Goal: Task Accomplishment & Management: Manage account settings

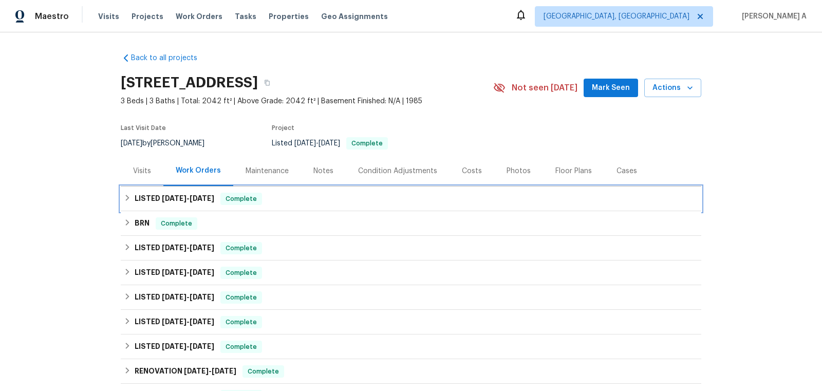
click at [183, 198] on span "9/2/25 - 9/8/25" at bounding box center [188, 198] width 52 height 7
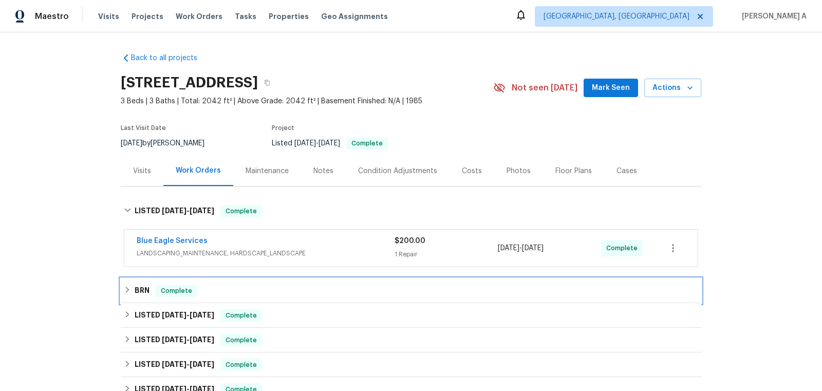
click at [180, 282] on div "BRN Complete" at bounding box center [411, 290] width 580 height 25
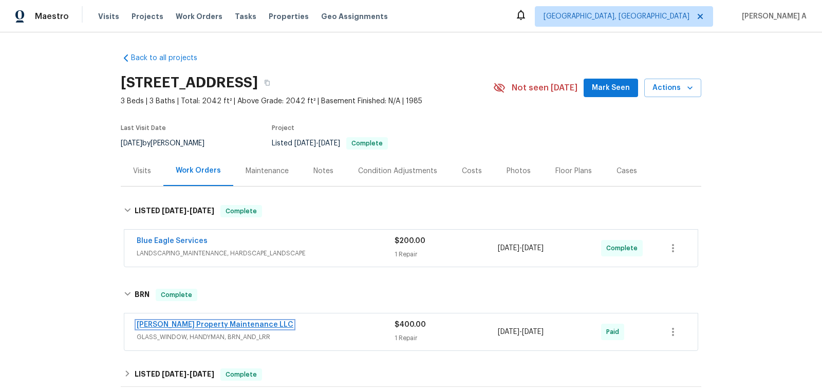
click at [187, 327] on link "Glen Property Maintenance LLC" at bounding box center [215, 324] width 157 height 7
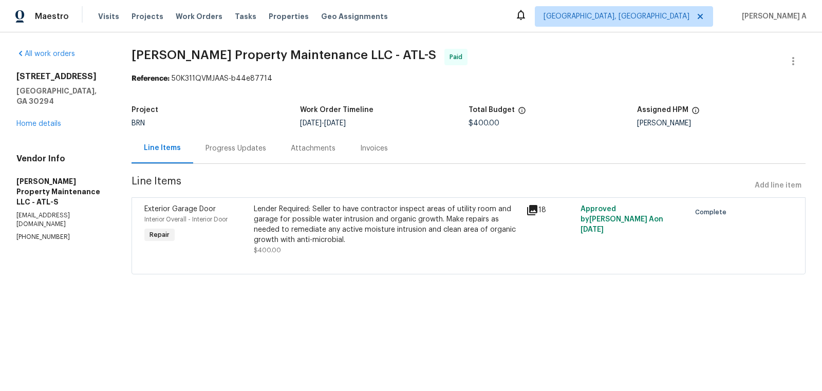
click at [228, 145] on div "Progress Updates" at bounding box center [235, 148] width 61 height 10
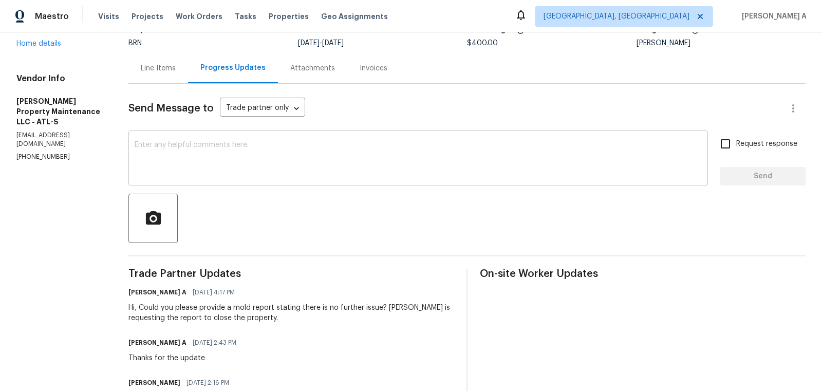
scroll to position [125, 0]
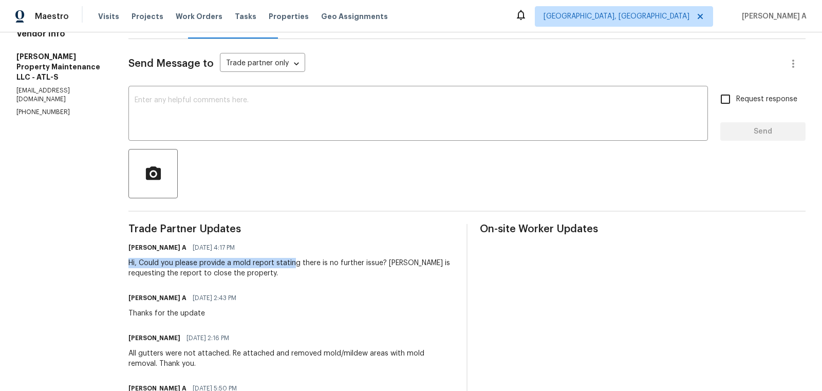
drag, startPoint x: 128, startPoint y: 263, endPoint x: 296, endPoint y: 263, distance: 168.0
click at [296, 263] on div "All work orders 5926 Brassie Ridge Ln Ellenwood, GA 30294 Home details Vendor I…" at bounding box center [411, 248] width 822 height 681
click at [365, 268] on div "Hi, Could you please provide a mold report stating there is no further issue? B…" at bounding box center [291, 268] width 326 height 21
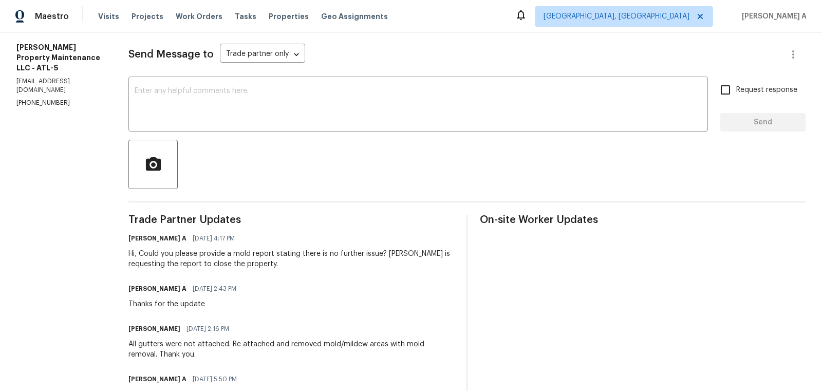
scroll to position [148, 0]
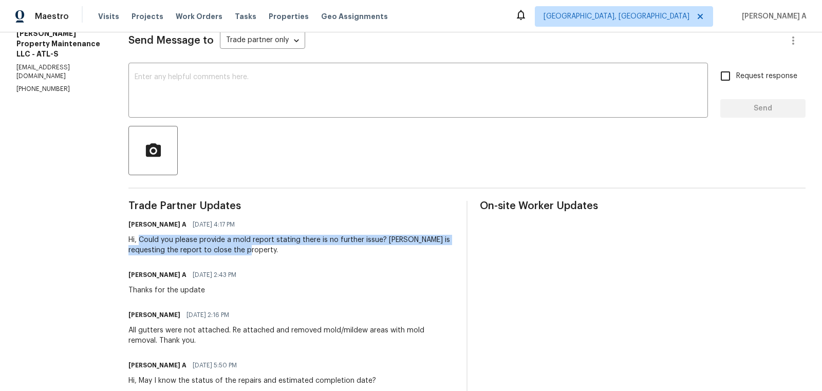
copy div "Could you please provide a mold report stating there is no further issue? Buyer…"
drag, startPoint x: 141, startPoint y: 239, endPoint x: 247, endPoint y: 250, distance: 106.4
click at [247, 250] on div "Hi, Could you please provide a mold report stating there is no further issue? B…" at bounding box center [291, 245] width 326 height 21
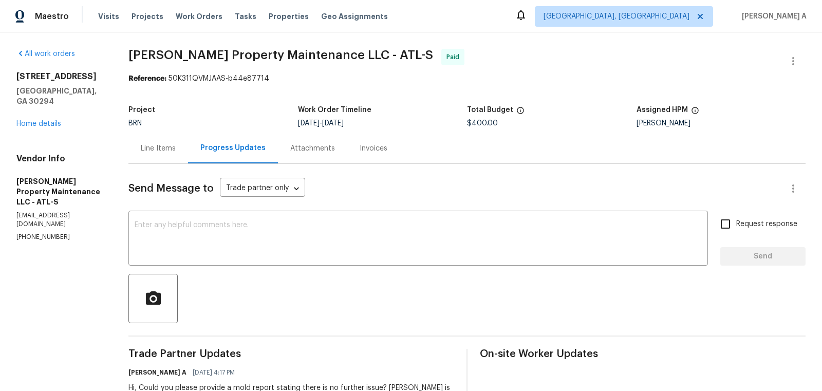
click at [163, 154] on div "Line Items" at bounding box center [158, 148] width 60 height 30
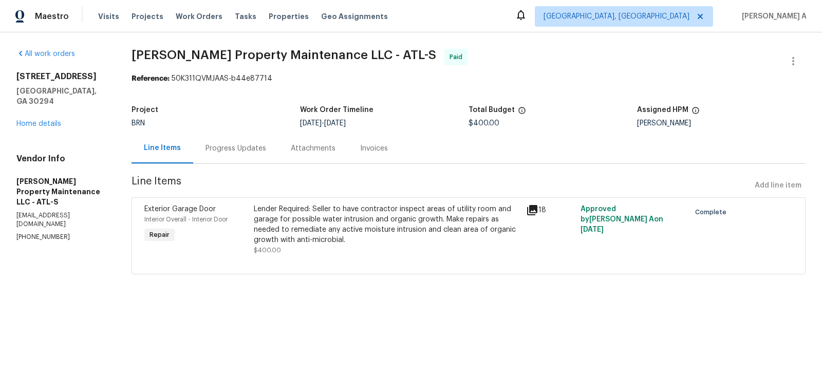
click at [223, 156] on div "Progress Updates" at bounding box center [235, 148] width 85 height 30
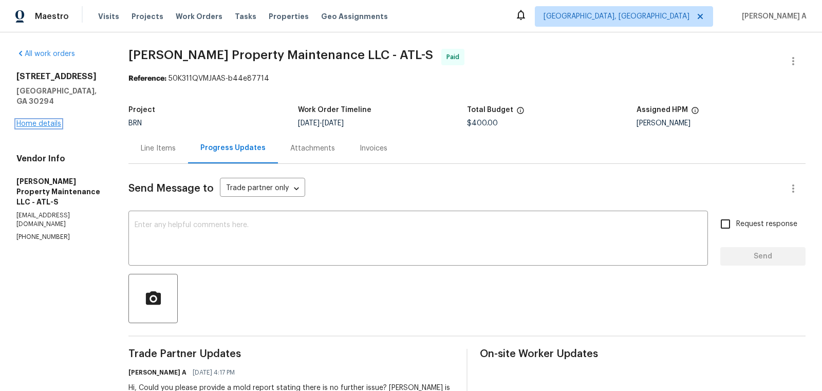
click at [52, 120] on link "Home details" at bounding box center [38, 123] width 45 height 7
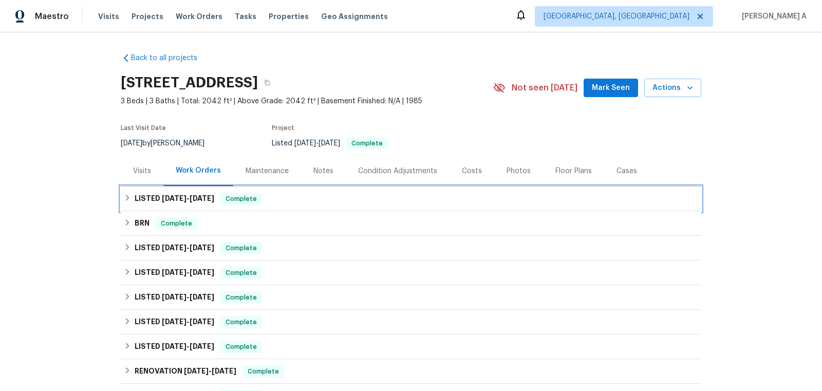
click at [247, 201] on span "Complete" at bounding box center [241, 199] width 40 height 10
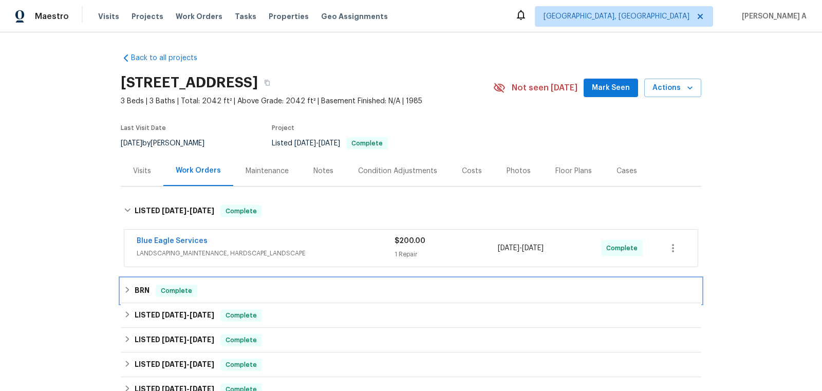
click at [224, 287] on div "BRN Complete" at bounding box center [411, 291] width 574 height 12
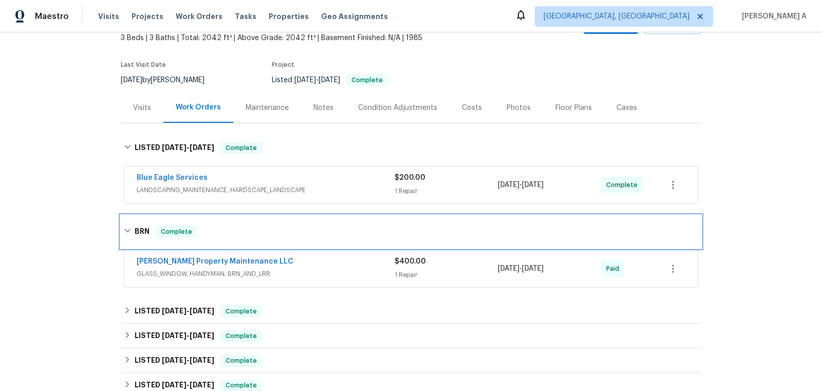
scroll to position [74, 0]
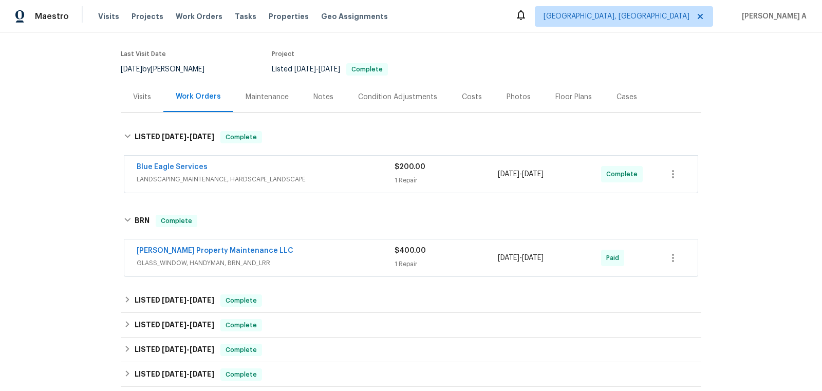
click at [267, 258] on span "GLASS_WINDOW, HANDYMAN, BRN_AND_LRR" at bounding box center [266, 263] width 258 height 10
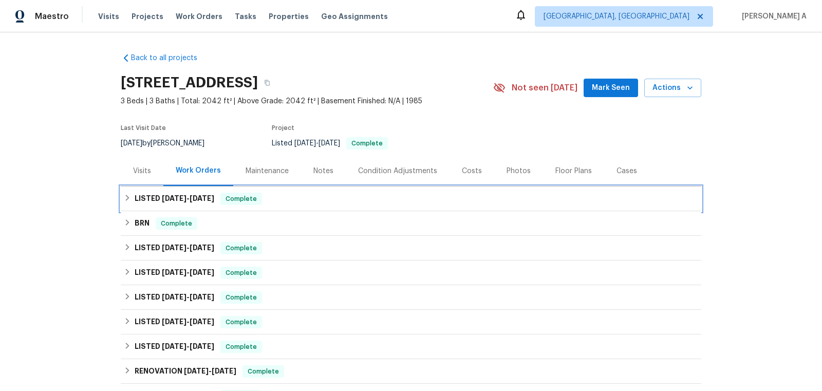
click at [330, 197] on div "LISTED 9/2/25 - 9/8/25 Complete" at bounding box center [411, 199] width 574 height 12
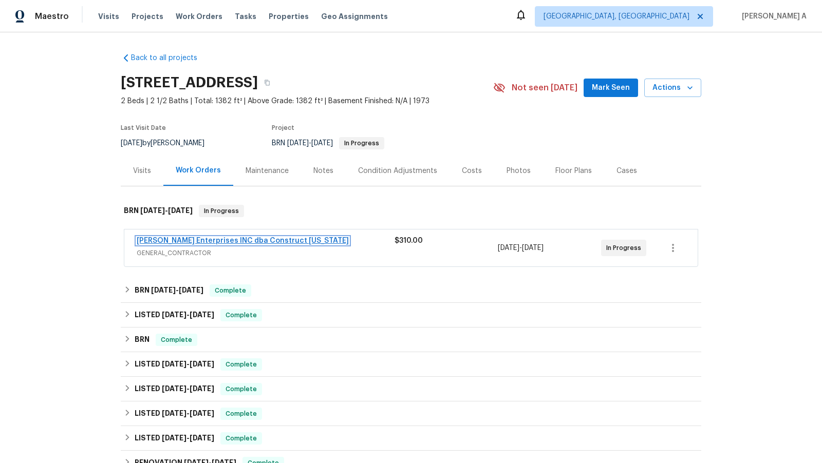
click at [231, 239] on link "Strick Enterprises INC dba Construct Ohio" at bounding box center [243, 240] width 212 height 7
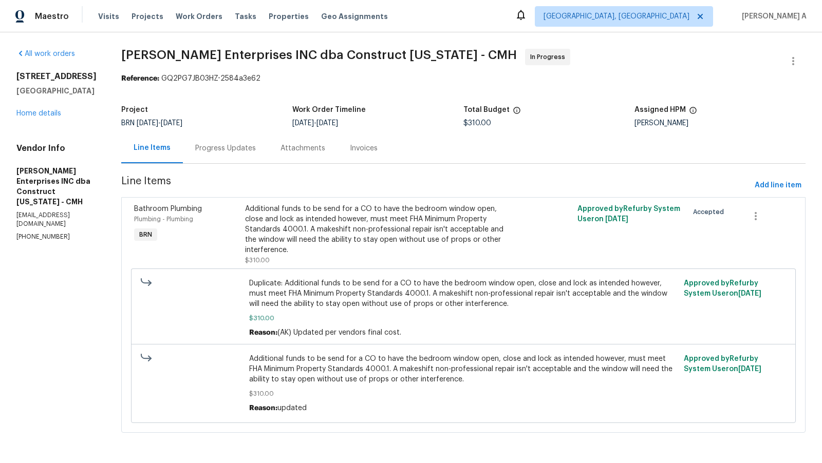
click at [224, 137] on div "Progress Updates" at bounding box center [225, 148] width 85 height 30
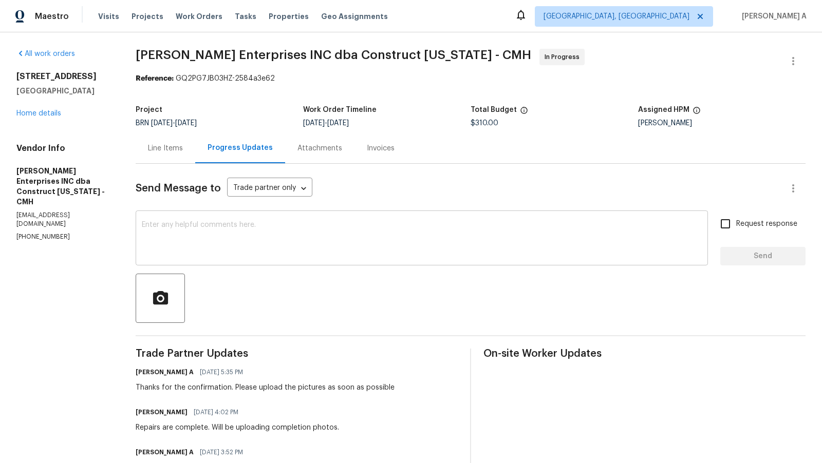
scroll to position [38, 0]
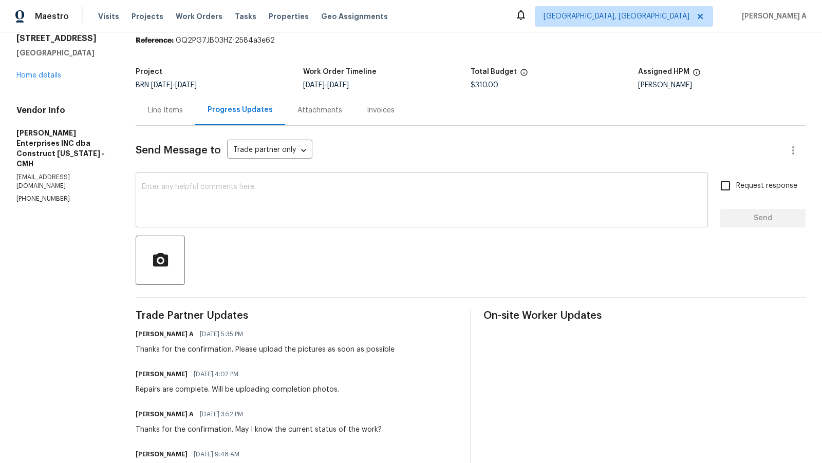
click at [273, 194] on textarea at bounding box center [422, 201] width 560 height 36
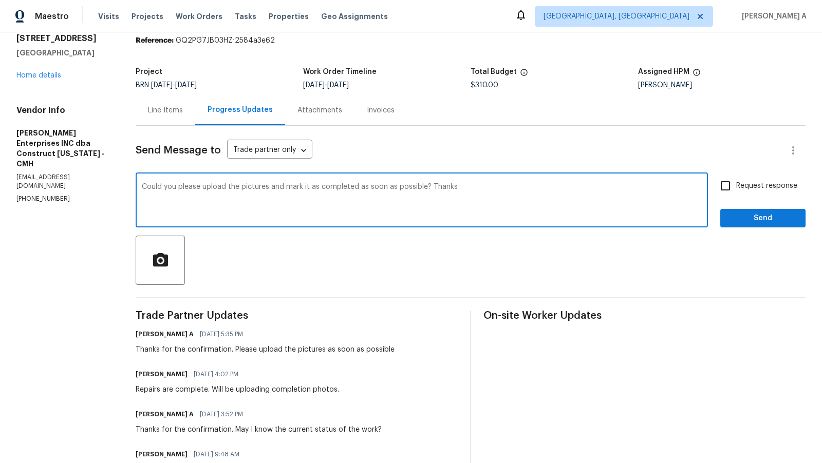
type textarea "Could you please upload the pictures and mark it as completed as soon as possib…"
click at [728, 184] on input "Request response" at bounding box center [726, 186] width 22 height 22
checkbox input "true"
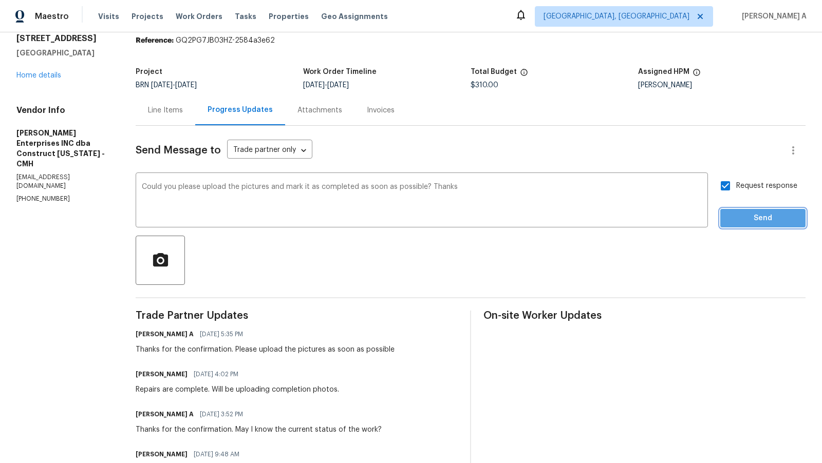
click at [769, 224] on span "Send" at bounding box center [762, 218] width 69 height 13
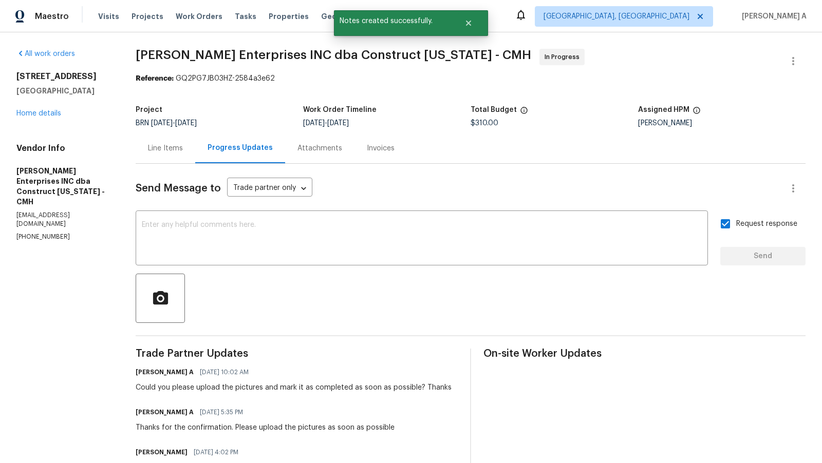
click at [158, 136] on div "Line Items" at bounding box center [166, 148] width 60 height 30
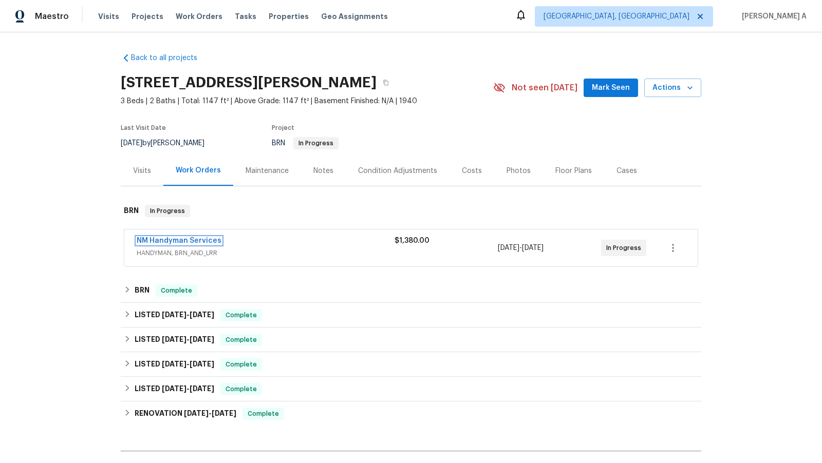
click at [174, 239] on link "NM Handyman Services" at bounding box center [179, 240] width 85 height 7
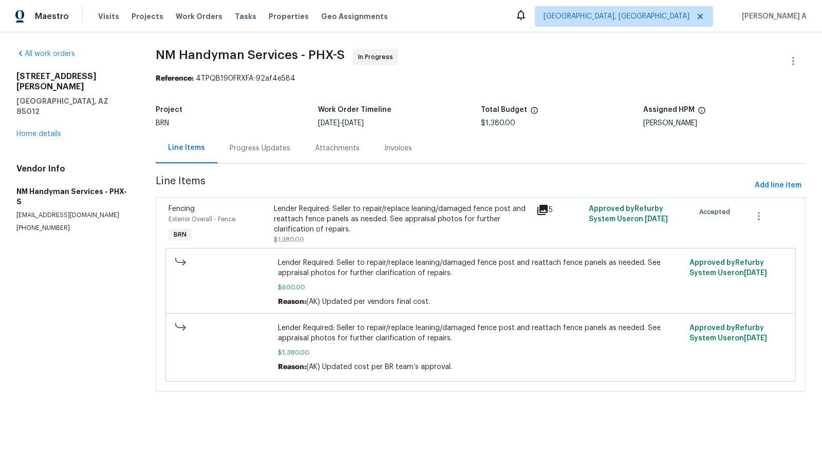
click at [252, 146] on div "Progress Updates" at bounding box center [260, 148] width 61 height 10
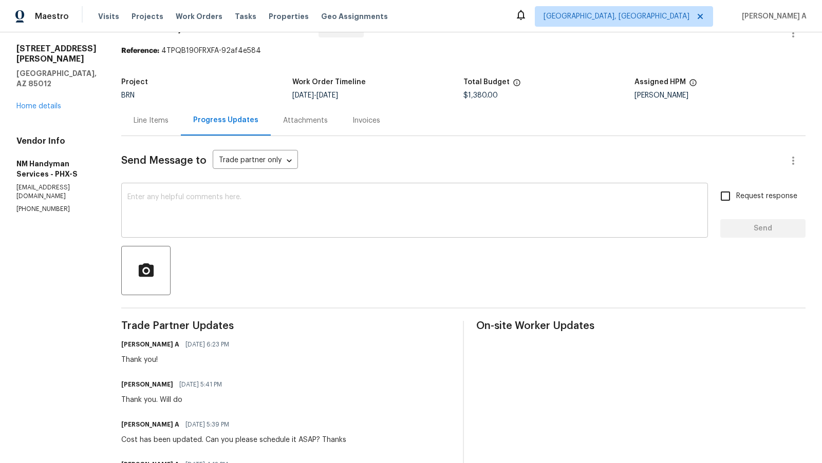
scroll to position [33, 0]
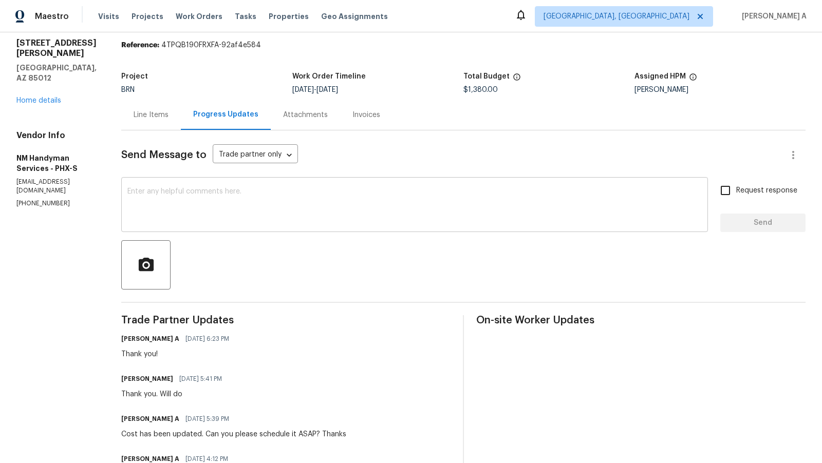
click at [220, 194] on textarea at bounding box center [414, 206] width 574 height 36
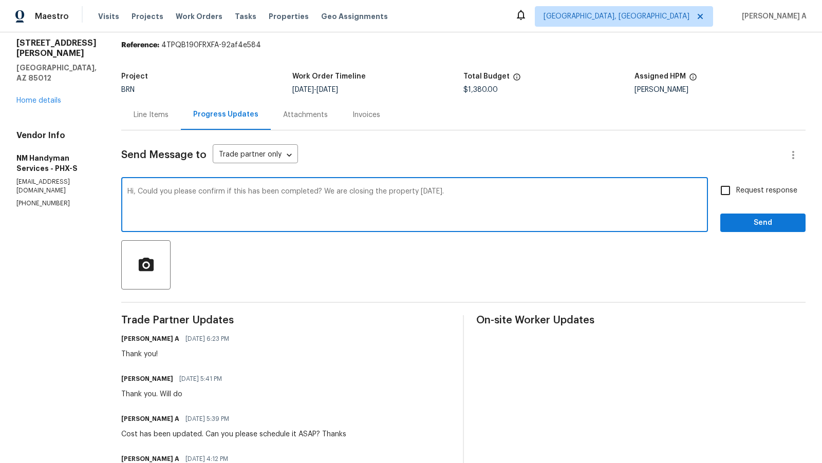
type textarea "Hi, Could you please confirm if this has been completed? We are closing the pro…"
click at [736, 187] on input "Request response" at bounding box center [726, 191] width 22 height 22
checkbox input "true"
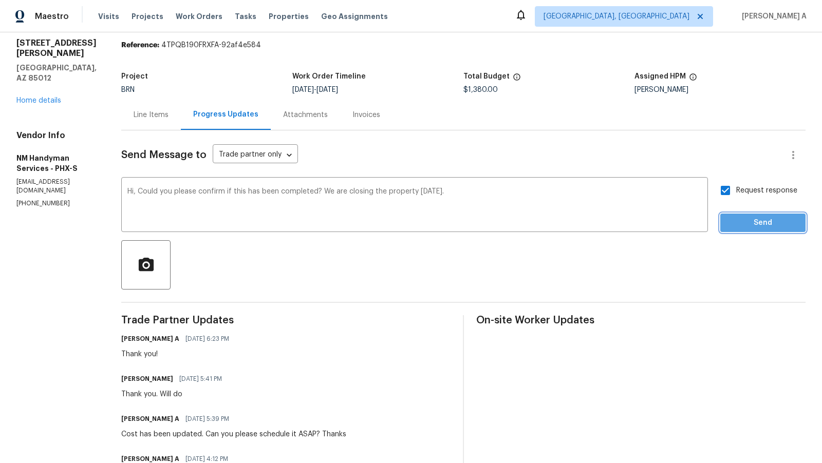
click at [761, 222] on span "Send" at bounding box center [762, 223] width 69 height 13
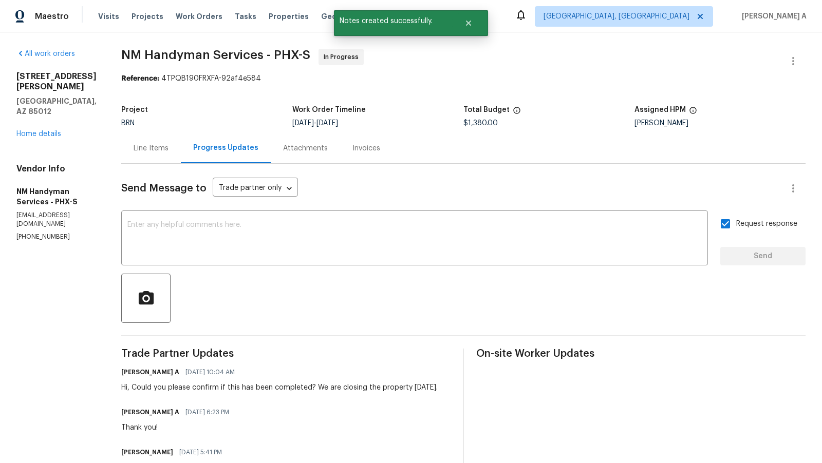
click at [286, 388] on div "Hi, Could you please confirm if this has been completed? We are closing the pro…" at bounding box center [279, 388] width 316 height 10
copy div "Hi, Could you please confirm if this has been completed? We are closing the pro…"
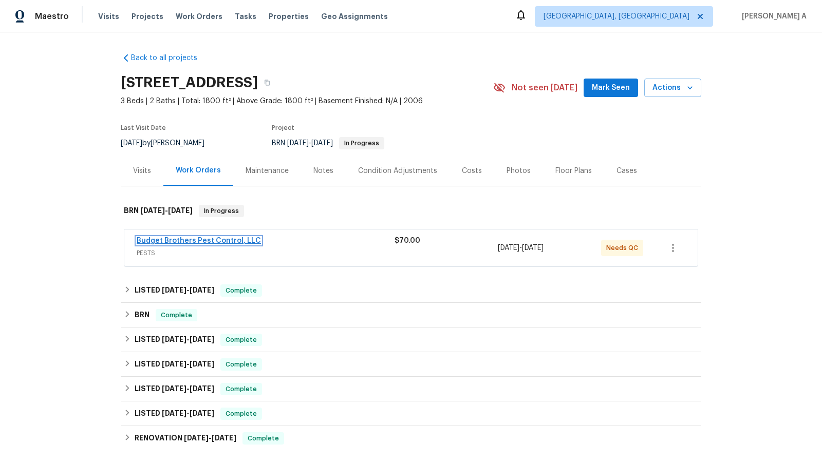
click at [204, 240] on link "Budget Brothers Pest Control, LLC" at bounding box center [199, 240] width 124 height 7
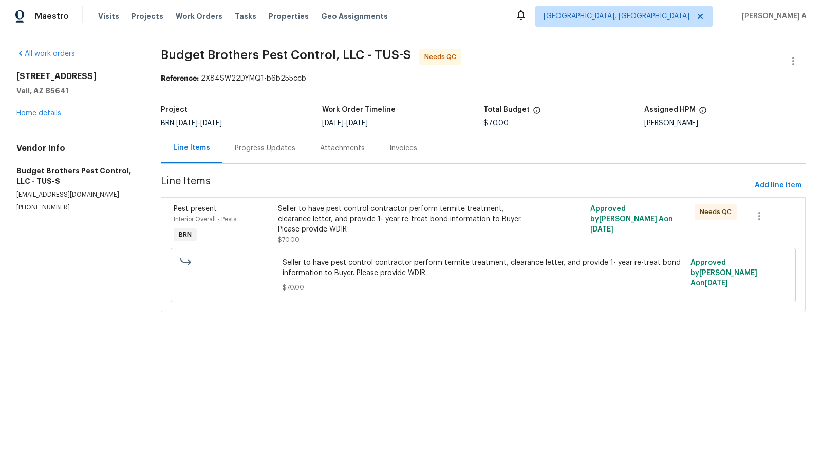
click at [243, 143] on div "Progress Updates" at bounding box center [265, 148] width 61 height 10
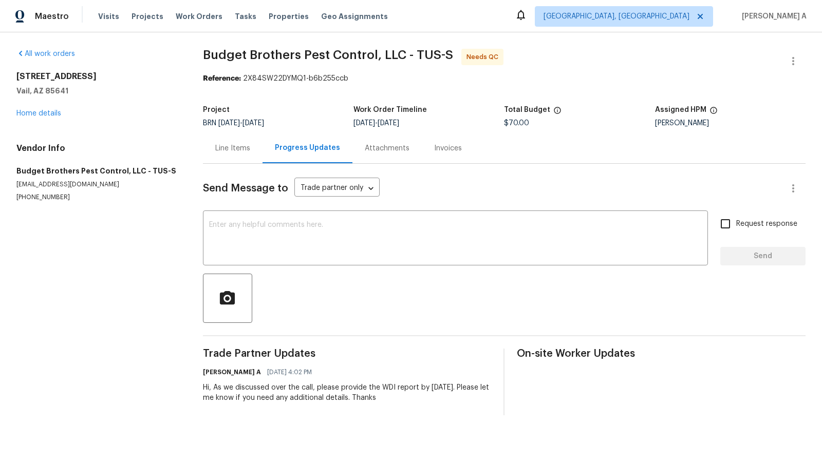
click at [219, 144] on div "Line Items" at bounding box center [232, 148] width 35 height 10
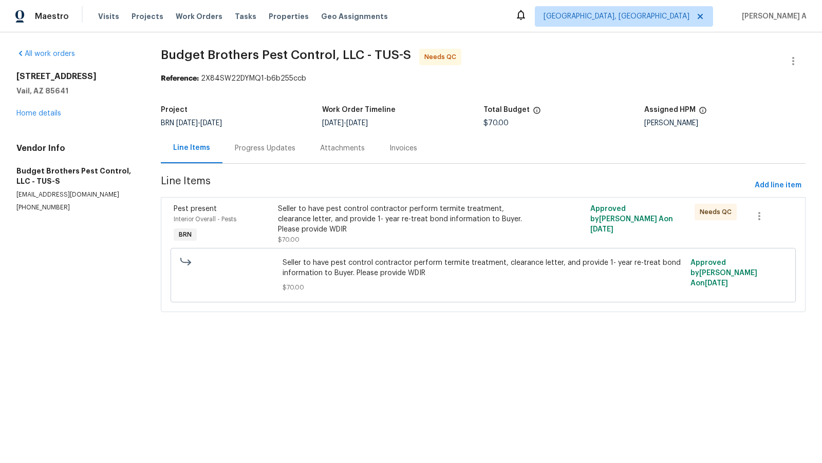
click at [363, 214] on div "Seller to have pest control contractor perform termite treatment, clearance let…" at bounding box center [405, 219] width 254 height 31
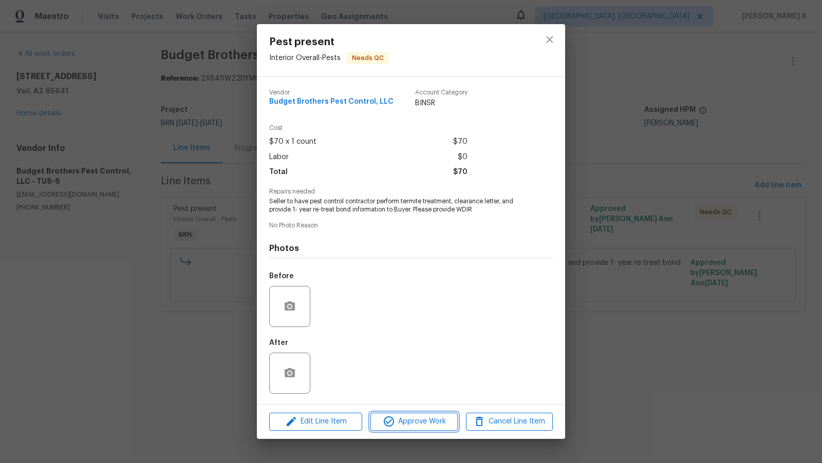
click at [412, 416] on button "Approve Work" at bounding box center [413, 422] width 87 height 18
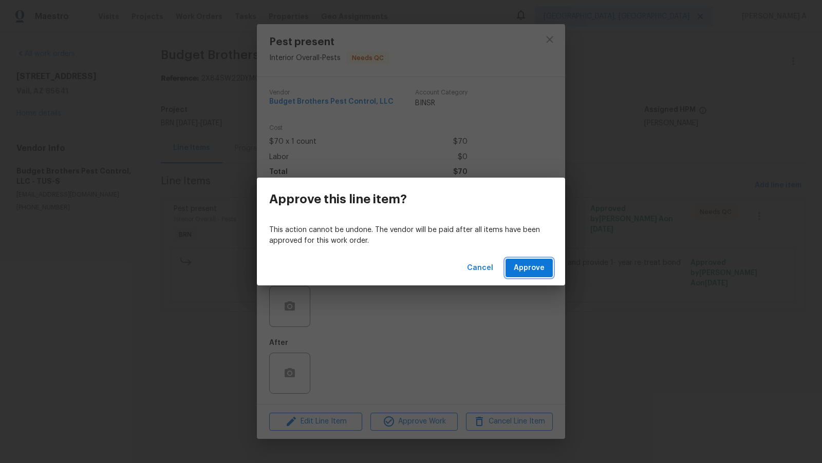
click at [521, 263] on span "Approve" at bounding box center [529, 268] width 31 height 13
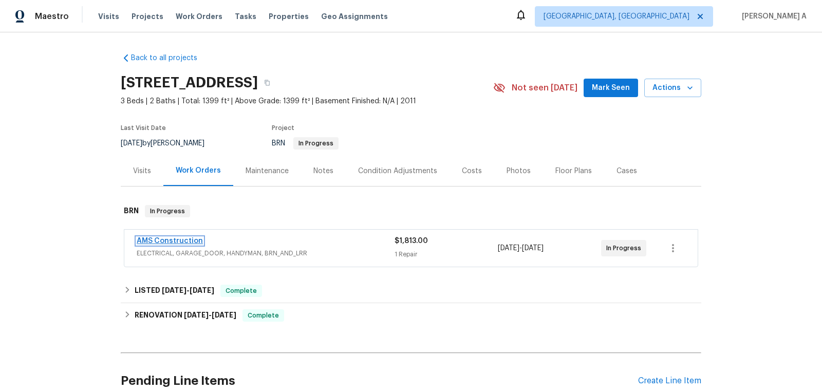
click at [184, 242] on link "AMS Construction" at bounding box center [170, 240] width 66 height 7
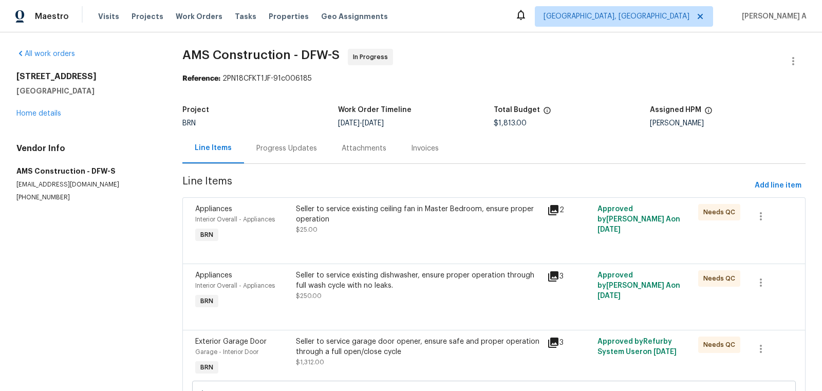
click at [268, 145] on div "Progress Updates" at bounding box center [286, 148] width 61 height 10
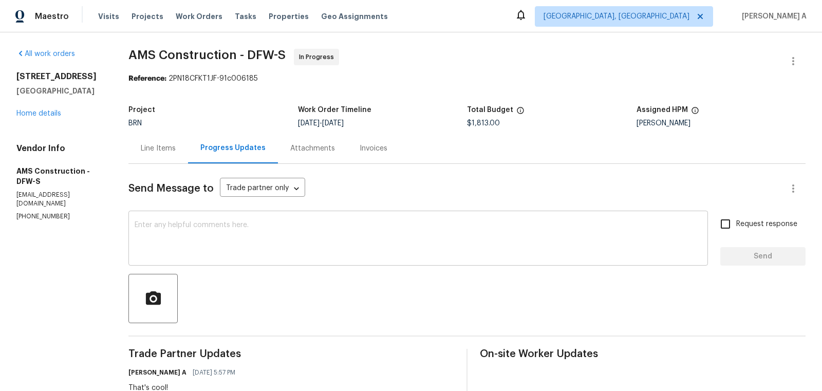
scroll to position [74, 0]
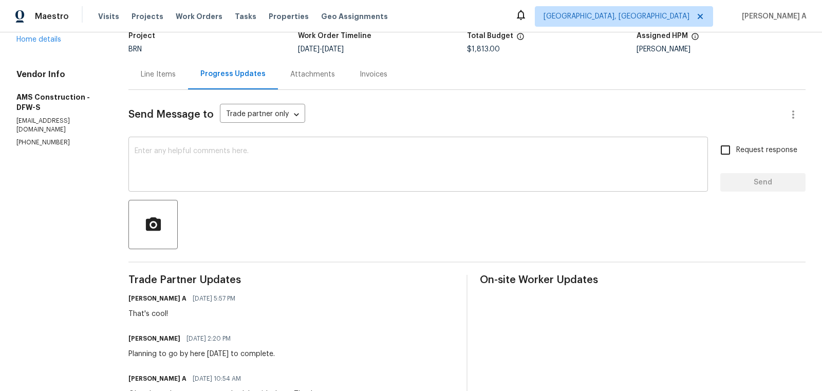
click at [212, 165] on textarea at bounding box center [418, 165] width 567 height 36
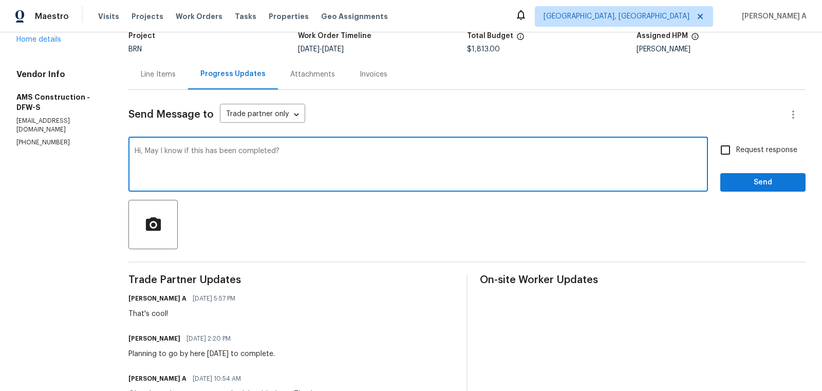
type textarea "Hi, May I know if this has been completed?"
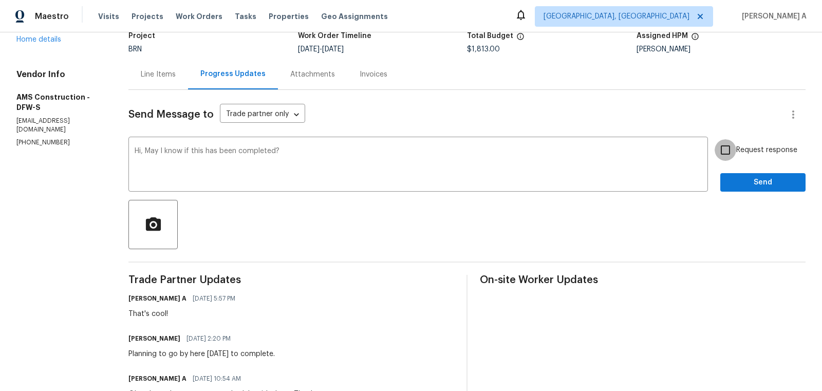
click at [733, 147] on input "Request response" at bounding box center [726, 150] width 22 height 22
checkbox input "true"
click at [748, 178] on span "Send" at bounding box center [762, 182] width 69 height 13
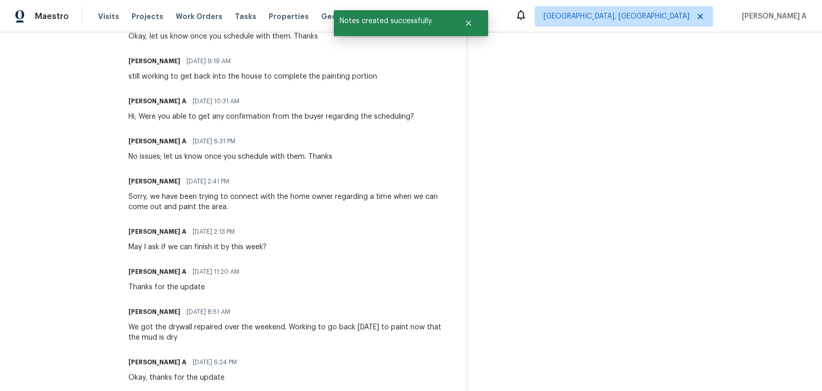
scroll to position [37, 0]
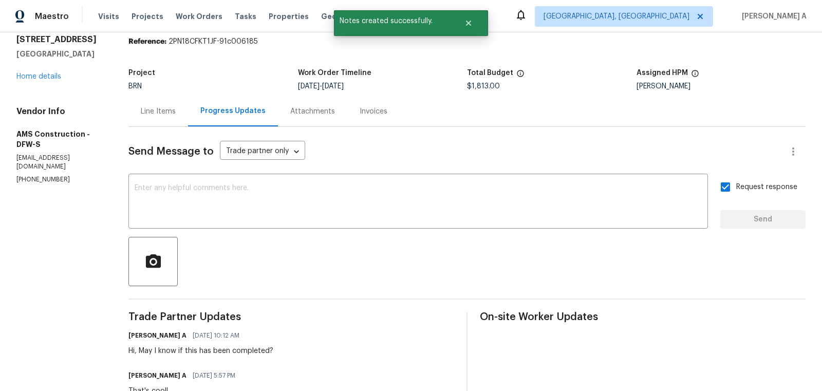
click at [165, 114] on div "Line Items" at bounding box center [158, 111] width 35 height 10
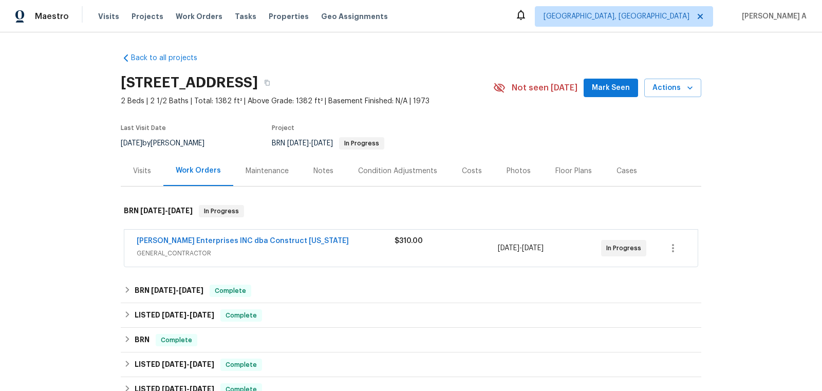
click at [758, 51] on div "Back to all projects [STREET_ADDRESS] 2 Beds | 2 1/2 Baths | Total: 1382 ft² | …" at bounding box center [411, 211] width 822 height 359
click at [206, 245] on span "[PERSON_NAME] Enterprises INC dba Construct [US_STATE]" at bounding box center [243, 241] width 212 height 10
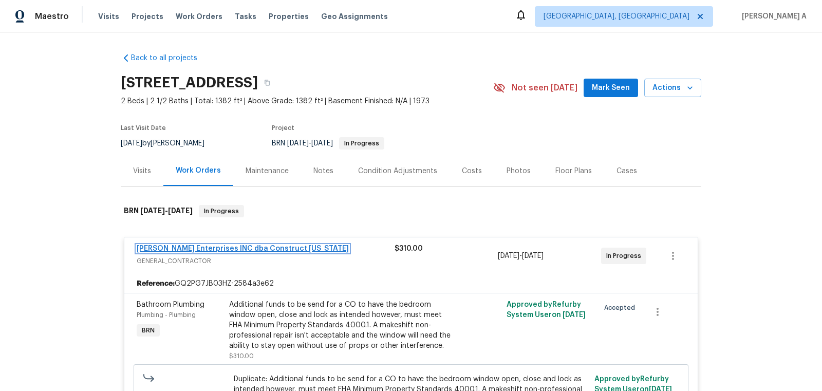
click at [203, 250] on link "Strick Enterprises INC dba Construct Ohio" at bounding box center [243, 248] width 212 height 7
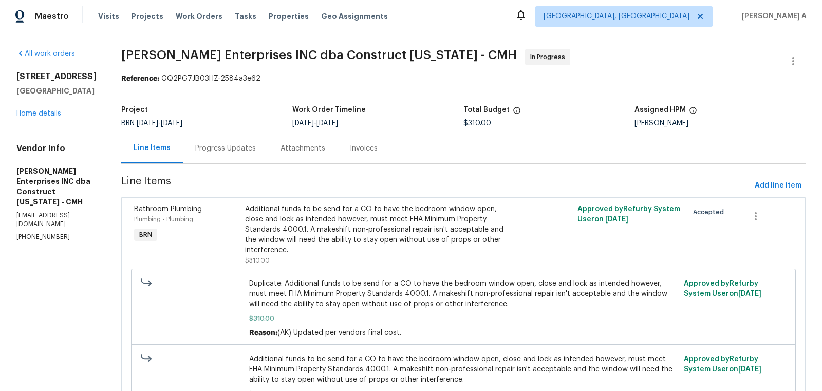
click at [204, 154] on div "Progress Updates" at bounding box center [225, 148] width 85 height 30
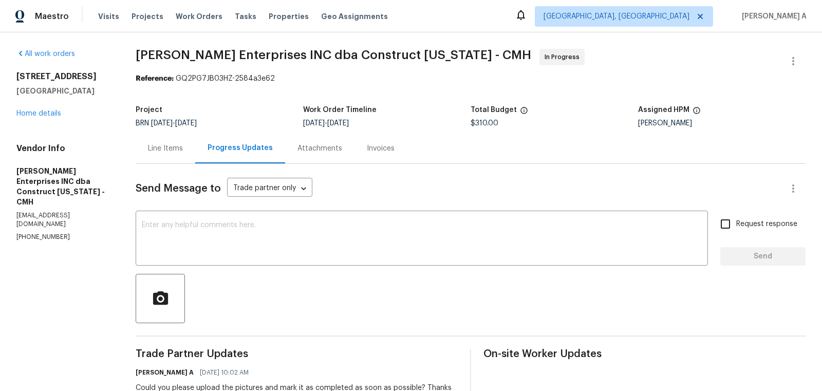
click at [51, 233] on p "(614) 591-4777" at bounding box center [63, 237] width 95 height 9
copy p "(614) 591-4777"
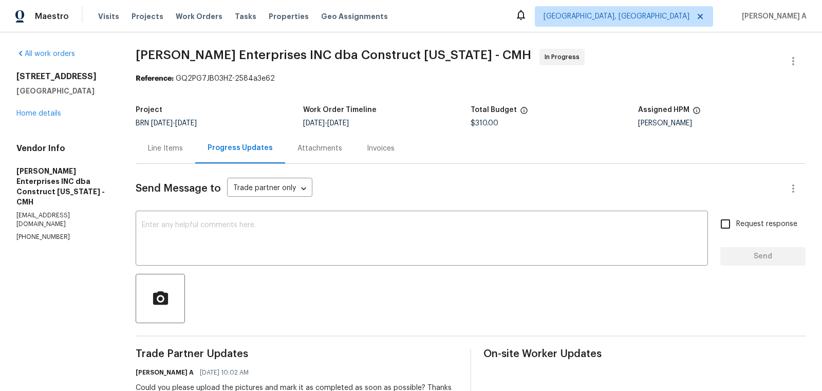
click at [161, 147] on div "Line Items" at bounding box center [165, 148] width 35 height 10
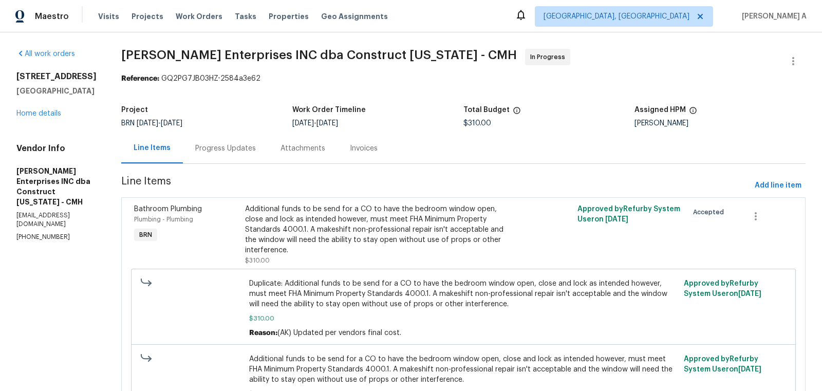
click at [237, 144] on div "Progress Updates" at bounding box center [225, 148] width 61 height 10
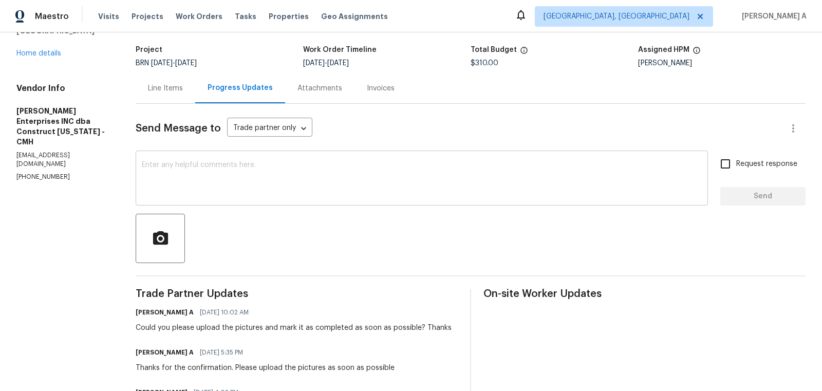
scroll to position [77, 0]
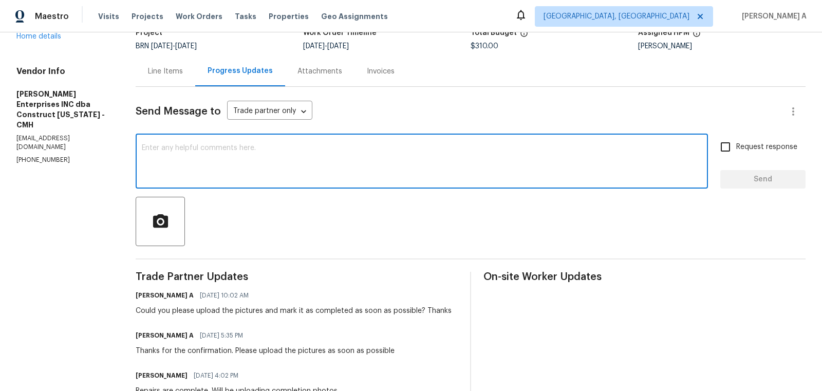
click at [334, 144] on textarea at bounding box center [422, 162] width 560 height 36
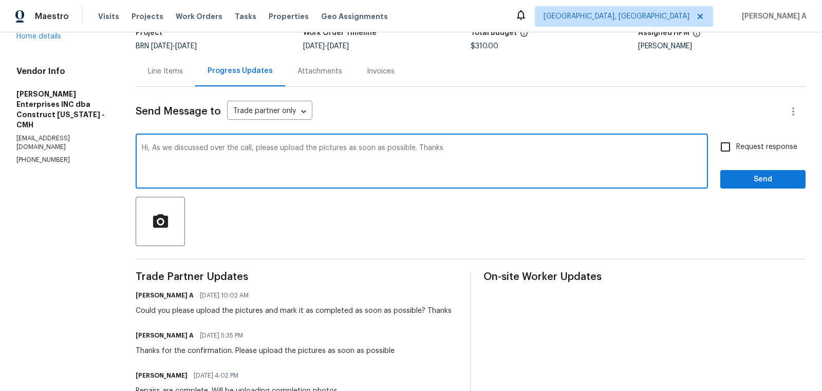
type textarea "Hi, As we discussed over the call, please upload the pictures as soon as possib…"
click at [762, 183] on span "Send" at bounding box center [762, 179] width 69 height 13
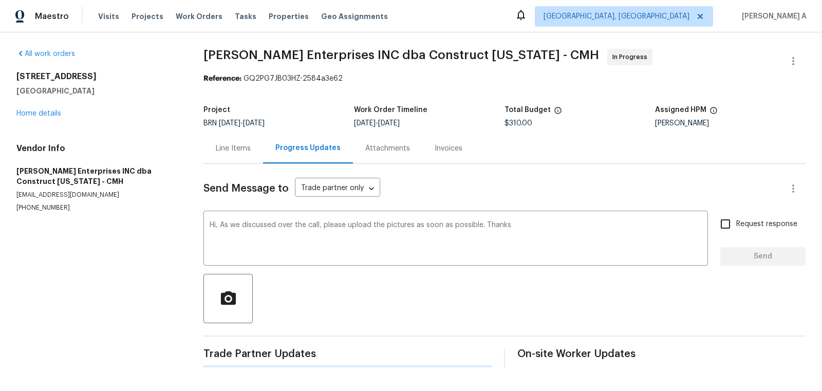
scroll to position [0, 0]
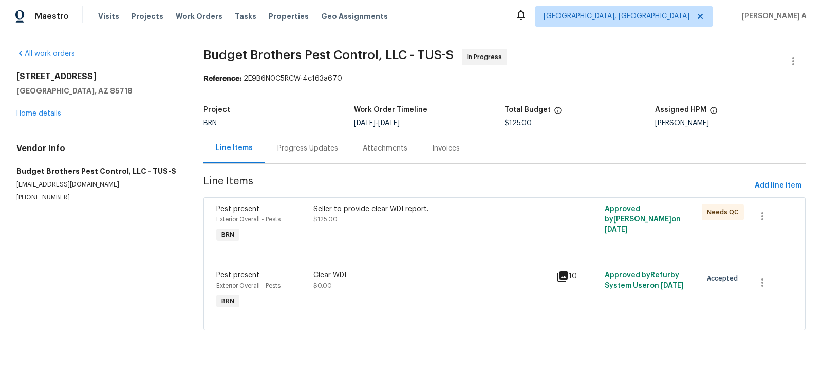
click at [288, 143] on div "Progress Updates" at bounding box center [307, 148] width 61 height 10
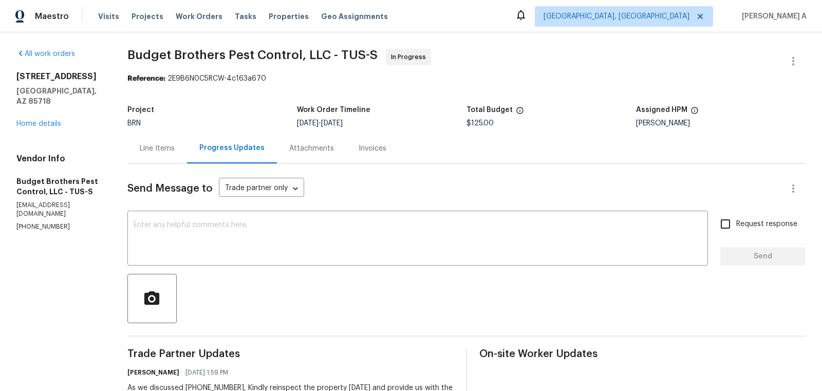
click at [164, 139] on div "Line Items" at bounding box center [157, 148] width 60 height 30
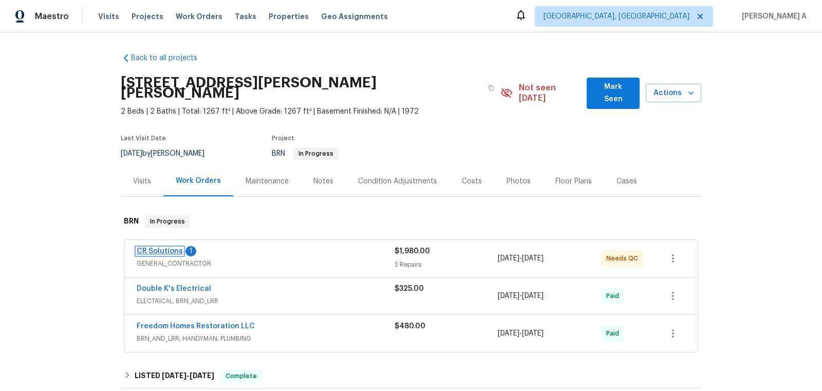
click at [154, 248] on link "CR Solutions" at bounding box center [160, 251] width 46 height 7
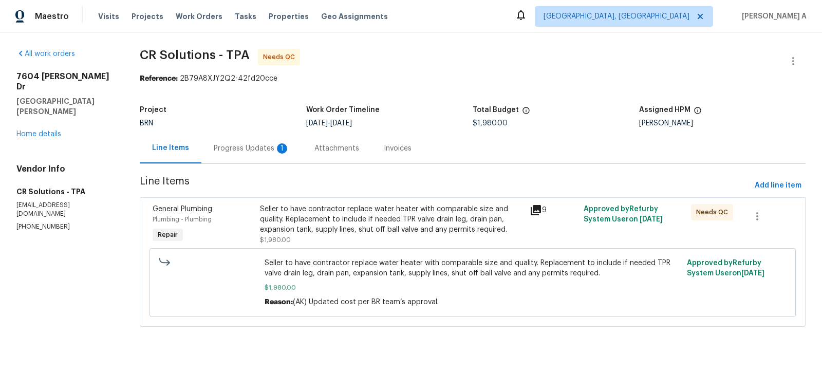
click at [258, 151] on div "Progress Updates 1" at bounding box center [252, 148] width 76 height 10
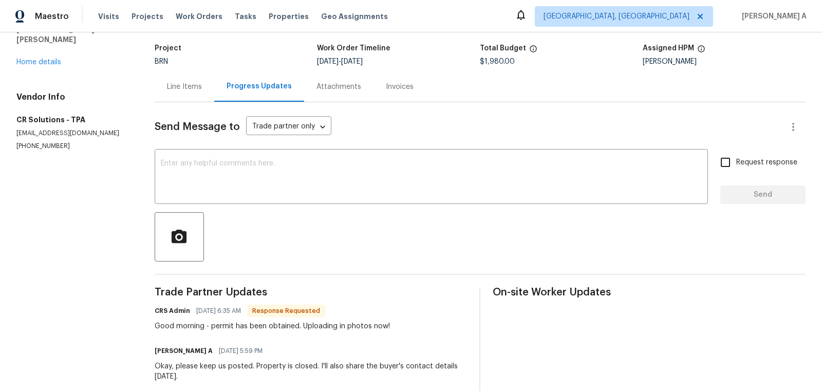
scroll to position [58, 0]
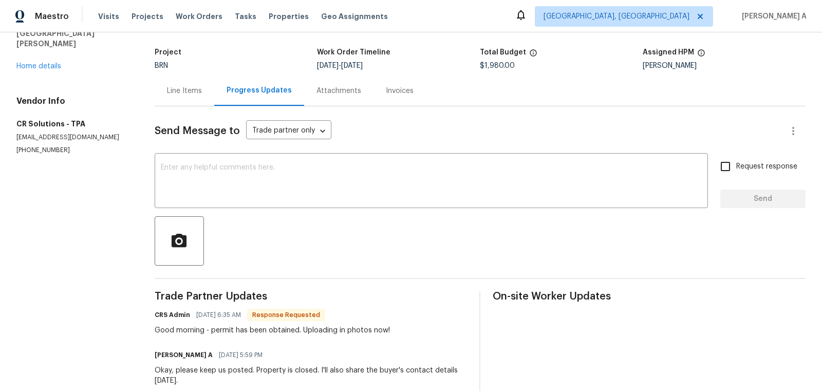
click at [194, 95] on div "Line Items" at bounding box center [184, 91] width 35 height 10
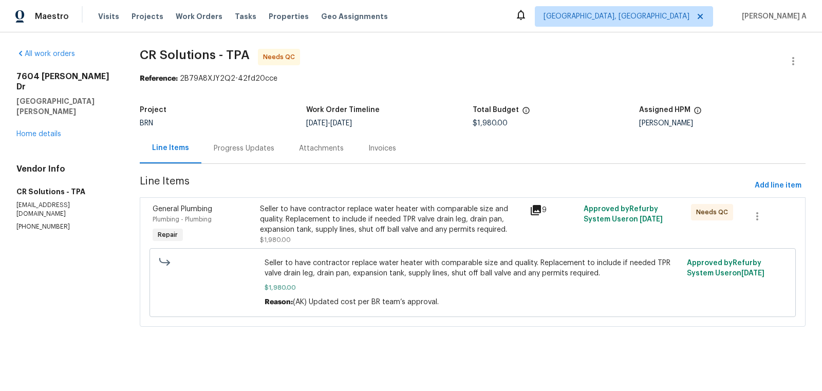
click at [389, 214] on div "Seller to have contractor replace water heater with comparable size and quality…" at bounding box center [391, 219] width 263 height 31
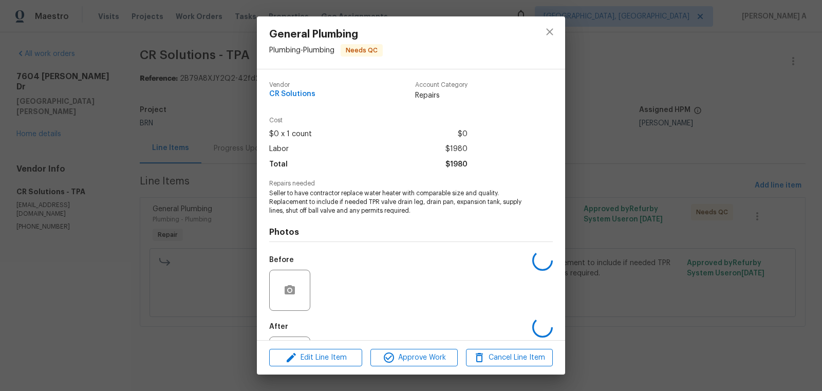
scroll to position [48, 0]
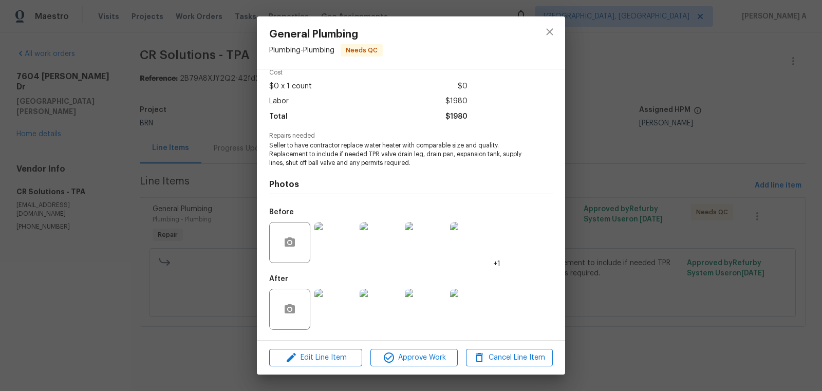
click at [350, 305] on img at bounding box center [334, 309] width 41 height 41
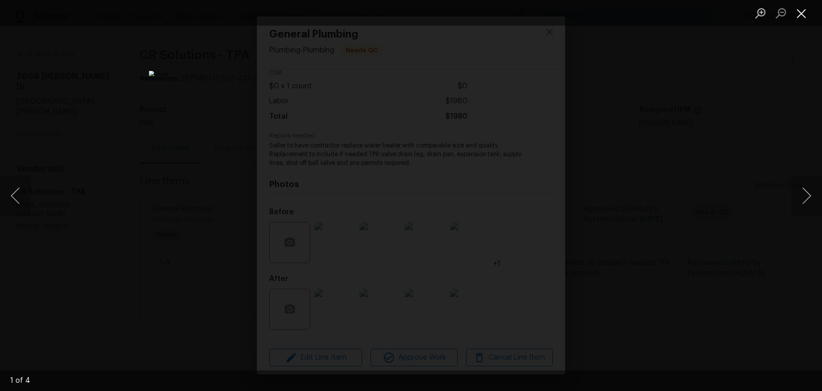
click at [800, 15] on button "Close lightbox" at bounding box center [801, 13] width 21 height 18
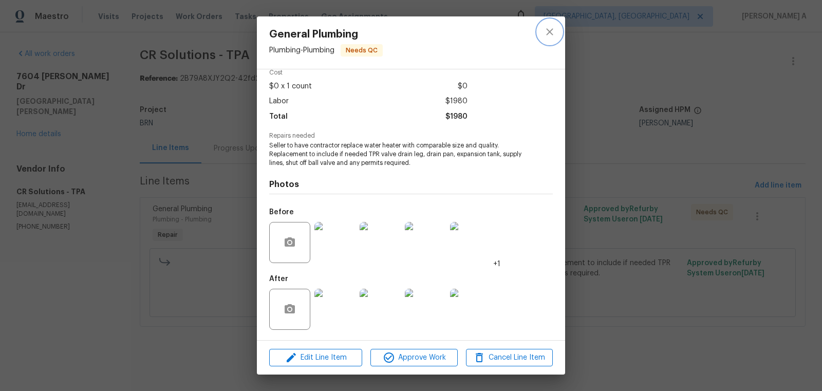
click at [554, 31] on icon "close" at bounding box center [549, 32] width 12 height 12
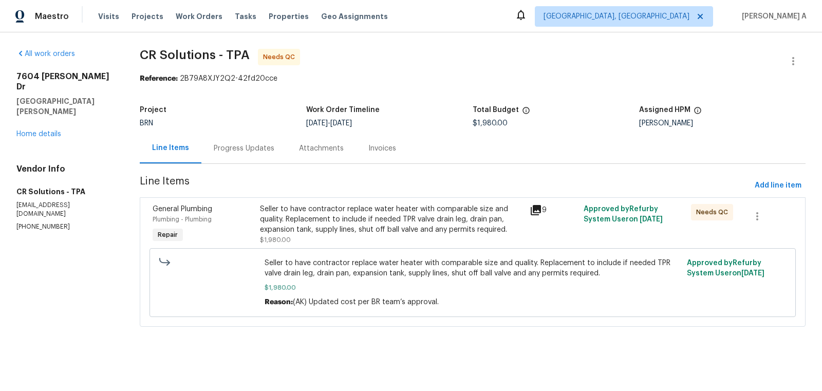
click at [271, 147] on div "Progress Updates" at bounding box center [243, 148] width 85 height 30
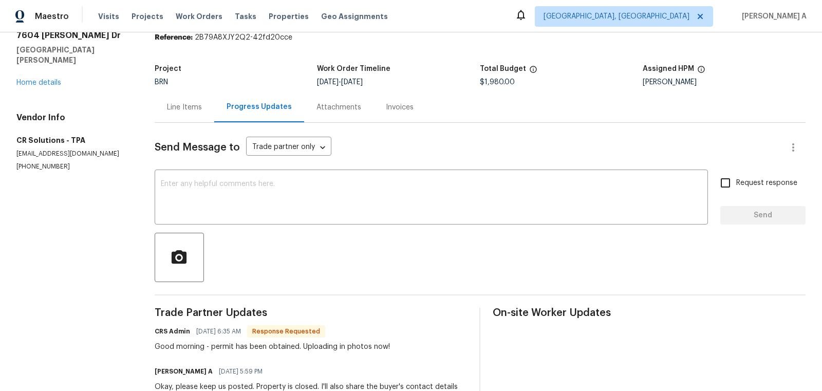
scroll to position [67, 0]
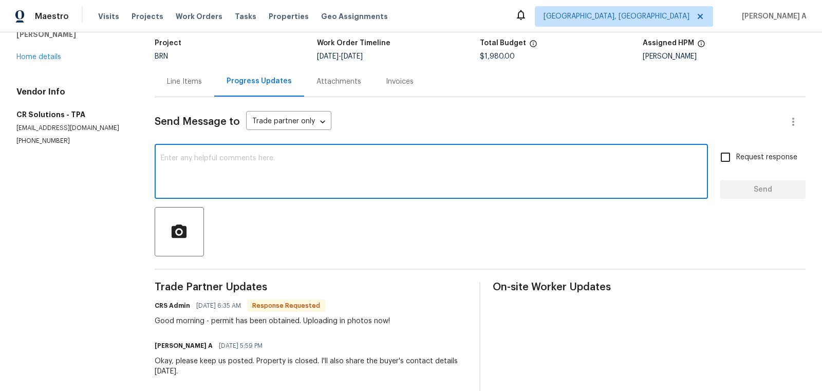
click at [359, 170] on textarea at bounding box center [431, 173] width 541 height 36
click at [0, 0] on span "Correct the spelling error" at bounding box center [0, 0] width 0 height 0
click at [282, 165] on textarea "Could you please confirm if the" at bounding box center [431, 173] width 541 height 36
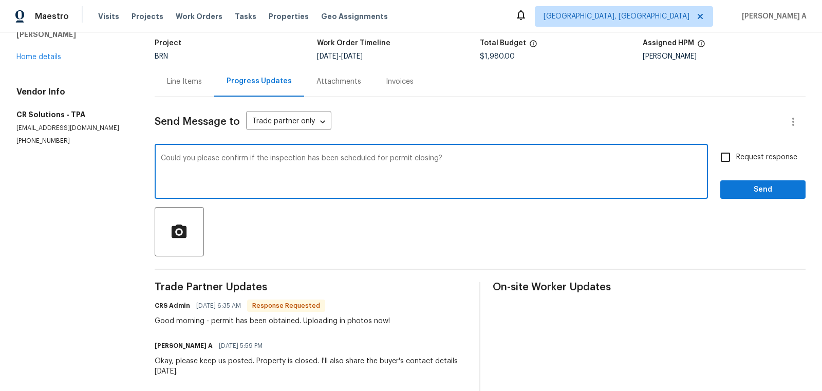
click at [301, 163] on textarea "Could you please confirm if the inspection has been scheduled for permit closin…" at bounding box center [431, 173] width 541 height 36
click at [0, 0] on icon "Paraphrase text" at bounding box center [0, 0] width 0 height 0
click at [0, 0] on div "Would you kindly confirm whether the permit closing inspection has been schedul…" at bounding box center [0, 0] width 0 height 0
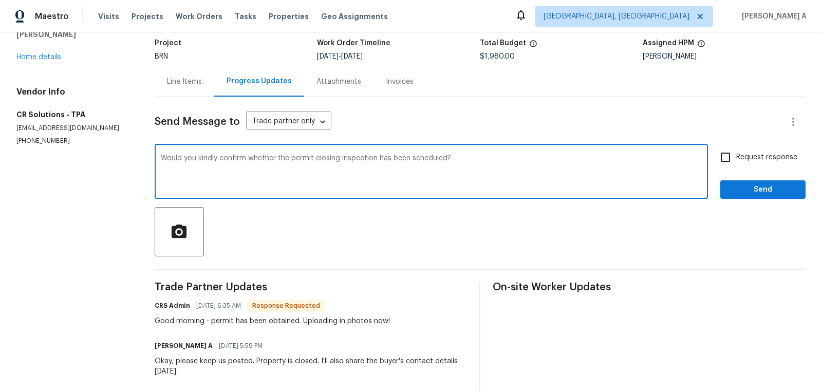
type textarea "Would you kindly confirm whether the permit closing inspection has been schedul…"
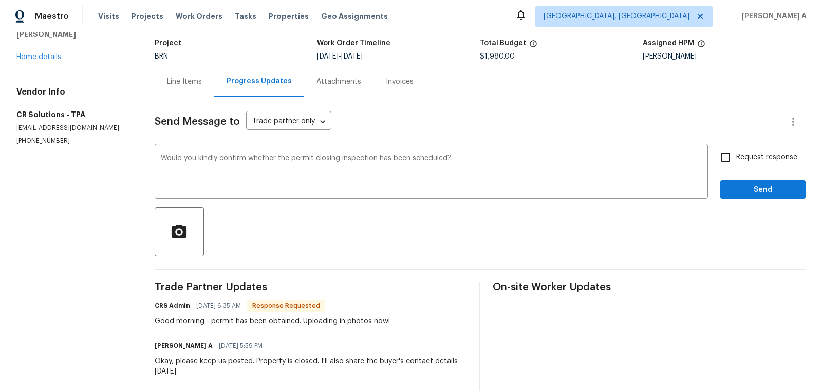
click at [740, 156] on span "Request response" at bounding box center [766, 157] width 61 height 11
click at [736, 156] on input "Request response" at bounding box center [726, 157] width 22 height 22
checkbox input "true"
click at [779, 186] on span "Send" at bounding box center [762, 189] width 69 height 13
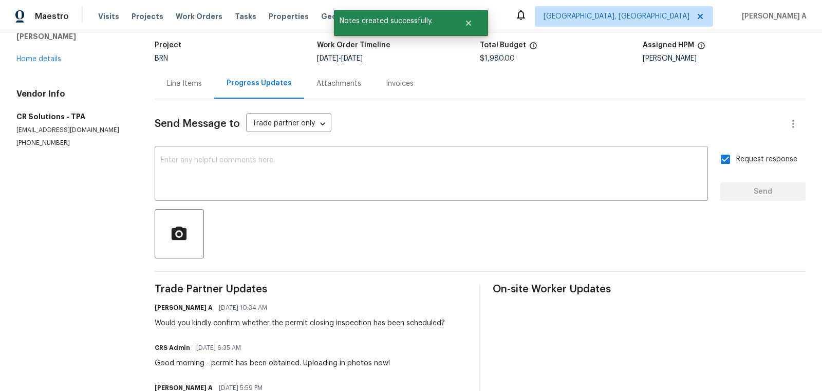
scroll to position [95, 0]
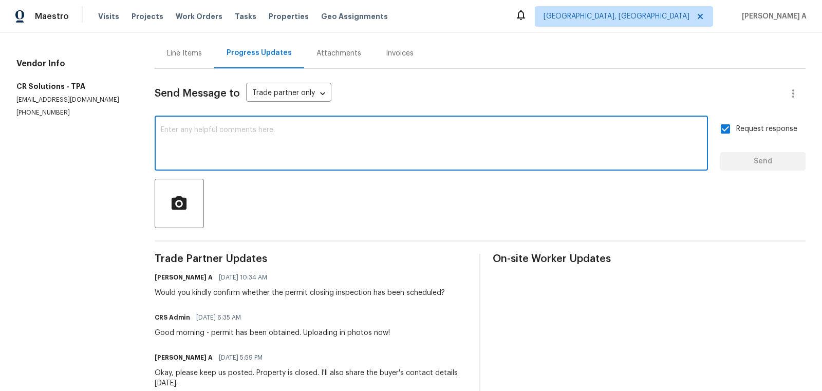
click at [322, 130] on textarea at bounding box center [431, 144] width 541 height 36
paste textarea "the buyer is Iverliades Suarez suarezivis77@gmail.com She only speak Spanish. T…"
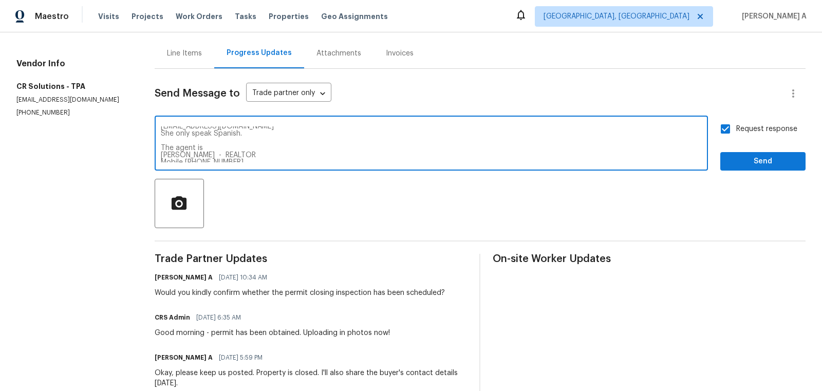
scroll to position [0, 0]
click at [0, 0] on span "Add Punctuation" at bounding box center [0, 0] width 0 height 0
drag, startPoint x: 250, startPoint y: 129, endPoint x: 316, endPoint y: 129, distance: 65.8
click at [316, 129] on textarea "Here is the buyer's details the buyer is Iverliades Suarez suarezivis77@gmail.c…" at bounding box center [431, 144] width 541 height 36
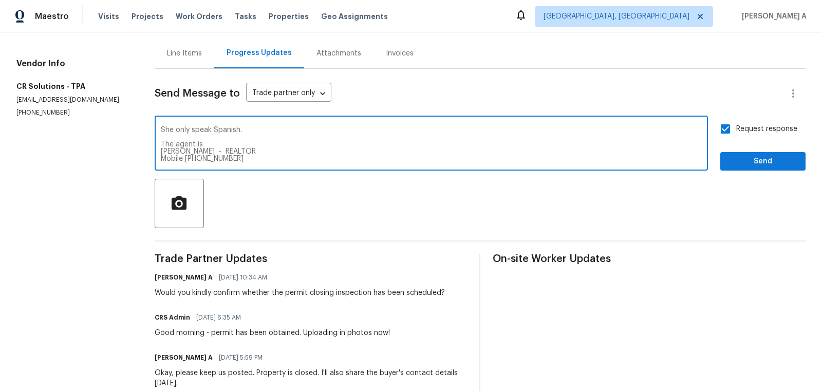
click at [0, 0] on span "Use a different part of speech" at bounding box center [0, 0] width 0 height 0
click at [377, 147] on textarea "Here is the buyer's details: Iverliades Suarez suarezivis77@gmail.com She only …" at bounding box center [431, 144] width 541 height 36
type textarea "Here is the buyer's details: Iverliades Suarez suarezivis77@gmail.com She only …"
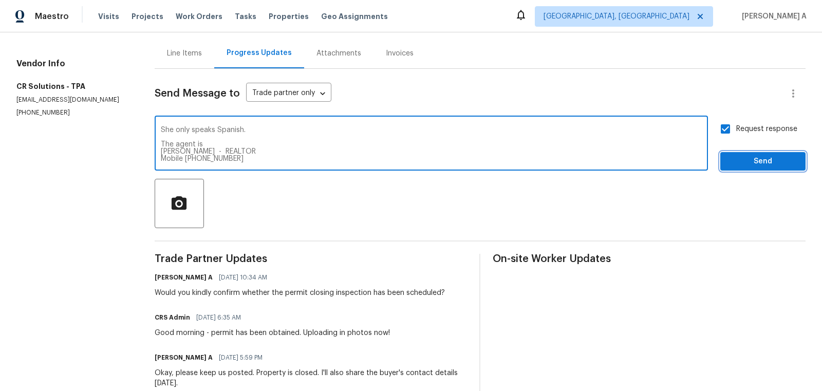
click at [739, 157] on span "Send" at bounding box center [762, 161] width 69 height 13
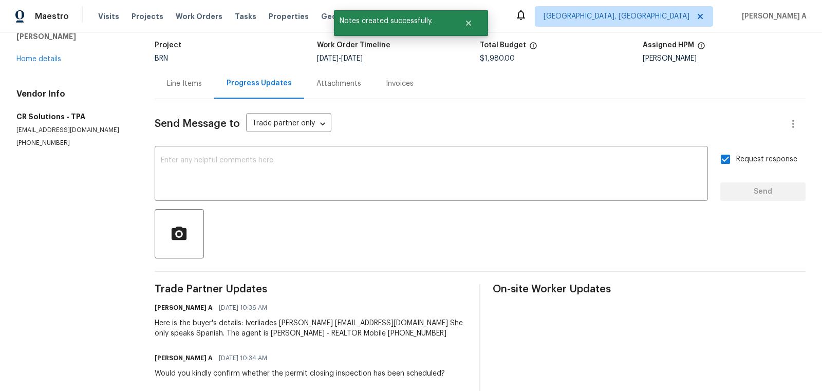
scroll to position [68, 0]
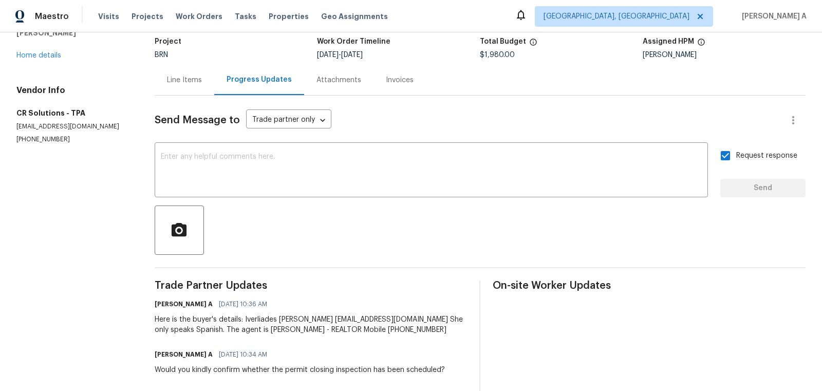
click at [191, 80] on div "Line Items" at bounding box center [184, 80] width 35 height 10
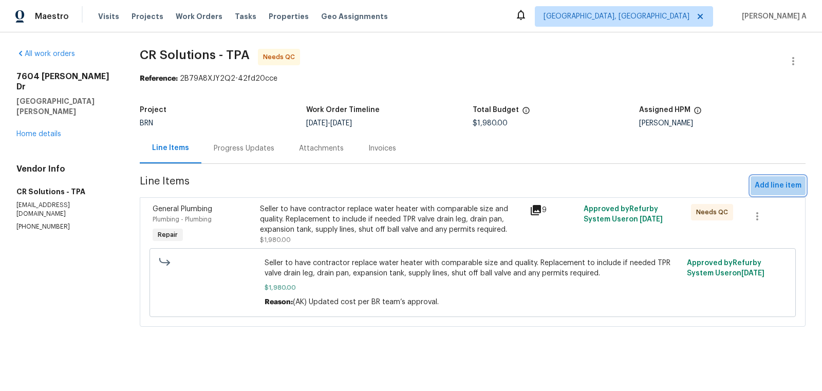
click at [773, 180] on span "Add line item" at bounding box center [778, 185] width 47 height 13
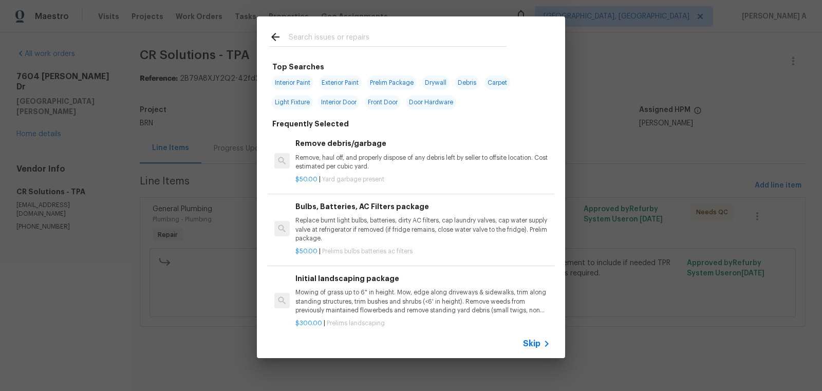
click at [533, 349] on div "Skip" at bounding box center [538, 344] width 30 height 12
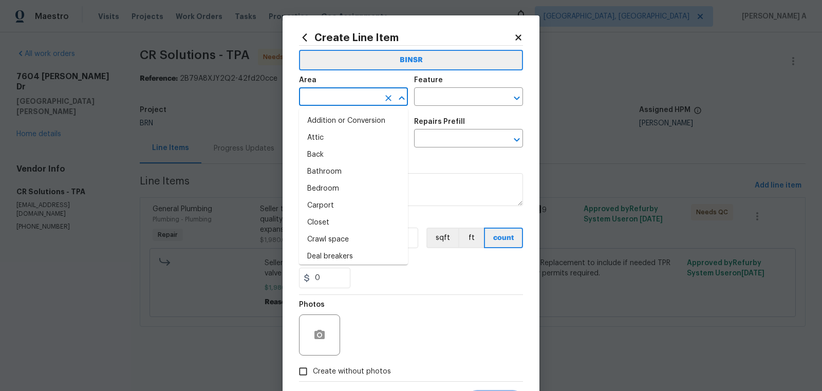
click at [339, 101] on input "text" at bounding box center [339, 98] width 80 height 16
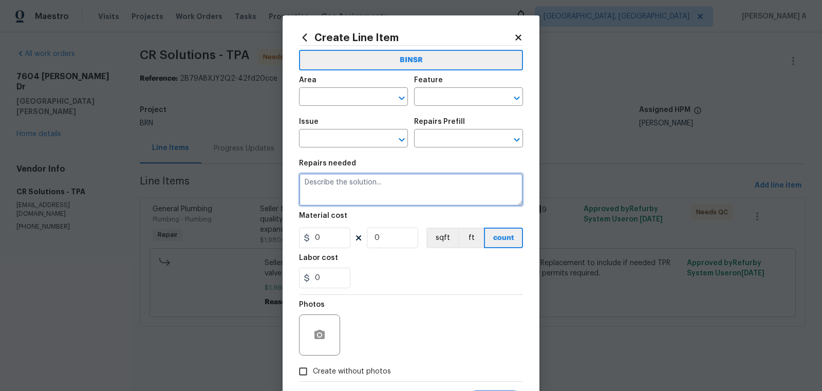
click at [458, 184] on textarea at bounding box center [411, 189] width 224 height 33
type textarea "Permit closing pending"
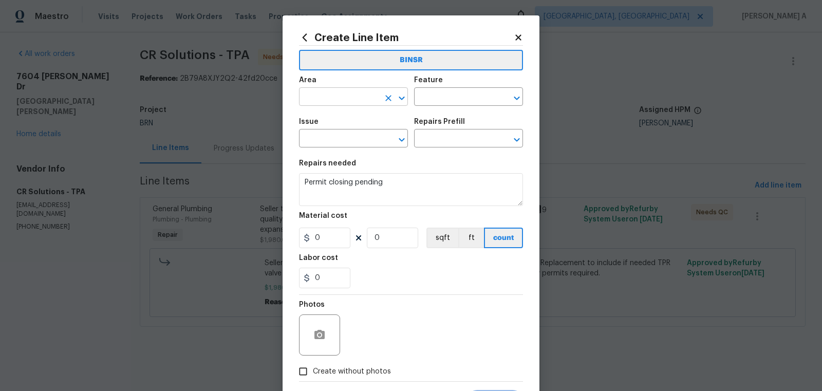
click at [339, 98] on input "text" at bounding box center [339, 98] width 80 height 16
click at [344, 118] on li "Water Heater" at bounding box center [353, 121] width 109 height 17
type input "Water Heater"
click at [434, 104] on input "text" at bounding box center [454, 98] width 80 height 16
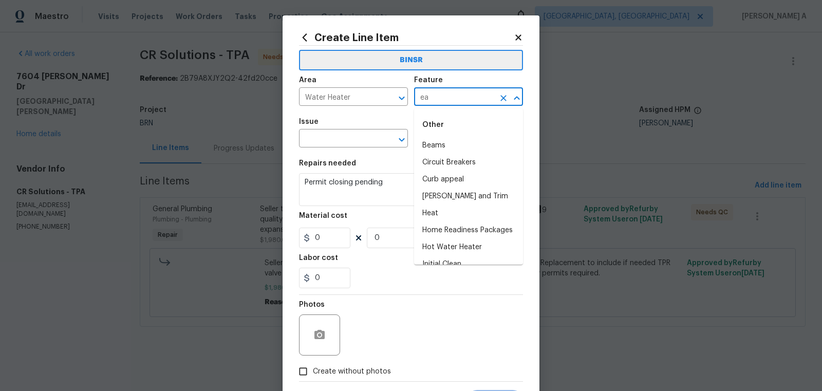
type input "e"
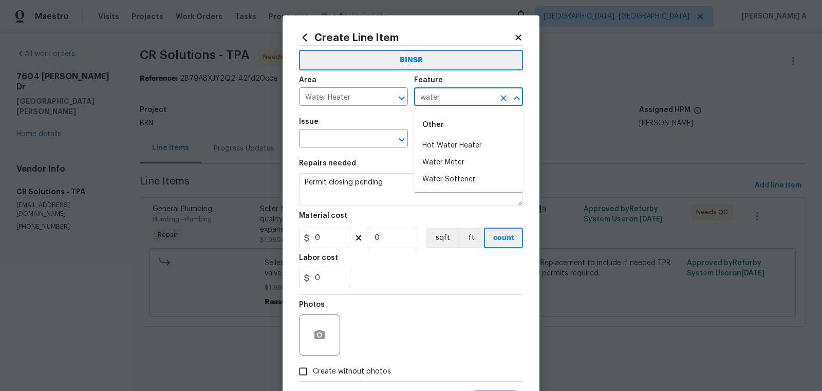
click at [440, 141] on li "Hot Water Heater" at bounding box center [468, 145] width 109 height 17
type input "Hot Water Heater"
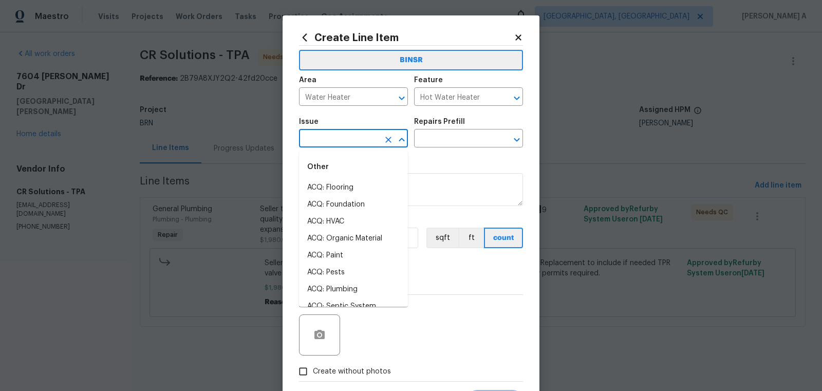
click at [340, 146] on input "text" at bounding box center [339, 140] width 80 height 16
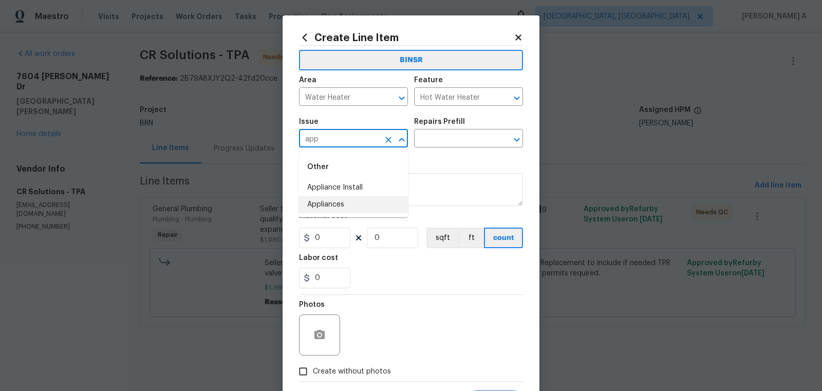
click at [363, 201] on li "Appliances" at bounding box center [353, 204] width 109 height 17
type input "Appliances"
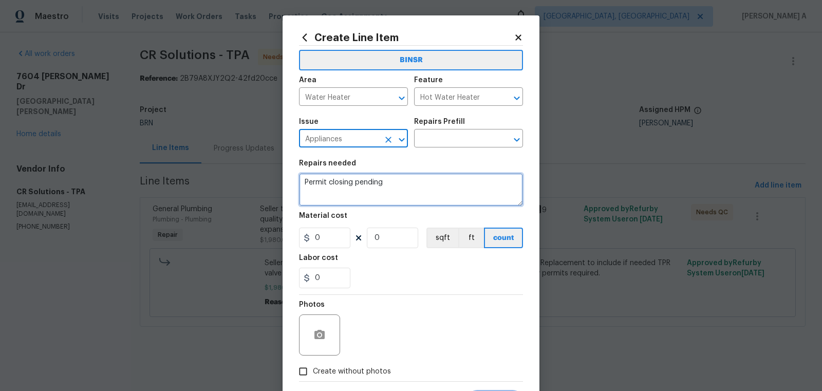
click at [388, 182] on textarea "Permit closing pending" at bounding box center [411, 189] width 224 height 33
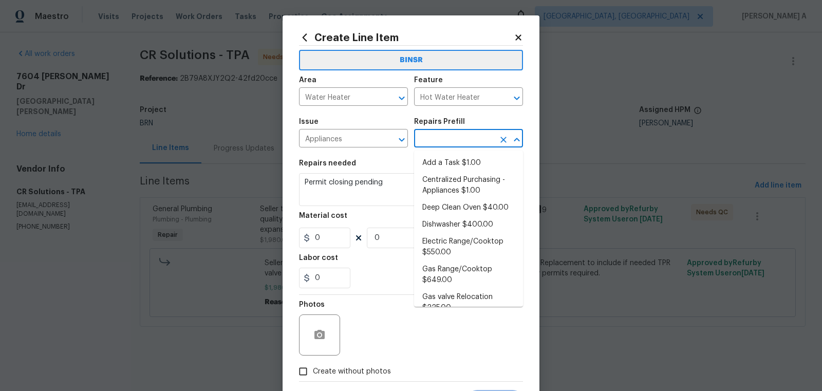
click at [453, 145] on input "text" at bounding box center [454, 140] width 80 height 16
click at [454, 152] on ul "Add a Task $1.00 Centralized Purchasing - Appliances $1.00 Deep Clean Oven $40.…" at bounding box center [468, 229] width 109 height 156
click at [454, 166] on li "Add a Task $1.00" at bounding box center [468, 163] width 109 height 17
type input "Appliances"
type input "Add a Task $1.00"
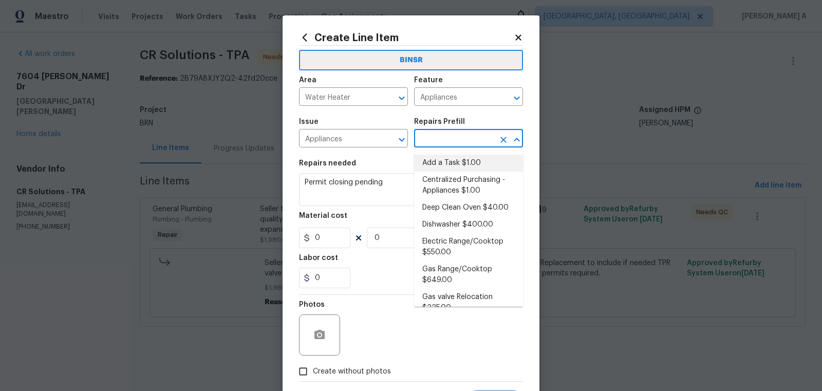
type textarea "HPM to detail"
type input "1"
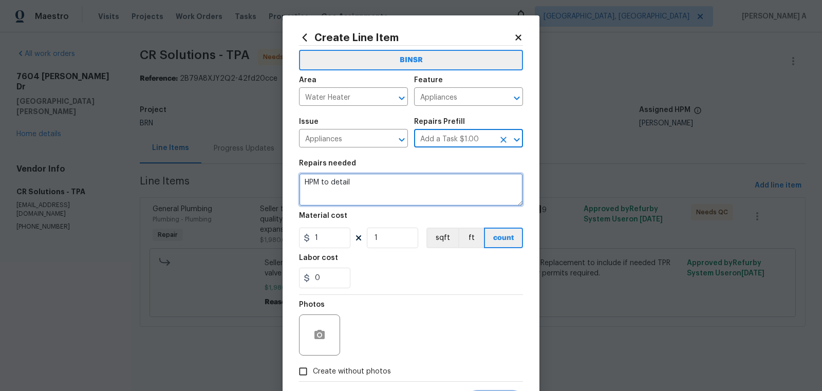
click at [425, 194] on textarea "HPM to detail" at bounding box center [411, 189] width 224 height 33
paste textarea "Permit closing pending"
type textarea "Permit closing pending"
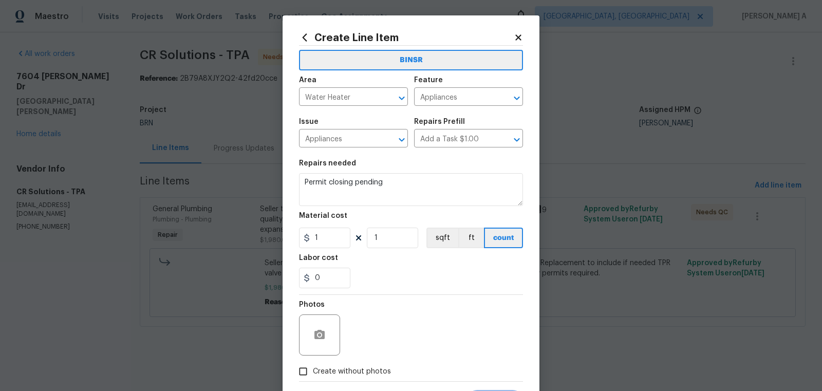
click at [370, 281] on div "0" at bounding box center [411, 278] width 224 height 21
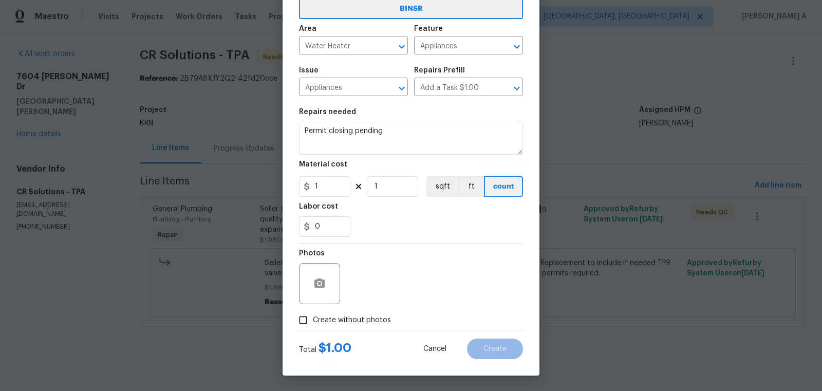
click at [304, 326] on input "Create without photos" at bounding box center [303, 320] width 20 height 20
checkbox input "true"
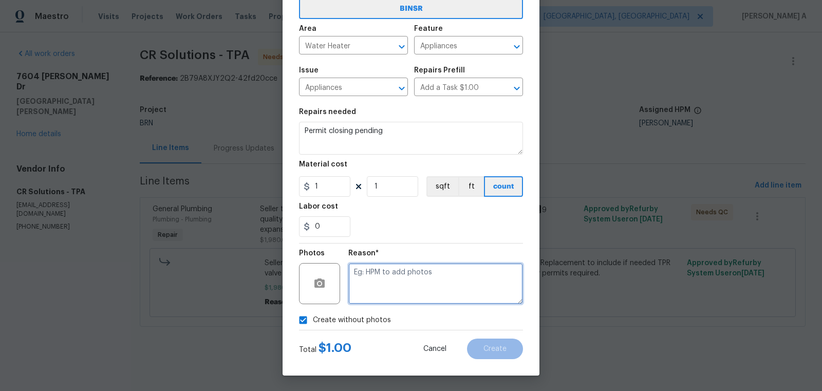
click at [387, 294] on textarea at bounding box center [435, 283] width 175 height 41
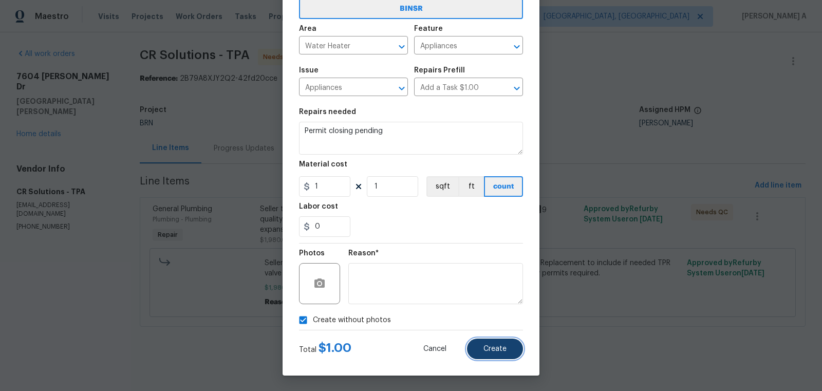
click at [492, 342] on button "Create" at bounding box center [495, 349] width 56 height 21
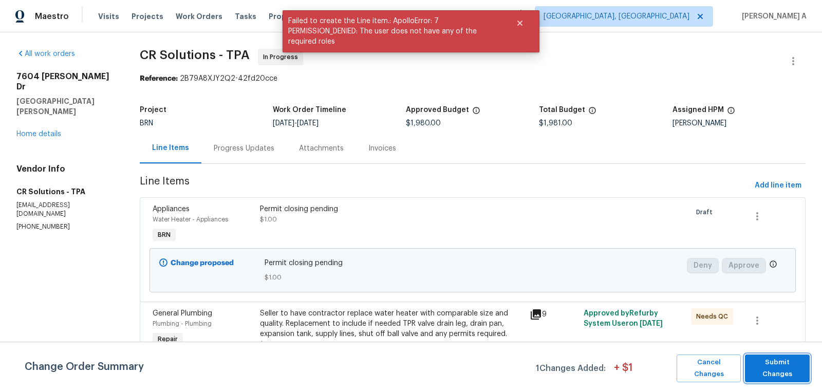
click at [771, 359] on button "Submit Changes" at bounding box center [777, 368] width 65 height 28
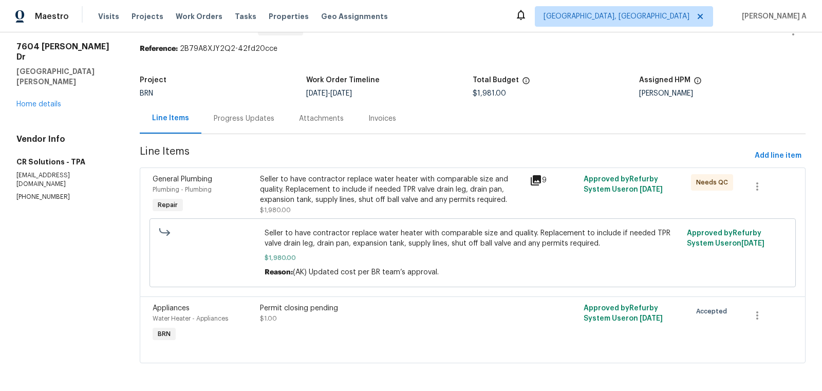
scroll to position [0, 0]
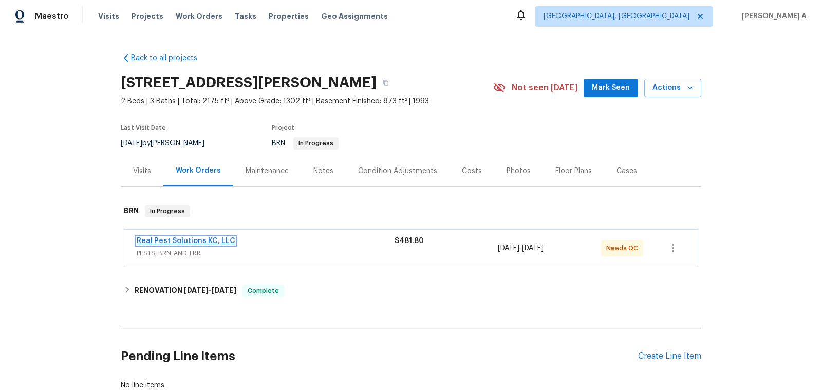
click at [192, 239] on link "Real Pest Solutions KC, LLC" at bounding box center [186, 240] width 99 height 7
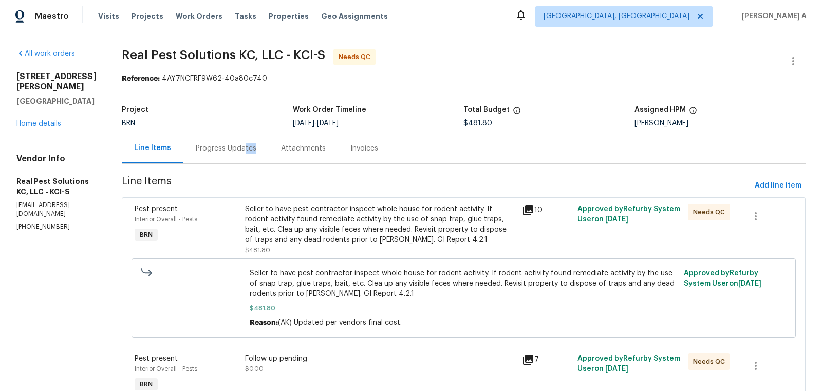
click at [258, 153] on div "Progress Updates" at bounding box center [225, 148] width 85 height 30
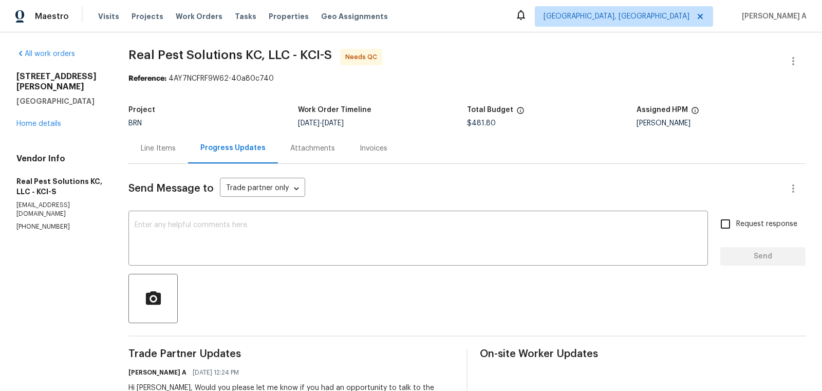
click at [164, 143] on div "Line Items" at bounding box center [158, 148] width 35 height 10
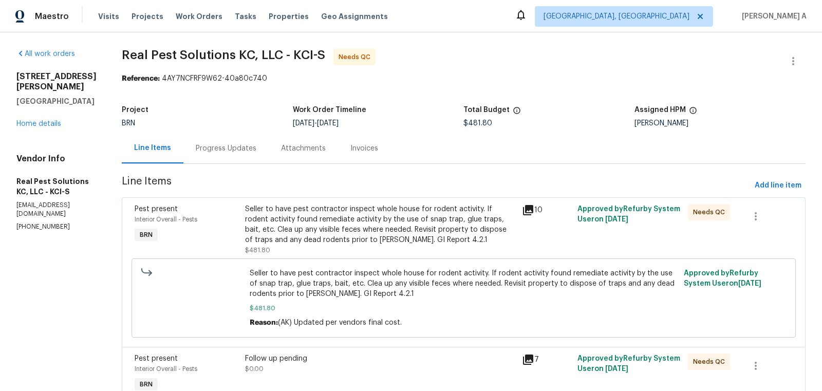
scroll to position [50, 0]
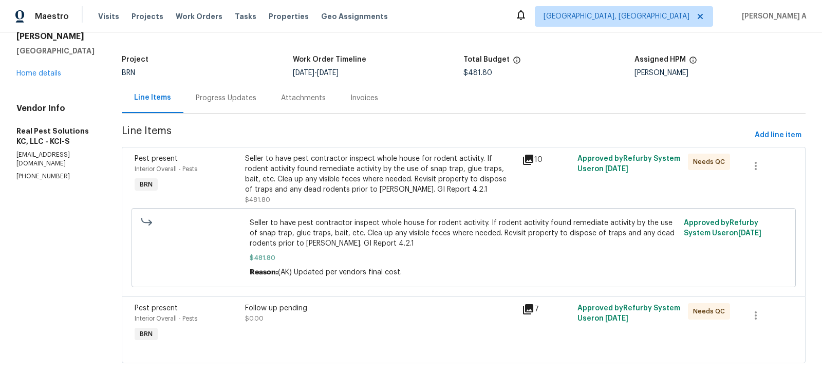
click at [390, 304] on div "Follow up pending" at bounding box center [380, 308] width 271 height 10
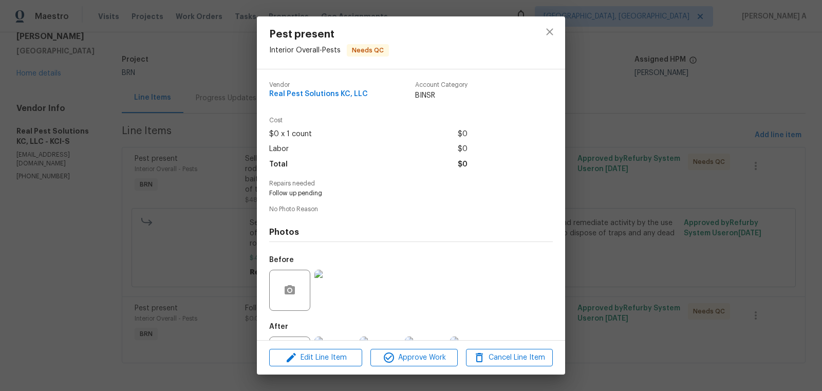
scroll to position [48, 0]
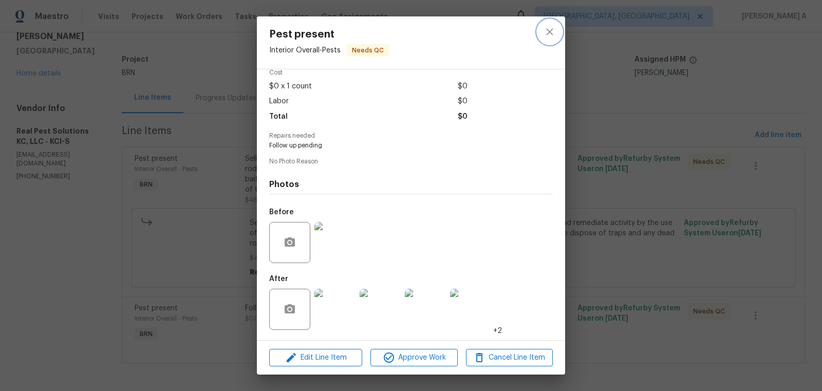
click at [554, 35] on icon "close" at bounding box center [549, 32] width 12 height 12
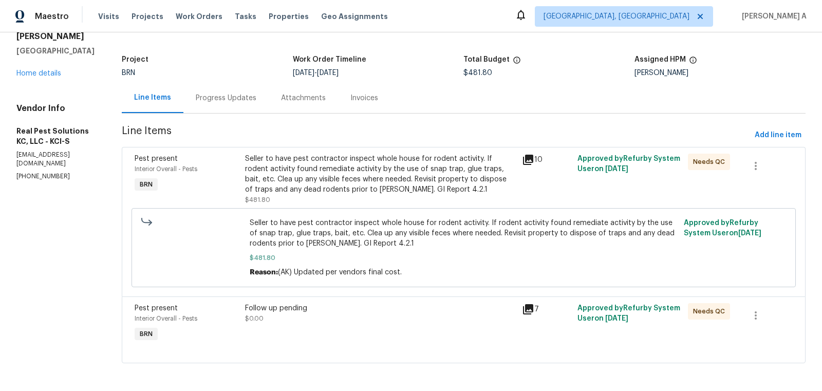
click at [265, 104] on div "Progress Updates" at bounding box center [225, 98] width 85 height 30
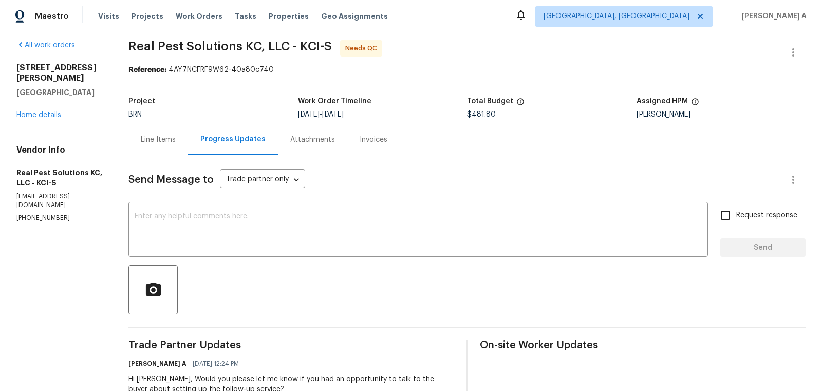
scroll to position [9, 0]
click at [63, 213] on p "(913) 363-7325" at bounding box center [59, 217] width 87 height 9
copy p "(913) 363-7325"
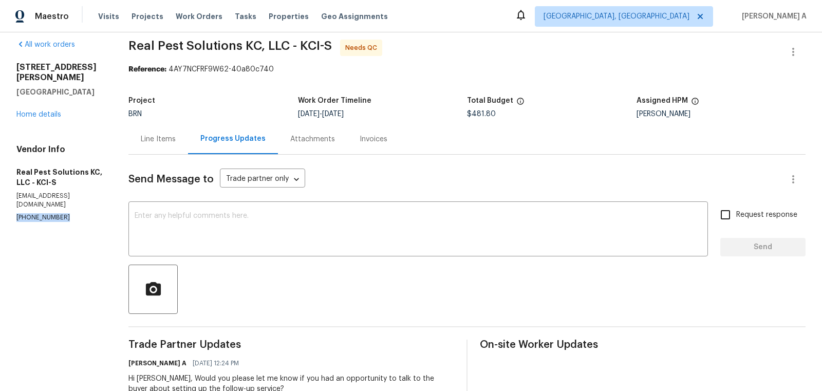
copy p "(913) 363-7325"
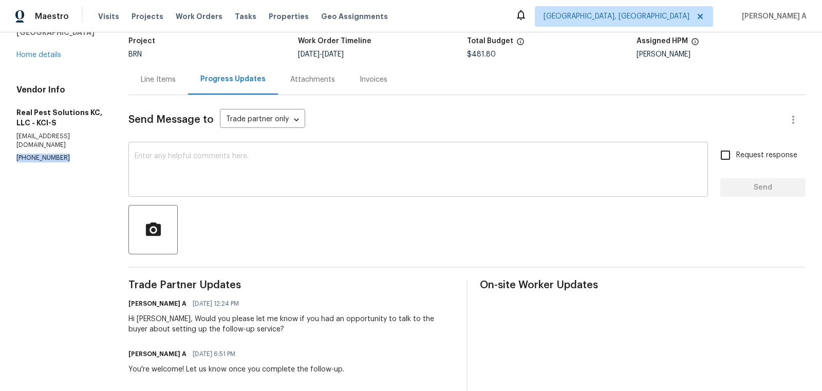
scroll to position [0, 0]
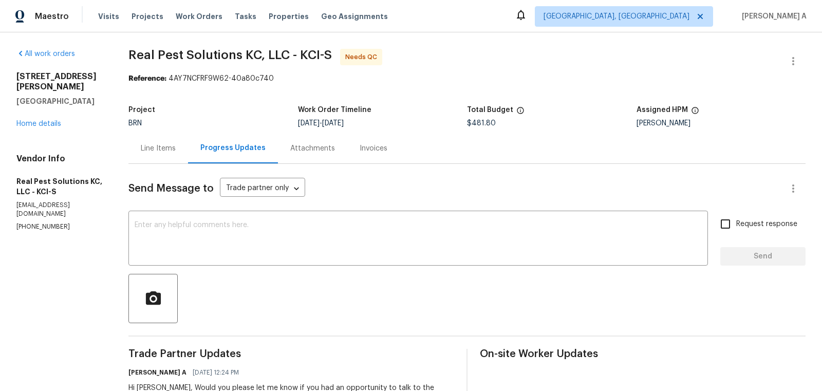
click at [155, 160] on div "Line Items" at bounding box center [158, 148] width 60 height 30
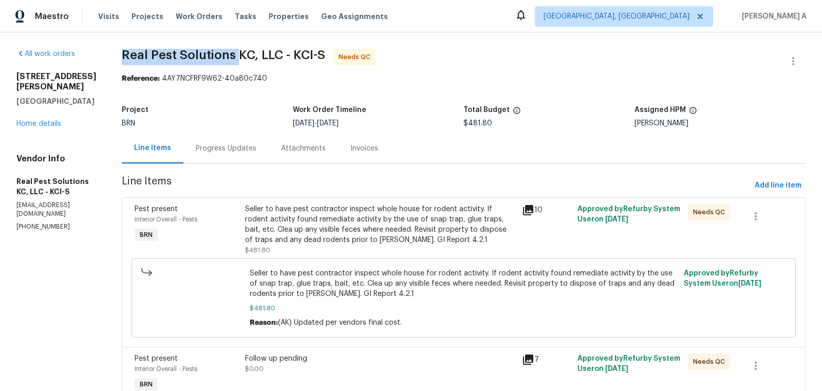
drag, startPoint x: 137, startPoint y: 57, endPoint x: 252, endPoint y: 54, distance: 115.1
click at [252, 54] on div "All work orders 15513 Floyd St Overland Park, KS 66223 Home details Vendor Info…" at bounding box center [411, 237] width 822 height 410
copy span "Real Pest Solutions"
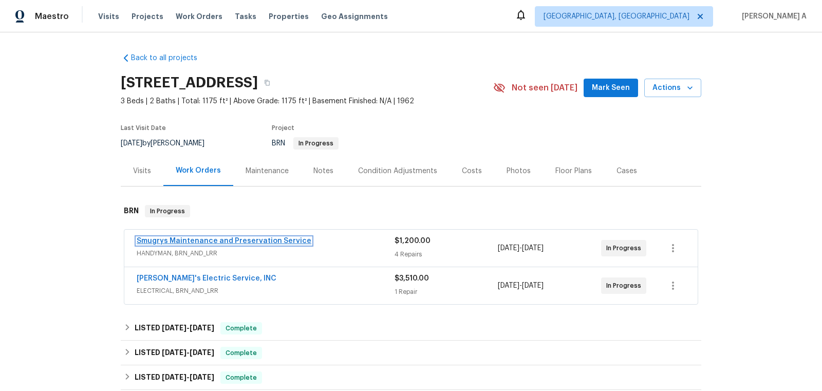
click at [223, 238] on link "Smugrys Maintenance and Preservation Service" at bounding box center [224, 240] width 175 height 7
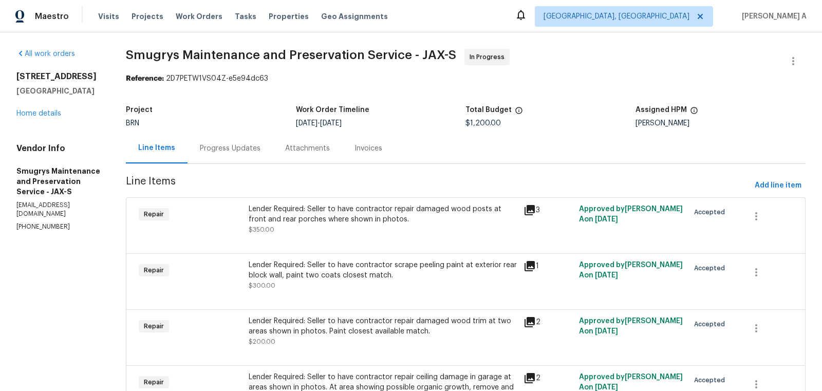
click at [230, 129] on div "Project BRN Work Order Timeline [DATE] - [DATE] Total Budget $1,200.00 Assigned…" at bounding box center [466, 116] width 680 height 33
click at [220, 151] on div "Progress Updates" at bounding box center [230, 148] width 61 height 10
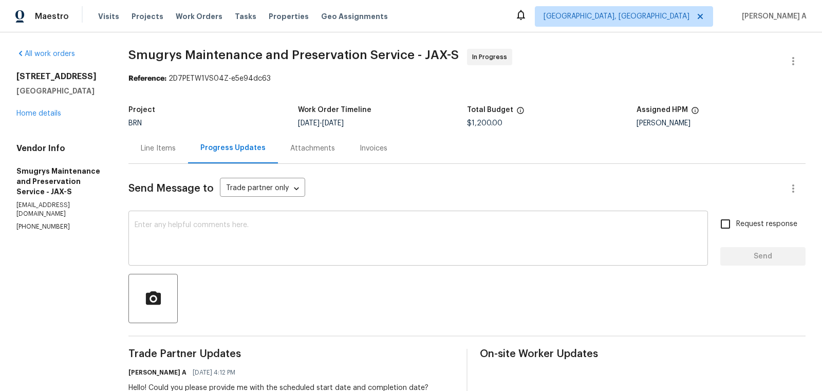
click at [283, 253] on textarea at bounding box center [418, 239] width 567 height 36
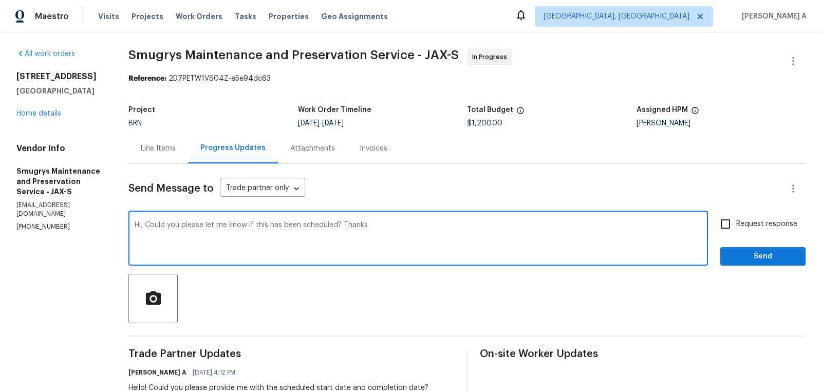
type textarea "Hi, Could you please let me know if this has been scheduled? Thanks"
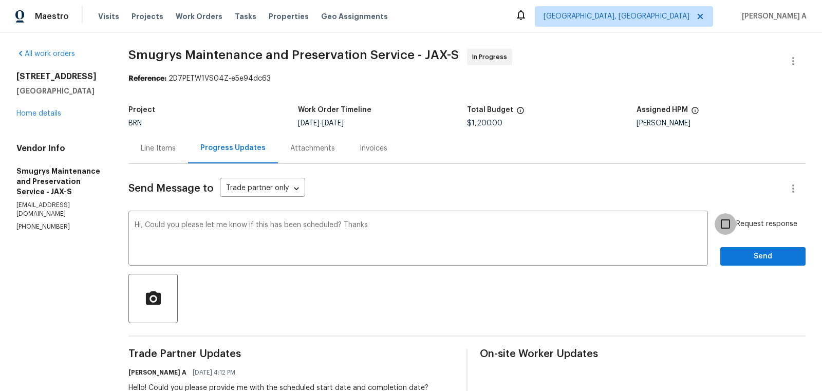
click at [724, 224] on input "Request response" at bounding box center [726, 224] width 22 height 22
checkbox input "true"
click at [755, 260] on span "Send" at bounding box center [762, 256] width 69 height 13
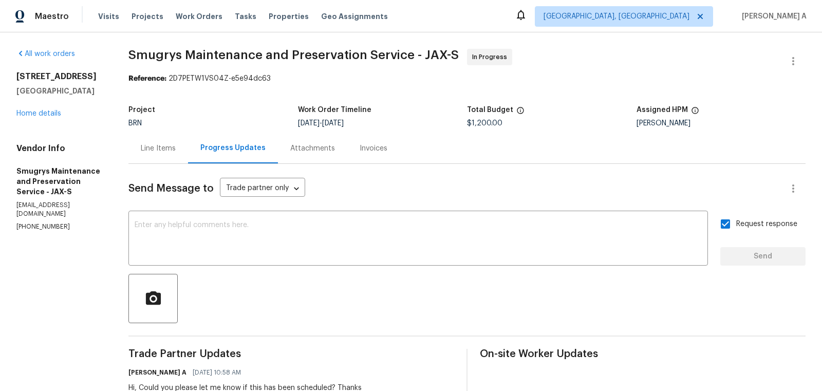
click at [167, 152] on div "Line Items" at bounding box center [158, 148] width 35 height 10
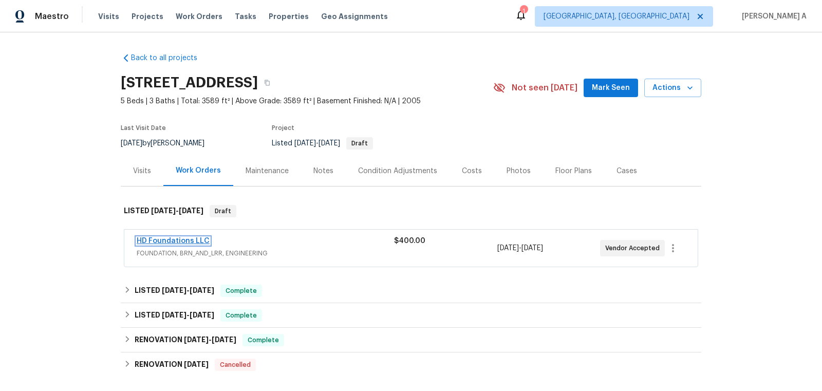
click at [186, 240] on link "HD Foundations LLC" at bounding box center [173, 240] width 73 height 7
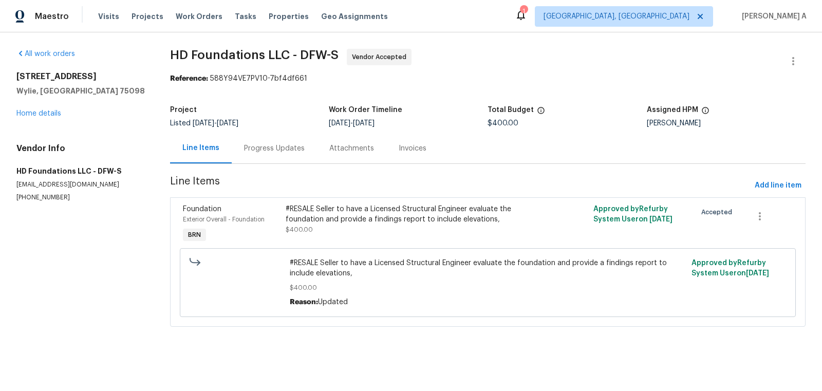
click at [285, 158] on div "Progress Updates" at bounding box center [274, 148] width 85 height 30
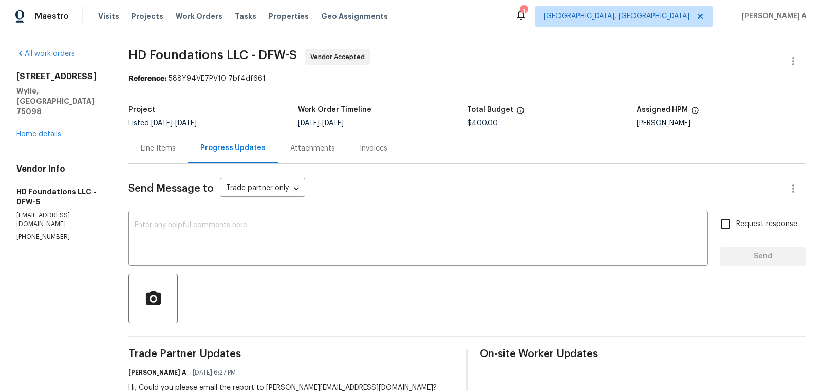
click at [154, 154] on div "Line Items" at bounding box center [158, 148] width 60 height 30
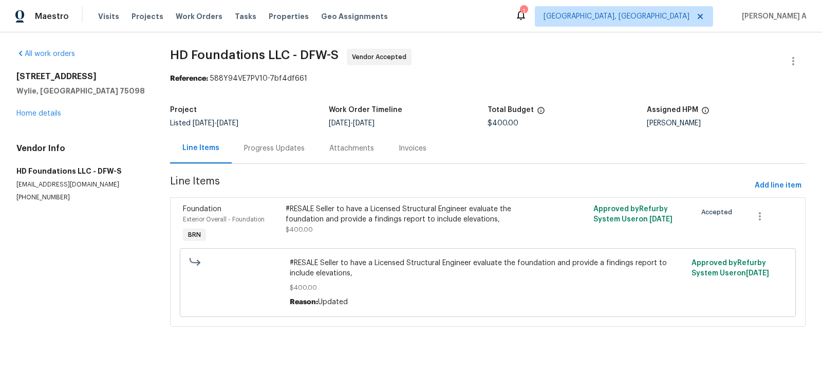
click at [246, 151] on div "Progress Updates" at bounding box center [274, 148] width 61 height 10
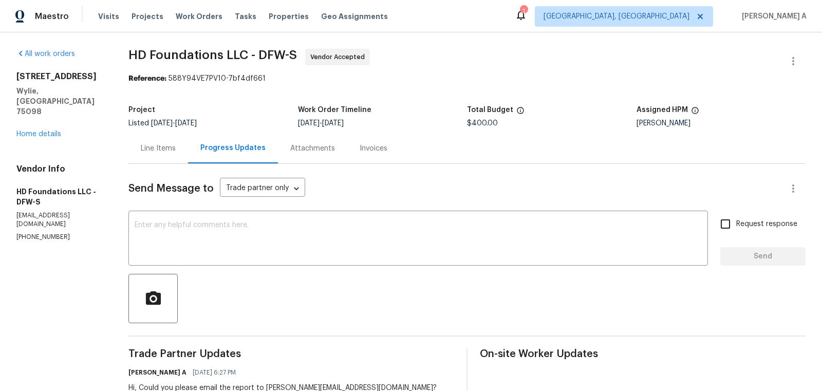
click at [290, 65] on span "HD Foundations LLC - DFW-S Vendor Accepted" at bounding box center [454, 61] width 652 height 25
copy span "HD Foundations LLC"
drag, startPoint x: 256, startPoint y: 53, endPoint x: 137, endPoint y: 48, distance: 118.8
click at [137, 48] on div "All work orders 2813 Lake Vista Dr Wylie, TX 75098 Home details Vendor Info HD …" at bounding box center [411, 322] width 822 height 580
click at [149, 151] on div "Line Items" at bounding box center [158, 148] width 35 height 10
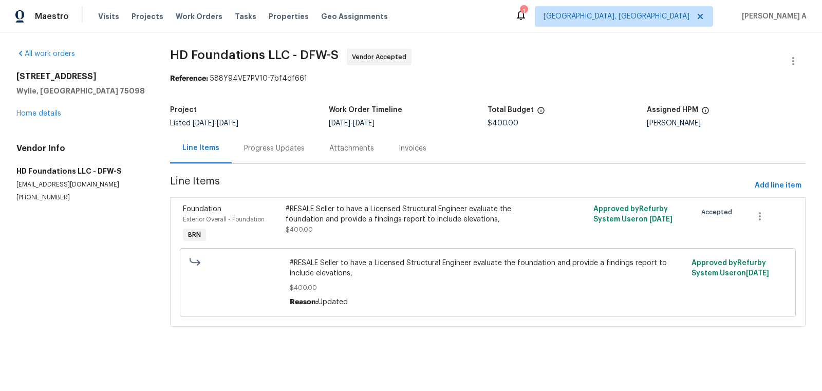
click at [383, 214] on div "#RESALE Seller to have a Licensed Structural Engineer evaluate the foundation a…" at bounding box center [411, 214] width 251 height 21
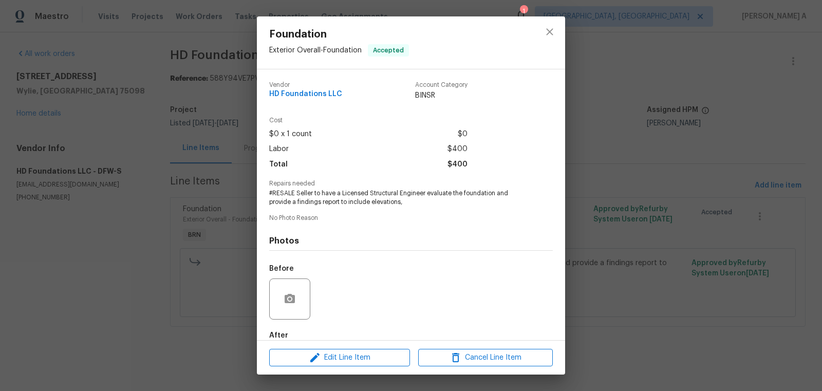
click at [350, 192] on span "#RESALE Seller to have a Licensed Structural Engineer evaluate the foundation a…" at bounding box center [396, 197] width 255 height 17
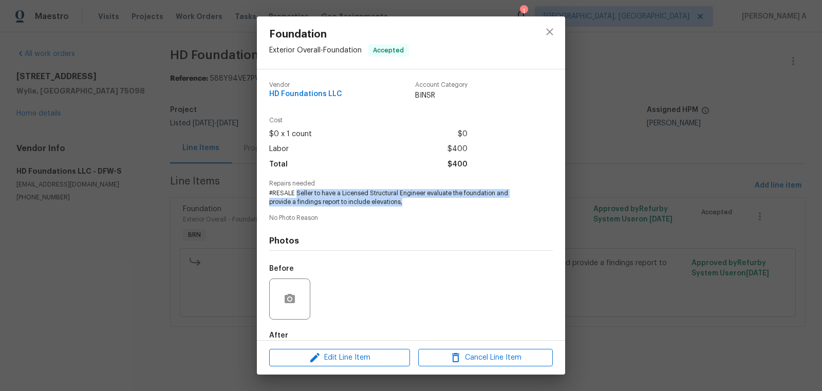
copy span "Seller to have a Licensed Structural Engineer evaluate the foundation and provi…"
drag, startPoint x: 295, startPoint y: 193, endPoint x: 424, endPoint y: 196, distance: 128.5
click at [425, 197] on span "#RESALE Seller to have a Licensed Structural Engineer evaluate the foundation a…" at bounding box center [396, 197] width 255 height 17
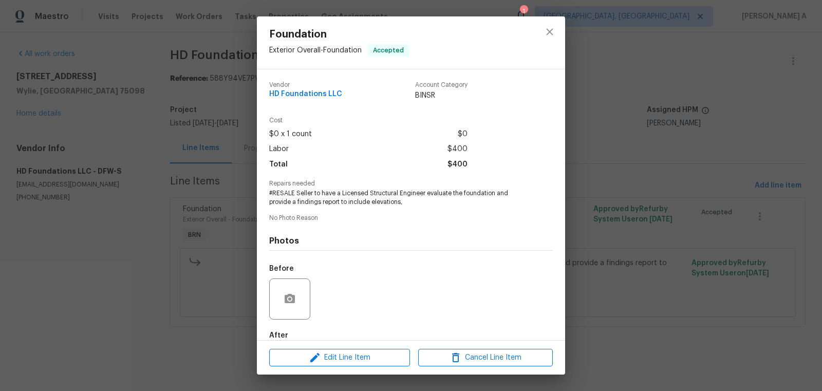
click at [400, 193] on span "#RESALE Seller to have a Licensed Structural Engineer evaluate the foundation a…" at bounding box center [396, 197] width 255 height 17
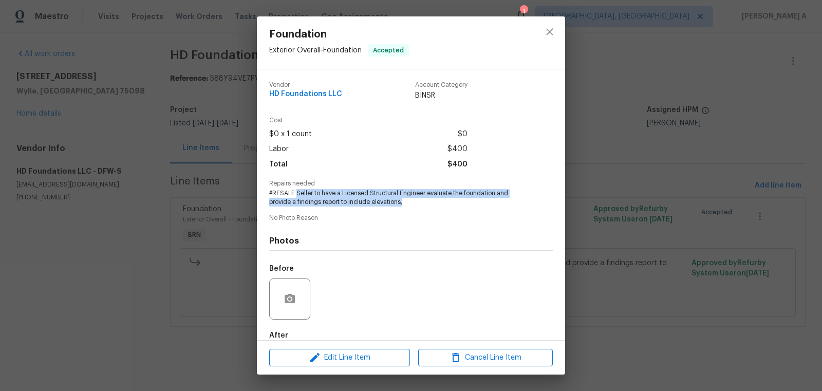
copy span "Seller to have a Licensed Structural Engineer evaluate the foundation and provi…"
drag, startPoint x: 296, startPoint y: 192, endPoint x: 426, endPoint y: 205, distance: 130.6
click at [426, 205] on span "#RESALE Seller to have a Licensed Structural Engineer evaluate the foundation a…" at bounding box center [396, 197] width 255 height 17
click at [541, 33] on button "close" at bounding box center [549, 32] width 25 height 25
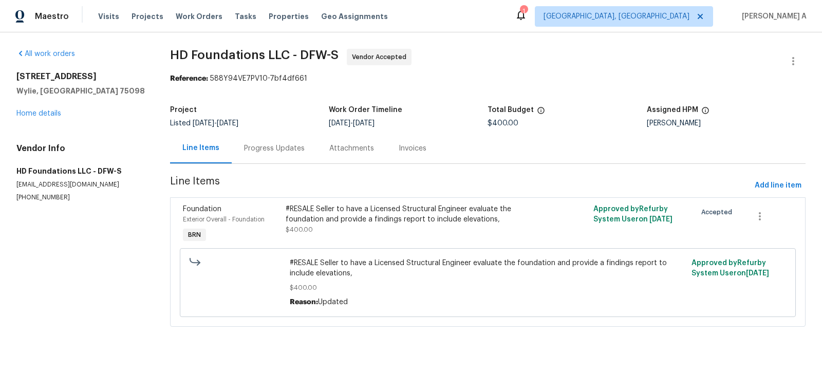
click at [274, 146] on div "Progress Updates" at bounding box center [274, 148] width 61 height 10
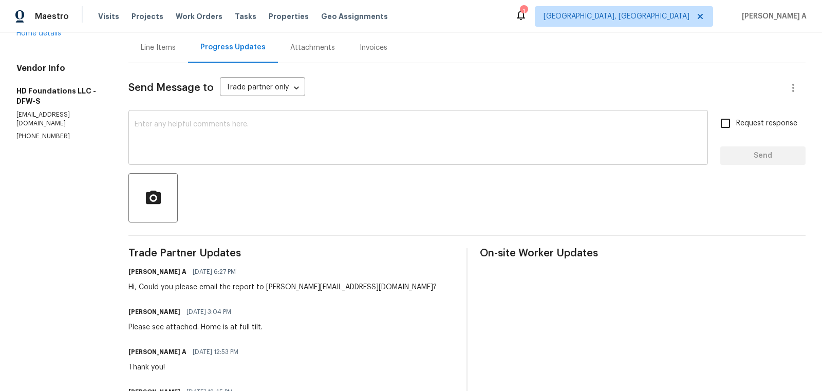
scroll to position [176, 0]
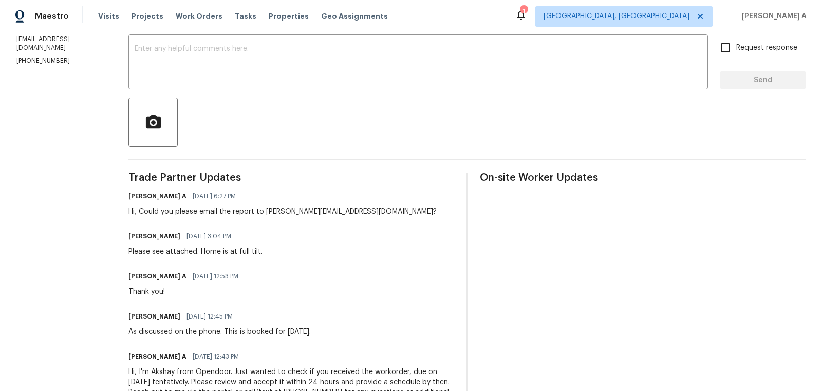
click at [203, 254] on div "Please see attached. Home is at full tilt." at bounding box center [195, 252] width 134 height 10
copy div "Please see attached. Home is at full tilt."
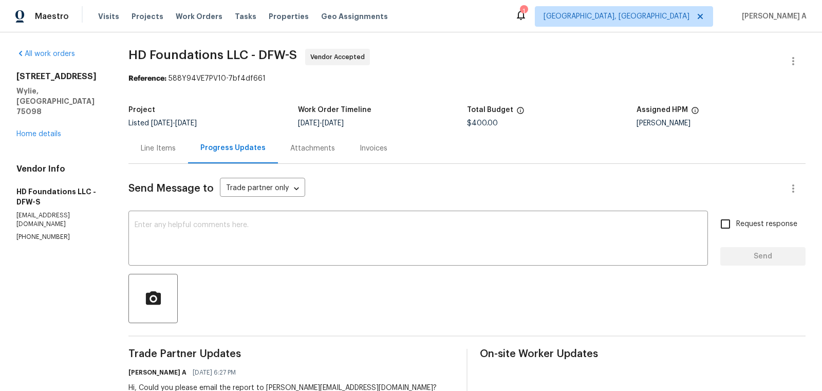
click at [485, 122] on span "$400.00" at bounding box center [482, 123] width 31 height 7
copy span "$400.00"
copy span "HD Foundations"
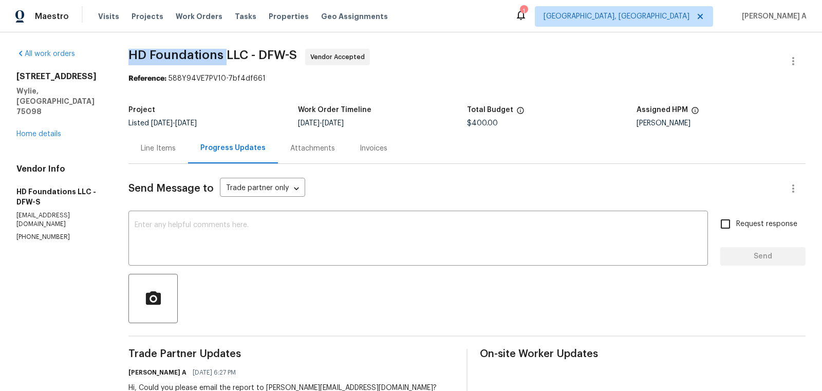
drag, startPoint x: 129, startPoint y: 55, endPoint x: 231, endPoint y: 56, distance: 101.7
click at [232, 56] on div "All work orders 2813 Lake Vista Dr Wylie, TX 75098 Home details Vendor Info HD …" at bounding box center [411, 322] width 822 height 580
click at [153, 132] on div "Project Listed 9/2/2025 - 9/3/2025 Work Order Timeline 9/2/2025 - 9/3/2025 Tota…" at bounding box center [466, 116] width 677 height 33
click at [172, 153] on div "Line Items" at bounding box center [158, 148] width 35 height 10
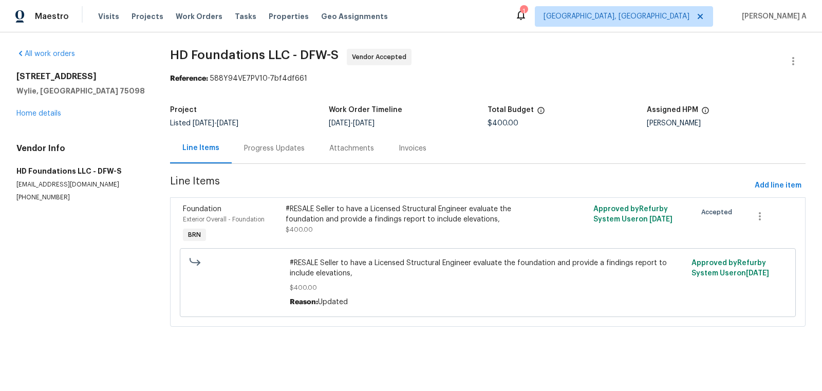
click at [382, 217] on div "#RESALE Seller to have a Licensed Structural Engineer evaluate the foundation a…" at bounding box center [411, 214] width 251 height 21
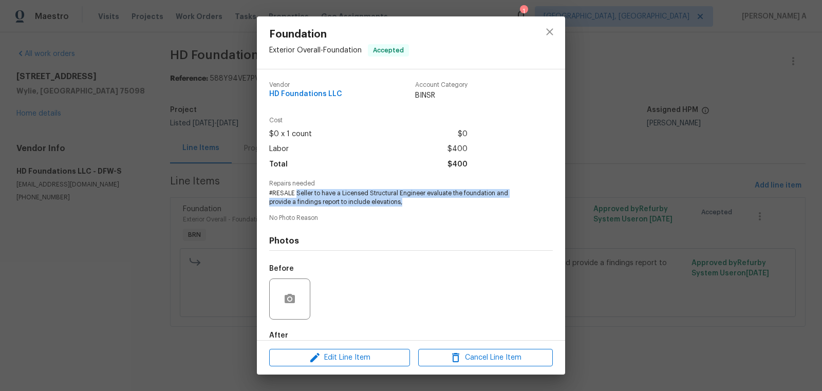
copy span "Seller to have a Licensed Structural Engineer evaluate the foundation and provi…"
drag, startPoint x: 296, startPoint y: 194, endPoint x: 405, endPoint y: 208, distance: 110.4
click at [405, 208] on div "Vendor HD Foundations LLC Account Category BINSR Cost $0 x 1 count $0 Labor $40…" at bounding box center [411, 232] width 284 height 319
click at [548, 38] on button "close" at bounding box center [549, 32] width 25 height 25
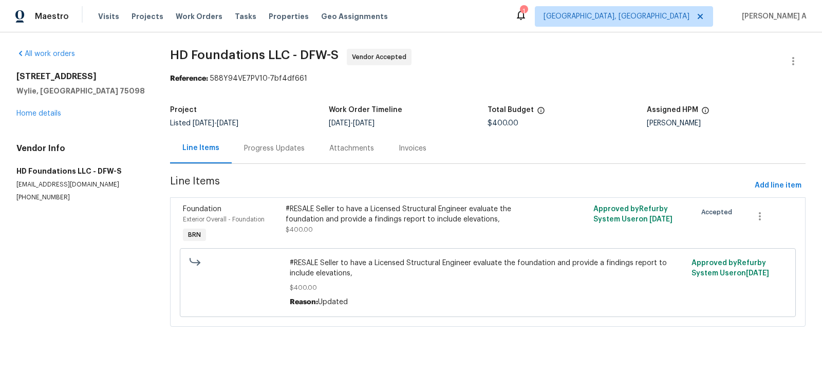
click at [270, 158] on div "Progress Updates" at bounding box center [274, 148] width 85 height 30
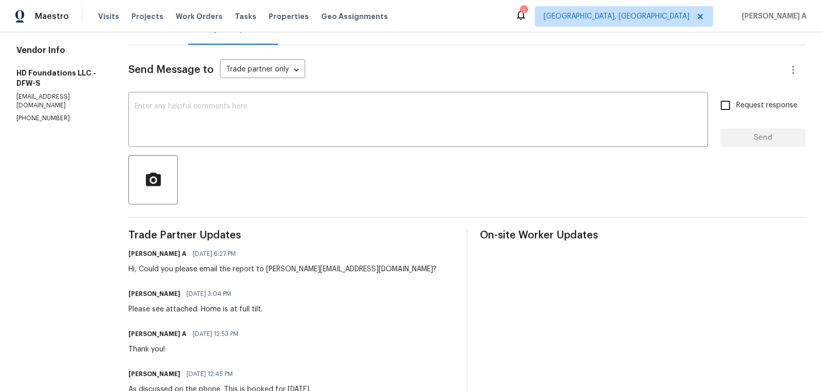
scroll to position [185, 0]
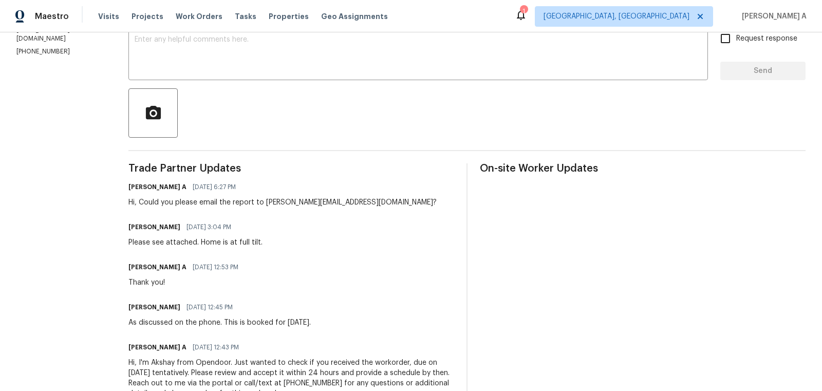
click at [208, 248] on div "Trade Partner Updates Akshay Ajaya Kumar A 09/05/2025 6:27 PM Hi, Could you ple…" at bounding box center [291, 287] width 326 height 248
copy div "Please see attached. Home is at full tilt."
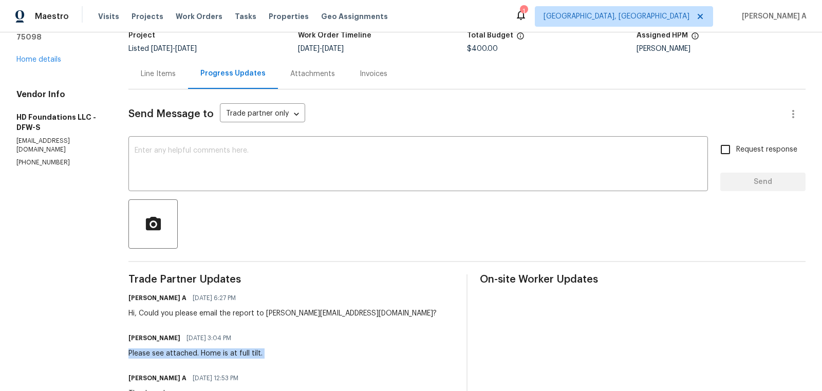
scroll to position [0, 0]
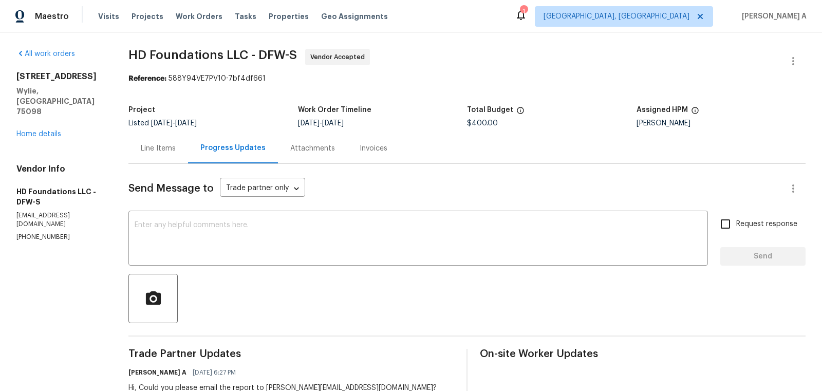
click at [482, 126] on span "$400.00" at bounding box center [482, 123] width 31 height 7
copy span "$400.00"
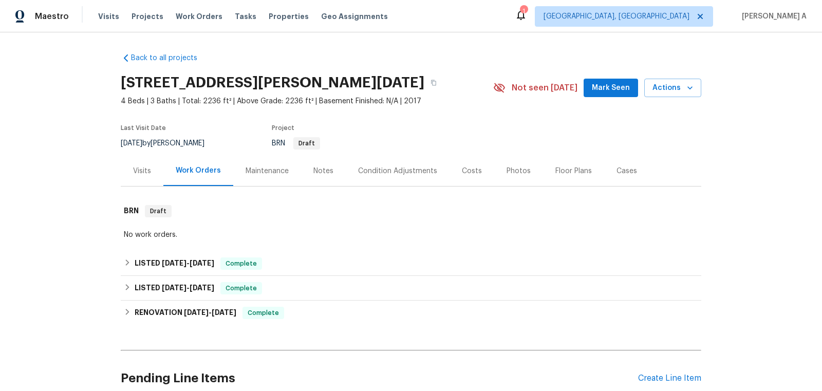
scroll to position [90, 0]
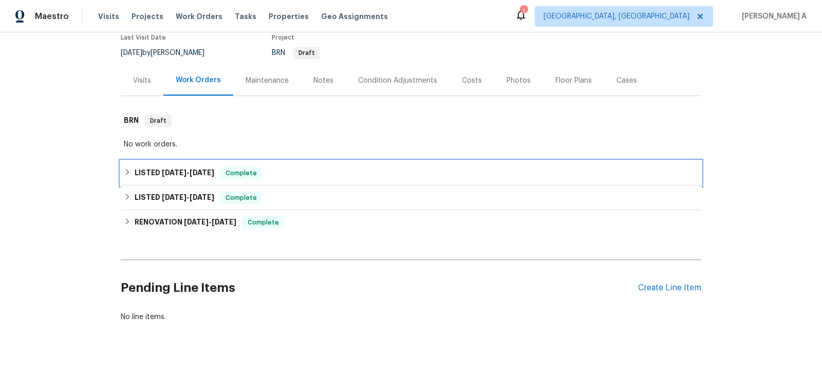
click at [336, 172] on div "LISTED [DATE] - [DATE] Complete" at bounding box center [411, 173] width 574 height 12
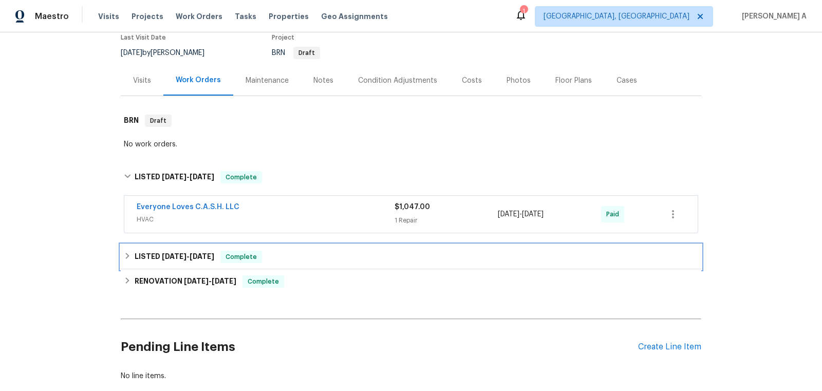
click at [318, 259] on div "LISTED [DATE] - [DATE] Complete" at bounding box center [411, 257] width 574 height 12
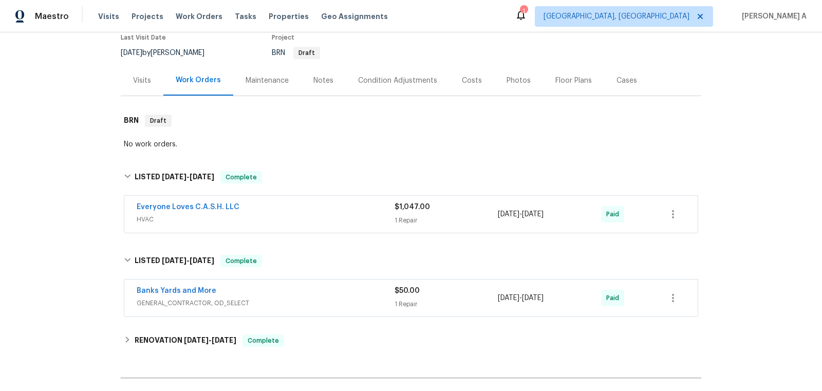
click at [281, 217] on span "HVAC" at bounding box center [266, 219] width 258 height 10
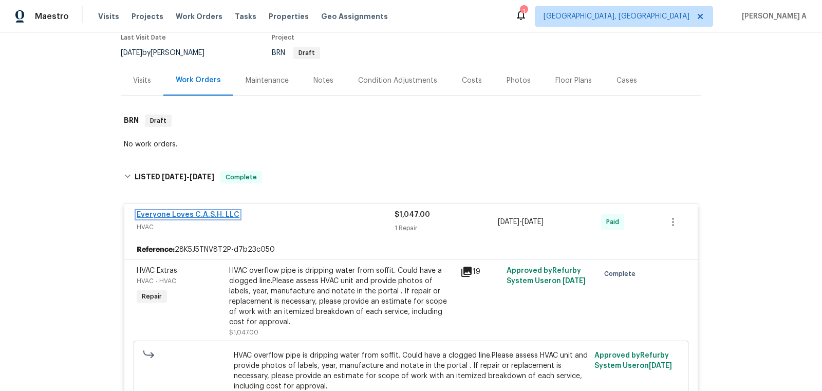
click at [211, 213] on link "Everyone Loves C.A.S.H. LLC" at bounding box center [188, 214] width 103 height 7
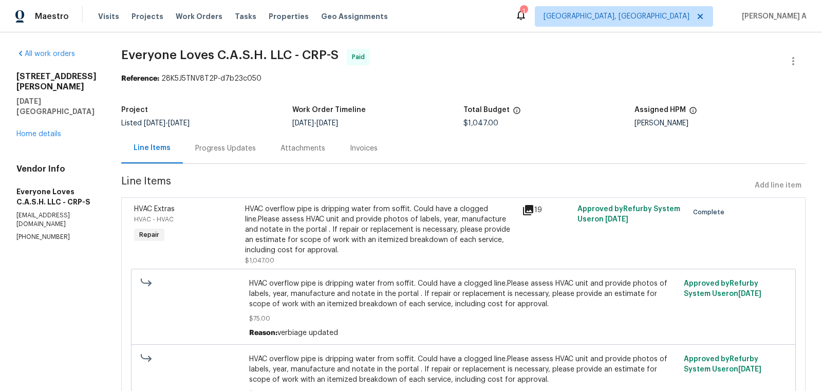
click at [211, 132] on div "Project Listed [DATE] - [DATE] Work Order Timeline [DATE] - [DATE] Total Budget…" at bounding box center [463, 116] width 684 height 33
click at [229, 144] on div "Progress Updates" at bounding box center [225, 148] width 61 height 10
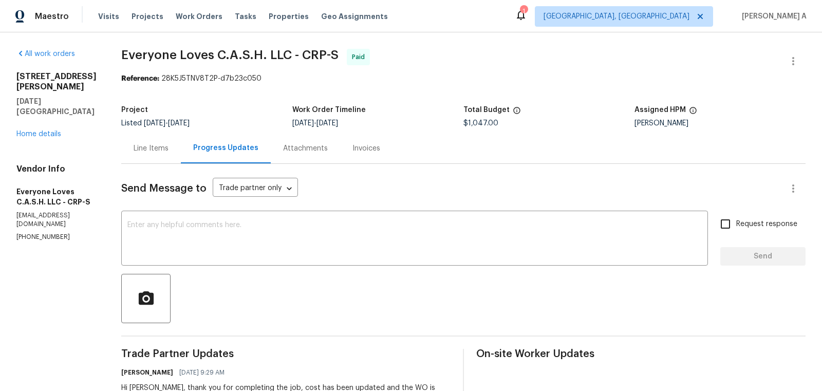
click at [161, 146] on div "Line Items" at bounding box center [151, 148] width 35 height 10
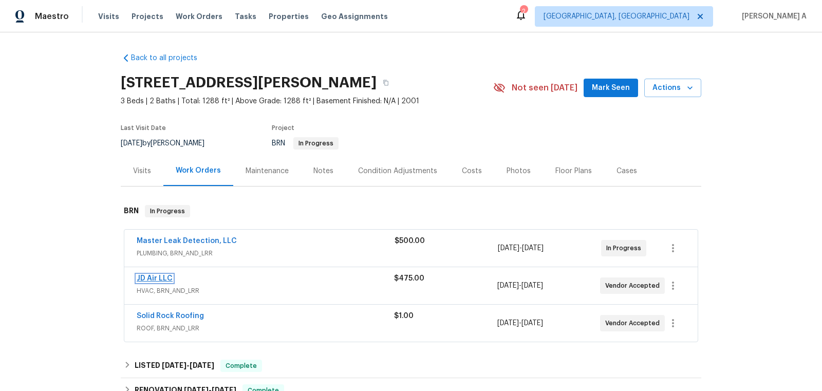
click at [161, 277] on link "JD Air LLC" at bounding box center [155, 278] width 36 height 7
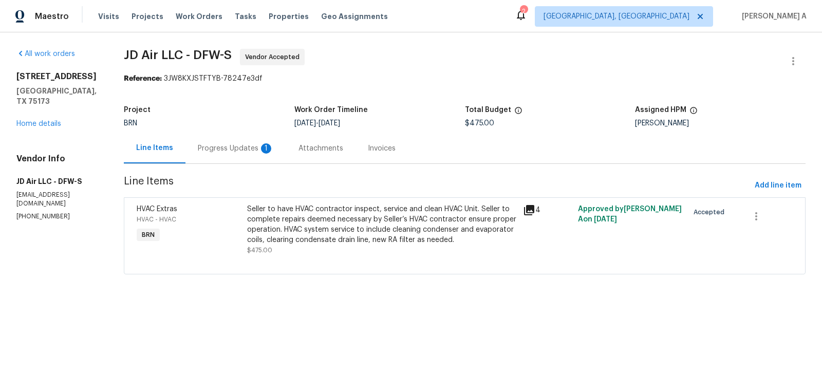
click at [233, 154] on div "Progress Updates 1" at bounding box center [235, 148] width 101 height 30
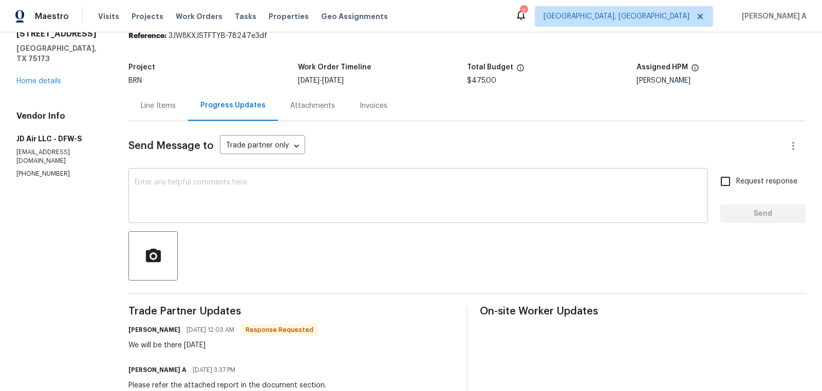
scroll to position [49, 0]
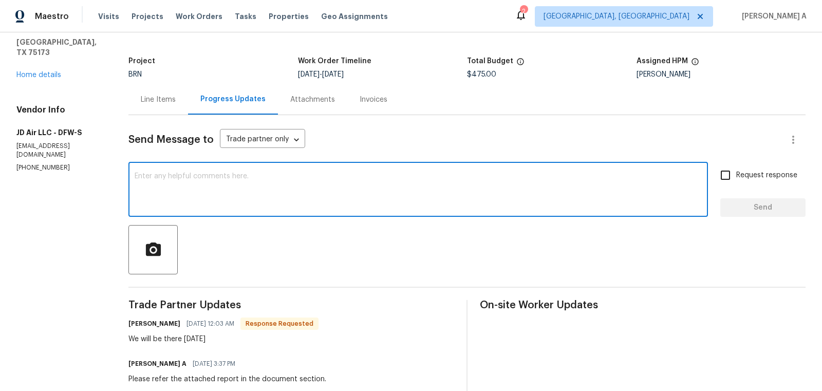
click at [259, 179] on textarea at bounding box center [418, 191] width 567 height 36
type textarea "Thanks for the confirmation"
click at [735, 182] on input "Request response" at bounding box center [726, 175] width 22 height 22
checkbox input "true"
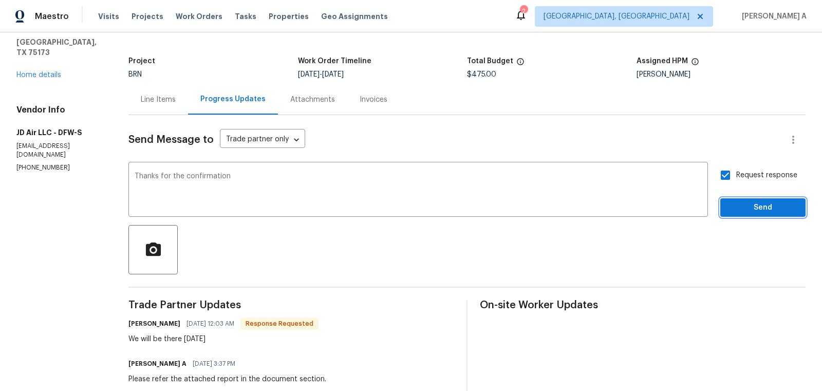
click at [748, 203] on span "Send" at bounding box center [762, 207] width 69 height 13
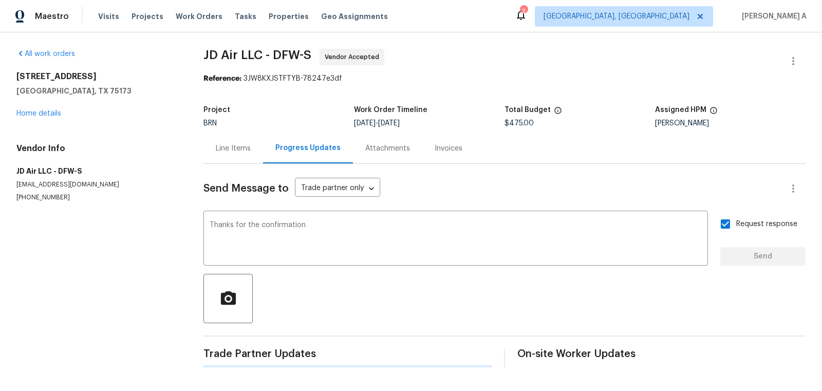
scroll to position [0, 0]
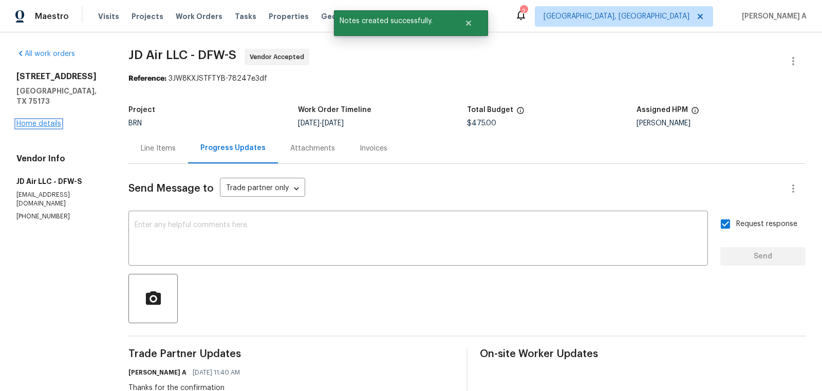
click at [34, 120] on link "Home details" at bounding box center [38, 123] width 45 height 7
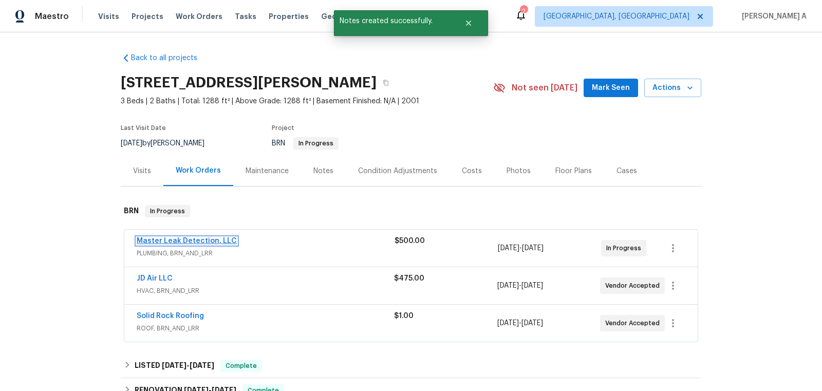
click at [189, 241] on link "Master Leak Detection, LLC" at bounding box center [187, 240] width 100 height 7
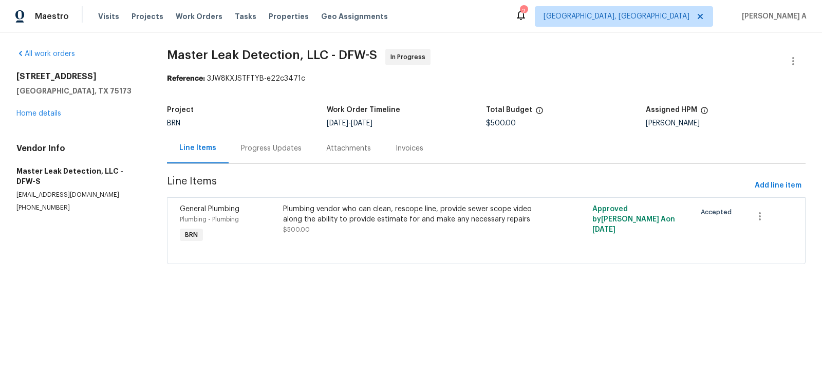
click at [241, 143] on div "Progress Updates" at bounding box center [271, 148] width 61 height 10
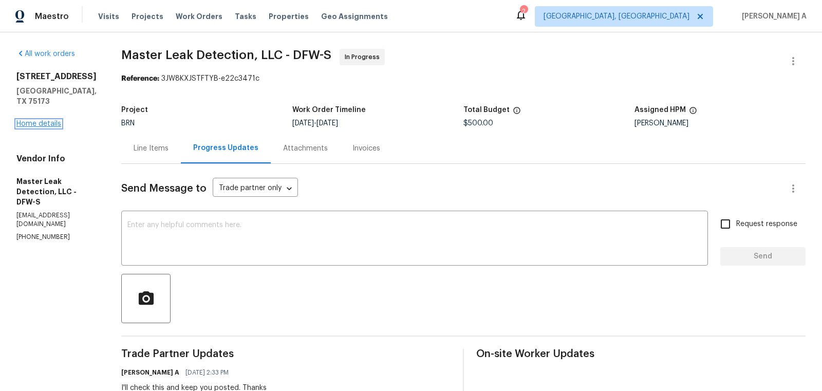
click at [42, 120] on link "Home details" at bounding box center [38, 123] width 45 height 7
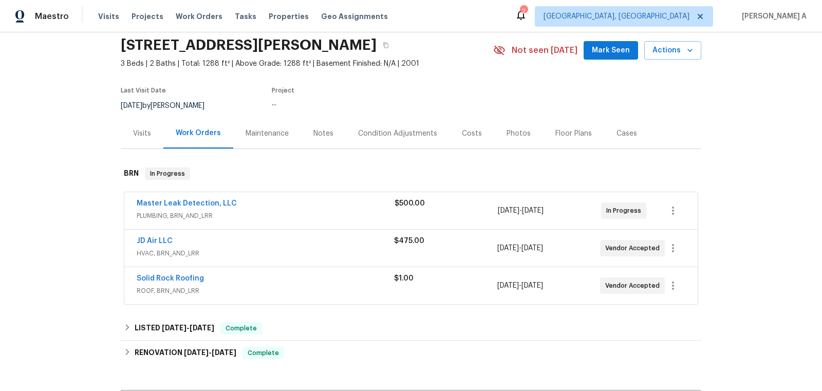
scroll to position [71, 0]
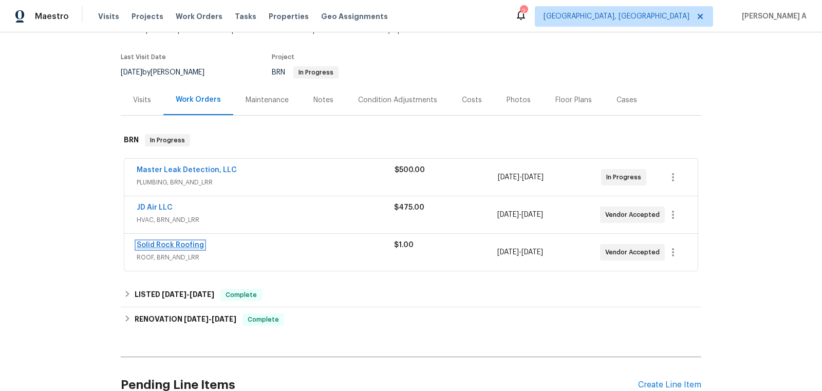
click at [184, 242] on link "Solid Rock Roofing" at bounding box center [170, 244] width 67 height 7
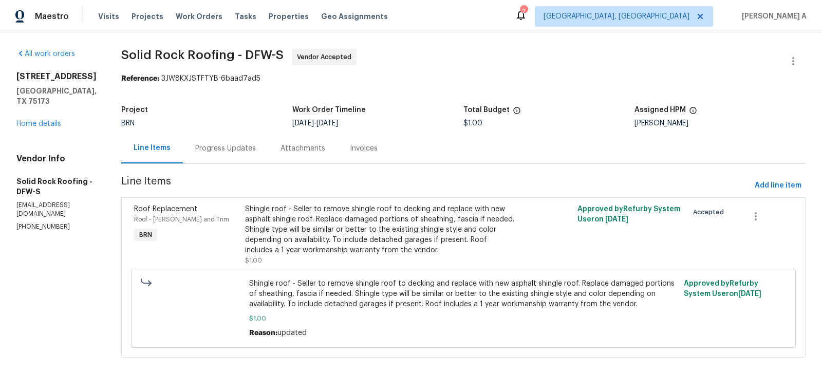
click at [270, 151] on div "Attachments" at bounding box center [302, 148] width 69 height 30
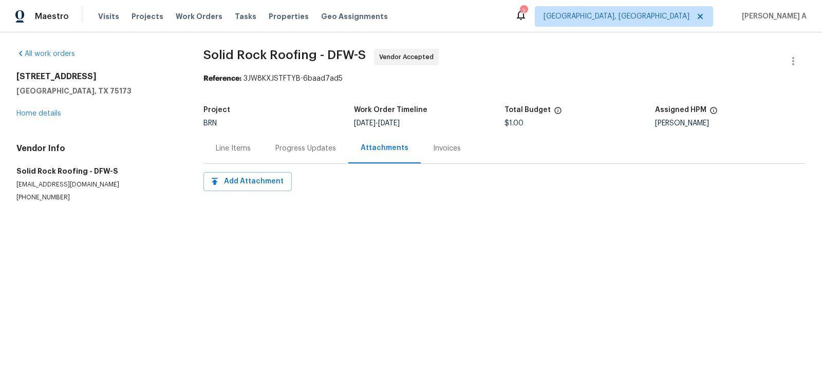
click at [285, 142] on div "Progress Updates" at bounding box center [305, 148] width 85 height 30
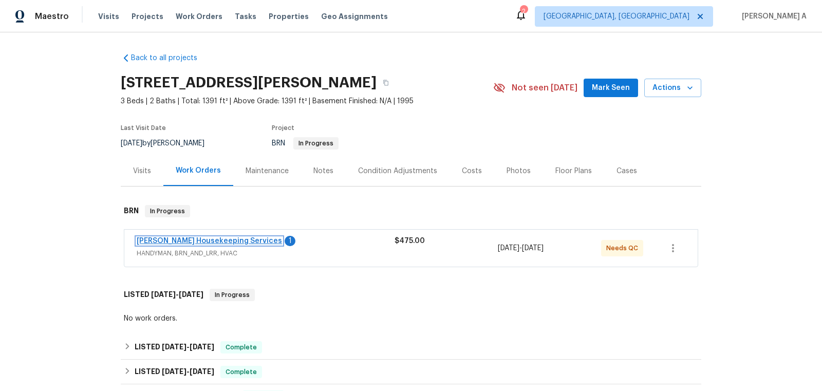
click at [210, 240] on link "[PERSON_NAME] Housekeeping Services" at bounding box center [209, 240] width 145 height 7
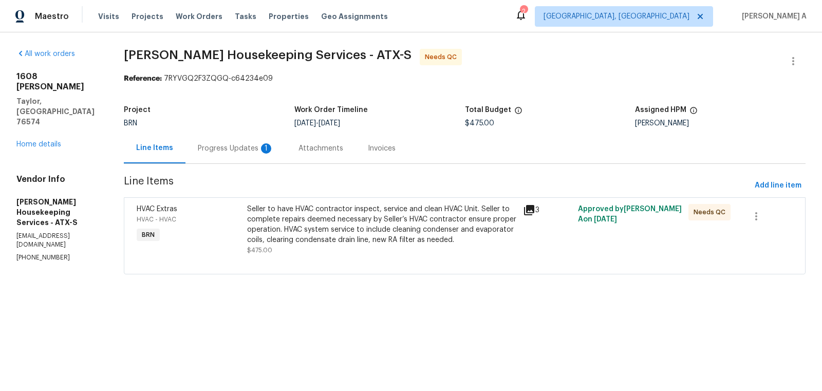
click at [252, 144] on div "Progress Updates 1" at bounding box center [236, 148] width 76 height 10
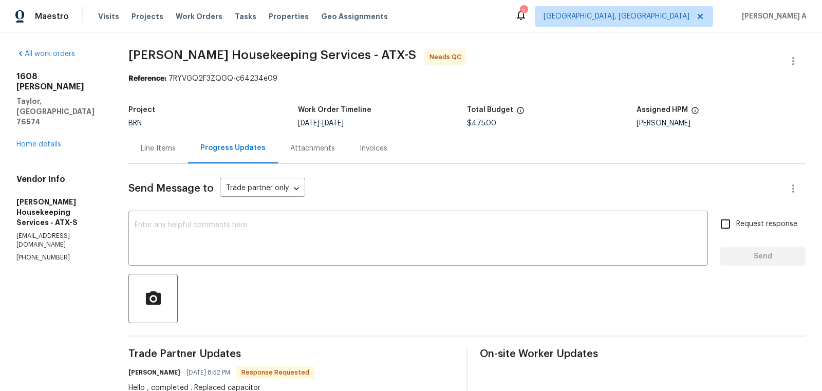
click at [166, 149] on div "Line Items" at bounding box center [158, 148] width 35 height 10
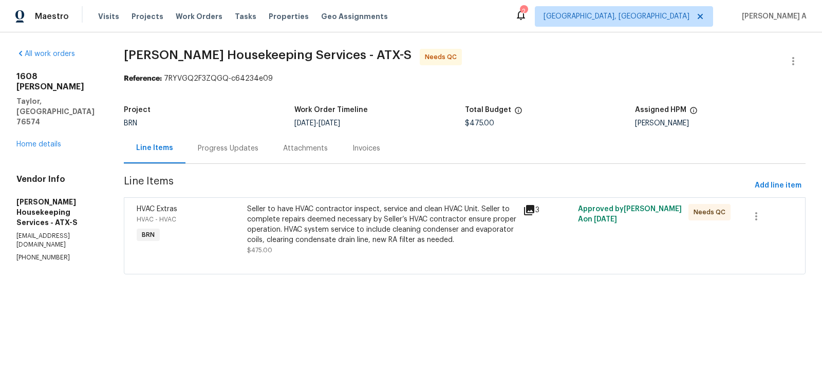
click at [359, 224] on div "Seller to have HVAC contractor inspect, service and clean HVAC Unit. Seller to …" at bounding box center [382, 224] width 270 height 41
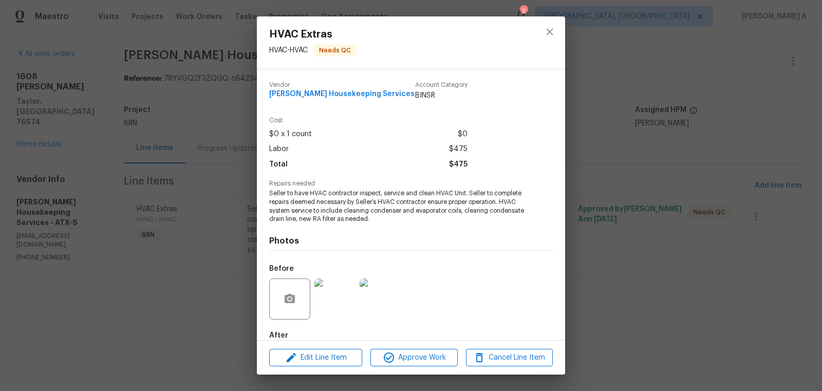
scroll to position [57, 0]
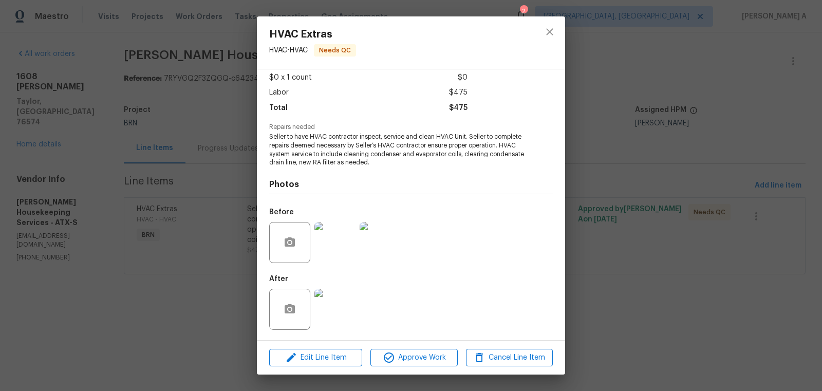
click at [345, 294] on img at bounding box center [334, 309] width 41 height 41
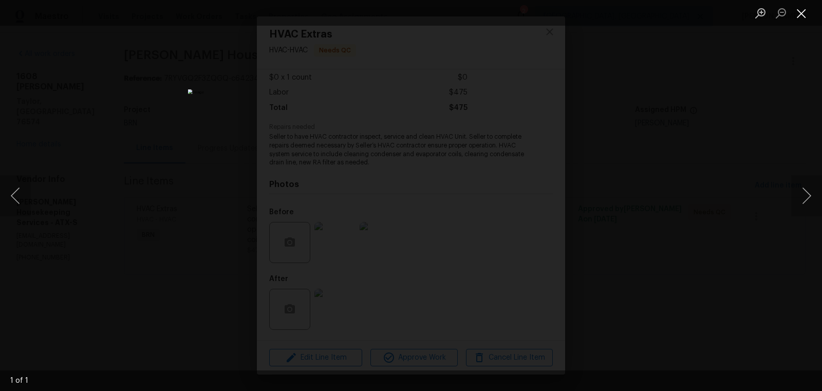
click at [800, 15] on button "Close lightbox" at bounding box center [801, 13] width 21 height 18
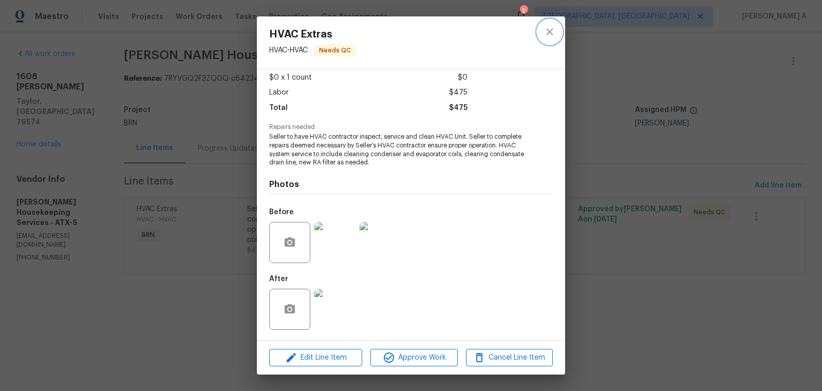
click at [550, 26] on icon "close" at bounding box center [549, 32] width 12 height 12
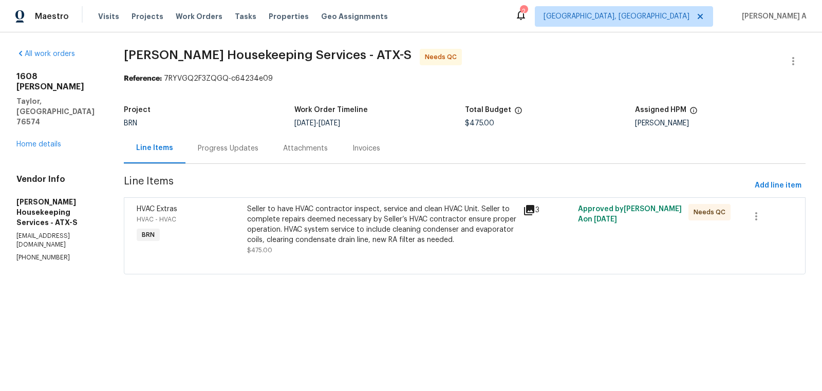
click at [238, 155] on div "Progress Updates" at bounding box center [227, 148] width 85 height 30
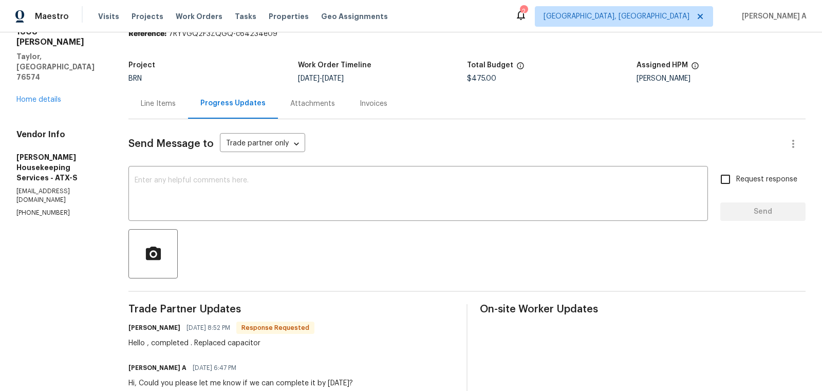
scroll to position [69, 0]
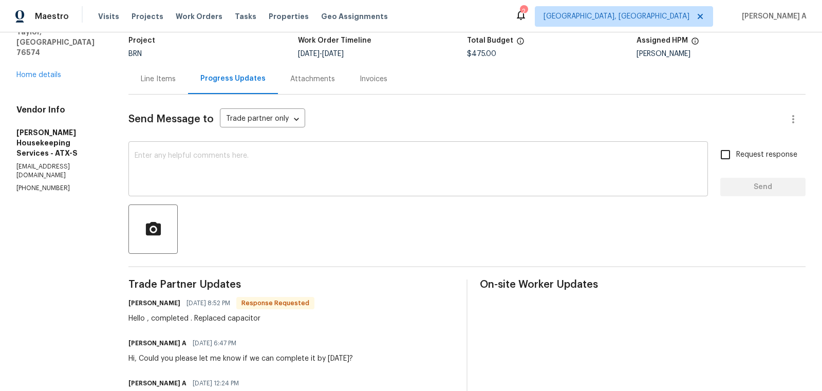
click at [328, 181] on textarea at bounding box center [418, 170] width 567 height 36
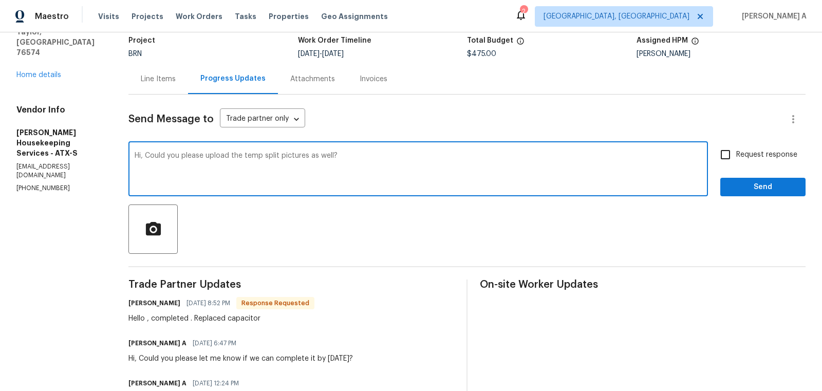
type textarea "Hi, Could you please upload the temp split pictures as well?"
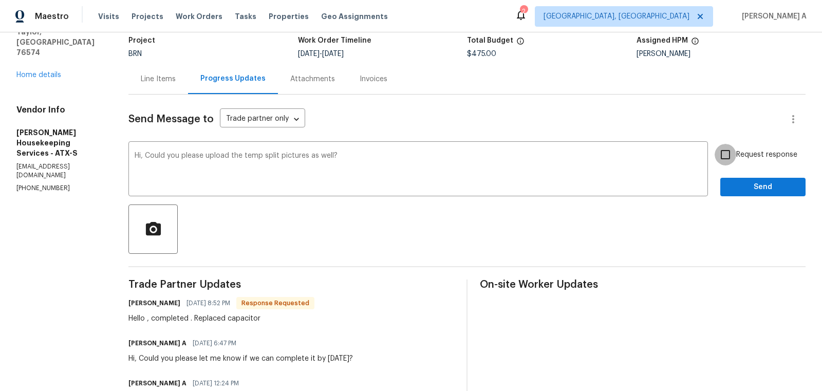
click at [733, 160] on input "Request response" at bounding box center [726, 155] width 22 height 22
checkbox input "true"
click at [749, 182] on span "Send" at bounding box center [762, 187] width 69 height 13
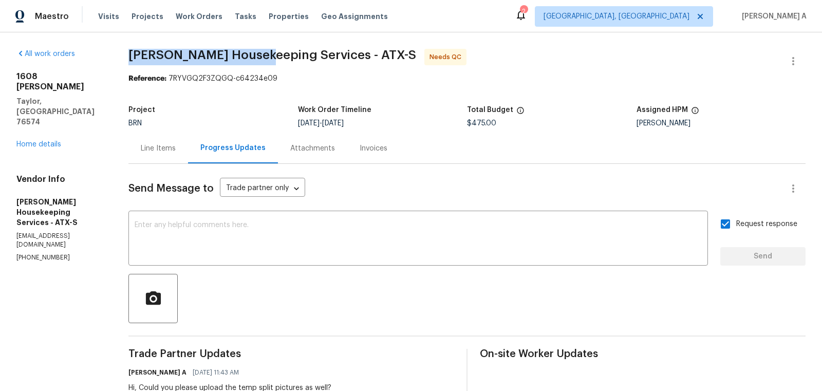
drag, startPoint x: 128, startPoint y: 56, endPoint x: 255, endPoint y: 55, distance: 126.9
click at [255, 55] on div "All work orders 1608 Mallard Ln Taylor, TX 76574 Home details Vendor Info Areli…" at bounding box center [411, 327] width 822 height 591
copy span "Arelis Housekeeping"
click at [163, 152] on div "Line Items" at bounding box center [158, 148] width 35 height 10
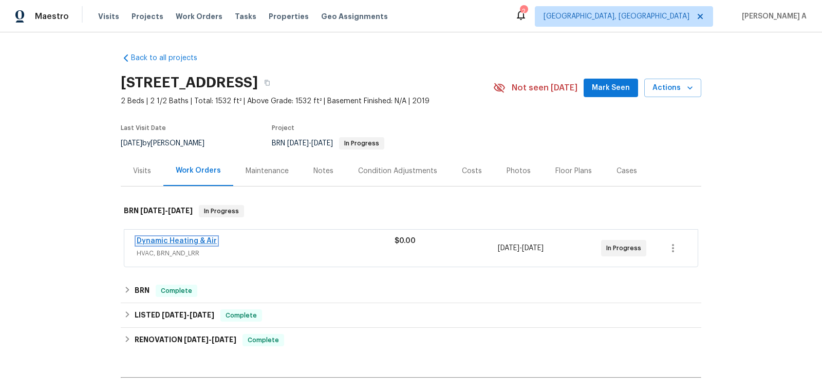
click at [175, 239] on link "Dynamic Heating & Air" at bounding box center [177, 240] width 80 height 7
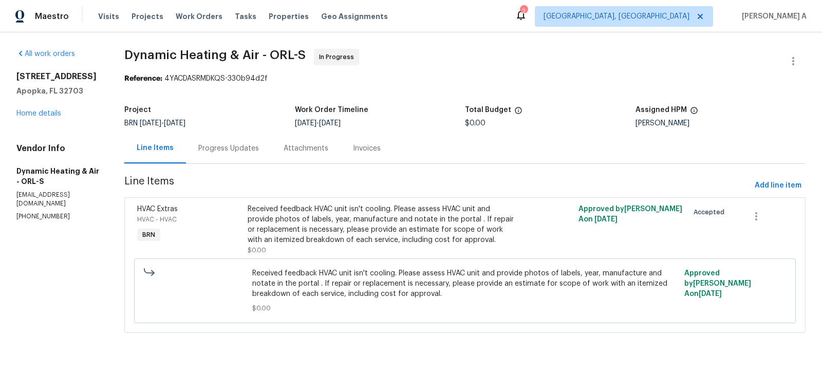
click at [224, 147] on div "Progress Updates" at bounding box center [228, 148] width 61 height 10
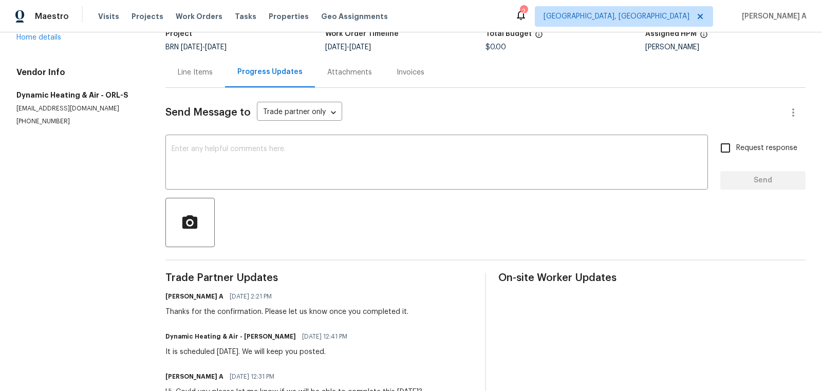
scroll to position [96, 0]
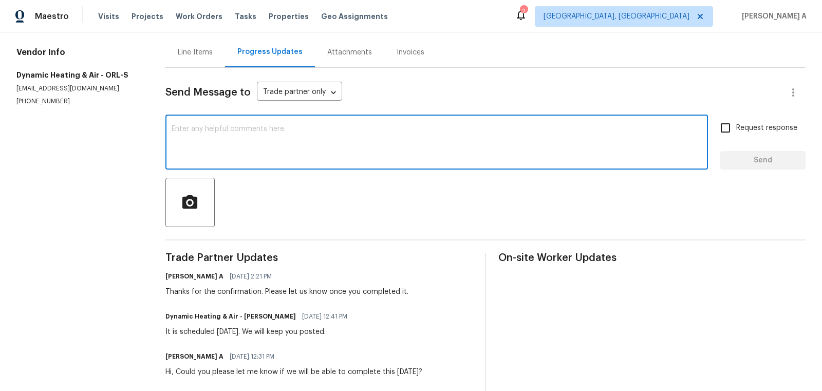
click at [276, 159] on textarea at bounding box center [437, 143] width 531 height 36
type textarea "Hi, May I know the status of the repairs?"
click at [729, 138] on input "Request response" at bounding box center [726, 128] width 22 height 22
checkbox input "true"
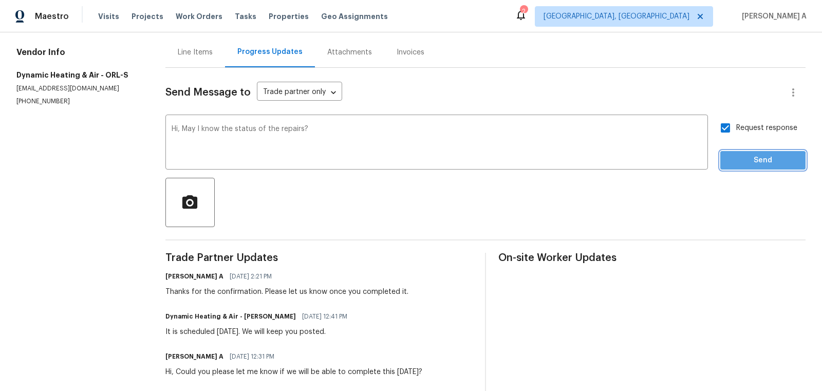
click at [749, 162] on span "Send" at bounding box center [762, 160] width 69 height 13
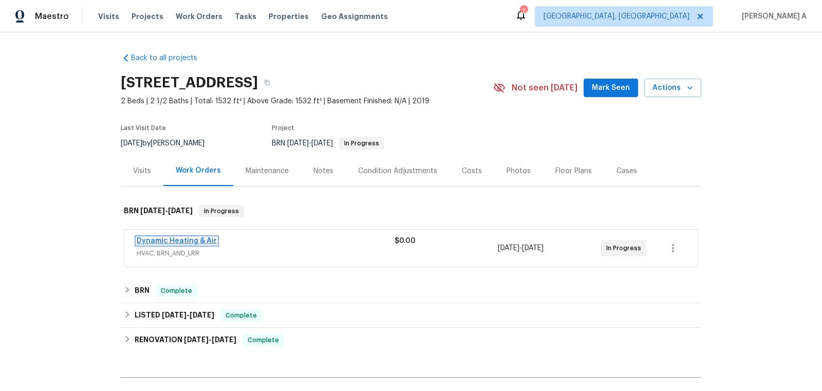
click at [177, 240] on link "Dynamic Heating & Air" at bounding box center [177, 240] width 80 height 7
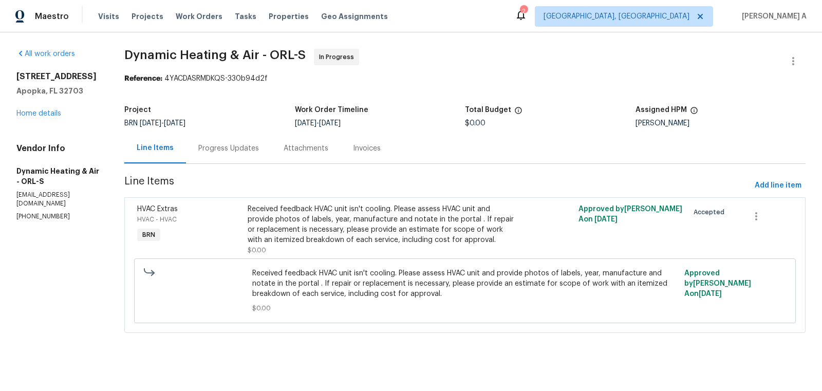
click at [251, 153] on div "Progress Updates" at bounding box center [228, 148] width 61 height 10
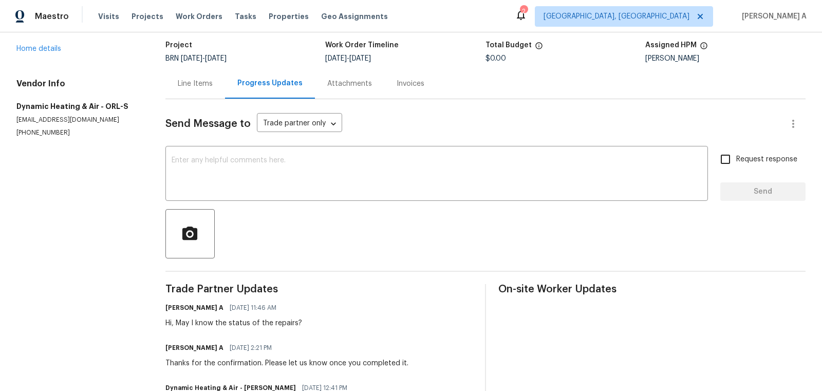
scroll to position [70, 0]
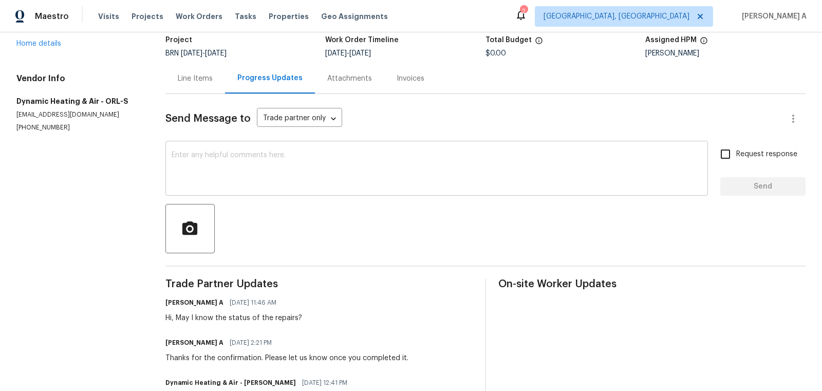
click at [309, 192] on div "x ​" at bounding box center [436, 169] width 543 height 52
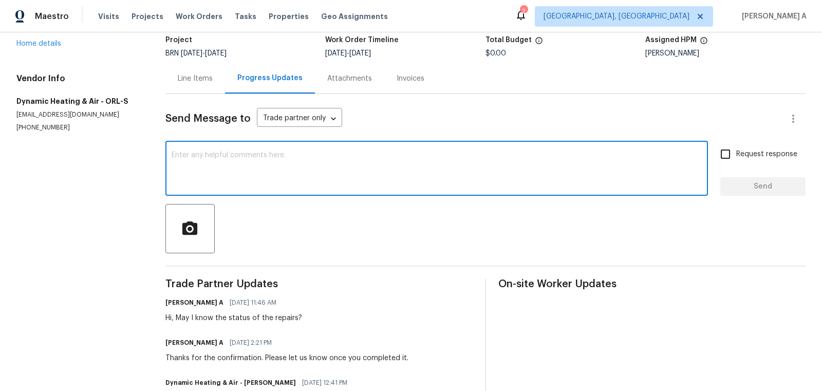
click at [242, 178] on textarea at bounding box center [437, 170] width 531 height 36
paste textarea "Please note that we require temperature split pictures along with after photos."
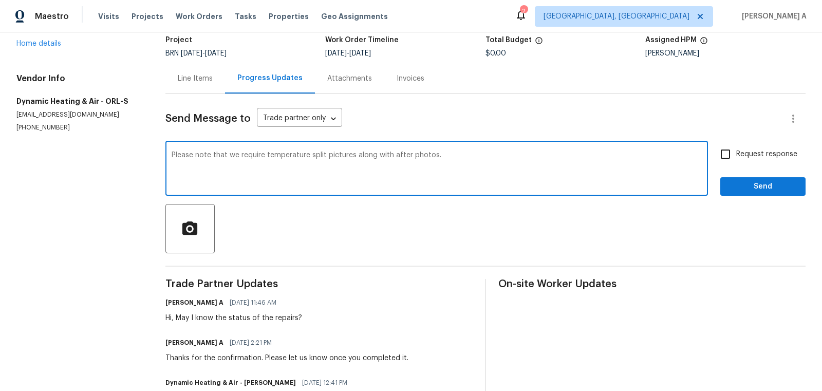
type textarea "Please note that we require temperature split pictures along with after photos."
click at [756, 152] on span "Request response" at bounding box center [766, 154] width 61 height 11
click at [736, 152] on input "Request response" at bounding box center [726, 154] width 22 height 22
checkbox input "true"
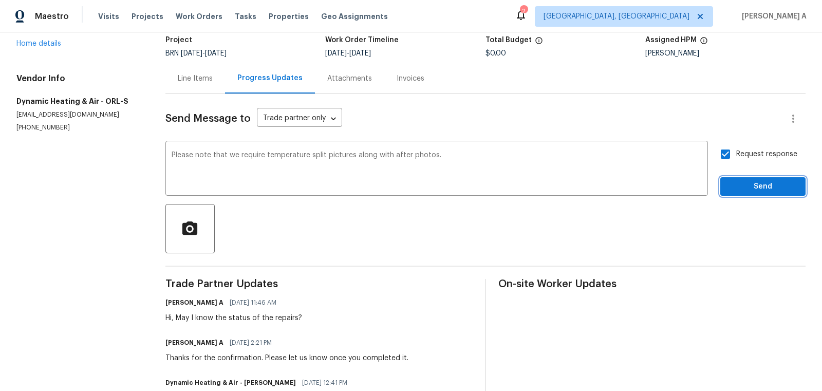
click at [756, 188] on span "Send" at bounding box center [762, 186] width 69 height 13
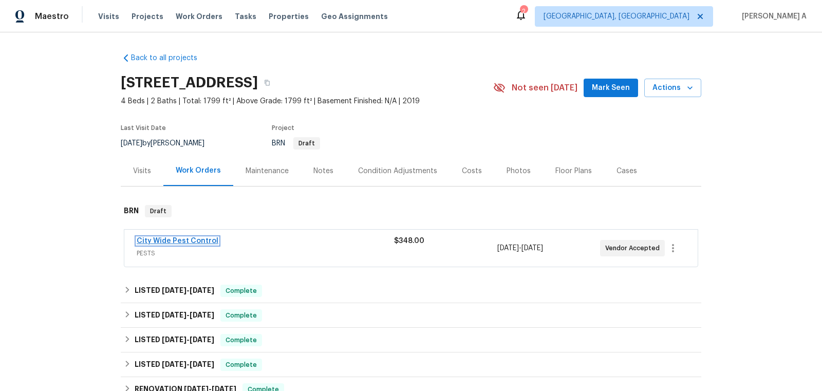
click at [188, 241] on link "City Wide Pest Control" at bounding box center [178, 240] width 82 height 7
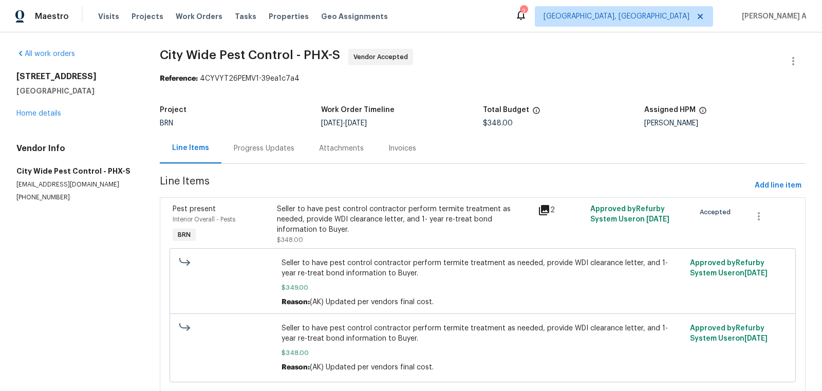
click at [272, 153] on div "Progress Updates" at bounding box center [264, 148] width 61 height 10
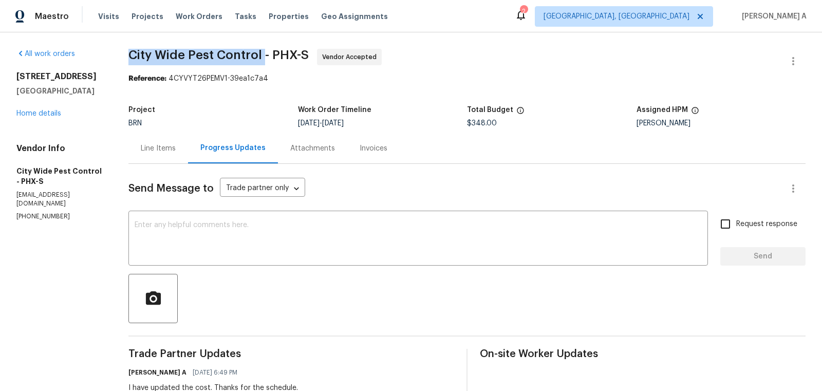
drag, startPoint x: 130, startPoint y: 55, endPoint x: 265, endPoint y: 54, distance: 134.6
click at [265, 54] on span "City Wide Pest Control - PHX-S" at bounding box center [218, 55] width 180 height 12
copy span "City Wide Pest Control"
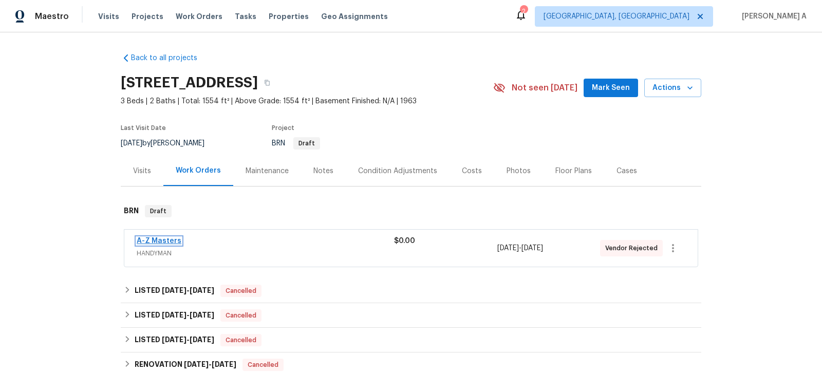
click at [159, 237] on link "A-Z Masters" at bounding box center [159, 240] width 45 height 7
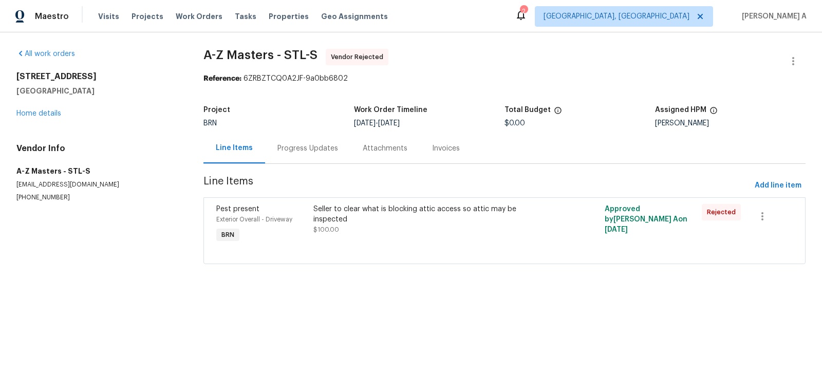
click at [280, 157] on div "Progress Updates" at bounding box center [307, 148] width 85 height 30
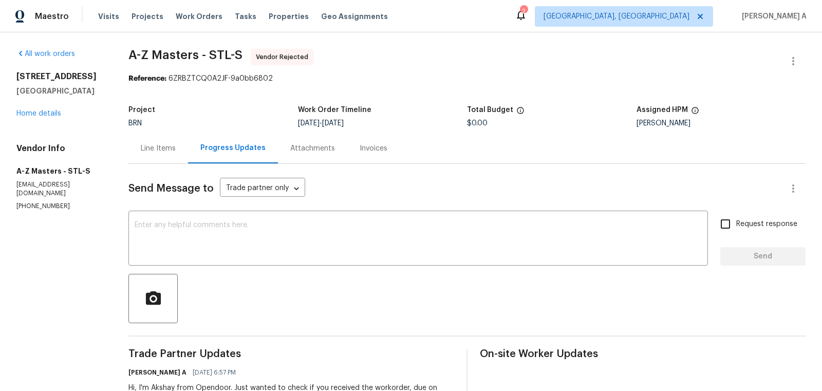
scroll to position [62, 0]
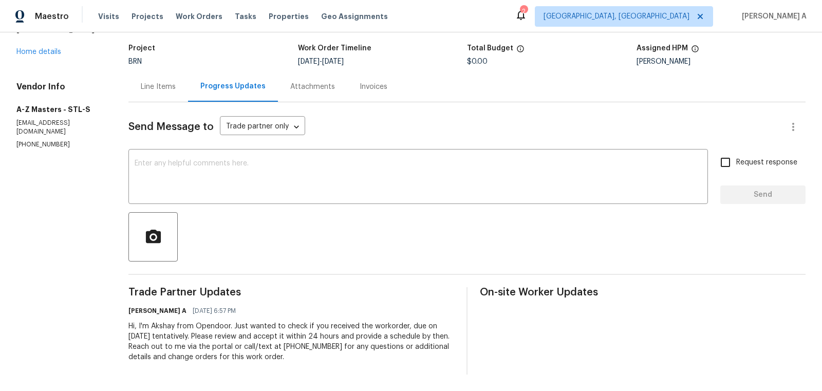
click at [51, 67] on div "All work orders [STREET_ADDRESS] Home details Vendor Info A-Z Masters - STL-S […" at bounding box center [59, 68] width 87 height 162
click at [51, 55] on link "Home details" at bounding box center [38, 51] width 45 height 7
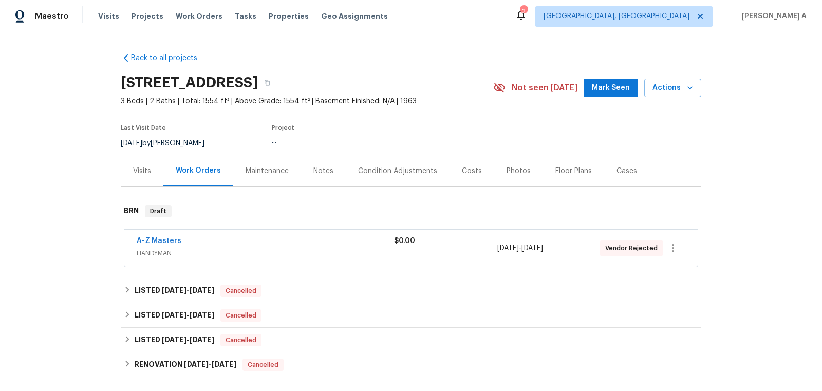
scroll to position [94, 0]
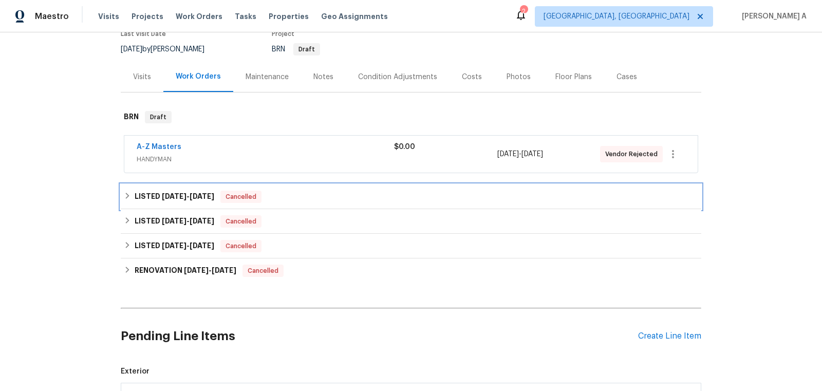
click at [270, 191] on div "LISTED [DATE] - [DATE] Cancelled" at bounding box center [411, 197] width 574 height 12
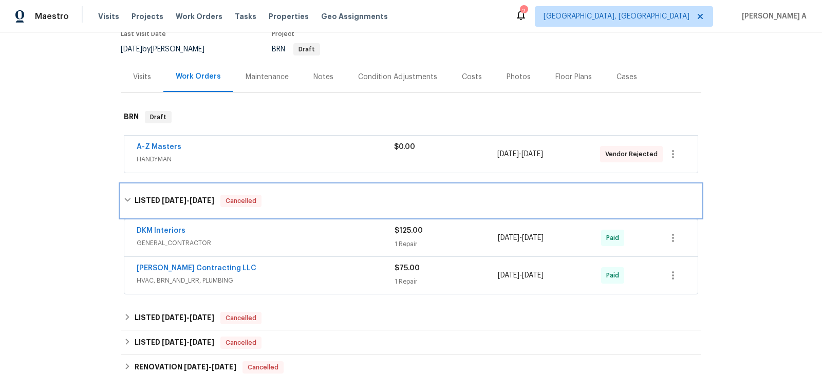
scroll to position [176, 0]
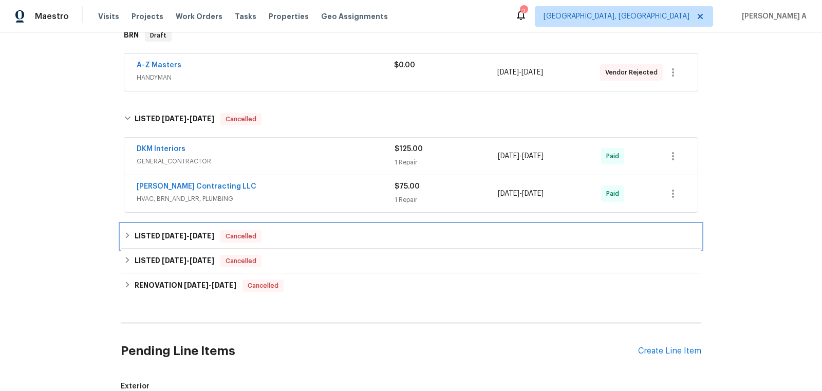
click at [261, 232] on div "Cancelled" at bounding box center [240, 236] width 41 height 12
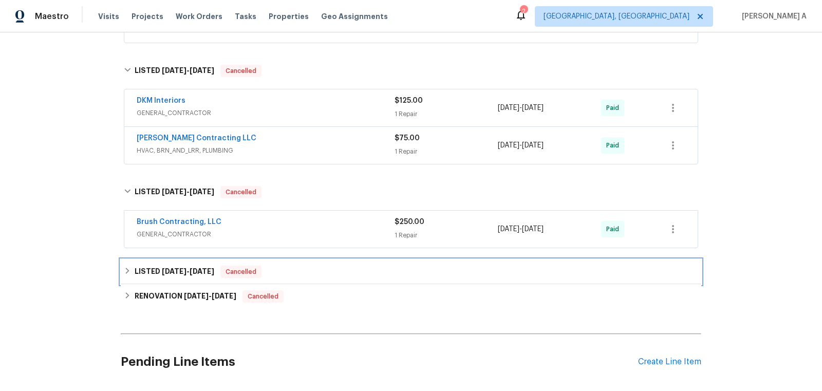
click at [258, 274] on div "Cancelled" at bounding box center [240, 272] width 41 height 12
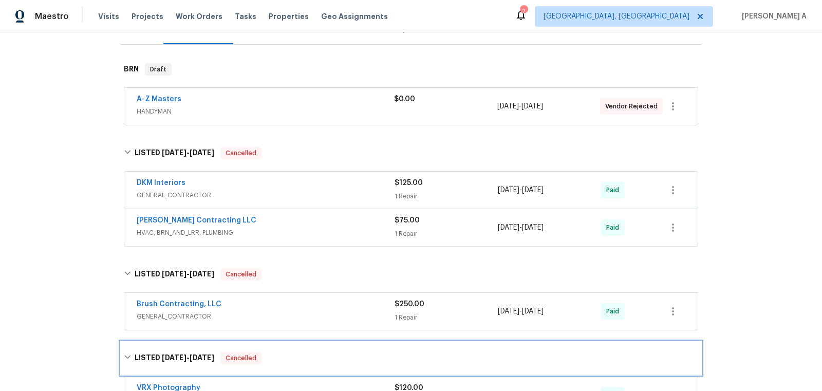
scroll to position [0, 0]
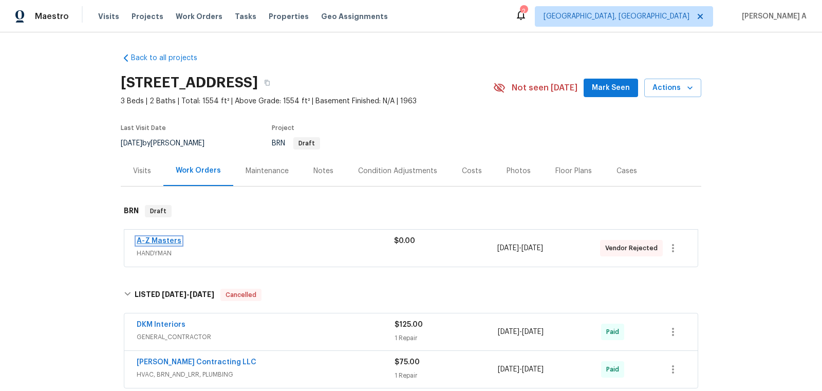
click at [161, 240] on link "A-Z Masters" at bounding box center [159, 240] width 45 height 7
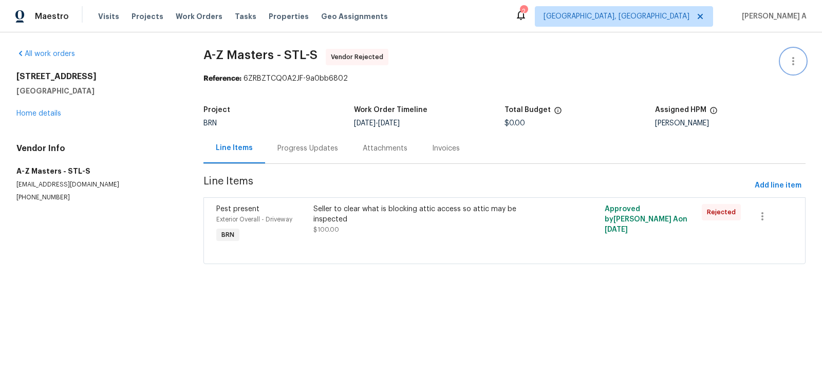
click at [792, 62] on icon "button" at bounding box center [793, 61] width 12 height 12
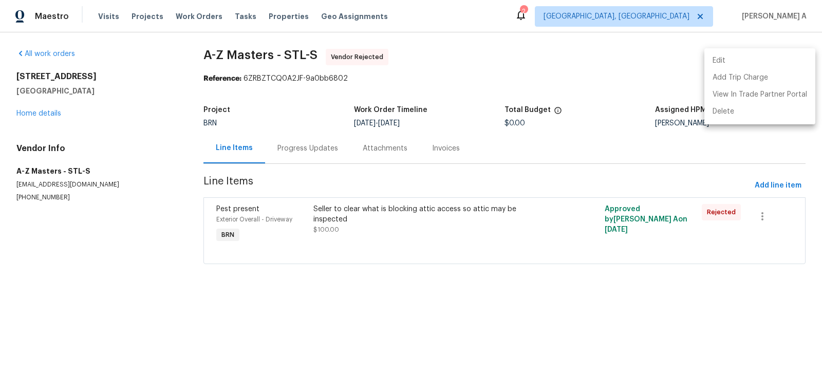
click at [767, 60] on li "Edit" at bounding box center [759, 60] width 111 height 17
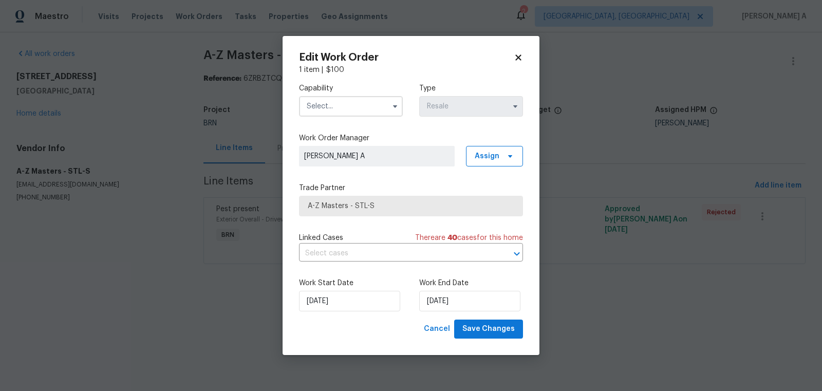
click at [348, 105] on input "text" at bounding box center [351, 106] width 104 height 21
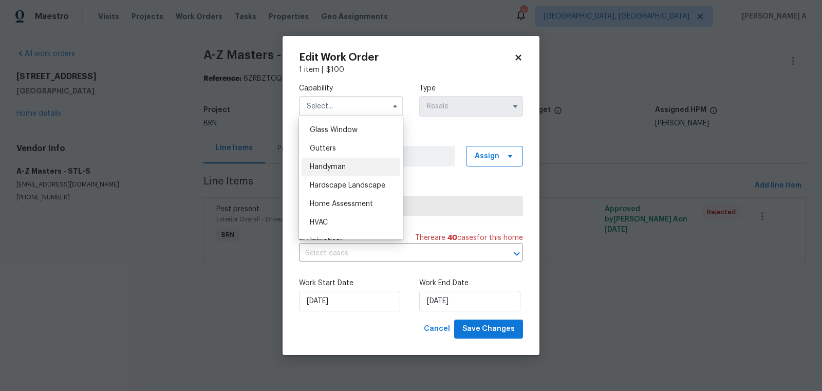
scroll to position [531, 0]
click at [338, 159] on span "Handyman" at bounding box center [328, 162] width 36 height 7
type input "Handyman"
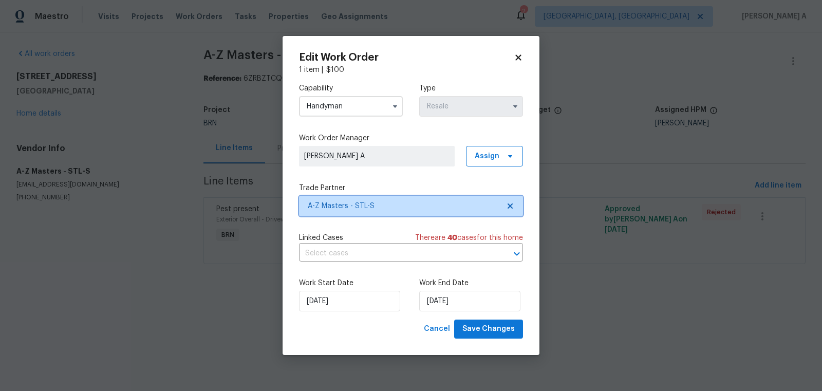
click at [505, 205] on span at bounding box center [508, 206] width 11 height 8
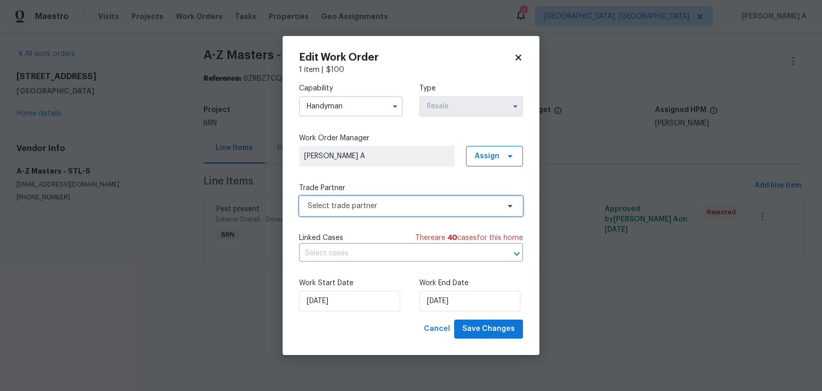
click at [464, 209] on span "Select trade partner" at bounding box center [404, 206] width 192 height 10
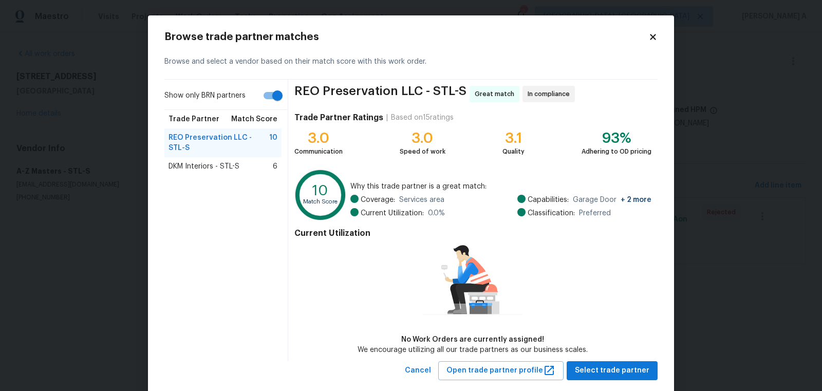
click at [213, 161] on span "DKM Interiors - STL-S" at bounding box center [203, 166] width 71 height 10
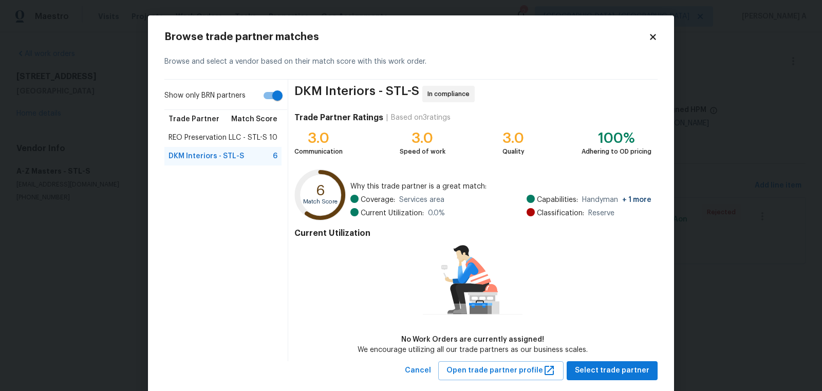
scroll to position [20, 0]
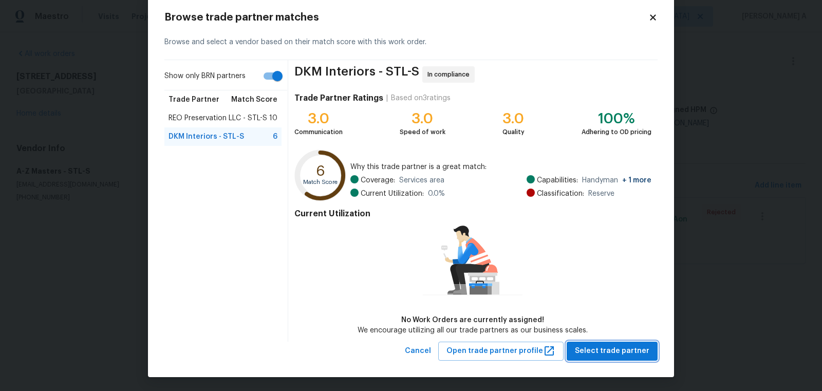
click at [618, 351] on span "Select trade partner" at bounding box center [612, 351] width 74 height 13
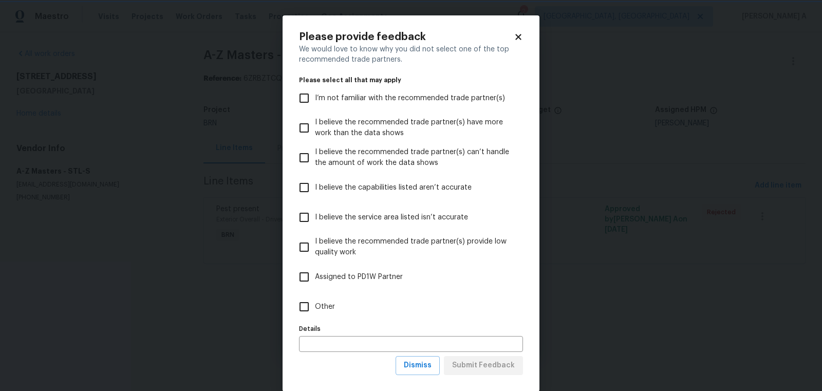
scroll to position [0, 0]
click at [414, 359] on span "Dismiss" at bounding box center [418, 365] width 28 height 13
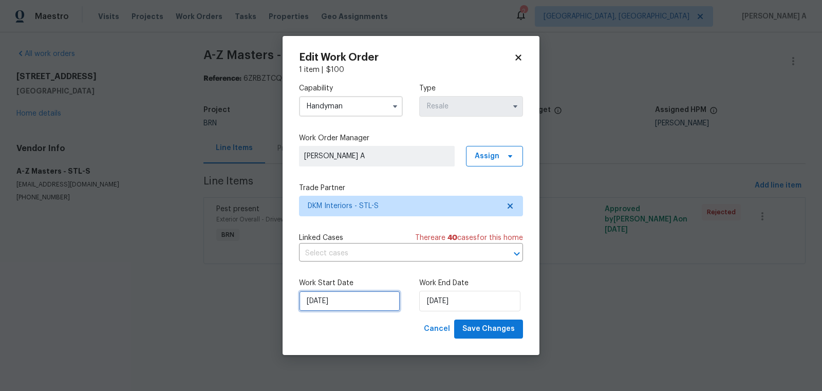
click at [350, 295] on input "[DATE]" at bounding box center [349, 301] width 101 height 21
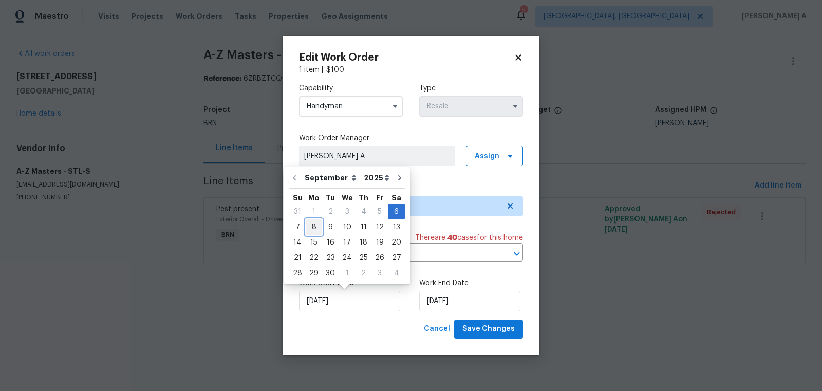
click at [312, 228] on div "8" at bounding box center [314, 227] width 16 height 14
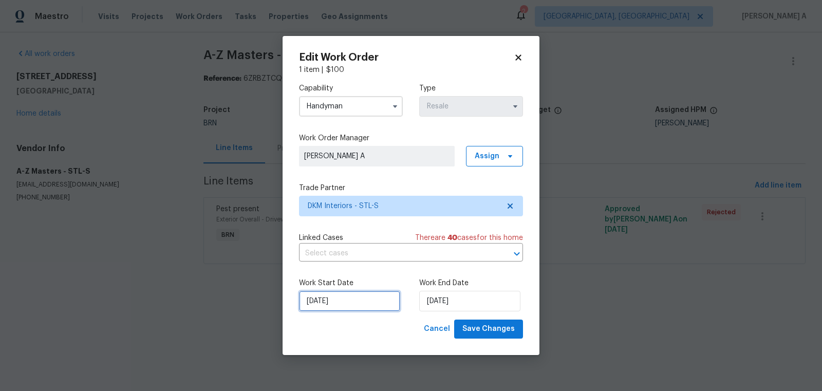
click at [318, 306] on input "[DATE]" at bounding box center [349, 301] width 101 height 21
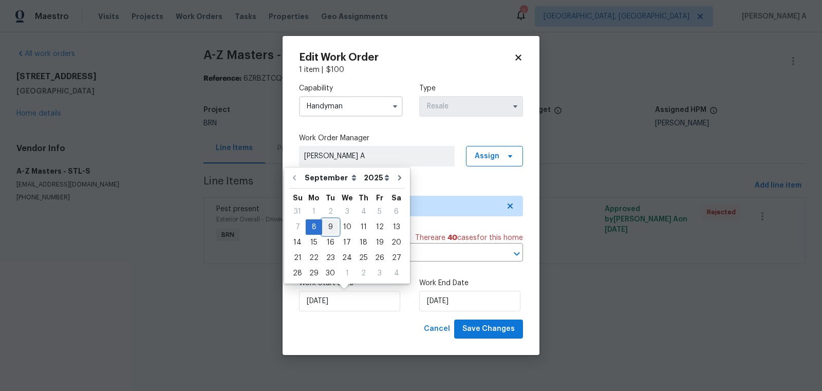
click at [328, 225] on div "9" at bounding box center [330, 227] width 16 height 14
type input "[DATE]"
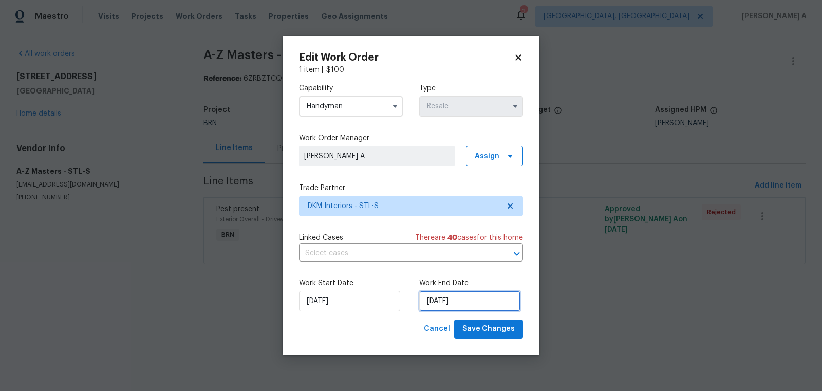
click at [437, 299] on input "9/9/2025" at bounding box center [469, 301] width 101 height 21
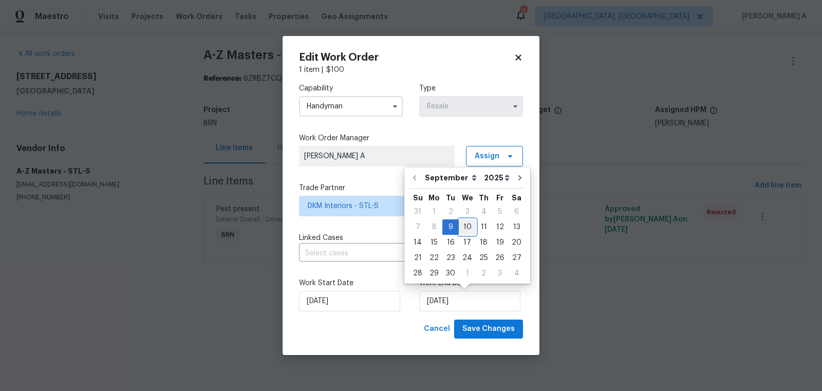
click at [465, 229] on div "10" at bounding box center [467, 227] width 17 height 14
type input "9/10/2025"
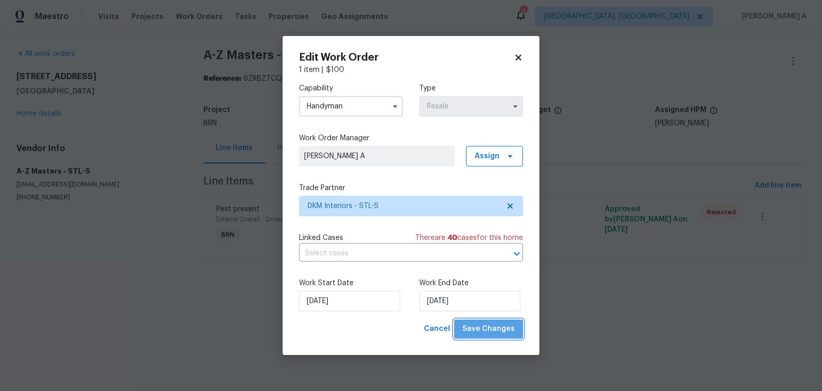
click at [495, 327] on span "Save Changes" at bounding box center [488, 329] width 52 height 13
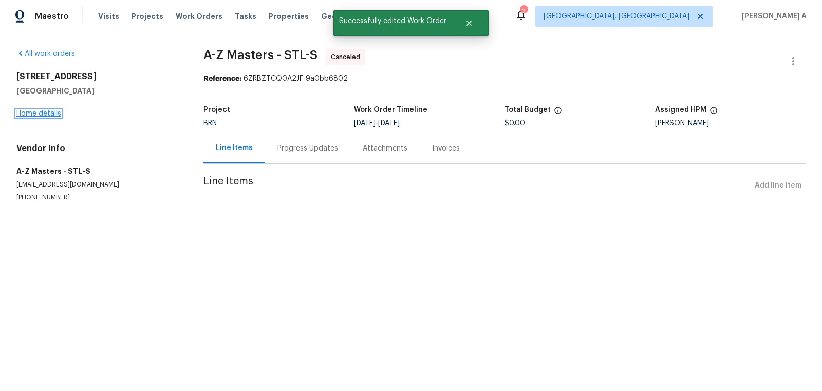
click at [53, 114] on link "Home details" at bounding box center [38, 113] width 45 height 7
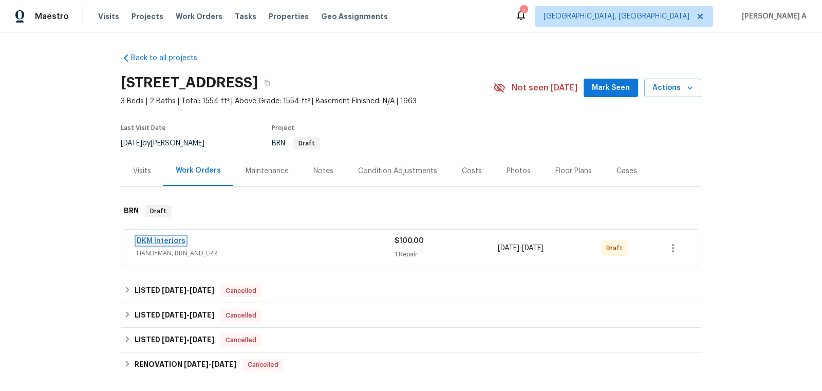
click at [163, 239] on link "DKM Interiors" at bounding box center [161, 240] width 49 height 7
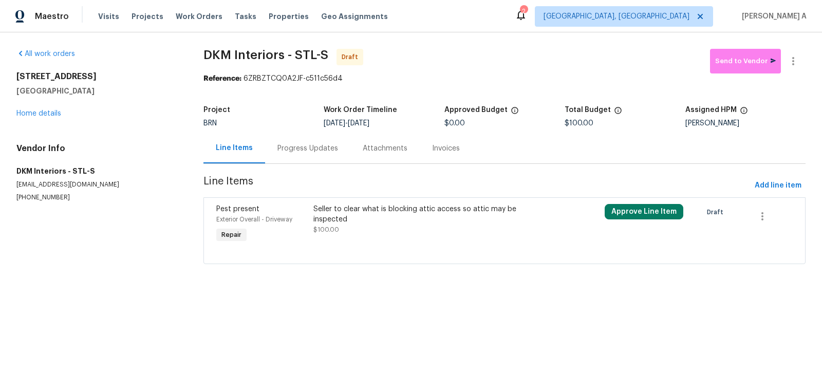
click at [299, 158] on div "Progress Updates" at bounding box center [307, 148] width 85 height 30
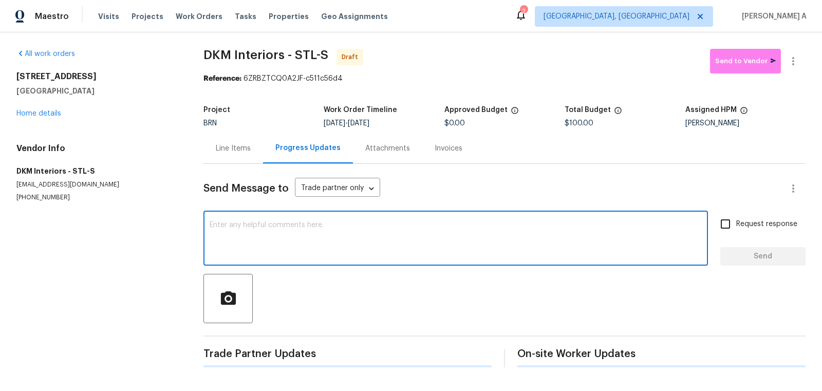
click at [327, 242] on textarea at bounding box center [456, 239] width 492 height 36
paste textarea "Hi, I'm Akshay from Opendoor. Just wanted to check if you received the workorde…"
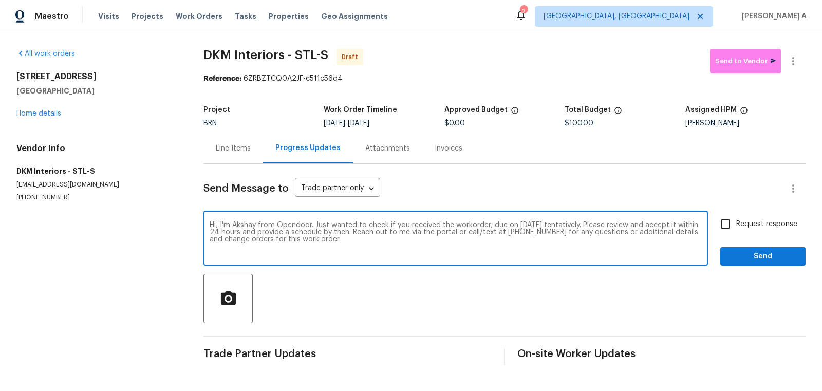
type textarea "Hi, I'm Akshay from Opendoor. Just wanted to check if you received the workorde…"
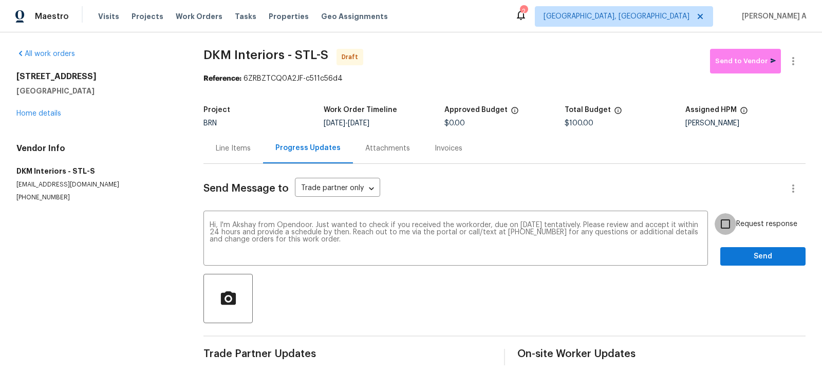
click at [736, 234] on input "Request response" at bounding box center [726, 224] width 22 height 22
checkbox input "true"
click at [749, 255] on span "Send" at bounding box center [762, 256] width 69 height 13
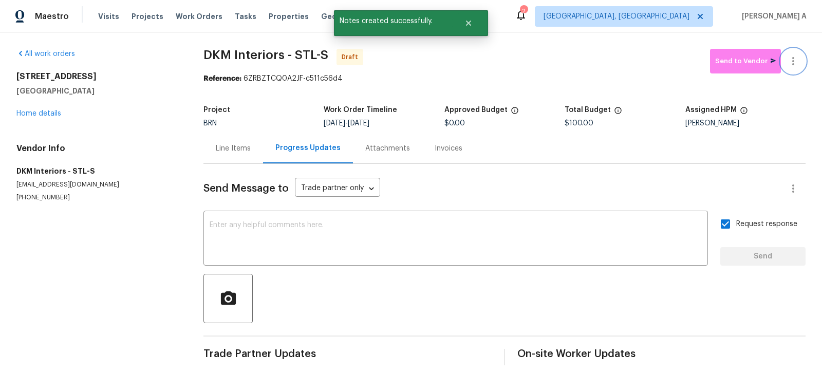
click at [797, 55] on icon "button" at bounding box center [793, 61] width 12 height 12
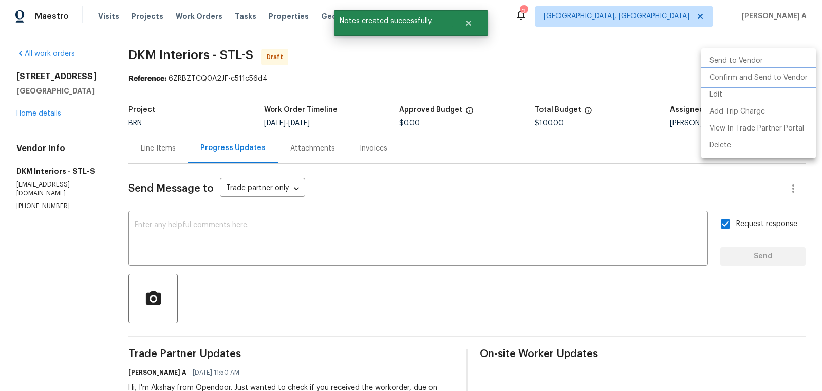
click at [800, 76] on li "Confirm and Send to Vendor" at bounding box center [758, 77] width 115 height 17
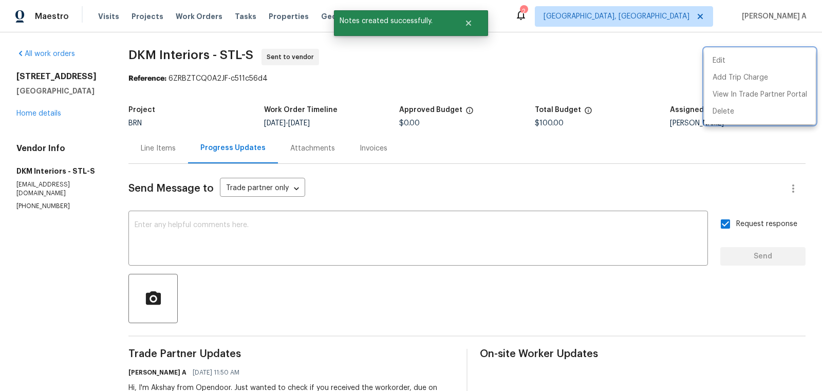
click at [163, 142] on div at bounding box center [411, 195] width 822 height 391
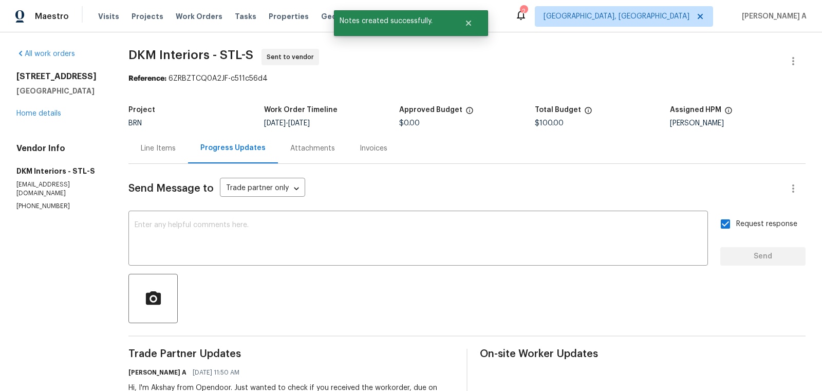
click at [158, 148] on div "Line Items" at bounding box center [158, 148] width 35 height 10
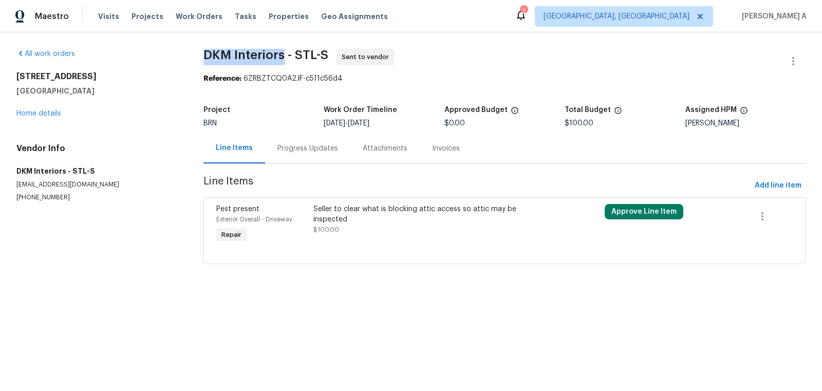
copy span "DKM Interiors"
drag, startPoint x: 202, startPoint y: 57, endPoint x: 284, endPoint y: 56, distance: 81.2
click at [284, 56] on div "All work orders 9418 Crestwood Manor Dr Saint Louis, MO 63126 Home details Vend…" at bounding box center [411, 162] width 822 height 260
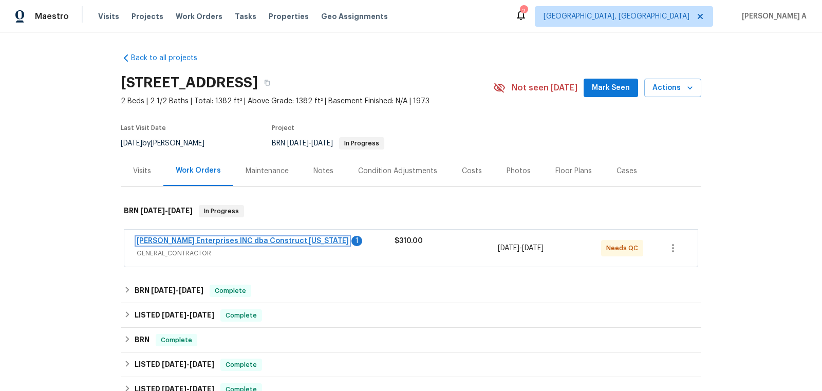
click at [188, 241] on link "Strick Enterprises INC dba Construct Ohio" at bounding box center [243, 240] width 212 height 7
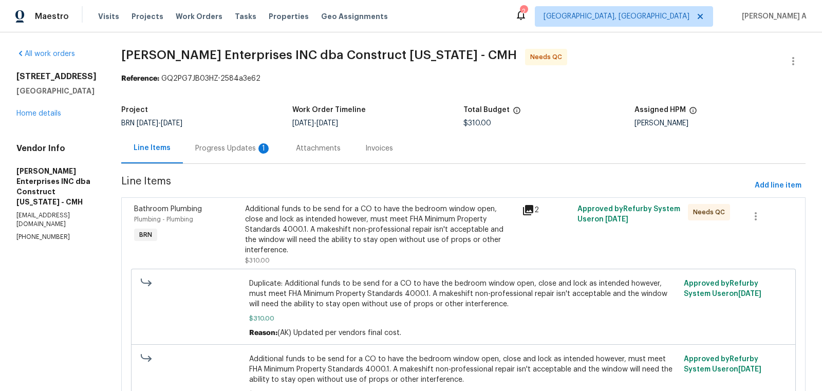
click at [260, 148] on div "1" at bounding box center [263, 148] width 10 height 10
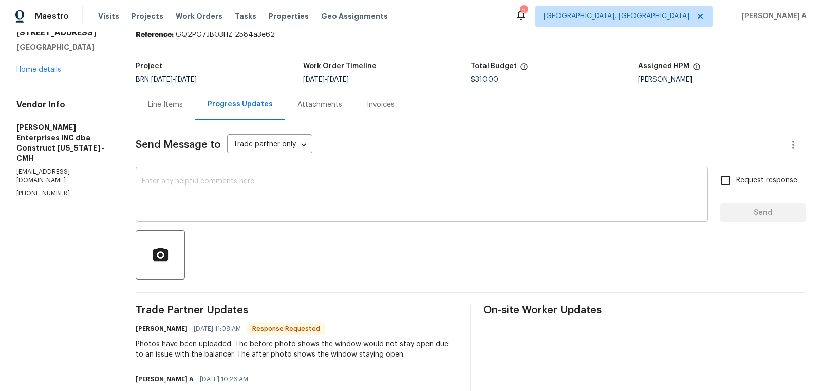
scroll to position [47, 0]
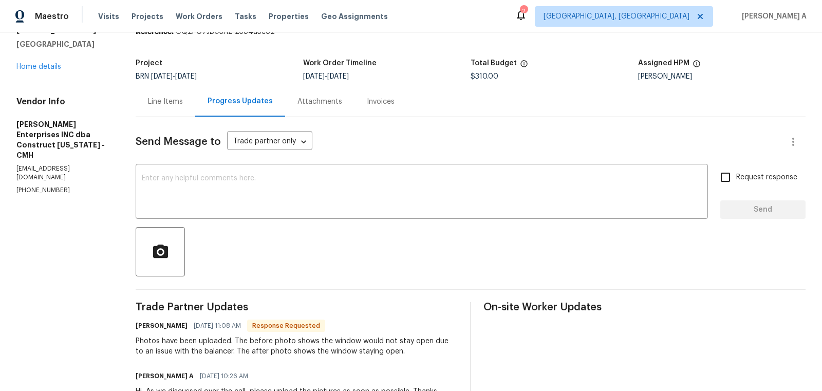
click at [182, 99] on div "Line Items" at bounding box center [165, 102] width 35 height 10
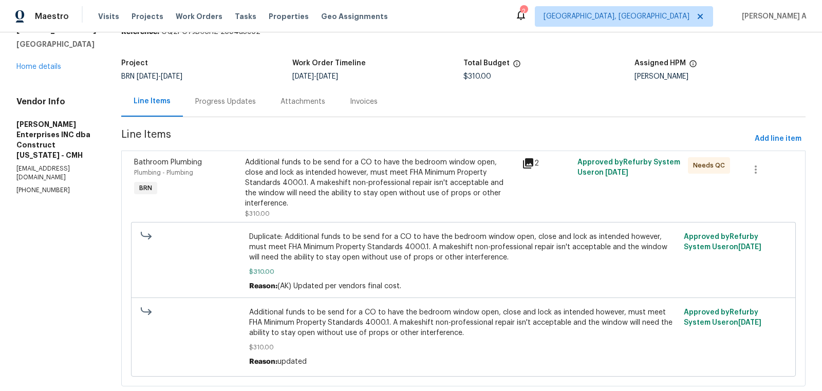
click at [404, 180] on div "Additional funds to be send for a CO to have the bedroom window open, close and…" at bounding box center [380, 182] width 271 height 51
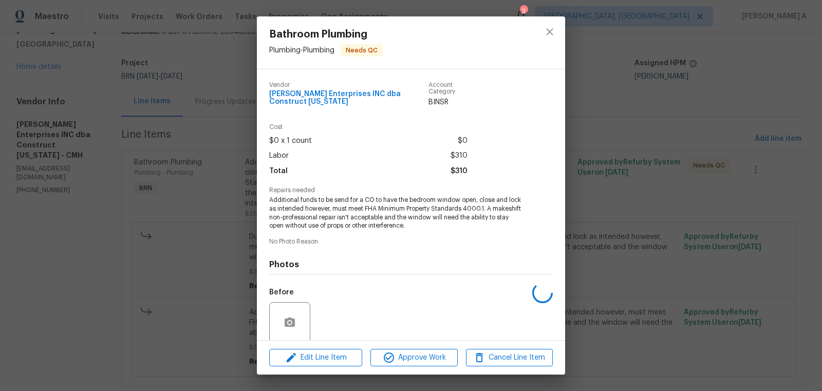
scroll to position [73, 0]
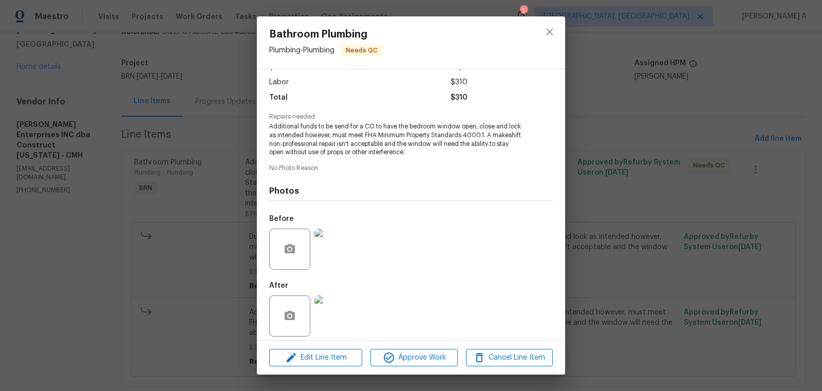
click at [347, 248] on img at bounding box center [334, 249] width 41 height 41
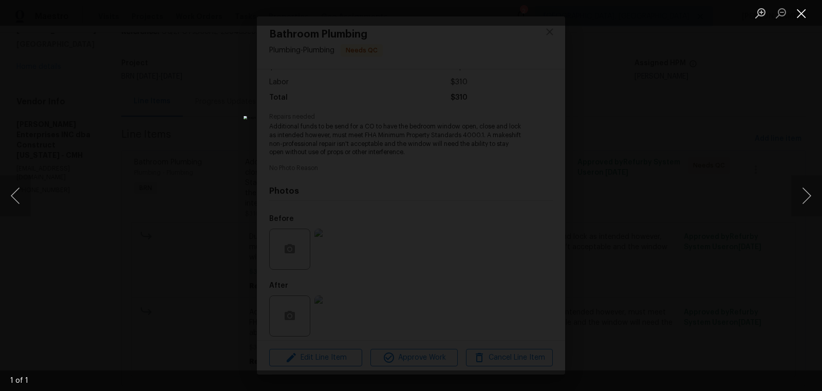
click at [800, 14] on button "Close lightbox" at bounding box center [801, 13] width 21 height 18
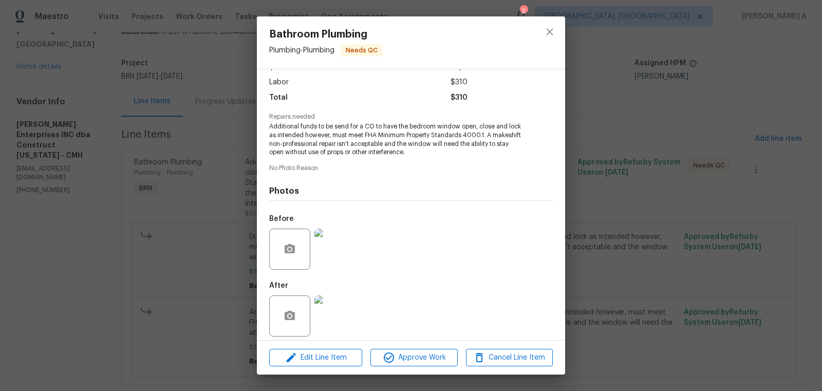
click at [334, 304] on img at bounding box center [334, 315] width 41 height 41
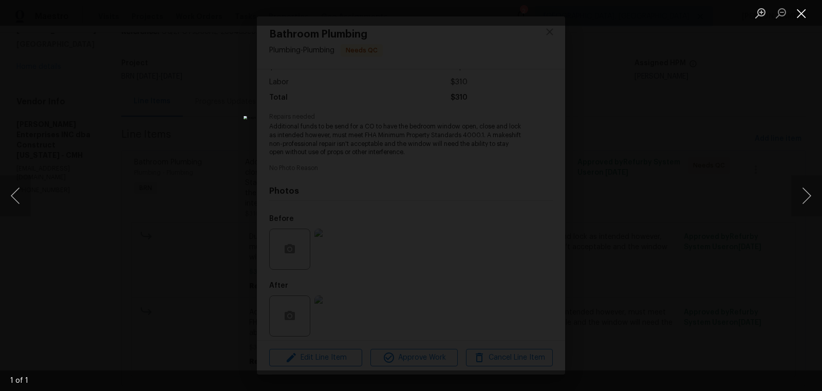
click at [803, 9] on button "Close lightbox" at bounding box center [801, 13] width 21 height 18
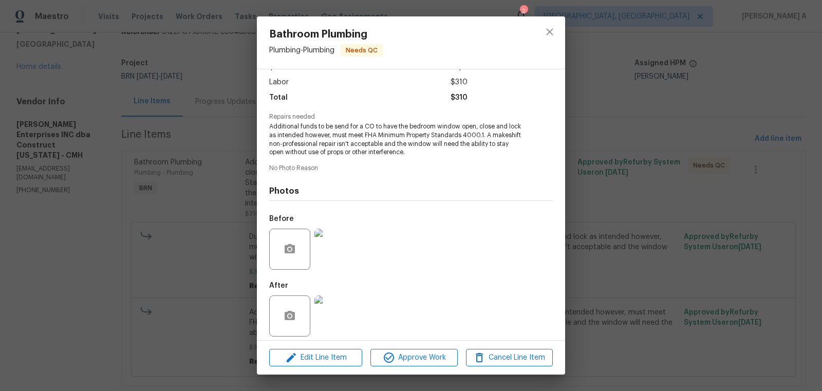
click at [386, 126] on span "Additional funds to be send for a CO to have the bedroom window open, close and…" at bounding box center [396, 139] width 255 height 34
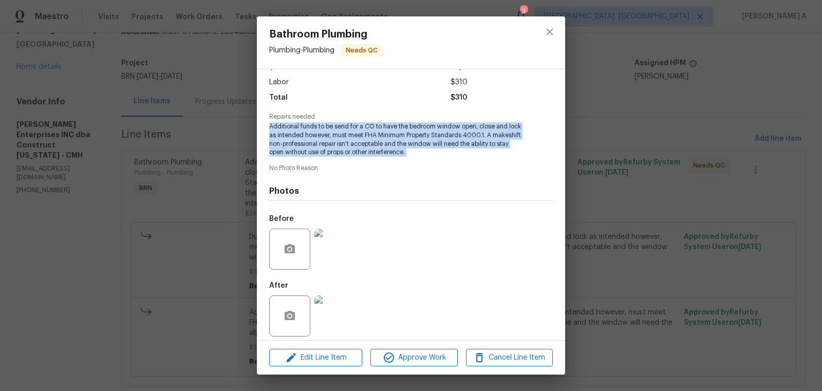
click at [386, 126] on span "Additional funds to be send for a CO to have the bedroom window open, close and…" at bounding box center [396, 139] width 255 height 34
copy span "Additional funds to be send for a CO to have the bedroom window open, close and…"
click at [544, 32] on icon "close" at bounding box center [549, 32] width 12 height 12
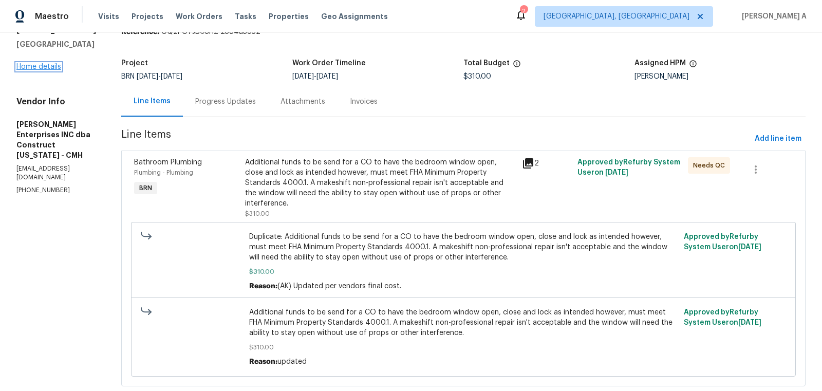
click at [20, 70] on link "Home details" at bounding box center [38, 66] width 45 height 7
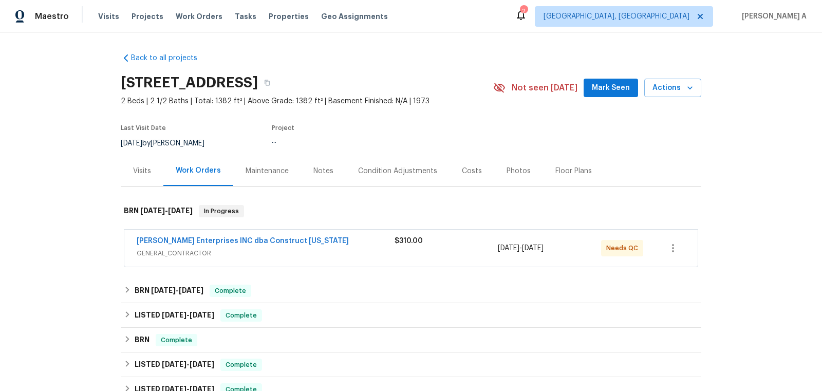
scroll to position [50, 0]
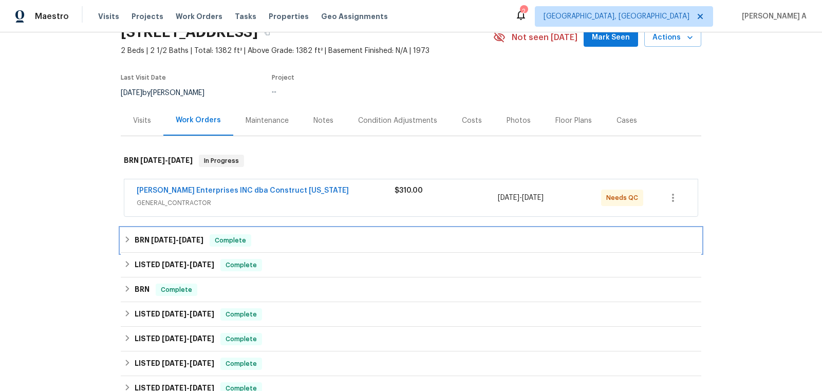
click at [253, 245] on div "BRN 7/19/25 - 7/31/25 Complete" at bounding box center [411, 240] width 574 height 12
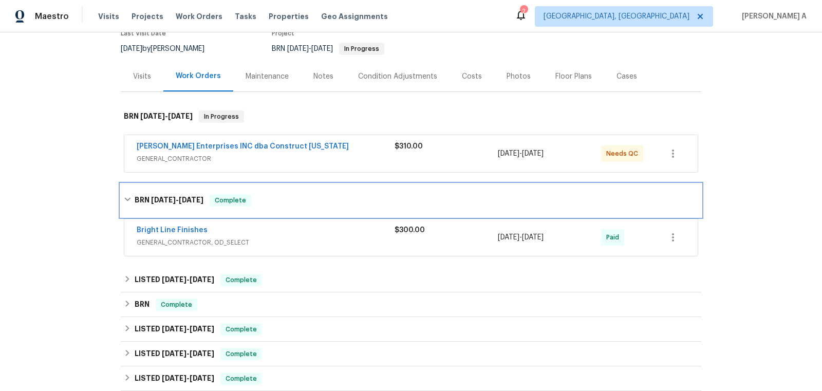
scroll to position [117, 0]
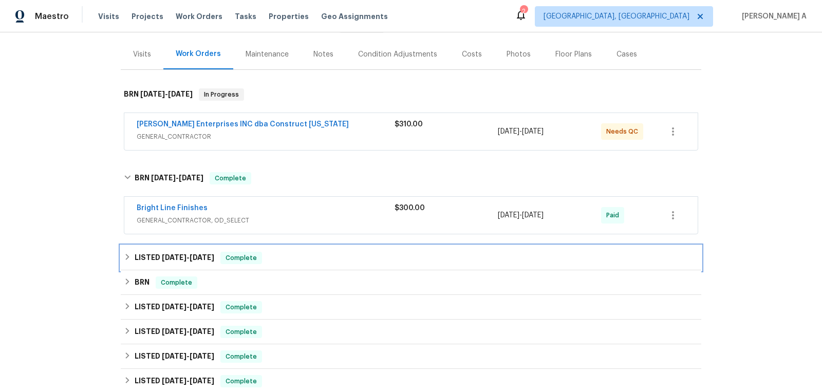
click at [227, 258] on span "Complete" at bounding box center [241, 258] width 40 height 10
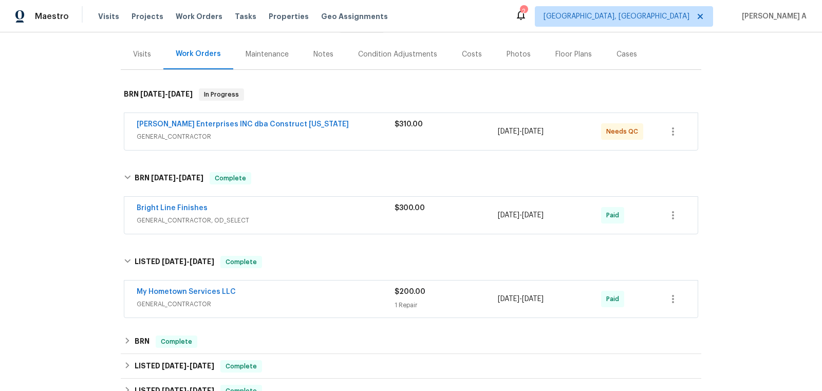
click at [245, 220] on span "GENERAL_CONTRACTOR, OD_SELECT" at bounding box center [266, 220] width 258 height 10
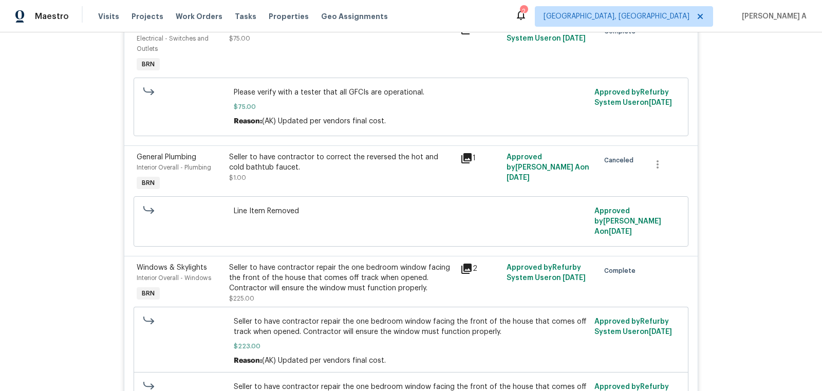
scroll to position [361, 0]
click at [293, 274] on div "Seller to have contractor repair the one bedroom window facing the front of the…" at bounding box center [341, 276] width 225 height 31
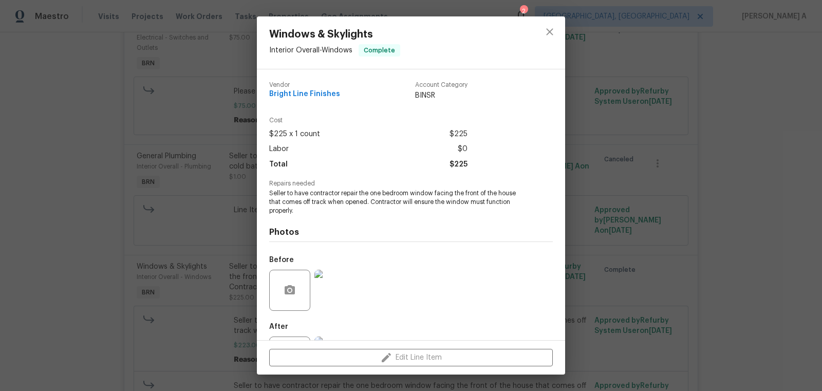
click at [307, 196] on span "Seller to have contractor repair the one bedroom window facing the front of the…" at bounding box center [396, 202] width 255 height 26
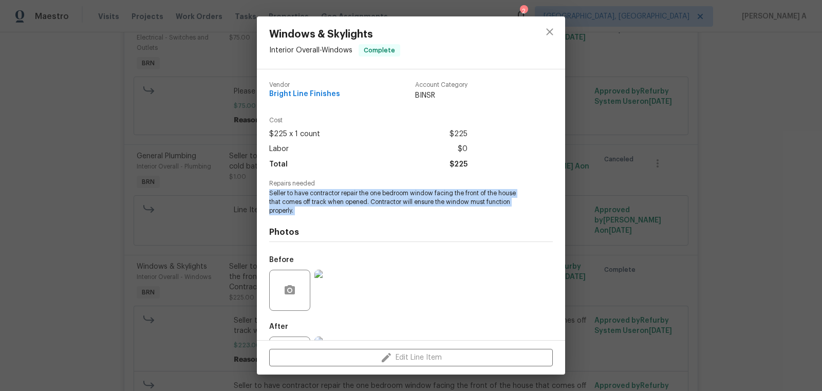
click at [307, 196] on span "Seller to have contractor repair the one bedroom window facing the front of the…" at bounding box center [396, 202] width 255 height 26
copy span "Seller to have contractor repair the one bedroom window facing the front of the…"
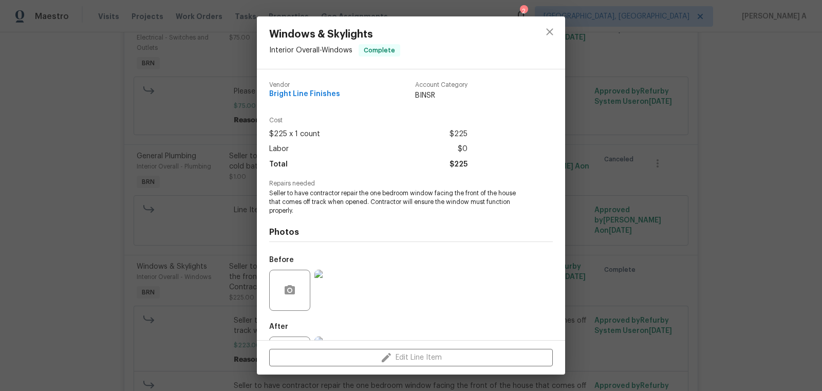
click at [308, 94] on span "Bright Line Finishes" at bounding box center [304, 94] width 71 height 8
click at [552, 33] on icon "close" at bounding box center [549, 32] width 12 height 12
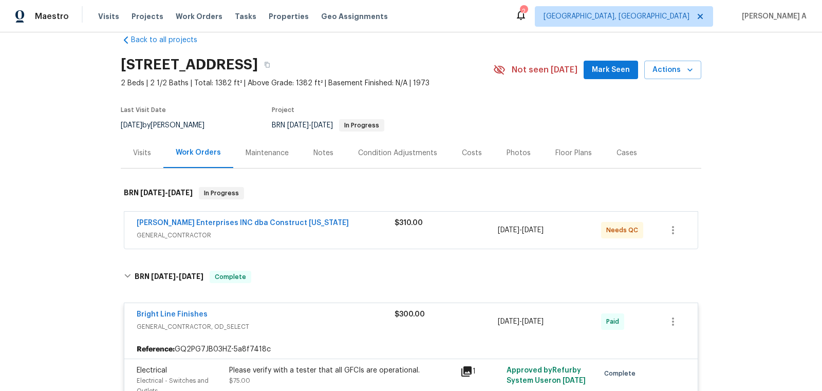
scroll to position [0, 0]
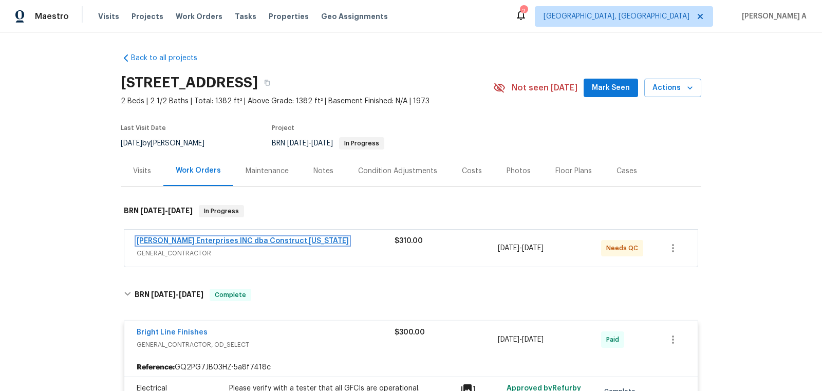
click at [236, 239] on link "Strick Enterprises INC dba Construct Ohio" at bounding box center [243, 240] width 212 height 7
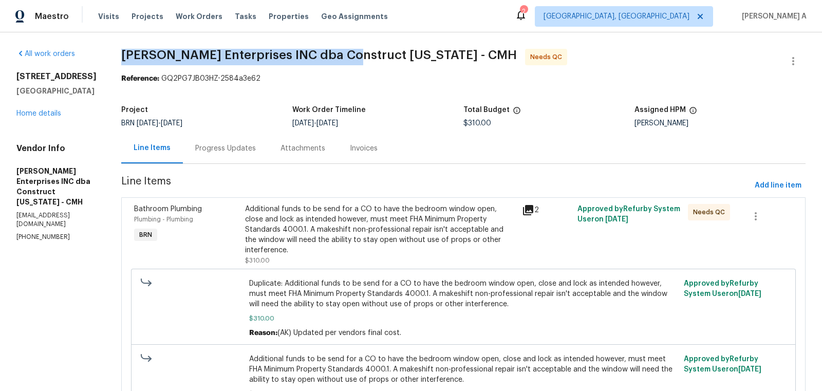
copy span "Strick Enterprises INC dba Construct"
drag, startPoint x: 125, startPoint y: 52, endPoint x: 342, endPoint y: 52, distance: 216.3
click at [342, 52] on div "All work orders 5002 Smoketalk Ln # 3 Westerville, OH 43081 Home details Vendor…" at bounding box center [411, 246] width 822 height 429
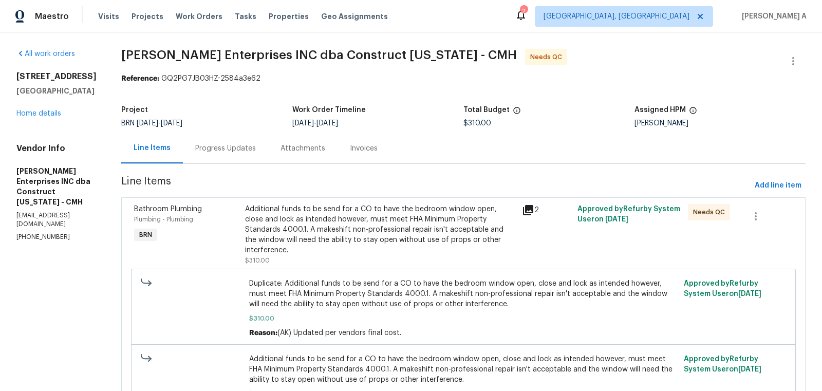
click at [416, 216] on div "Additional funds to be send for a CO to have the bedroom window open, close and…" at bounding box center [380, 229] width 271 height 51
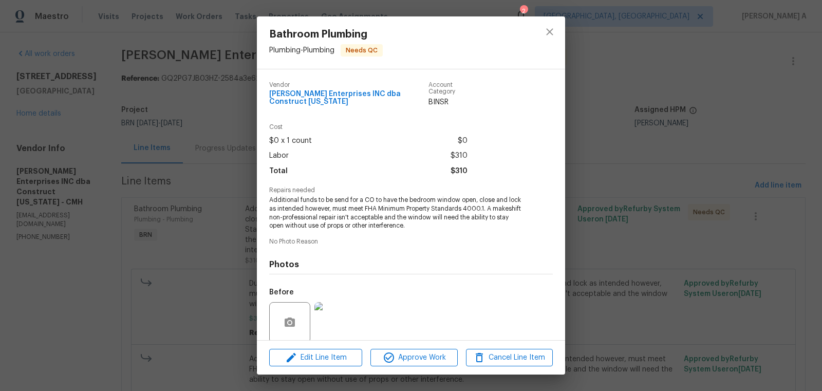
click at [334, 316] on img at bounding box center [334, 322] width 41 height 41
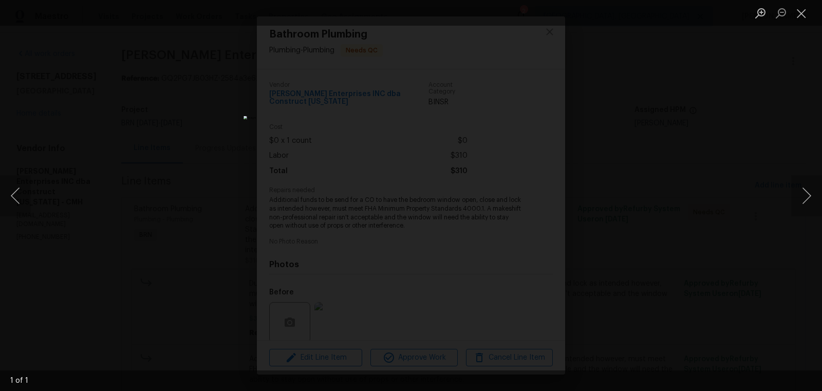
click at [805, 3] on li "Lightbox" at bounding box center [801, 13] width 21 height 26
click at [805, 11] on button "Close lightbox" at bounding box center [801, 13] width 21 height 18
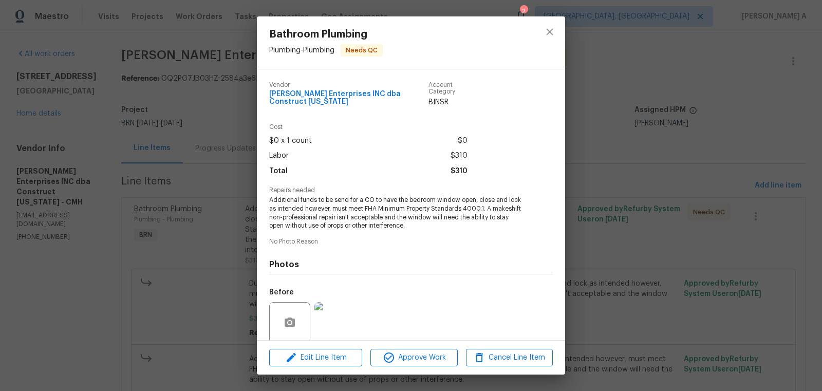
scroll to position [73, 0]
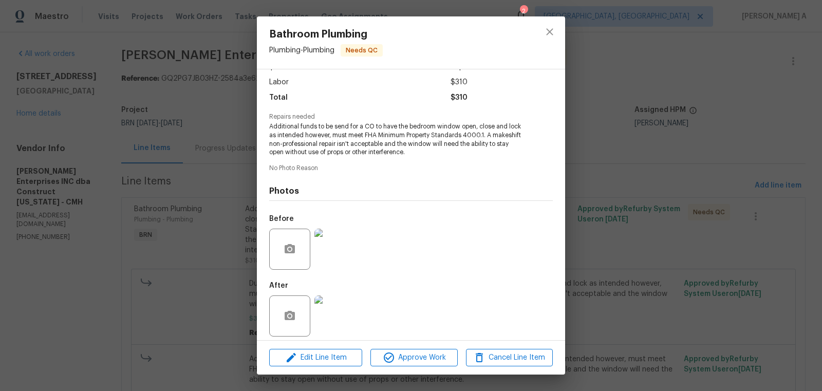
click at [342, 305] on img at bounding box center [334, 315] width 41 height 41
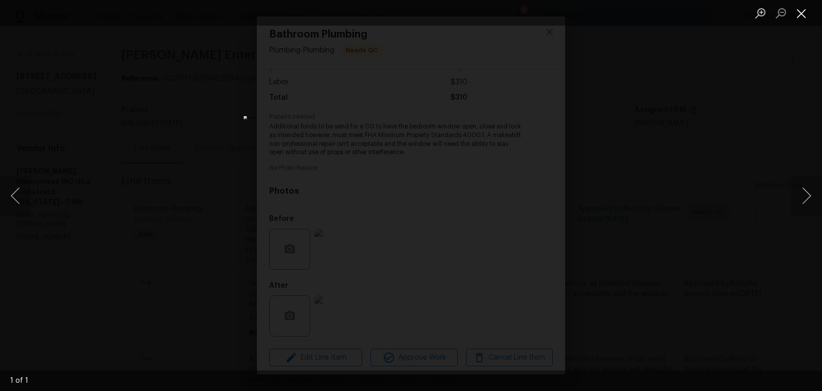
click at [805, 21] on button "Close lightbox" at bounding box center [801, 13] width 21 height 18
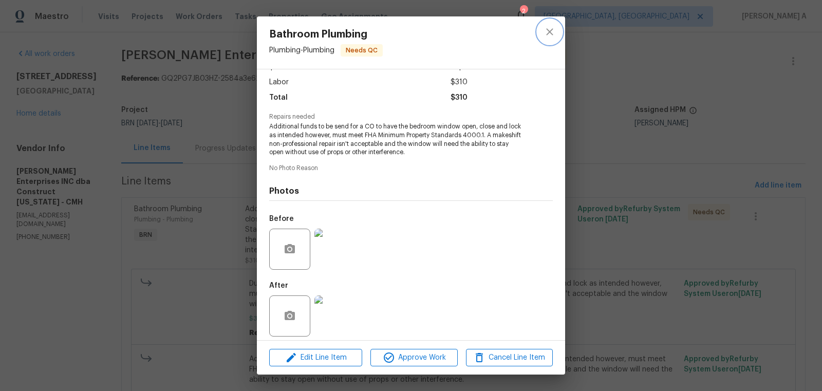
click at [549, 26] on icon "close" at bounding box center [549, 32] width 12 height 12
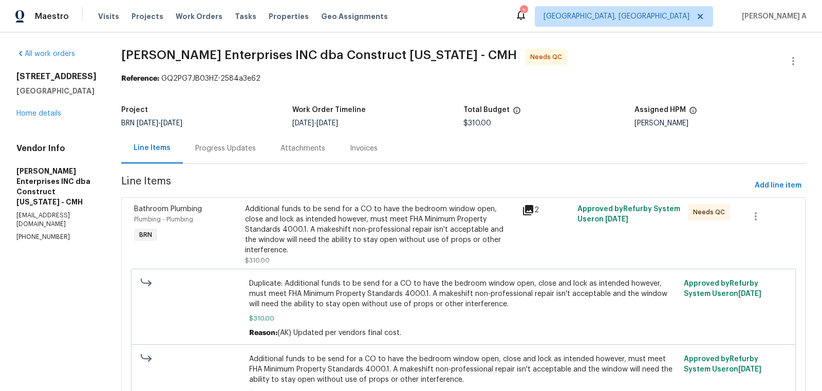
click at [214, 158] on div "Progress Updates" at bounding box center [225, 148] width 85 height 30
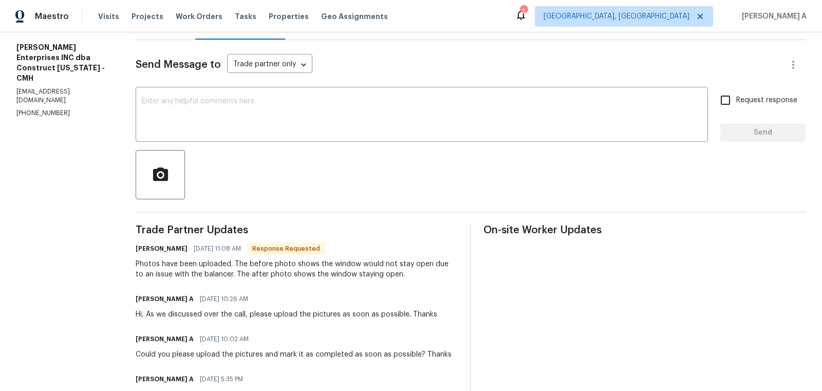
scroll to position [157, 0]
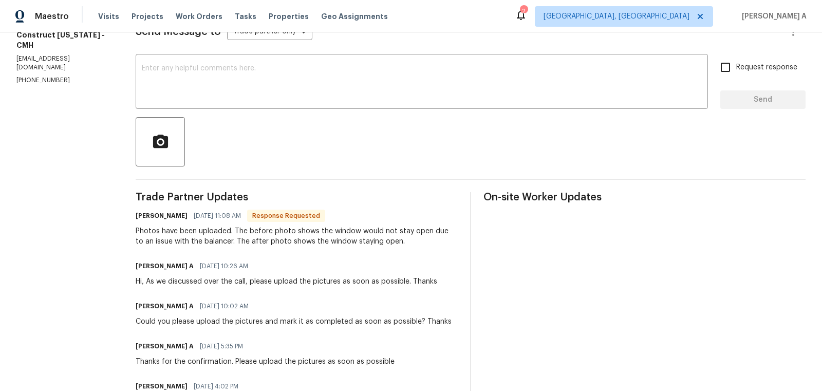
click at [280, 236] on div "Photos have been uploaded. The before photo shows the window would not stay ope…" at bounding box center [297, 236] width 322 height 21
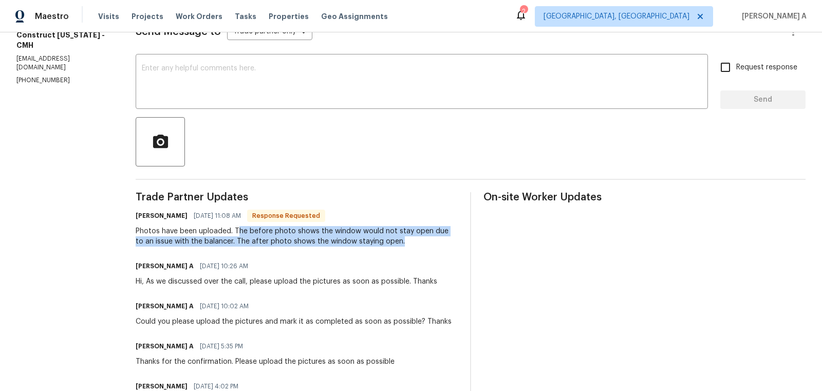
drag, startPoint x: 238, startPoint y: 231, endPoint x: 430, endPoint y: 238, distance: 192.3
click at [430, 238] on div "Photos have been uploaded. The before photo shows the window would not stay ope…" at bounding box center [297, 236] width 322 height 21
copy div "The before photo shows the window would not stay open due to an issue with the …"
drag, startPoint x: 236, startPoint y: 229, endPoint x: 411, endPoint y: 246, distance: 175.4
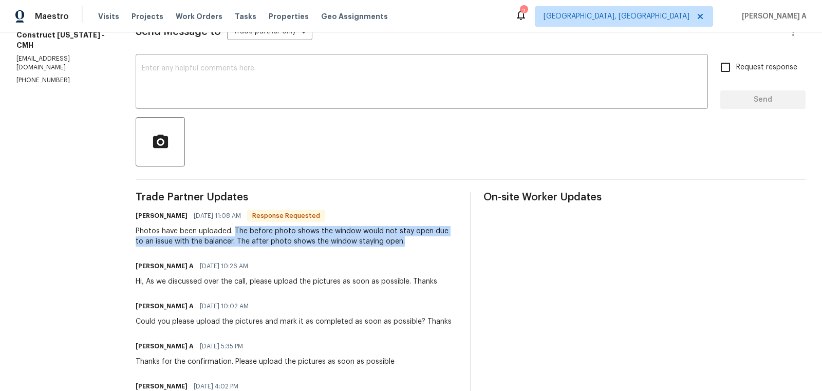
click at [411, 246] on div "Photos have been uploaded. The before photo shows the window would not stay ope…" at bounding box center [297, 236] width 322 height 21
copy div "The before photo shows the window would not stay open due to an issue with the …"
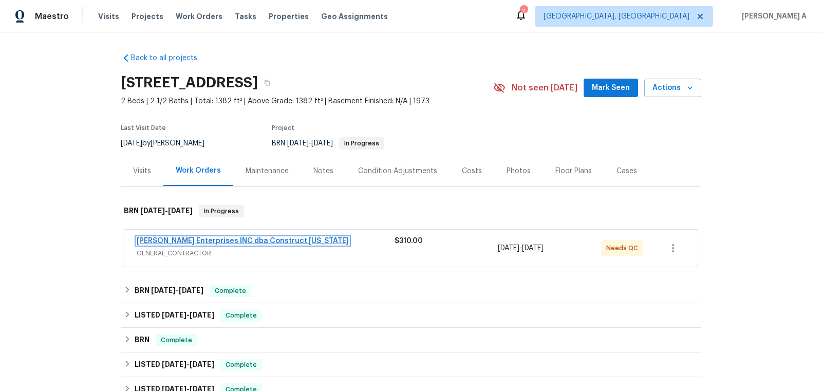
click at [184, 242] on link "[PERSON_NAME] Enterprises INC dba Construct [US_STATE]" at bounding box center [243, 240] width 212 height 7
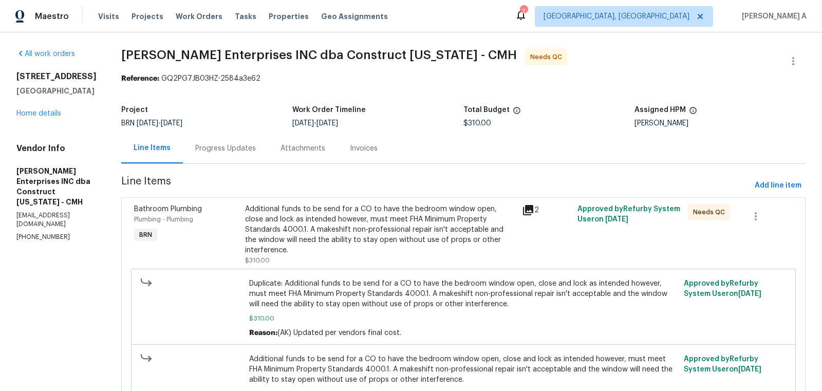
click at [237, 152] on div "Progress Updates" at bounding box center [225, 148] width 61 height 10
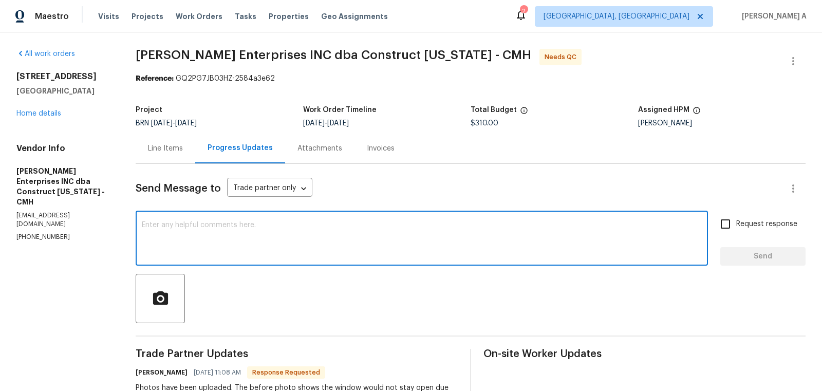
click at [347, 230] on textarea at bounding box center [422, 239] width 560 height 36
type textarea "Thank you!"
click at [735, 252] on span "Send" at bounding box center [762, 256] width 69 height 13
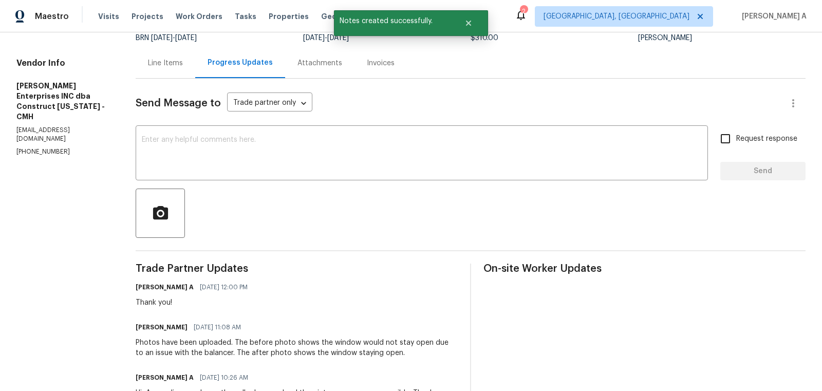
scroll to position [87, 0]
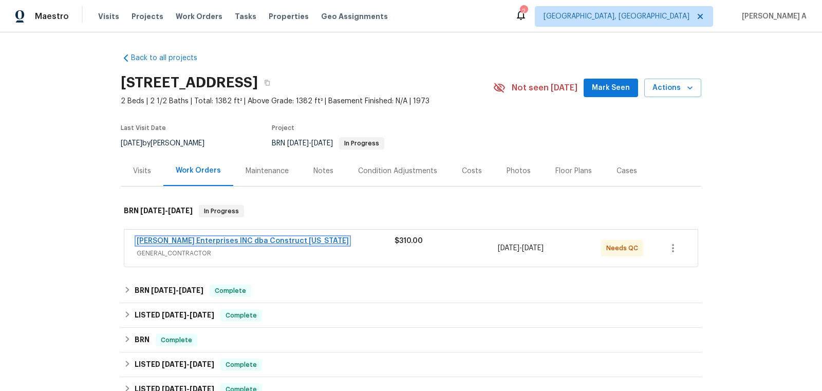
click at [200, 240] on link "Strick Enterprises INC dba Construct Ohio" at bounding box center [243, 240] width 212 height 7
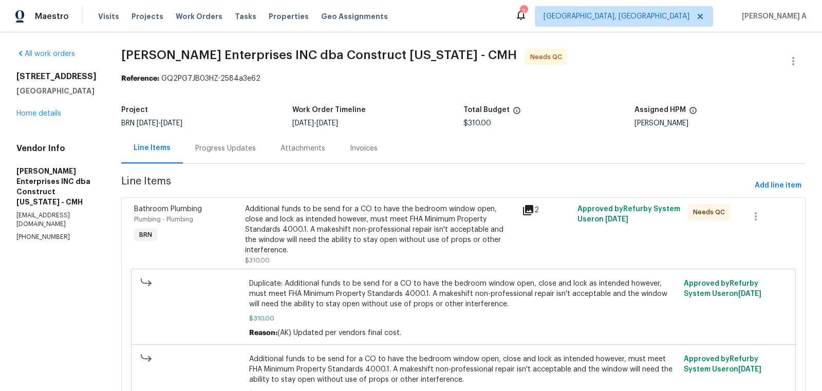
click at [366, 227] on div "Additional funds to be send for a CO to have the bedroom window open, close and…" at bounding box center [380, 229] width 271 height 51
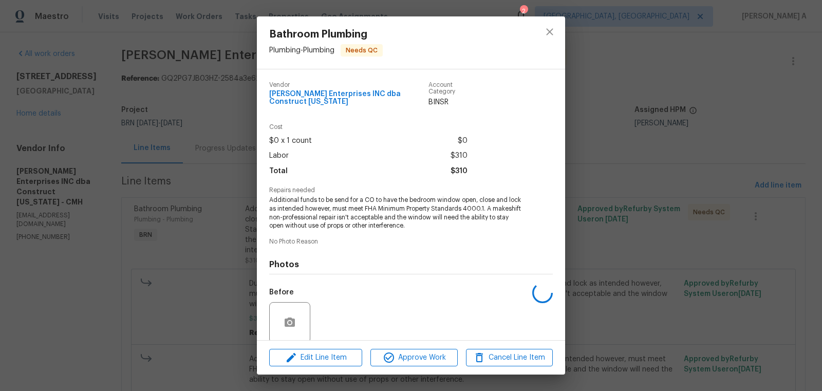
scroll to position [73, 0]
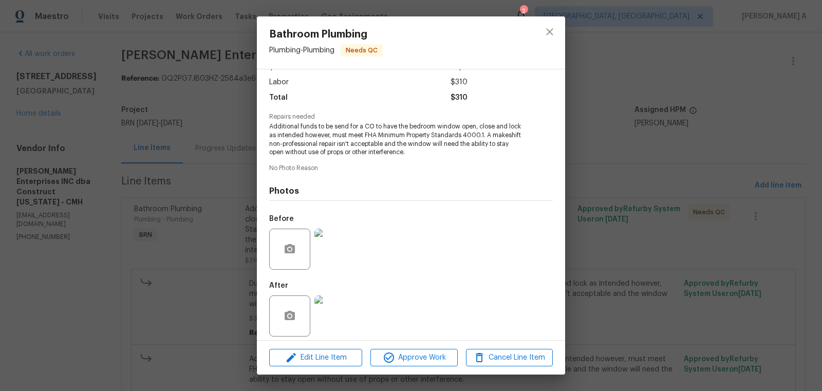
click at [339, 238] on img at bounding box center [334, 249] width 41 height 41
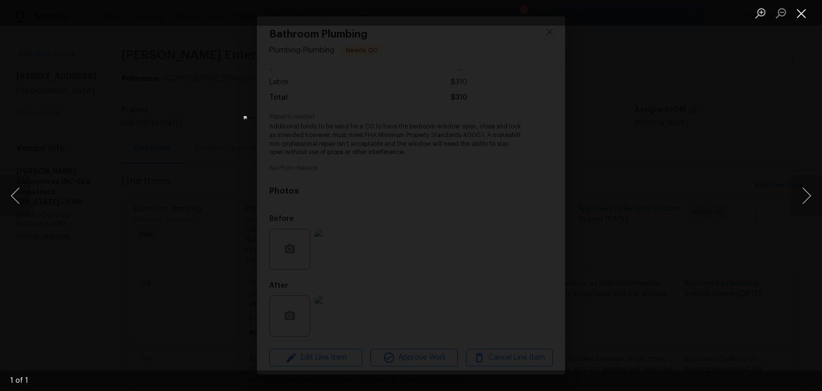
click at [804, 12] on button "Close lightbox" at bounding box center [801, 13] width 21 height 18
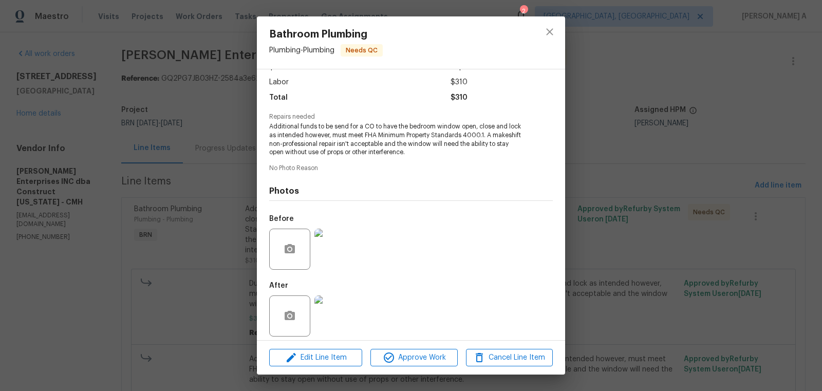
click at [343, 305] on img at bounding box center [334, 315] width 41 height 41
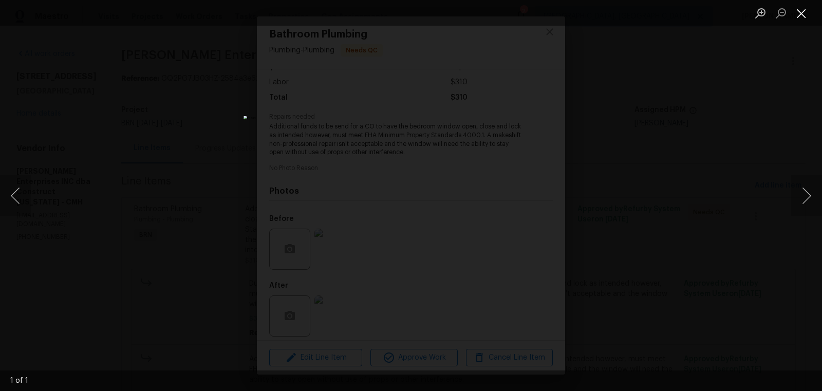
click at [799, 16] on button "Close lightbox" at bounding box center [801, 13] width 21 height 18
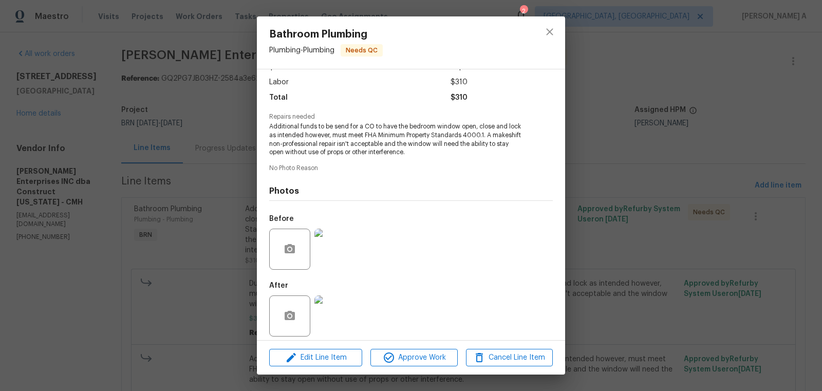
click at [328, 238] on img at bounding box center [334, 249] width 41 height 41
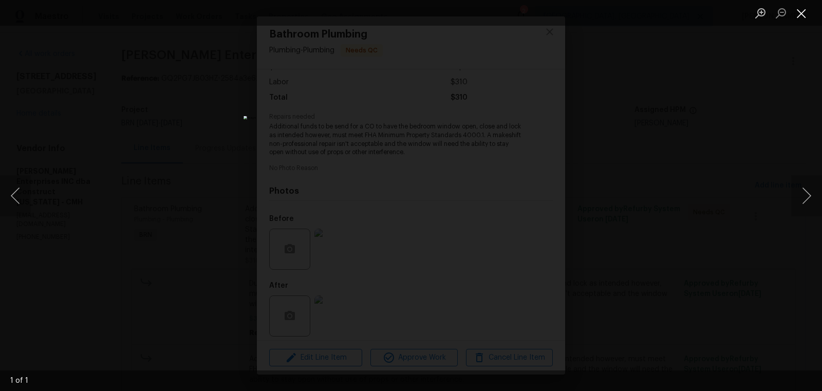
click at [801, 14] on button "Close lightbox" at bounding box center [801, 13] width 21 height 18
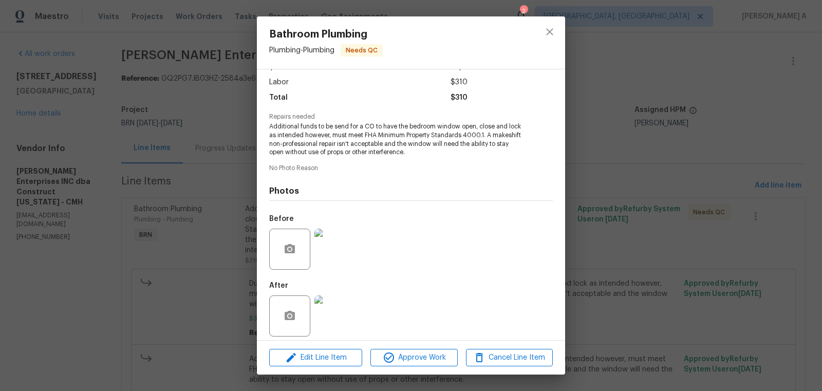
click at [331, 295] on img at bounding box center [334, 315] width 41 height 41
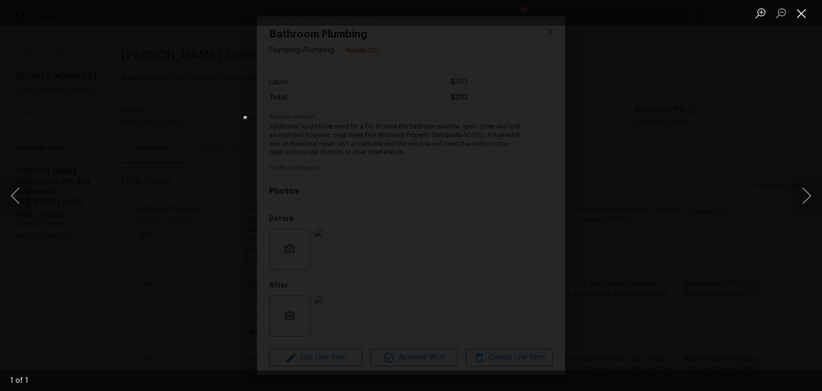
click at [799, 13] on button "Close lightbox" at bounding box center [801, 13] width 21 height 18
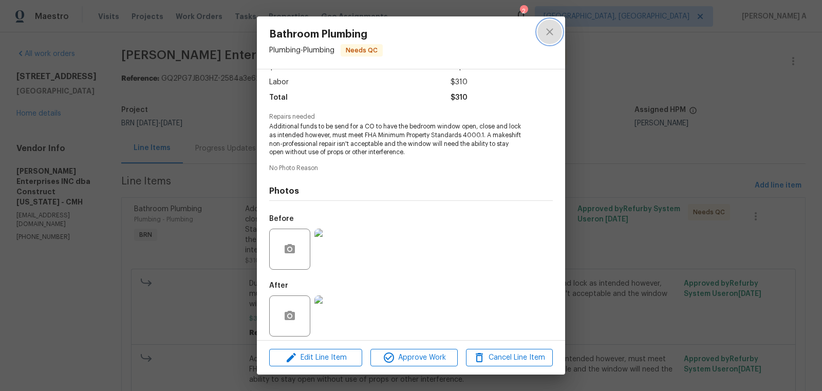
click at [560, 26] on button "close" at bounding box center [549, 32] width 25 height 25
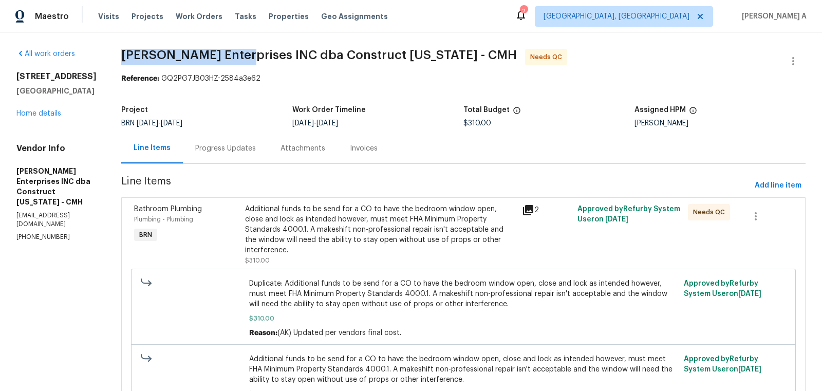
copy span "Strick Enterprises"
drag, startPoint x: 123, startPoint y: 53, endPoint x: 233, endPoint y: 53, distance: 109.9
click at [233, 53] on div "All work orders 5002 Smoketalk Ln # 3 Westerville, OH 43081 Home details Vendor…" at bounding box center [411, 246] width 822 height 429
click at [530, 59] on span "Needs QC" at bounding box center [548, 57] width 36 height 10
click at [264, 80] on div "Reference: GQ2PG7JB03HZ-2584a3e62" at bounding box center [463, 78] width 684 height 10
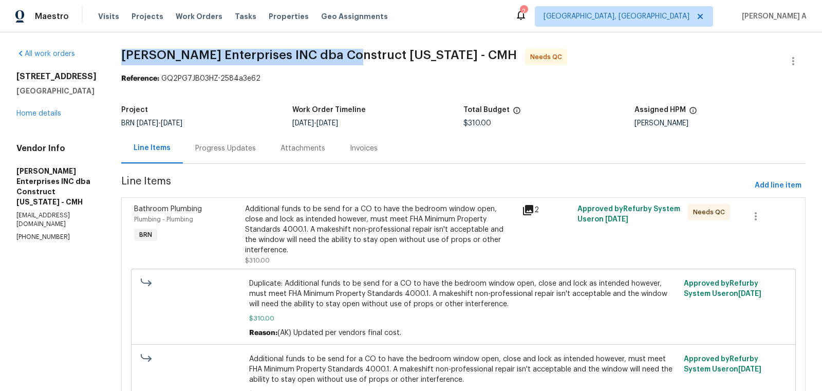
copy span "Strick Enterprises INC dba Construct"
drag, startPoint x: 124, startPoint y: 56, endPoint x: 343, endPoint y: 56, distance: 218.3
click at [343, 56] on div "All work orders 5002 Smoketalk Ln # 3 Westerville, OH 43081 Home details Vendor…" at bounding box center [411, 246] width 822 height 429
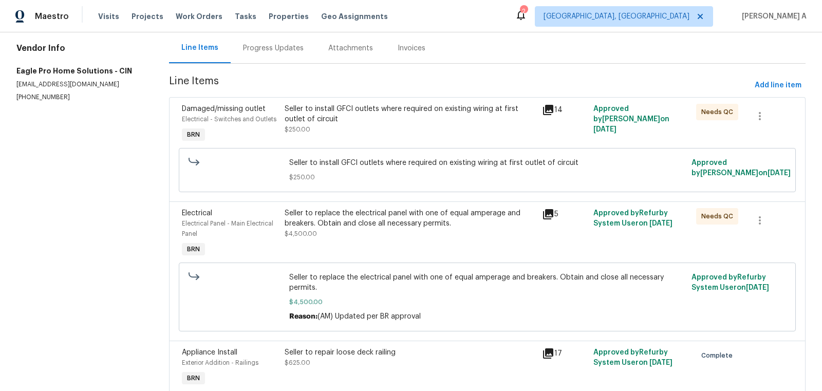
scroll to position [175, 0]
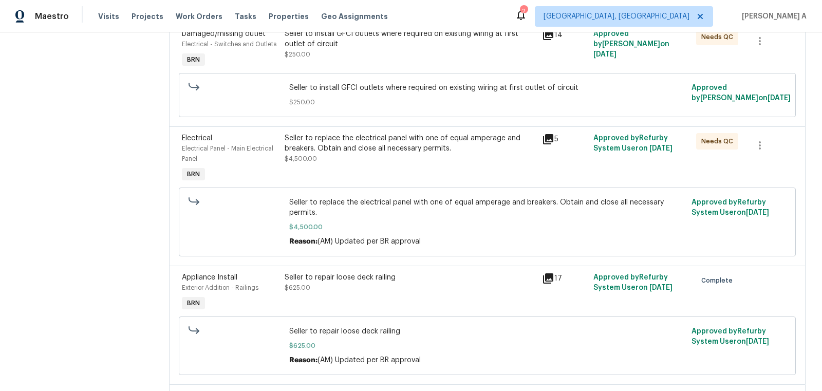
click at [396, 163] on div "Seller to replace the electrical panel with one of equal amperage and breakers.…" at bounding box center [410, 159] width 257 height 58
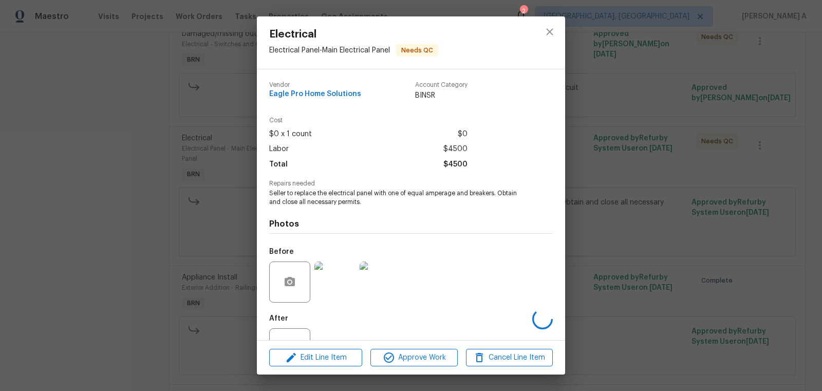
scroll to position [39, 0]
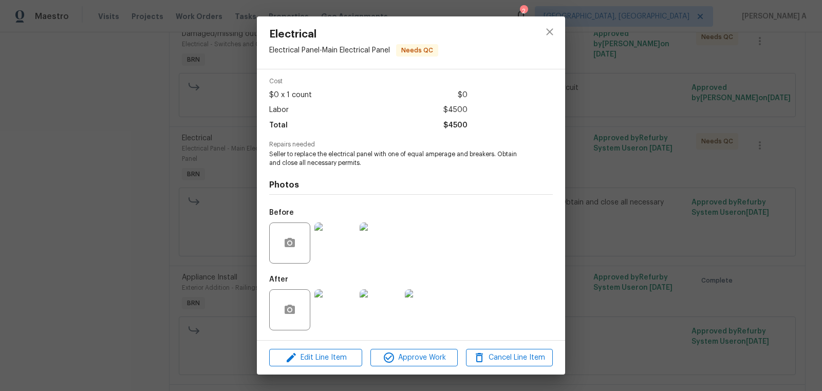
click at [339, 315] on img at bounding box center [334, 309] width 41 height 41
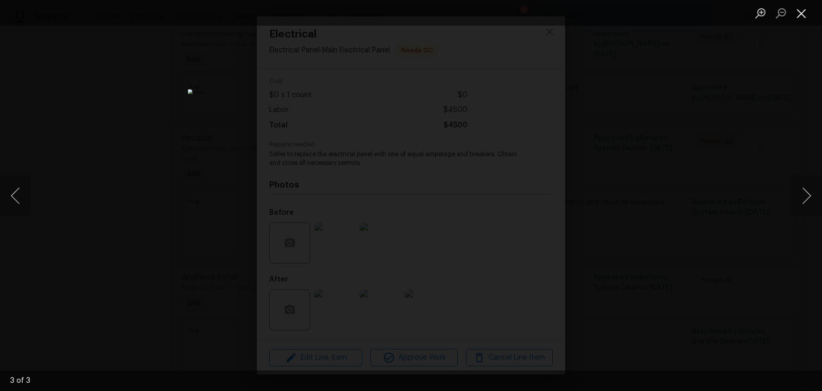
click at [796, 16] on button "Close lightbox" at bounding box center [801, 13] width 21 height 18
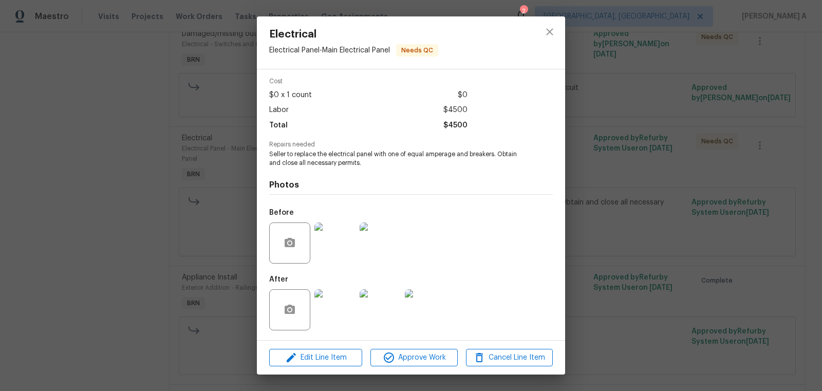
click at [335, 242] on img at bounding box center [334, 242] width 41 height 41
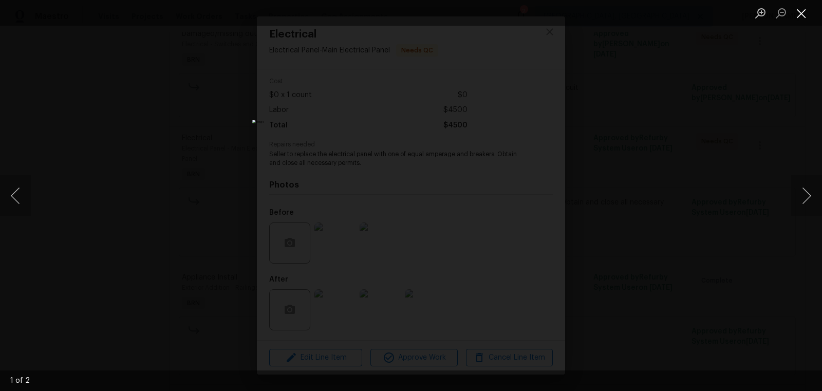
click at [800, 10] on button "Close lightbox" at bounding box center [801, 13] width 21 height 18
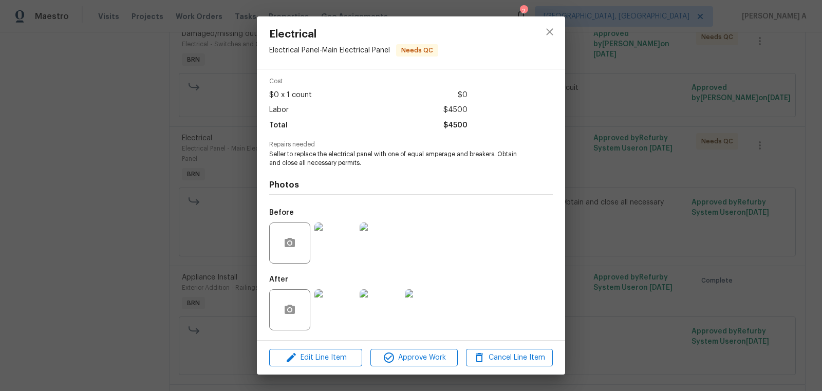
click at [336, 311] on img at bounding box center [334, 309] width 41 height 41
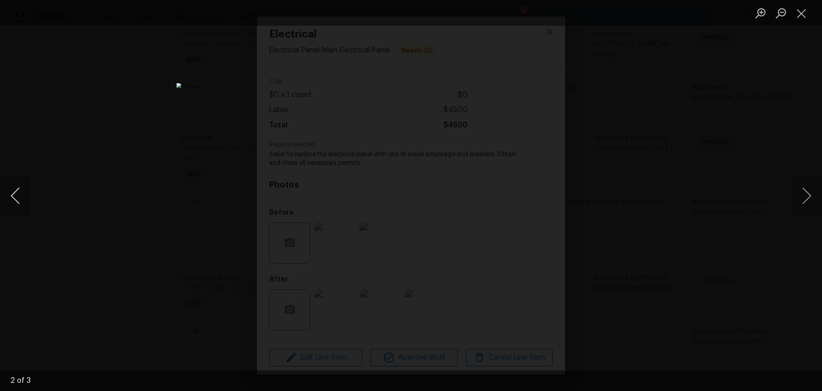
click at [3, 196] on button "Previous image" at bounding box center [15, 195] width 31 height 41
click at [809, 9] on button "Close lightbox" at bounding box center [801, 13] width 21 height 18
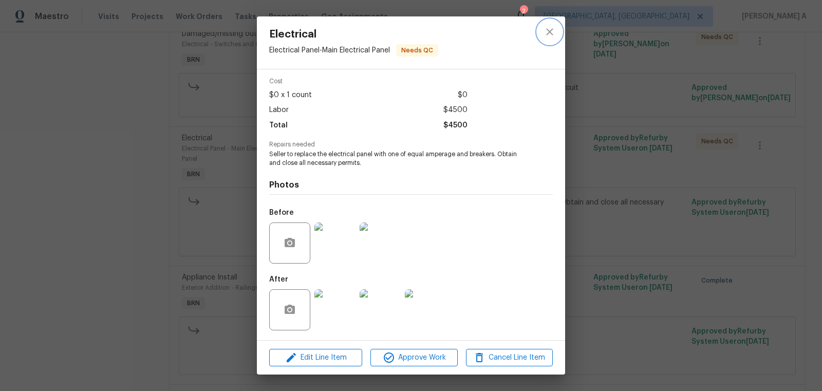
click at [547, 35] on icon "close" at bounding box center [549, 32] width 12 height 12
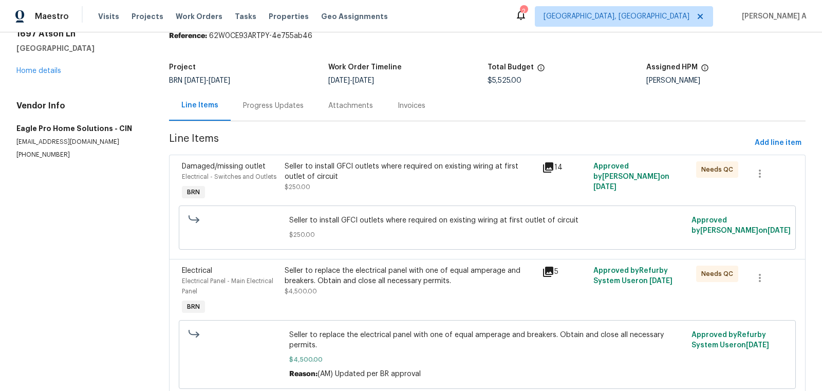
scroll to position [0, 0]
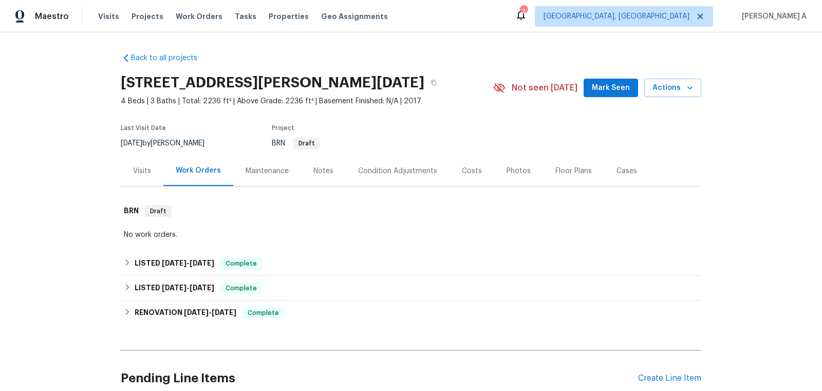
scroll to position [90, 0]
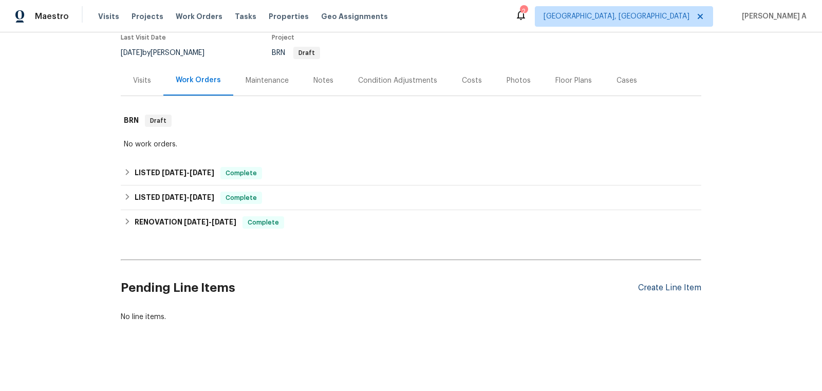
click at [685, 287] on div "Create Line Item" at bounding box center [669, 288] width 63 height 10
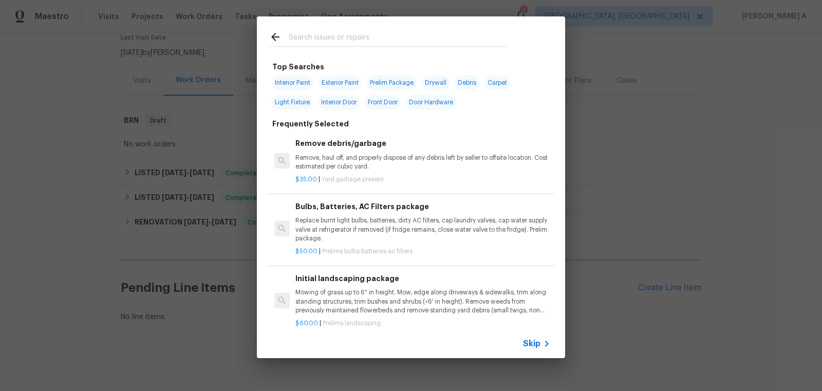
click at [539, 339] on span "Skip" at bounding box center [531, 344] width 17 height 10
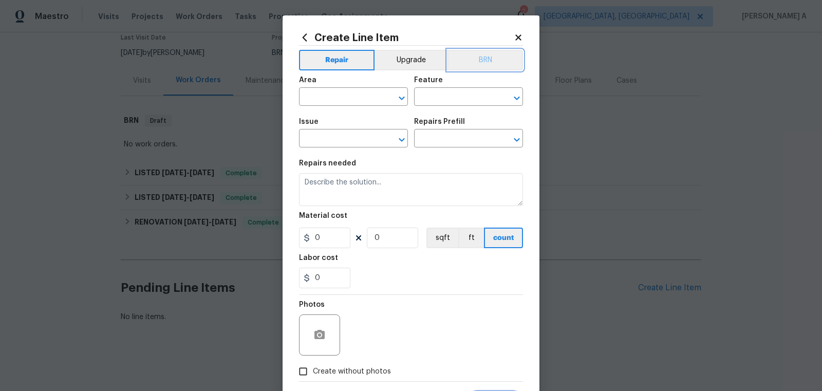
click at [490, 62] on button "BRN" at bounding box center [485, 60] width 76 height 21
click at [349, 113] on span "Issue ​" at bounding box center [353, 133] width 109 height 42
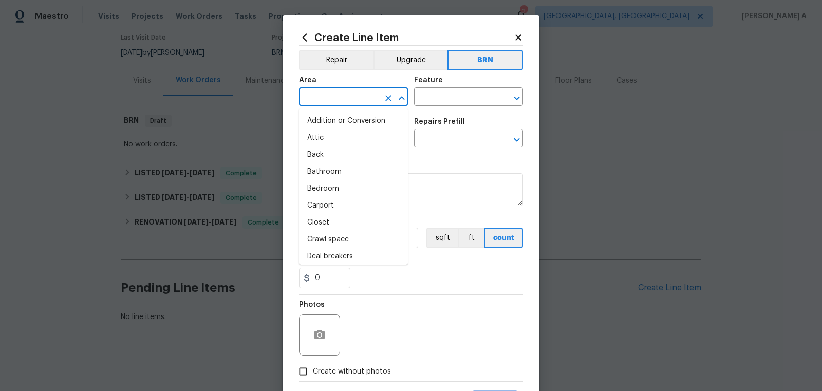
click at [349, 98] on input "text" at bounding box center [339, 98] width 80 height 16
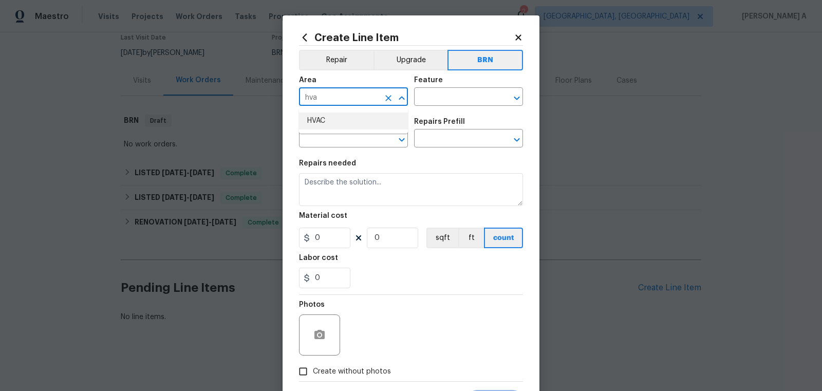
click at [361, 113] on li "HVAC" at bounding box center [353, 121] width 109 height 17
type input "HVAC"
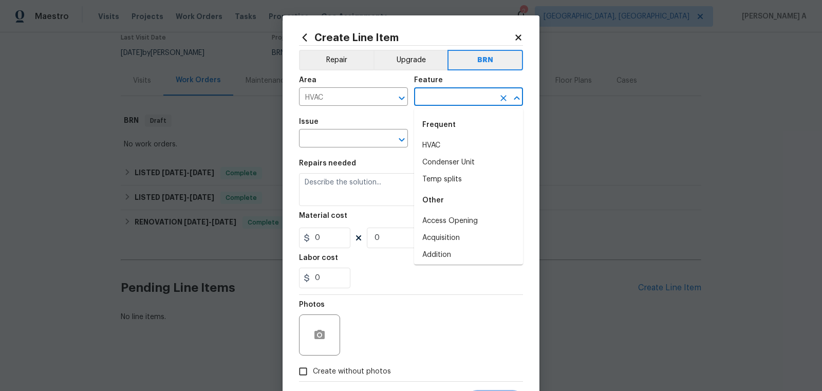
click at [447, 103] on input "text" at bounding box center [454, 98] width 80 height 16
click at [447, 143] on li "HVAC" at bounding box center [468, 145] width 109 height 17
type input "HVAC"
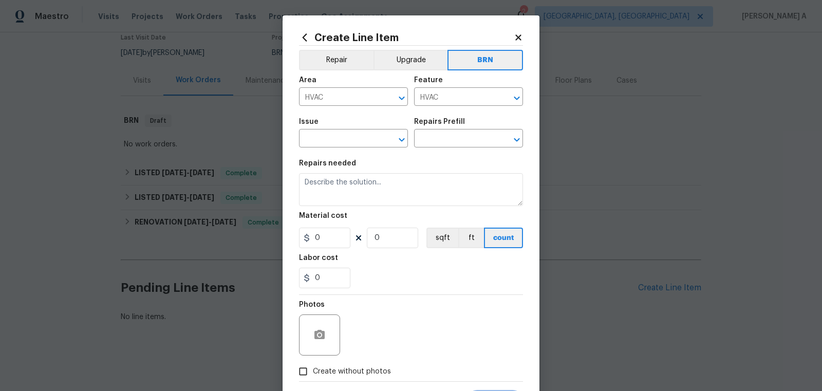
click at [329, 156] on section "Repairs needed Material cost 0 0 sqft ft count Labor cost 0" at bounding box center [411, 224] width 224 height 141
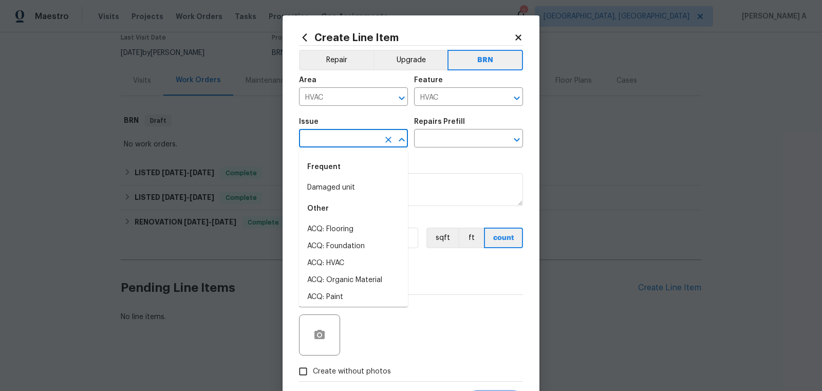
click at [329, 144] on input "text" at bounding box center [339, 140] width 80 height 16
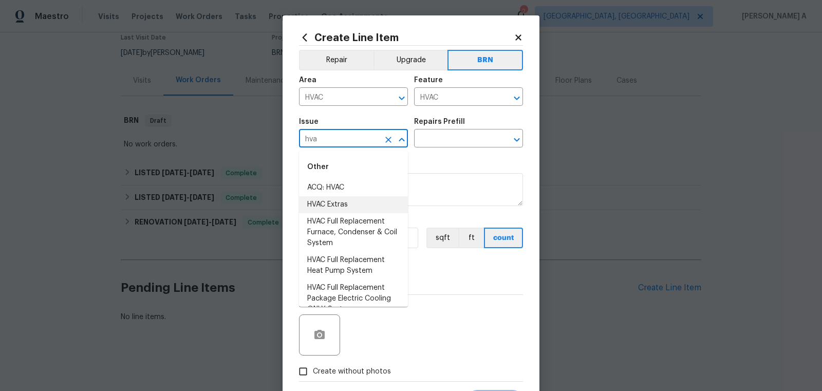
click at [341, 204] on li "HVAC Extras" at bounding box center [353, 204] width 109 height 17
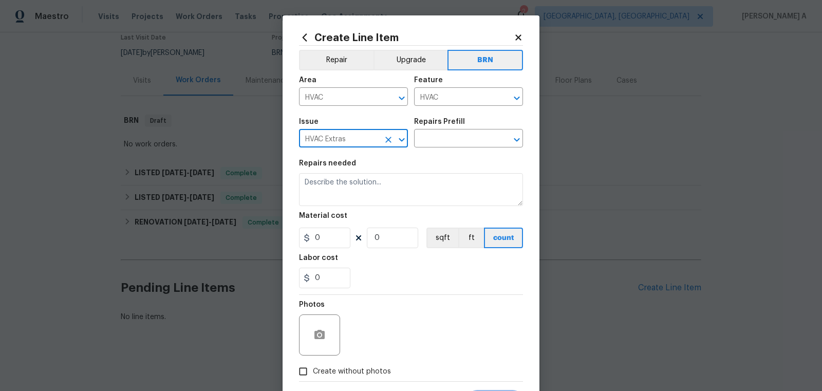
type input "HVAC Extras"
click at [453, 148] on div "Issue HVAC Extras ​ Repairs Prefill ​" at bounding box center [411, 133] width 224 height 42
click at [453, 143] on input "text" at bounding box center [454, 140] width 80 height 16
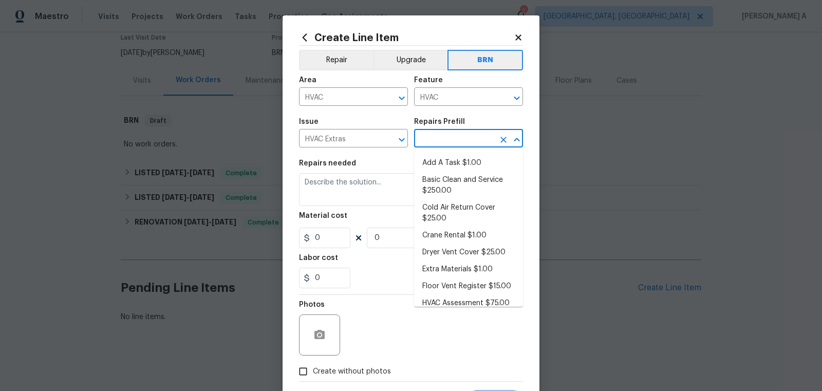
click at [458, 162] on li "Add A Task $1.00" at bounding box center [468, 163] width 109 height 17
type input "Add A Task $1.00"
type textarea "HPM to detail"
type input "1"
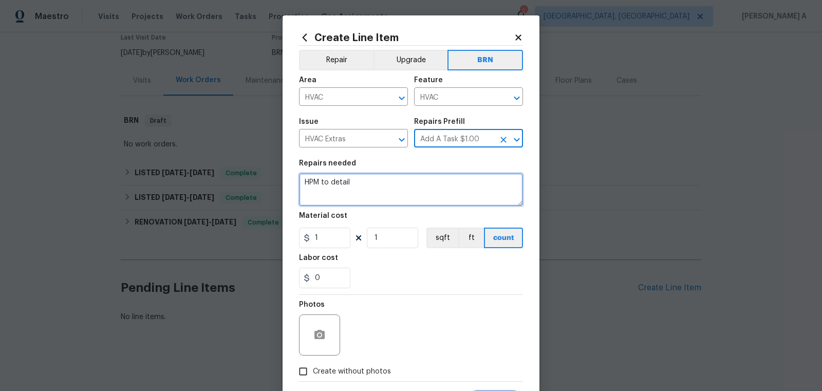
click at [437, 194] on textarea "HPM to detail" at bounding box center [411, 189] width 224 height 33
paste textarea "Seller to have HVAC contractor inspect, service and clean HVAC Unit. Seller to …"
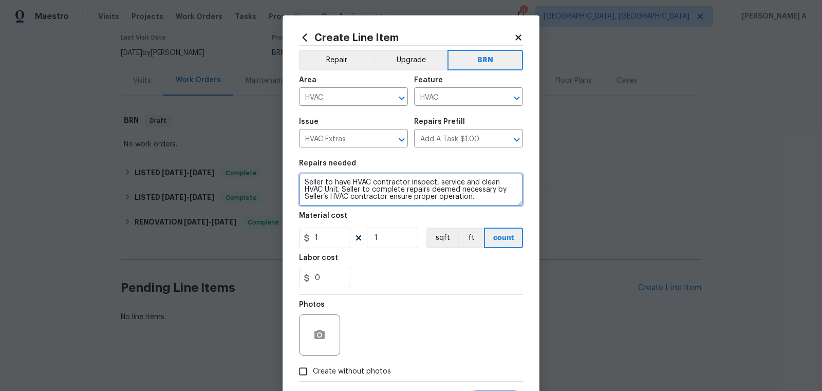
type textarea "Seller to have HVAC contractor inspect, service and clean HVAC Unit. Seller to …"
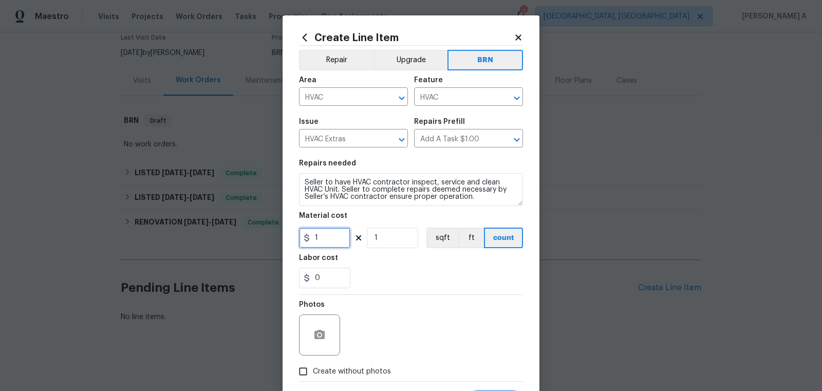
drag, startPoint x: 327, startPoint y: 246, endPoint x: 266, endPoint y: 245, distance: 61.1
click at [266, 245] on div "Create Line Item Repair Upgrade BRN Area HVAC ​ Feature HVAC ​ Issue HVAC Extra…" at bounding box center [411, 195] width 822 height 391
type input "0"
click at [322, 277] on input "0" at bounding box center [324, 278] width 51 height 21
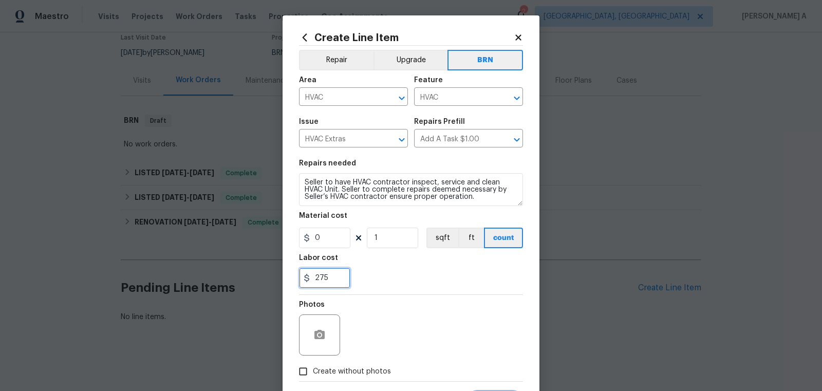
scroll to position [51, 0]
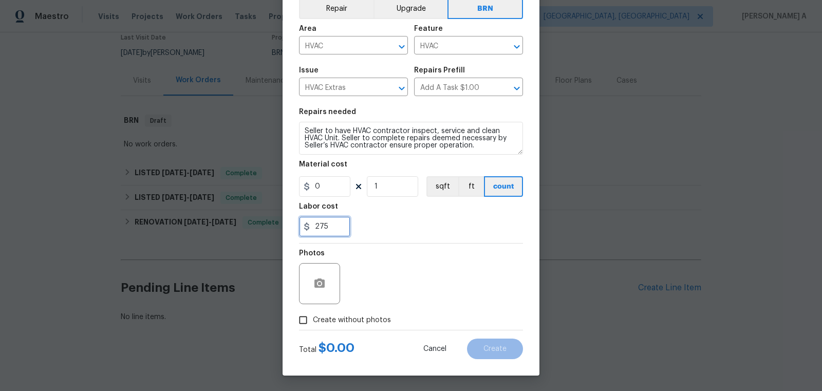
type input "275"
click at [306, 307] on div "Photos" at bounding box center [320, 276] width 43 height 67
click at [380, 286] on div "Photos" at bounding box center [411, 276] width 224 height 67
click at [288, 333] on div "Create Line Item Repair Upgrade BRN Area HVAC ​ Feature HVAC ​ Issue HVAC Extra…" at bounding box center [411, 169] width 257 height 411
click at [313, 325] on span "Create without photos" at bounding box center [352, 320] width 78 height 11
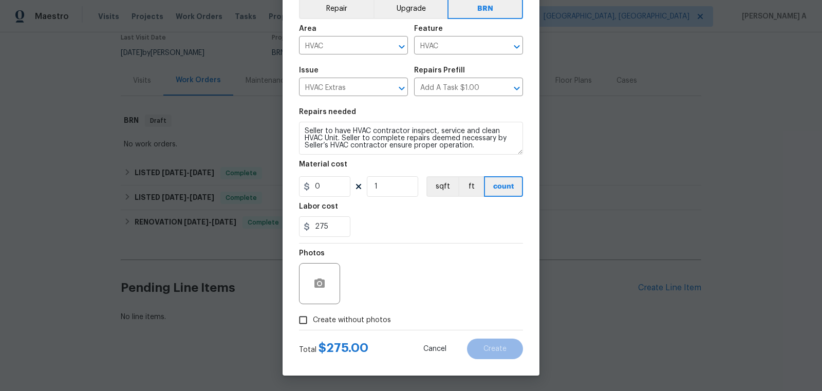
click at [313, 325] on input "Create without photos" at bounding box center [303, 320] width 20 height 20
checkbox input "true"
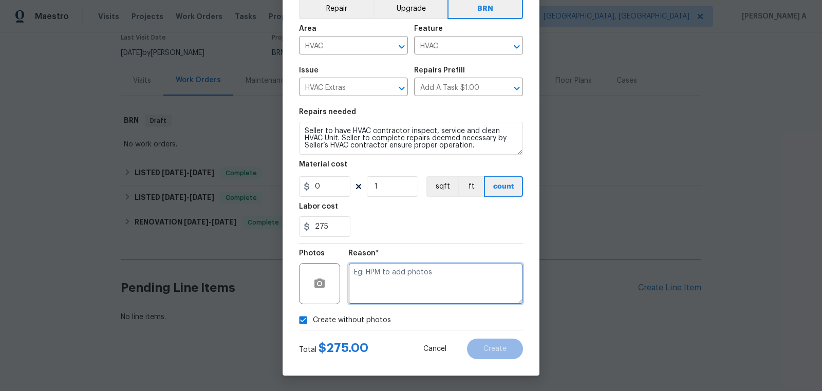
click at [405, 285] on textarea at bounding box center [435, 283] width 175 height 41
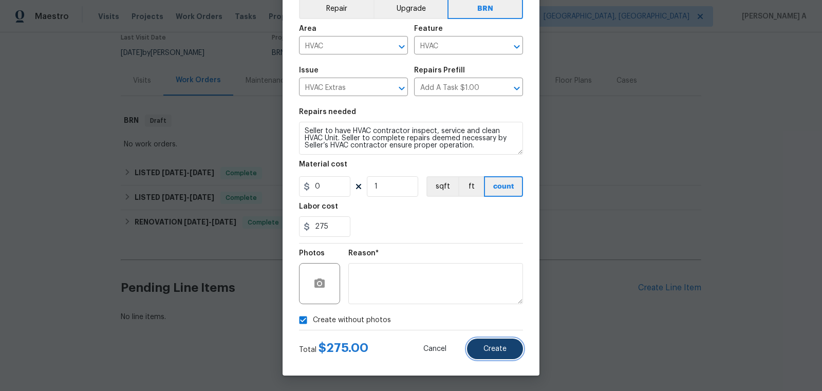
click at [507, 350] on button "Create" at bounding box center [495, 349] width 56 height 21
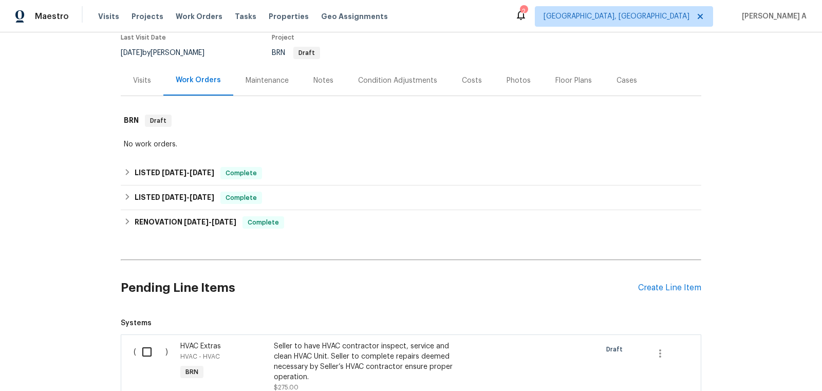
scroll to position [227, 0]
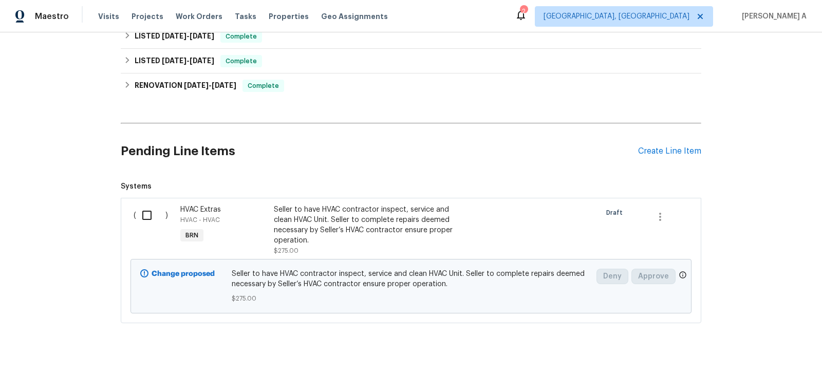
click at [160, 211] on input "checkbox" at bounding box center [150, 215] width 29 height 22
checkbox input "true"
click at [772, 363] on span "Create Work Order" at bounding box center [763, 365] width 68 height 13
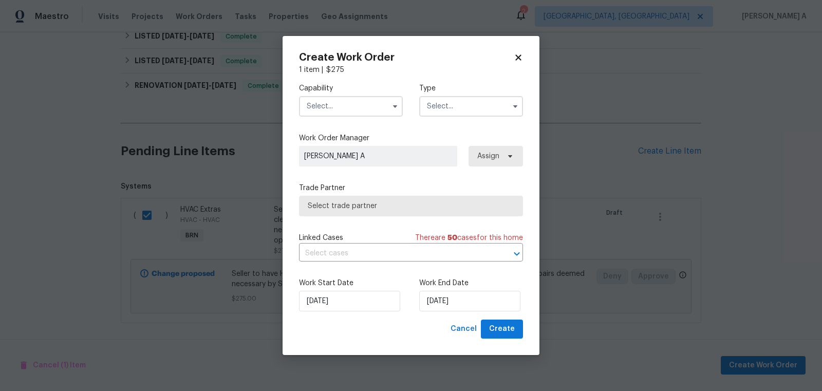
click at [373, 110] on input "text" at bounding box center [351, 106] width 104 height 21
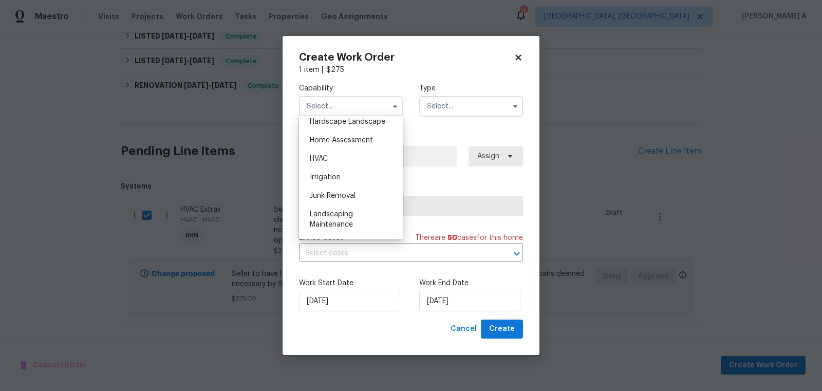
scroll to position [551, 0]
click at [350, 192] on div "HVAC" at bounding box center [351, 197] width 99 height 18
type input "HVAC"
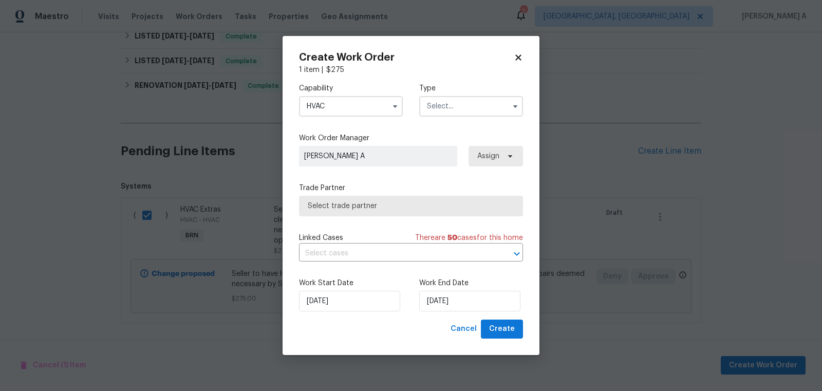
click at [453, 111] on input "text" at bounding box center [471, 106] width 104 height 21
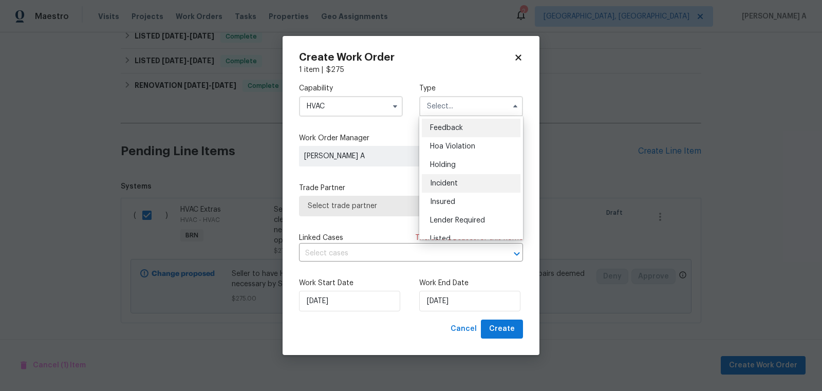
scroll to position [233, 0]
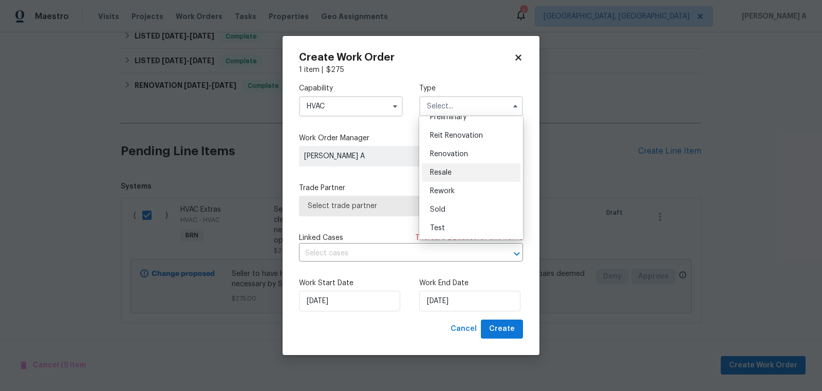
click at [453, 168] on div "Resale" at bounding box center [471, 172] width 99 height 18
type input "Resale"
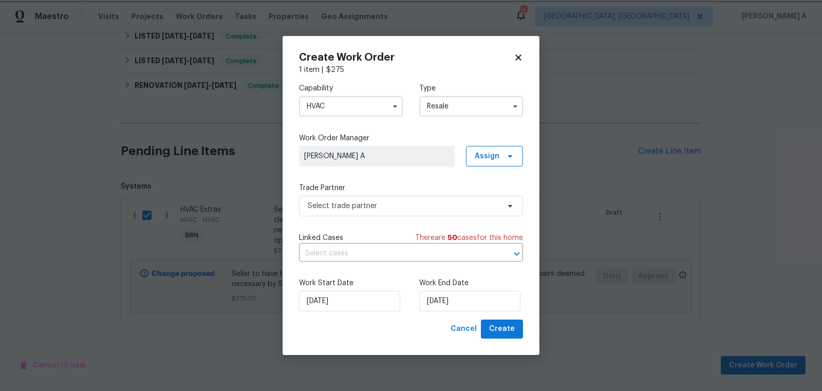
scroll to position [0, 0]
click at [404, 207] on span "Select trade partner" at bounding box center [404, 206] width 192 height 10
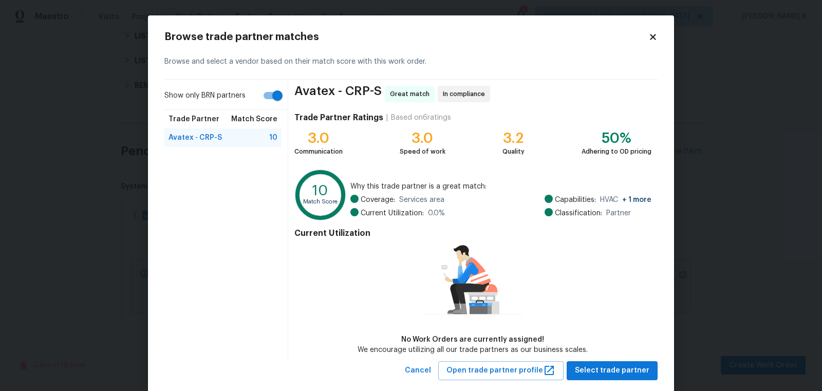
click at [272, 96] on input "Show only BRN partners" at bounding box center [277, 96] width 59 height 20
checkbox input "false"
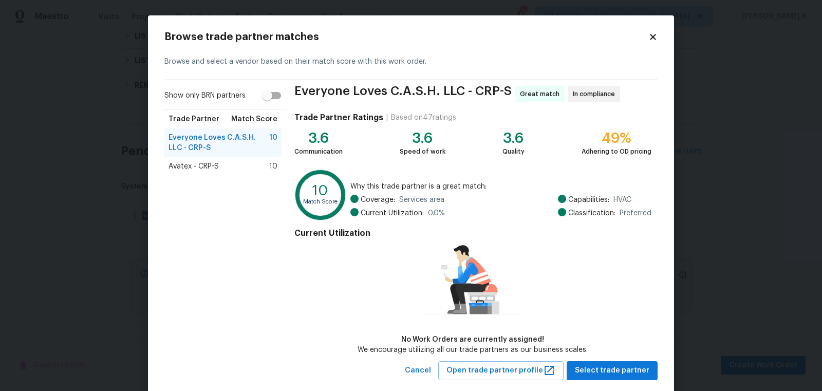
click at [205, 161] on span "Avatex - CRP-S" at bounding box center [193, 166] width 50 height 10
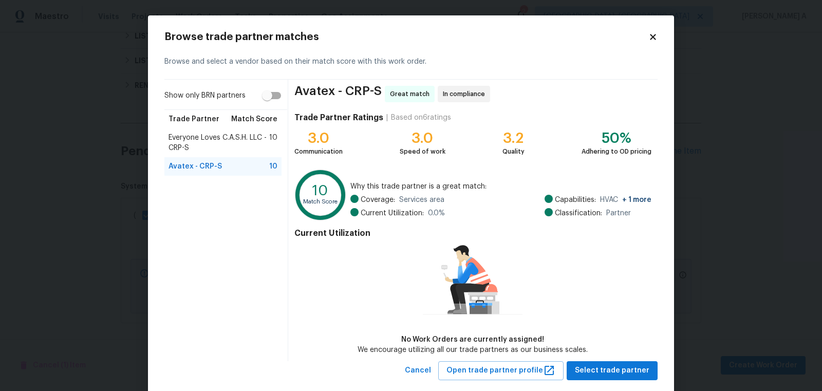
click at [234, 138] on span "Everyone Loves C.A.S.H. LLC - CRP-S" at bounding box center [218, 143] width 101 height 21
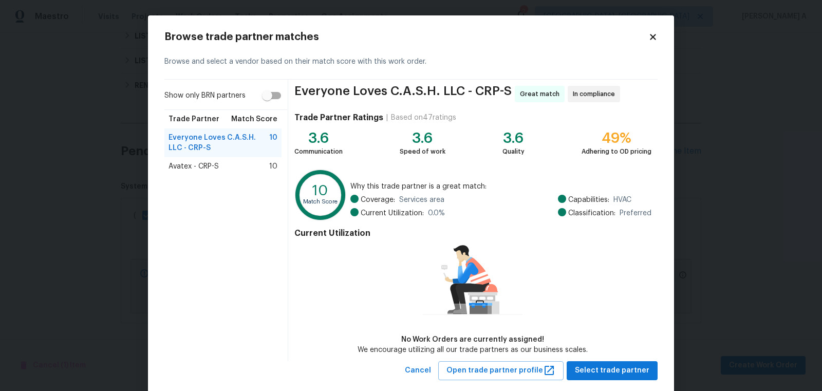
scroll to position [20, 0]
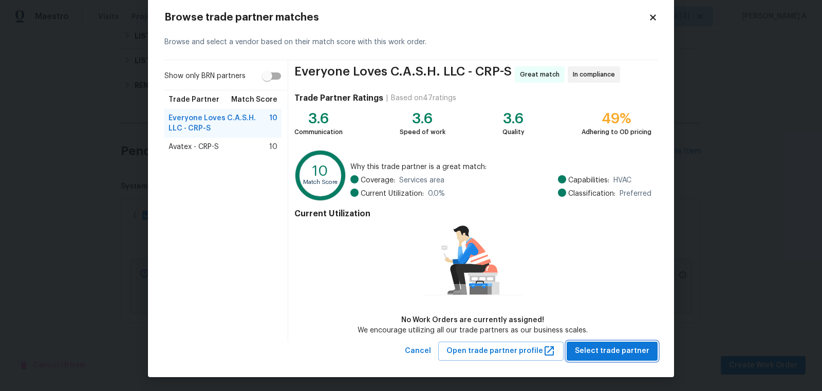
click at [620, 353] on span "Select trade partner" at bounding box center [612, 351] width 74 height 13
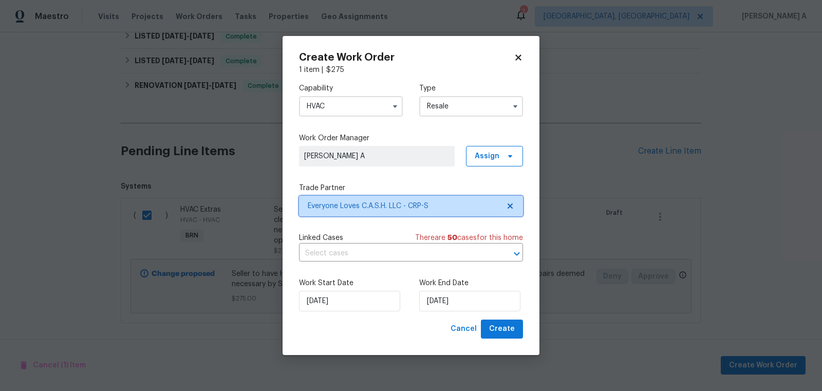
scroll to position [0, 0]
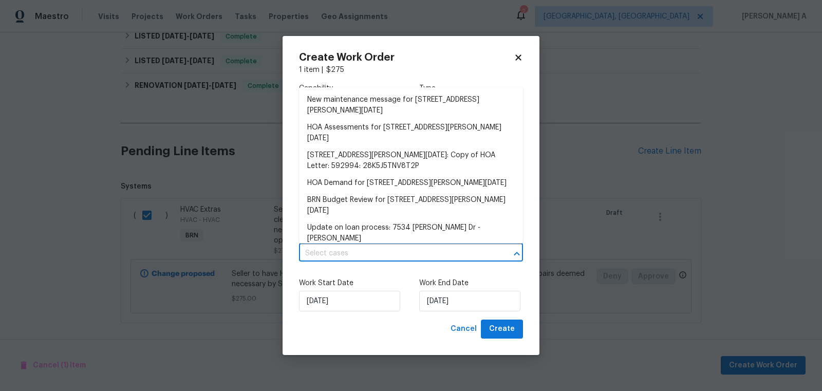
click at [399, 248] on input "text" at bounding box center [396, 254] width 195 height 16
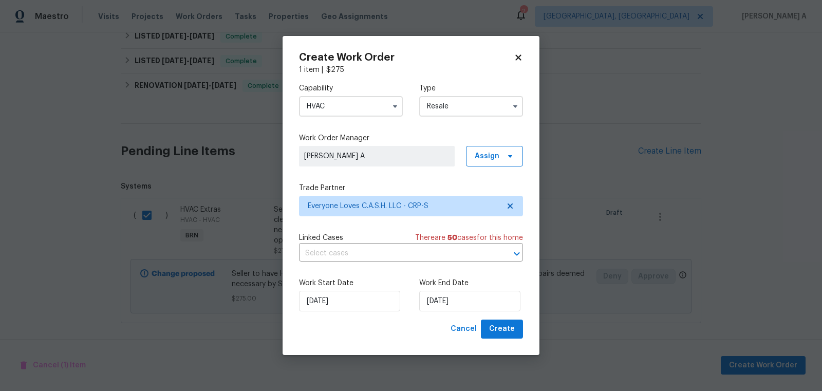
click at [369, 277] on div "Work Start Date 9/8/2025 Work End Date 9/8/2025" at bounding box center [411, 295] width 224 height 50
click at [449, 302] on input "9/8/2025" at bounding box center [469, 301] width 101 height 21
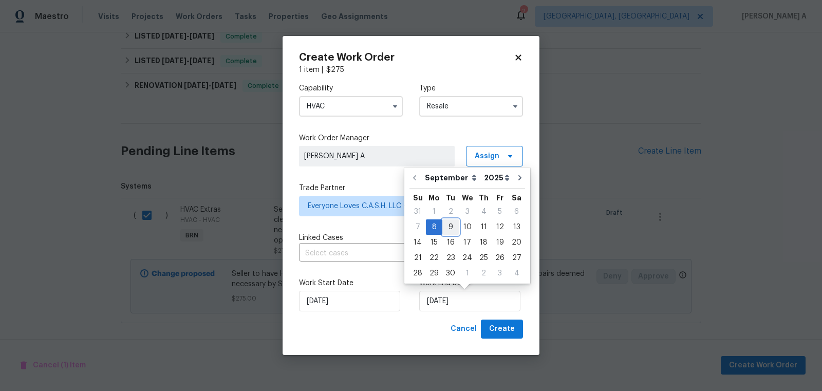
click at [455, 228] on div "9" at bounding box center [450, 227] width 16 height 14
type input "9/9/2025"
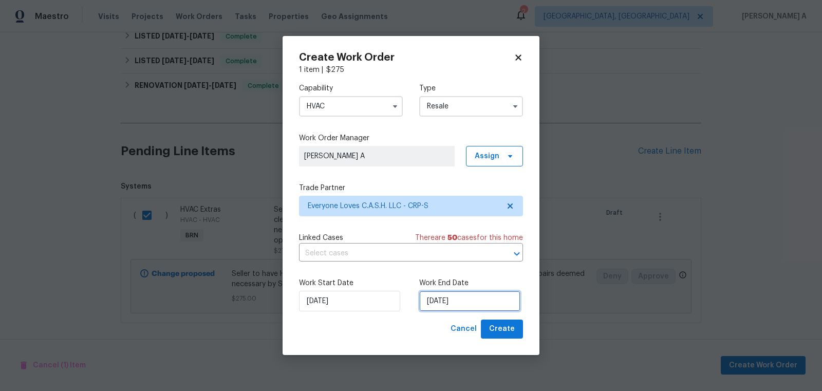
click at [453, 296] on input "9/9/2025" at bounding box center [469, 301] width 101 height 21
click at [384, 283] on label "Work Start Date" at bounding box center [351, 283] width 104 height 10
click at [504, 333] on span "Create" at bounding box center [502, 329] width 26 height 13
checkbox input "false"
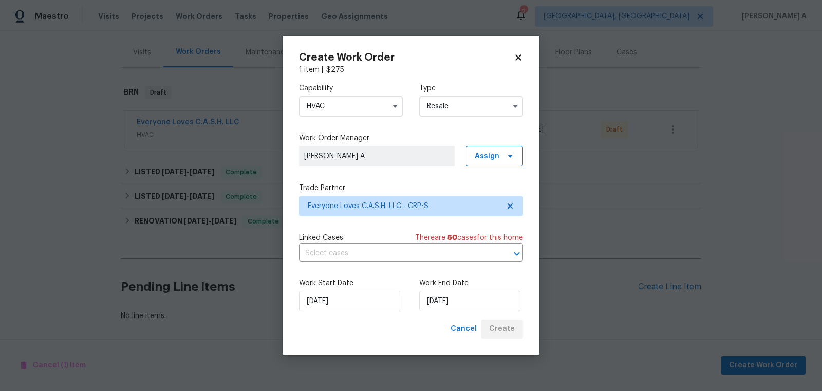
scroll to position [117, 0]
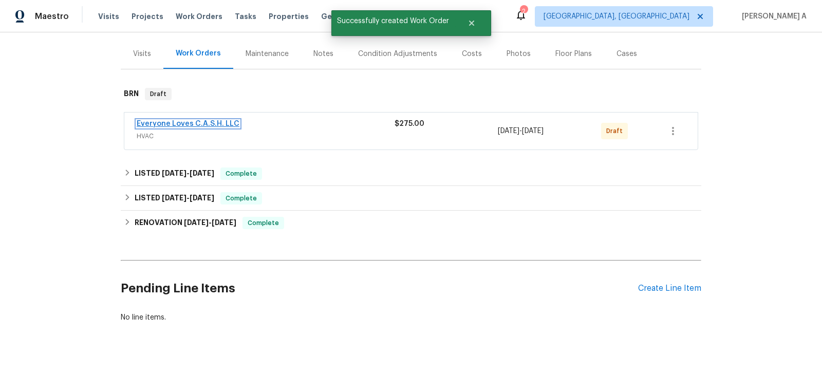
click at [218, 123] on link "Everyone Loves C.A.S.H. LLC" at bounding box center [188, 123] width 103 height 7
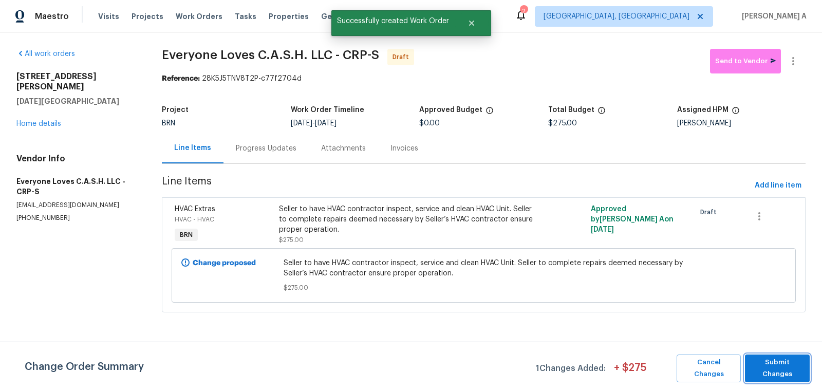
click at [766, 367] on span "Submit Changes" at bounding box center [777, 369] width 54 height 24
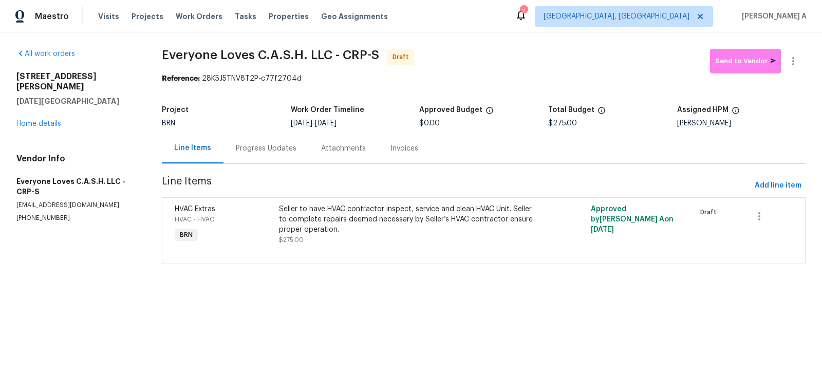
click at [799, 49] on div at bounding box center [793, 61] width 25 height 25
click at [799, 62] on button "button" at bounding box center [793, 61] width 25 height 25
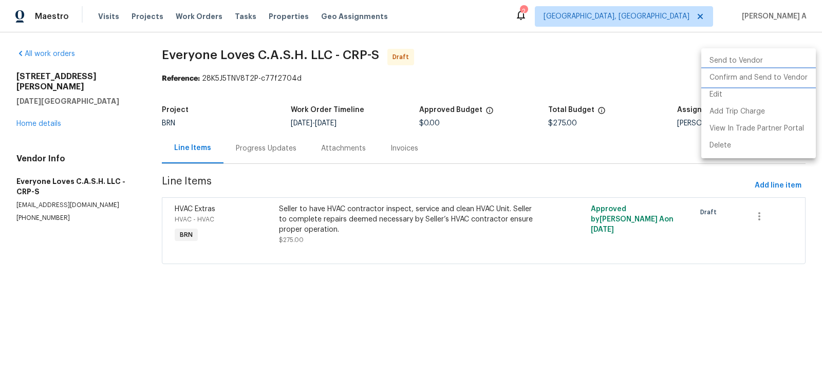
click at [802, 74] on li "Confirm and Send to Vendor" at bounding box center [758, 77] width 115 height 17
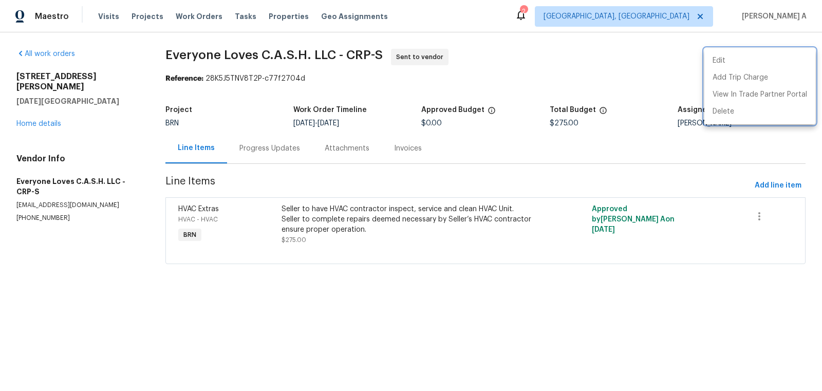
click at [259, 151] on div at bounding box center [411, 195] width 822 height 391
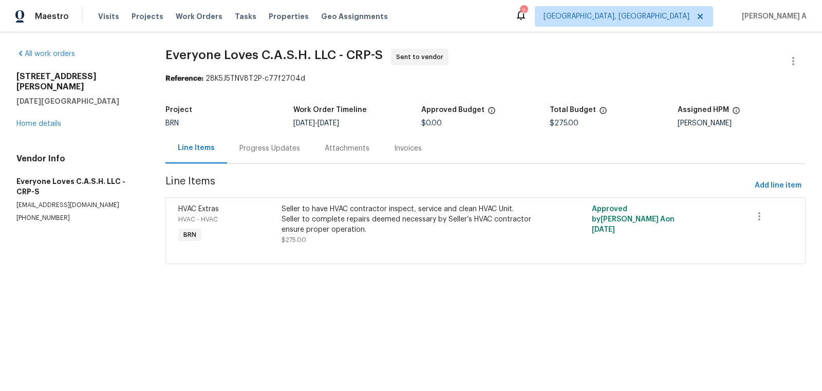
click at [272, 146] on div "Progress Updates" at bounding box center [269, 148] width 61 height 10
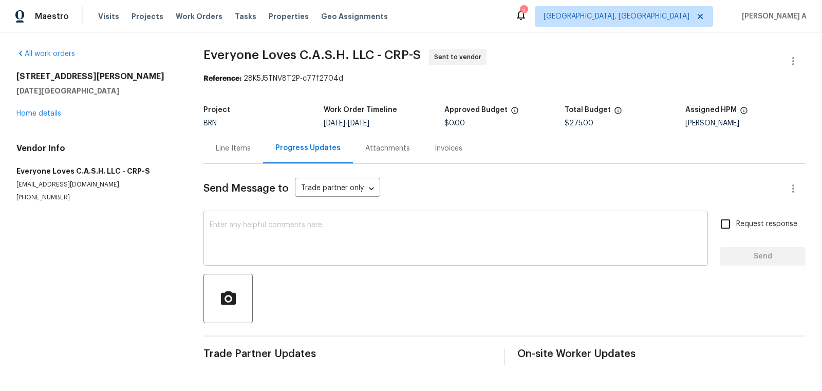
click at [317, 235] on textarea at bounding box center [456, 239] width 492 height 36
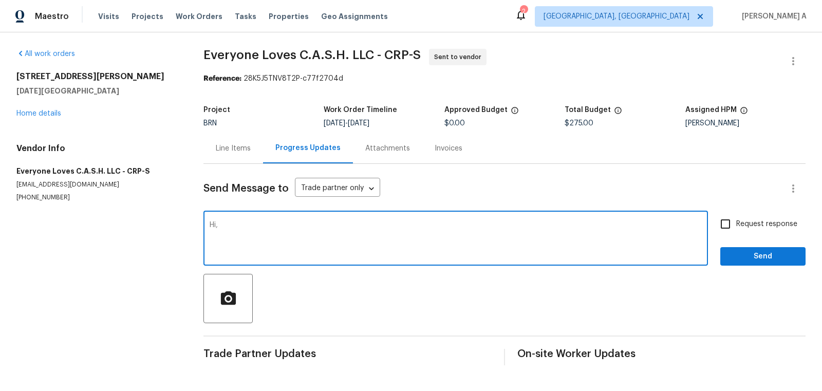
type textarea "Hi,"
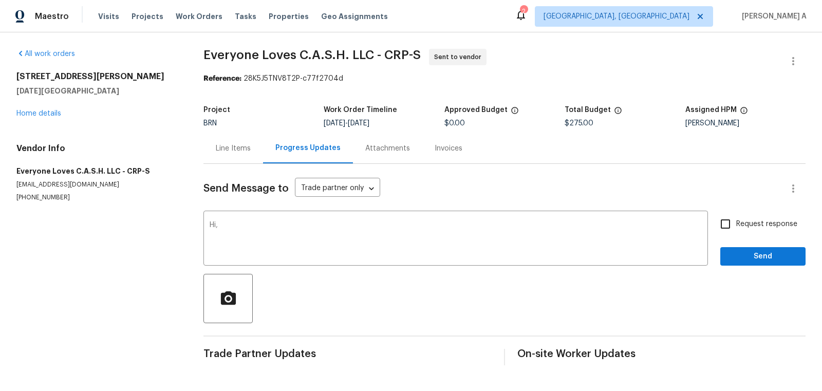
click at [236, 150] on div "Line Items" at bounding box center [233, 148] width 35 height 10
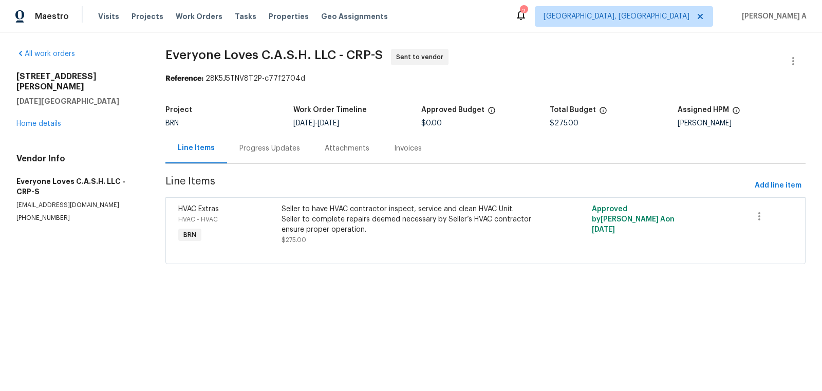
click at [312, 149] on div "Attachments" at bounding box center [346, 148] width 69 height 30
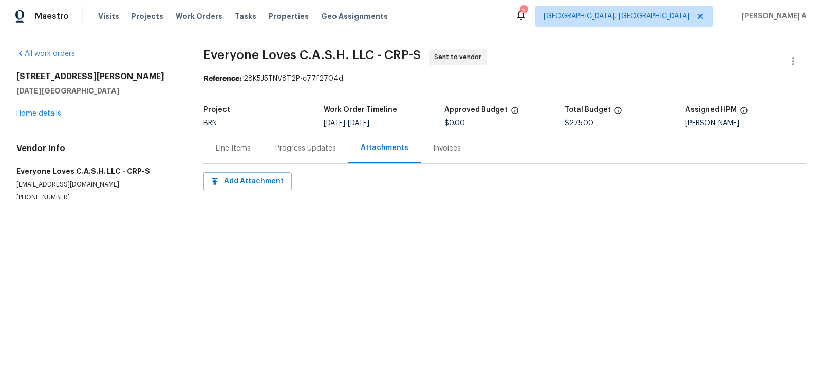
click at [276, 148] on div "Progress Updates" at bounding box center [305, 148] width 61 height 10
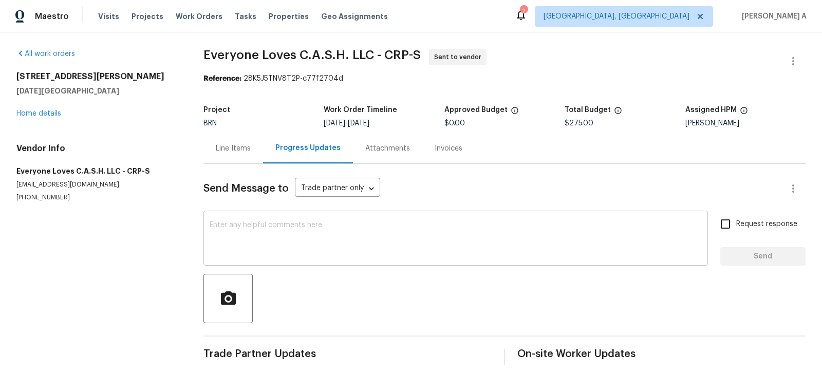
click at [255, 242] on textarea at bounding box center [456, 239] width 492 height 36
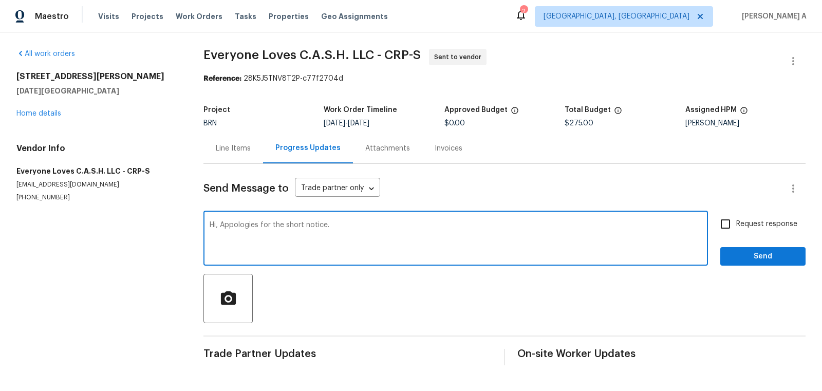
click at [0, 0] on span "Correct the spelling error" at bounding box center [0, 0] width 0 height 0
click at [224, 226] on textarea "Hi, apologies for the short notice." at bounding box center [456, 239] width 492 height 36
click at [356, 225] on textarea "Hi, Apologies for the short notice." at bounding box center [456, 239] width 492 height 36
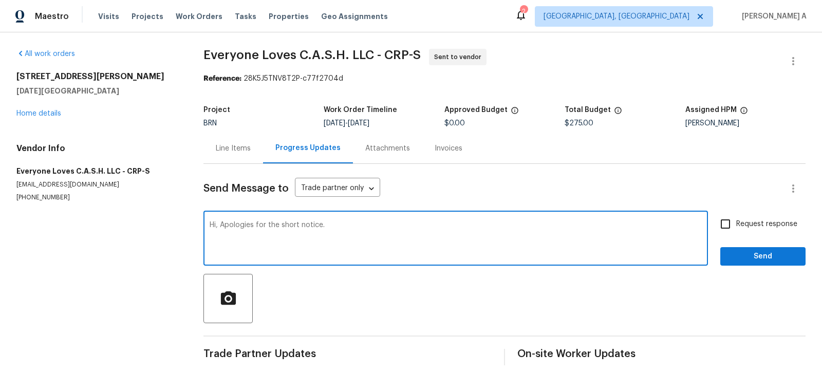
click at [0, 0] on icon "Paraphrase text" at bounding box center [0, 0] width 0 height 0
click at [373, 239] on textarea "Hi, Apologies for the short notice." at bounding box center [456, 239] width 492 height 36
type textarea "Hi, Apologies for the short notice. This property is closing on Wednesday (09/1…"
click at [719, 232] on input "Request response" at bounding box center [726, 224] width 22 height 22
checkbox input "true"
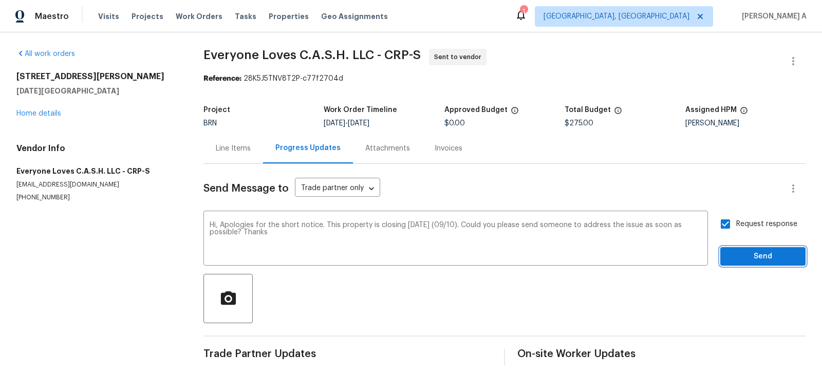
click at [761, 261] on span "Send" at bounding box center [762, 256] width 69 height 13
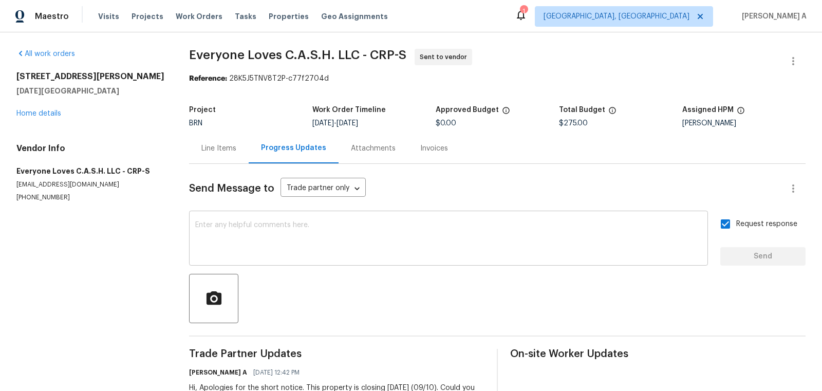
click at [235, 239] on textarea at bounding box center [448, 239] width 507 height 36
paste textarea "Please note that we require temperature split pictures along with after photos."
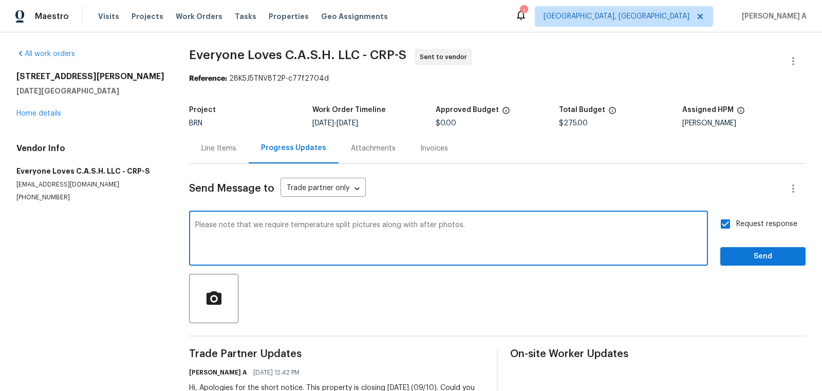
paste textarea "Reach out to me via the portal or call/text at 650-800-9524 for any questions o…"
type textarea "Please note that we require temperature split pictures along with after photos.…"
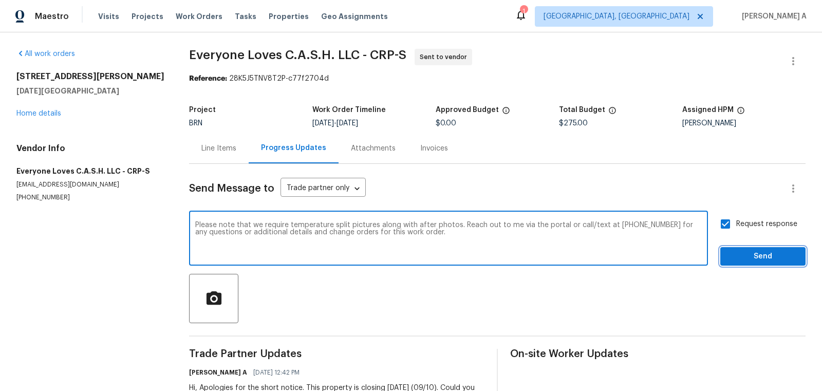
click at [744, 255] on span "Send" at bounding box center [762, 256] width 69 height 13
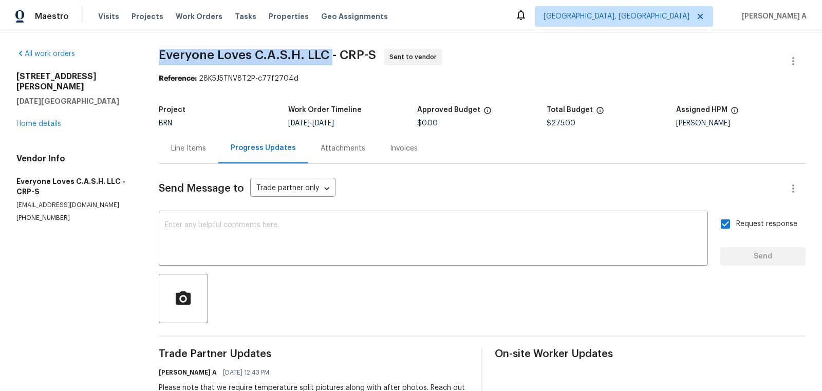
copy span "Everyone Loves C.A.S.H. LLC"
drag, startPoint x: 155, startPoint y: 54, endPoint x: 333, endPoint y: 51, distance: 177.8
click at [333, 51] on div "All work orders 7534 Dr Hector P Garcia Dr Corpus Christi, TX 78414 Home detail…" at bounding box center [411, 262] width 822 height 460
click at [406, 60] on span "Sent to vendor" at bounding box center [414, 57] width 51 height 10
drag, startPoint x: 158, startPoint y: 58, endPoint x: 332, endPoint y: 54, distance: 174.2
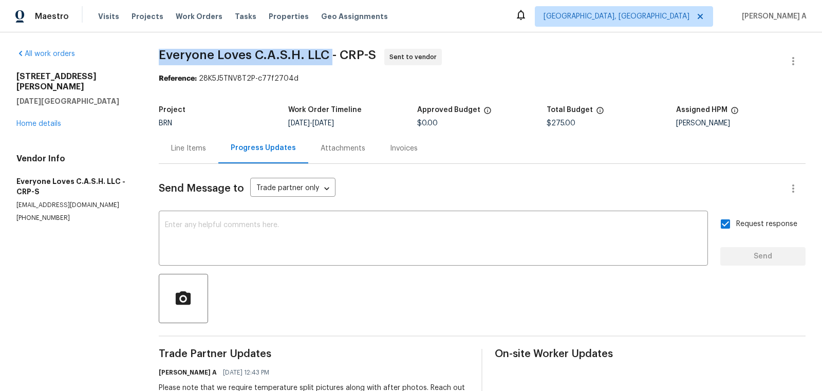
click at [332, 54] on div "All work orders 7534 Dr Hector P Garcia Dr Corpus Christi, TX 78414 Home detail…" at bounding box center [411, 262] width 822 height 460
copy span "Everyone Loves C.A.S.H. LLC"
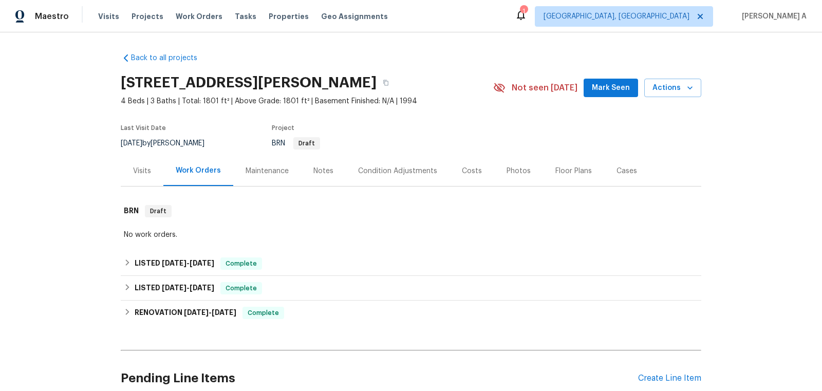
scroll to position [170, 0]
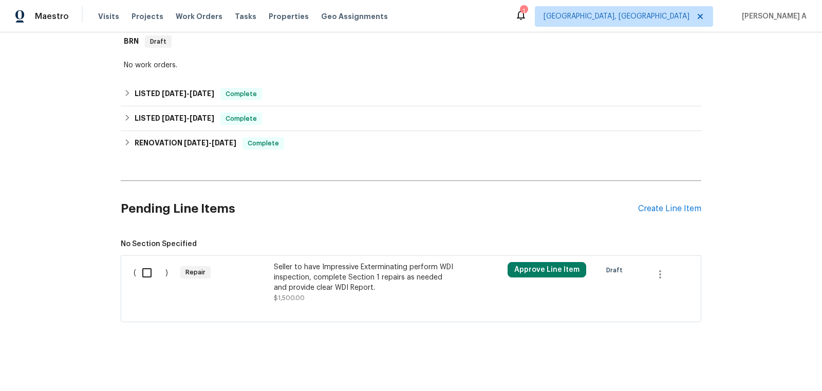
click at [408, 286] on div "Seller to have Impressive Exterminating perform WDI inspection, complete Sectio…" at bounding box center [364, 277] width 181 height 31
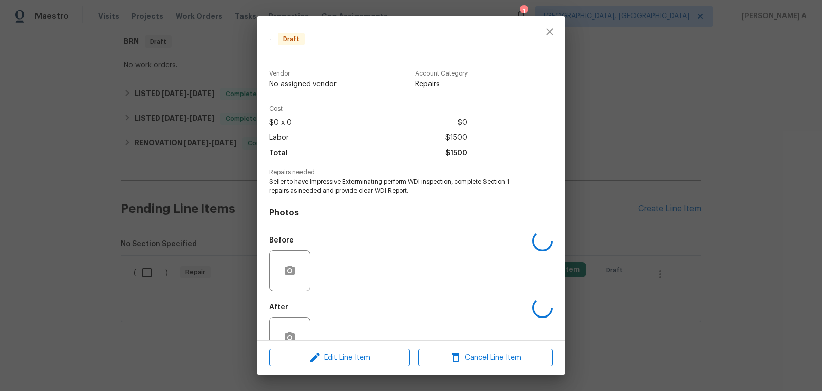
scroll to position [28, 0]
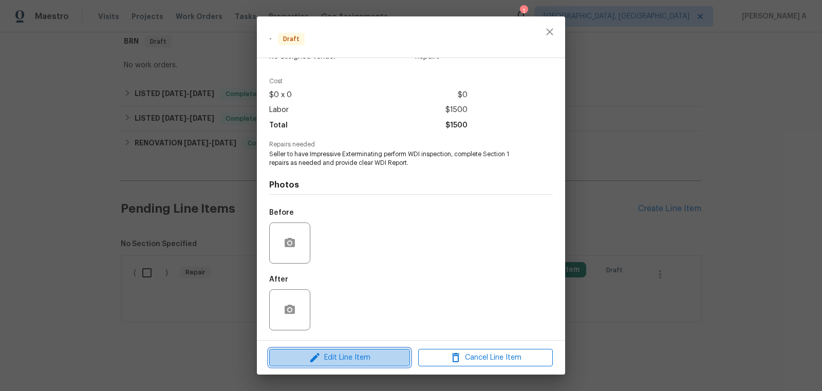
click at [331, 360] on span "Edit Line Item" at bounding box center [339, 357] width 135 height 13
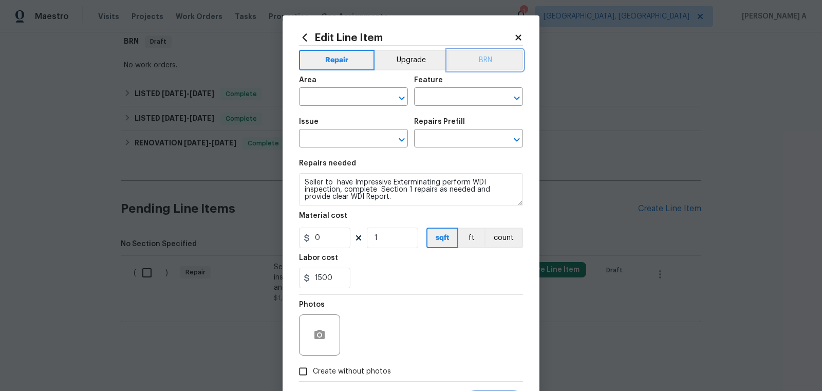
click at [485, 66] on button "BRN" at bounding box center [485, 60] width 76 height 21
click at [351, 94] on input "text" at bounding box center [339, 98] width 80 height 16
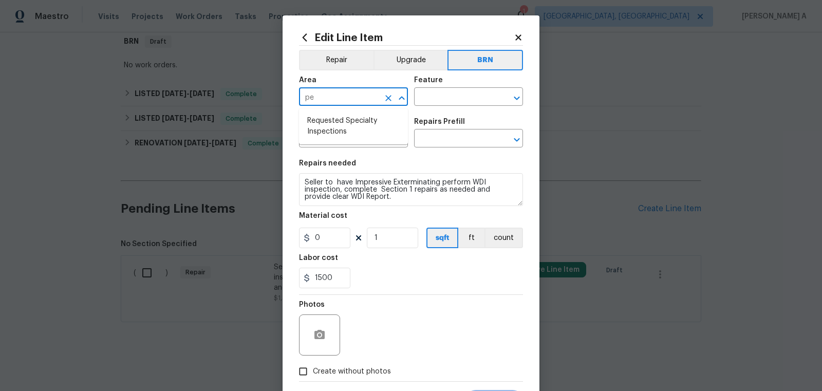
type input "p"
click at [360, 137] on li "Interior Overall" at bounding box center [353, 137] width 109 height 17
type input "Interior Overall"
click at [450, 113] on div "Issue ​ Repairs Prefill ​" at bounding box center [411, 133] width 224 height 42
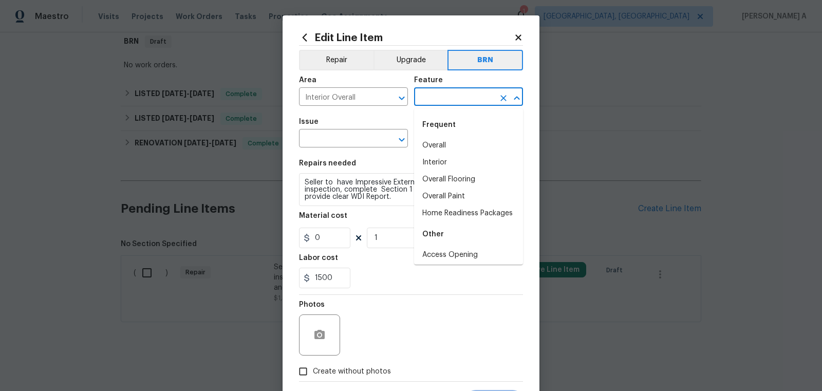
click at [450, 104] on input "text" at bounding box center [454, 98] width 80 height 16
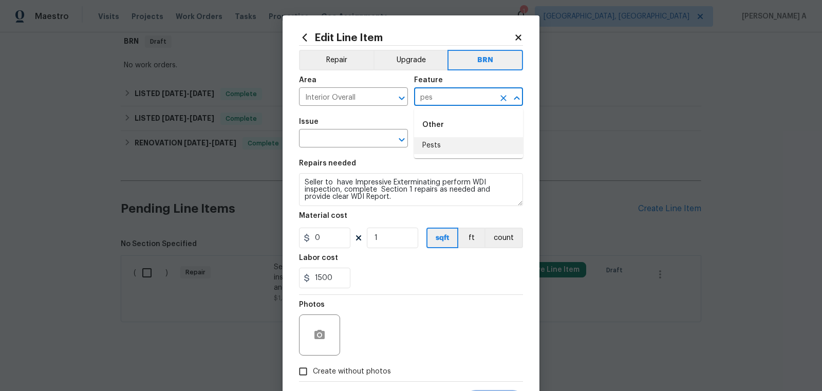
click at [459, 145] on li "Pests" at bounding box center [468, 145] width 109 height 17
type input "Pests"
click at [342, 147] on input "text" at bounding box center [339, 140] width 80 height 16
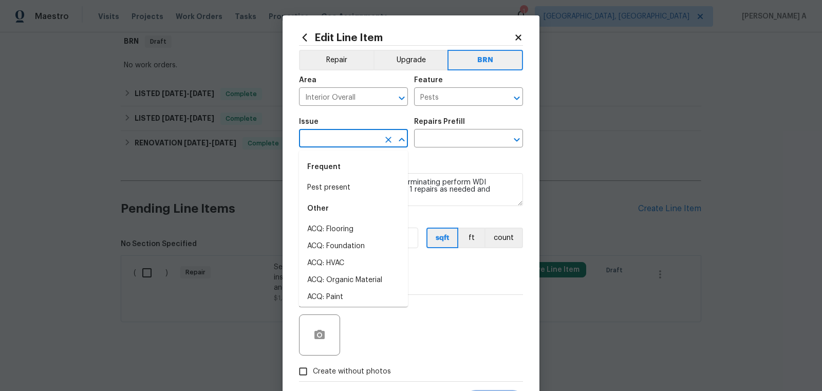
click at [350, 177] on div "Frequent" at bounding box center [353, 167] width 109 height 25
click at [350, 191] on li "Pest present" at bounding box center [353, 187] width 109 height 17
type input "Pest present"
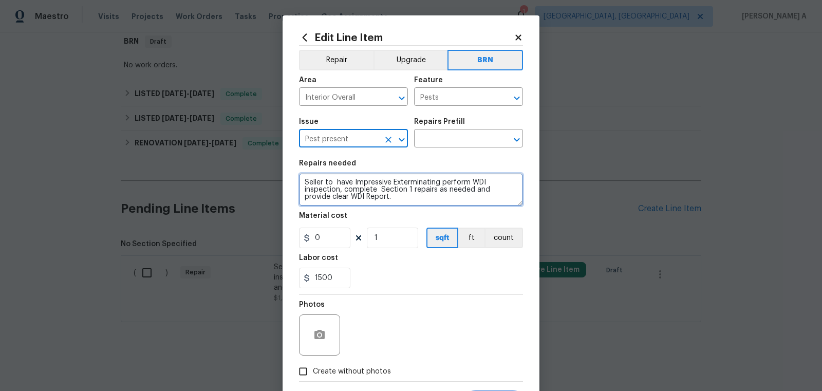
click at [350, 191] on textarea "Seller to have Impressive Exterminating perform WDI inspection, complete Sectio…" at bounding box center [411, 189] width 224 height 33
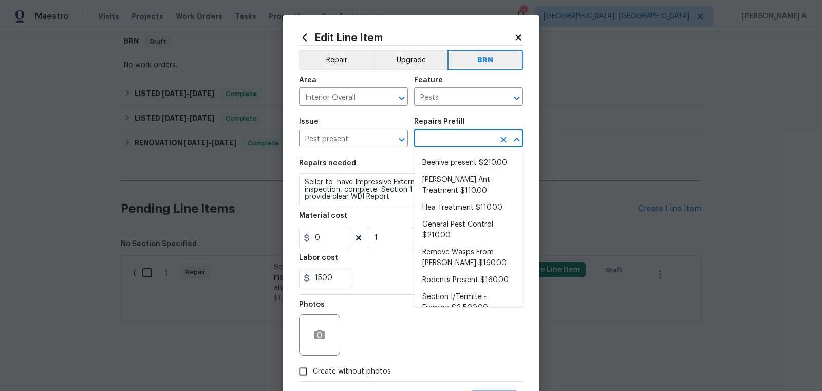
click at [454, 136] on input "text" at bounding box center [454, 140] width 80 height 16
click at [466, 223] on li "General Pest Control $210.00" at bounding box center [468, 230] width 109 height 28
type input "General Pest Control $210.00"
type textarea "General pest treatment for active pest/insect infestation - non termite"
type input "210"
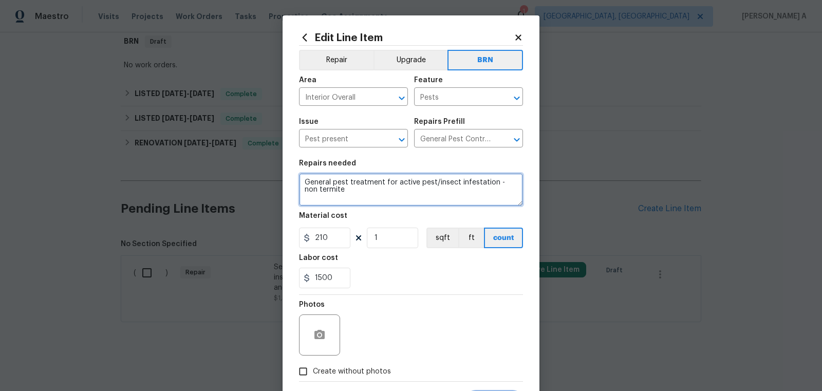
click at [371, 196] on textarea "General pest treatment for active pest/insect infestation - non termite" at bounding box center [411, 189] width 224 height 33
paste textarea "Seller to have Impressive Exterminating perform WDI inspection, complete Sectio…"
type textarea "Seller to have Impressive Exterminating perform WDI inspection, complete Sectio…"
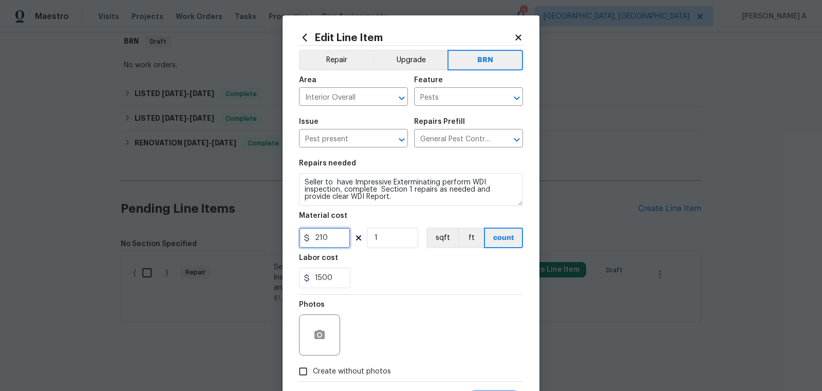
drag, startPoint x: 333, startPoint y: 242, endPoint x: 221, endPoint y: 242, distance: 112.5
click at [221, 242] on div "Edit Line Item Repair Upgrade BRN Area Interior Overall ​ Feature Pests ​ Issue…" at bounding box center [411, 195] width 822 height 391
type input "0"
click at [368, 282] on div "1500" at bounding box center [411, 278] width 224 height 21
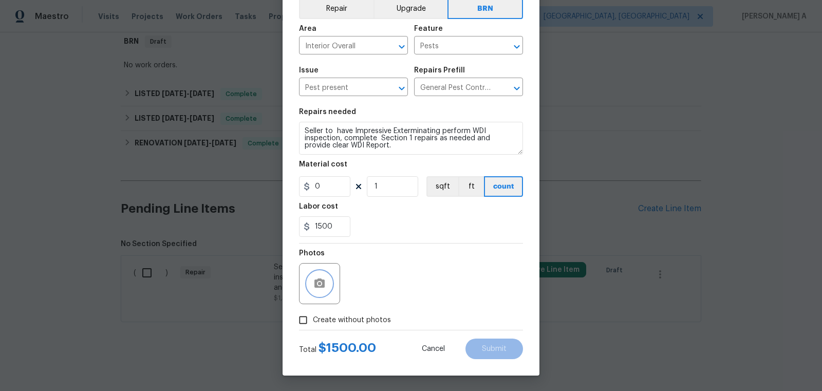
click at [320, 279] on icon "button" at bounding box center [319, 282] width 10 height 9
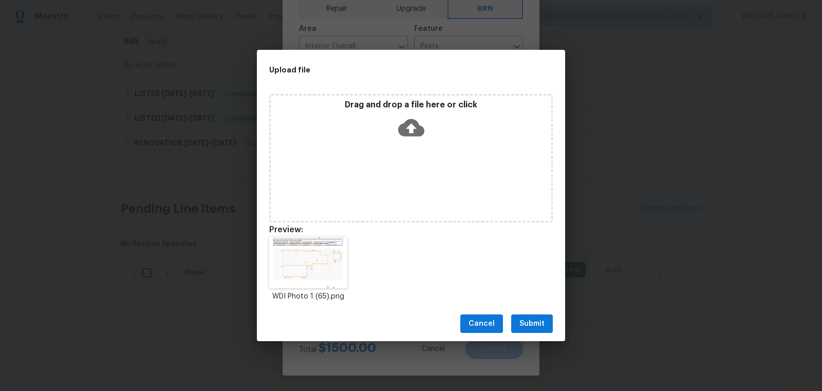
click at [540, 323] on span "Submit" at bounding box center [531, 323] width 25 height 13
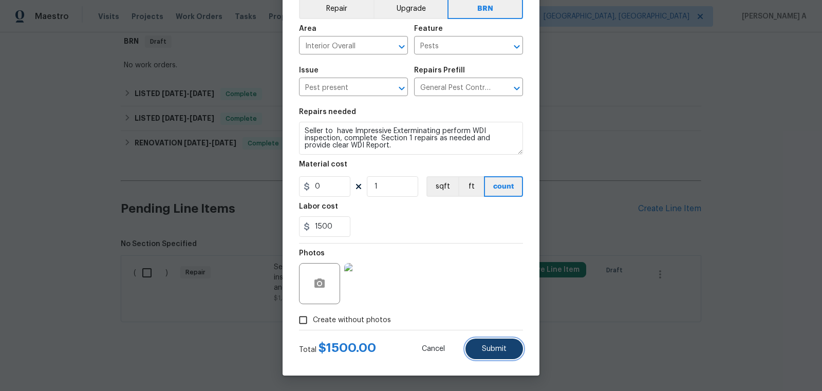
click at [483, 347] on span "Submit" at bounding box center [494, 349] width 25 height 8
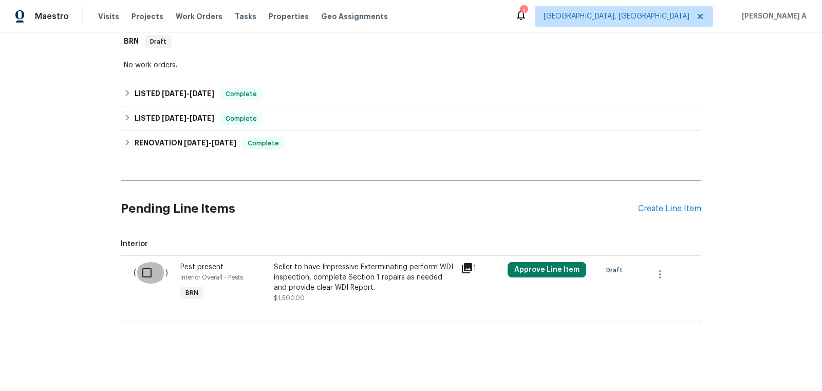
click at [147, 274] on input "checkbox" at bounding box center [150, 273] width 29 height 22
checkbox input "true"
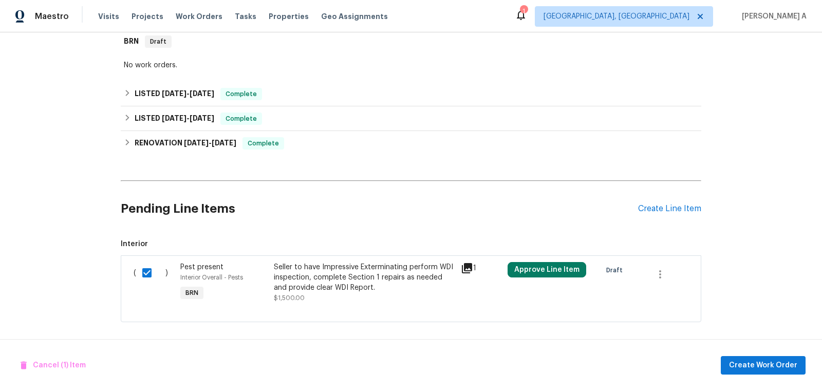
click at [761, 353] on div "Cancel (1) Item Create Work Order" at bounding box center [411, 365] width 822 height 52
click at [756, 367] on span "Create Work Order" at bounding box center [763, 365] width 68 height 13
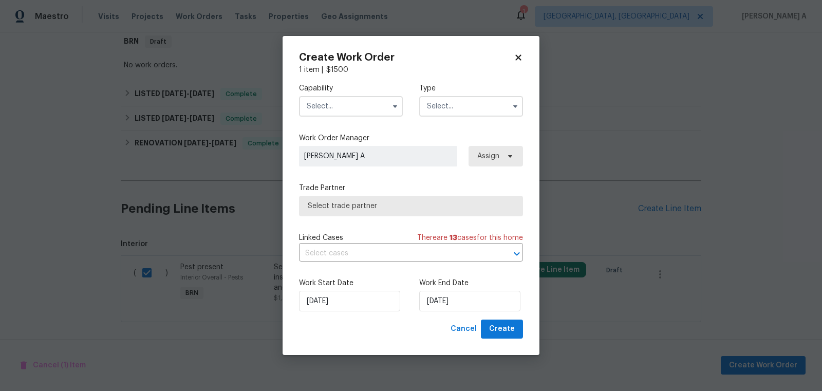
click at [343, 106] on input "text" at bounding box center [351, 106] width 104 height 21
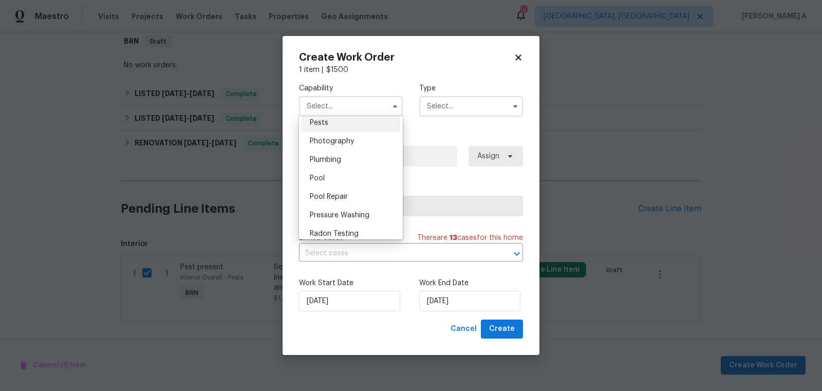
click at [339, 128] on div "Pests" at bounding box center [351, 123] width 99 height 18
type input "Pests"
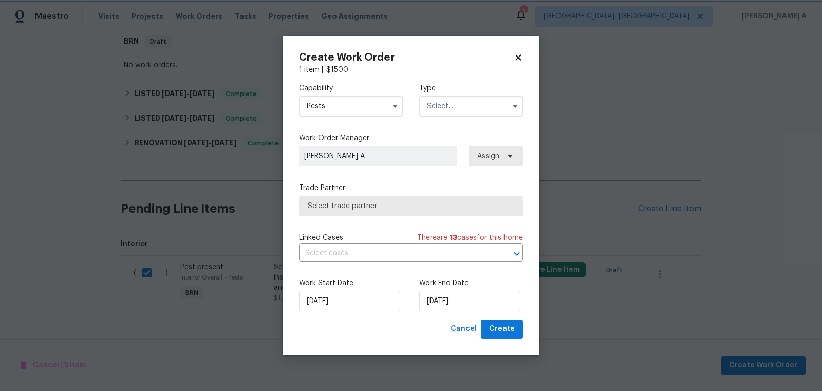
scroll to position [863, 0]
click at [473, 104] on input "text" at bounding box center [471, 106] width 104 height 21
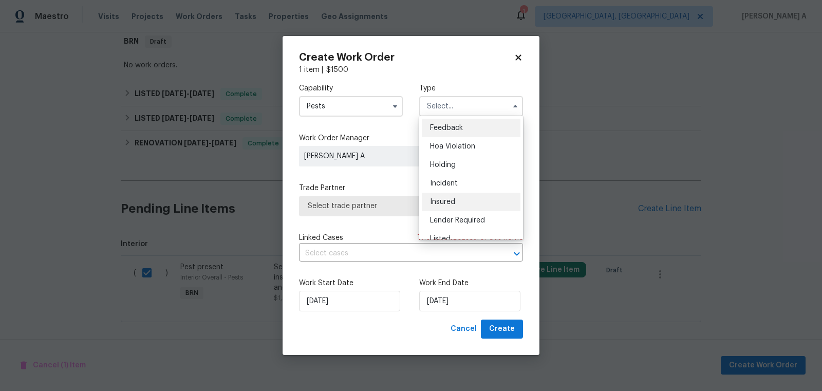
scroll to position [233, 0]
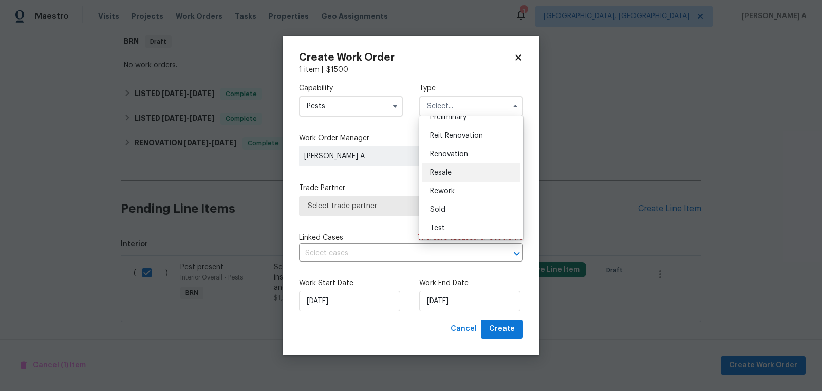
click at [456, 171] on div "Resale" at bounding box center [471, 172] width 99 height 18
type input "Resale"
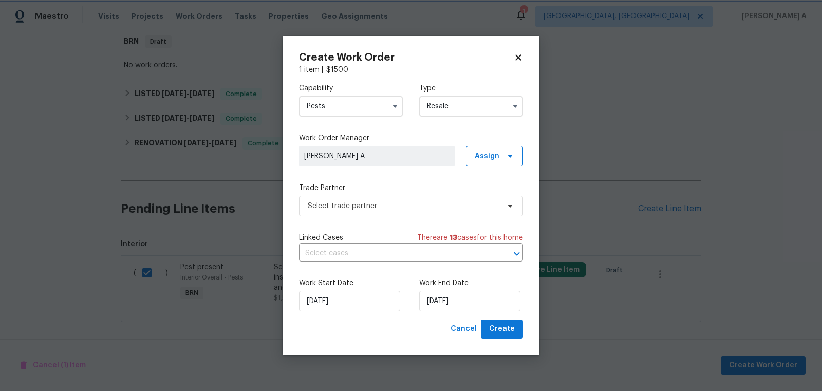
scroll to position [0, 0]
click at [394, 205] on span "Select trade partner" at bounding box center [404, 206] width 192 height 10
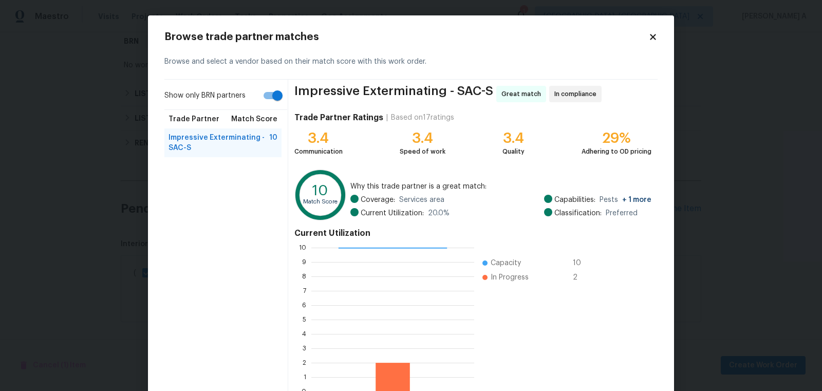
scroll to position [62, 0]
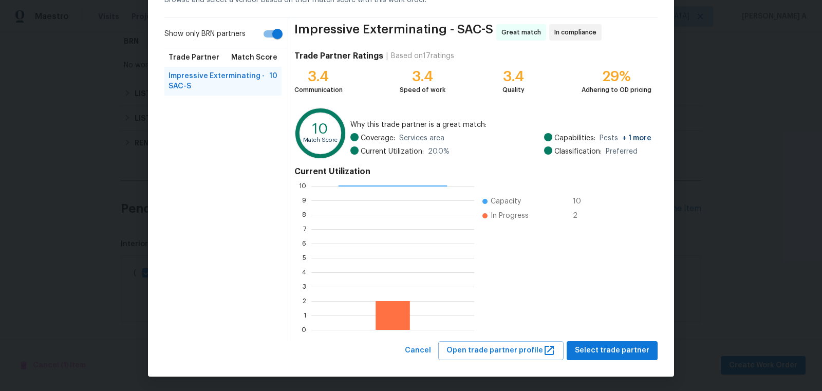
click at [606, 360] on div "Browse trade partner matches Browse and select a vendor based on their match sc…" at bounding box center [411, 165] width 526 height 423
click at [607, 355] on button "Select trade partner" at bounding box center [612, 350] width 91 height 19
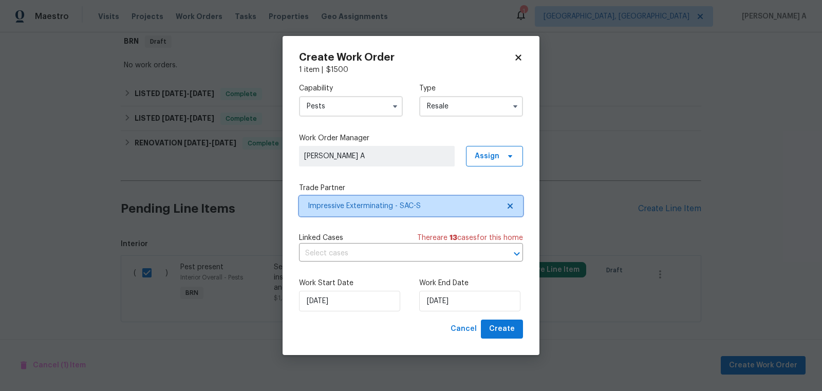
scroll to position [0, 0]
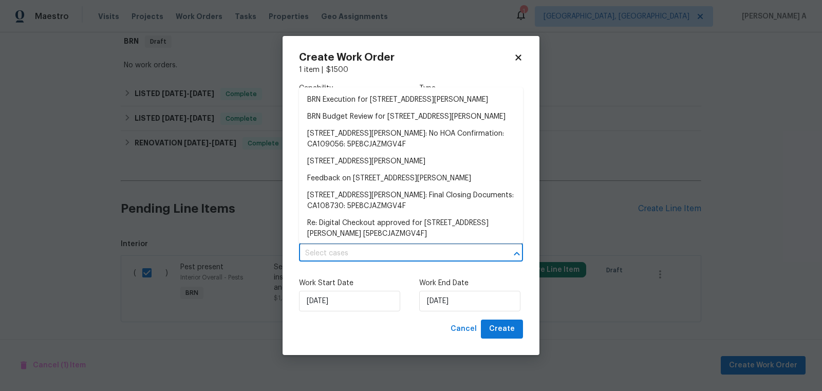
click at [370, 251] on input "text" at bounding box center [396, 254] width 195 height 16
click at [345, 90] on ul "BRN Execution for 858 Wristen Way, Galt, CA 95632 BRN Budget Review for 858 Wri…" at bounding box center [411, 165] width 224 height 156
click at [346, 98] on li "BRN Execution for 858 Wristen Way, Galt, CA 95632" at bounding box center [411, 99] width 224 height 17
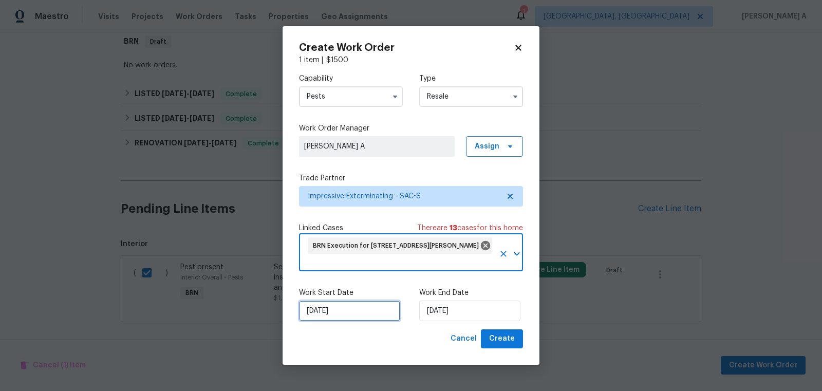
click at [343, 311] on input "9/8/2025" at bounding box center [349, 311] width 101 height 21
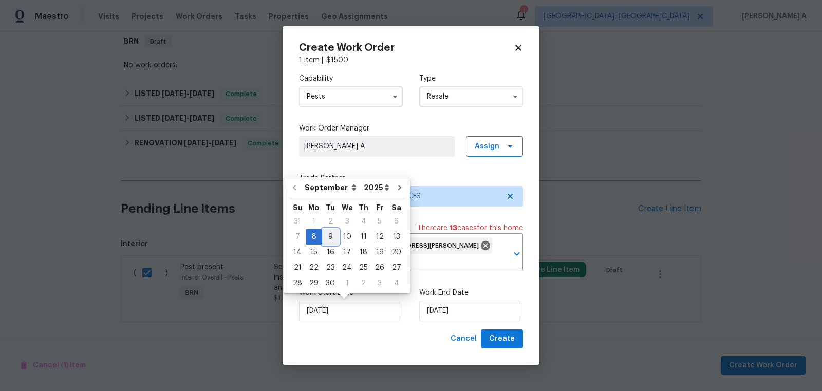
click at [328, 240] on div "9" at bounding box center [330, 237] width 16 height 14
type input "9/9/2025"
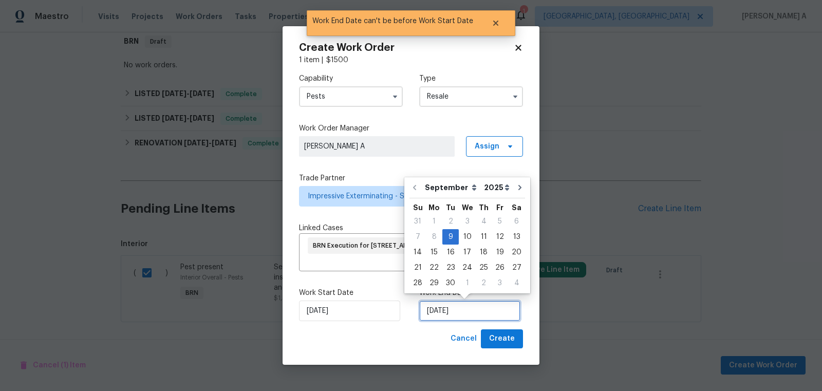
click at [446, 317] on input "9/9/2025" at bounding box center [469, 311] width 101 height 21
click at [461, 238] on div "10" at bounding box center [467, 237] width 17 height 14
type input "9/10/2025"
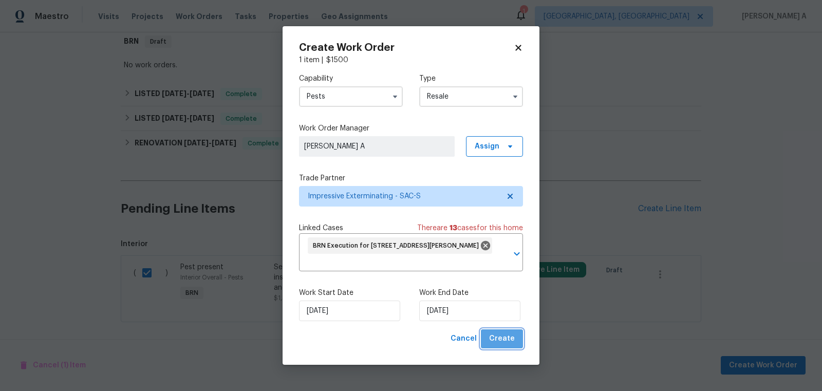
click at [508, 345] on span "Create" at bounding box center [502, 338] width 26 height 13
checkbox input "false"
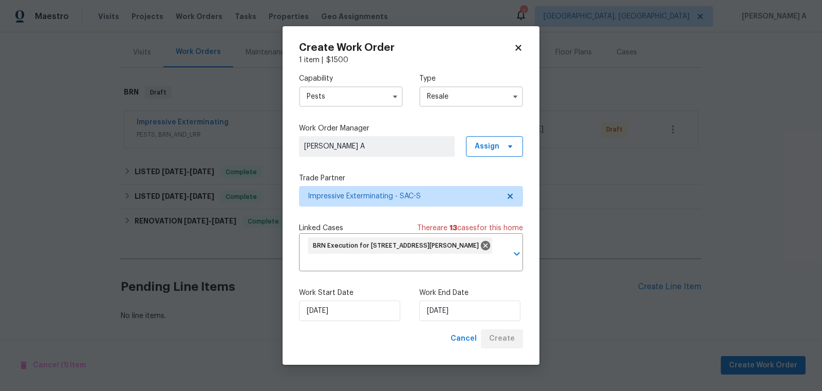
scroll to position [117, 0]
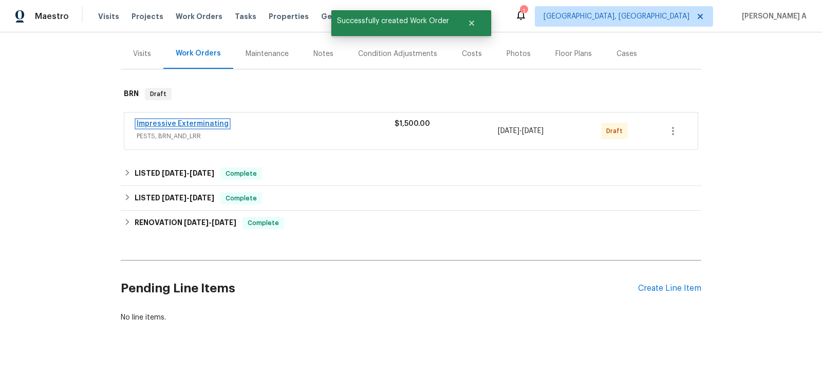
click at [178, 120] on link "Impressive Exterminating" at bounding box center [183, 123] width 92 height 7
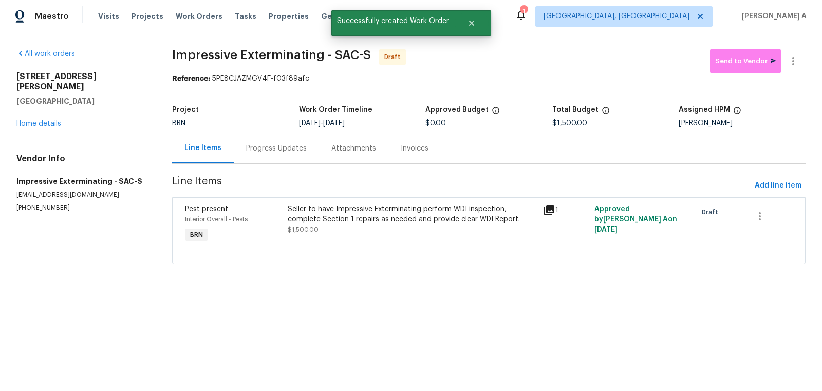
click at [246, 154] on div "Progress Updates" at bounding box center [276, 148] width 85 height 30
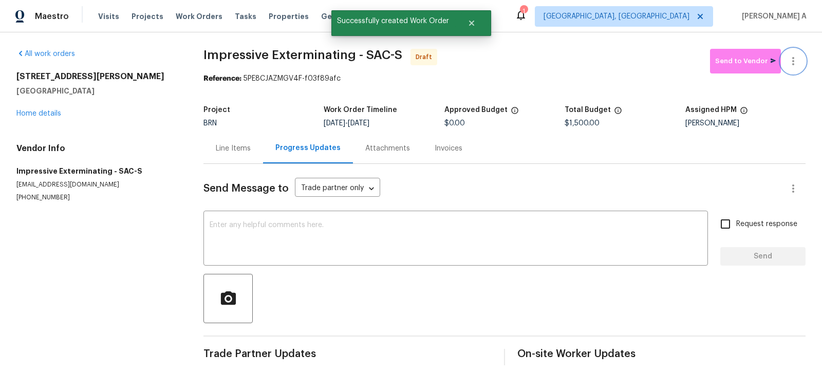
click at [801, 63] on button "button" at bounding box center [793, 61] width 25 height 25
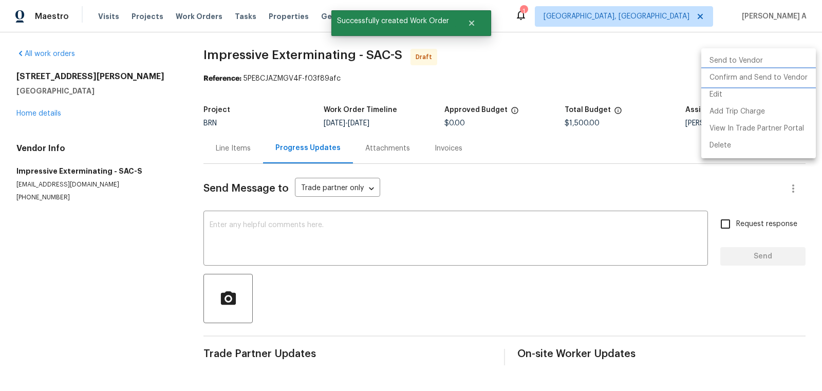
click at [801, 77] on li "Confirm and Send to Vendor" at bounding box center [758, 77] width 115 height 17
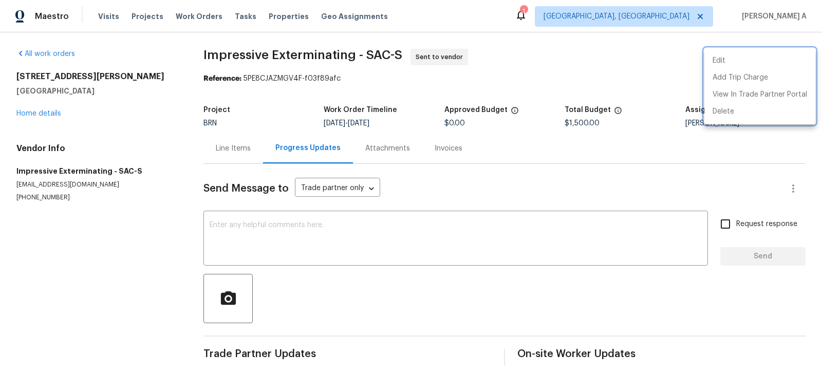
click at [485, 135] on div at bounding box center [411, 195] width 822 height 391
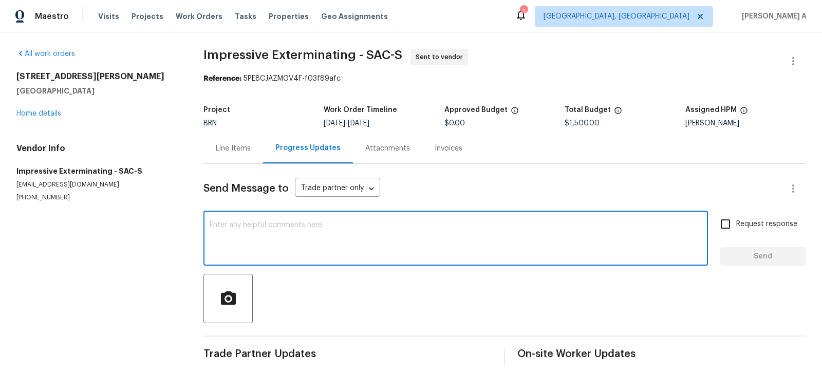
click at [377, 247] on textarea at bounding box center [456, 239] width 492 height 36
paste textarea "Hi, I'm Akshay from Opendoor. Just wanted to check if you received the workorde…"
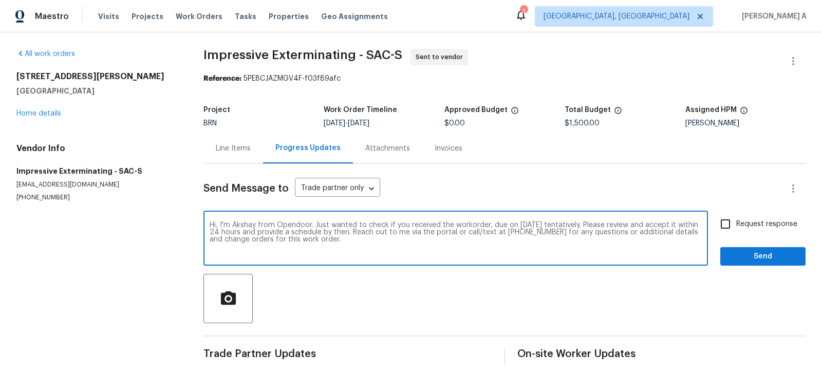
type textarea "Hi, I'm Akshay from Opendoor. Just wanted to check if you received the workorde…"
click at [733, 224] on input "Request response" at bounding box center [726, 224] width 22 height 22
checkbox input "true"
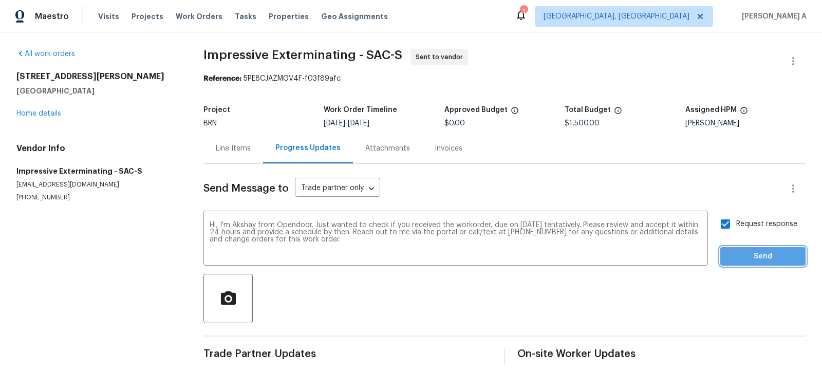
click at [764, 254] on span "Send" at bounding box center [762, 256] width 69 height 13
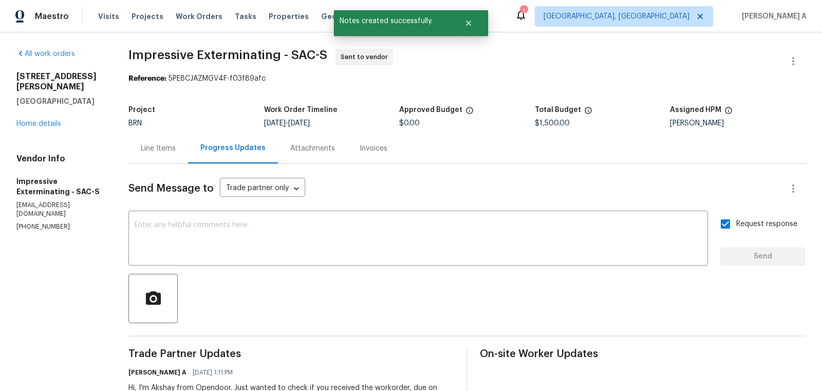
click at [159, 144] on div "Line Items" at bounding box center [158, 148] width 35 height 10
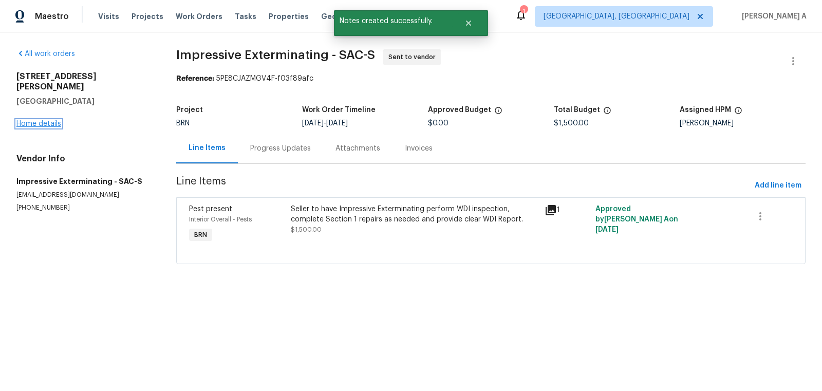
click at [50, 120] on link "Home details" at bounding box center [38, 123] width 45 height 7
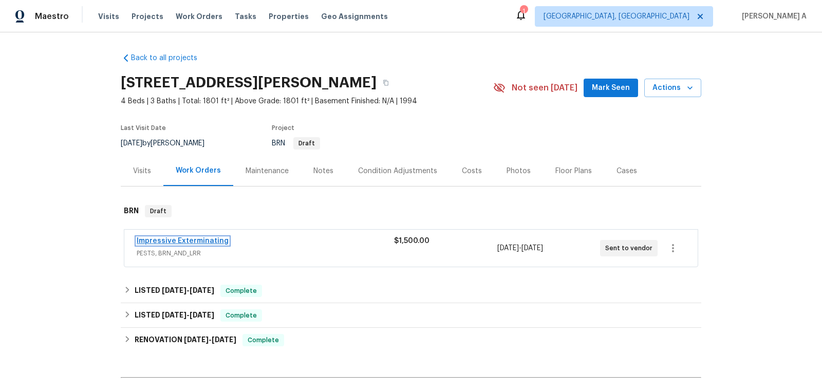
click at [204, 242] on link "Impressive Exterminating" at bounding box center [183, 240] width 92 height 7
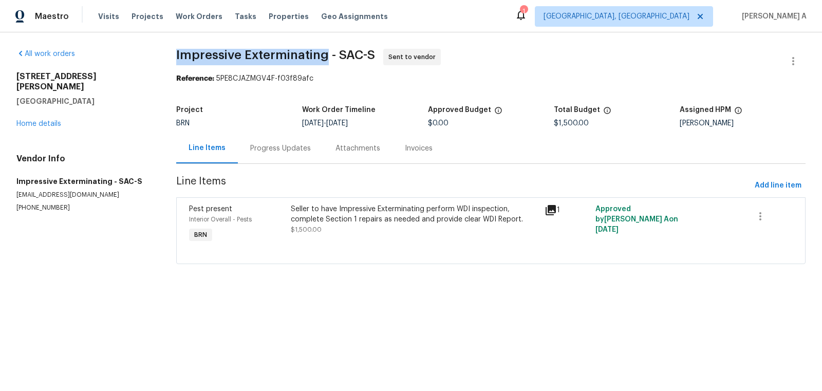
copy span "Impressive Exterminating"
drag, startPoint x: 172, startPoint y: 50, endPoint x: 327, endPoint y: 58, distance: 155.3
click at [327, 58] on div "All work orders 858 Wristen Way Galt, CA 95632 Home details Vendor Info Impress…" at bounding box center [411, 162] width 822 height 260
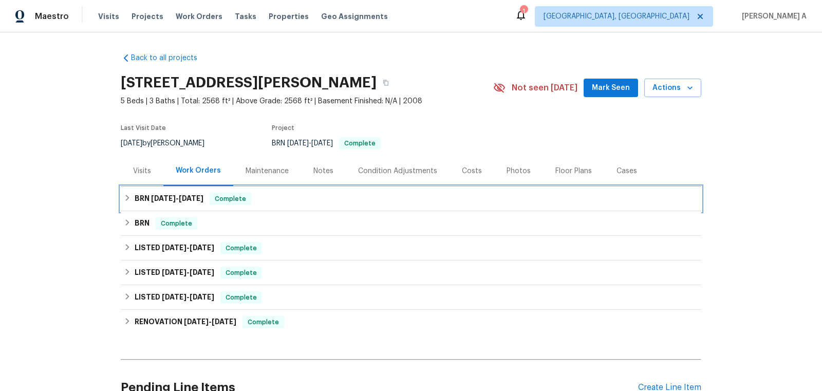
click at [264, 195] on div "BRN [DATE] - [DATE] Complete" at bounding box center [411, 199] width 574 height 12
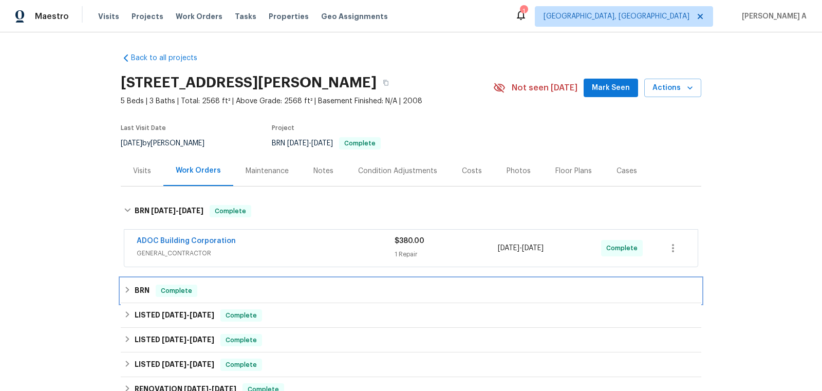
click at [188, 281] on div "BRN Complete" at bounding box center [411, 290] width 580 height 25
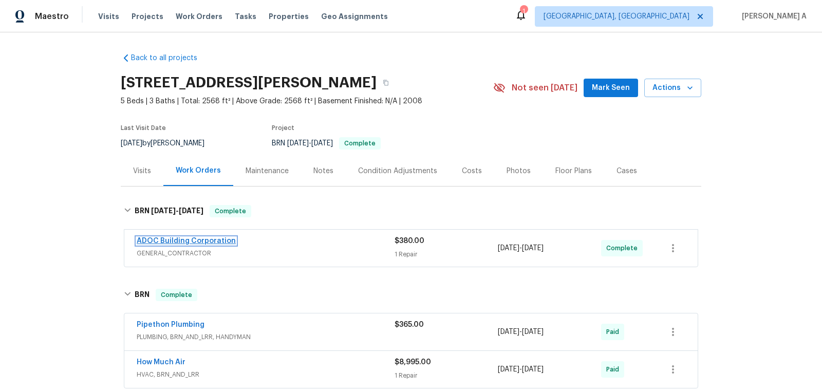
click at [207, 241] on link "ADOC Building Corporation" at bounding box center [186, 240] width 99 height 7
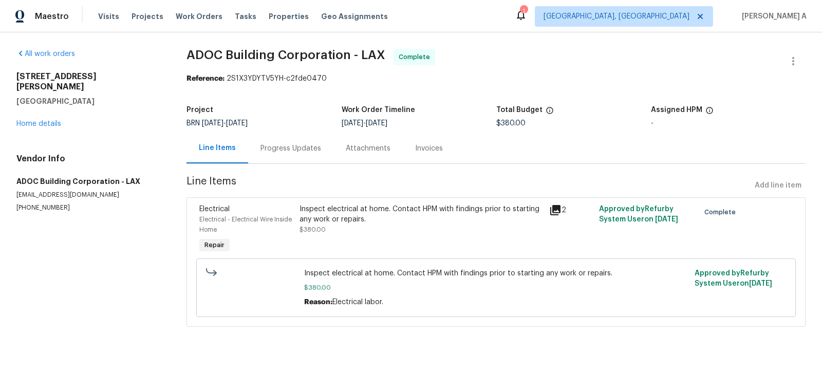
click at [291, 154] on div "Progress Updates" at bounding box center [290, 148] width 85 height 30
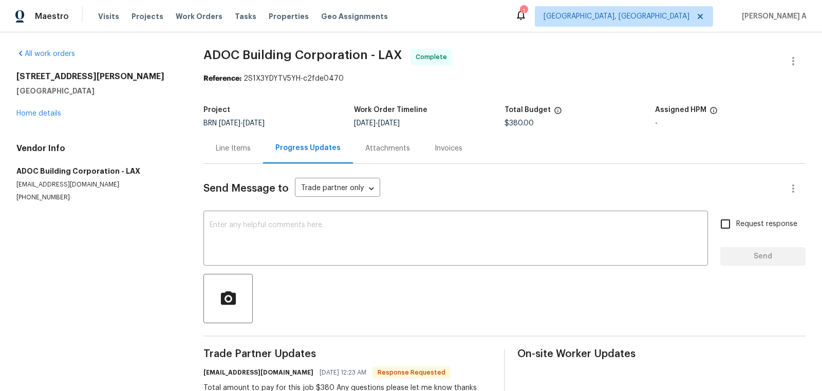
click at [224, 148] on div "Line Items" at bounding box center [233, 148] width 35 height 10
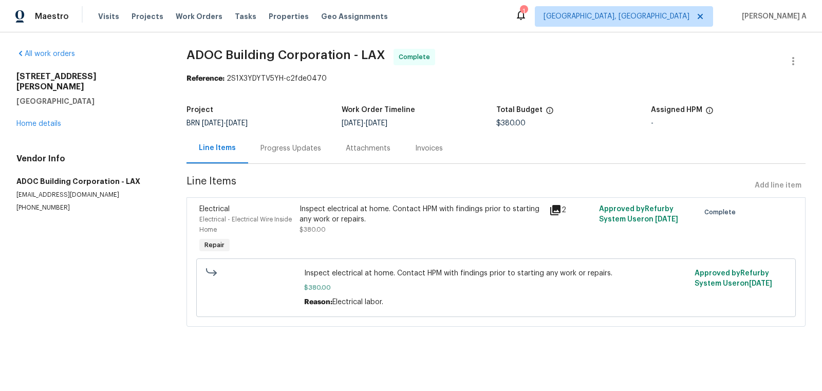
click at [290, 135] on div "Progress Updates" at bounding box center [290, 148] width 85 height 30
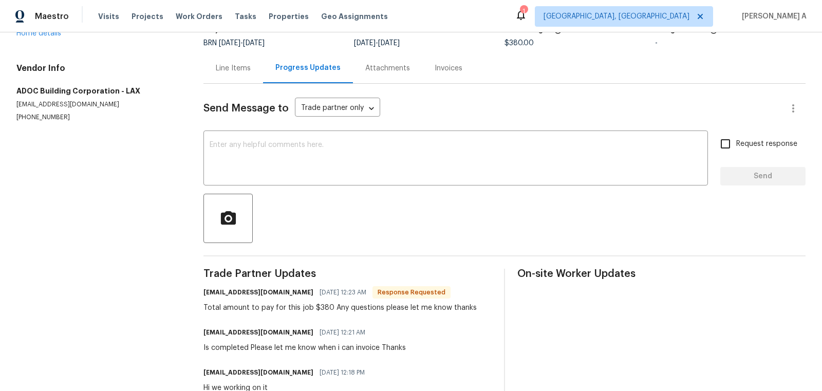
scroll to position [111, 0]
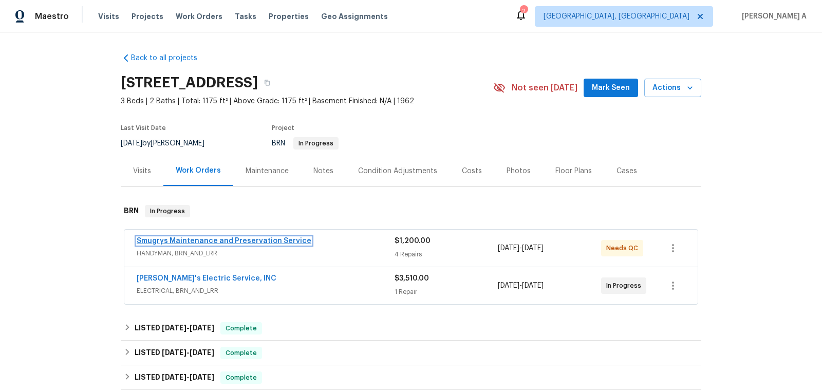
click at [252, 241] on link "Smugrys Maintenance and Preservation Service" at bounding box center [224, 240] width 175 height 7
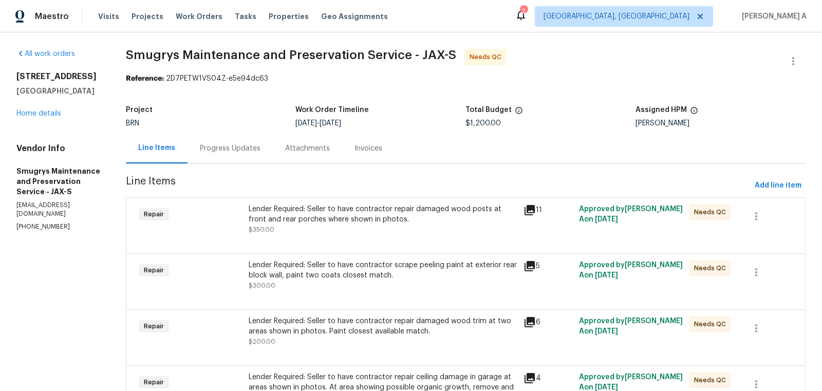
click at [252, 148] on div "Progress Updates" at bounding box center [230, 148] width 61 height 10
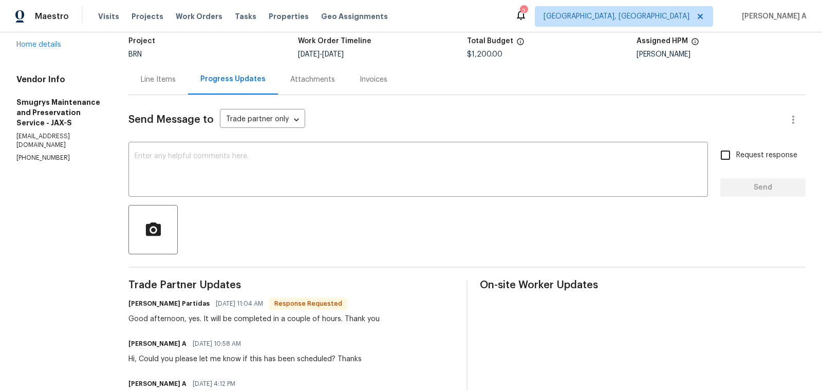
scroll to position [70, 0]
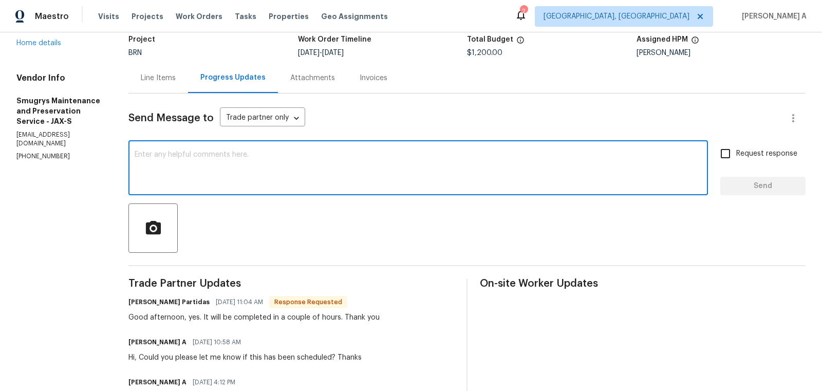
click at [325, 167] on textarea at bounding box center [418, 169] width 567 height 36
type textarea "Thank you!"
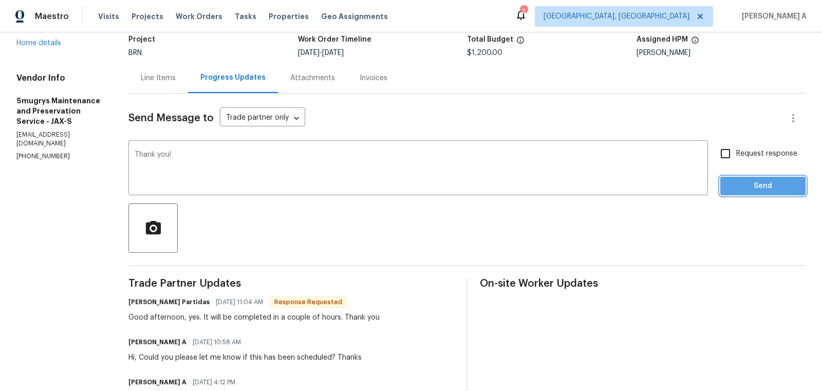
click at [748, 189] on span "Send" at bounding box center [762, 186] width 69 height 13
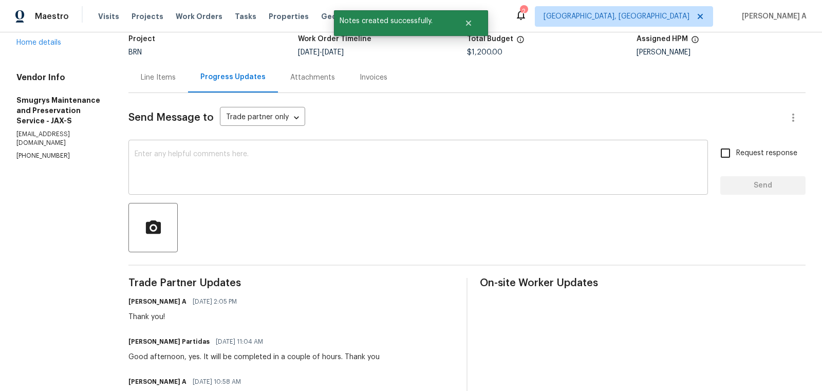
scroll to position [0, 0]
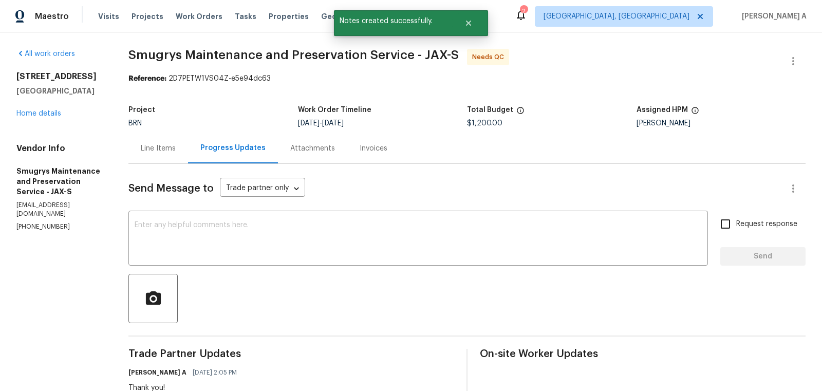
click at [153, 151] on div "Line Items" at bounding box center [158, 148] width 35 height 10
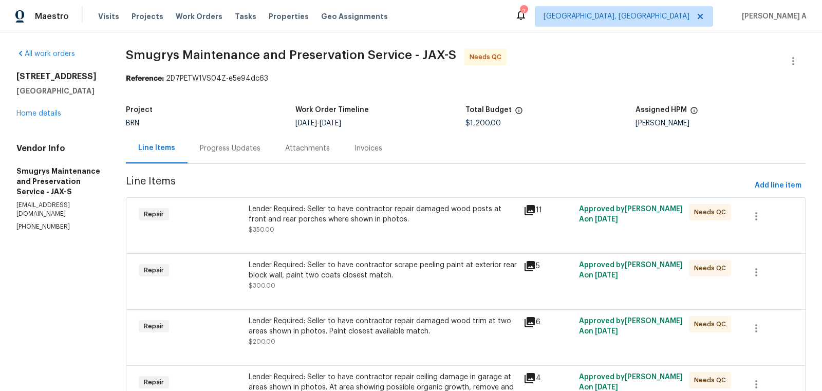
click at [348, 210] on div "Lender Required: Seller to have contractor repair damaged wood posts at front a…" at bounding box center [383, 214] width 269 height 21
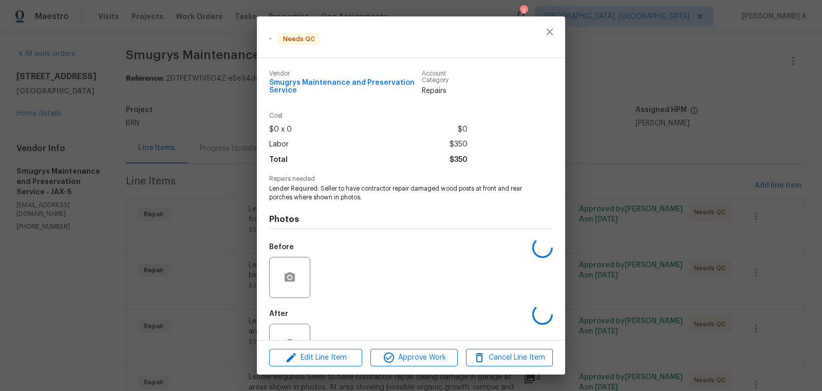
scroll to position [34, 0]
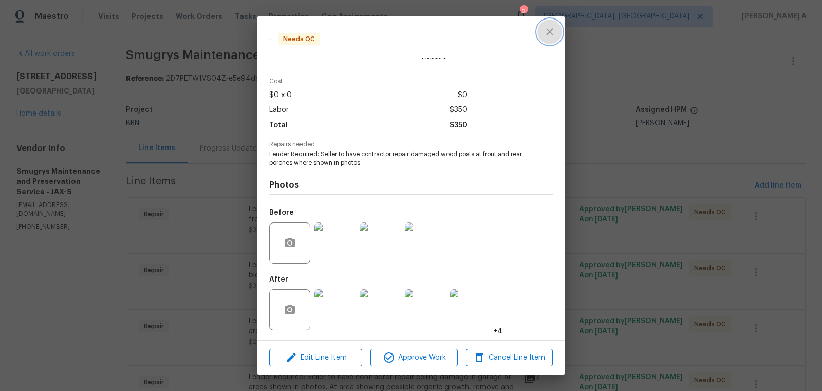
click at [546, 29] on icon "close" at bounding box center [549, 32] width 12 height 12
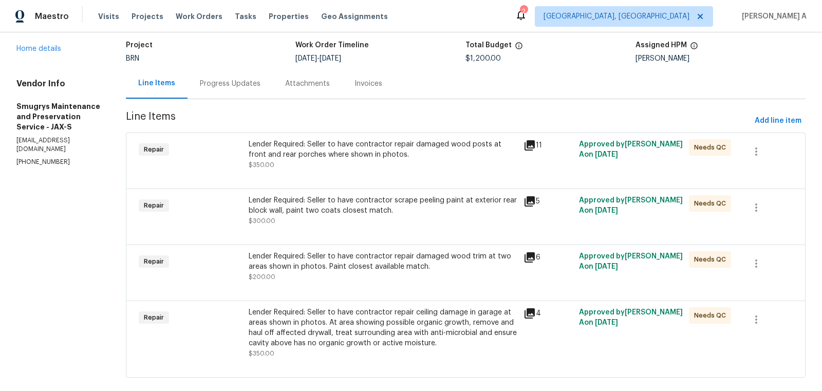
scroll to position [80, 0]
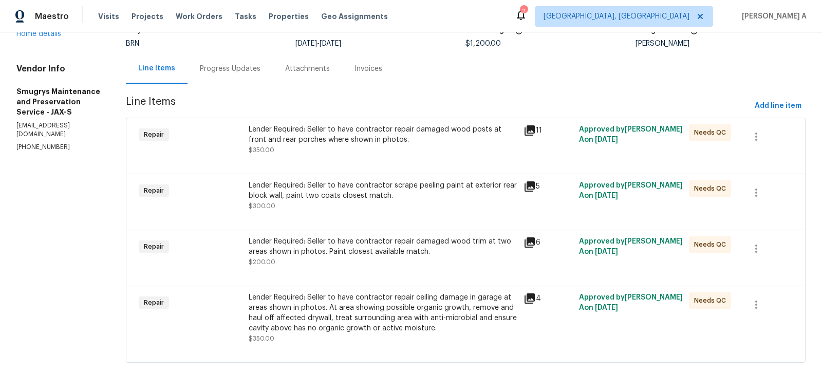
click at [353, 142] on div "Lender Required: Seller to have contractor repair damaged wood posts at front a…" at bounding box center [383, 134] width 269 height 21
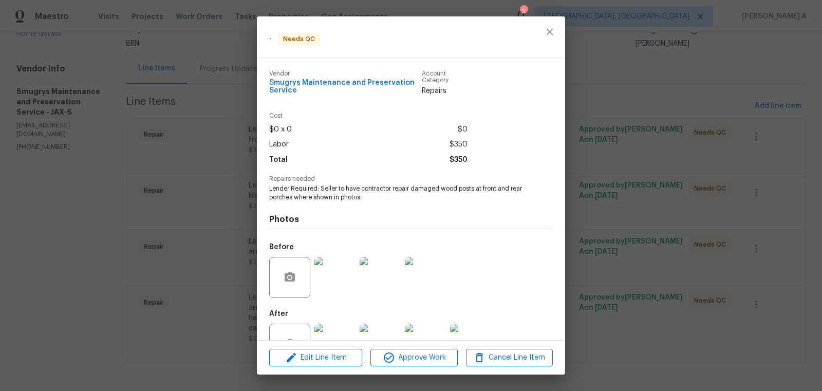
scroll to position [34, 0]
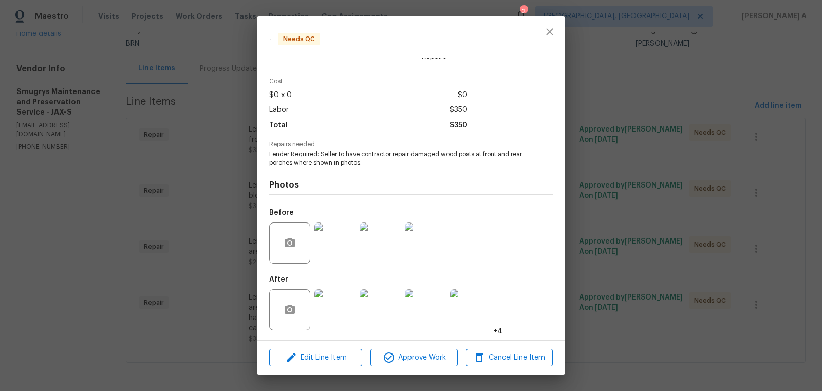
click at [338, 251] on img at bounding box center [334, 242] width 41 height 41
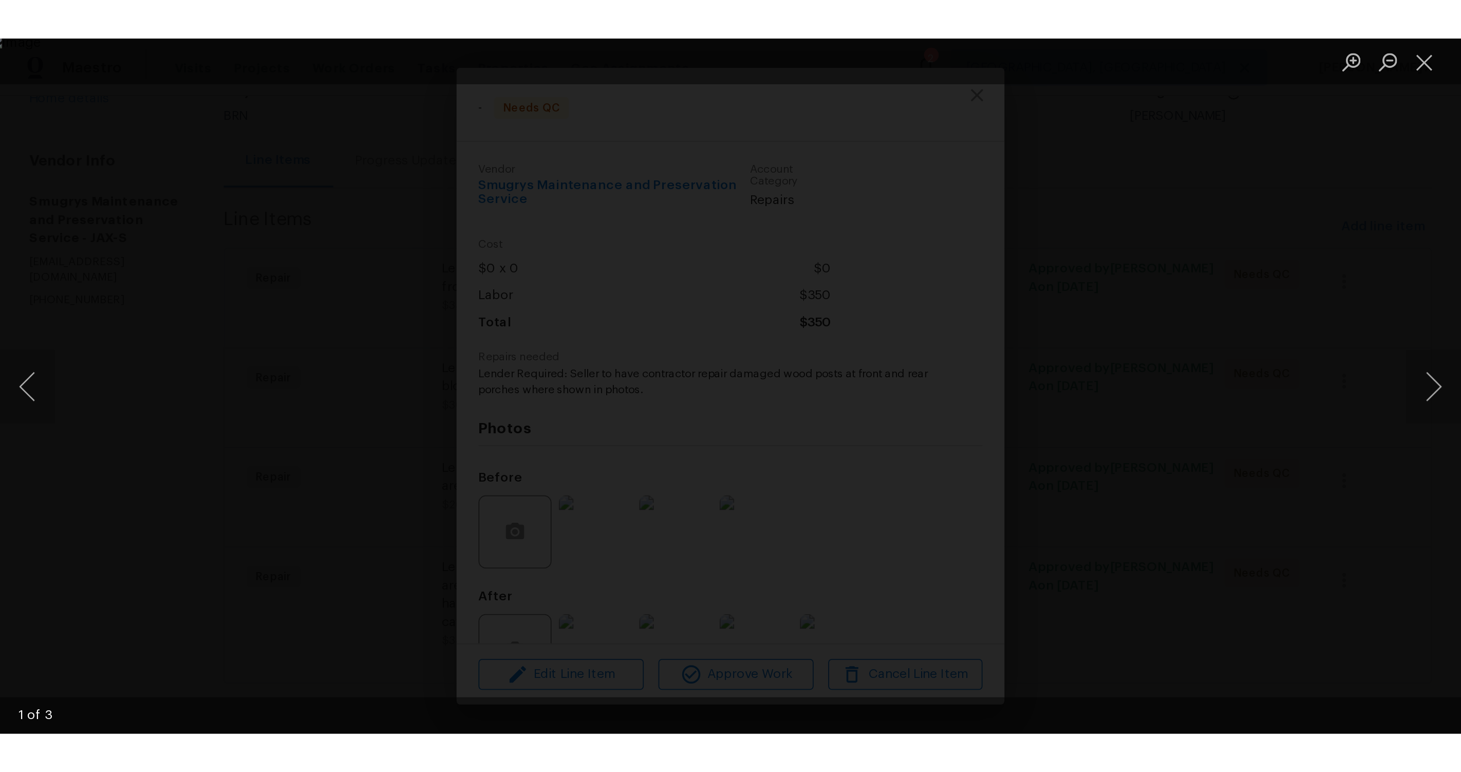
scroll to position [0, 0]
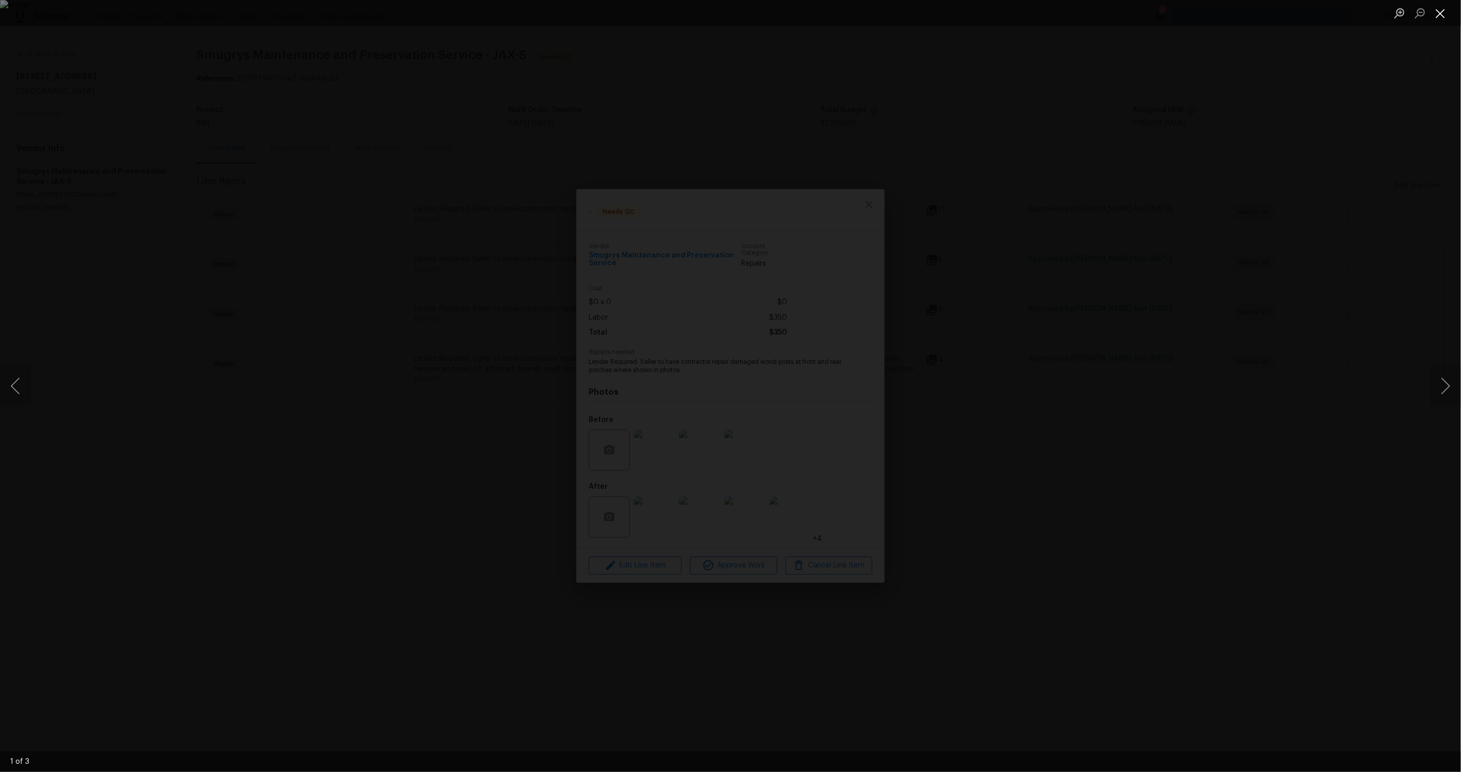
click at [821, 15] on button "Close lightbox" at bounding box center [1440, 13] width 21 height 18
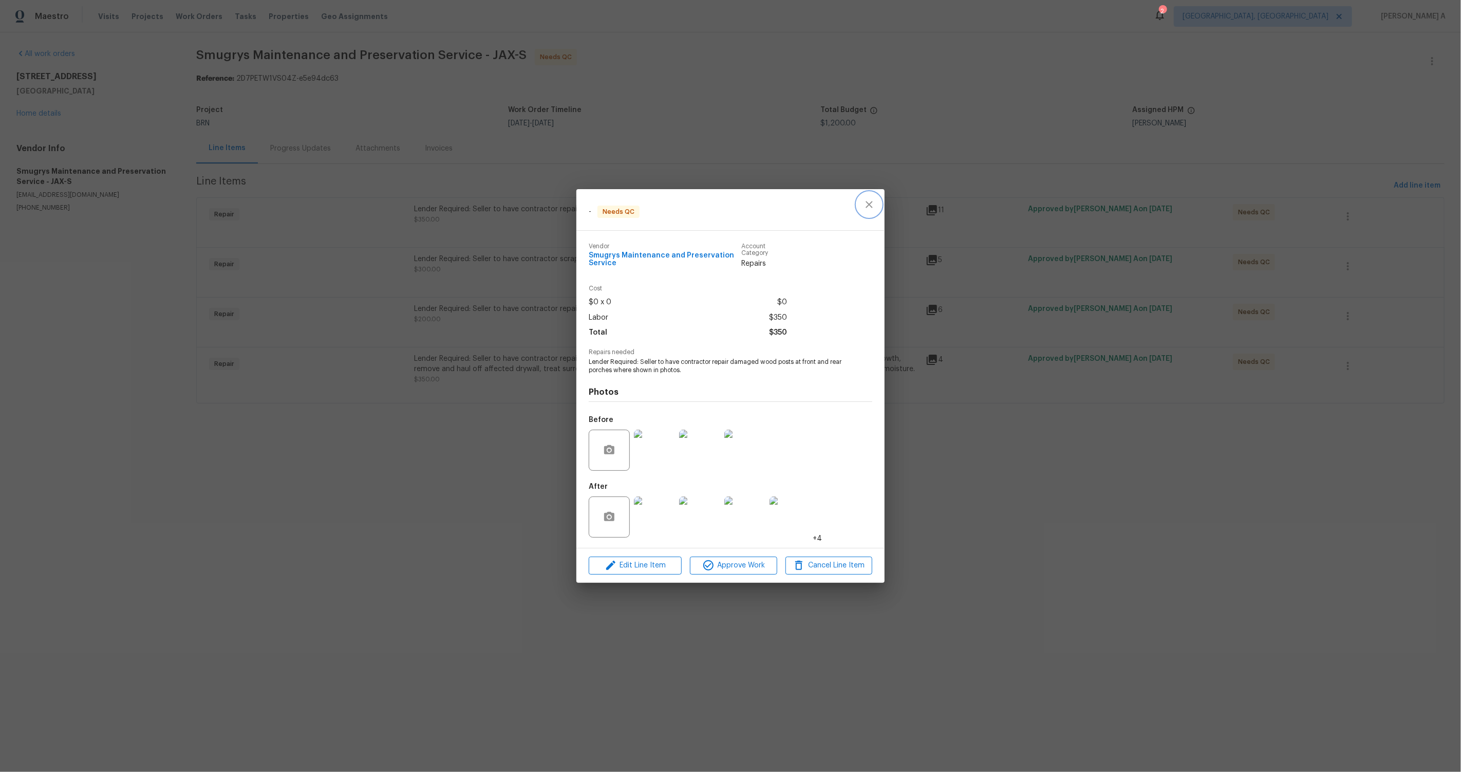
click at [821, 198] on icon "close" at bounding box center [869, 204] width 12 height 12
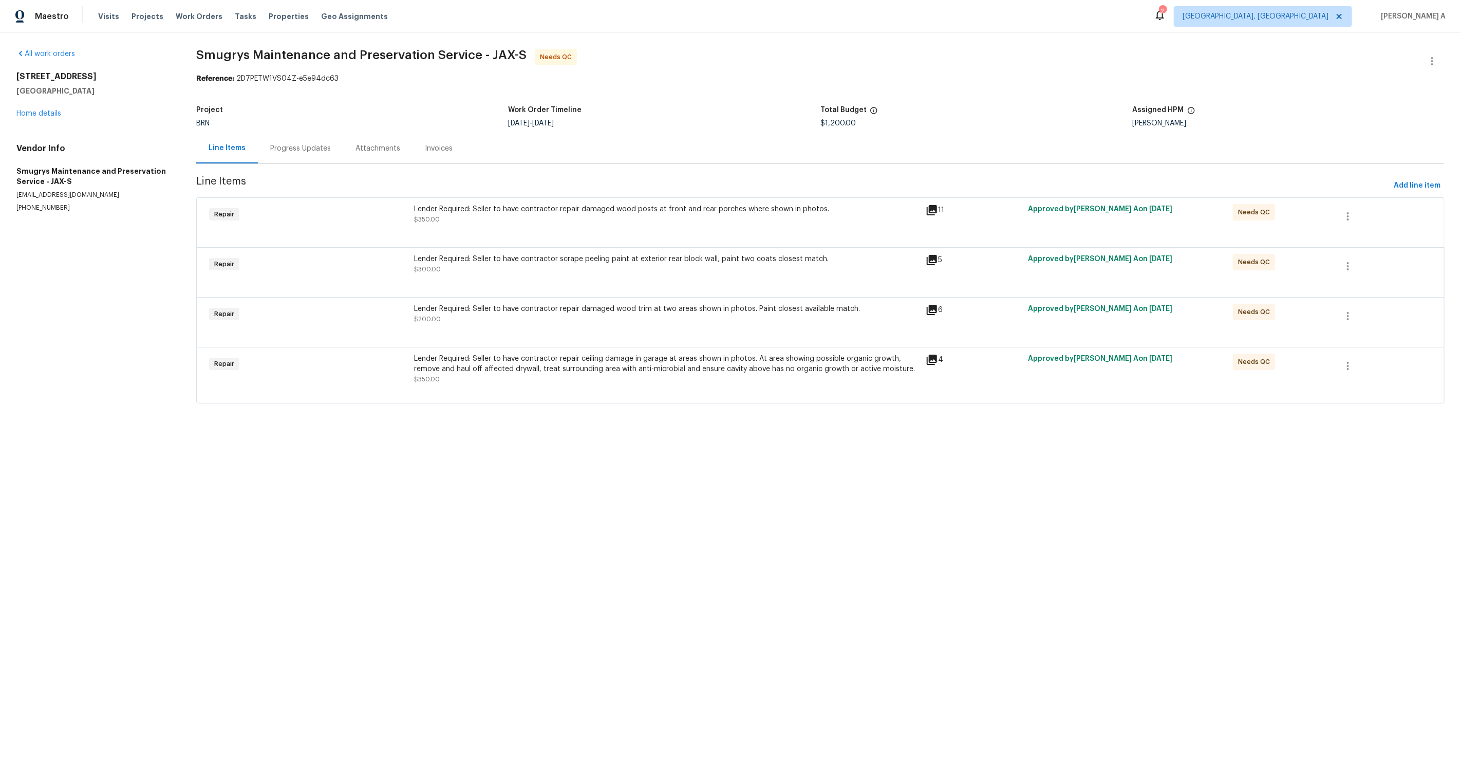
click at [602, 274] on div "Lender Required: Seller to have contractor scrape peeling paint at exterior rea…" at bounding box center [667, 264] width 506 height 21
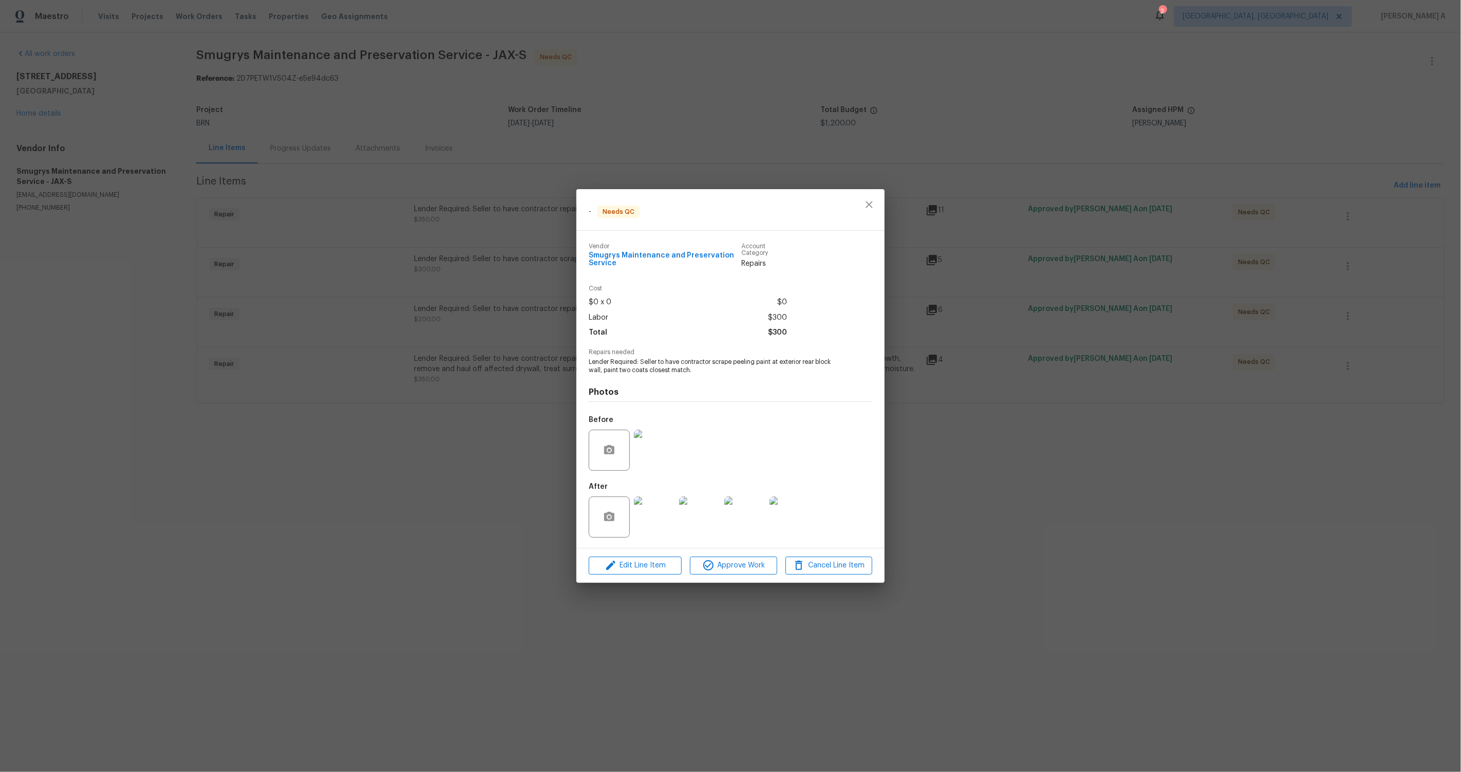
click at [656, 390] on img at bounding box center [654, 449] width 41 height 41
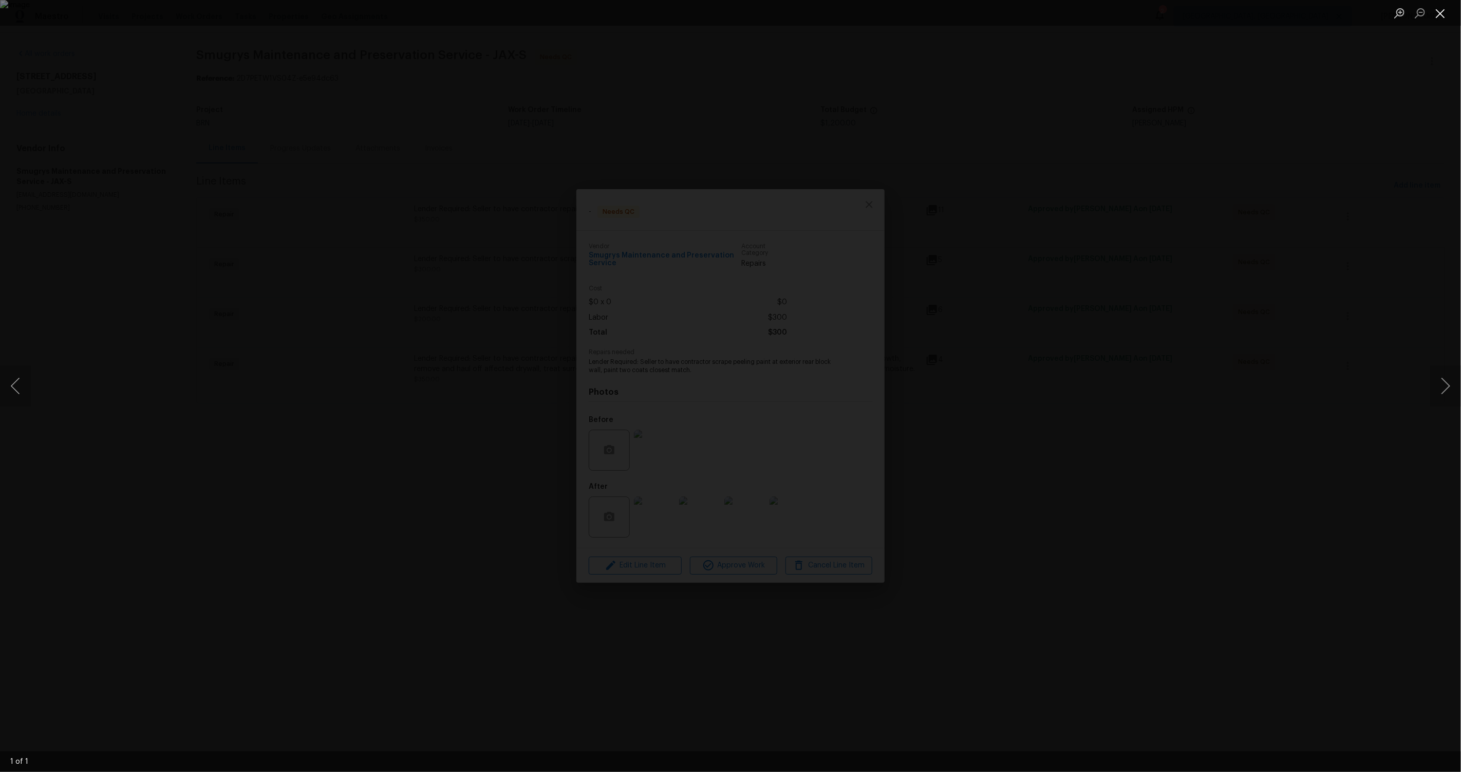
click at [821, 17] on button "Close lightbox" at bounding box center [1440, 13] width 21 height 18
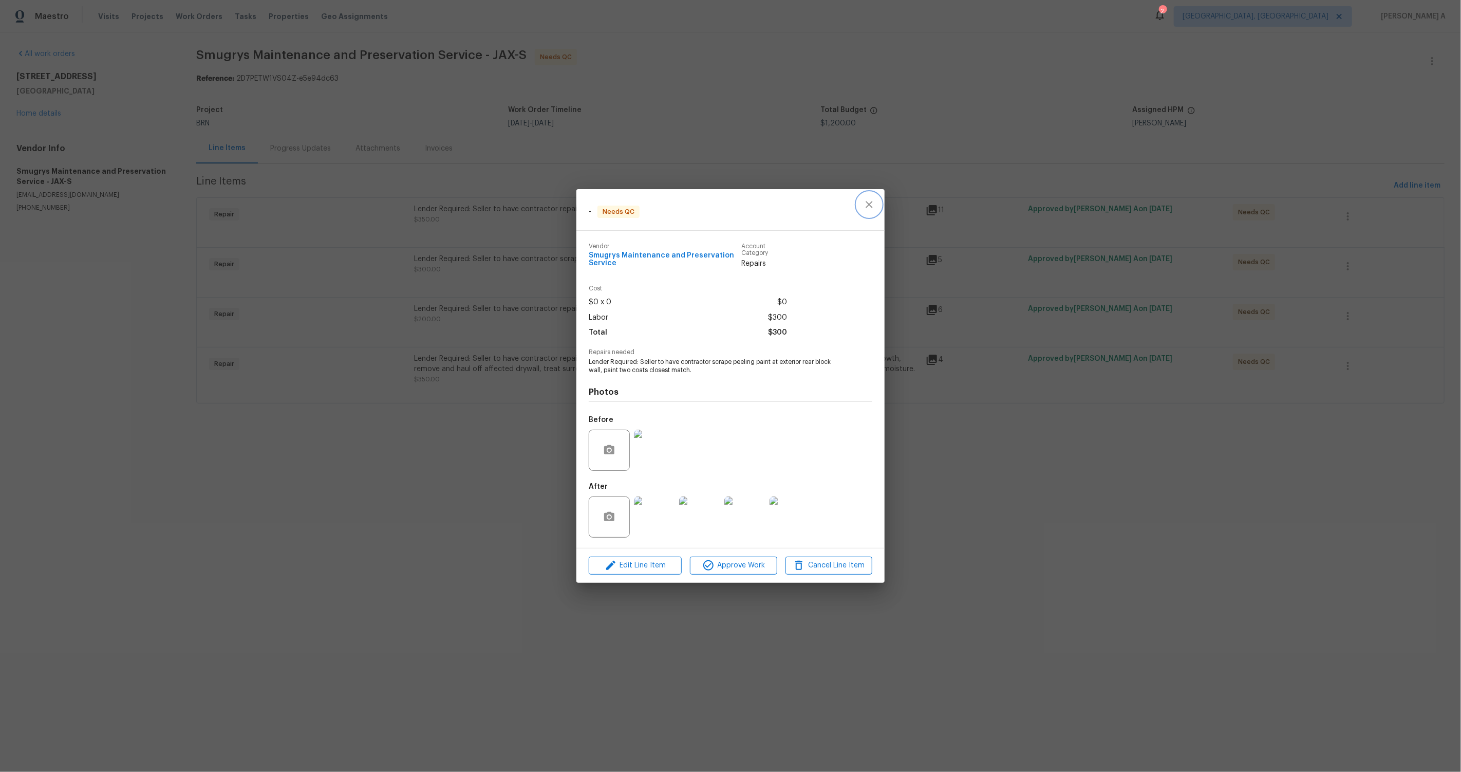
click at [821, 198] on icon "close" at bounding box center [869, 204] width 12 height 12
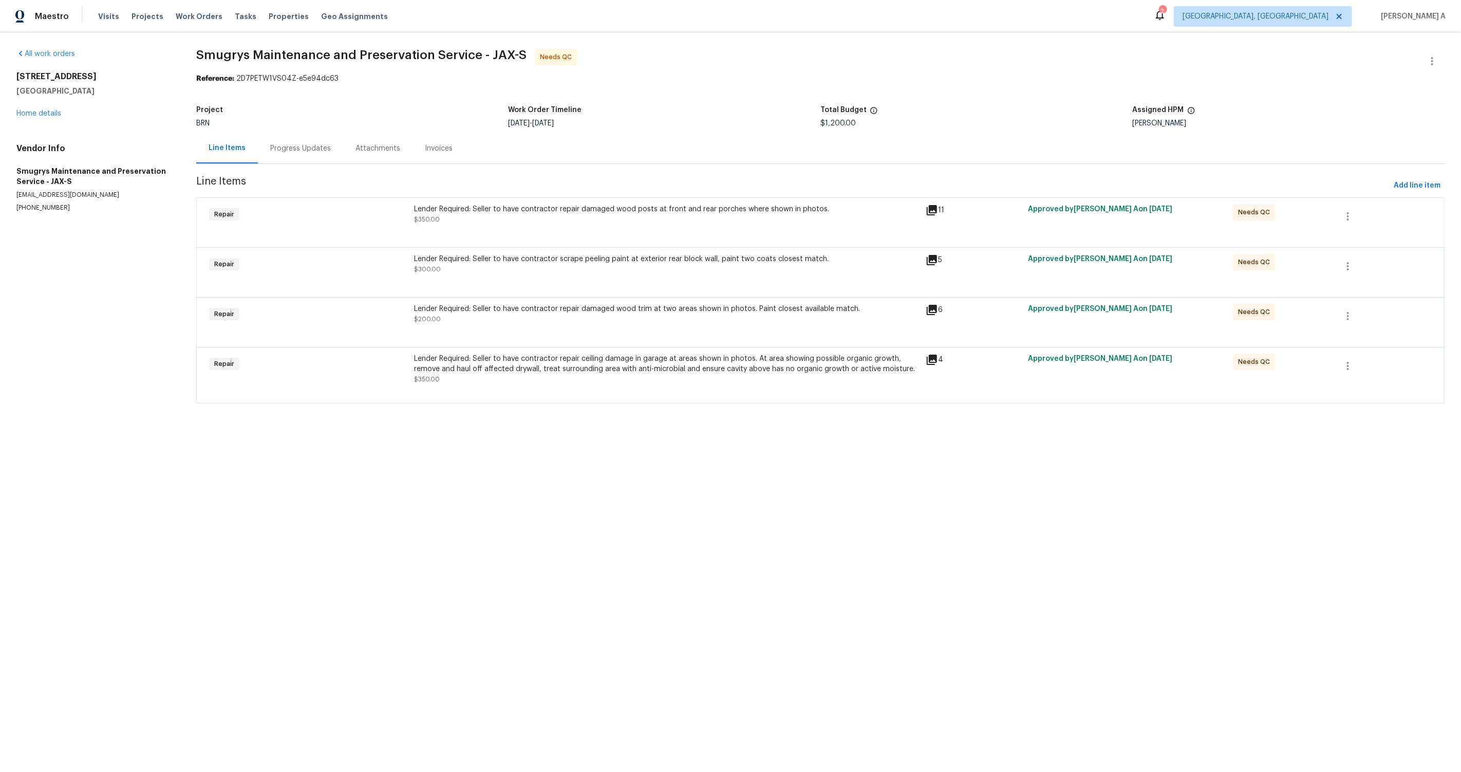
click at [610, 325] on div "Lender Required: Seller to have contractor repair damaged wood trim at two area…" at bounding box center [667, 316] width 512 height 31
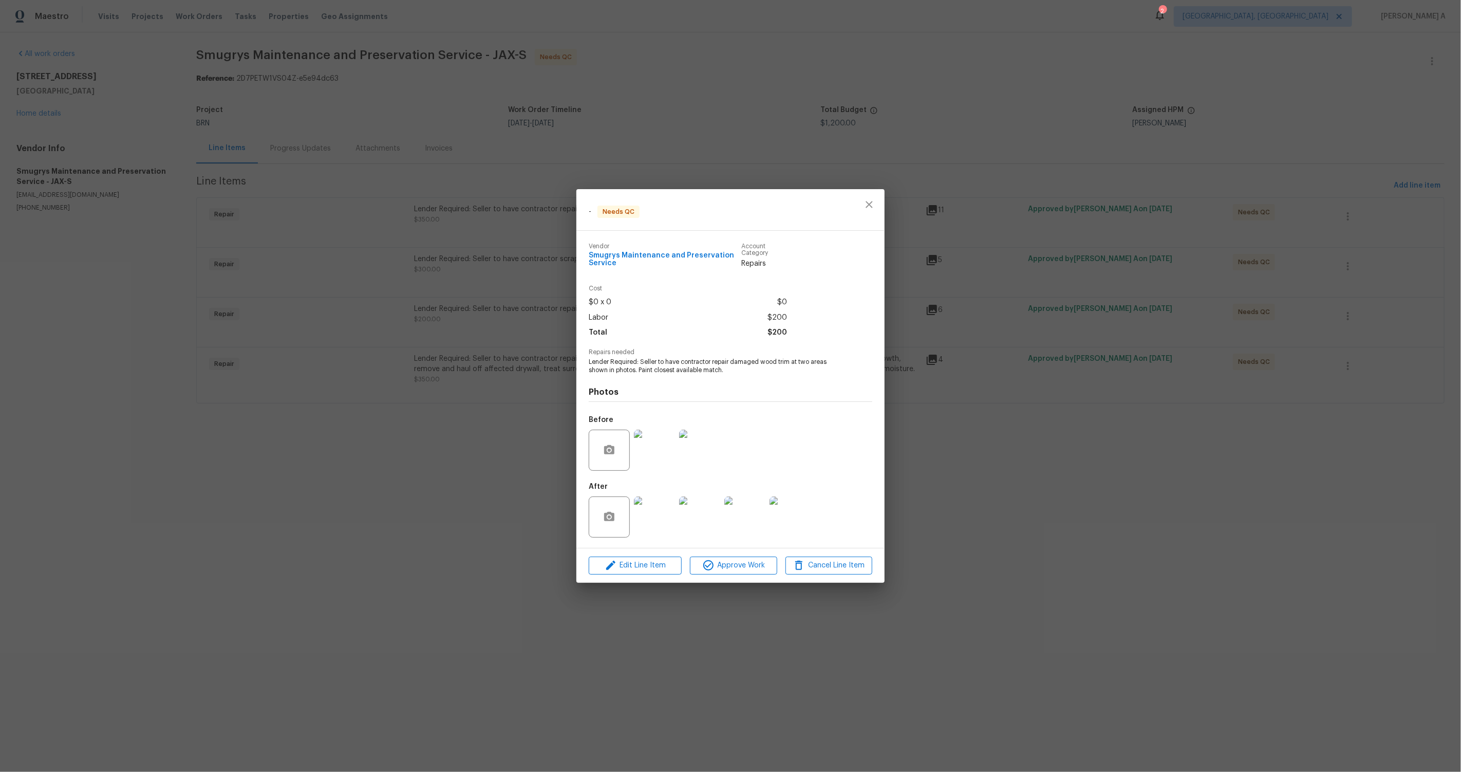
click at [653, 390] on img at bounding box center [654, 449] width 41 height 41
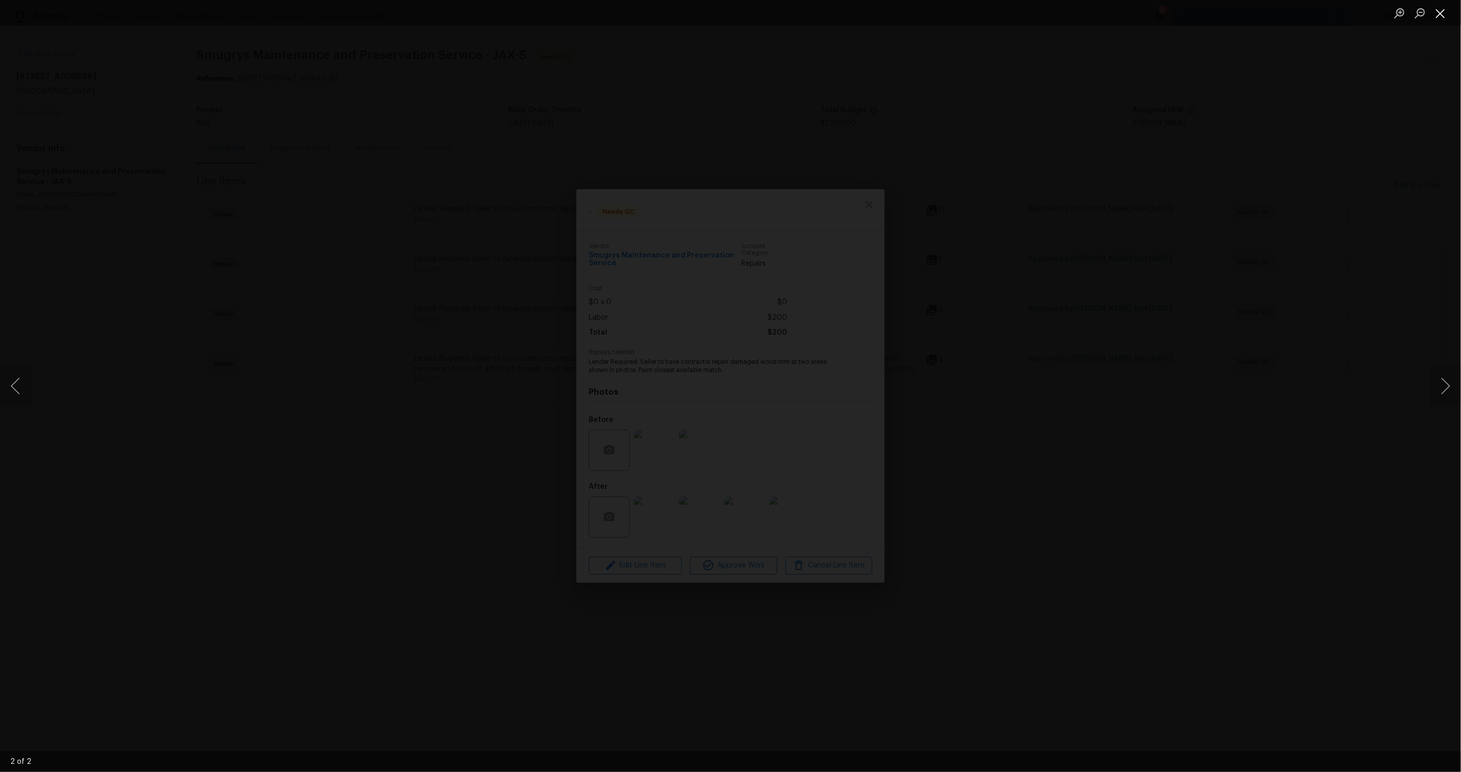
click at [821, 10] on button "Close lightbox" at bounding box center [1440, 13] width 21 height 18
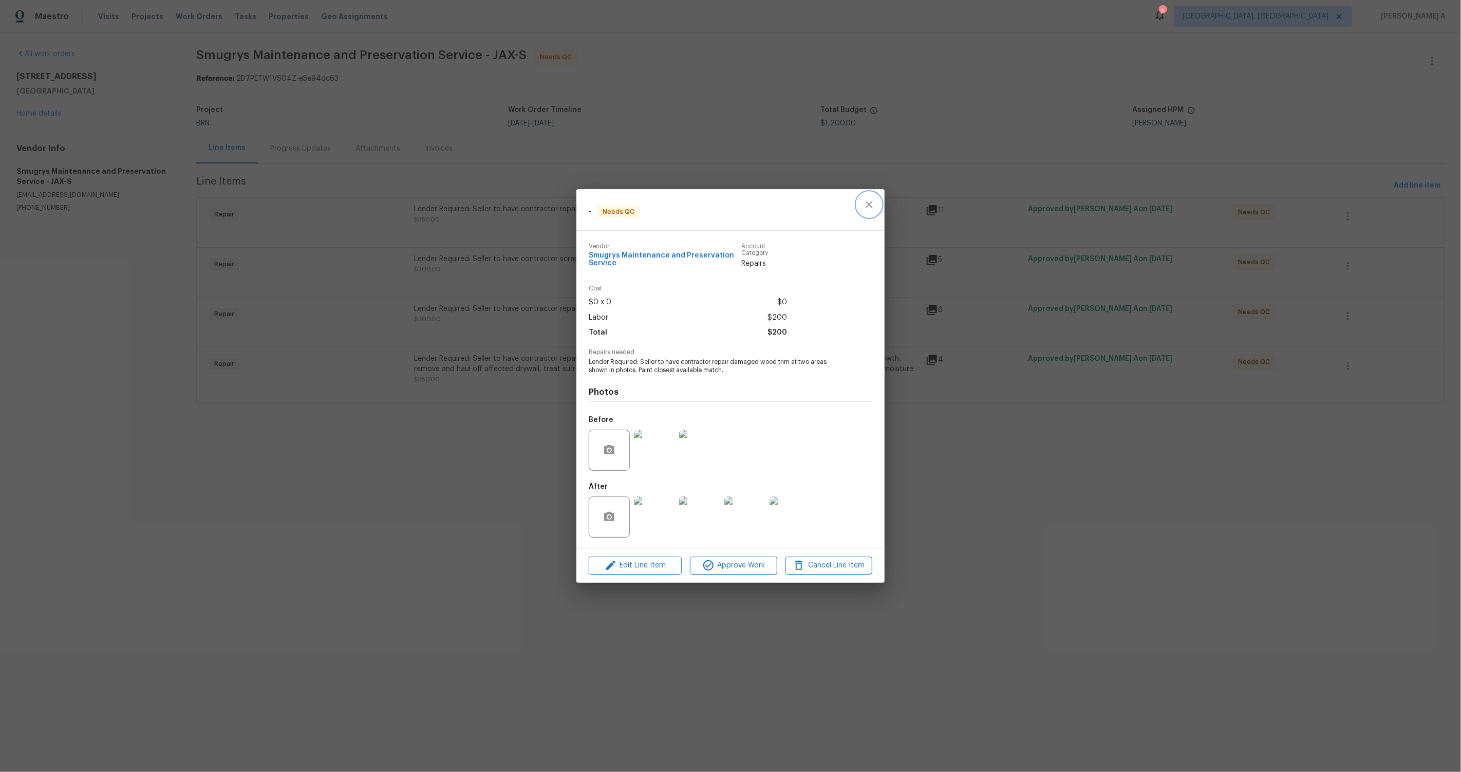
click at [821, 209] on icon "close" at bounding box center [869, 204] width 12 height 12
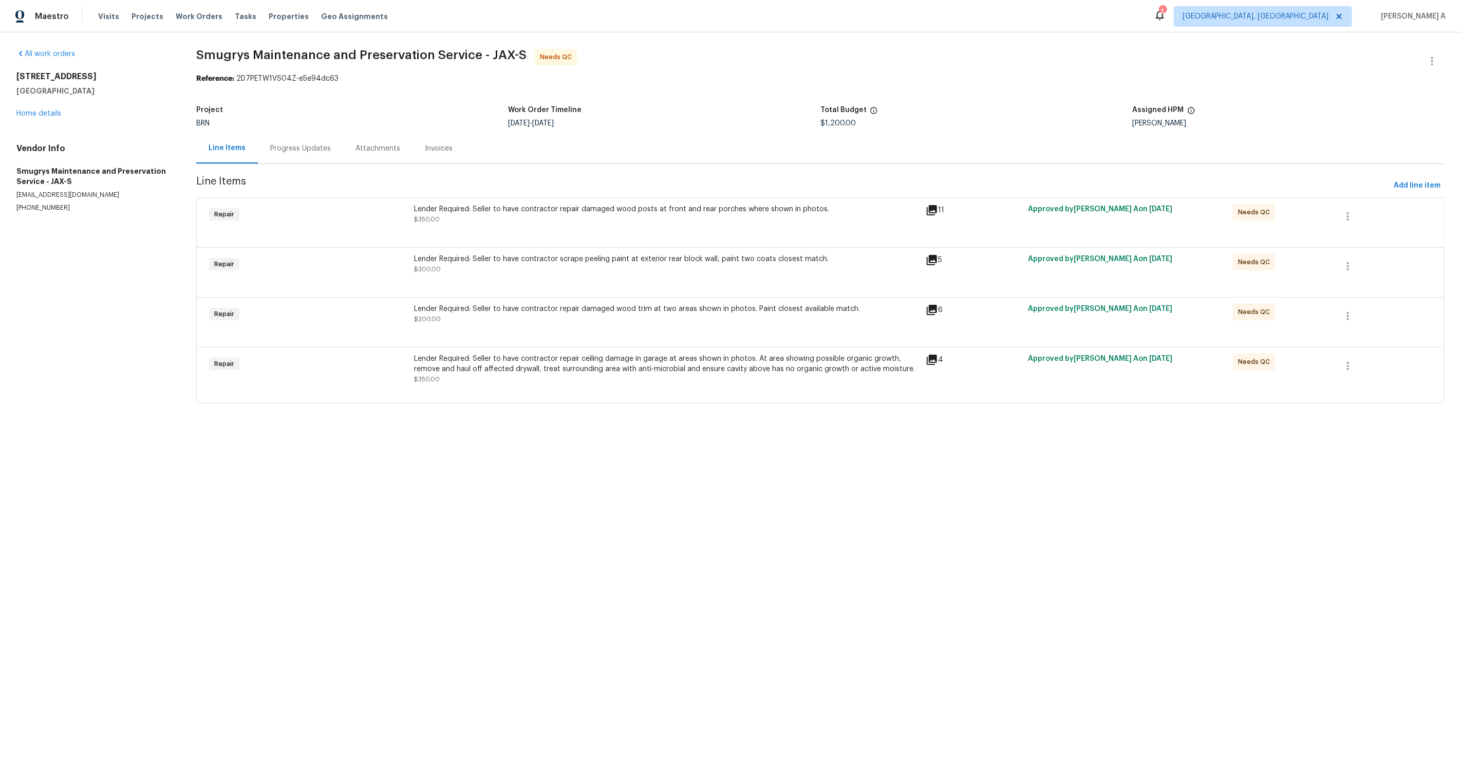
click at [715, 360] on div "Lender Required: Seller to have contractor repair ceiling damage in garage at a…" at bounding box center [667, 363] width 506 height 21
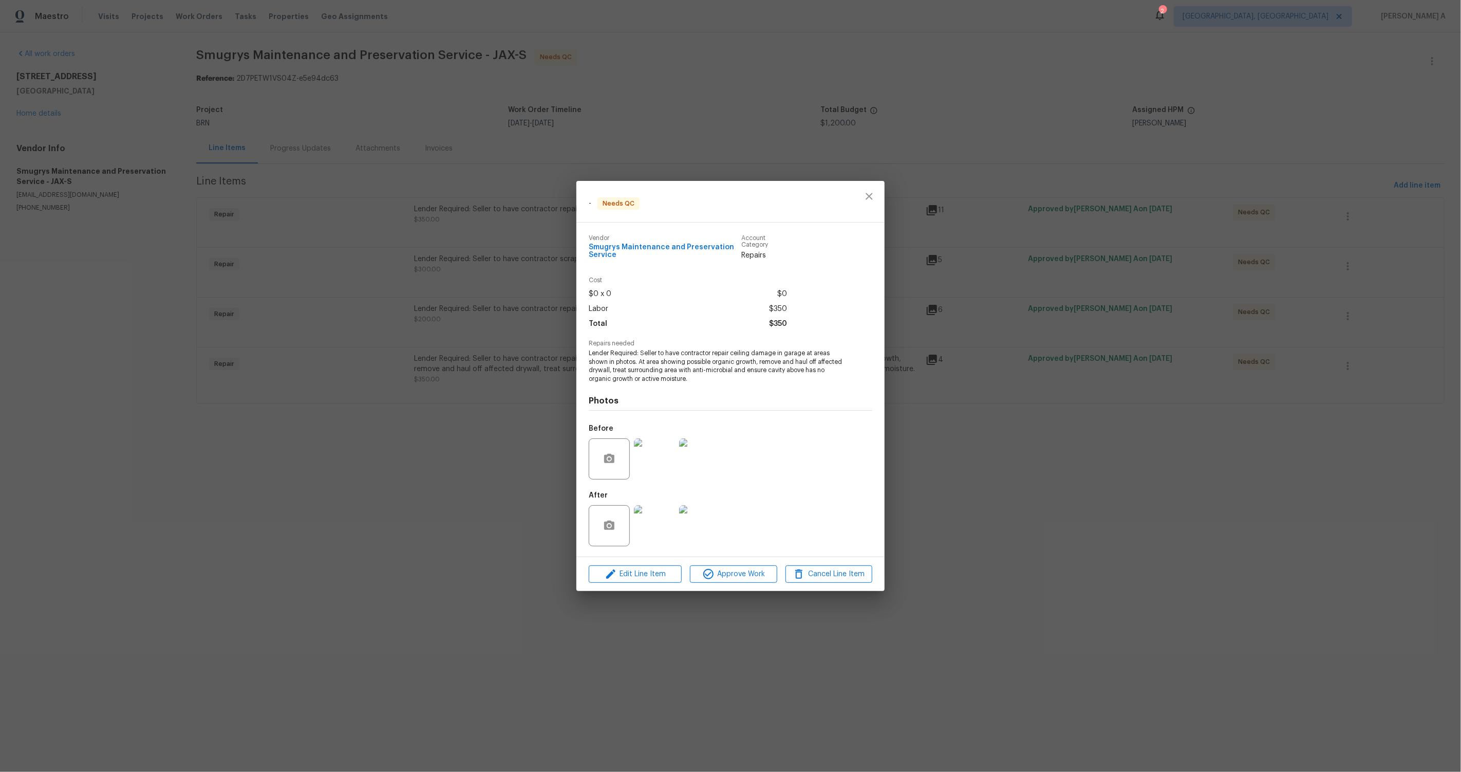
click at [650, 390] on img at bounding box center [654, 458] width 41 height 41
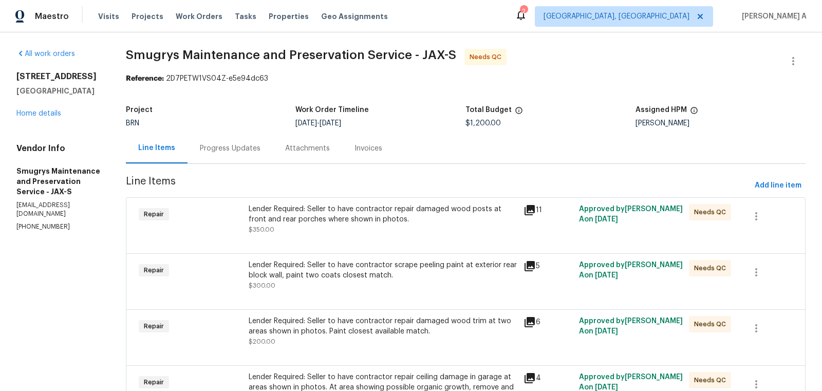
click at [239, 146] on div "Progress Updates" at bounding box center [230, 148] width 61 height 10
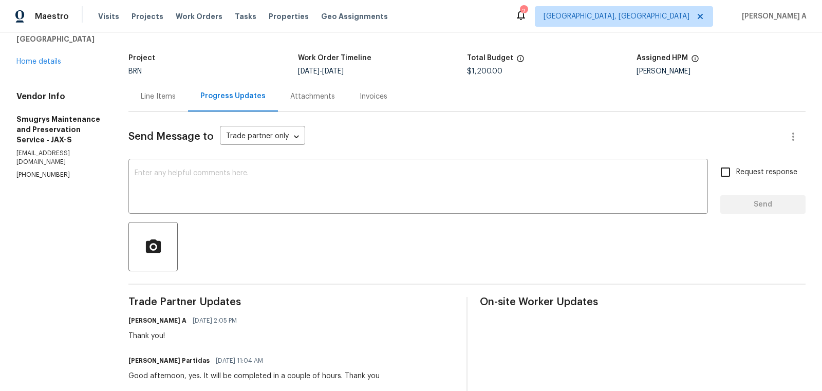
scroll to position [51, 0]
click at [160, 96] on div "Line Items" at bounding box center [158, 97] width 35 height 10
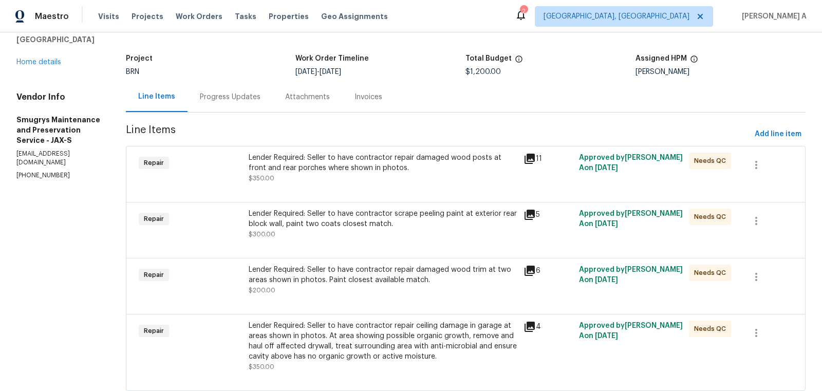
click at [382, 190] on div at bounding box center [466, 189] width 654 height 12
click at [234, 94] on div "Progress Updates" at bounding box center [230, 97] width 61 height 10
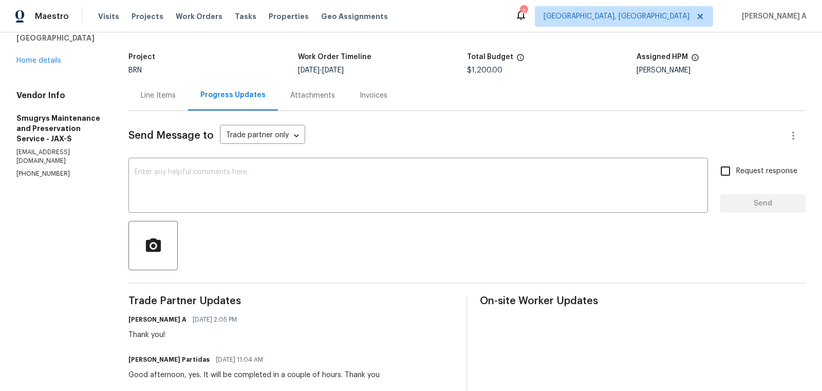
scroll to position [69, 0]
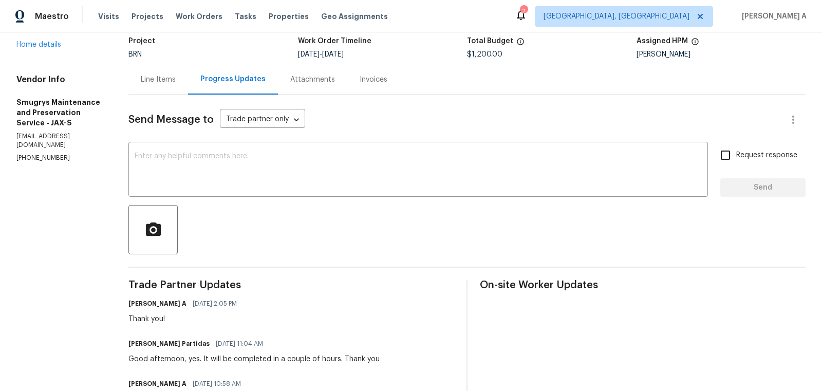
click at [152, 76] on div "Line Items" at bounding box center [158, 79] width 35 height 10
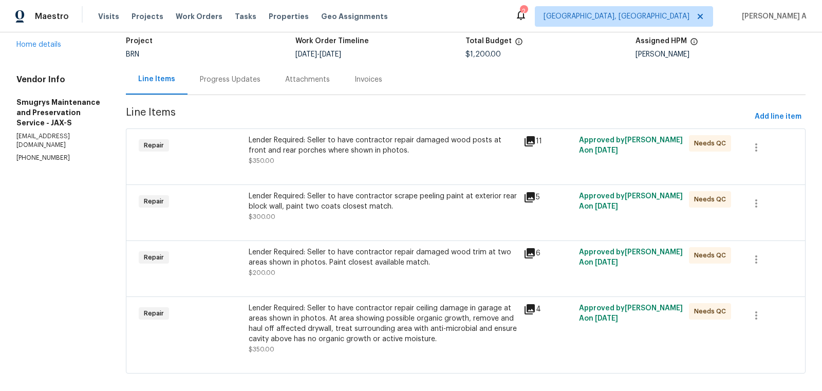
click at [374, 169] on div at bounding box center [466, 172] width 654 height 12
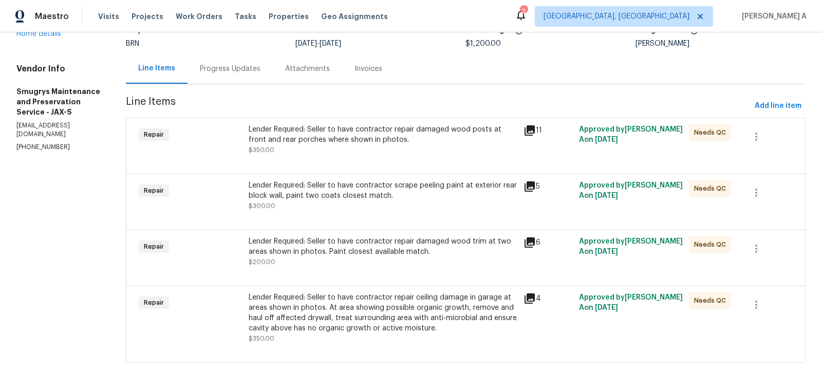
click at [390, 138] on div "Lender Required: Seller to have contractor repair damaged wood posts at front a…" at bounding box center [383, 134] width 269 height 21
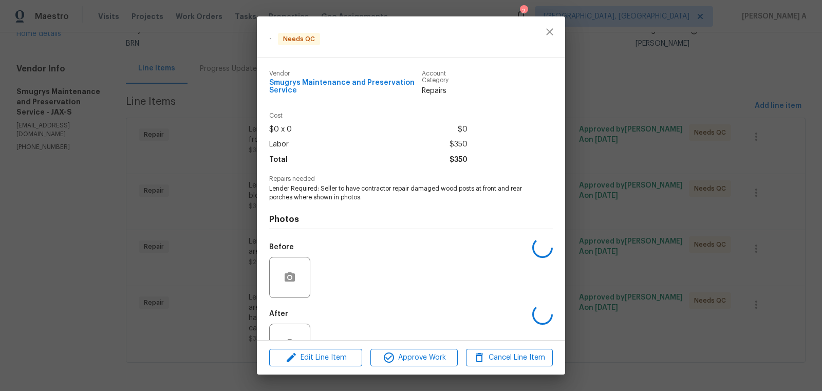
scroll to position [34, 0]
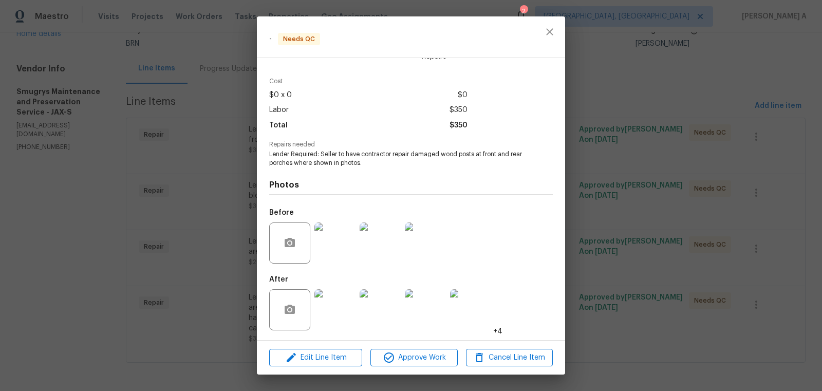
click at [428, 245] on img at bounding box center [425, 242] width 41 height 41
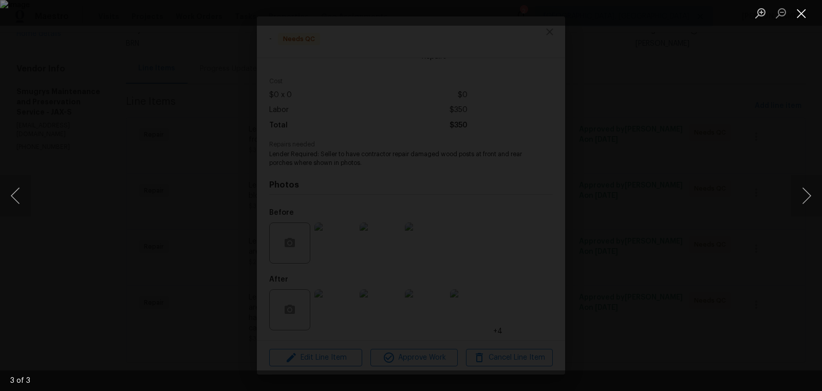
click at [799, 4] on button "Close lightbox" at bounding box center [801, 13] width 21 height 18
click at [803, 10] on button "Close lightbox" at bounding box center [801, 13] width 21 height 18
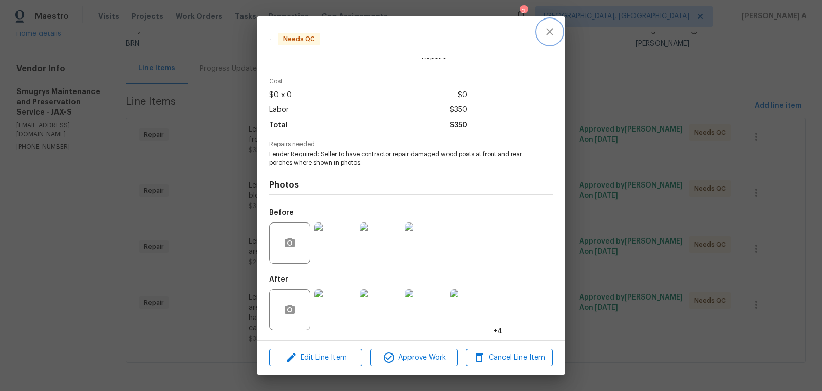
click at [546, 35] on icon "close" at bounding box center [549, 32] width 12 height 12
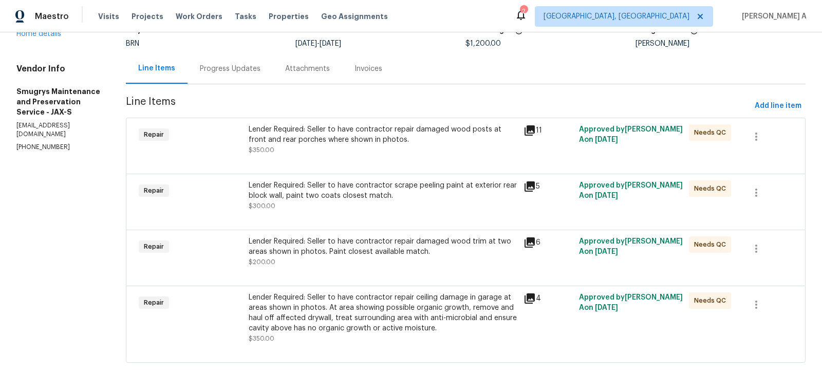
click at [390, 318] on div "Lender Required: Seller to have contractor repair ceiling damage in garage at a…" at bounding box center [383, 312] width 269 height 41
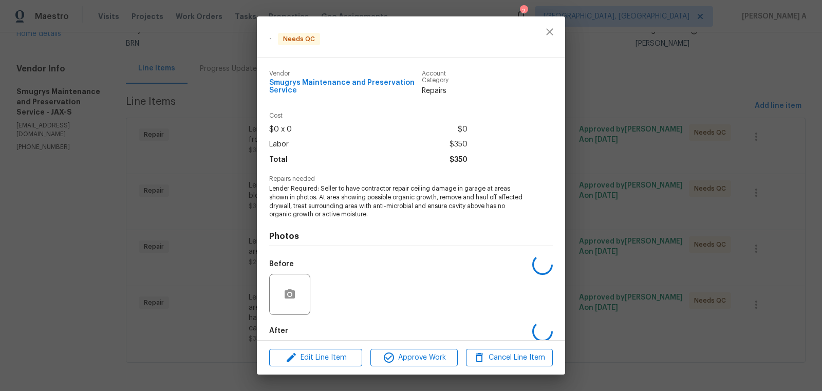
scroll to position [52, 0]
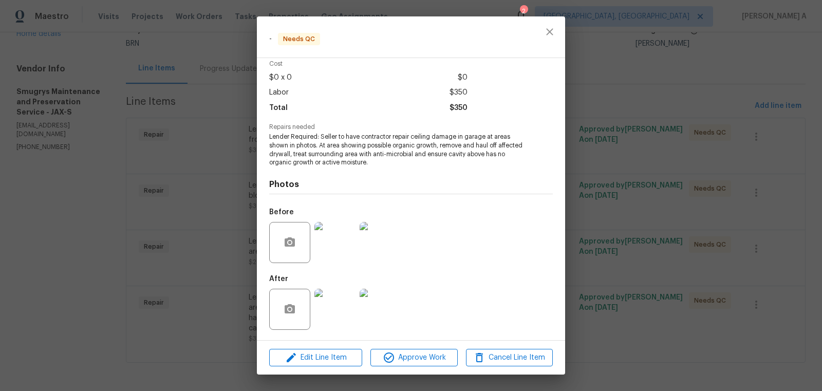
click at [381, 238] on img at bounding box center [380, 242] width 41 height 41
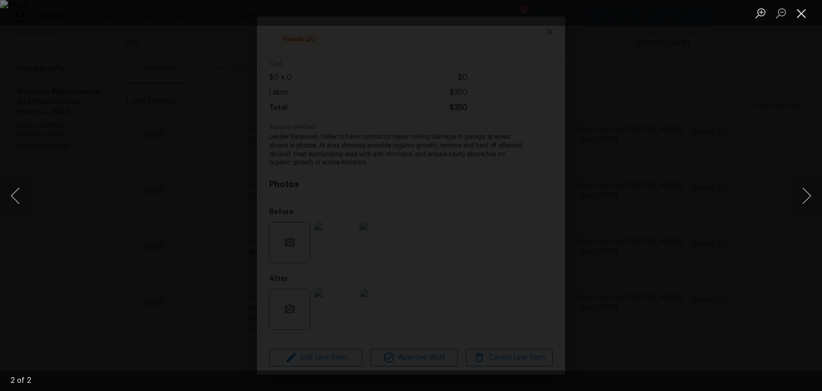
click at [802, 9] on button "Close lightbox" at bounding box center [801, 13] width 21 height 18
click at [797, 10] on button "Close lightbox" at bounding box center [801, 13] width 21 height 18
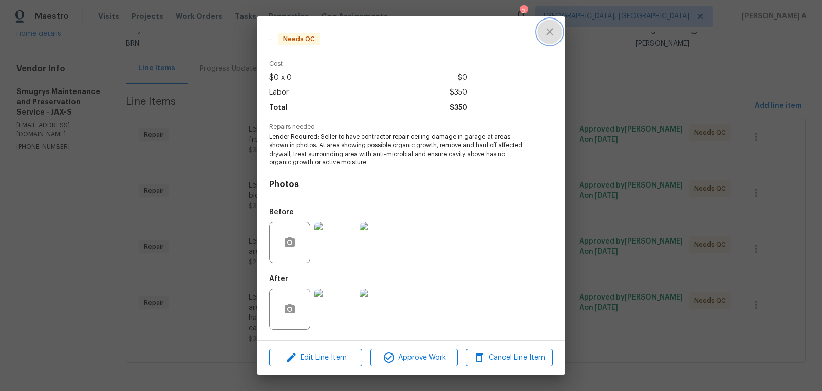
click at [555, 23] on button "close" at bounding box center [549, 32] width 25 height 25
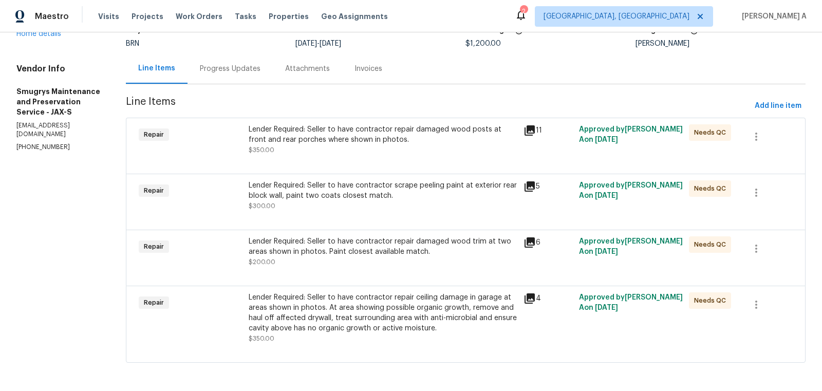
click at [252, 73] on div "Progress Updates" at bounding box center [230, 69] width 61 height 10
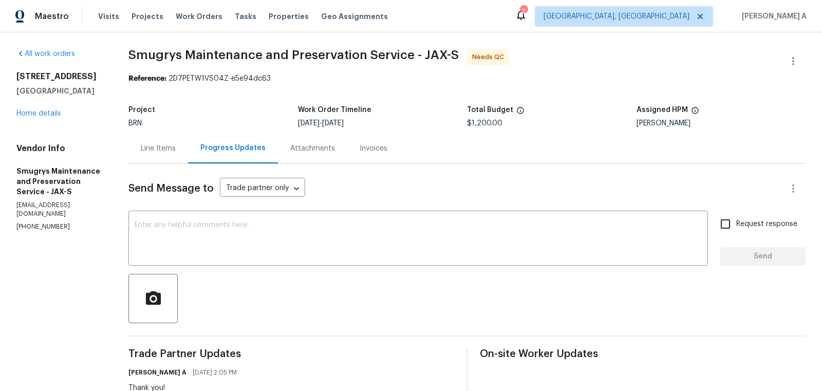
click at [164, 136] on div "Line Items" at bounding box center [158, 148] width 60 height 30
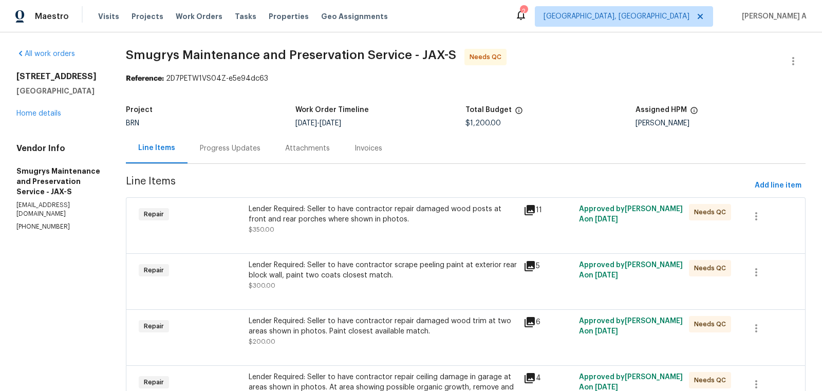
click at [342, 213] on div "Lender Required: Seller to have contractor repair damaged wood posts at front a…" at bounding box center [383, 214] width 269 height 21
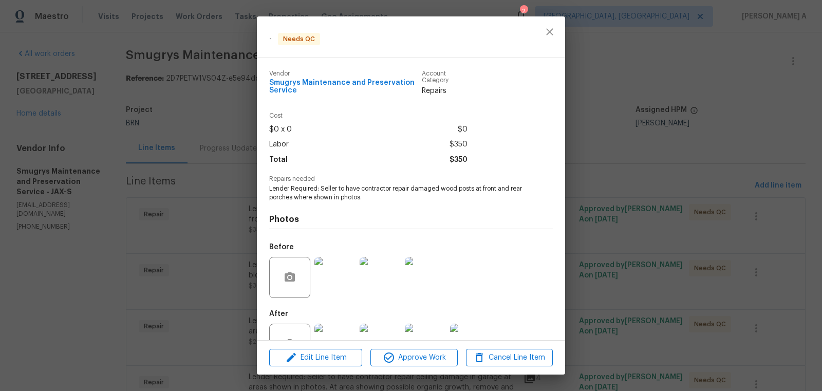
scroll to position [34, 0]
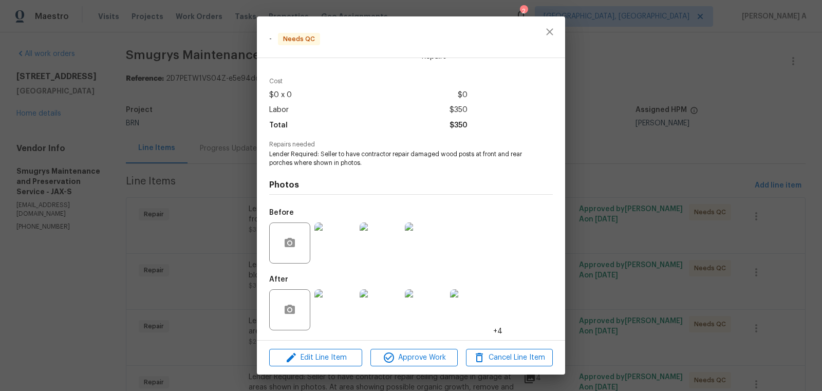
click at [428, 232] on img at bounding box center [425, 242] width 41 height 41
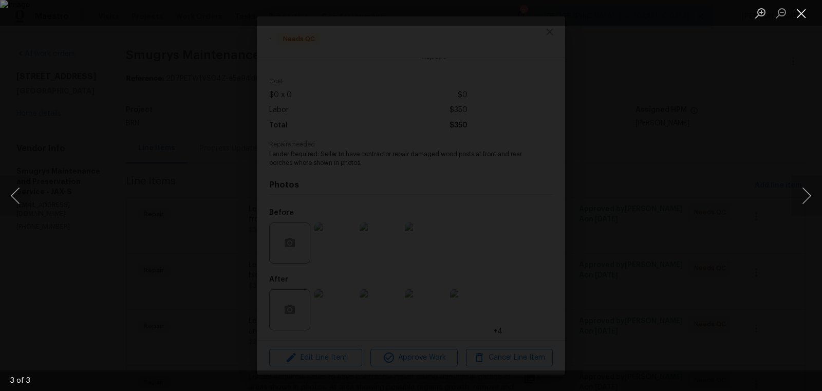
click at [809, 7] on button "Close lightbox" at bounding box center [801, 13] width 21 height 18
click at [804, 12] on button "Close lightbox" at bounding box center [801, 13] width 21 height 18
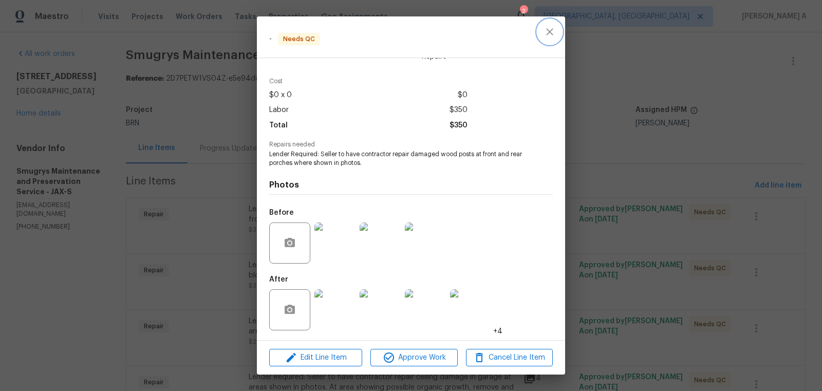
click at [553, 24] on button "close" at bounding box center [549, 32] width 25 height 25
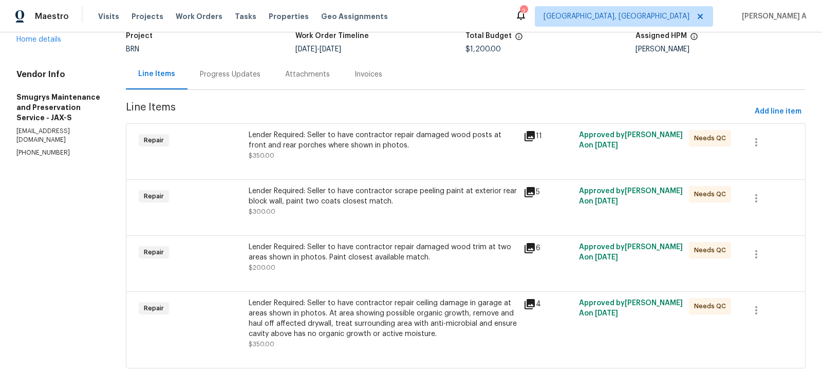
scroll to position [80, 0]
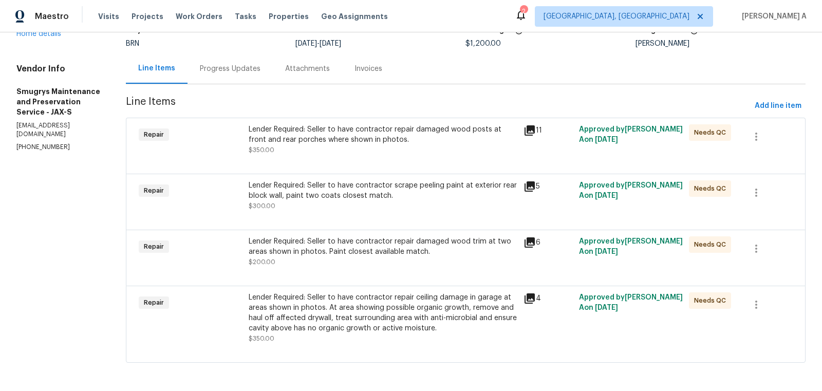
click at [391, 311] on div "Lender Required: Seller to have contractor repair ceiling damage in garage at a…" at bounding box center [383, 312] width 269 height 41
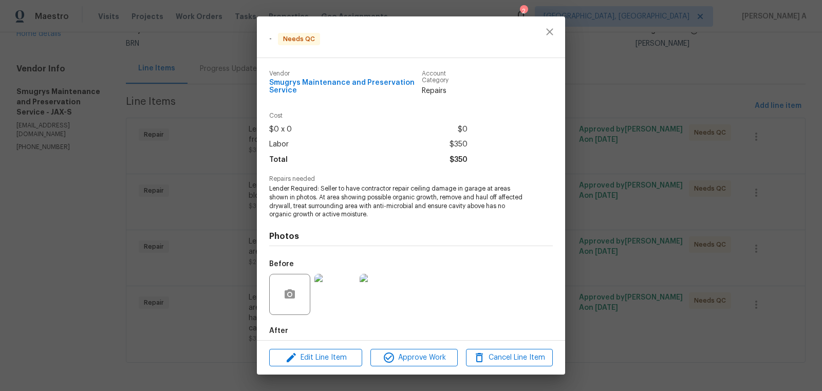
scroll to position [52, 0]
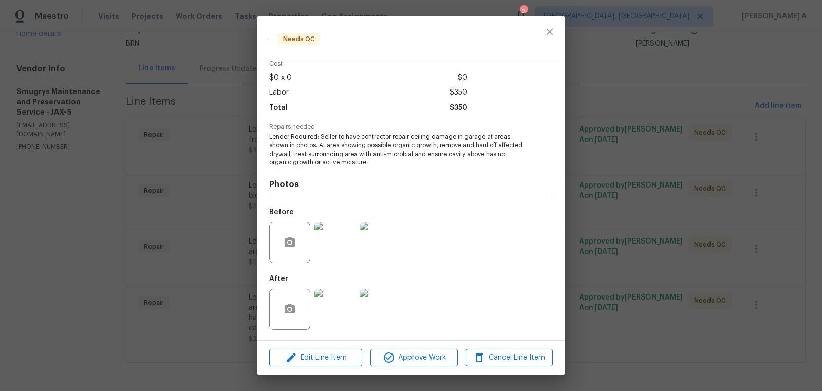
click at [381, 248] on img at bounding box center [380, 242] width 41 height 41
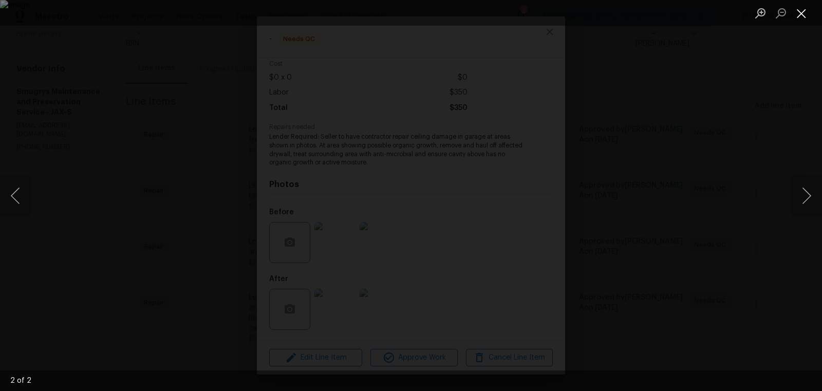
click at [802, 14] on button "Close lightbox" at bounding box center [801, 13] width 21 height 18
click at [802, 9] on button "Close lightbox" at bounding box center [801, 13] width 21 height 18
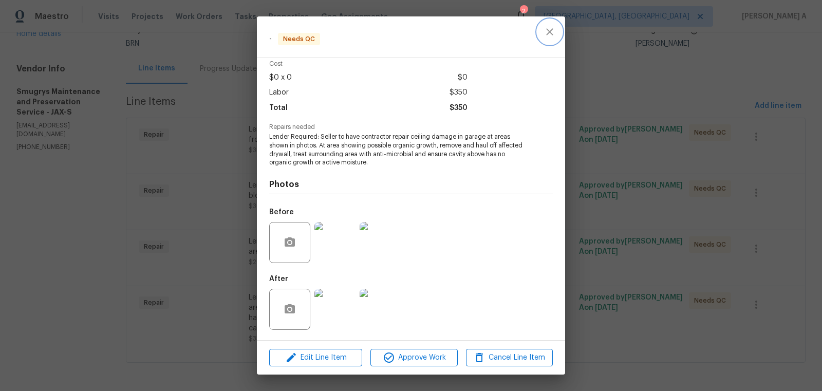
click at [550, 26] on icon "close" at bounding box center [549, 32] width 12 height 12
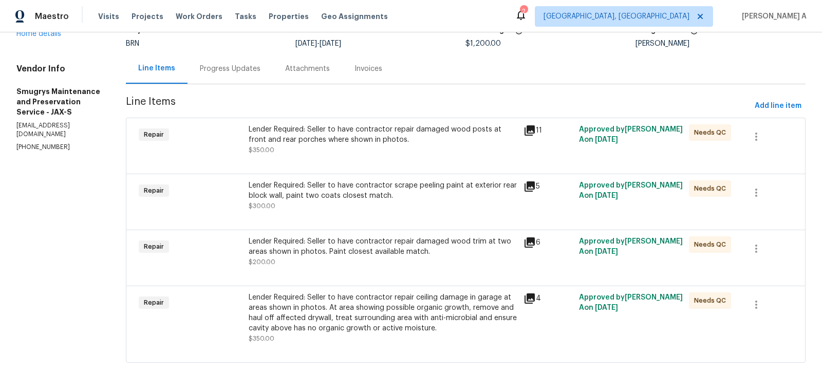
scroll to position [0, 0]
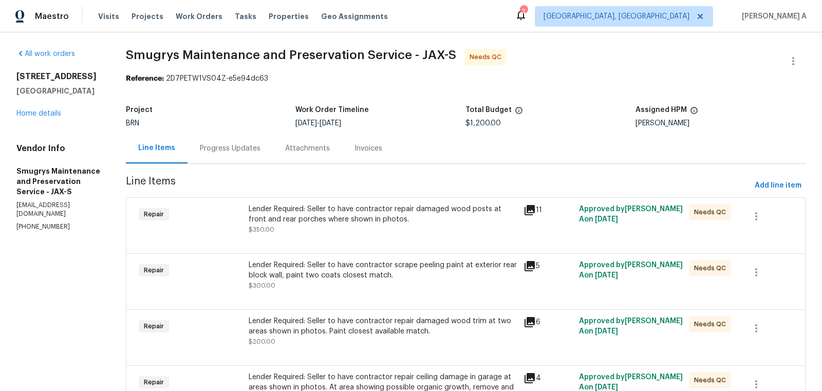
click at [216, 149] on div "Progress Updates" at bounding box center [230, 148] width 61 height 10
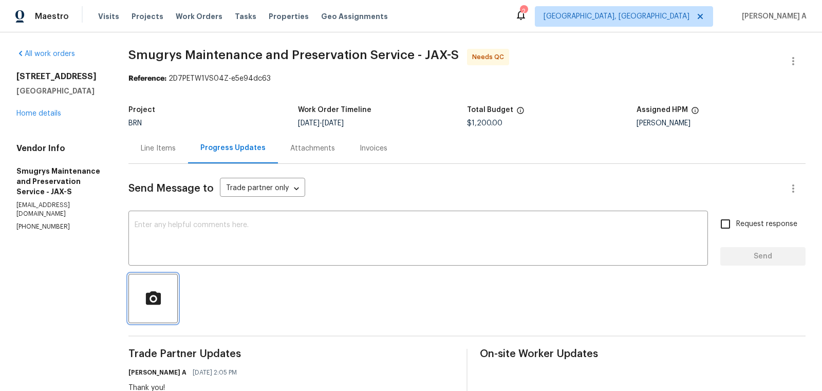
click at [151, 304] on icon "button" at bounding box center [153, 297] width 15 height 13
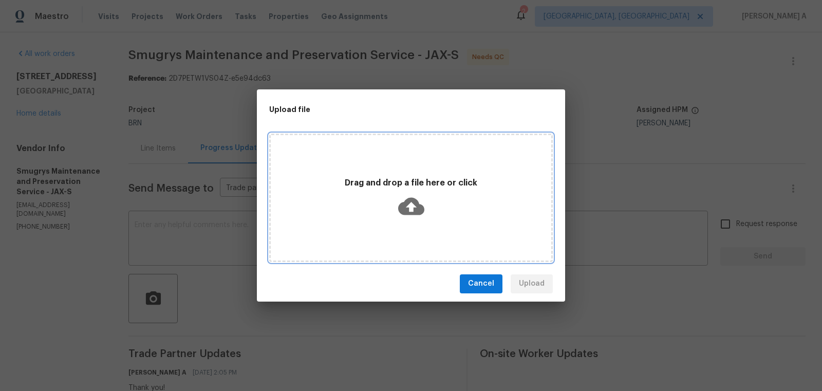
click at [447, 207] on div "Drag and drop a file here or click" at bounding box center [411, 198] width 280 height 48
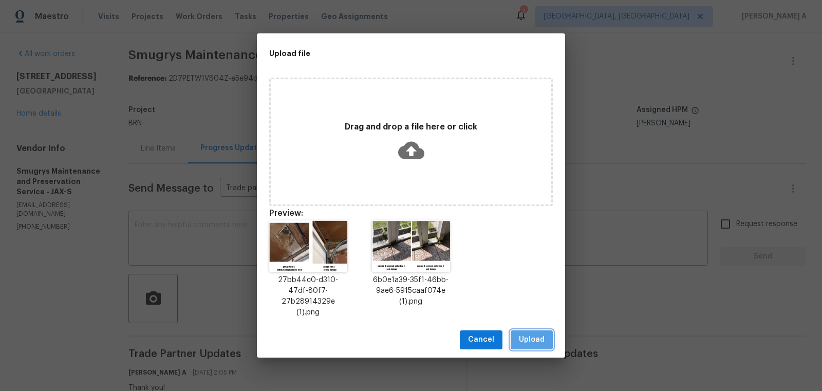
click at [526, 334] on span "Upload" at bounding box center [532, 339] width 26 height 13
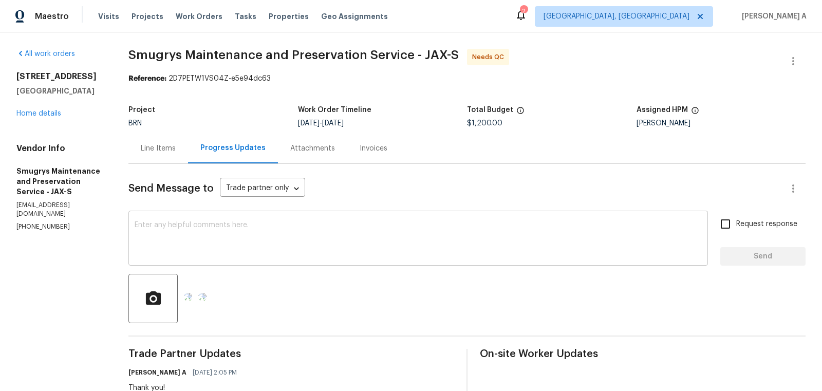
click at [217, 217] on div "x ​" at bounding box center [417, 239] width 579 height 52
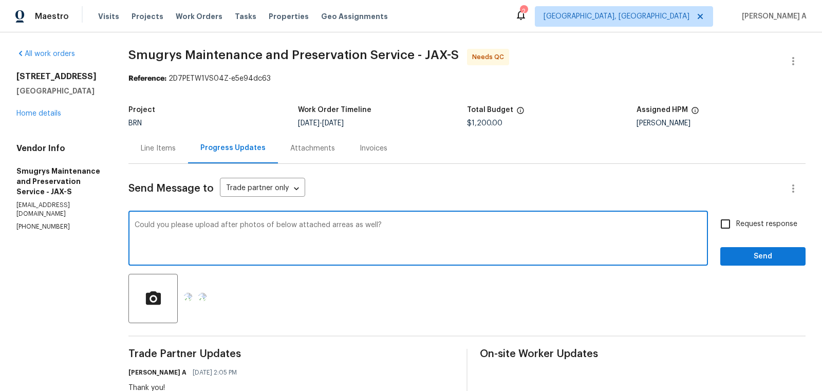
click at [0, 0] on span "Correct the article" at bounding box center [0, 0] width 0 height 0
click at [0, 0] on span "Correct the spelling error" at bounding box center [0, 0] width 0 height 0
type textarea "Could you please upload after photos of the below attached areas as well?"
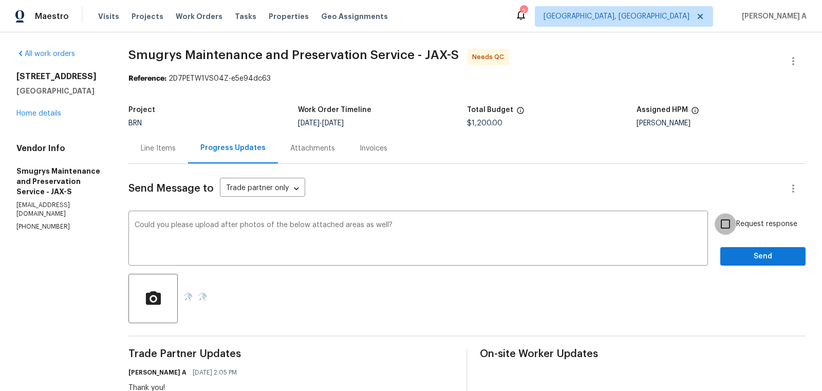
click at [720, 229] on input "Request response" at bounding box center [726, 224] width 22 height 22
checkbox input "true"
click at [758, 258] on span "Send" at bounding box center [762, 256] width 69 height 13
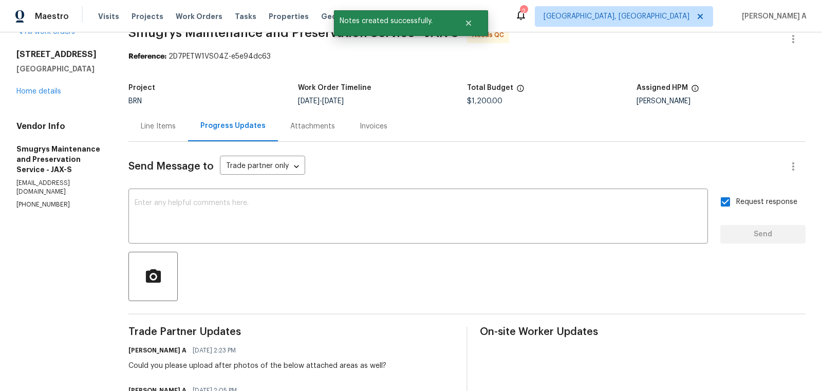
scroll to position [4, 0]
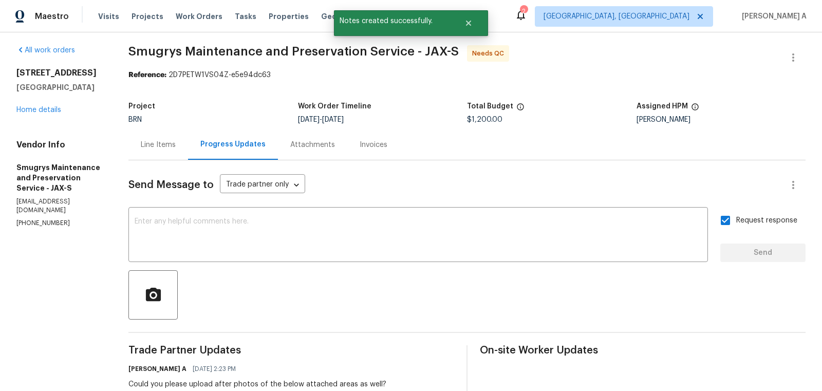
click at [392, 147] on div "Invoices" at bounding box center [373, 144] width 52 height 30
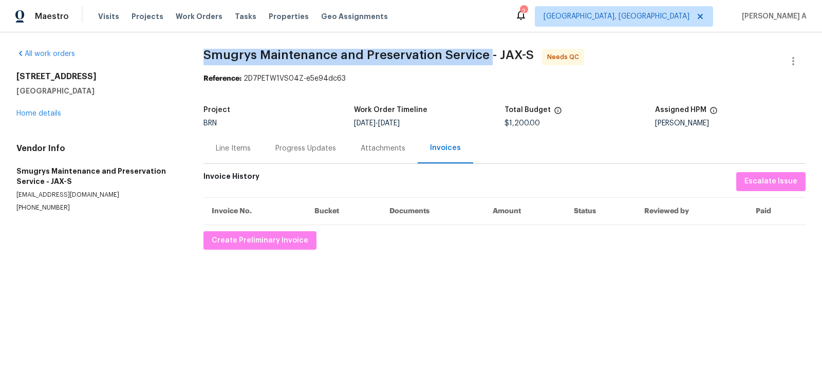
copy span "Smugrys Maintenance and Preservation Service"
drag, startPoint x: 196, startPoint y: 59, endPoint x: 489, endPoint y: 54, distance: 292.8
click at [489, 54] on div "All work orders 7910 Praver Dr W Jacksonville, FL 32217 Home details Vendor Inf…" at bounding box center [411, 149] width 822 height 234
click at [29, 115] on link "Home details" at bounding box center [38, 113] width 45 height 7
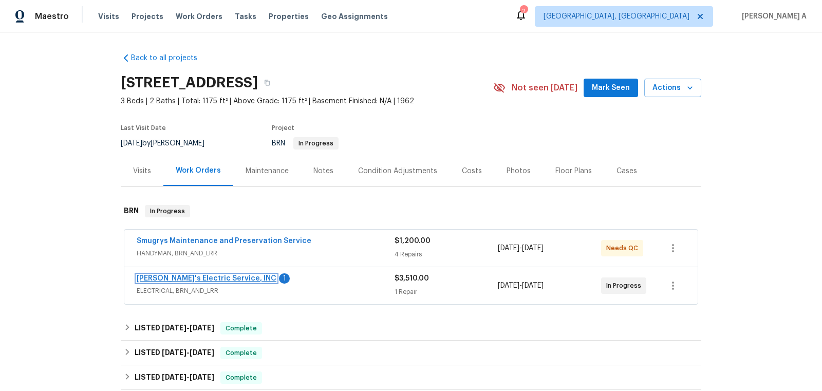
click at [209, 278] on link "Jack's Electric Service, INC" at bounding box center [207, 278] width 140 height 7
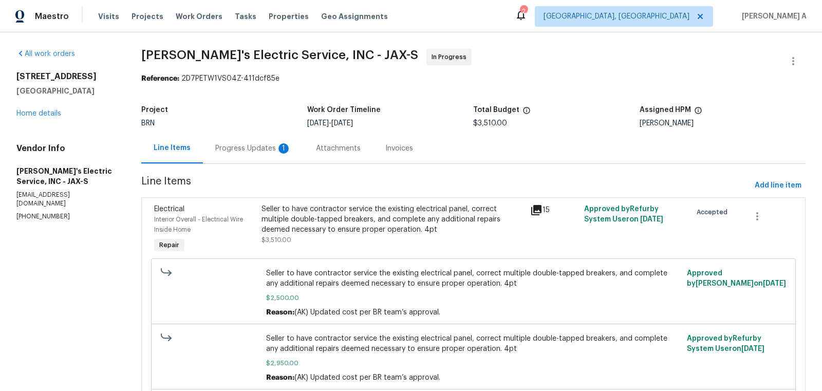
click at [263, 146] on div "Progress Updates 1" at bounding box center [253, 148] width 76 height 10
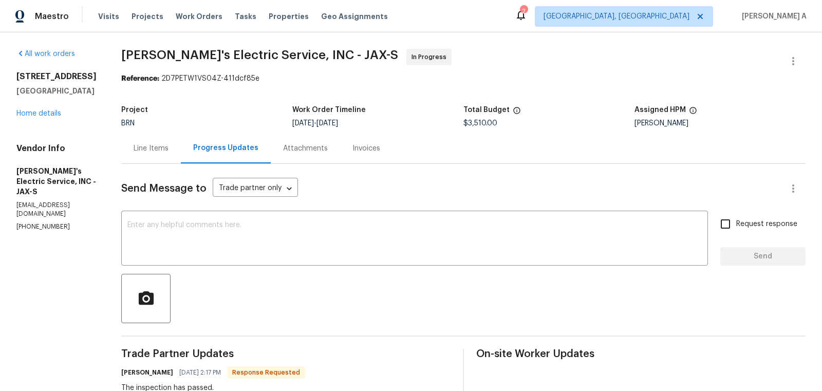
click at [140, 151] on div "Line Items" at bounding box center [151, 148] width 35 height 10
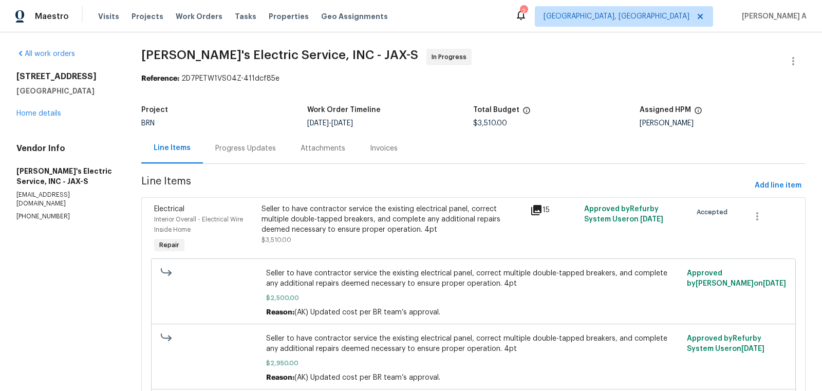
click at [386, 227] on div "Seller to have contractor service the existing electrical panel, correct multip…" at bounding box center [392, 219] width 263 height 31
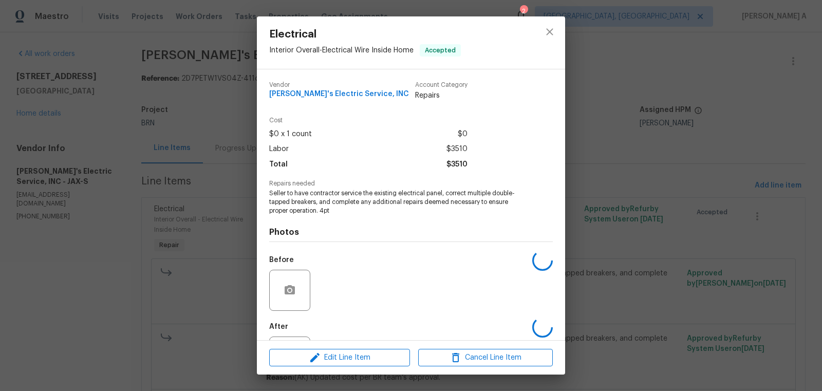
scroll to position [48, 0]
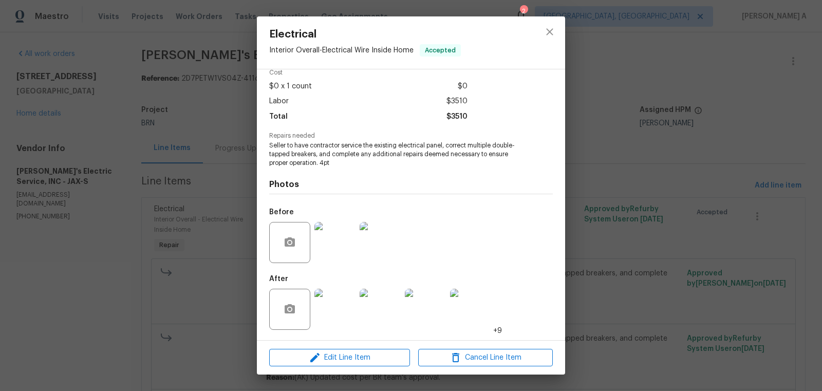
click at [342, 302] on img at bounding box center [334, 309] width 41 height 41
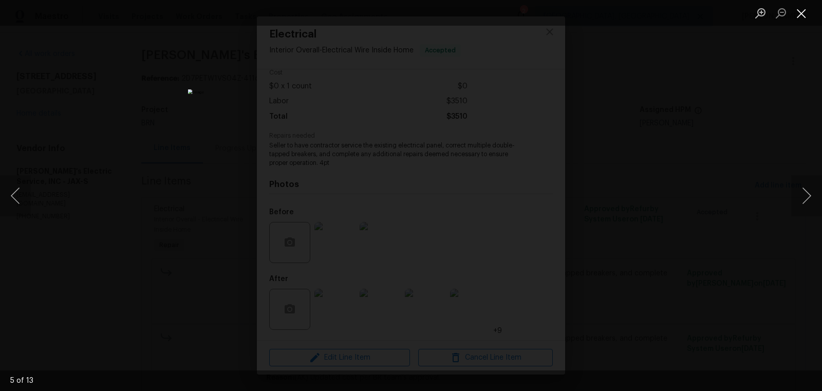
click at [802, 13] on button "Close lightbox" at bounding box center [801, 13] width 21 height 18
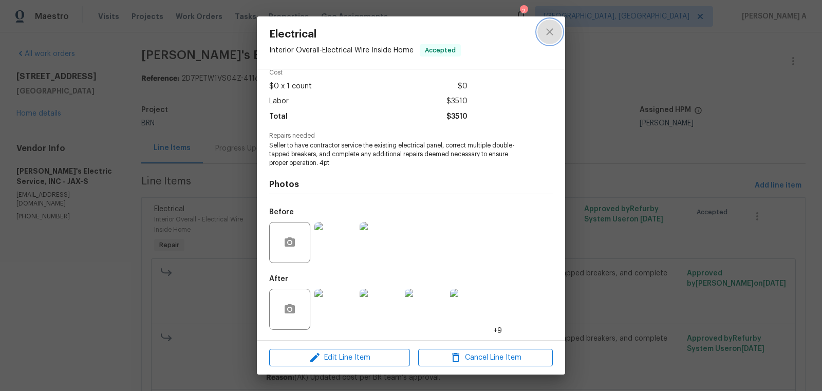
click at [545, 34] on icon "close" at bounding box center [549, 32] width 12 height 12
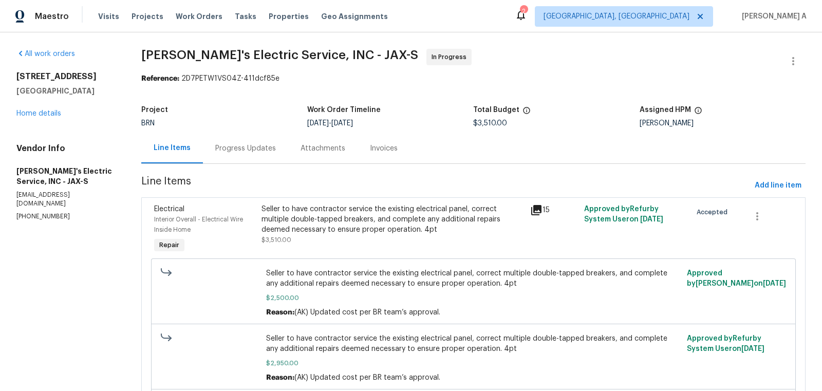
click at [254, 156] on div "Progress Updates" at bounding box center [245, 148] width 85 height 30
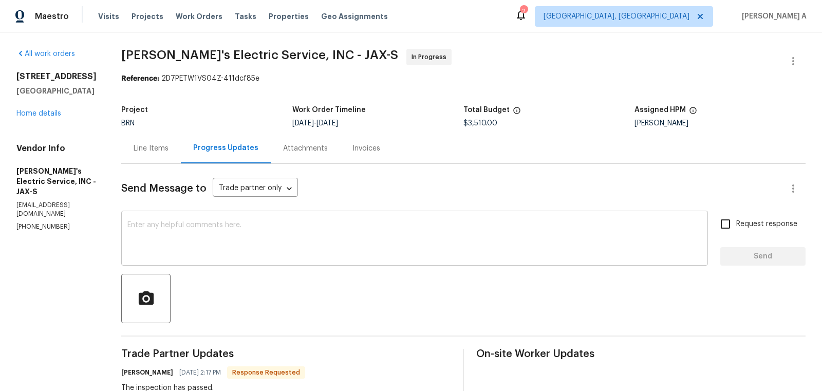
scroll to position [11, 0]
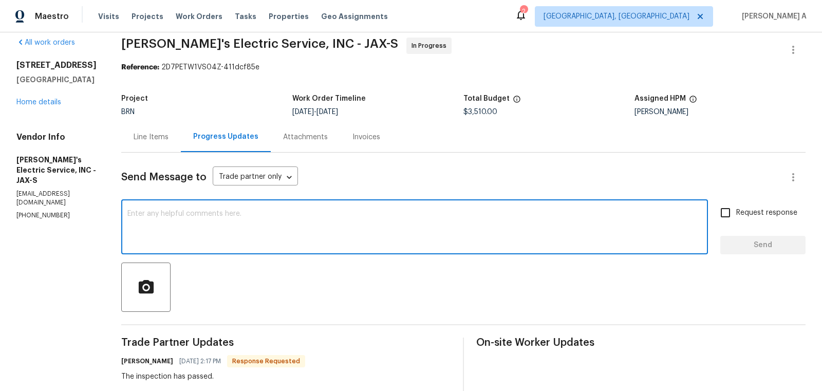
click at [265, 220] on textarea at bounding box center [414, 228] width 574 height 36
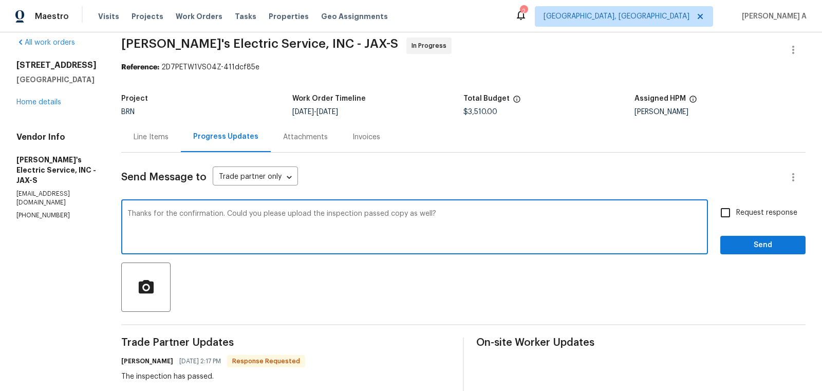
click at [0, 0] on span "Replace with" at bounding box center [0, 0] width 0 height 0
click at [320, 216] on textarea "Thanks for the confirmation. Could you please upload the inspection-passed copy…" at bounding box center [414, 228] width 574 height 36
click at [350, 214] on textarea "Thanks for the confirmation. Could you please upload the permit-passed copy as …" at bounding box center [414, 228] width 574 height 36
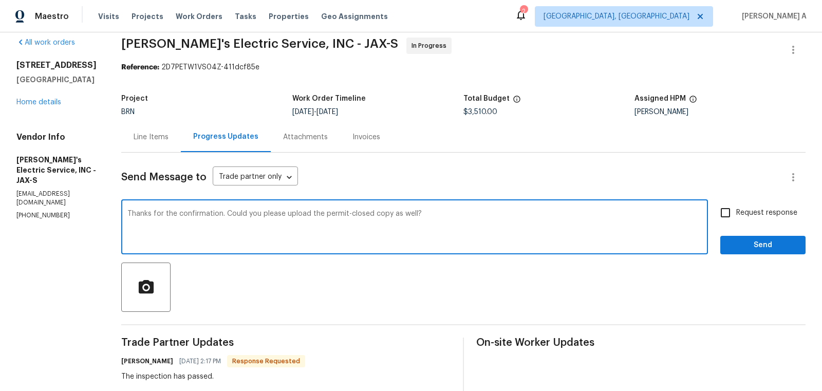
type textarea "Thanks for the confirmation. Could you please upload the permit-closed copy as …"
click at [726, 211] on input "Request response" at bounding box center [726, 213] width 22 height 22
checkbox input "true"
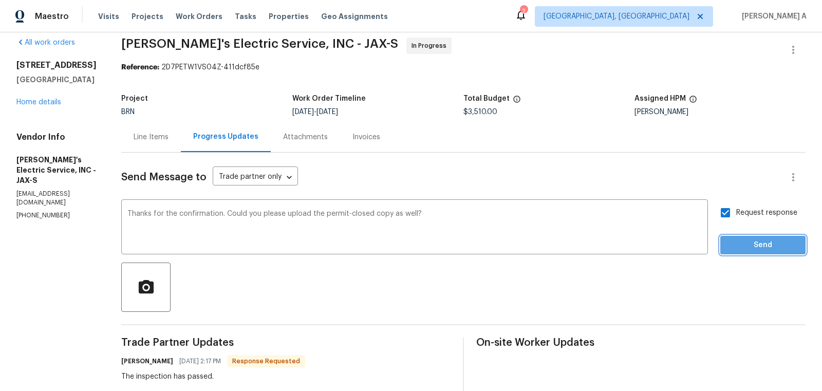
click at [757, 240] on span "Send" at bounding box center [762, 245] width 69 height 13
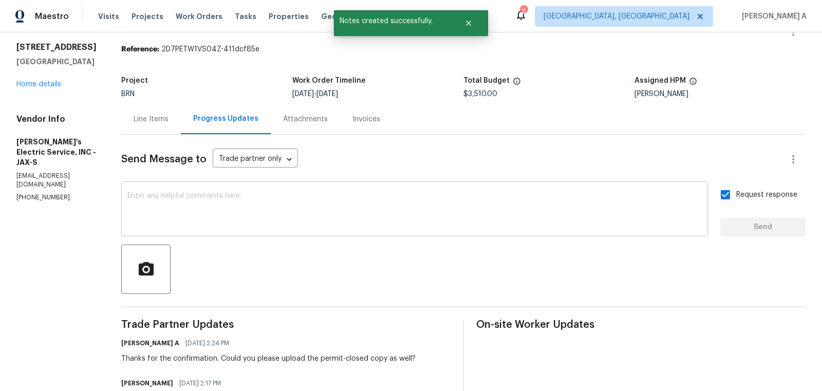
scroll to position [0, 0]
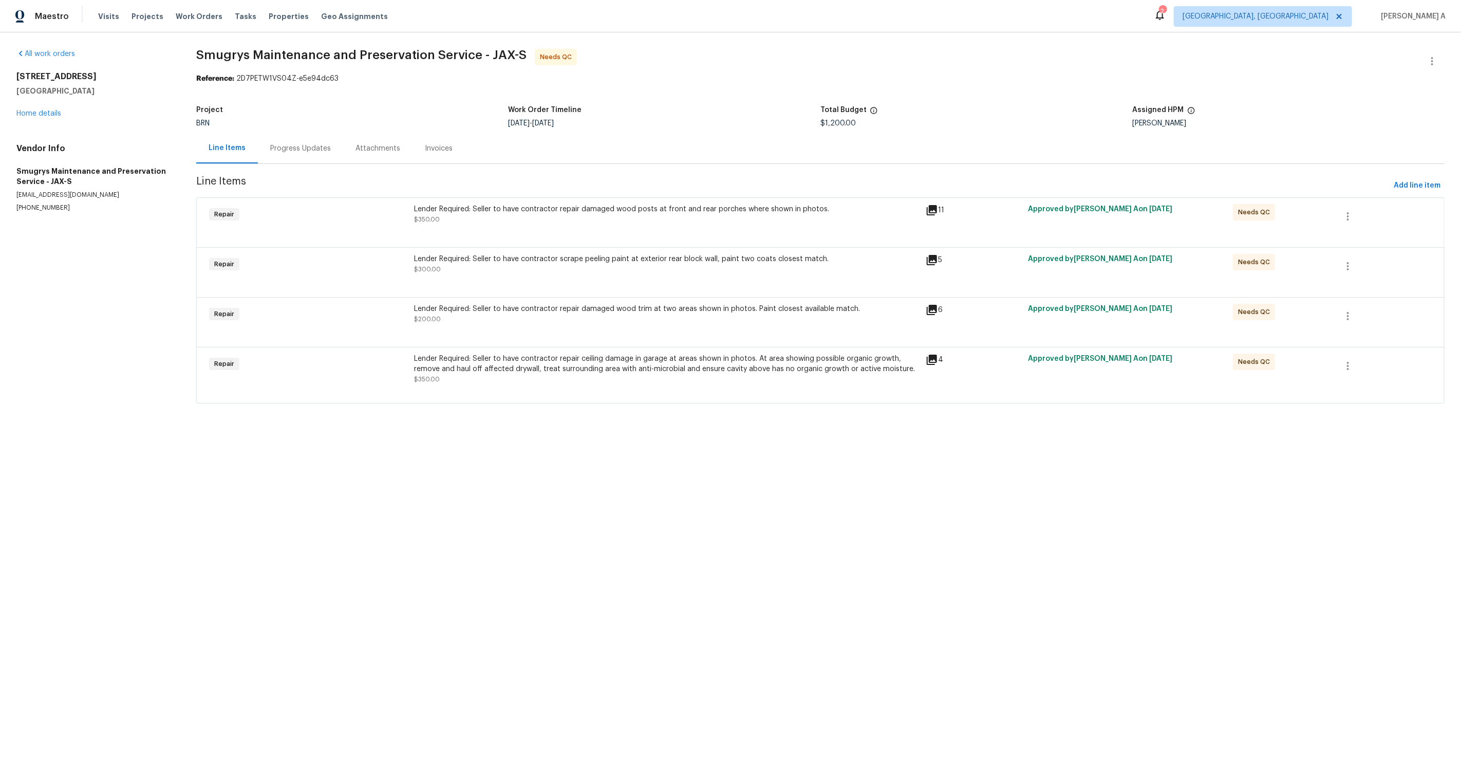
click at [668, 210] on div "Lender Required: Seller to have contractor repair damaged wood posts at front a…" at bounding box center [667, 209] width 506 height 10
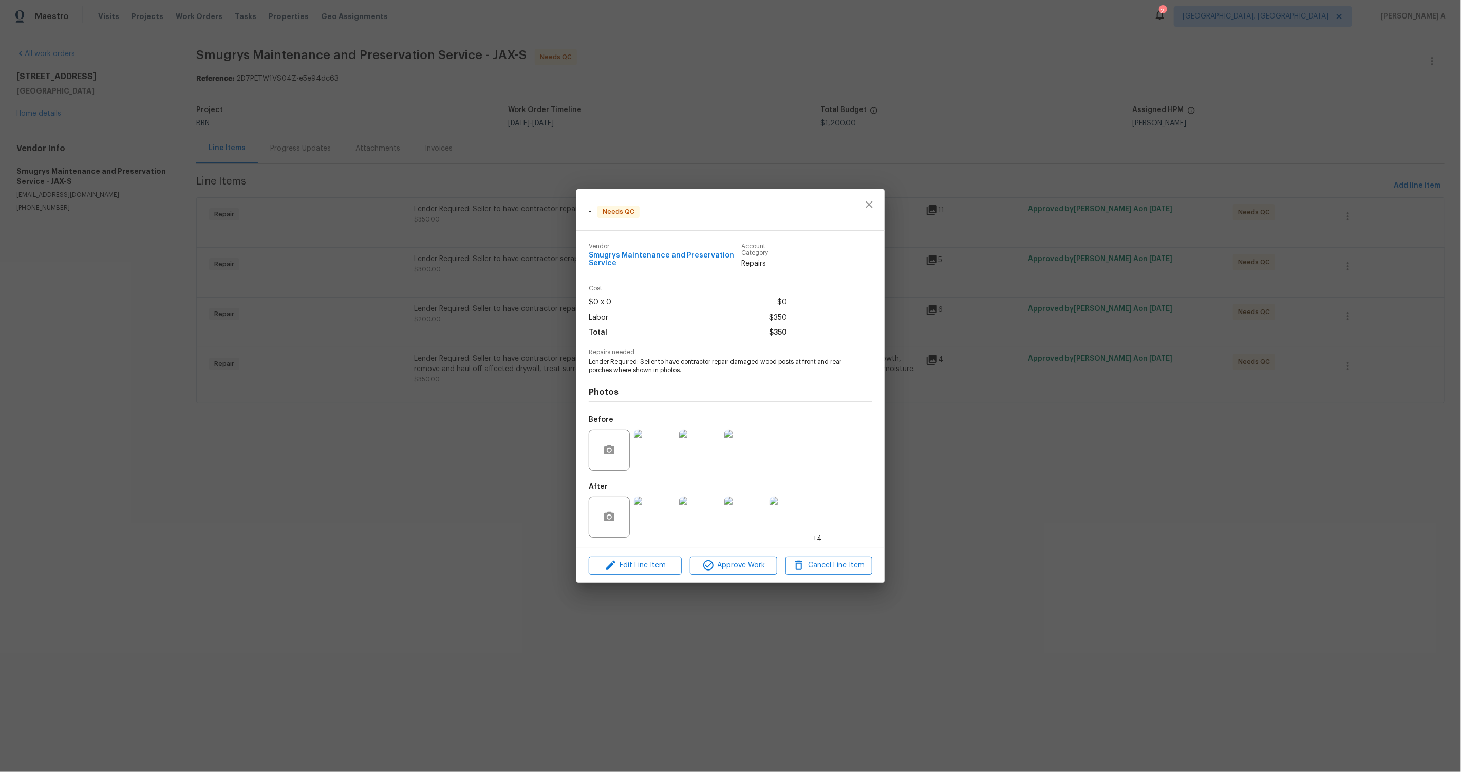
click at [653, 527] on img at bounding box center [654, 516] width 41 height 41
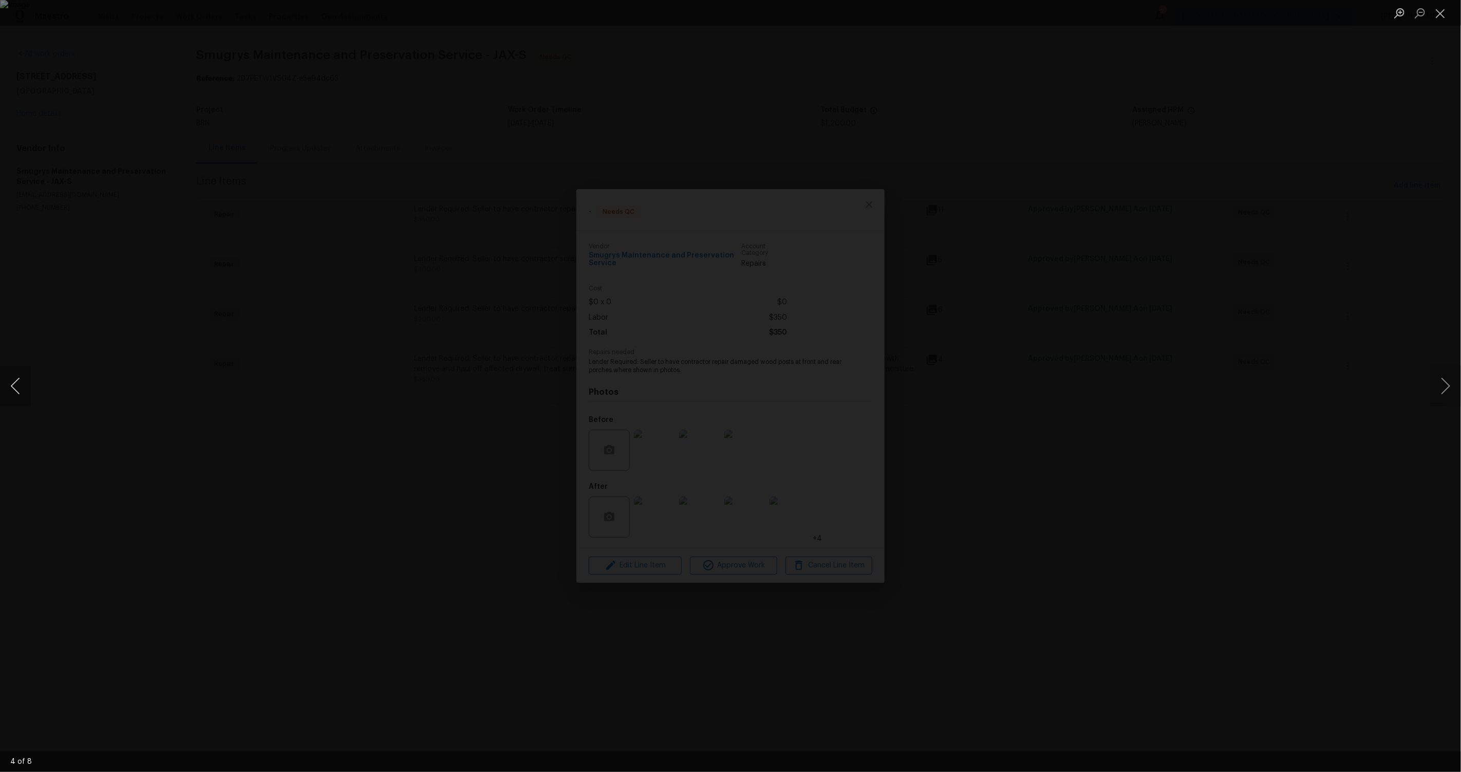
click at [5, 390] on button "Previous image" at bounding box center [15, 385] width 31 height 41
click at [1438, 12] on button "Close lightbox" at bounding box center [1440, 13] width 21 height 18
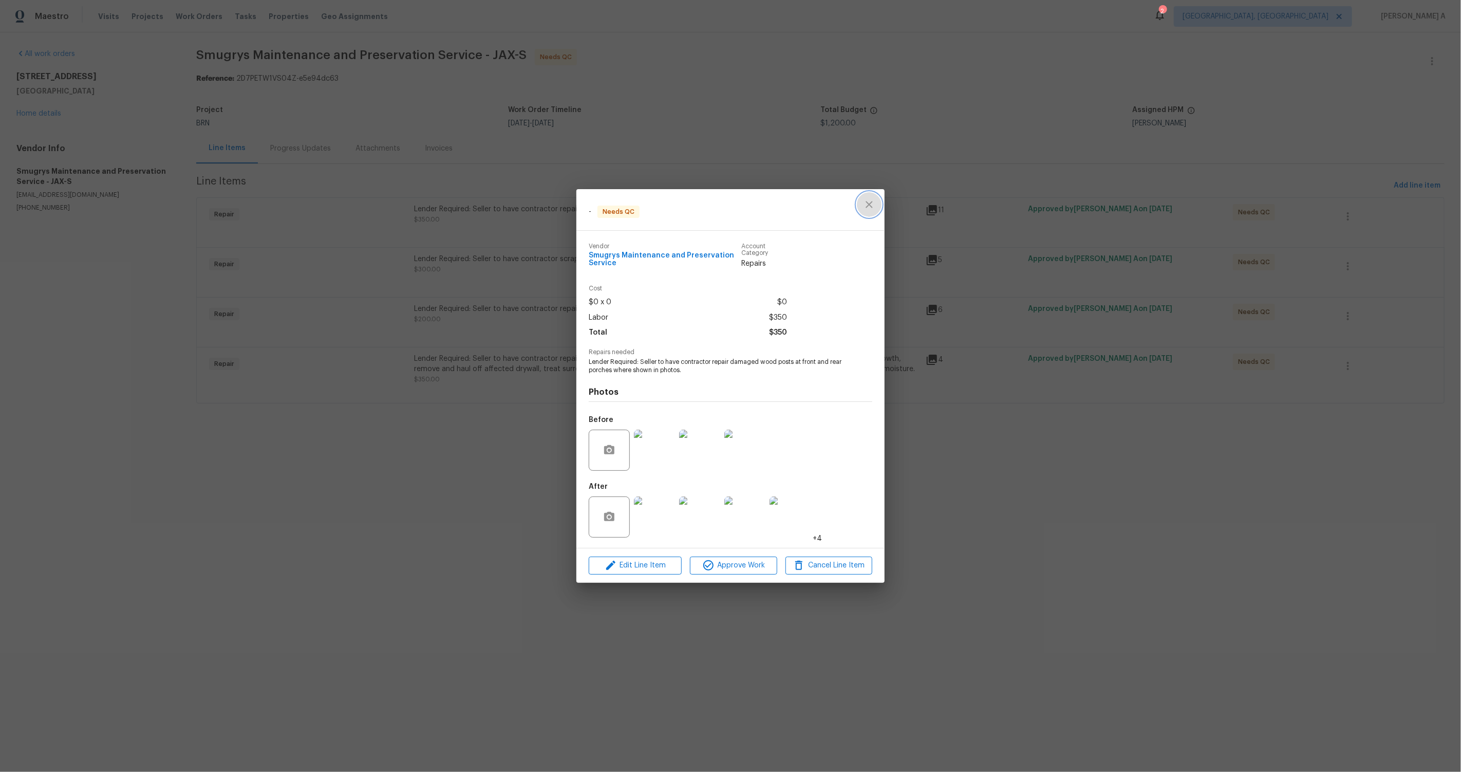
click at [873, 198] on icon "close" at bounding box center [869, 204] width 12 height 12
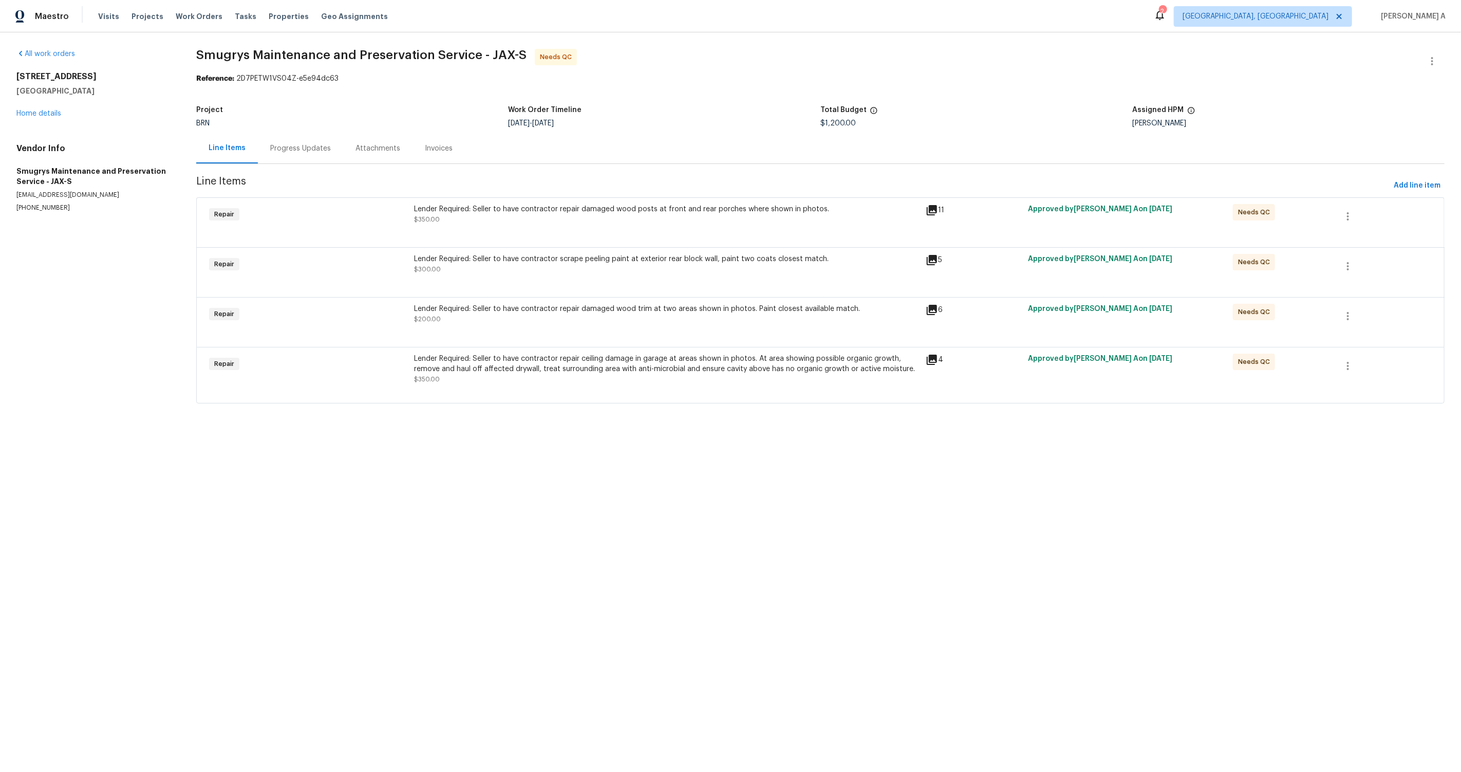
click at [591, 282] on div at bounding box center [820, 284] width 1223 height 12
click at [568, 263] on div "Lender Required: Seller to have contractor scrape peeling paint at exterior rea…" at bounding box center [667, 259] width 506 height 10
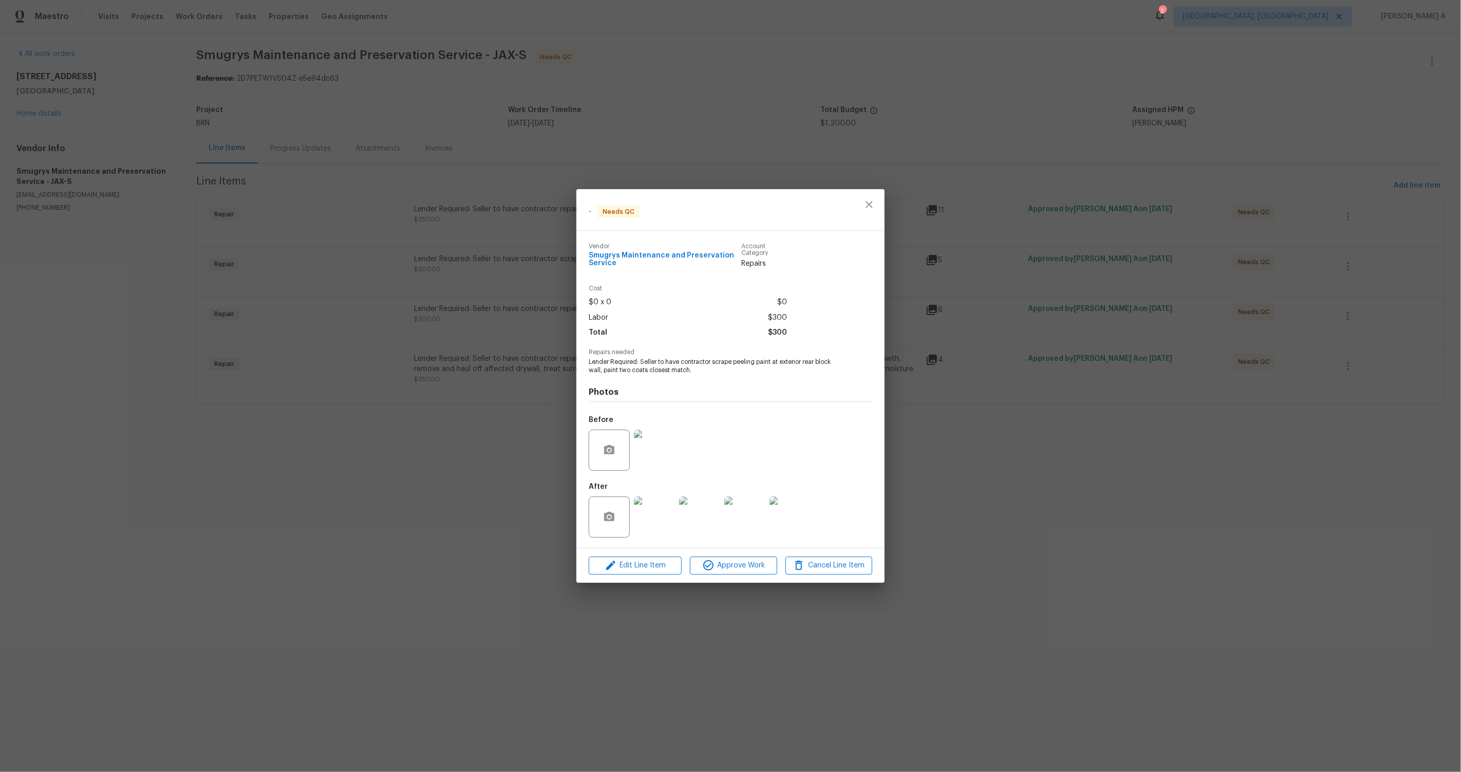
click at [654, 533] on img at bounding box center [654, 516] width 41 height 41
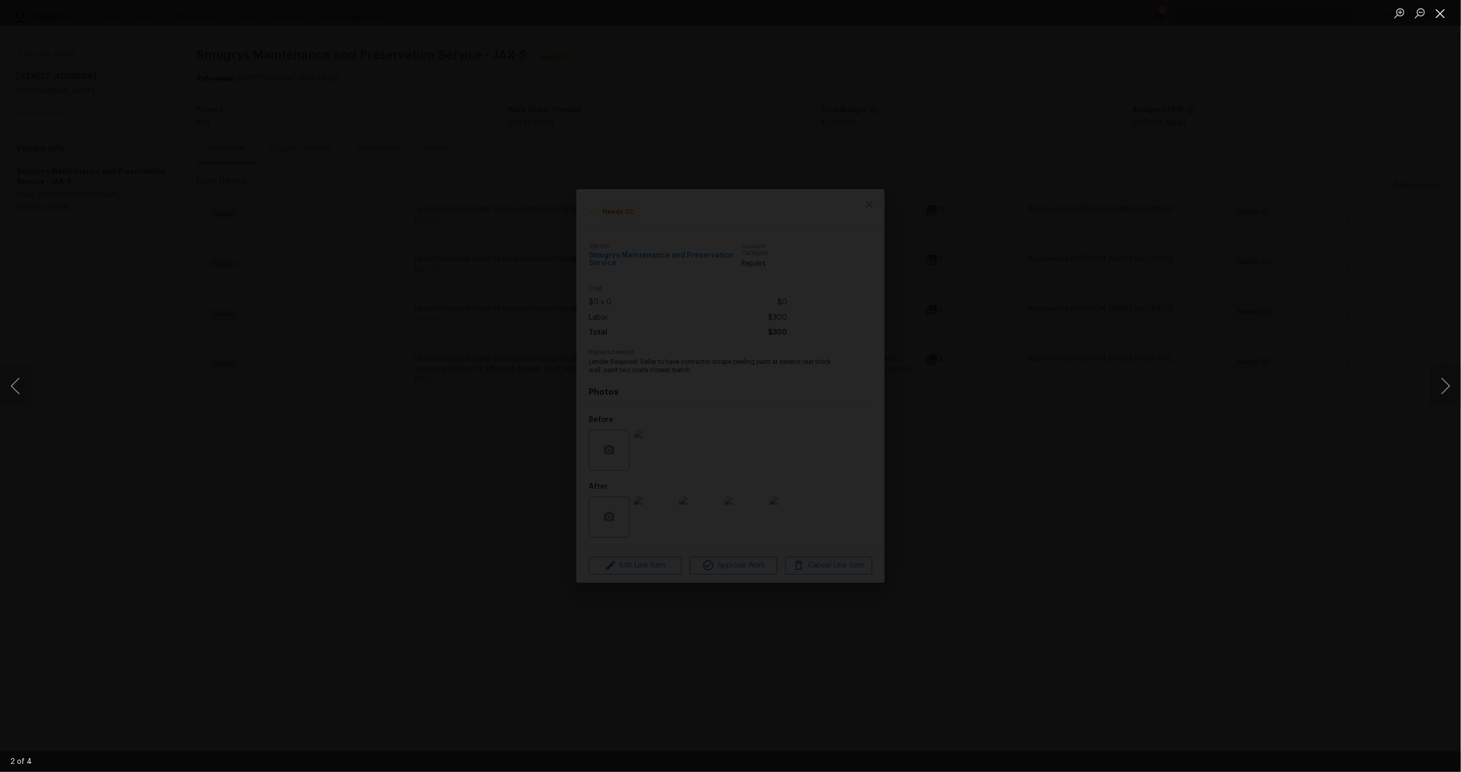
click at [1444, 9] on button "Close lightbox" at bounding box center [1440, 13] width 21 height 18
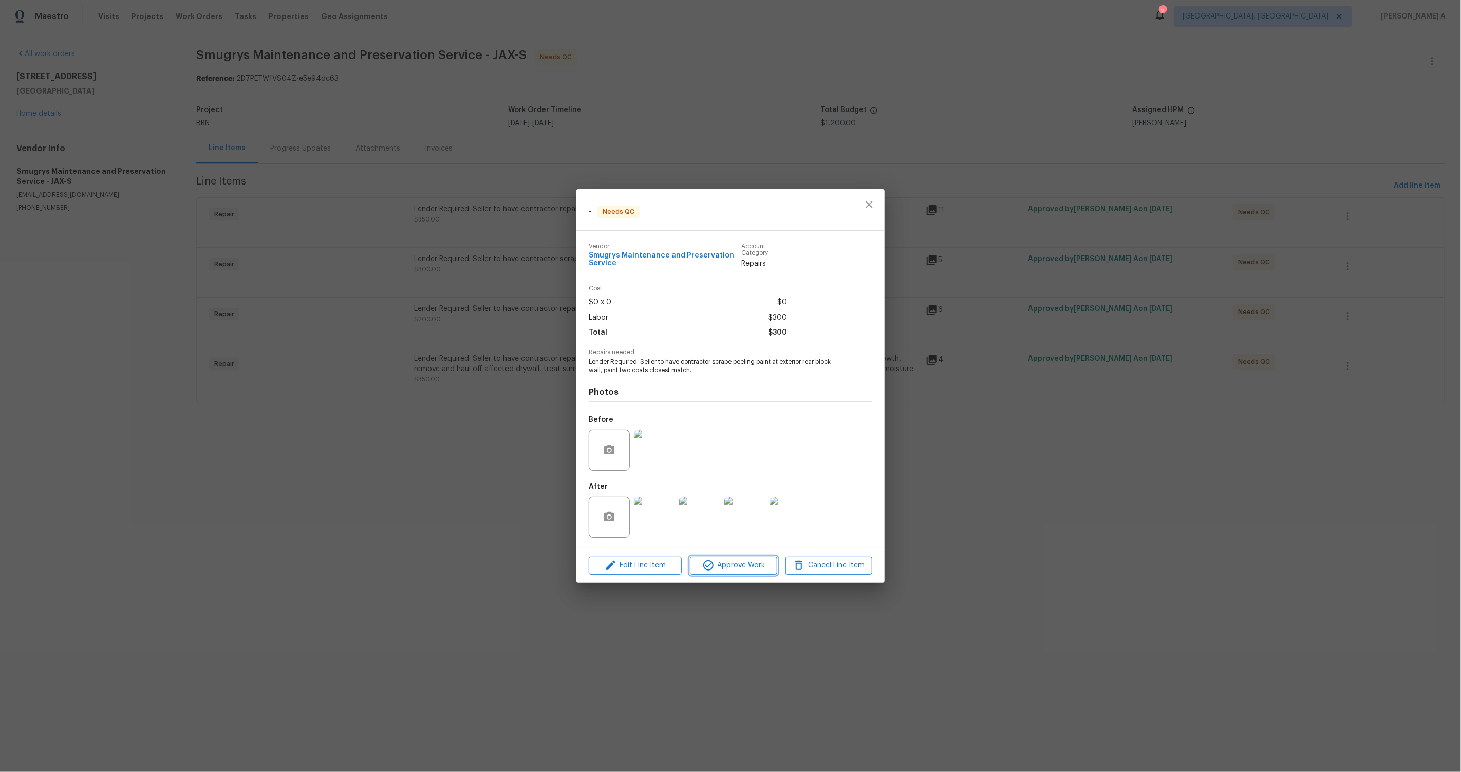
click at [752, 568] on span "Approve Work" at bounding box center [733, 565] width 81 height 13
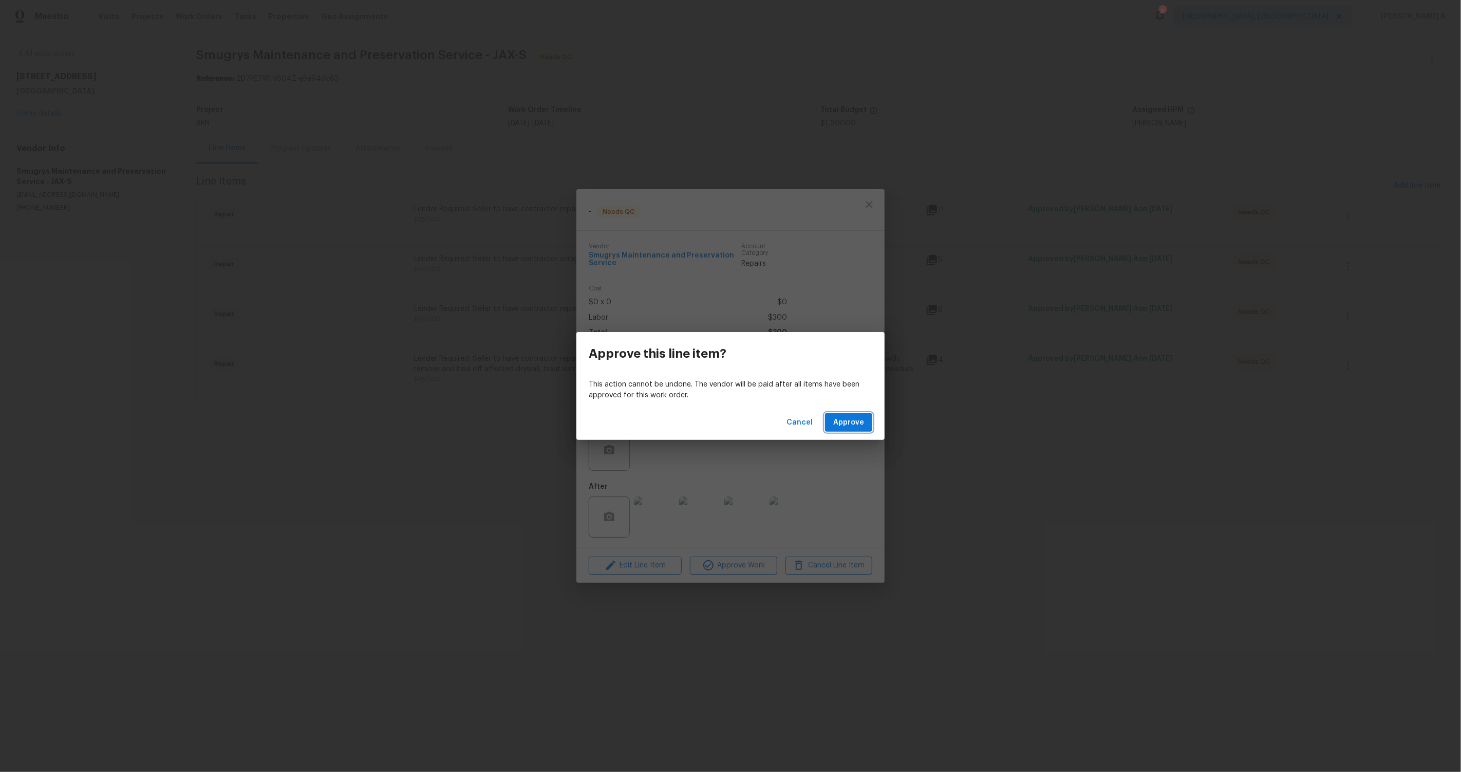
click at [844, 417] on span "Approve" at bounding box center [848, 422] width 31 height 13
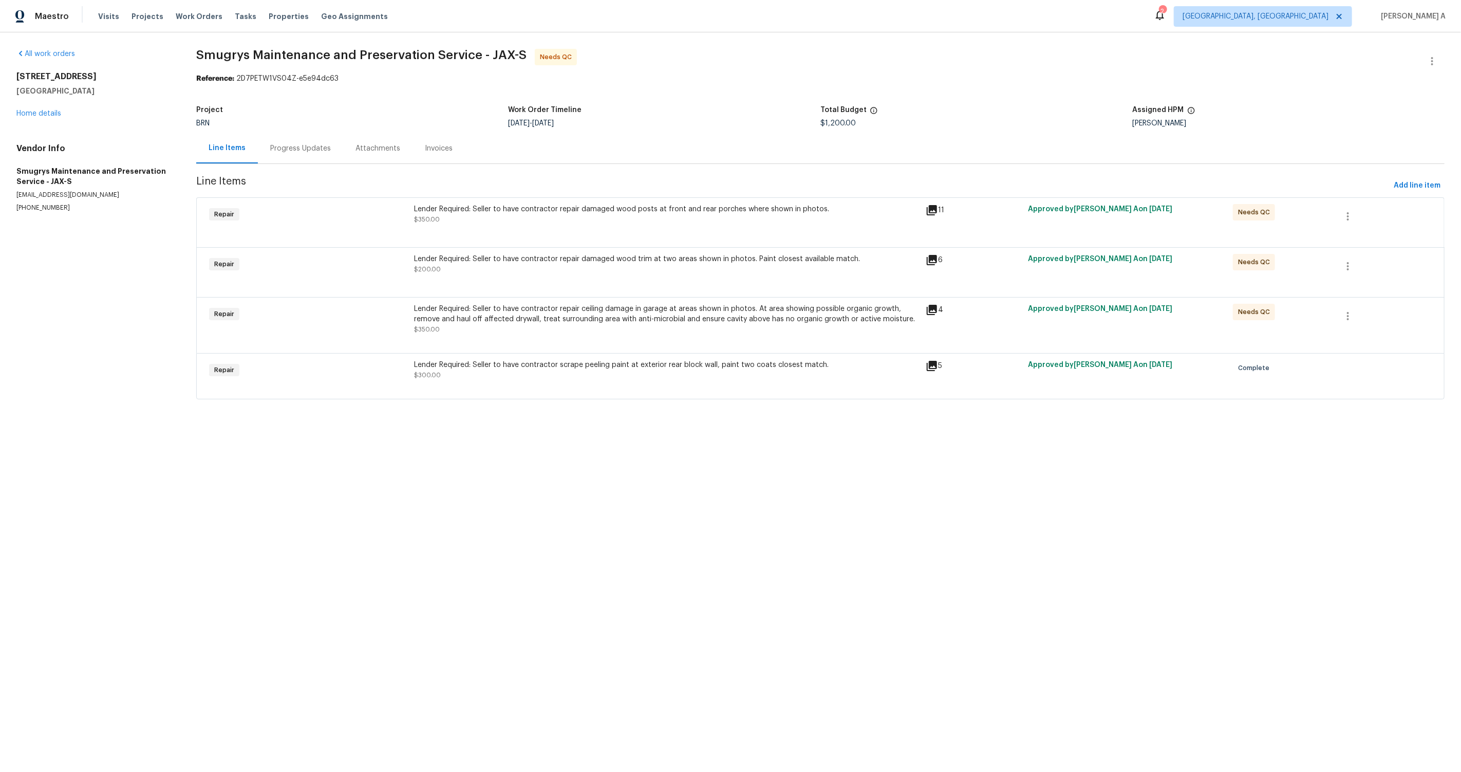
click at [638, 323] on div "Lender Required: Seller to have contractor repair ceiling damage in garage at a…" at bounding box center [667, 314] width 506 height 21
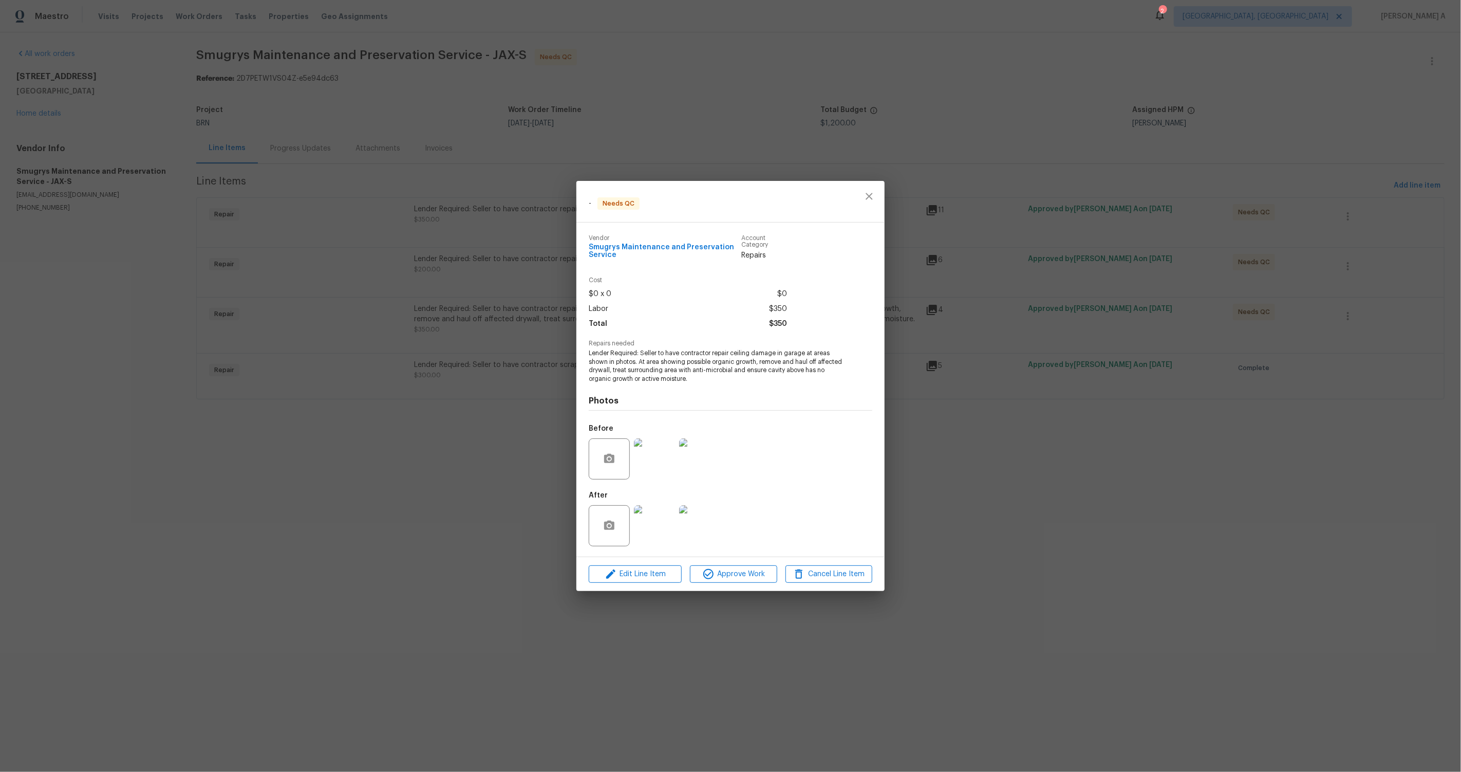
click at [516, 461] on div "- Needs QC Vendor Smugrys Maintenance and Preservation Service Account Category…" at bounding box center [730, 386] width 1461 height 772
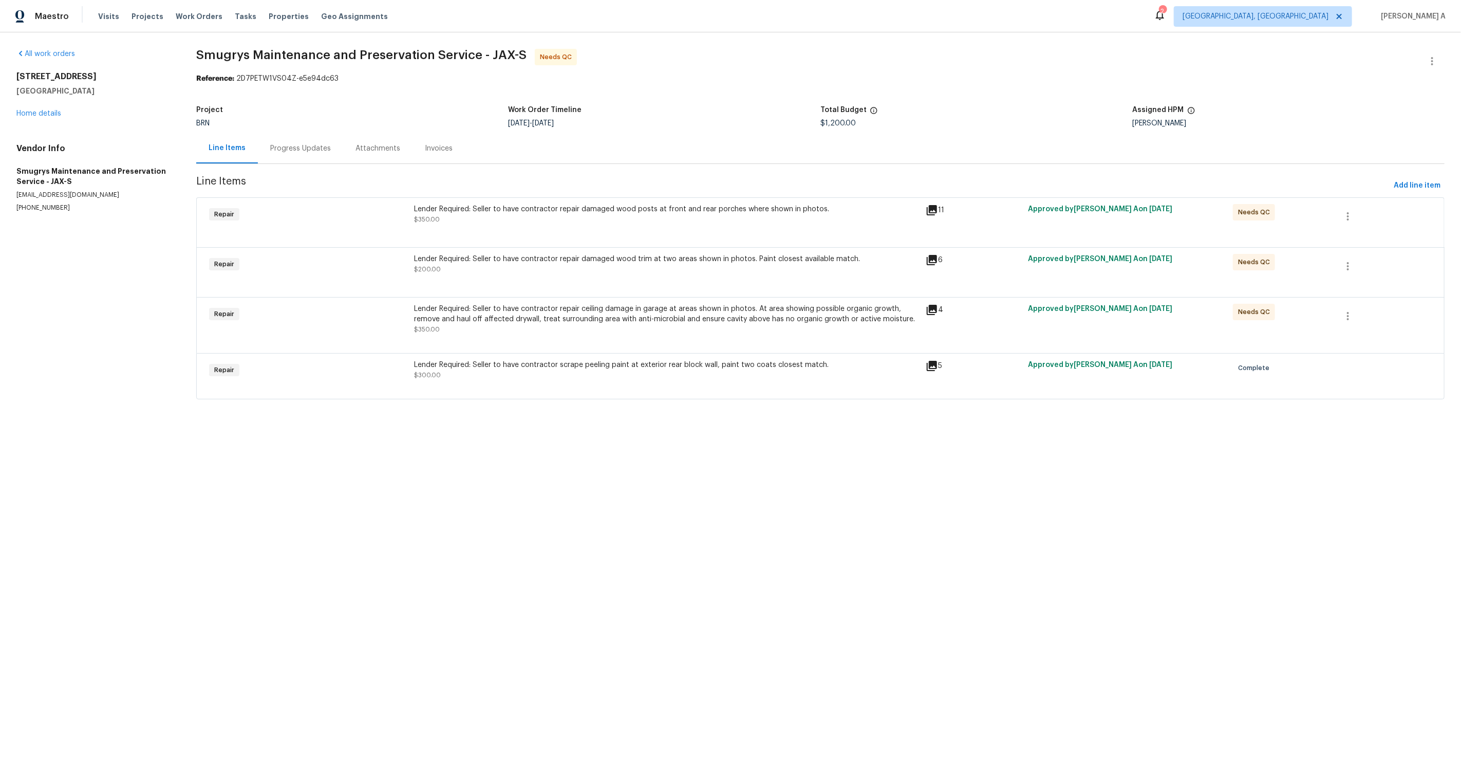
click at [571, 261] on div "Lender Required: Seller to have contractor repair damaged wood trim at two area…" at bounding box center [667, 259] width 506 height 10
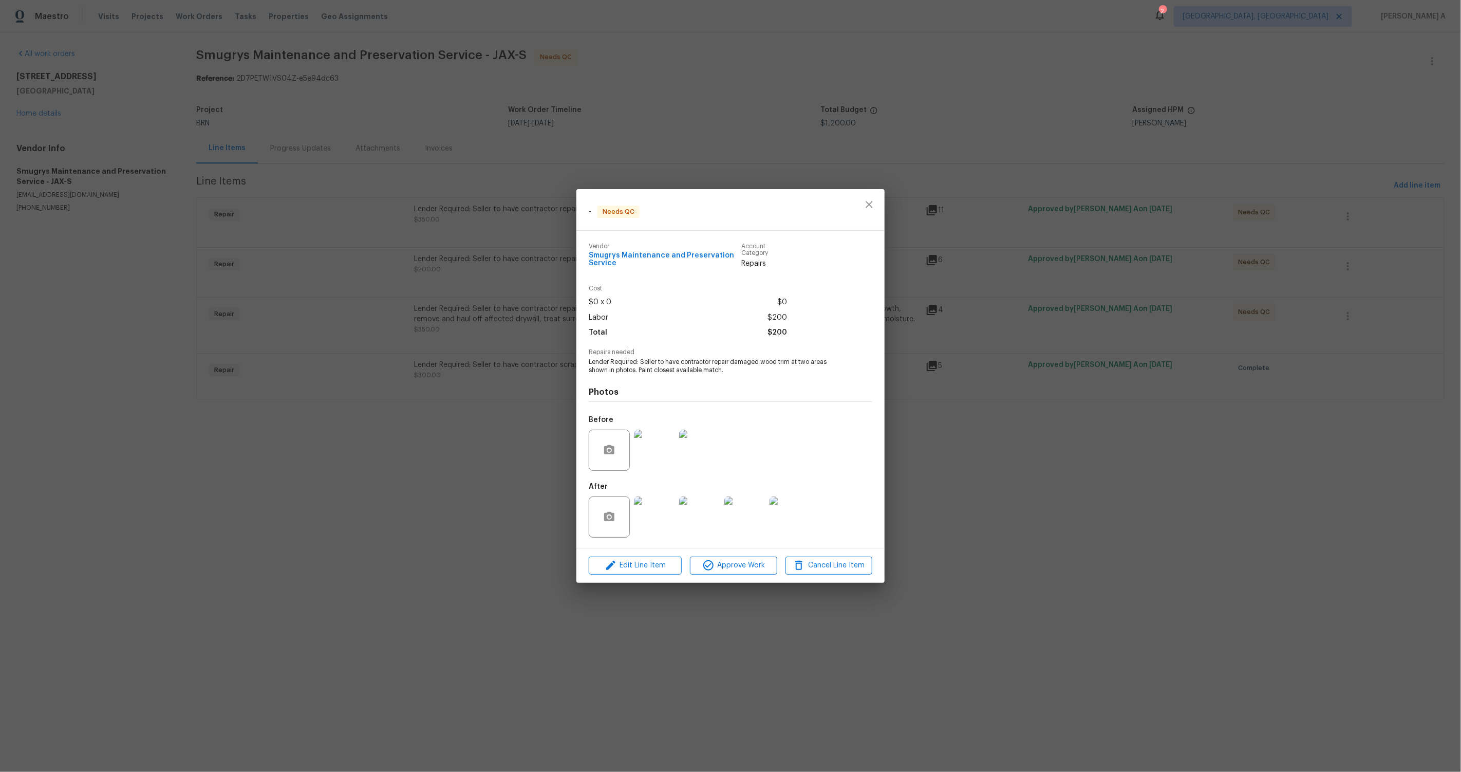
click at [649, 531] on img at bounding box center [654, 516] width 41 height 41
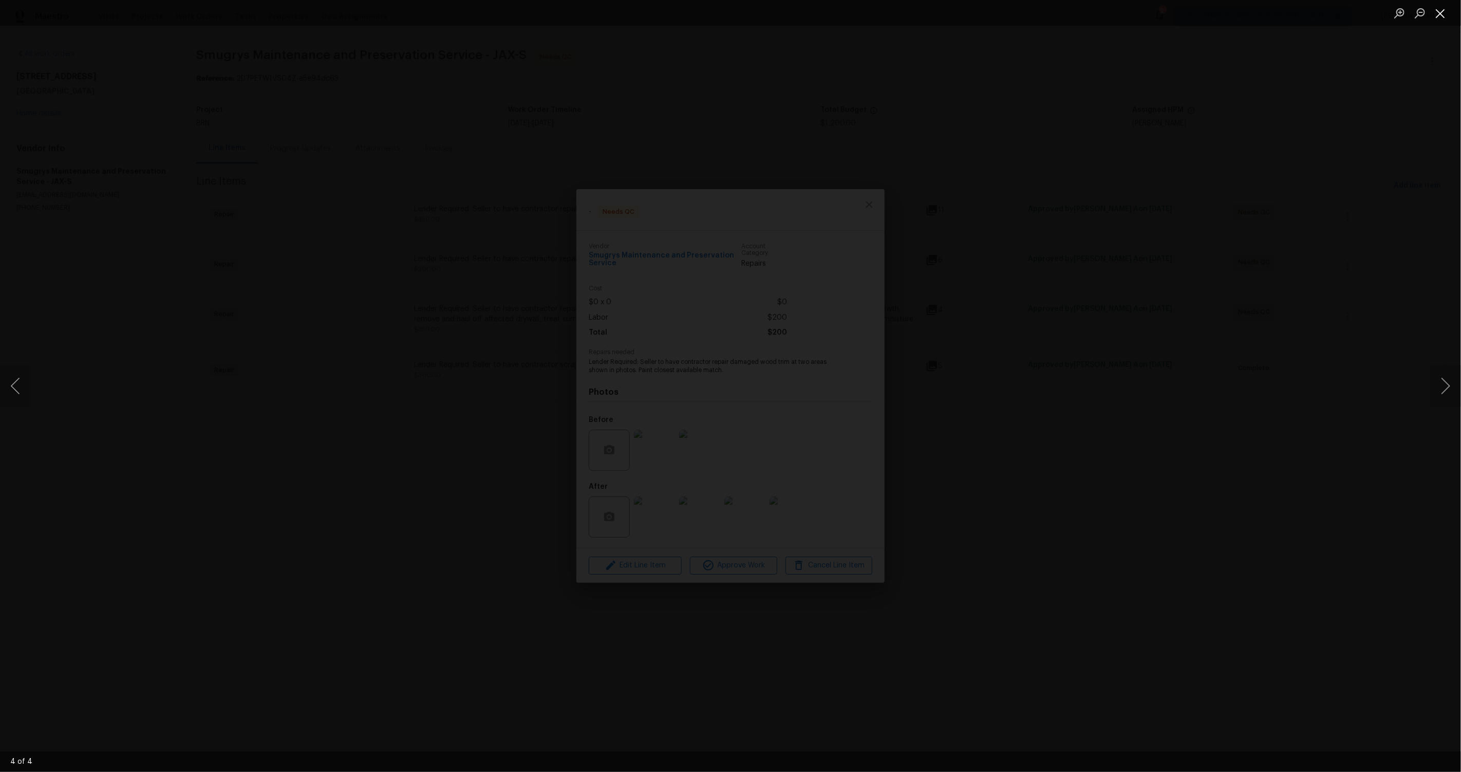
click at [1435, 14] on button "Close lightbox" at bounding box center [1440, 13] width 21 height 18
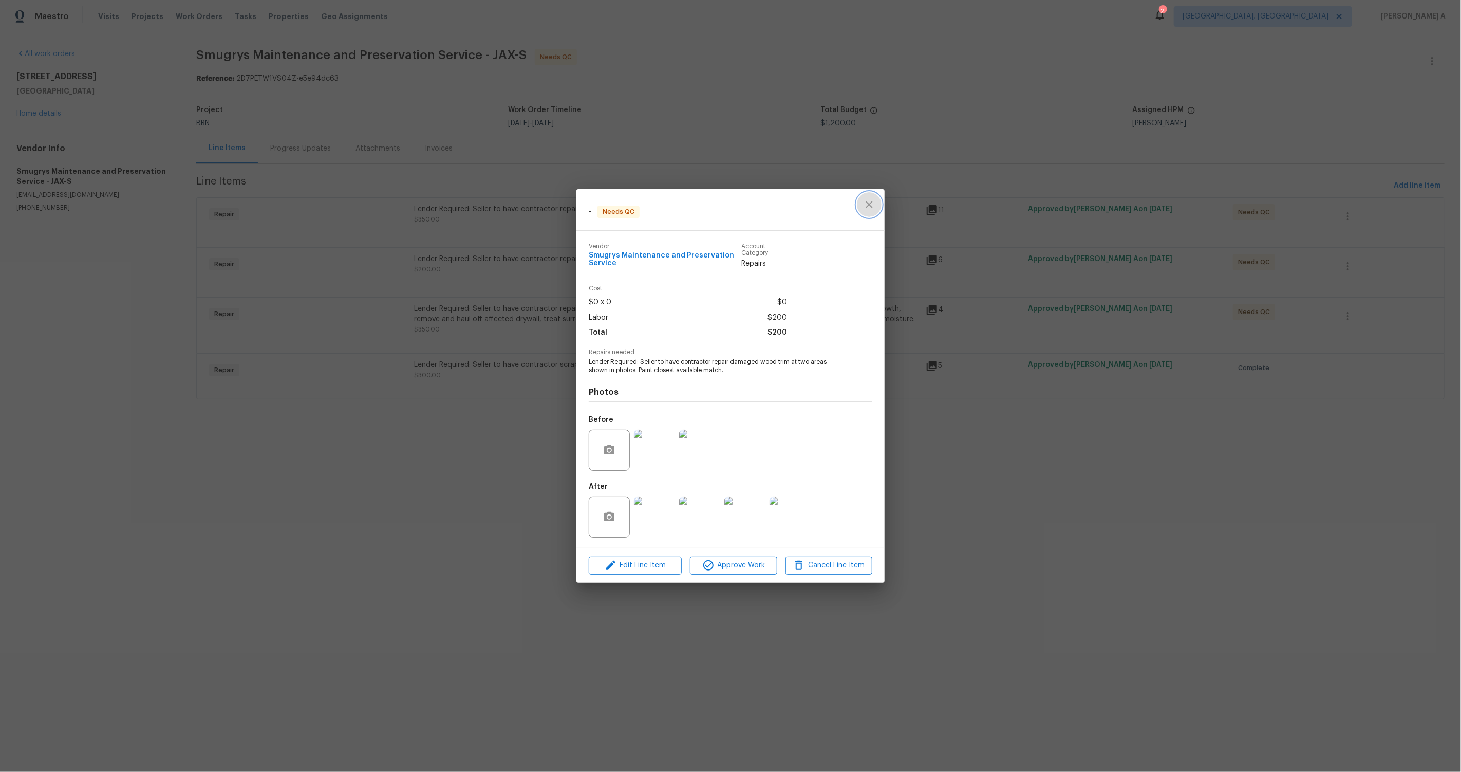
click at [866, 197] on button "close" at bounding box center [869, 204] width 25 height 25
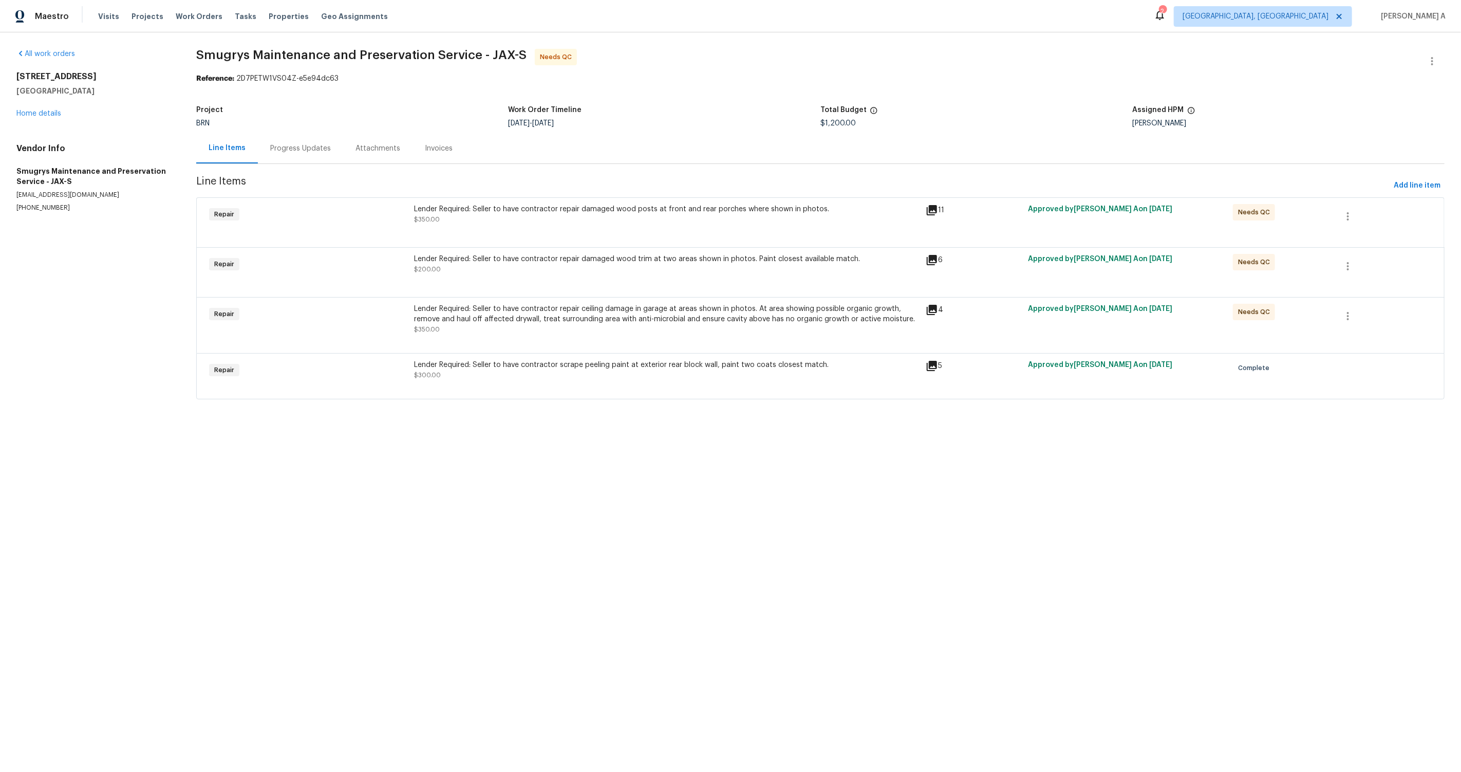
click at [650, 283] on div at bounding box center [820, 284] width 1223 height 12
click at [616, 271] on div "Lender Required: Seller to have contractor repair damaged wood trim at two area…" at bounding box center [667, 264] width 506 height 21
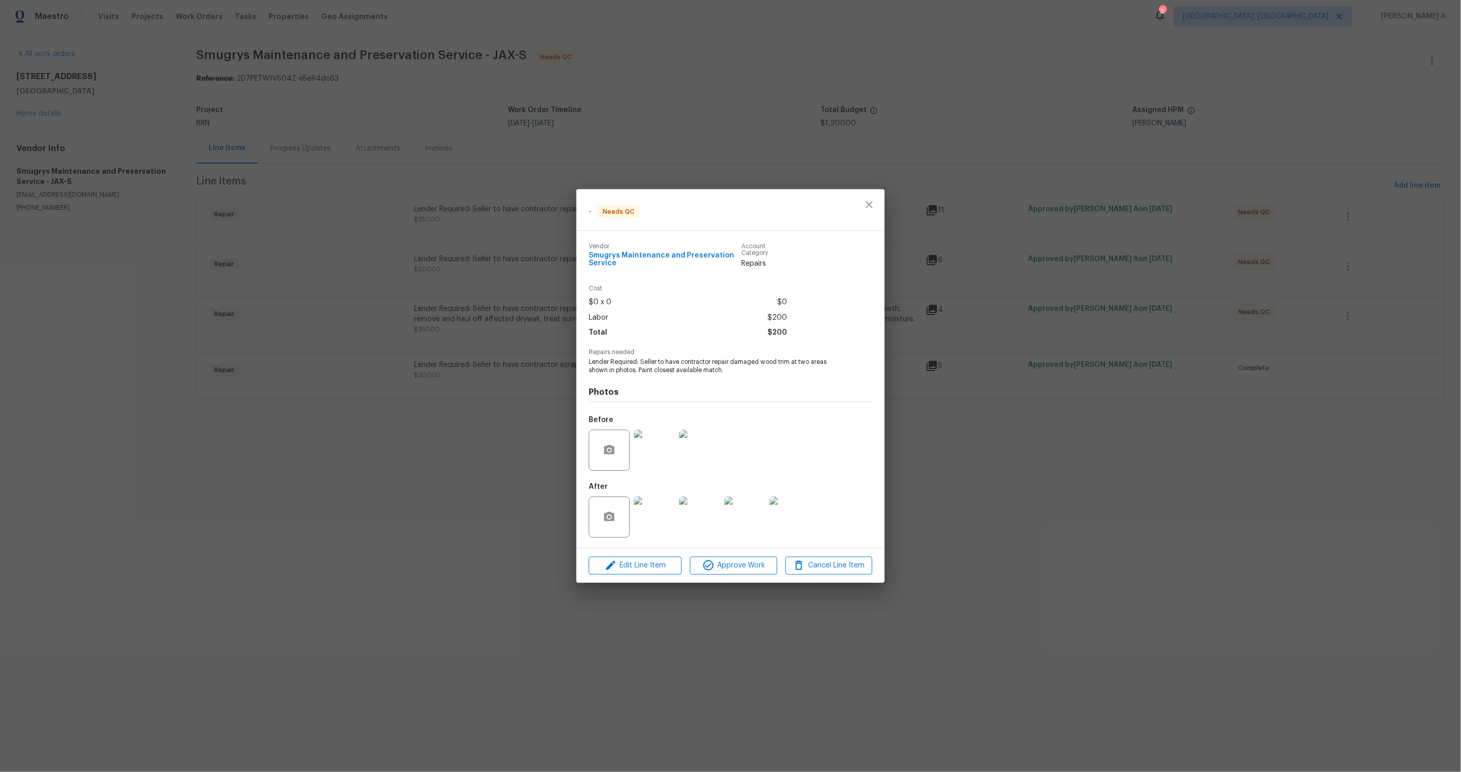
click at [649, 520] on img at bounding box center [654, 516] width 41 height 41
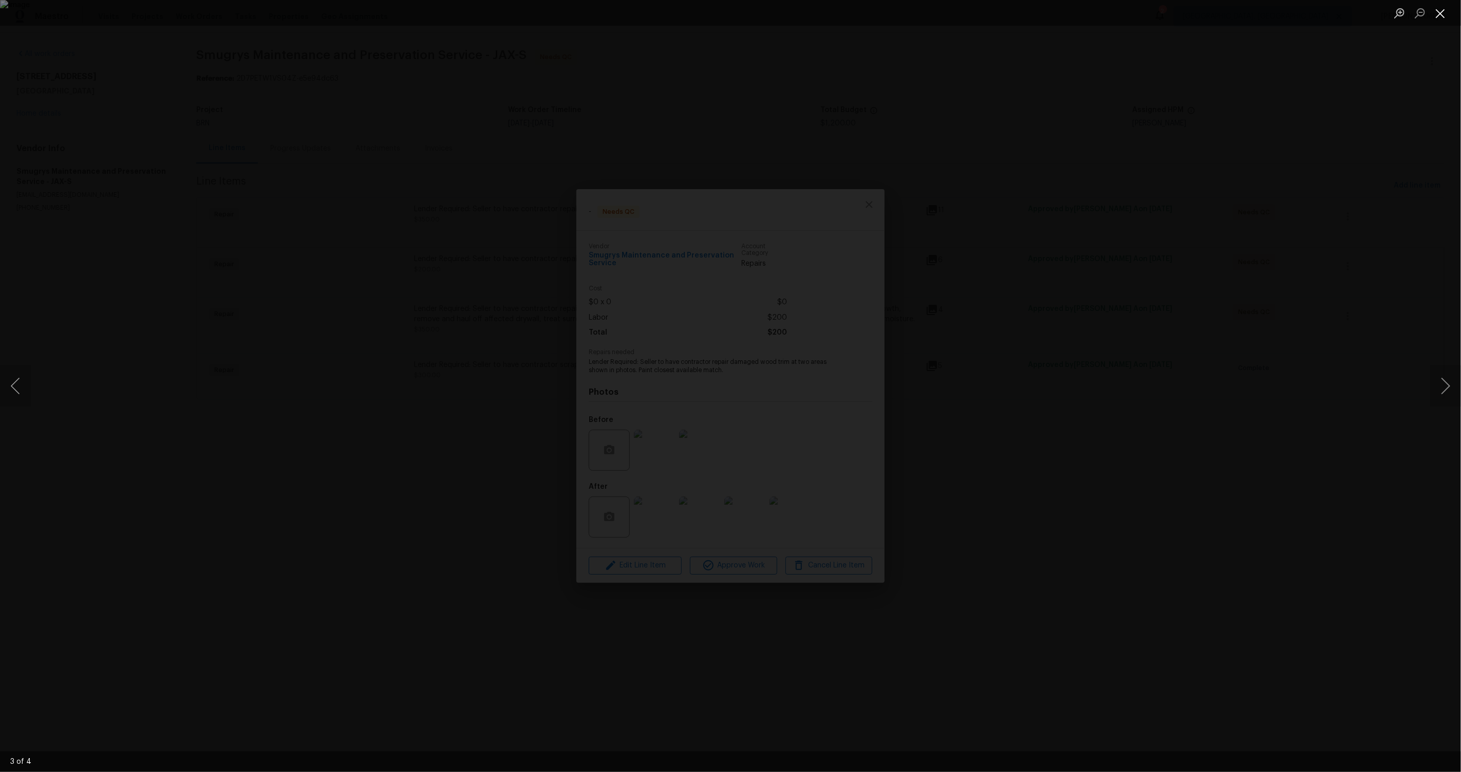
click at [1437, 19] on button "Close lightbox" at bounding box center [1440, 13] width 21 height 18
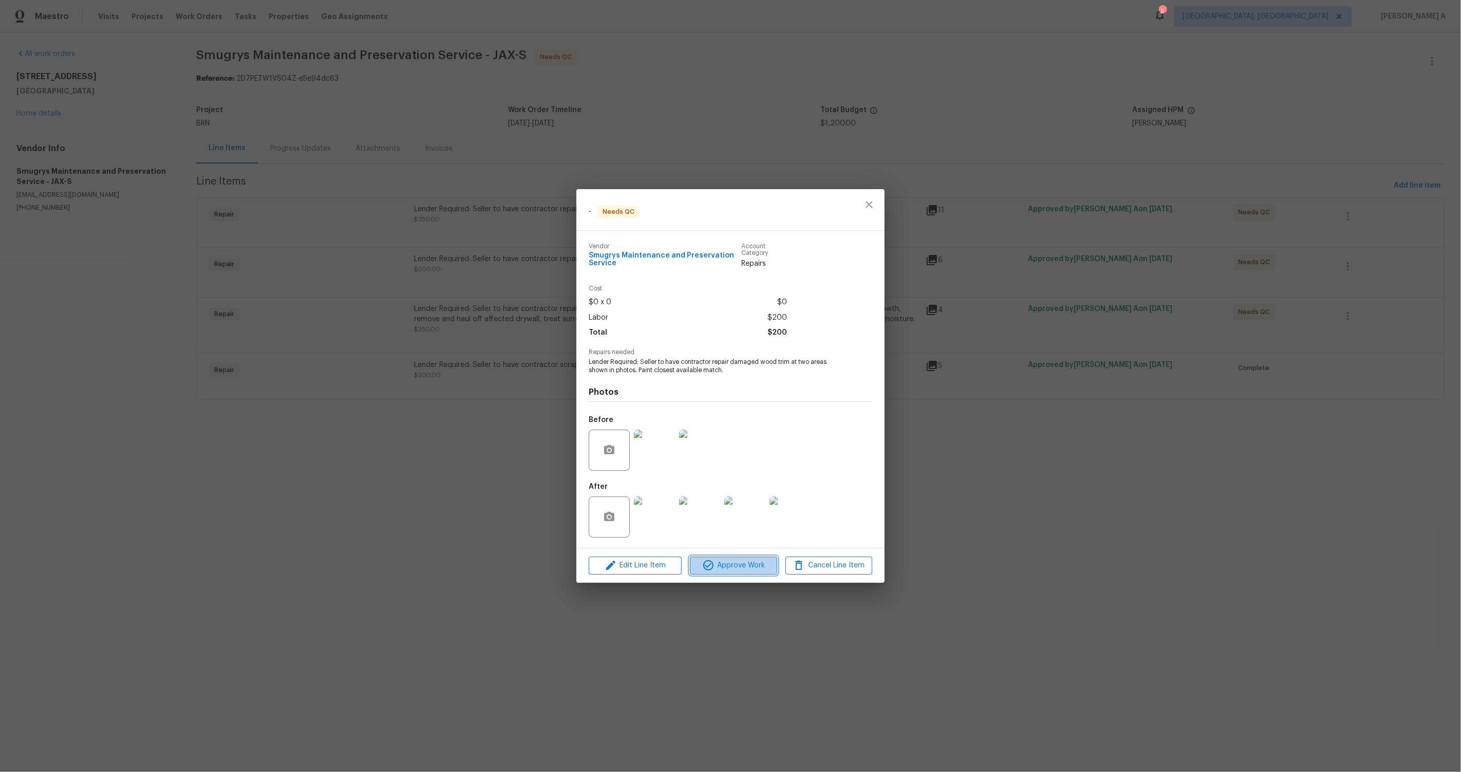
click at [728, 566] on span "Approve Work" at bounding box center [733, 565] width 81 height 13
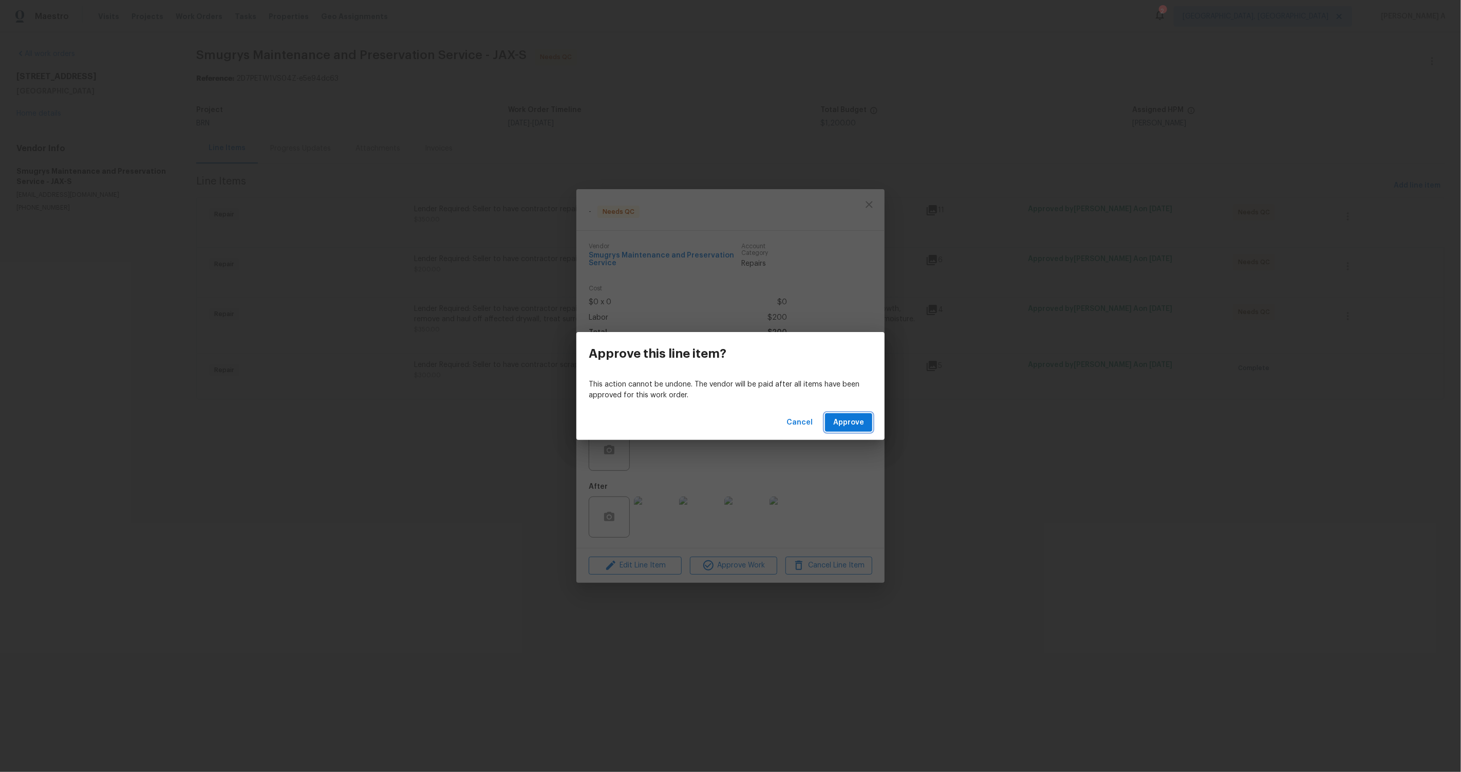
click at [842, 416] on span "Approve" at bounding box center [848, 422] width 31 height 13
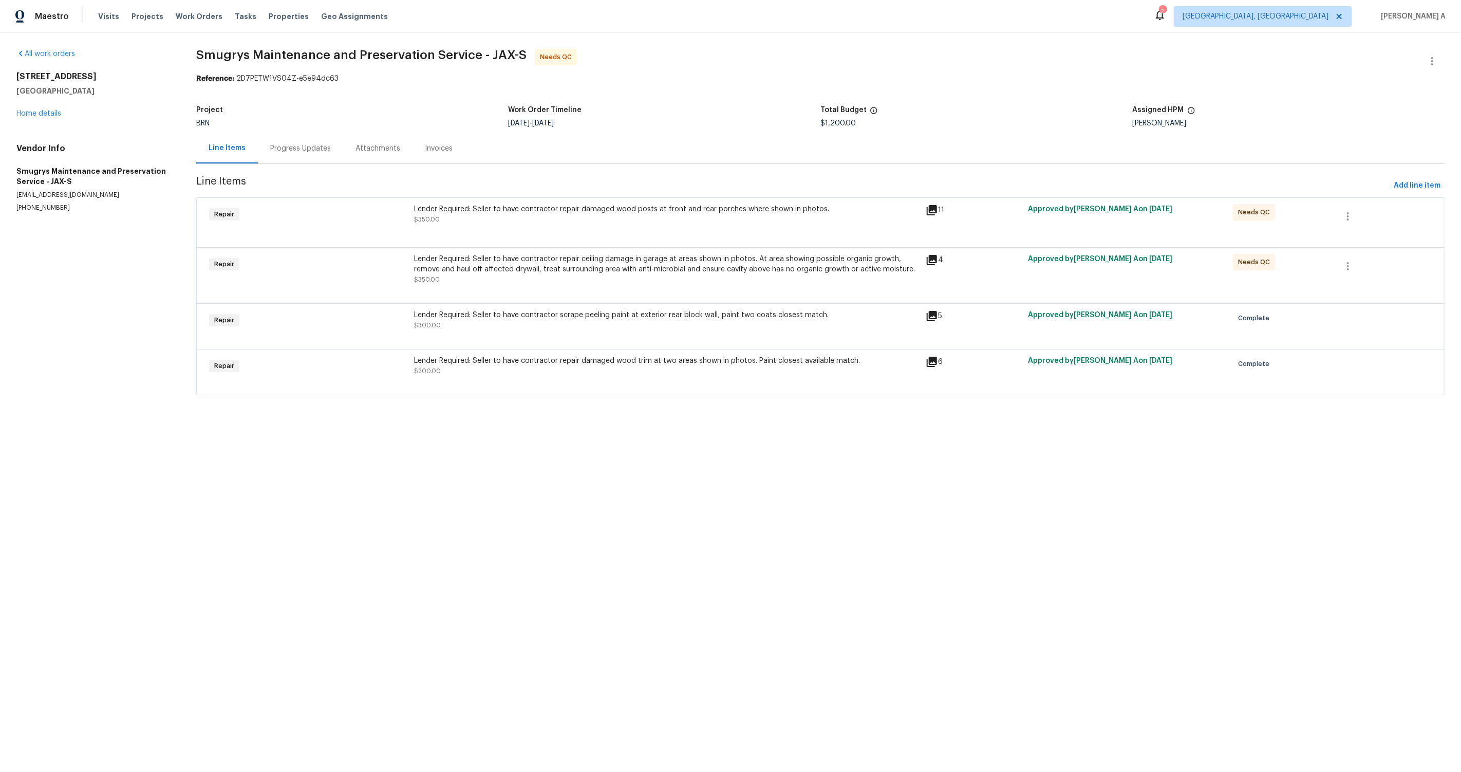
click at [598, 276] on div "Lender Required: Seller to have contractor repair ceiling damage in garage at a…" at bounding box center [667, 269] width 506 height 31
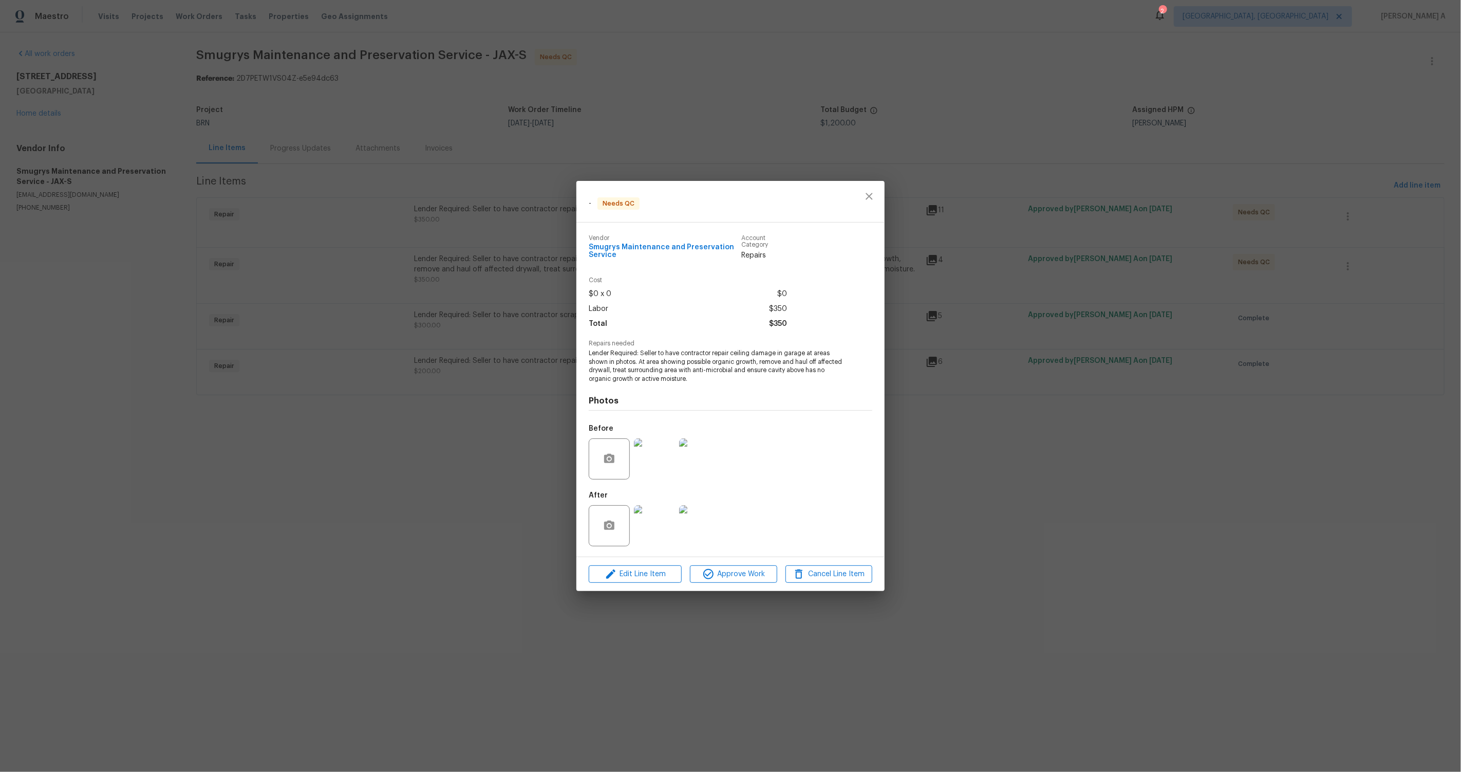
click at [668, 529] on img at bounding box center [654, 525] width 41 height 41
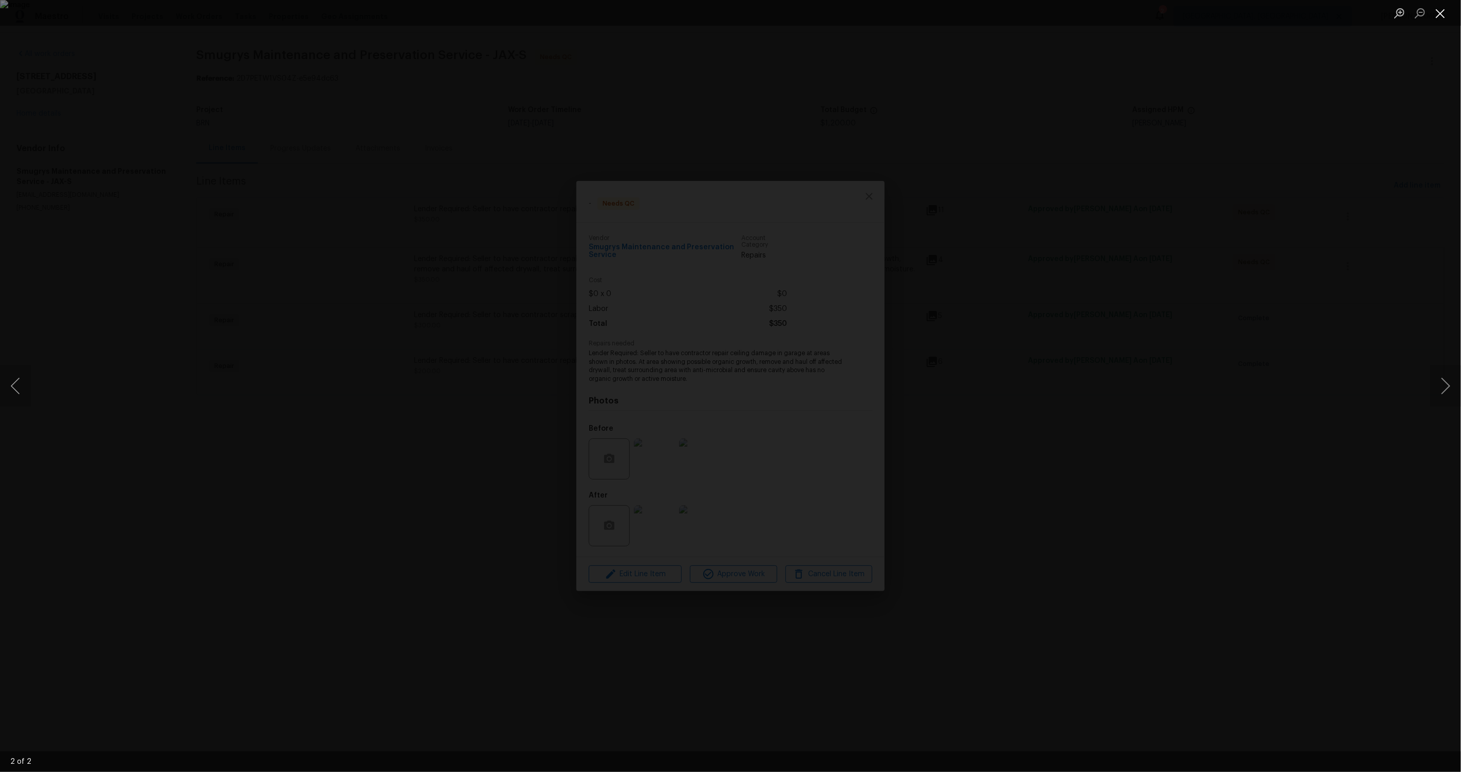
click at [1442, 8] on button "Close lightbox" at bounding box center [1440, 13] width 21 height 18
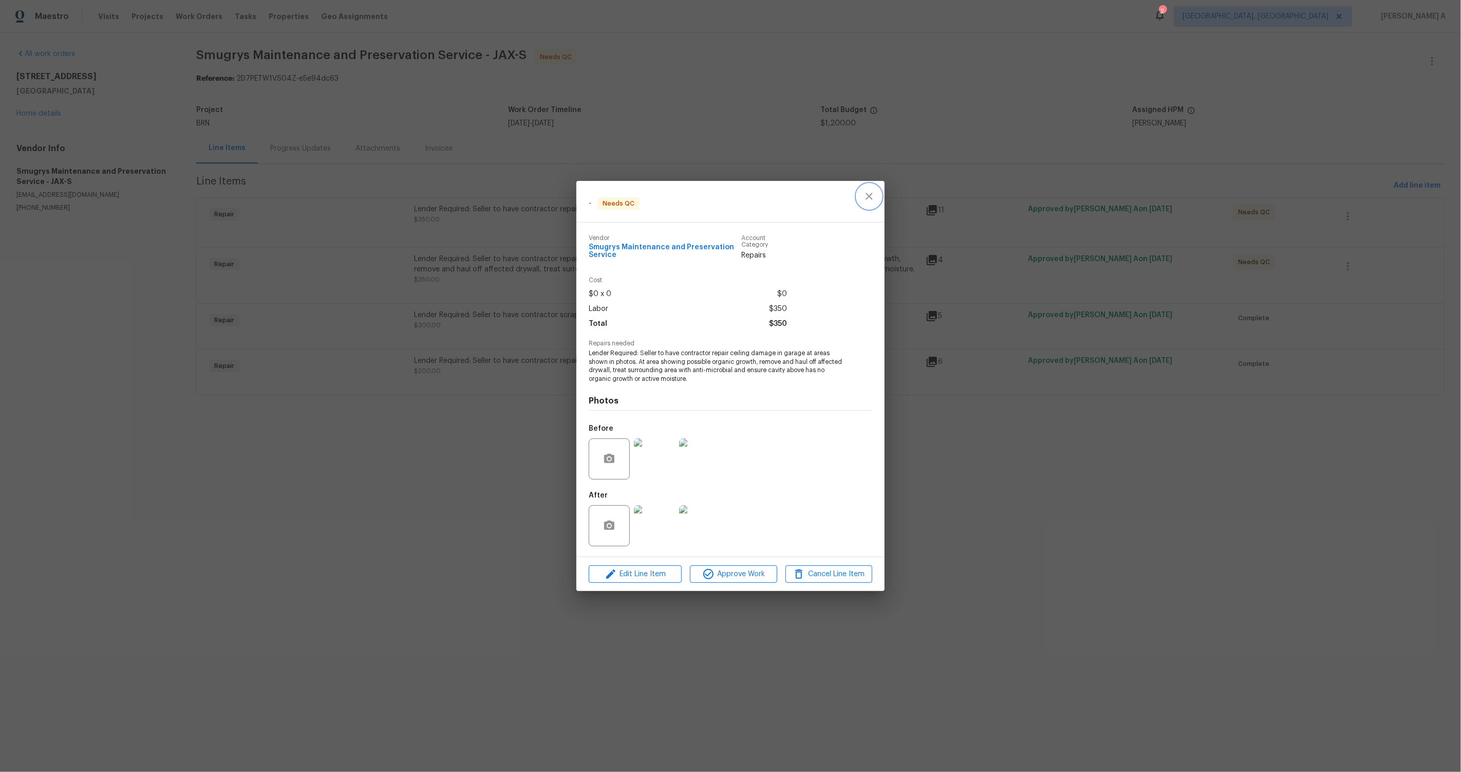
click at [866, 191] on icon "close" at bounding box center [869, 196] width 12 height 12
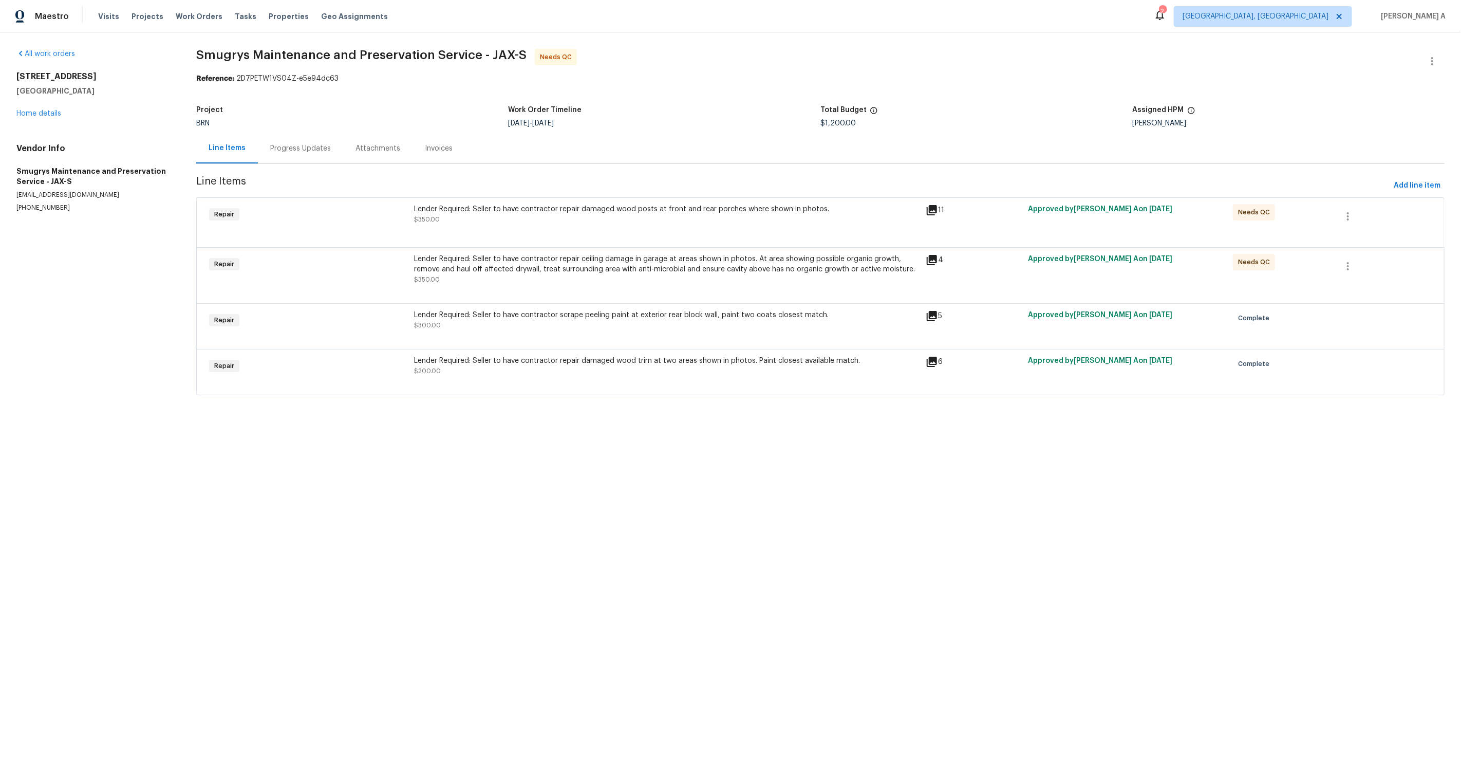
click at [299, 156] on div "Progress Updates" at bounding box center [300, 148] width 85 height 30
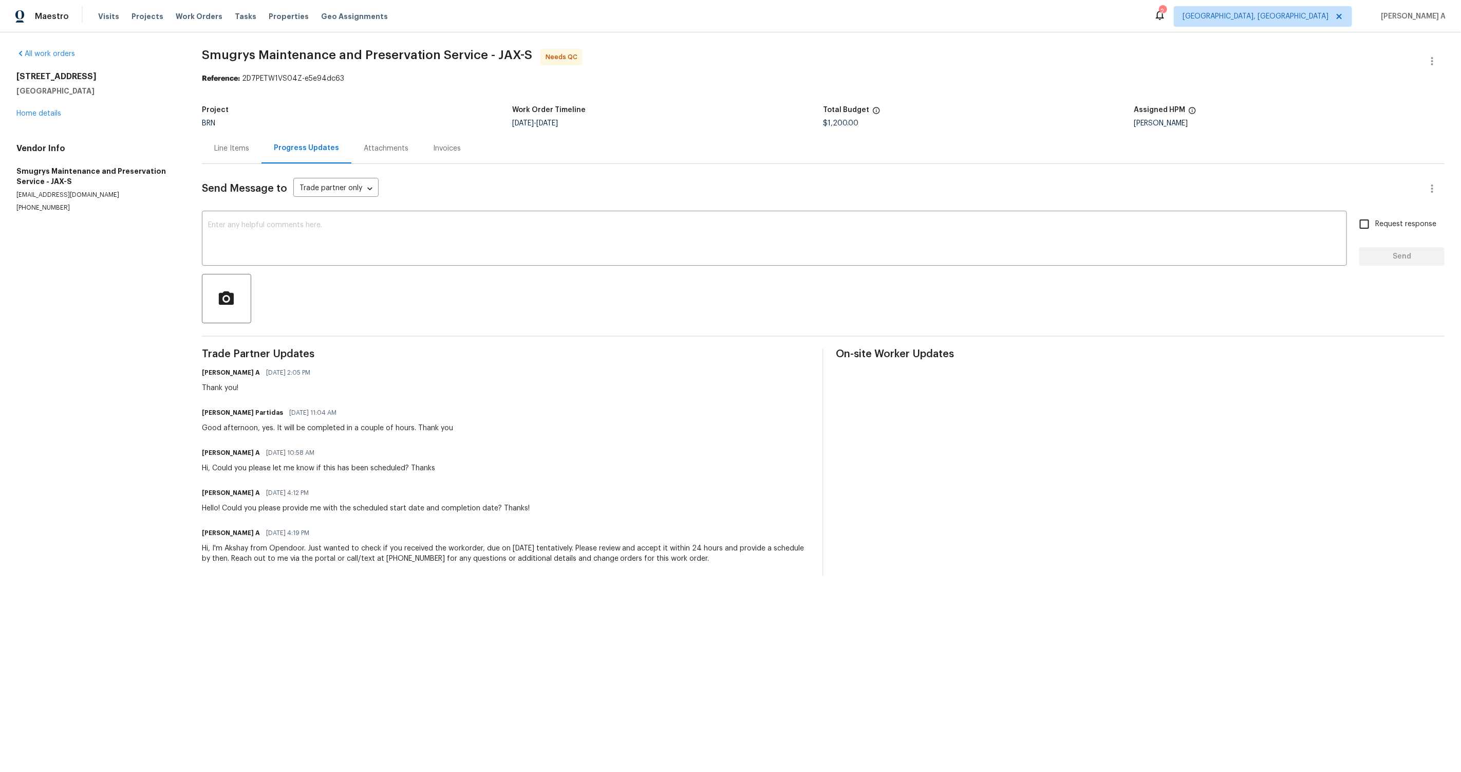
click at [241, 155] on div "Line Items" at bounding box center [232, 148] width 60 height 30
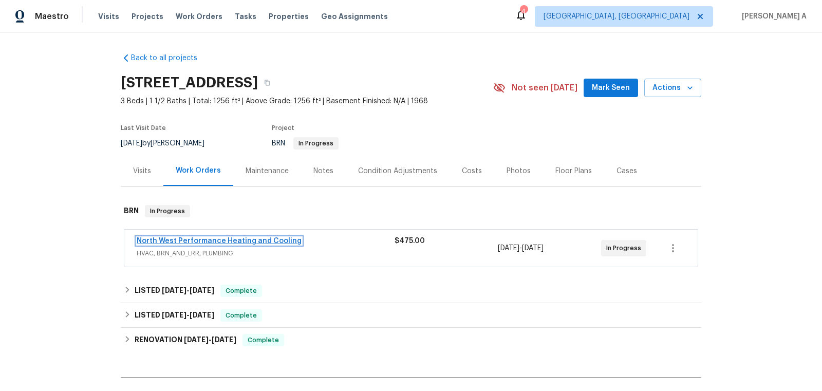
click at [204, 238] on link "North West Performance Heating and Cooling" at bounding box center [219, 240] width 165 height 7
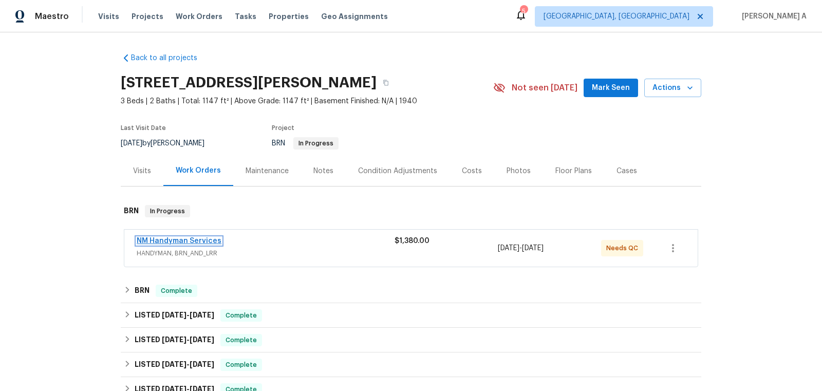
click at [189, 239] on link "NM Handyman Services" at bounding box center [179, 240] width 85 height 7
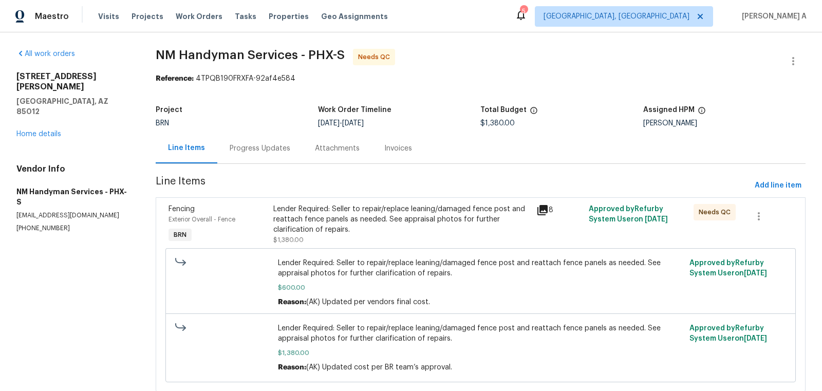
click at [397, 226] on div "Lender Required: Seller to repair/replace leaning/damaged fence post and reatta…" at bounding box center [401, 219] width 256 height 31
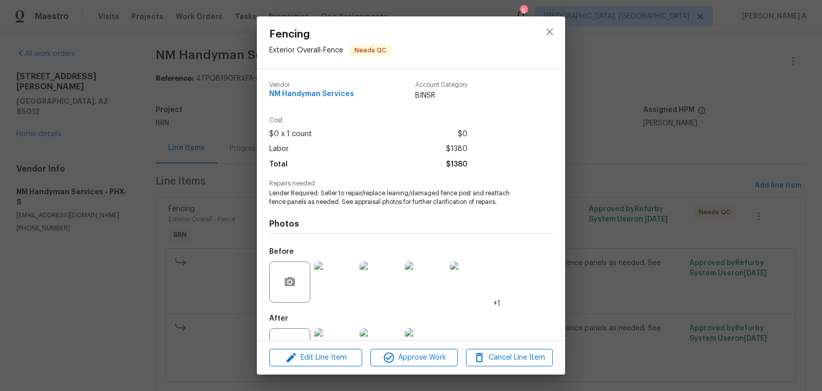
scroll to position [39, 0]
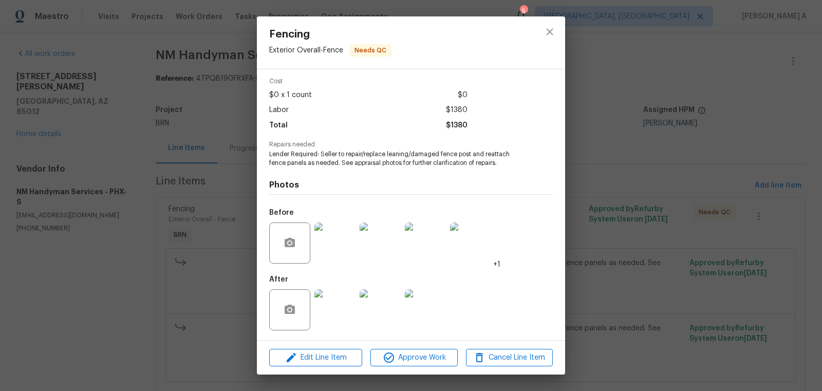
click at [344, 246] on img at bounding box center [334, 242] width 41 height 41
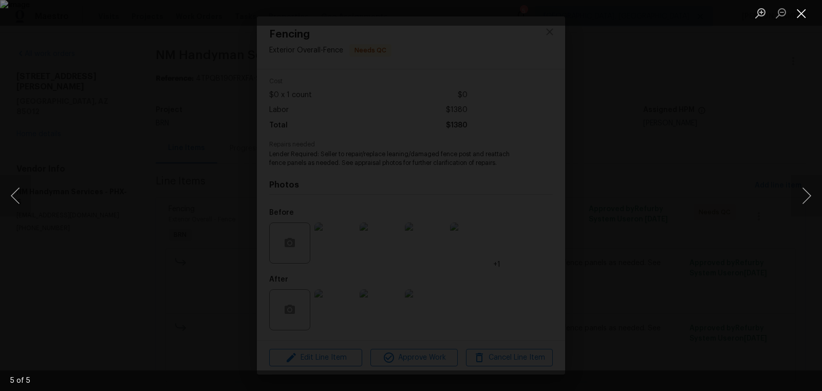
click at [796, 5] on button "Close lightbox" at bounding box center [801, 13] width 21 height 18
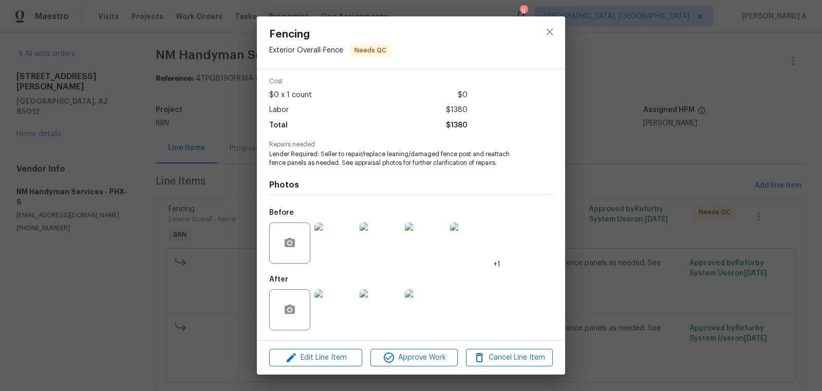
click at [337, 307] on img at bounding box center [334, 309] width 41 height 41
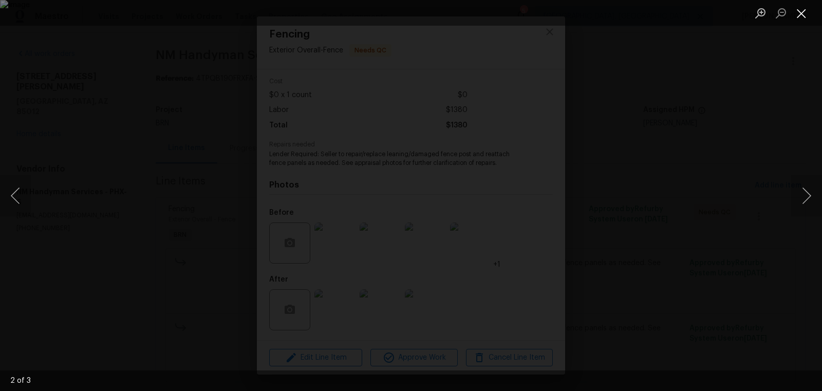
click at [802, 10] on button "Close lightbox" at bounding box center [801, 13] width 21 height 18
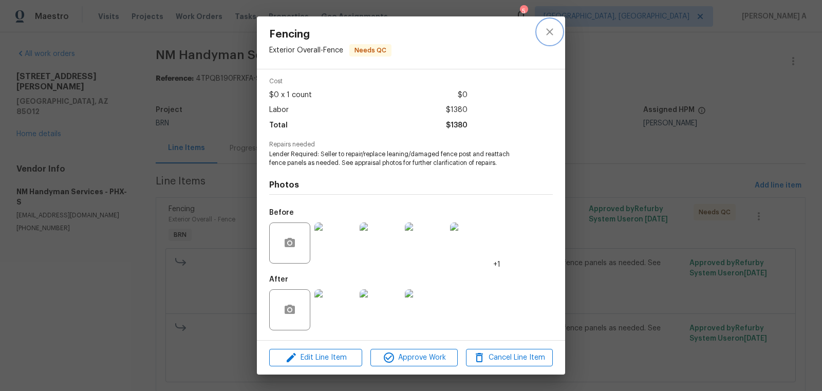
click at [545, 27] on icon "close" at bounding box center [549, 32] width 12 height 12
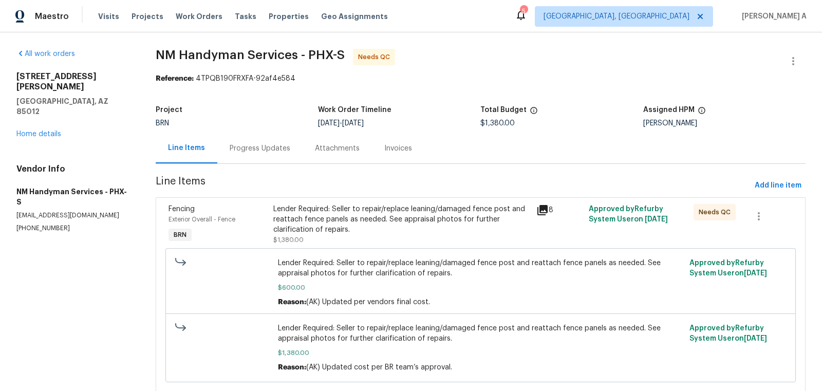
scroll to position [29, 0]
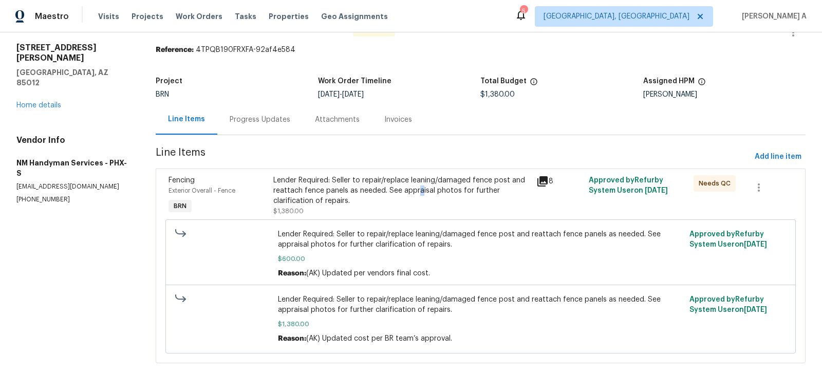
click at [419, 190] on div "Lender Required: Seller to repair/replace leaning/damaged fence post and reatta…" at bounding box center [401, 190] width 256 height 31
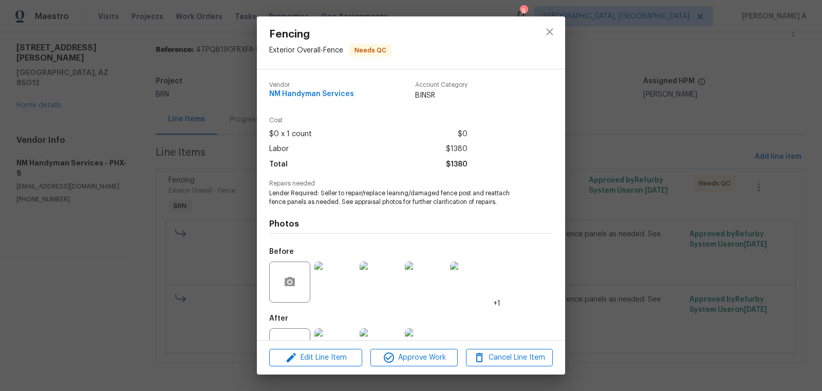
click at [371, 203] on span "Lender Required: Seller to repair/replace leaning/damaged fence post and reatta…" at bounding box center [396, 197] width 255 height 17
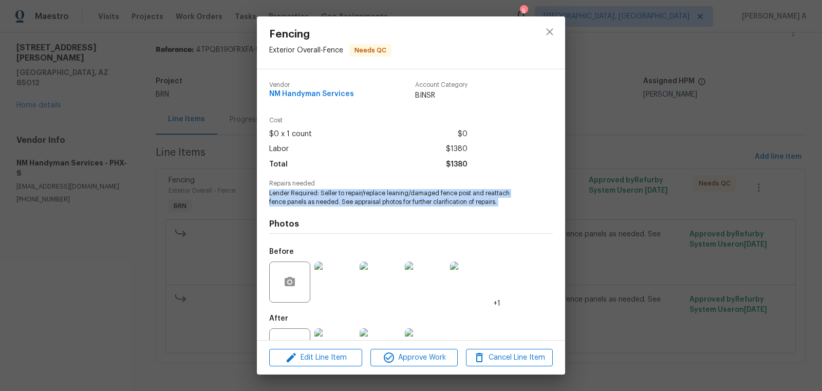
click at [371, 203] on span "Lender Required: Seller to repair/replace leaning/damaged fence post and reatta…" at bounding box center [396, 197] width 255 height 17
copy span "Lender Required: Seller to repair/replace leaning/damaged fence post and reatta…"
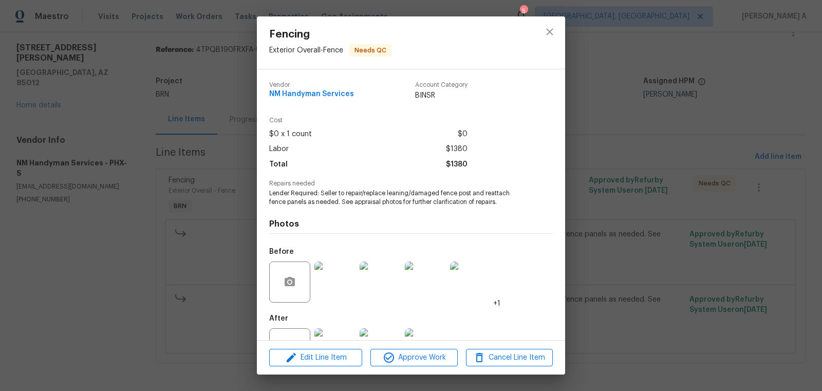
click at [318, 91] on span "NM Handyman Services" at bounding box center [311, 94] width 85 height 8
copy span "NM Handyman Services"
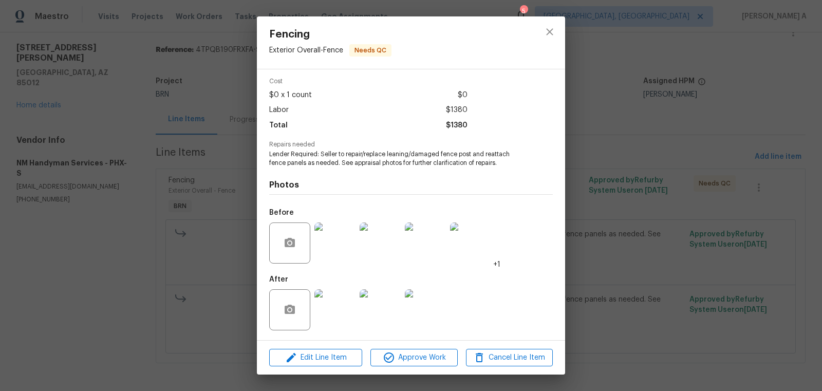
click at [323, 242] on img at bounding box center [334, 242] width 41 height 41
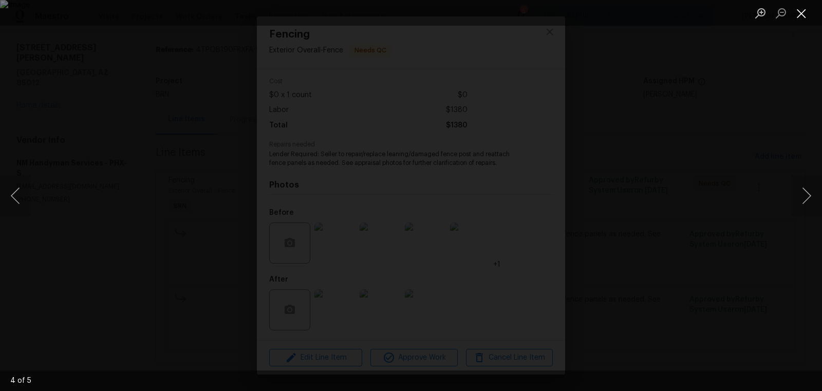
click at [804, 12] on button "Close lightbox" at bounding box center [801, 13] width 21 height 18
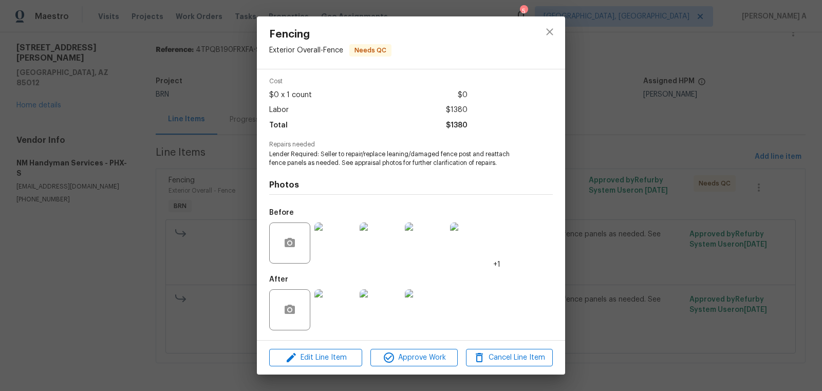
click at [317, 304] on img at bounding box center [334, 309] width 41 height 41
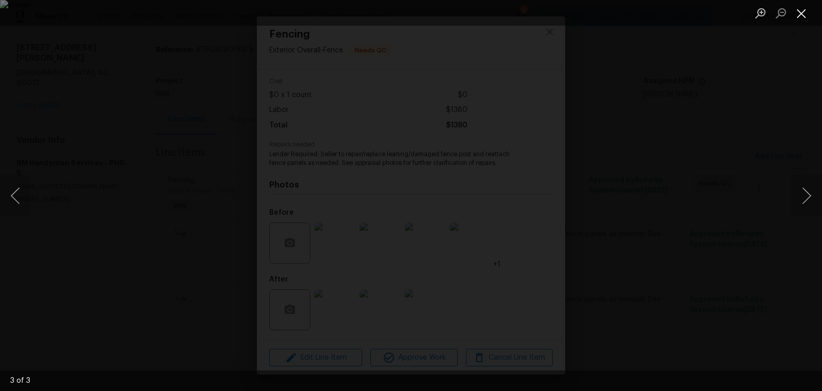
click at [809, 18] on button "Close lightbox" at bounding box center [801, 13] width 21 height 18
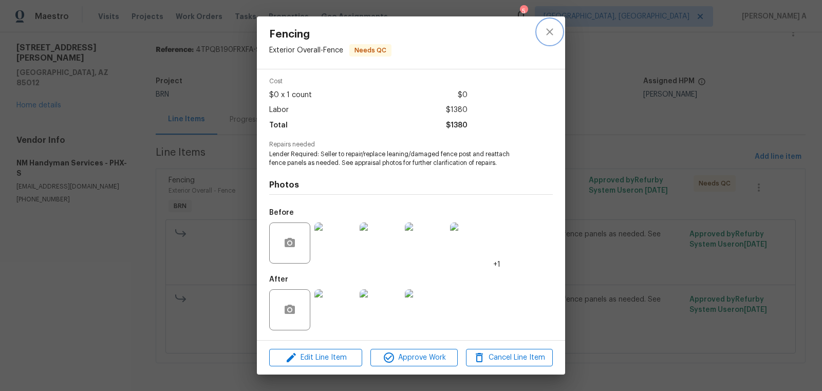
click at [552, 34] on icon "close" at bounding box center [549, 31] width 7 height 7
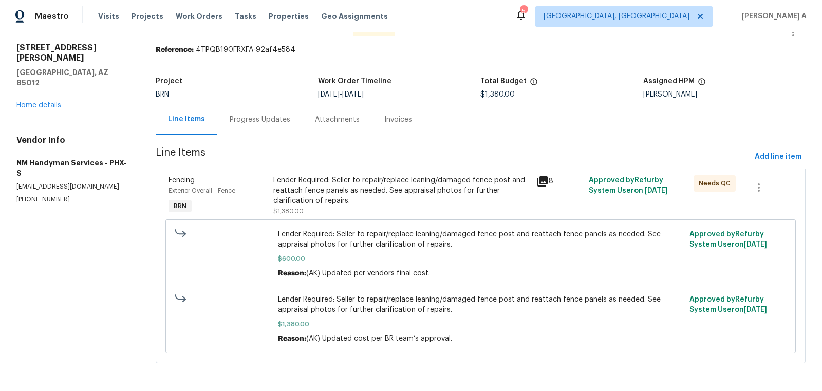
click at [261, 116] on div "Progress Updates" at bounding box center [260, 120] width 61 height 10
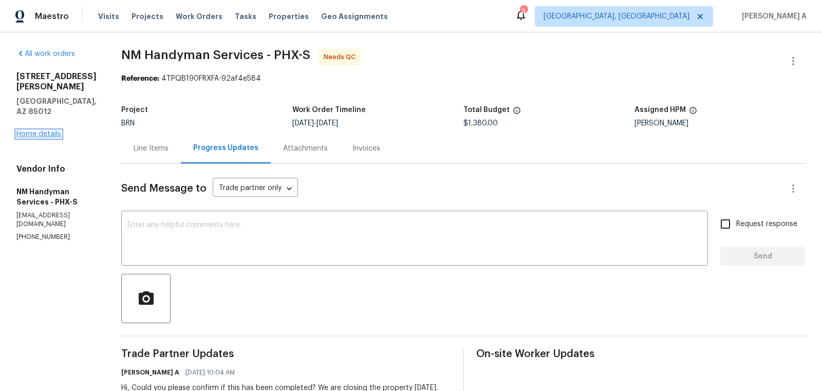
click at [40, 130] on link "Home details" at bounding box center [38, 133] width 45 height 7
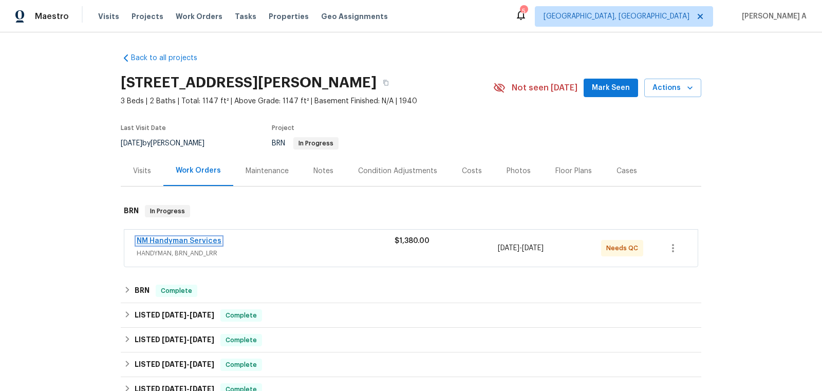
click at [200, 239] on link "NM Handyman Services" at bounding box center [179, 240] width 85 height 7
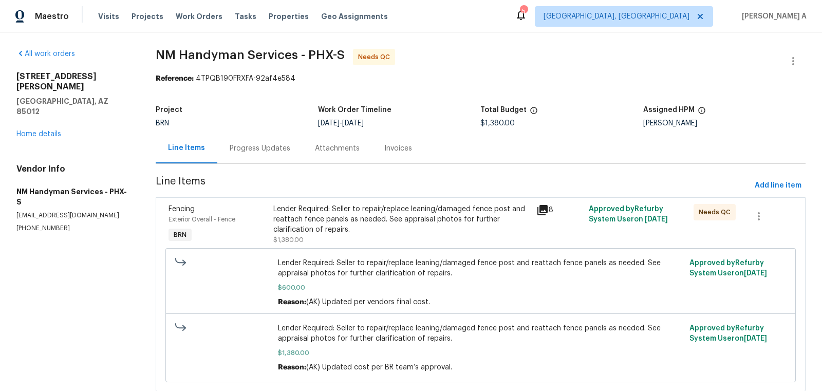
click at [346, 224] on div "Lender Required: Seller to repair/replace leaning/damaged fence post and reatta…" at bounding box center [401, 219] width 256 height 31
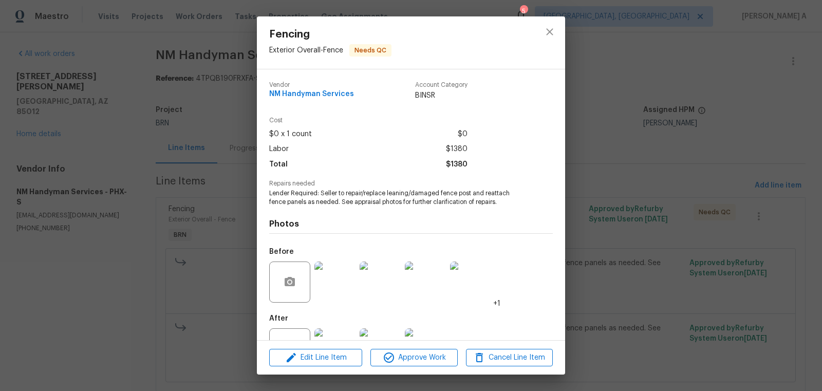
scroll to position [39, 0]
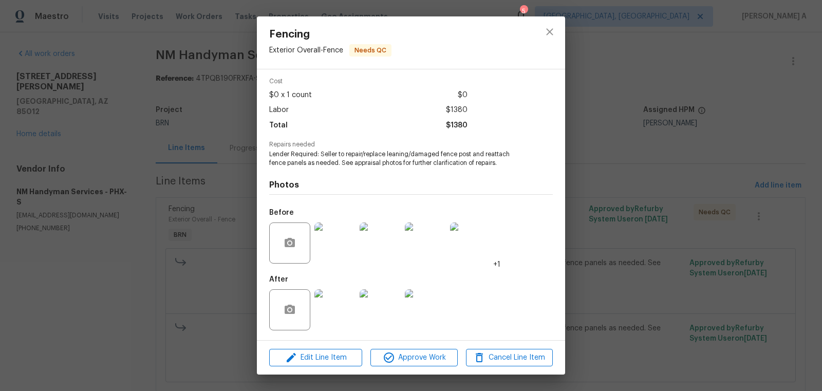
click at [322, 299] on img at bounding box center [334, 309] width 41 height 41
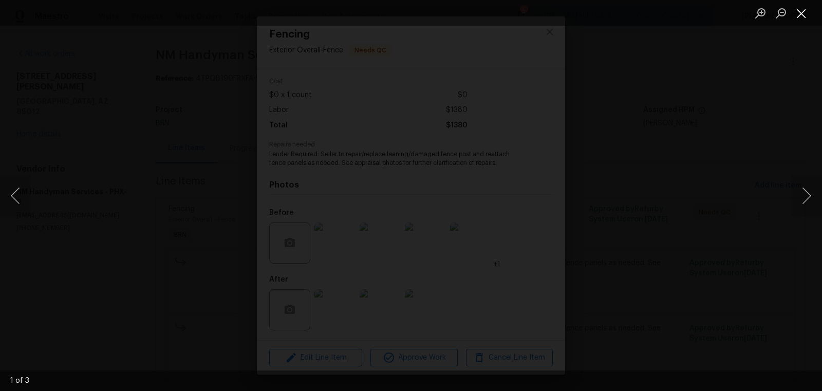
click at [799, 17] on button "Close lightbox" at bounding box center [801, 13] width 21 height 18
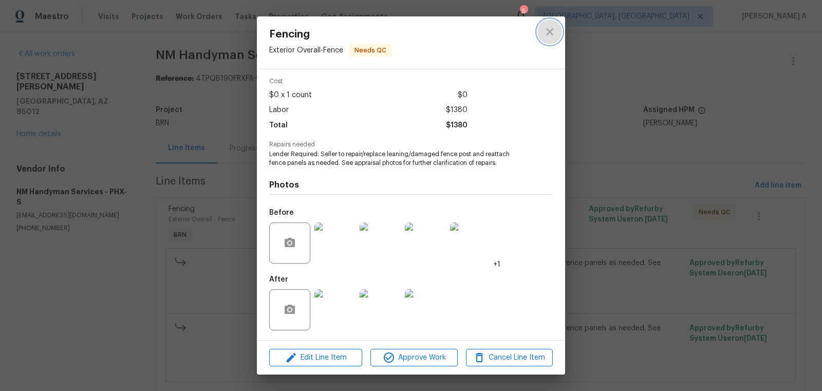
click at [548, 35] on icon "close" at bounding box center [549, 32] width 12 height 12
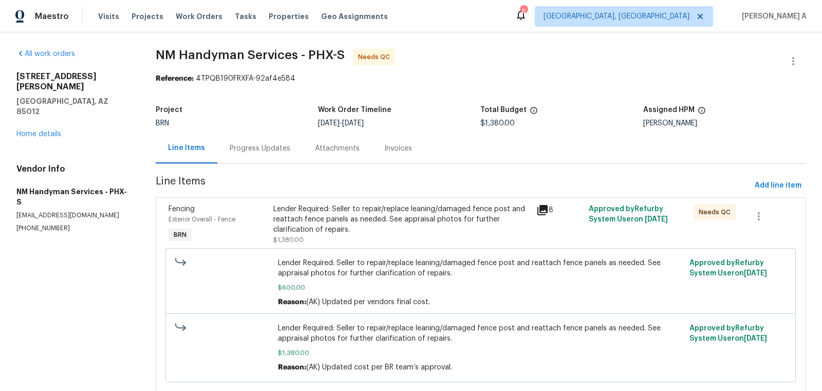
click at [255, 159] on div "Progress Updates" at bounding box center [259, 148] width 85 height 30
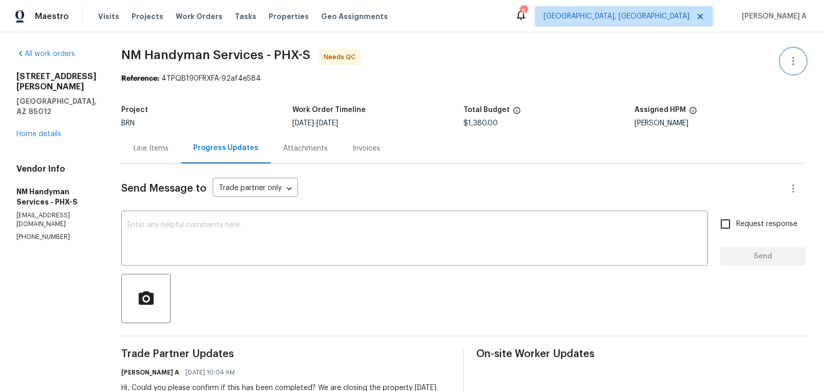
click at [796, 60] on icon "button" at bounding box center [793, 61] width 12 height 12
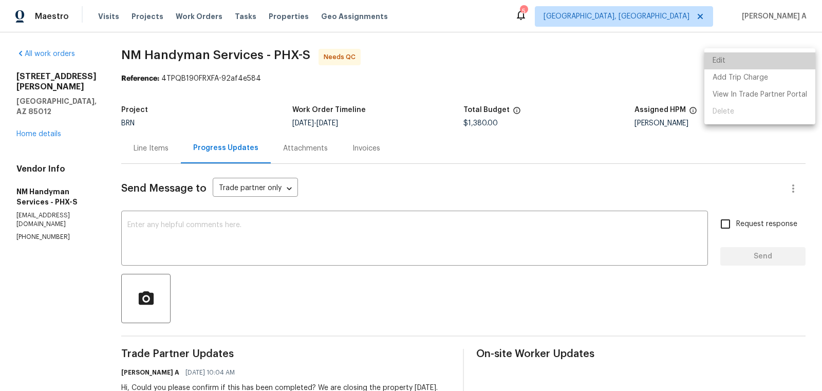
click at [769, 60] on li "Edit" at bounding box center [759, 60] width 111 height 17
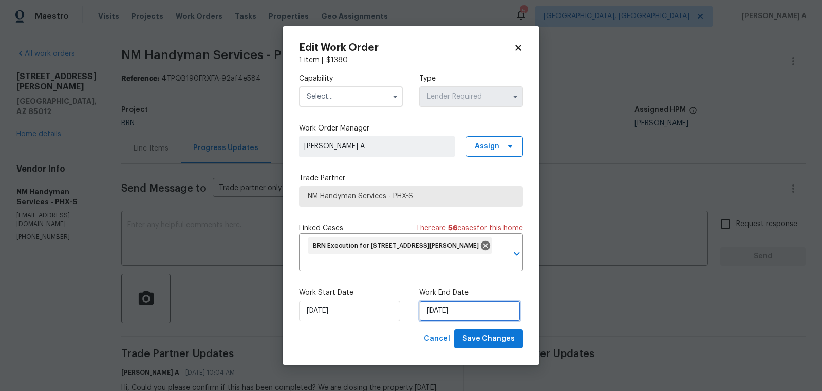
click at [430, 311] on input "[DATE]" at bounding box center [469, 311] width 101 height 21
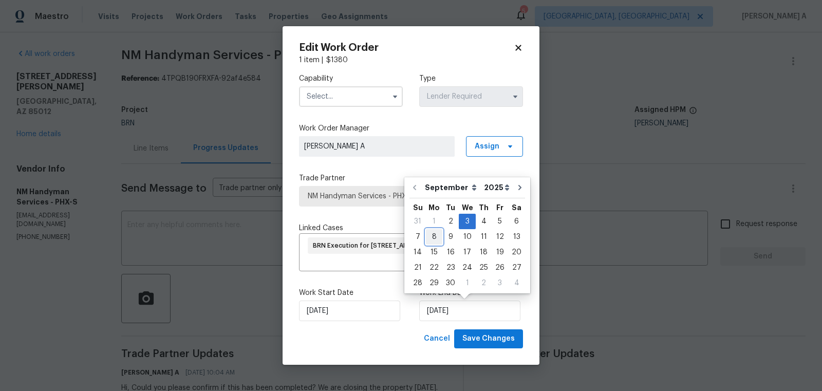
click at [436, 235] on div "8" at bounding box center [434, 237] width 16 height 14
type input "[DATE]"
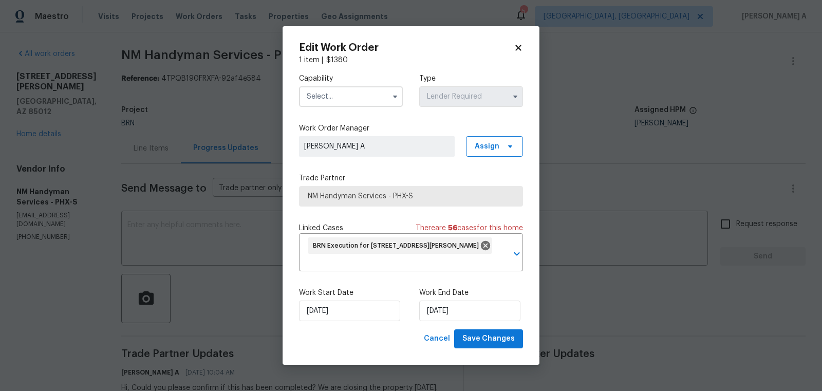
click at [346, 100] on input "text" at bounding box center [351, 96] width 104 height 21
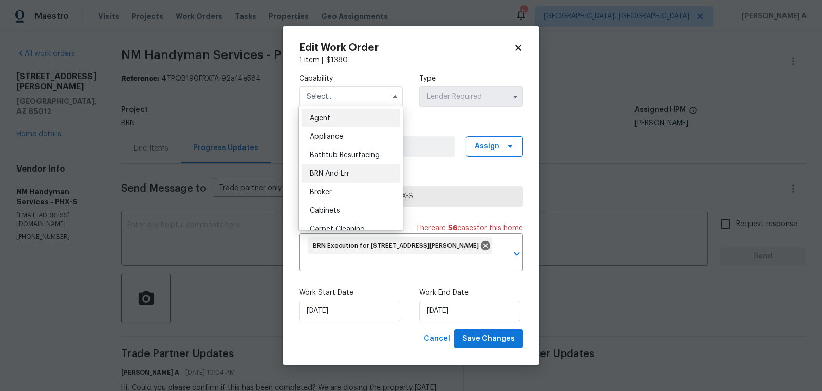
click at [341, 178] on div "BRN And Lrr" at bounding box center [351, 173] width 99 height 18
type input "BRN And Lrr"
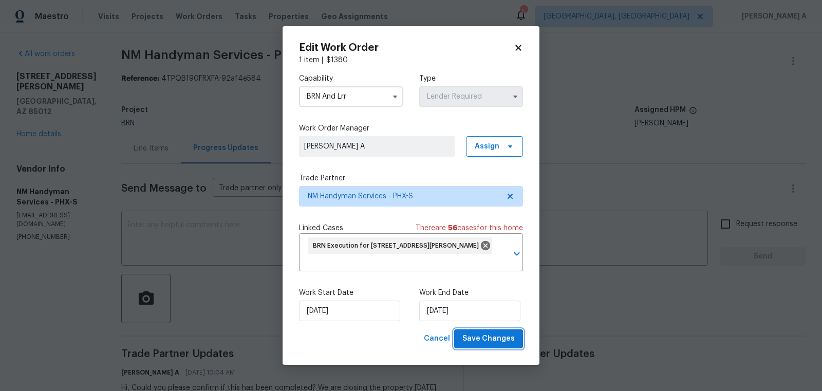
click at [490, 344] on span "Save Changes" at bounding box center [488, 338] width 52 height 13
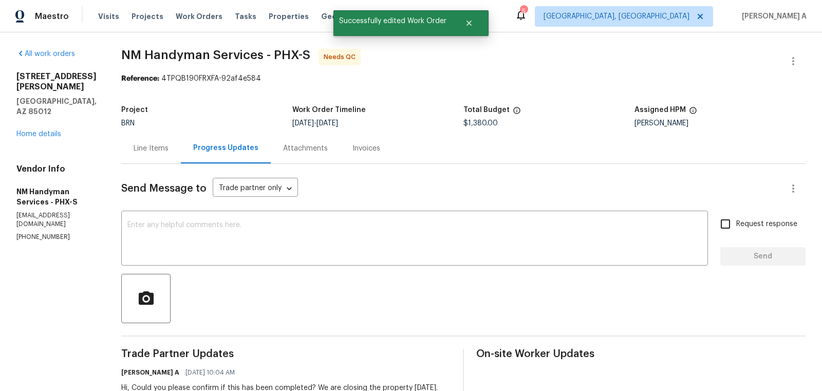
click at [145, 150] on div "Line Items" at bounding box center [151, 148] width 35 height 10
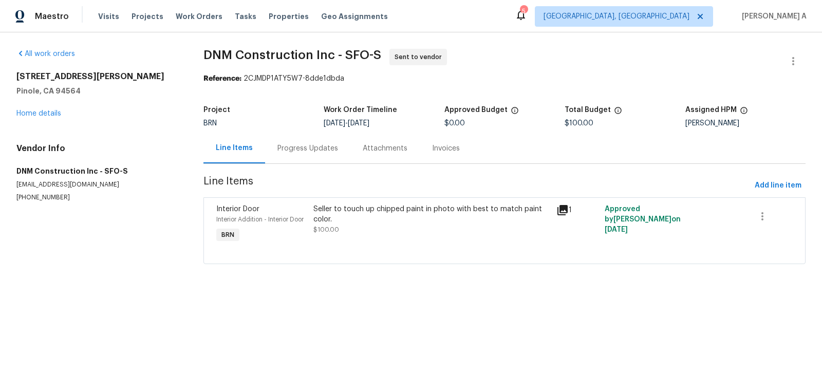
click at [382, 226] on div "Seller to touch up chipped paint in photo with best to match paint color. $100.…" at bounding box center [431, 219] width 237 height 31
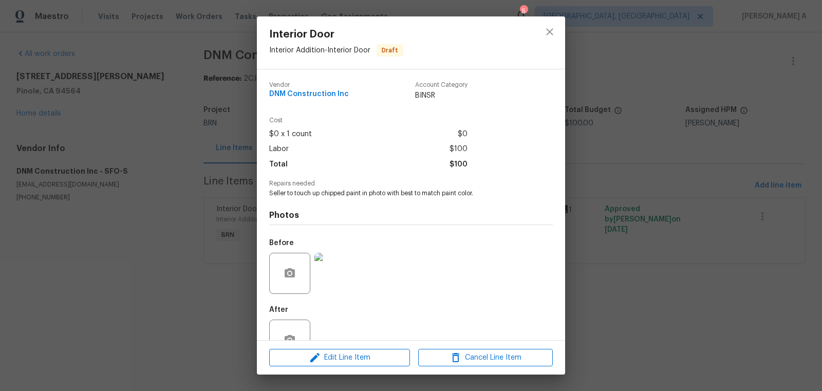
scroll to position [31, 0]
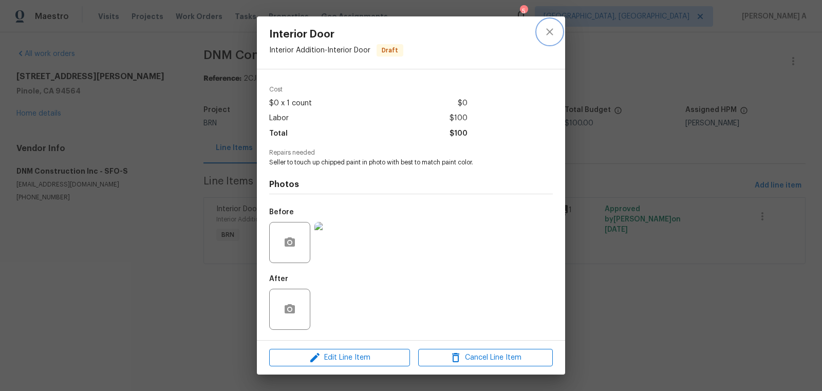
click at [542, 32] on button "close" at bounding box center [549, 32] width 25 height 25
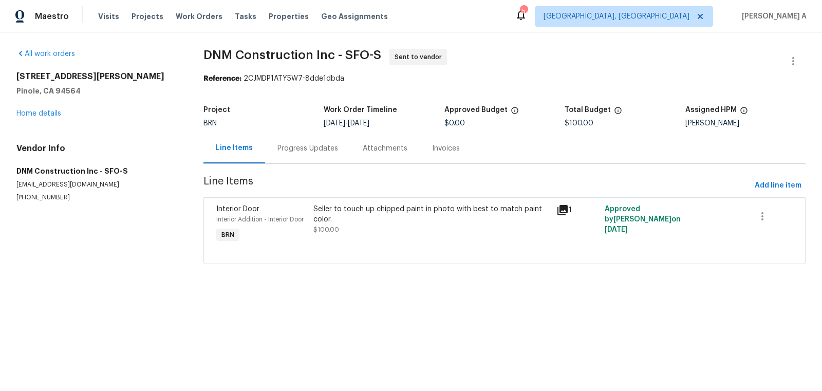
click at [314, 154] on div "Progress Updates" at bounding box center [307, 148] width 85 height 30
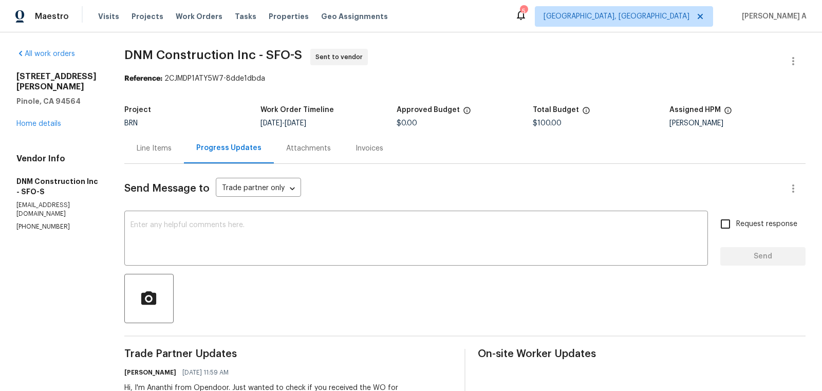
click at [51, 222] on p "[PHONE_NUMBER]" at bounding box center [57, 226] width 83 height 9
copy p "[PHONE_NUMBER]"
click at [43, 120] on link "Home details" at bounding box center [38, 123] width 45 height 7
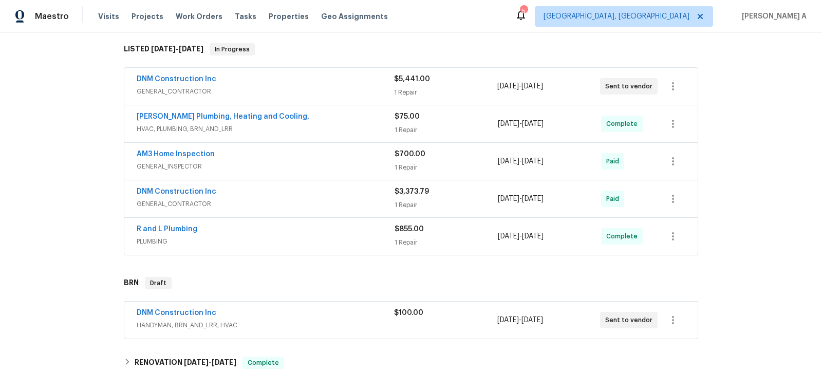
scroll to position [191, 0]
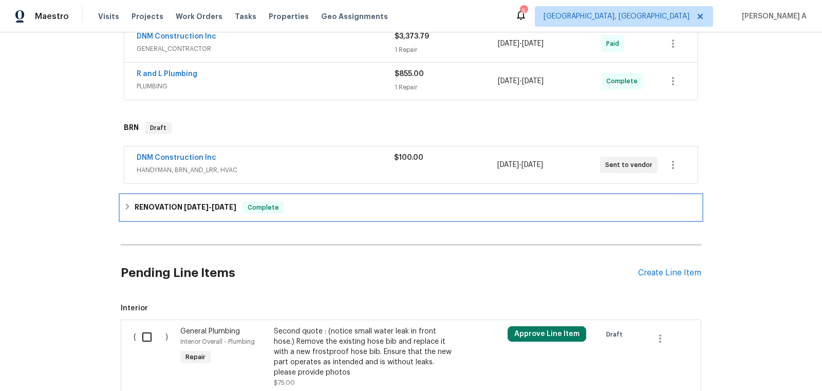
click at [191, 205] on span "[DATE]" at bounding box center [196, 206] width 25 height 7
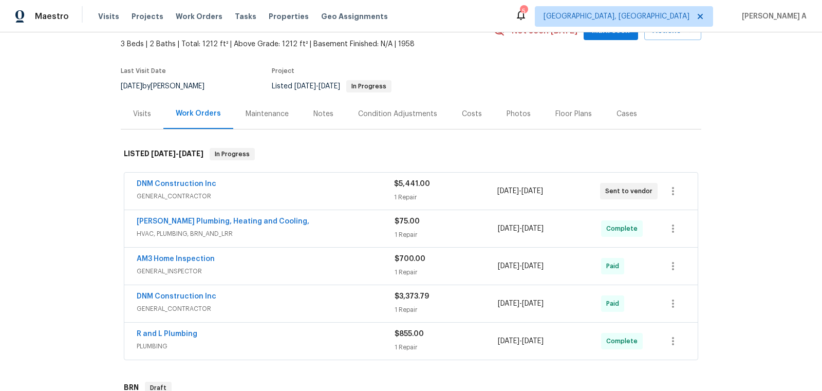
scroll to position [59, 0]
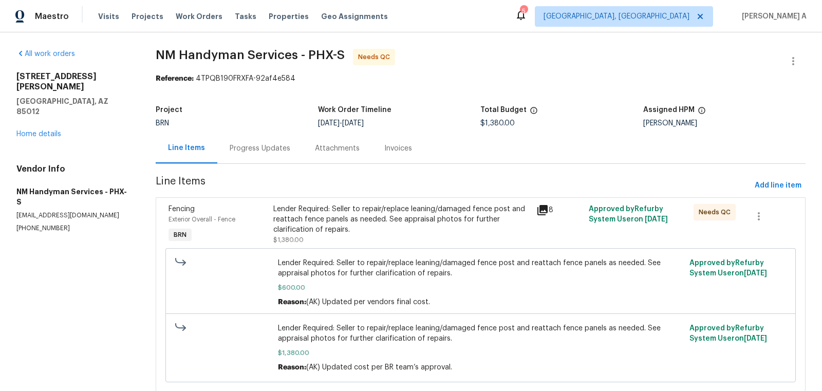
click at [401, 230] on div "Lender Required: Seller to repair/replace leaning/damaged fence post and reatta…" at bounding box center [401, 219] width 256 height 31
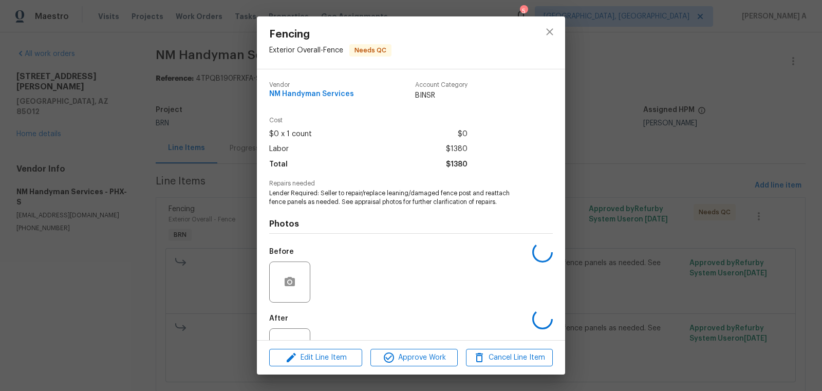
scroll to position [39, 0]
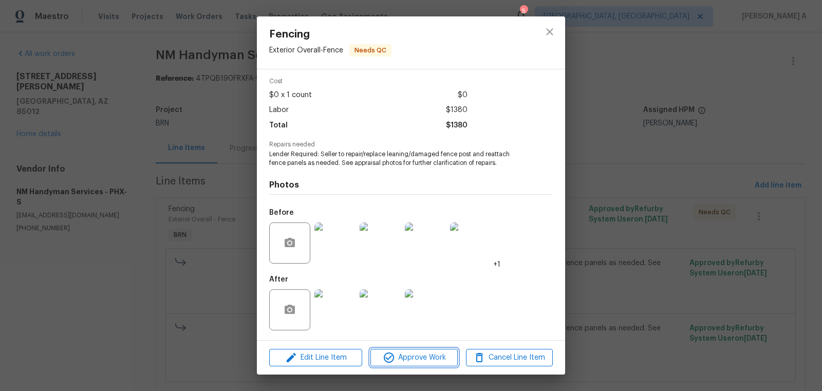
click at [422, 361] on span "Approve Work" at bounding box center [413, 357] width 81 height 13
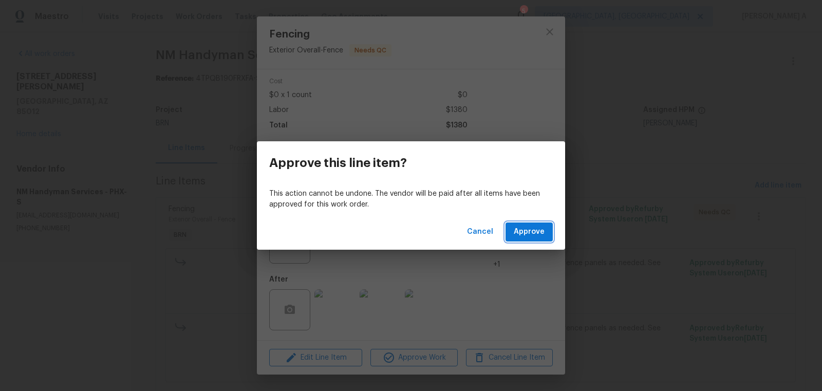
click at [537, 233] on span "Approve" at bounding box center [529, 232] width 31 height 13
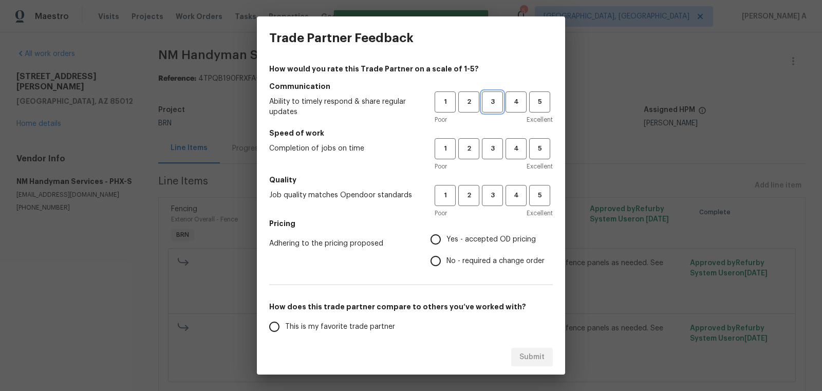
click at [497, 107] on span "3" at bounding box center [492, 102] width 19 height 12
click at [497, 155] on button "3" at bounding box center [492, 148] width 21 height 21
click at [497, 199] on span "3" at bounding box center [492, 196] width 19 height 12
click at [474, 256] on span "No - required a change order" at bounding box center [495, 261] width 98 height 11
click at [446, 256] on input "No - required a change order" at bounding box center [436, 261] width 22 height 22
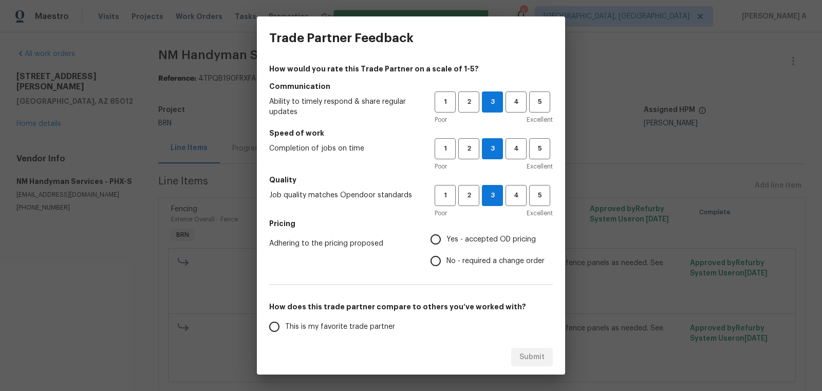
radio input "true"
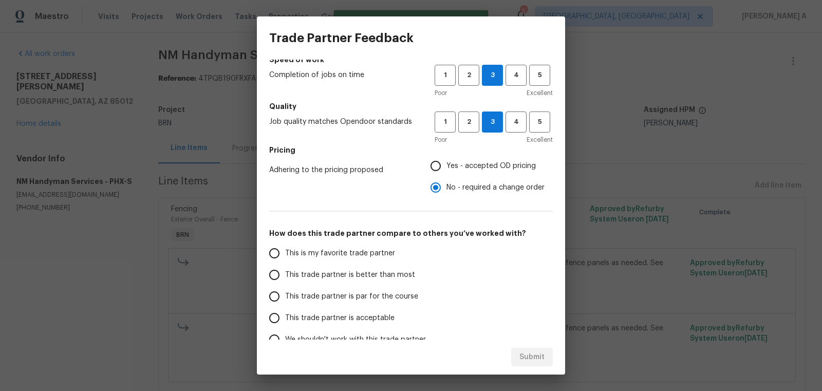
scroll to position [100, 0]
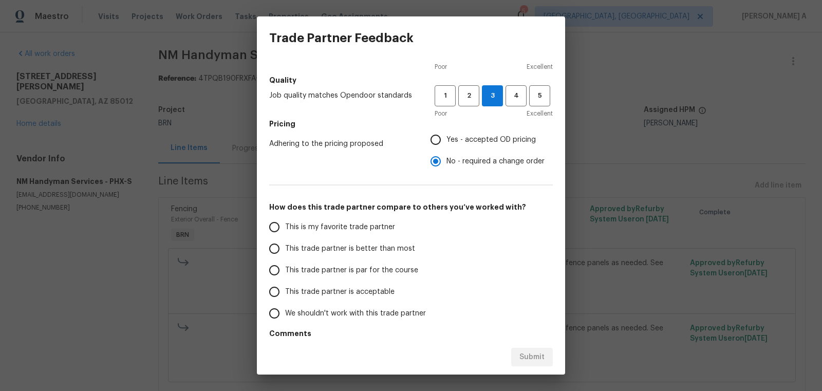
click at [346, 222] on span "This is my favorite trade partner" at bounding box center [340, 227] width 110 height 11
click at [285, 221] on input "This is my favorite trade partner" at bounding box center [275, 227] width 22 height 22
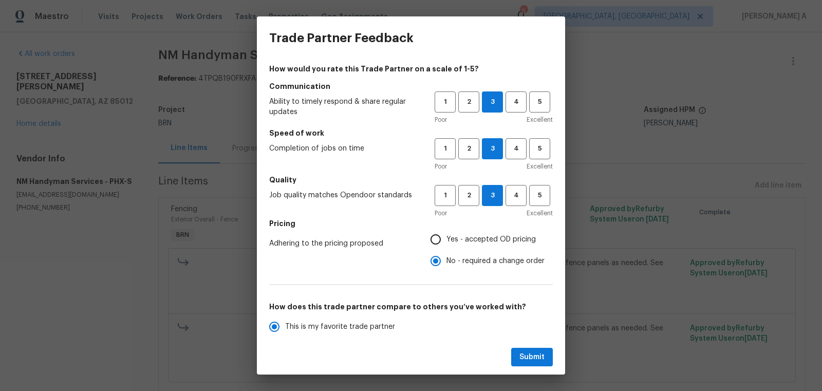
scroll to position [130, 0]
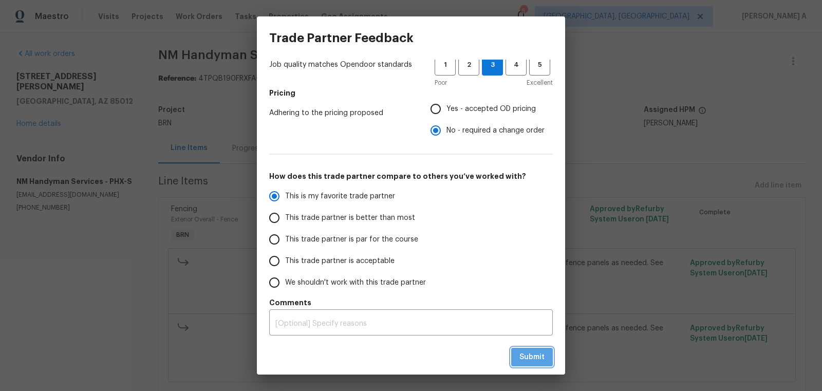
click at [527, 350] on button "Submit" at bounding box center [532, 357] width 42 height 19
radio input "true"
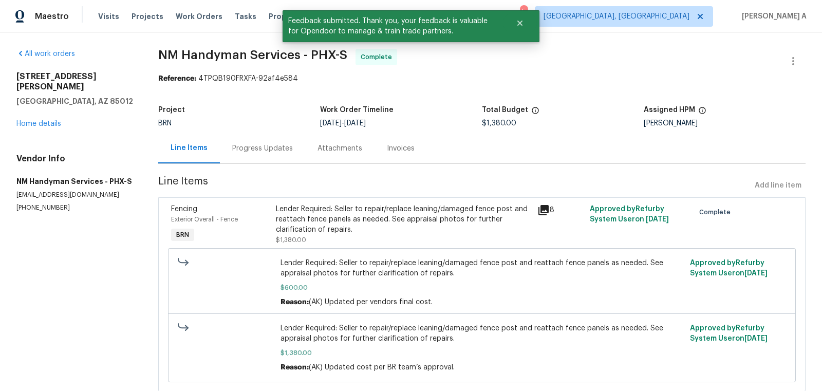
click at [264, 155] on div "Progress Updates" at bounding box center [262, 148] width 85 height 30
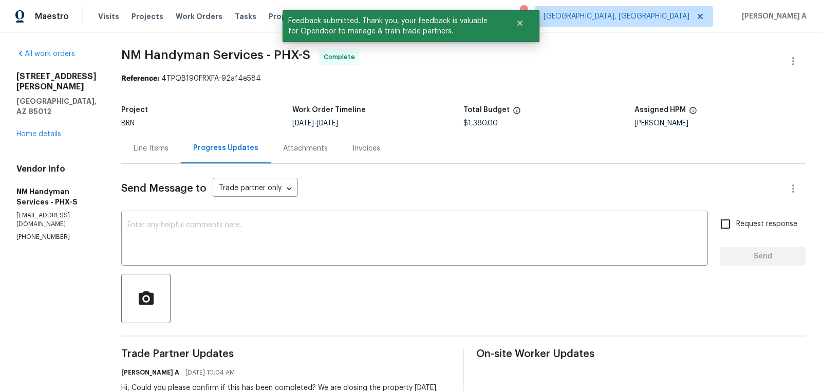
click at [340, 154] on div "Invoices" at bounding box center [366, 148] width 52 height 30
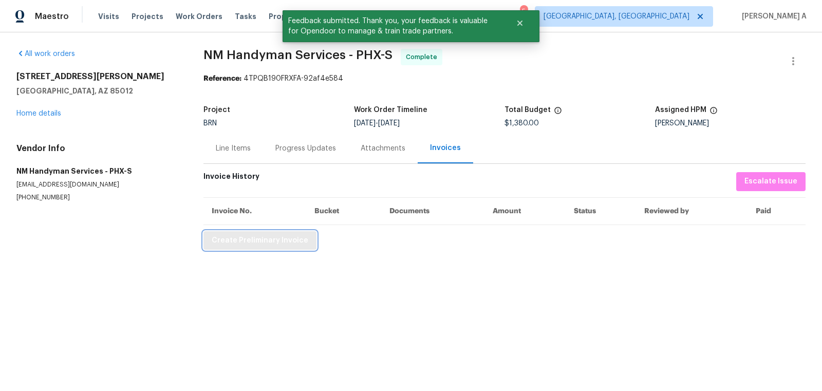
click at [274, 243] on span "Create Preliminary Invoice" at bounding box center [260, 240] width 97 height 13
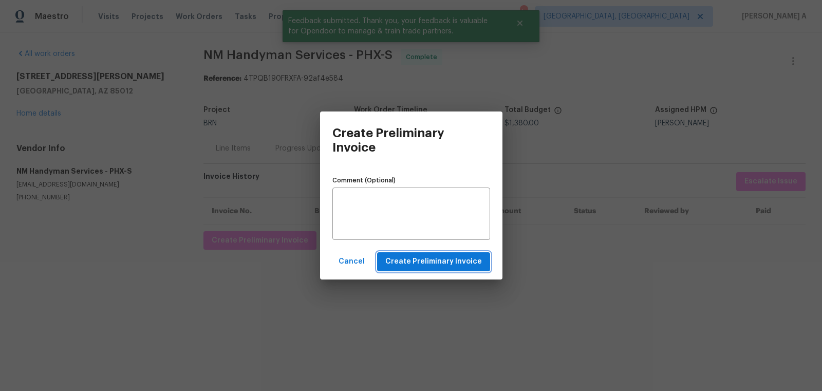
click at [467, 265] on span "Create Preliminary Invoice" at bounding box center [433, 261] width 97 height 13
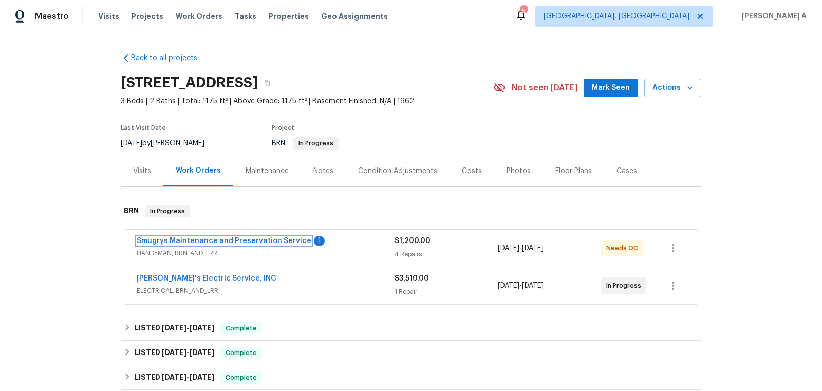
click at [231, 240] on link "Smugrys Maintenance and Preservation Service" at bounding box center [224, 240] width 175 height 7
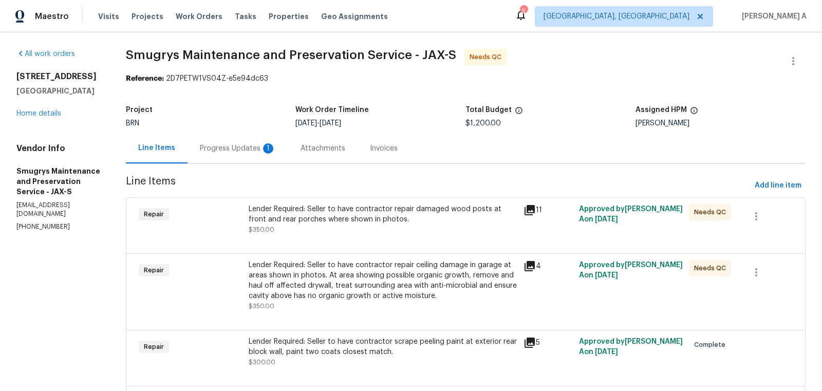
click at [239, 151] on div "Progress Updates 1" at bounding box center [238, 148] width 76 height 10
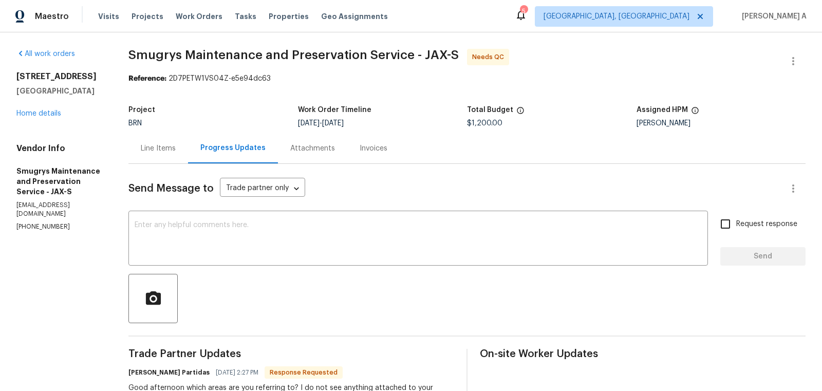
click at [155, 143] on div "Line Items" at bounding box center [158, 148] width 35 height 10
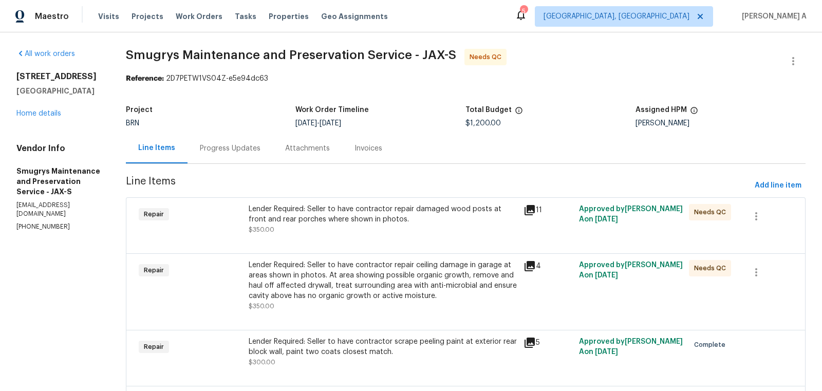
click at [403, 224] on div "Lender Required: Seller to have contractor repair damaged wood posts at front a…" at bounding box center [383, 219] width 269 height 31
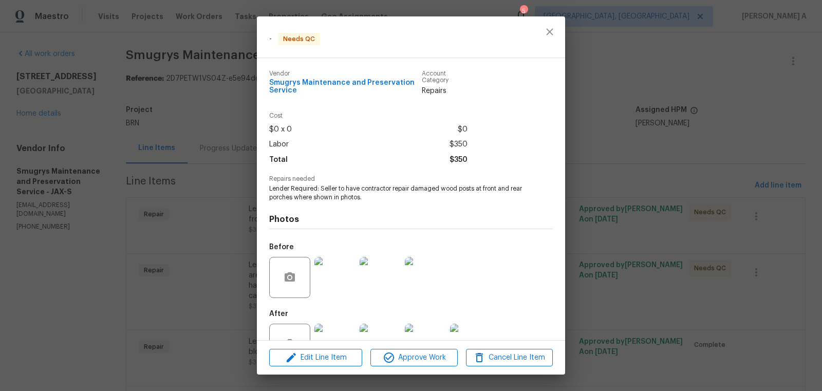
scroll to position [34, 0]
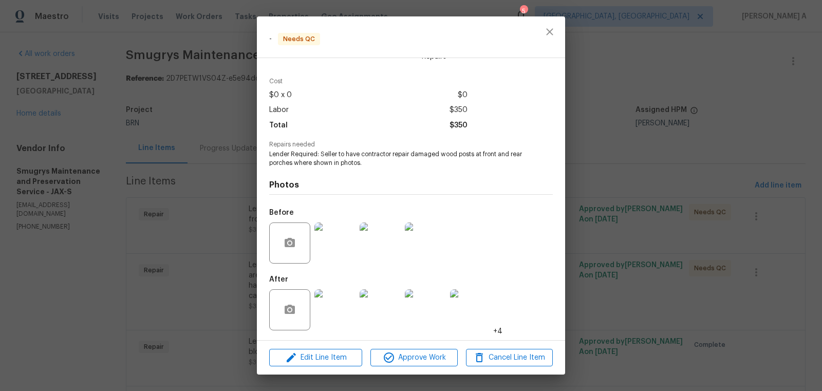
click at [340, 312] on img at bounding box center [334, 309] width 41 height 41
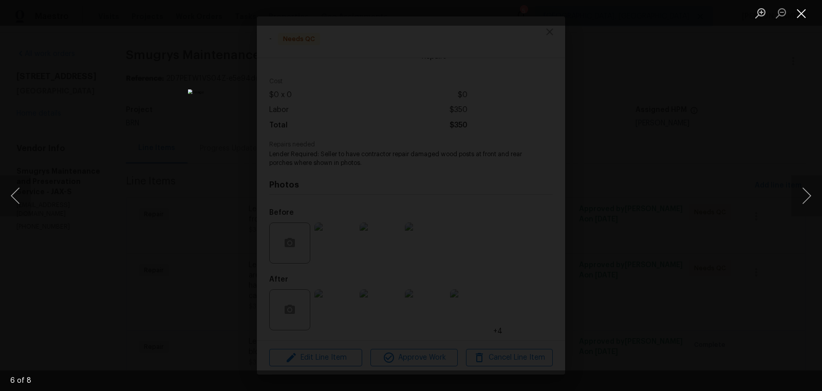
click at [803, 14] on button "Close lightbox" at bounding box center [801, 13] width 21 height 18
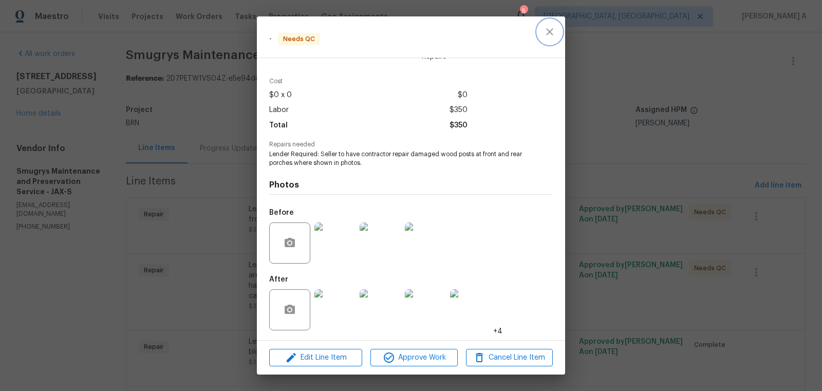
click at [546, 37] on icon "close" at bounding box center [549, 32] width 12 height 12
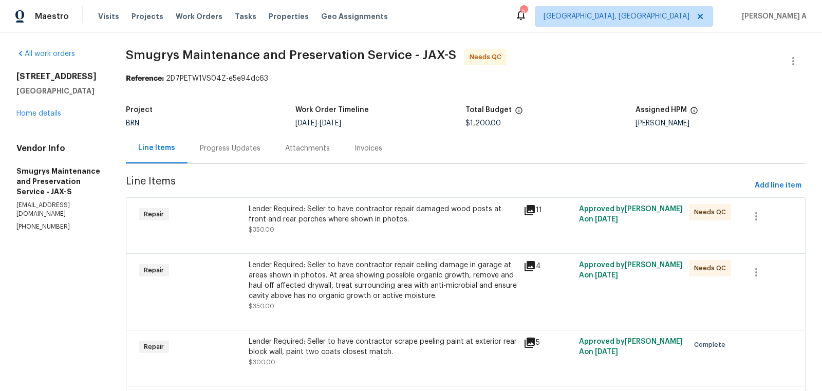
click at [428, 214] on div "Lender Required: Seller to have contractor repair damaged wood posts at front a…" at bounding box center [383, 214] width 269 height 21
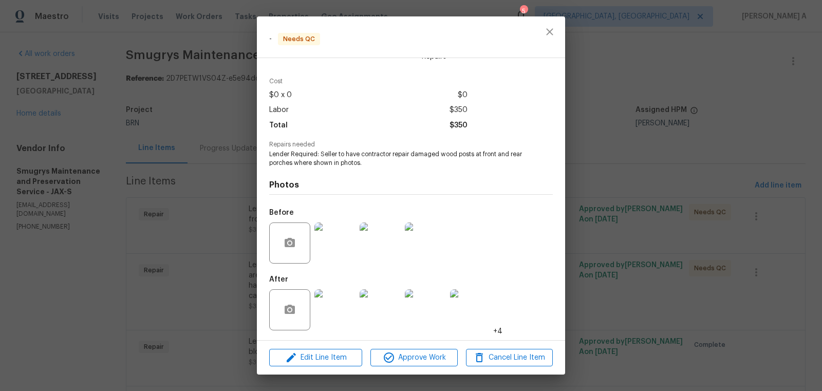
click at [438, 248] on img at bounding box center [425, 242] width 41 height 41
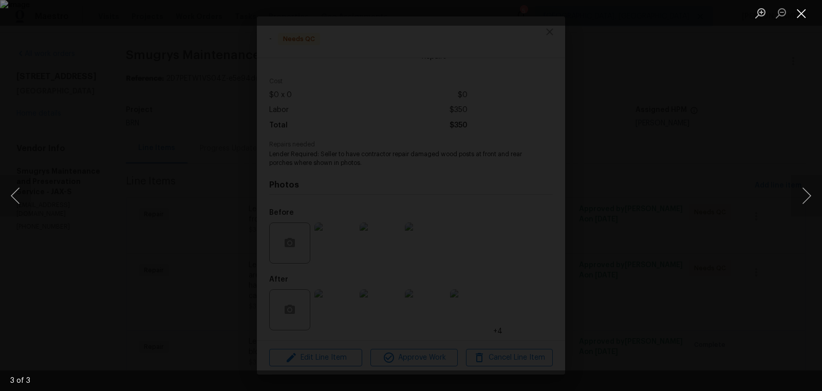
click at [803, 11] on button "Close lightbox" at bounding box center [801, 13] width 21 height 18
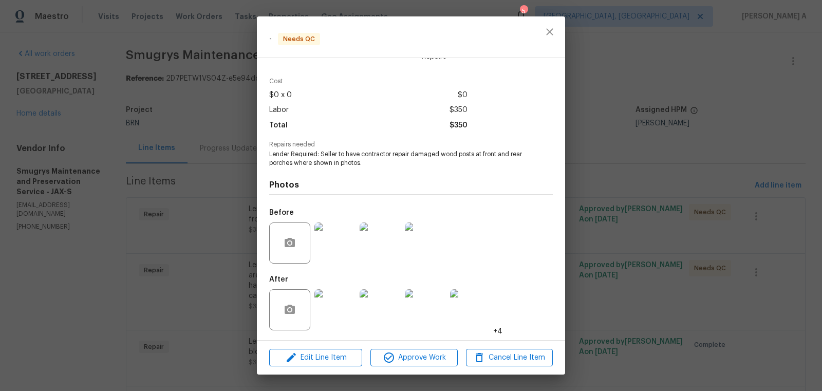
click at [393, 165] on span "Lender Required: Seller to have contractor repair damaged wood posts at front a…" at bounding box center [396, 158] width 255 height 17
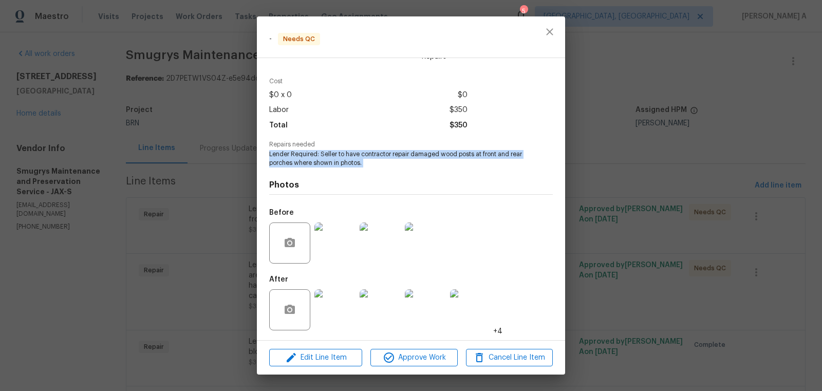
click at [393, 165] on span "Lender Required: Seller to have contractor repair damaged wood posts at front a…" at bounding box center [396, 158] width 255 height 17
copy span "Lender Required: Seller to have contractor repair damaged wood posts at front a…"
click at [545, 31] on icon "close" at bounding box center [549, 32] width 12 height 12
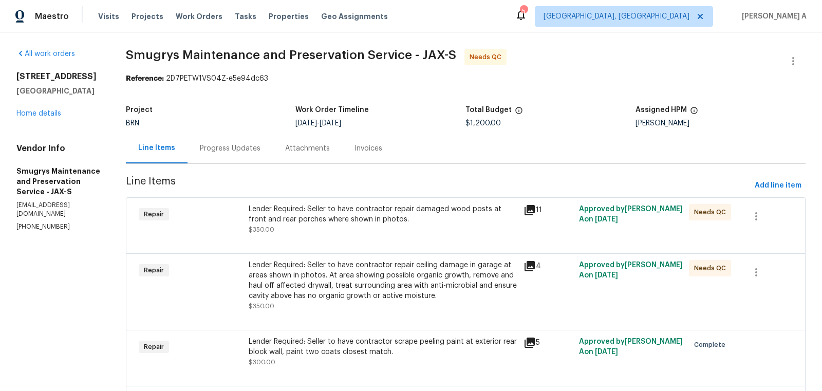
click at [211, 150] on div "Progress Updates" at bounding box center [230, 148] width 61 height 10
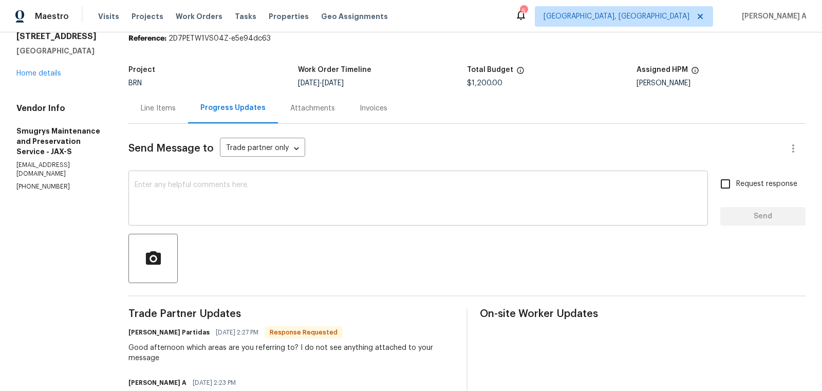
scroll to position [44, 0]
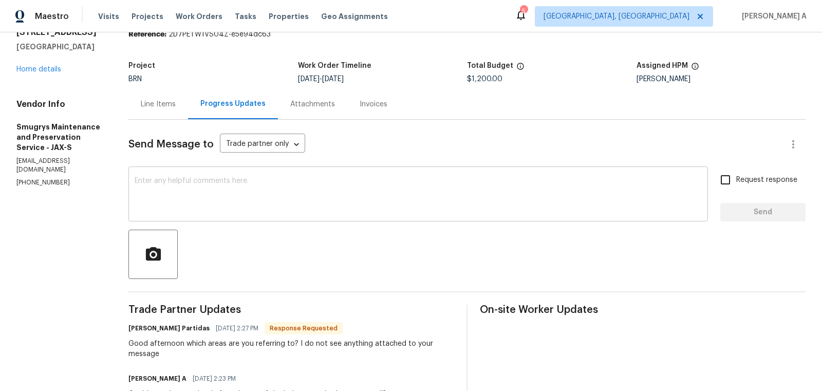
click at [282, 215] on div "x ​" at bounding box center [417, 195] width 579 height 52
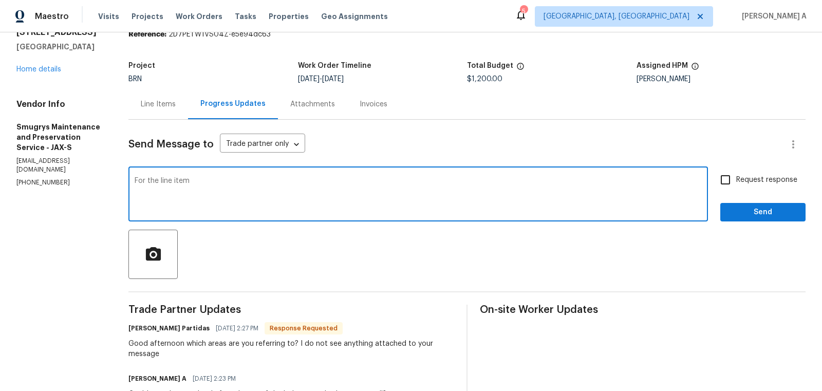
paste textarea "Lender Required: Seller to have contractor repair damaged wood posts at front a…"
click at [192, 182] on textarea "For the line item Lender Required: Seller to have contractor repair damaged woo…" at bounding box center [418, 195] width 567 height 36
click at [608, 187] on textarea "For the line item "Lender Required: Seller to have contractor repair damaged wo…" at bounding box center [418, 195] width 567 height 36
click at [606, 180] on textarea "For the line item "Lender Required: Seller to have contractor repair damaged wo…" at bounding box center [418, 195] width 567 height 36
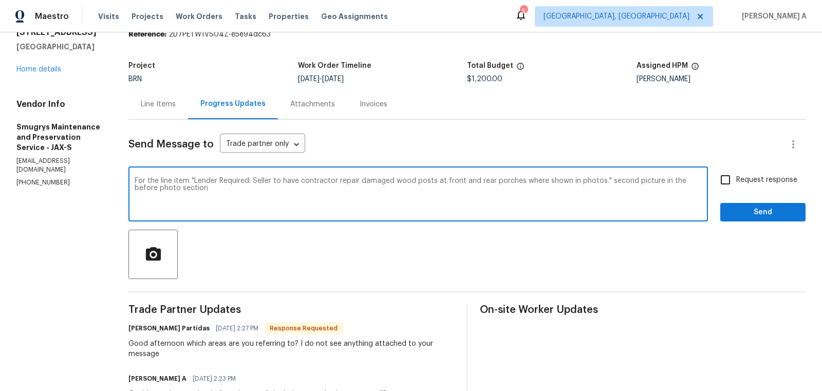
type textarea "For the line item "Lender Required: Seller to have contractor repair damaged wo…"
click at [731, 173] on input "Request response" at bounding box center [726, 180] width 22 height 22
checkbox input "true"
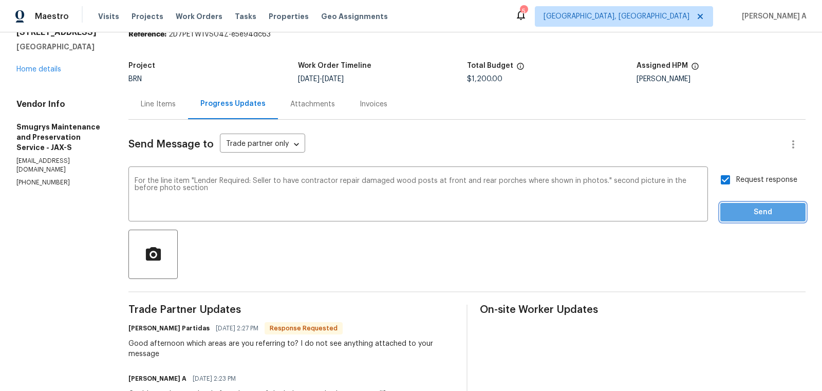
click at [761, 216] on span "Send" at bounding box center [762, 212] width 69 height 13
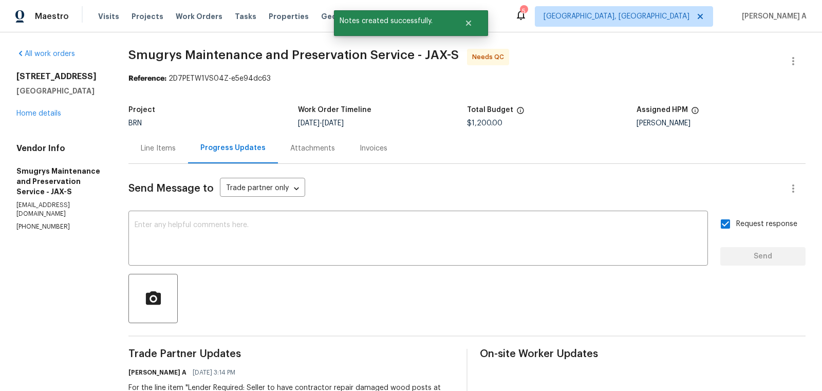
click at [143, 139] on div "Line Items" at bounding box center [158, 148] width 60 height 30
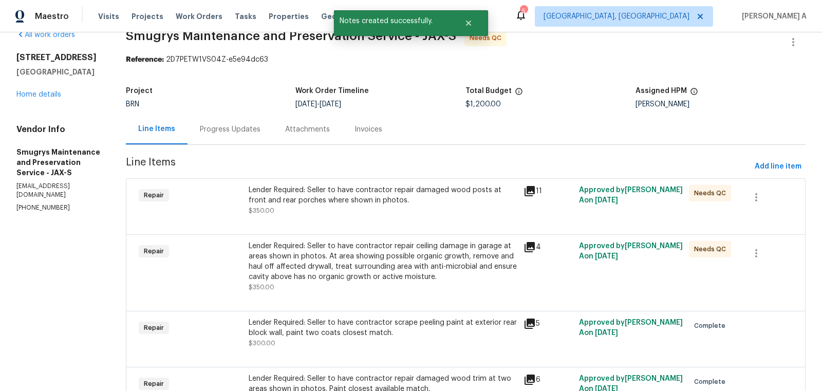
scroll to position [44, 0]
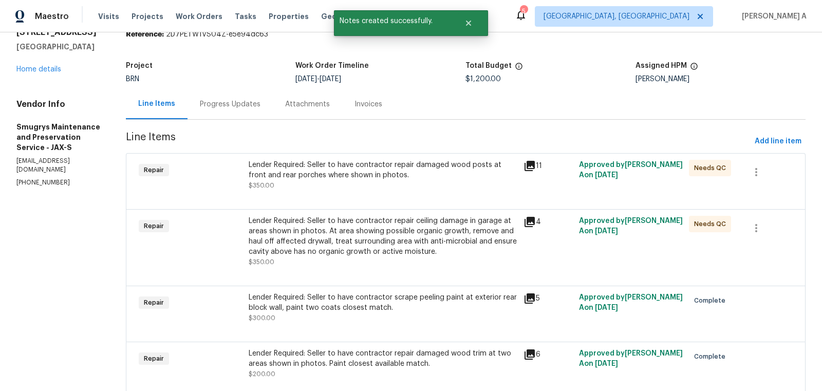
click at [365, 227] on div "Lender Required: Seller to have contractor repair ceiling damage in garage at a…" at bounding box center [383, 236] width 269 height 41
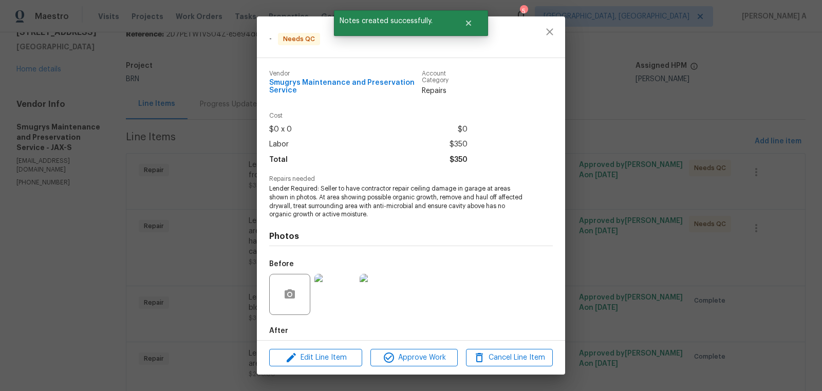
click at [352, 198] on span "Lender Required: Seller to have contractor repair ceiling damage in garage at a…" at bounding box center [396, 201] width 255 height 34
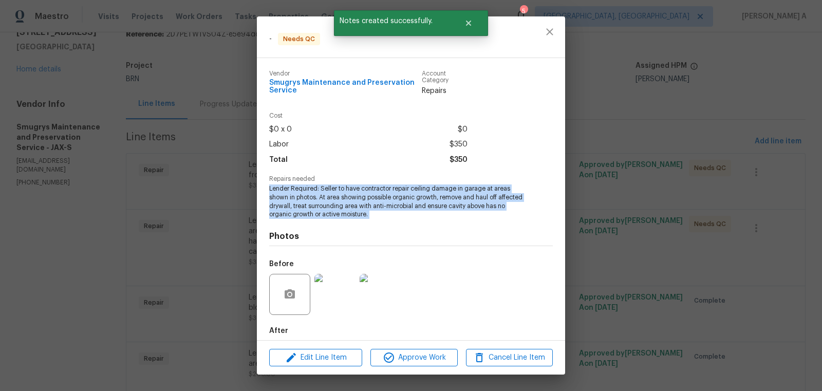
click at [352, 198] on span "Lender Required: Seller to have contractor repair ceiling damage in garage at a…" at bounding box center [396, 201] width 255 height 34
copy span "Lender Required: Seller to have contractor repair ceiling damage in garage at a…"
click at [554, 27] on icon "close" at bounding box center [549, 32] width 12 height 12
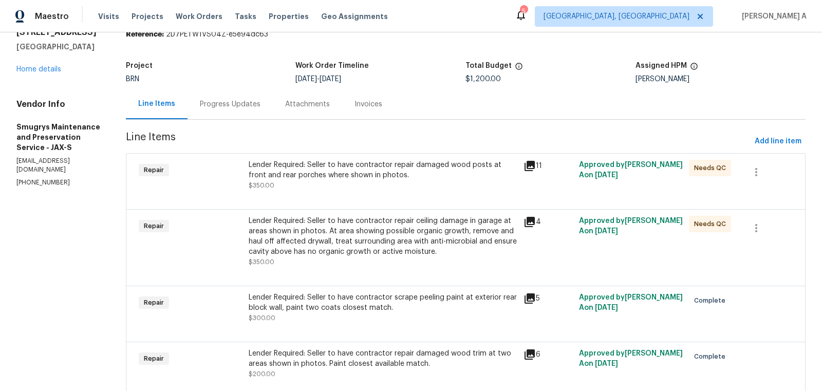
click at [427, 226] on div "Lender Required: Seller to have contractor repair ceiling damage in garage at a…" at bounding box center [383, 236] width 269 height 41
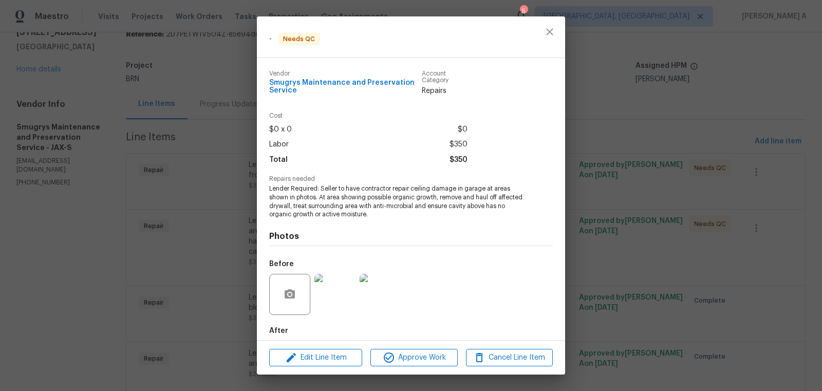
scroll to position [52, 0]
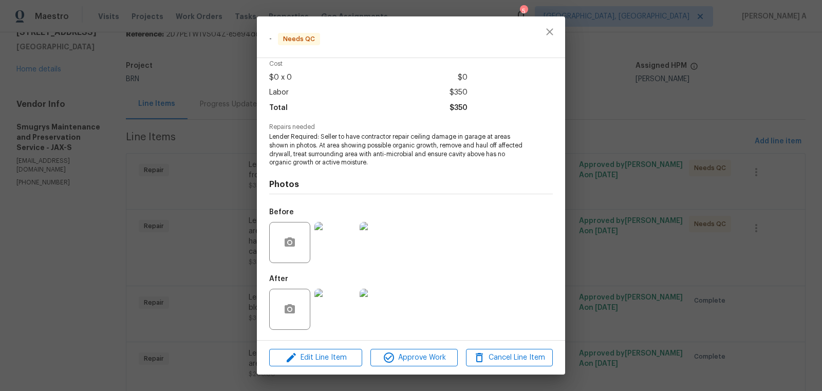
click at [335, 238] on img at bounding box center [334, 242] width 41 height 41
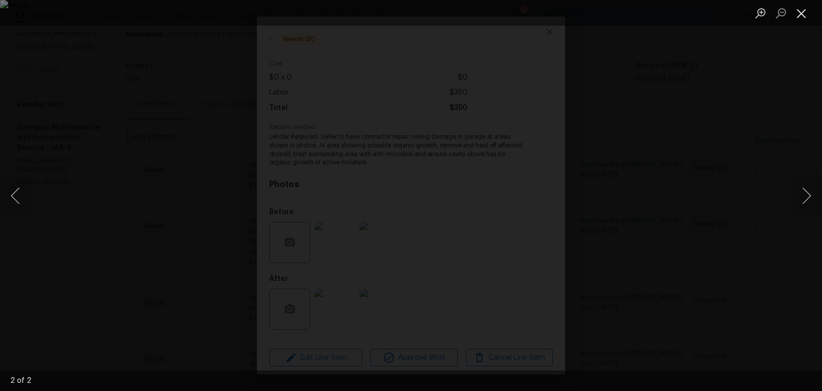
click at [798, 11] on button "Close lightbox" at bounding box center [801, 13] width 21 height 18
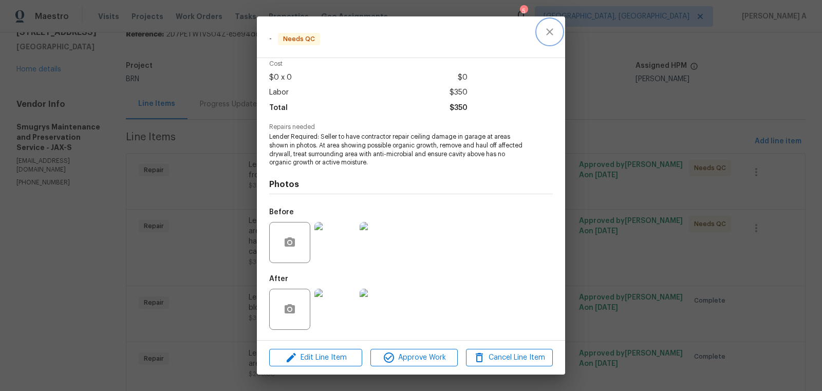
click at [552, 40] on button "close" at bounding box center [549, 32] width 25 height 25
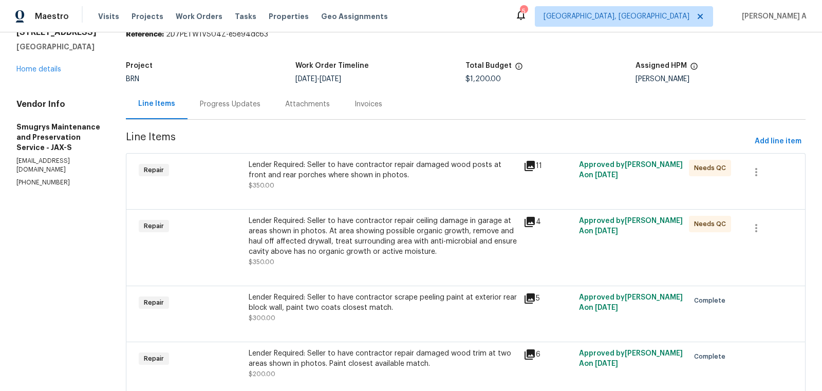
click at [193, 102] on div "Progress Updates" at bounding box center [230, 104] width 85 height 30
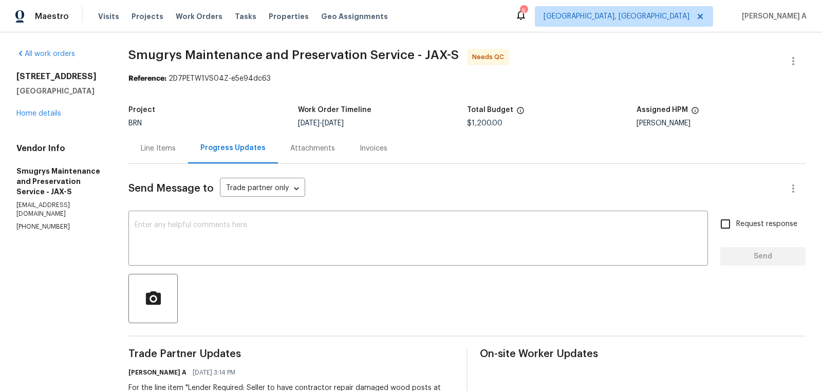
scroll to position [57, 0]
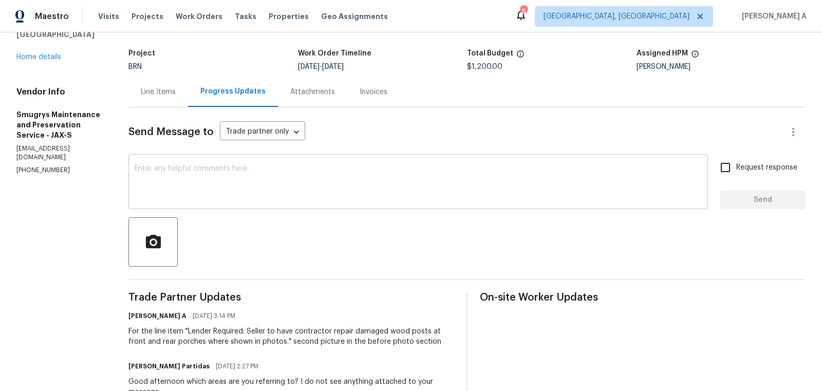
click at [304, 166] on textarea at bounding box center [418, 183] width 567 height 36
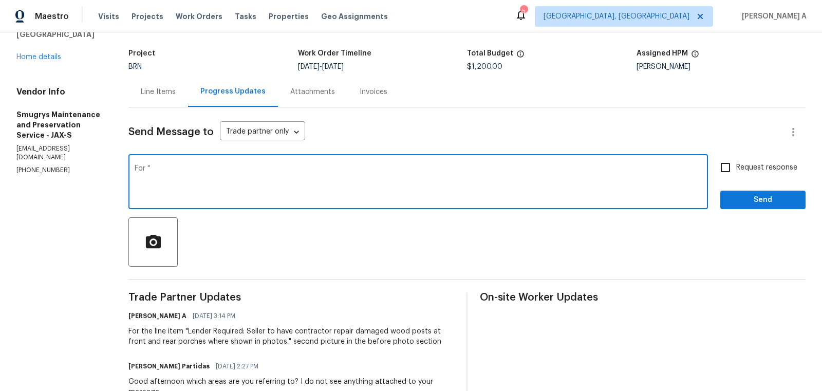
paste textarea "Lender Required: Seller to have contractor repair ceiling damage in garage at a…"
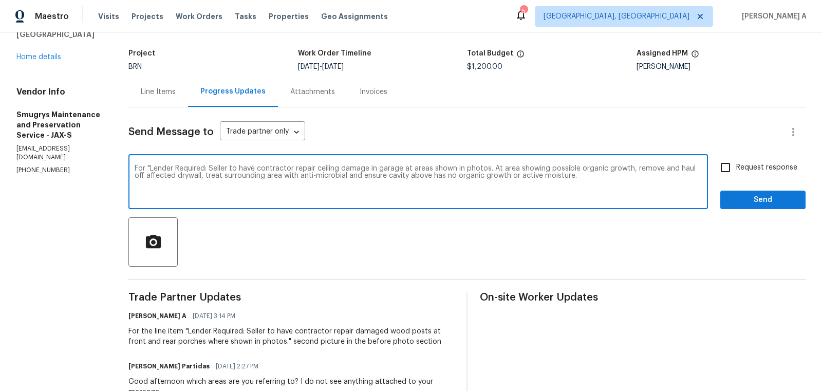
click at [564, 176] on textarea "For "Lender Required: Seller to have contractor repair ceiling damage in garage…" at bounding box center [418, 183] width 567 height 36
type textarea "For "Lender Required: Seller to have contractor repair ceiling damage in garage…"
click at [721, 165] on input "Request response" at bounding box center [726, 168] width 22 height 22
checkbox input "true"
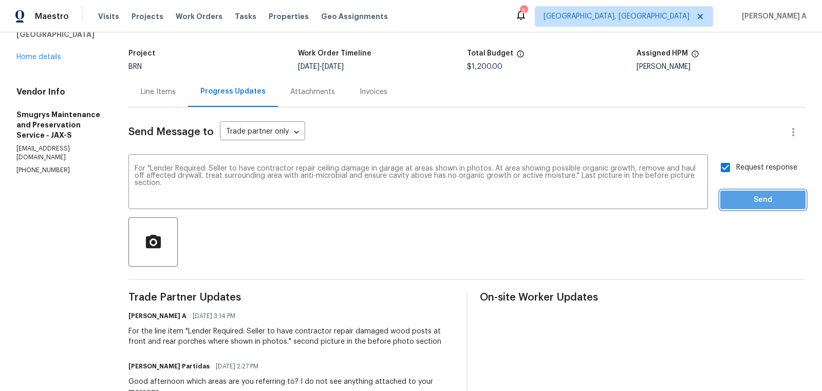
click at [753, 200] on span "Send" at bounding box center [762, 200] width 69 height 13
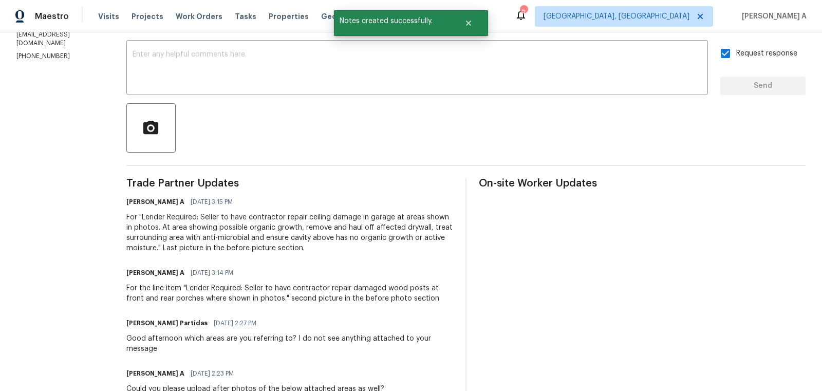
scroll to position [26, 0]
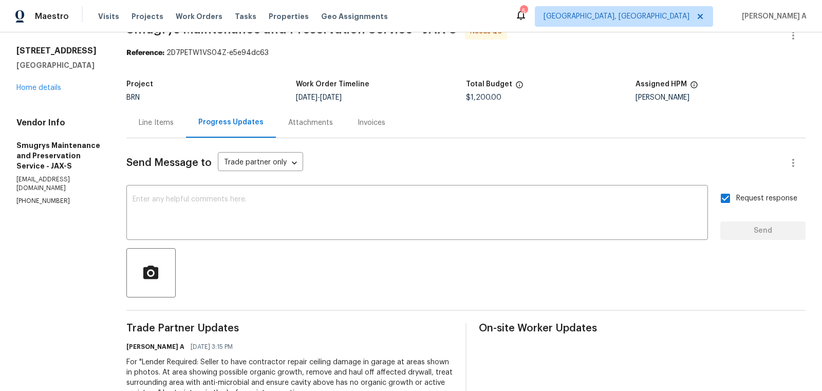
click at [33, 197] on p "(904) 343-8216" at bounding box center [58, 201] width 85 height 9
copy p "(904) 343-8216"
click at [165, 117] on div "Line Items" at bounding box center [156, 122] width 60 height 30
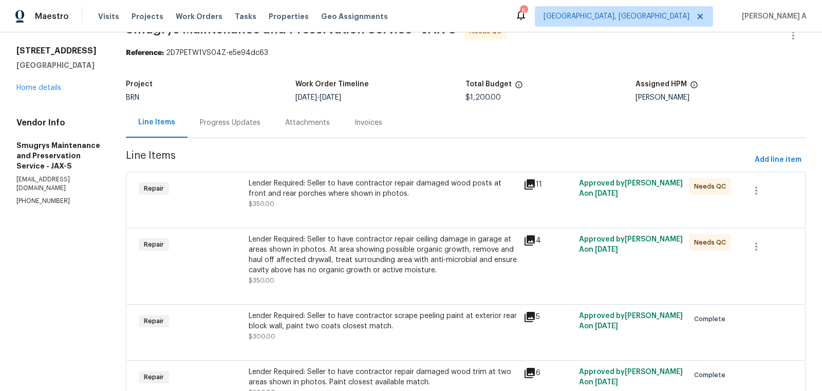
click at [409, 190] on div "Lender Required: Seller to have contractor repair damaged wood posts at front a…" at bounding box center [383, 188] width 269 height 21
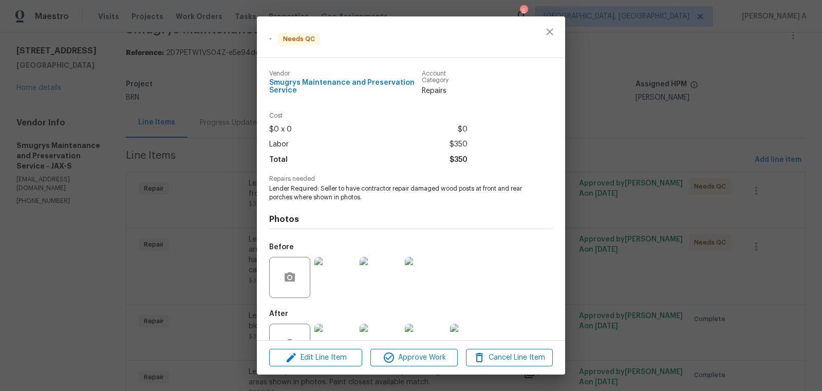
scroll to position [34, 0]
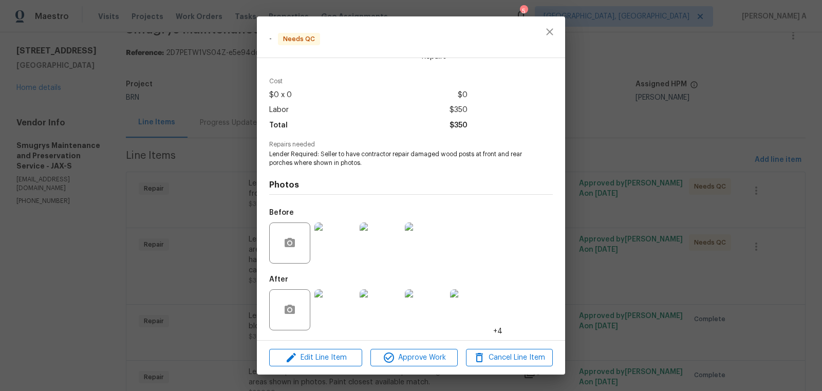
click at [353, 242] on img at bounding box center [334, 242] width 41 height 41
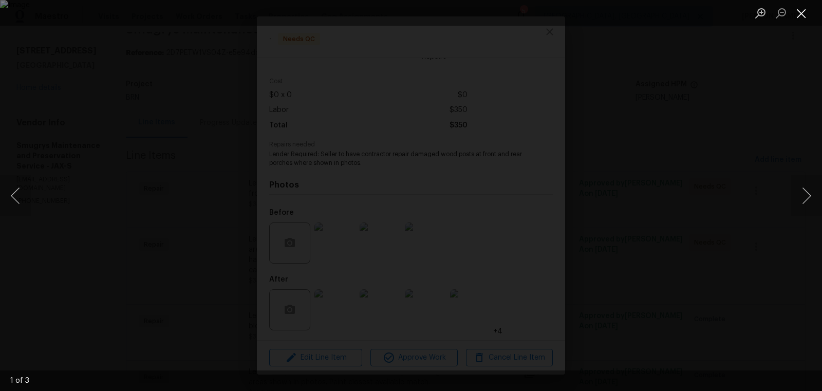
click at [803, 12] on button "Close lightbox" at bounding box center [801, 13] width 21 height 18
click at [800, 11] on button "Close lightbox" at bounding box center [801, 13] width 21 height 18
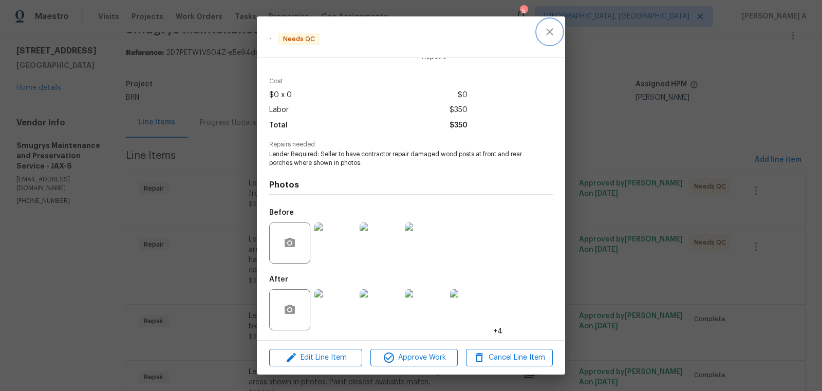
click at [553, 36] on icon "close" at bounding box center [549, 32] width 12 height 12
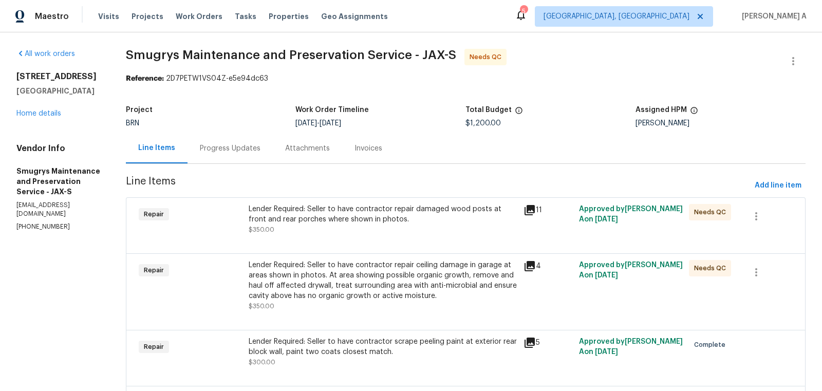
scroll to position [80, 0]
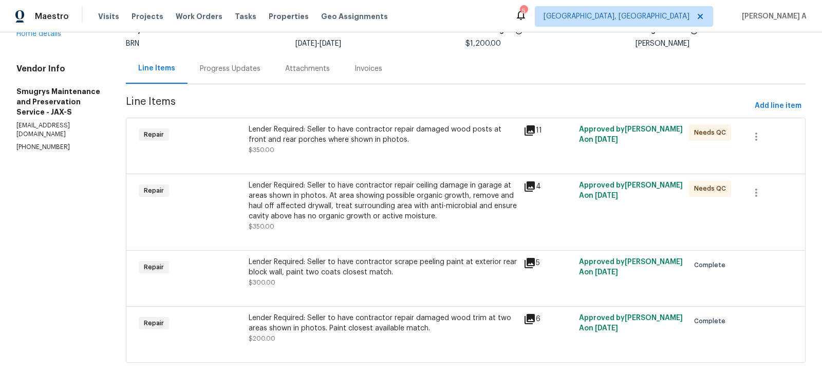
click at [371, 189] on div "Lender Required: Seller to have contractor repair ceiling damage in garage at a…" at bounding box center [383, 200] width 269 height 41
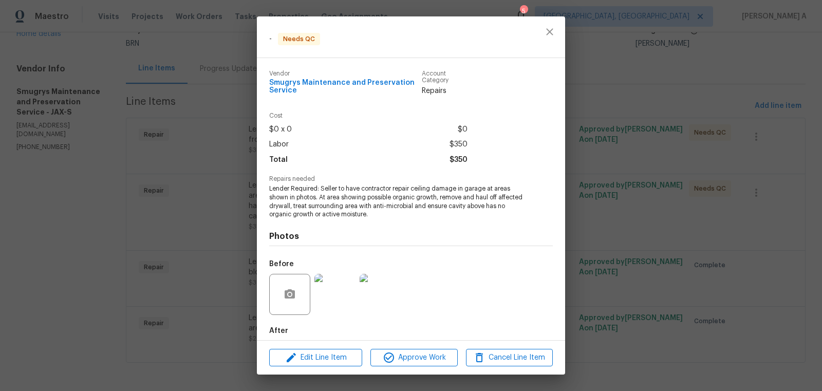
scroll to position [52, 0]
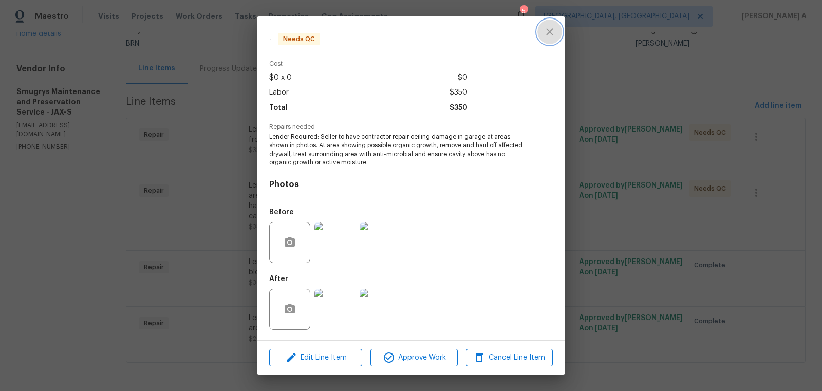
click at [555, 30] on icon "close" at bounding box center [549, 32] width 12 height 12
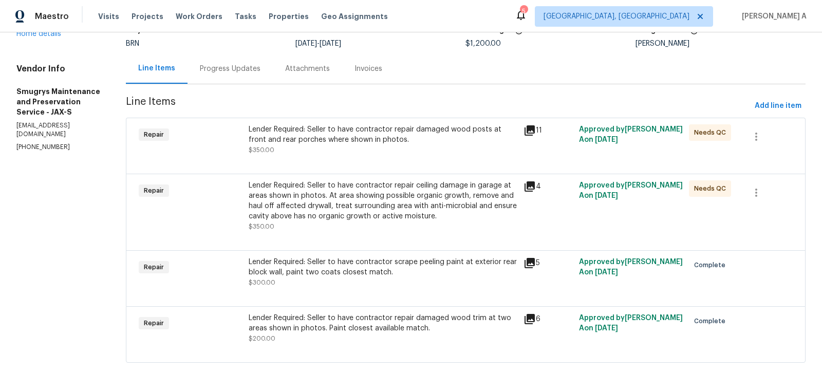
click at [429, 130] on div "Lender Required: Seller to have contractor repair damaged wood posts at front a…" at bounding box center [383, 134] width 269 height 21
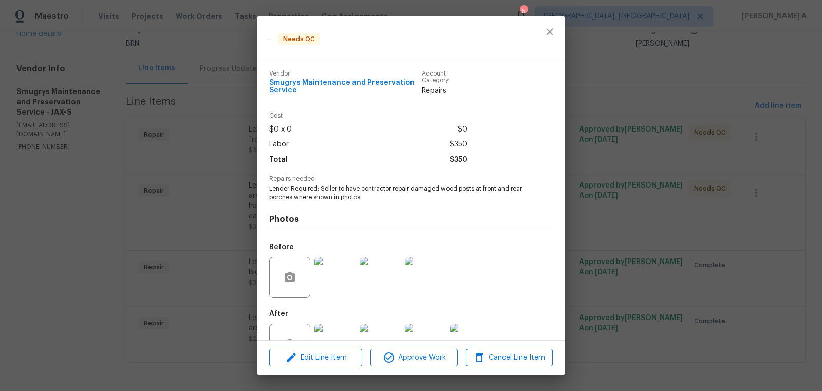
scroll to position [34, 0]
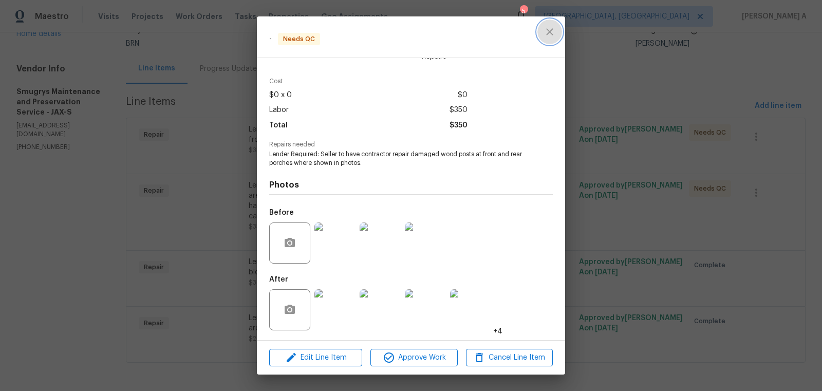
click at [551, 28] on icon "close" at bounding box center [549, 32] width 12 height 12
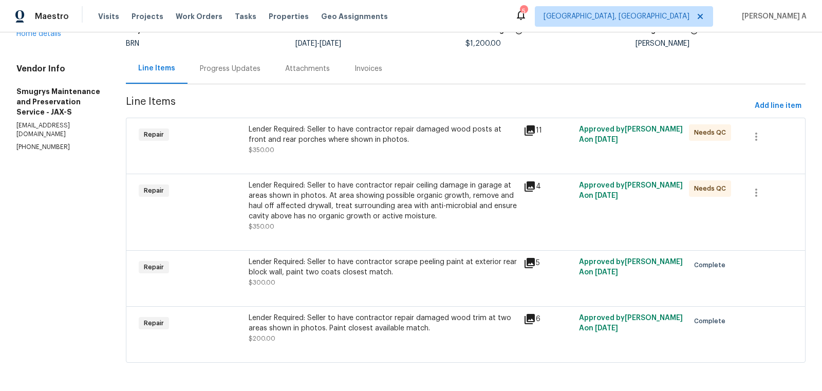
scroll to position [0, 0]
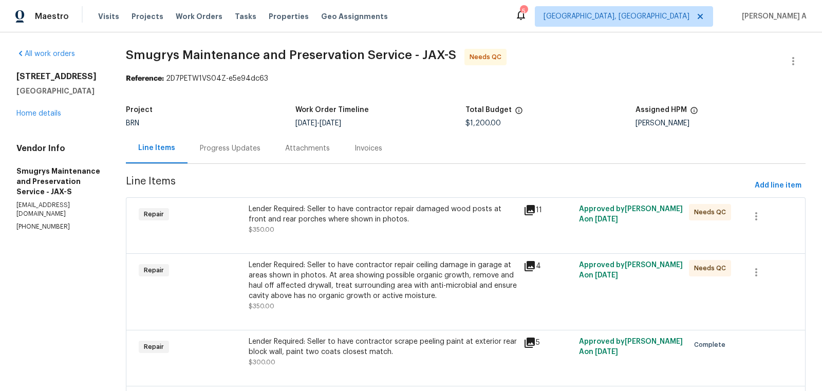
click at [240, 148] on div "Progress Updates" at bounding box center [230, 148] width 61 height 10
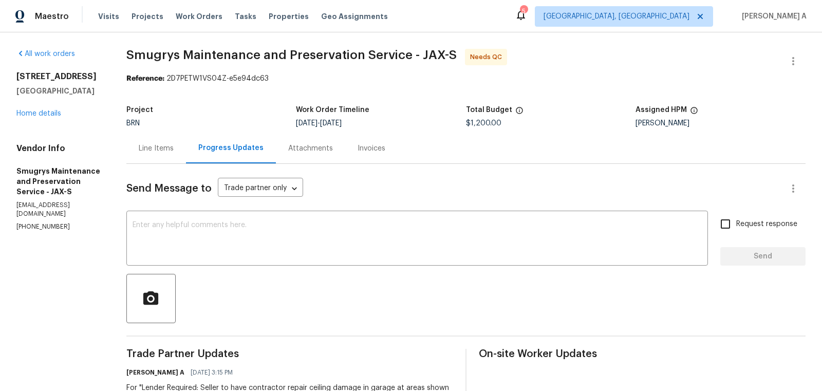
click at [155, 155] on div "Line Items" at bounding box center [156, 148] width 60 height 30
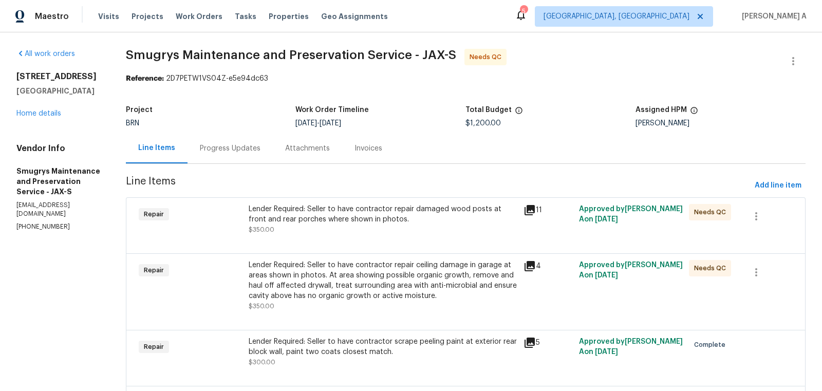
click at [231, 160] on div "Progress Updates" at bounding box center [230, 148] width 85 height 30
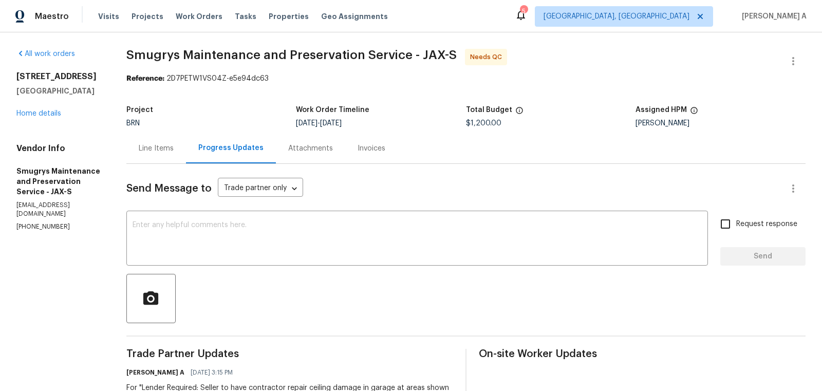
click at [163, 144] on div "Line Items" at bounding box center [156, 148] width 35 height 10
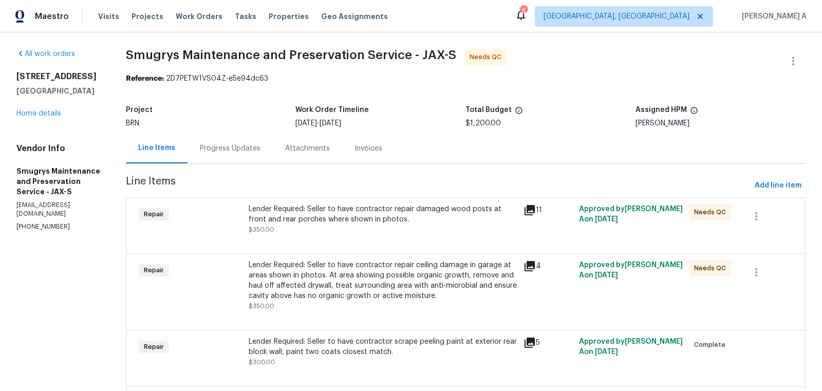
scroll to position [80, 0]
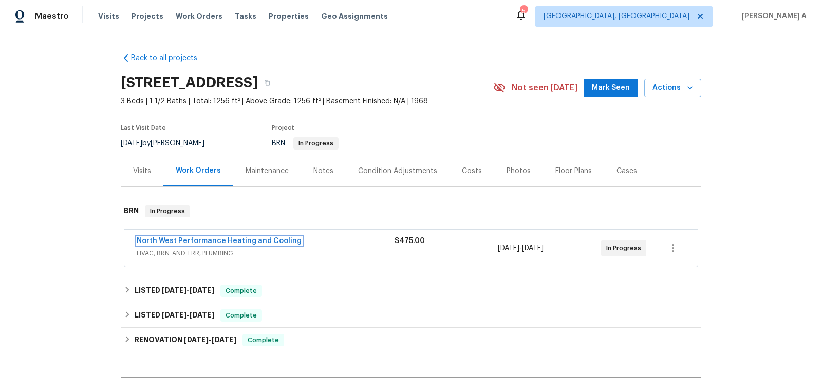
click at [198, 239] on link "North West Performance Heating and Cooling" at bounding box center [219, 240] width 165 height 7
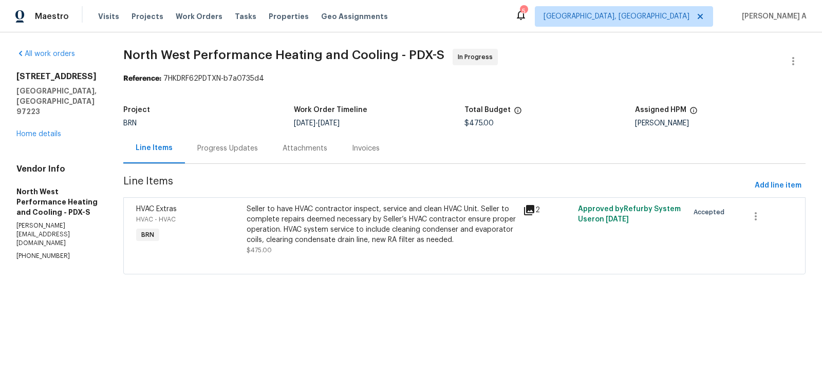
click at [247, 151] on div "Progress Updates" at bounding box center [227, 148] width 61 height 10
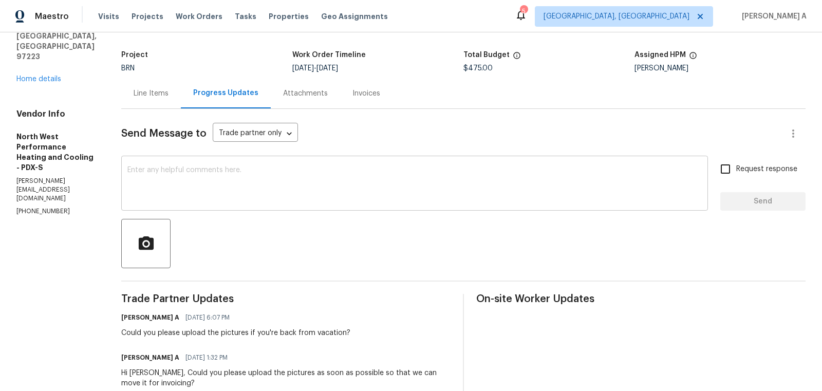
scroll to position [57, 0]
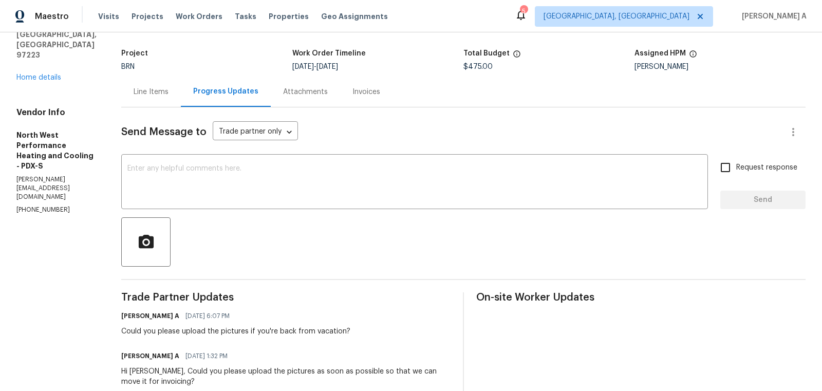
click at [51, 205] on p "[PHONE_NUMBER]" at bounding box center [56, 209] width 80 height 9
copy p "[PHONE_NUMBER]"
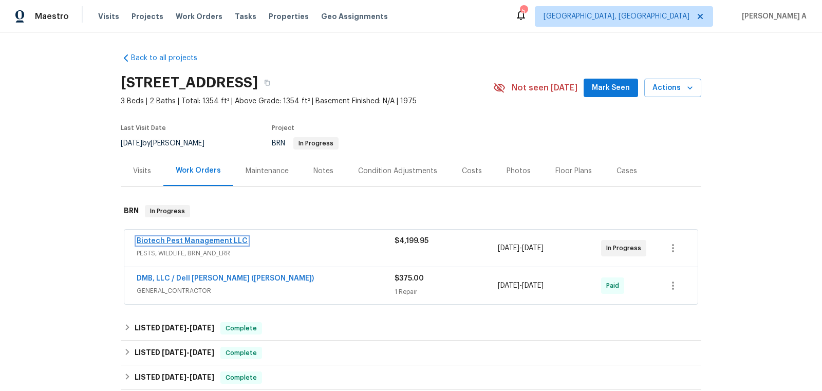
click at [200, 239] on link "Biotech Pest Management LLC" at bounding box center [192, 240] width 111 height 7
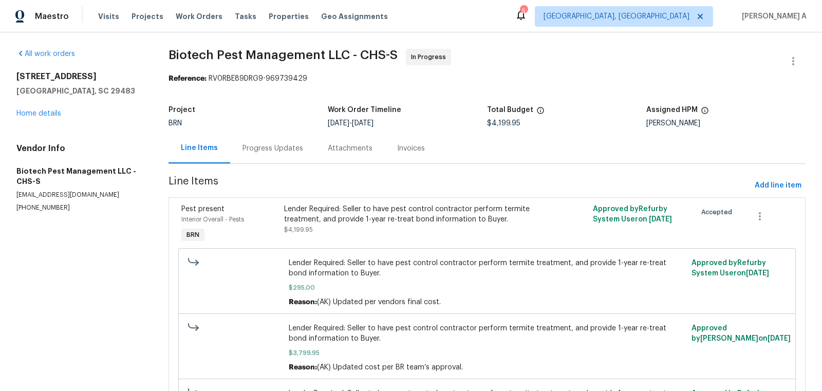
click at [261, 149] on div "Progress Updates" at bounding box center [272, 148] width 61 height 10
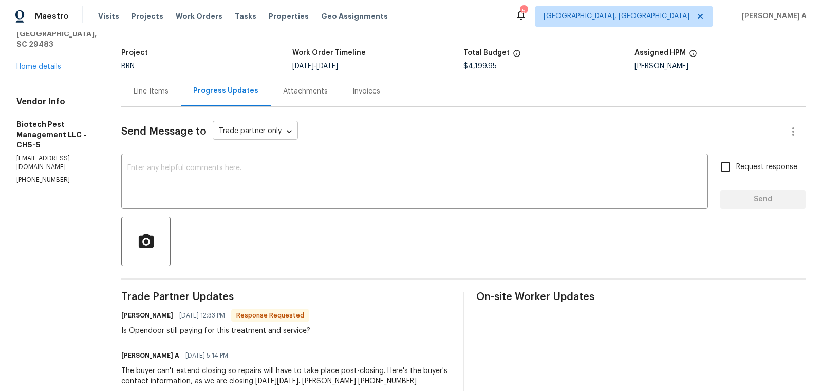
scroll to position [60, 0]
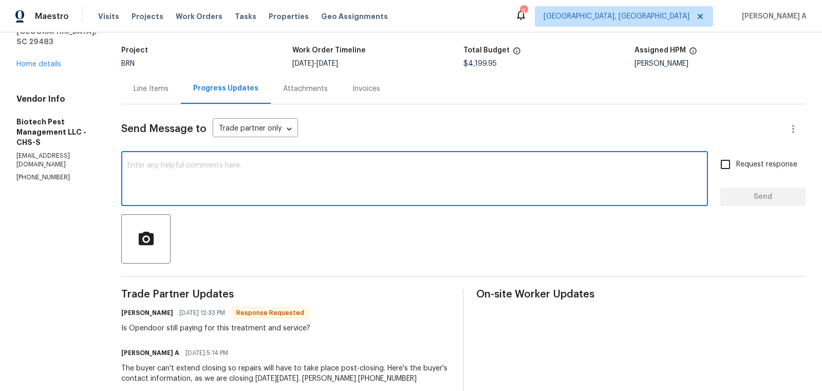
click at [307, 169] on textarea at bounding box center [414, 180] width 574 height 36
click at [0, 0] on div "the payment" at bounding box center [0, 0] width 0 height 0
click at [0, 0] on span "Correct the article" at bounding box center [0, 0] width 0 height 0
type textarea "Yes, the payment process is the same."
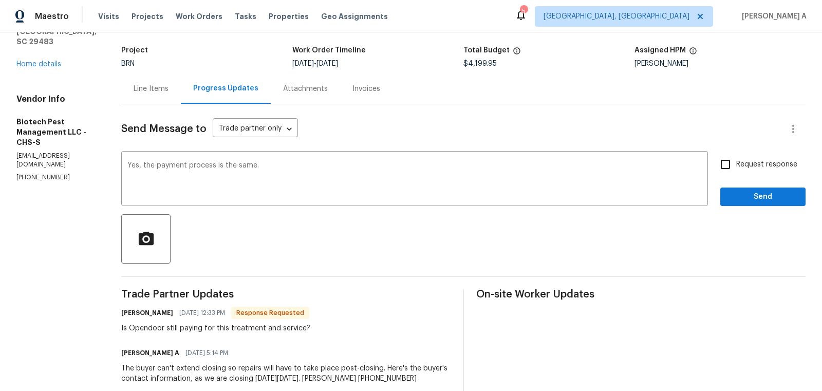
click at [738, 165] on span "Request response" at bounding box center [766, 164] width 61 height 11
click at [736, 165] on input "Request response" at bounding box center [726, 165] width 22 height 22
checkbox input "true"
click at [752, 198] on span "Send" at bounding box center [762, 197] width 69 height 13
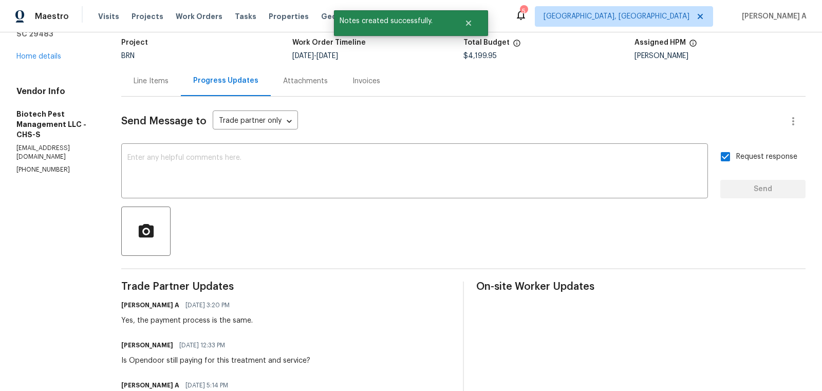
scroll to position [0, 0]
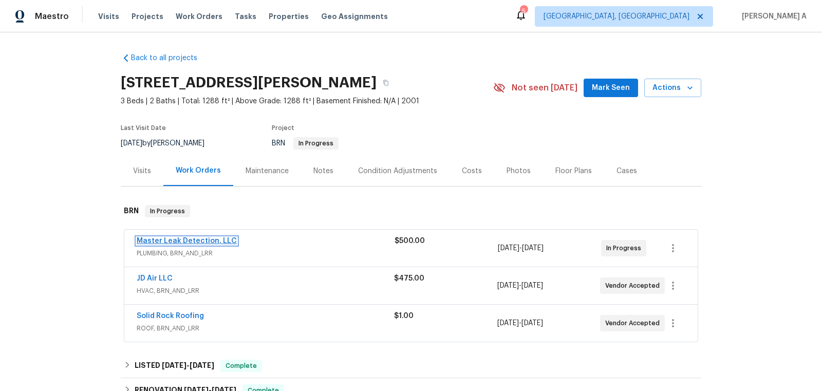
click at [193, 242] on link "Master Leak Detection, LLC" at bounding box center [187, 240] width 100 height 7
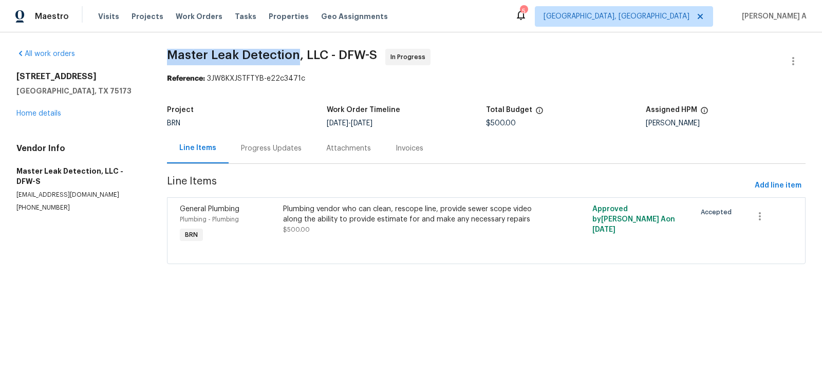
copy span "Master Leak Detection"
drag, startPoint x: 153, startPoint y: 53, endPoint x: 295, endPoint y: 54, distance: 141.8
click at [295, 54] on div "All work orders [STREET_ADDRESS][PERSON_NAME] Home details Vendor Info Master L…" at bounding box center [411, 162] width 822 height 260
click at [249, 156] on div "Progress Updates" at bounding box center [271, 148] width 85 height 30
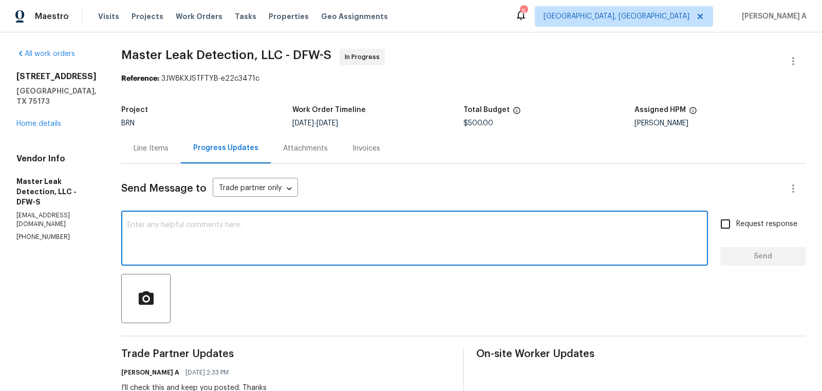
click at [282, 224] on textarea at bounding box center [414, 239] width 574 height 36
paste textarea "Could you please confirm if we are proceeding with the repairs with Master Leak…"
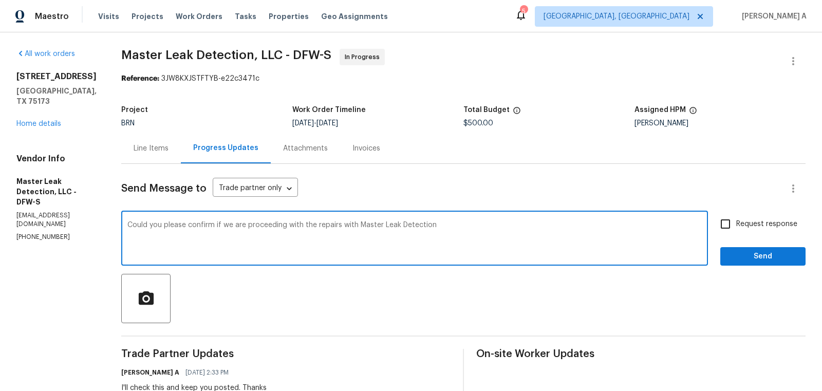
click at [282, 224] on textarea "Could you please confirm if we are proceeding with the repairs with Master Leak…" at bounding box center [414, 239] width 574 height 36
click at [0, 0] on icon "Paraphrase text" at bounding box center [0, 0] width 0 height 0
type textarea "Could you please confirm if we are proceeding with the repairs with Master Leak…"
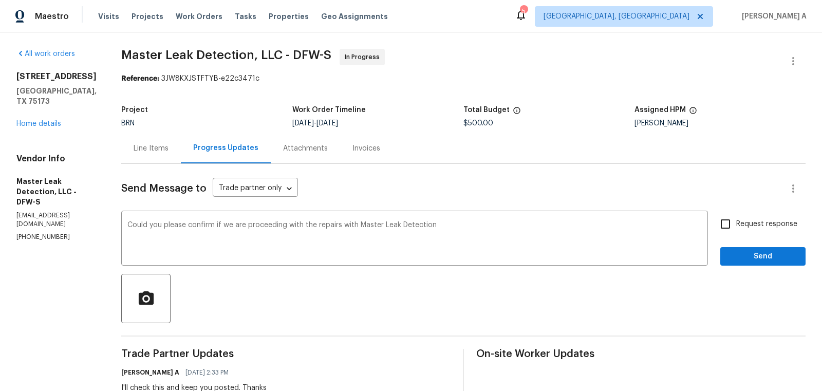
click at [485, 238] on textarea "Could you please confirm if we are proceeding with the repairs with Master Leak…" at bounding box center [414, 239] width 574 height 36
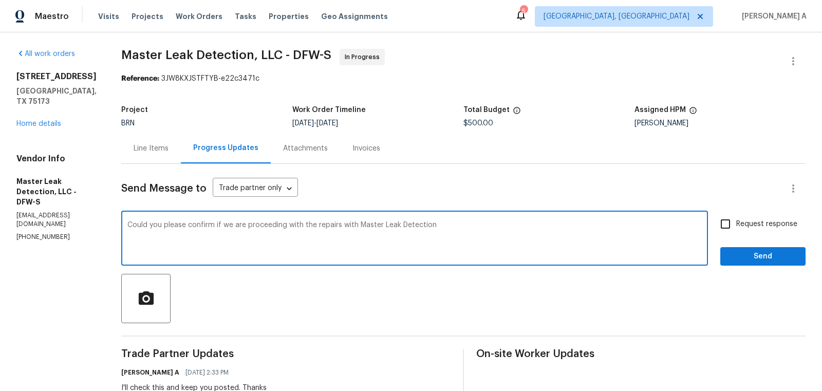
click at [485, 238] on textarea "Could you please confirm if we are proceeding with the repairs with Master Leak…" at bounding box center [414, 239] width 574 height 36
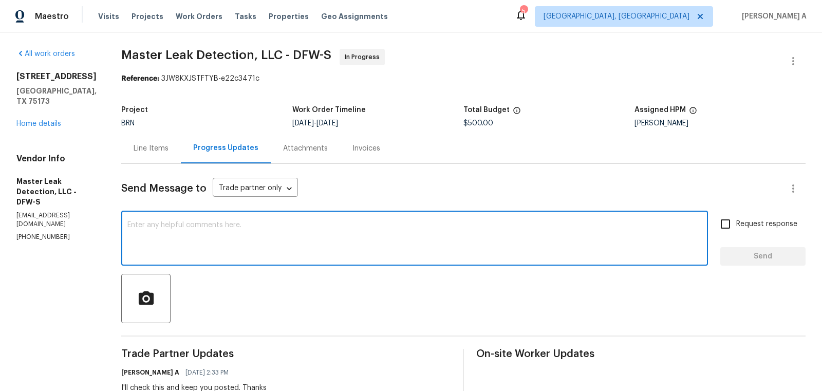
click at [49, 119] on div "All work orders 114 Cotton Cir Josephine, TX 75173 Home details Vendor Info Mas…" at bounding box center [56, 145] width 80 height 193
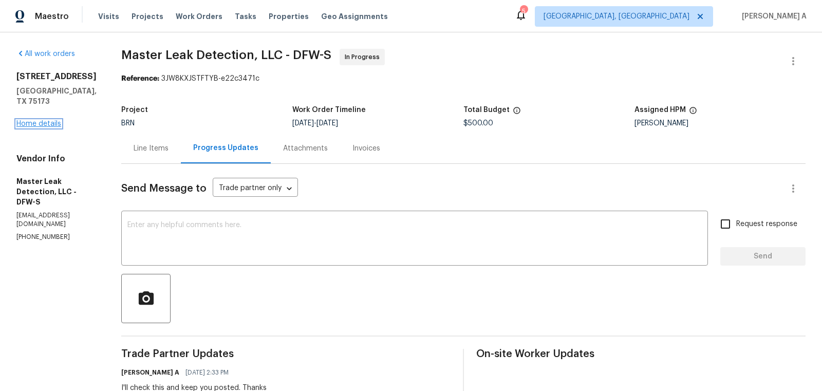
click at [45, 120] on link "Home details" at bounding box center [38, 123] width 45 height 7
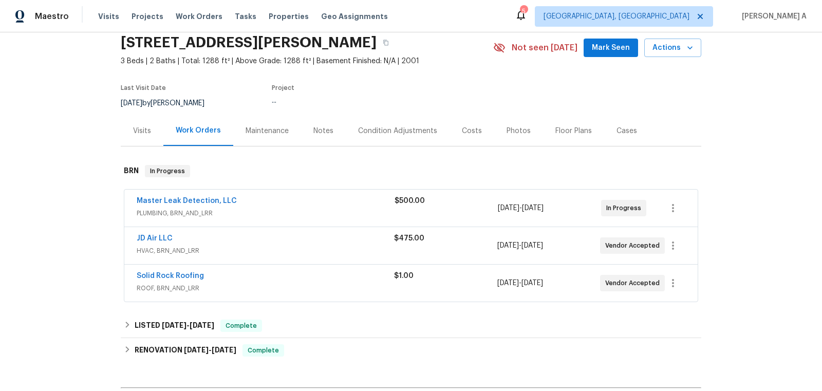
scroll to position [55, 0]
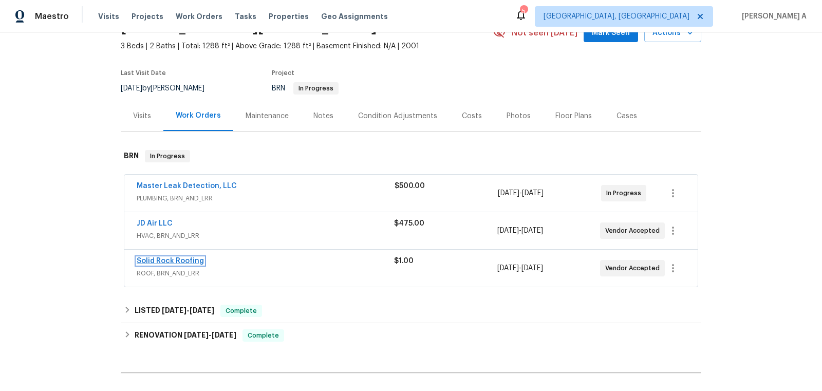
click at [159, 257] on link "Solid Rock Roofing" at bounding box center [170, 260] width 67 height 7
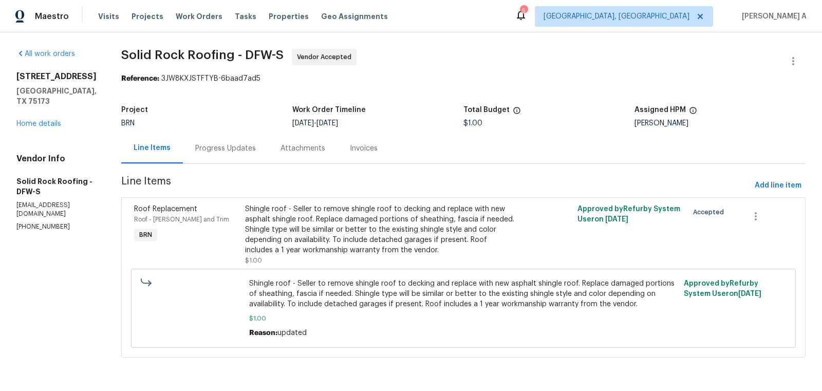
click at [233, 146] on div "Progress Updates" at bounding box center [225, 148] width 61 height 10
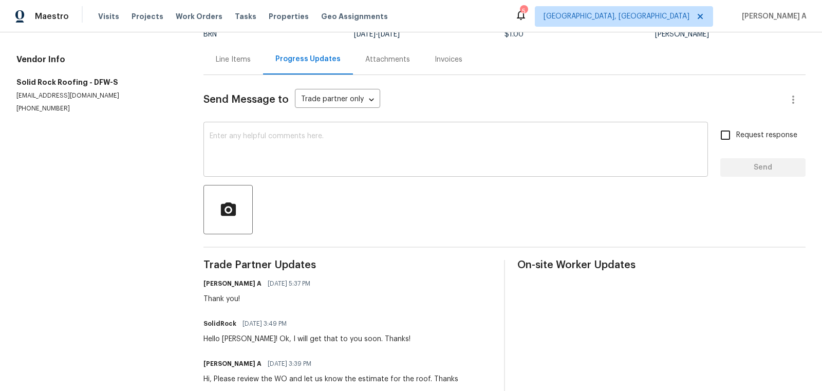
scroll to position [87, 0]
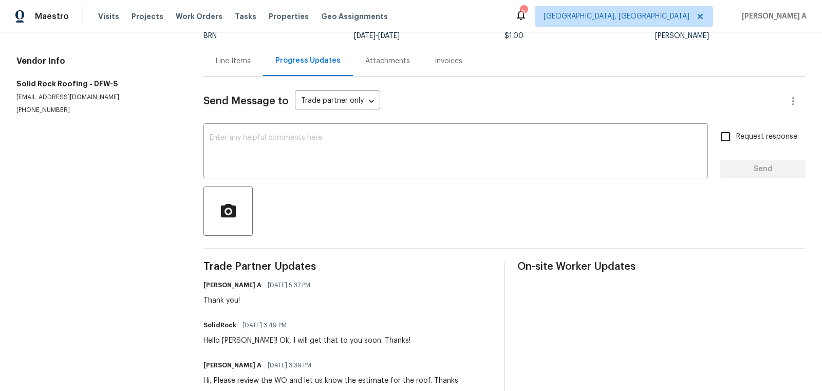
click at [49, 116] on section "All work orders 114 Cotton Cir Josephine, TX 75173 Home details Vendor Info Sol…" at bounding box center [97, 179] width 162 height 437
copy p "(817) 739-3624"
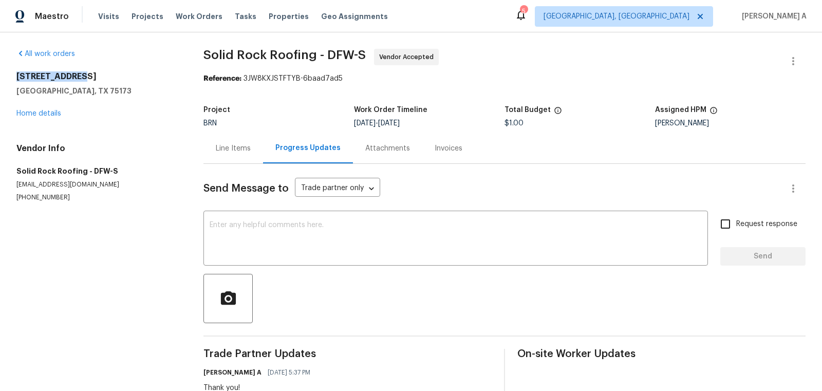
drag, startPoint x: 13, startPoint y: 76, endPoint x: 86, endPoint y: 76, distance: 72.9
click at [86, 76] on div "All work orders 114 Cotton Cir Josephine, TX 75173 Home details Vendor Info Sol…" at bounding box center [411, 267] width 822 height 470
copy h2 "114 Cotton Cir"
click at [242, 154] on div "Line Items" at bounding box center [233, 148] width 60 height 30
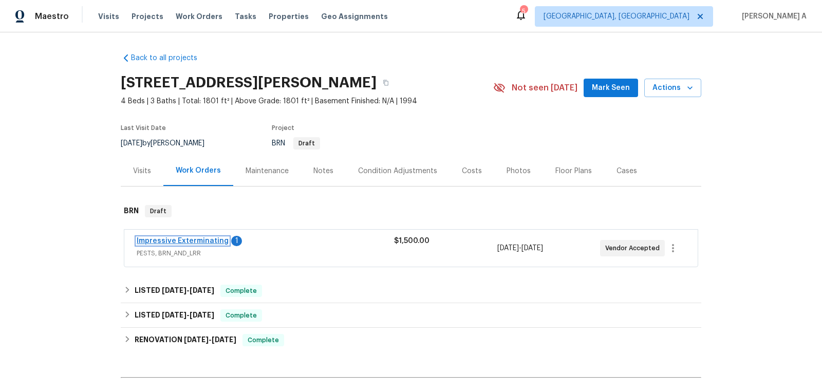
click at [190, 239] on link "Impressive Exterminating" at bounding box center [183, 240] width 92 height 7
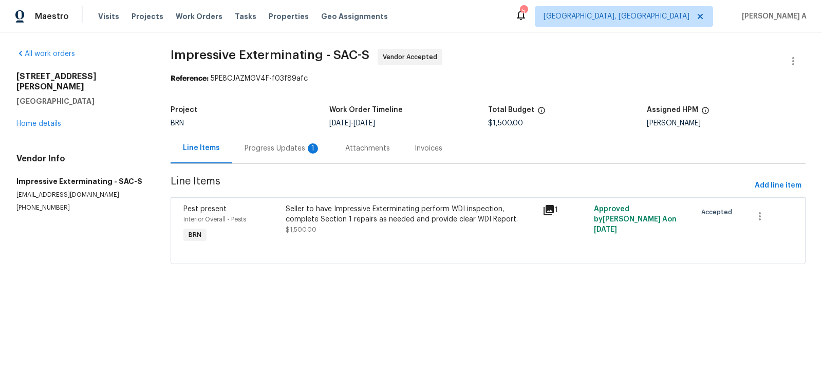
click at [279, 142] on div "Progress Updates 1" at bounding box center [282, 148] width 101 height 30
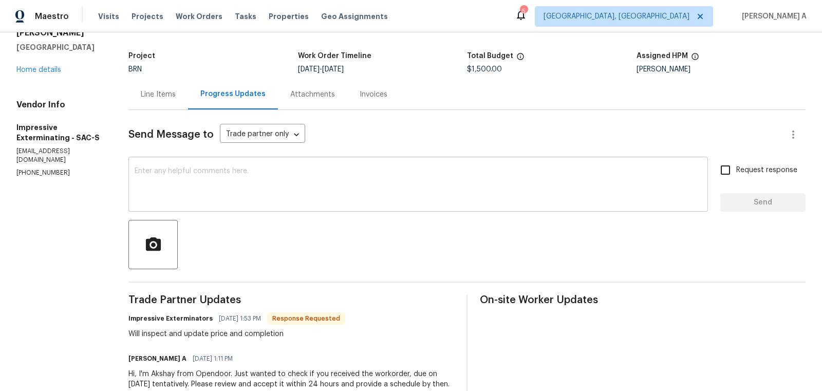
scroll to position [53, 0]
click at [332, 181] on textarea at bounding box center [418, 186] width 567 height 36
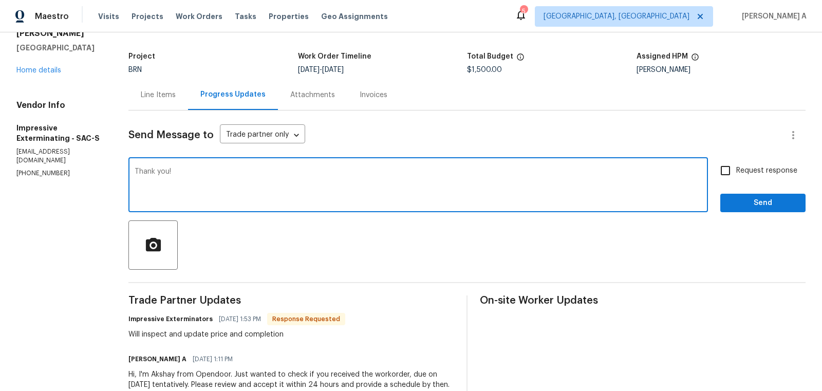
type textarea "Thank you!"
click at [719, 172] on input "Request response" at bounding box center [726, 171] width 22 height 22
checkbox input "true"
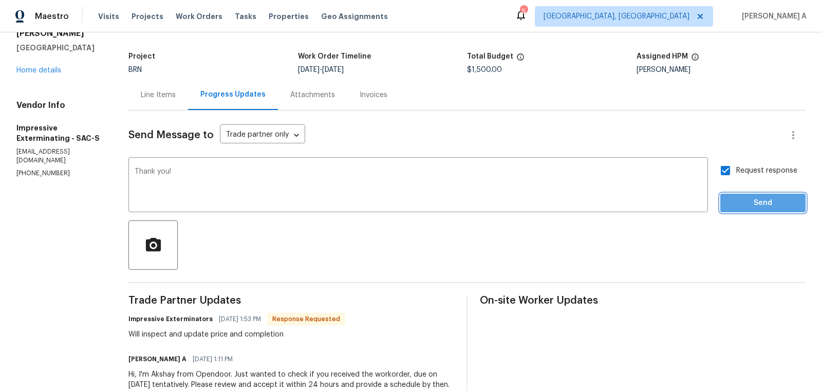
click at [778, 209] on button "Send" at bounding box center [762, 203] width 85 height 19
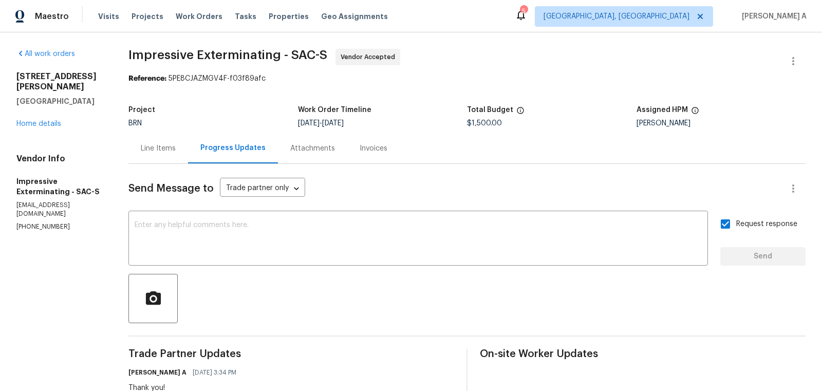
click at [149, 159] on div "Line Items" at bounding box center [158, 148] width 60 height 30
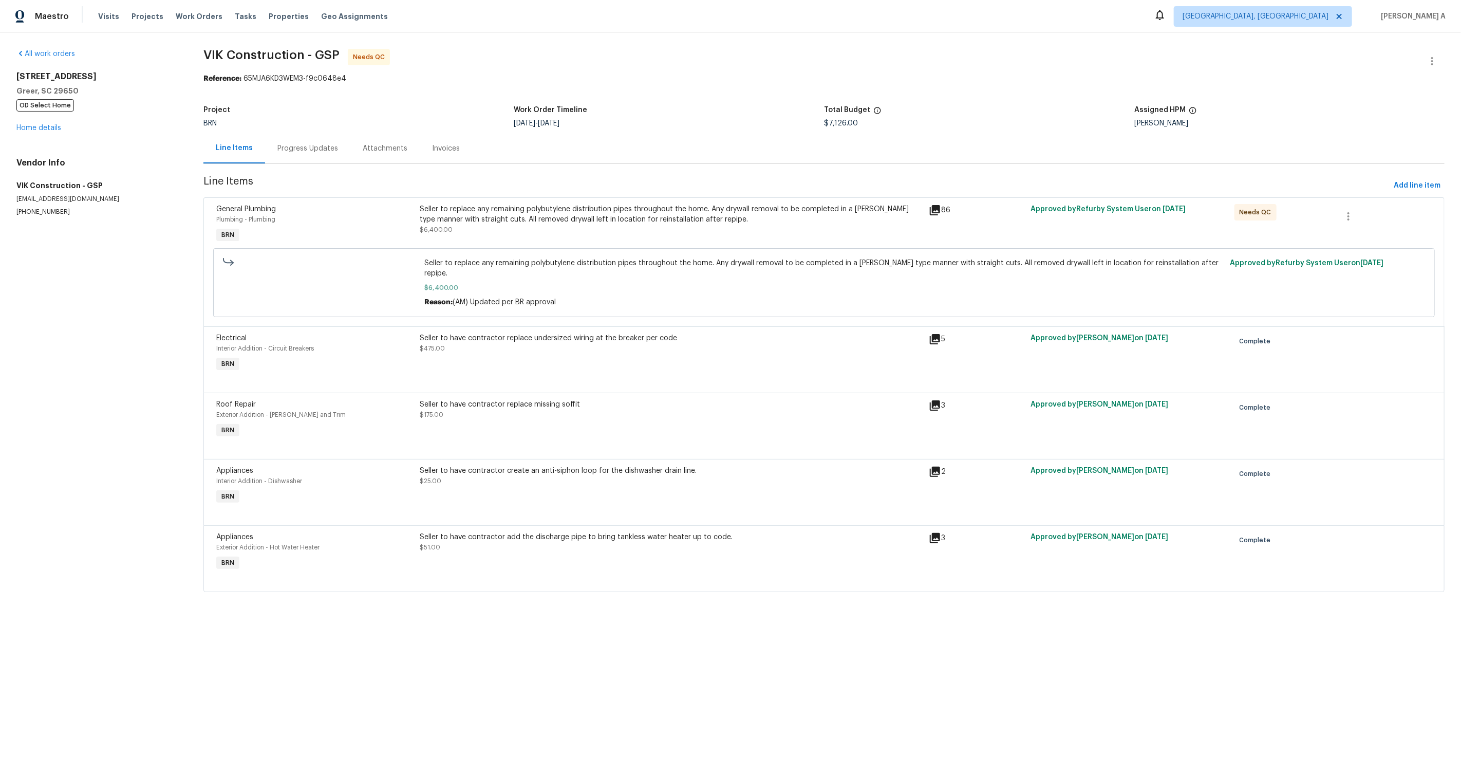
click at [545, 221] on div "Seller to replace any remaining polybutylene distribution pipes throughout the …" at bounding box center [671, 214] width 503 height 21
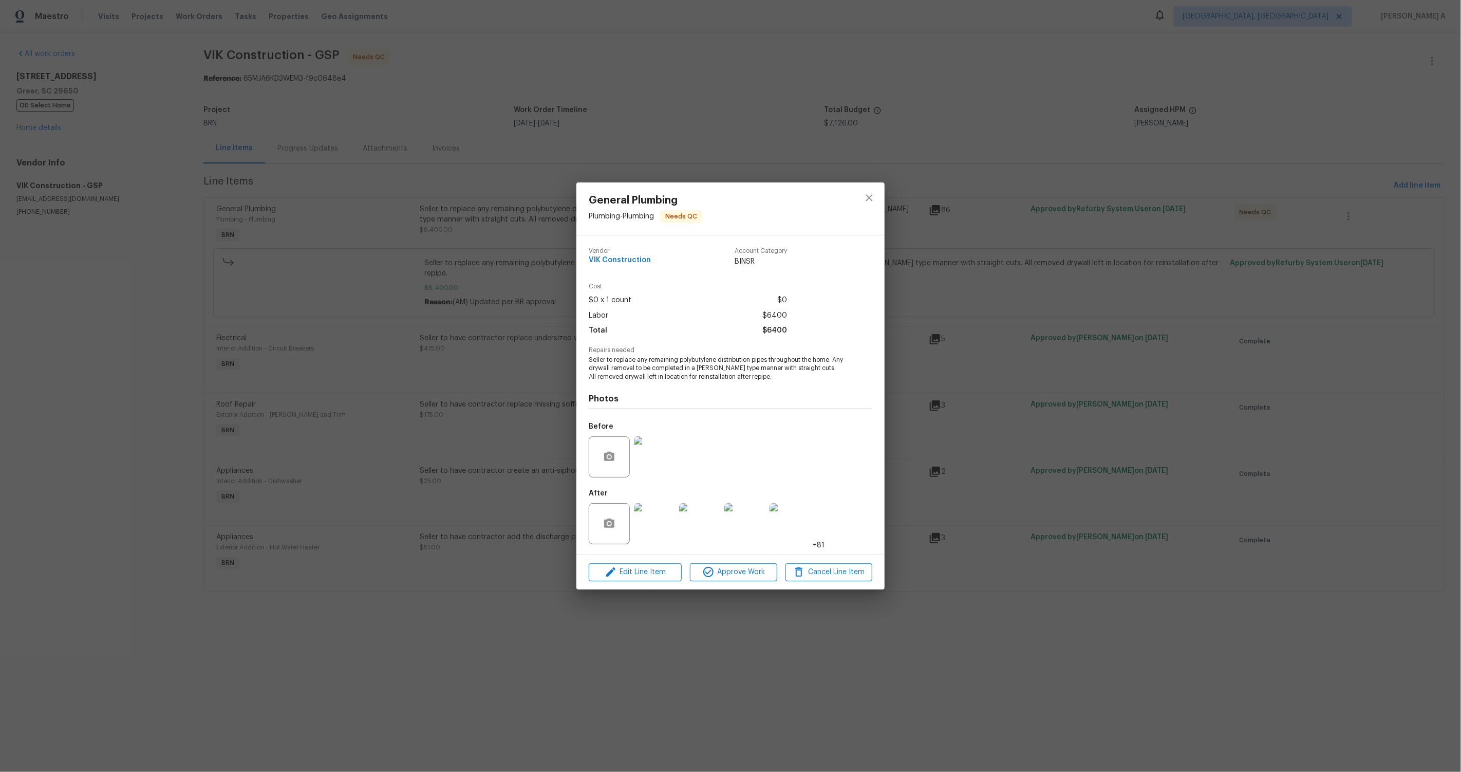
click at [657, 390] on img at bounding box center [654, 456] width 41 height 41
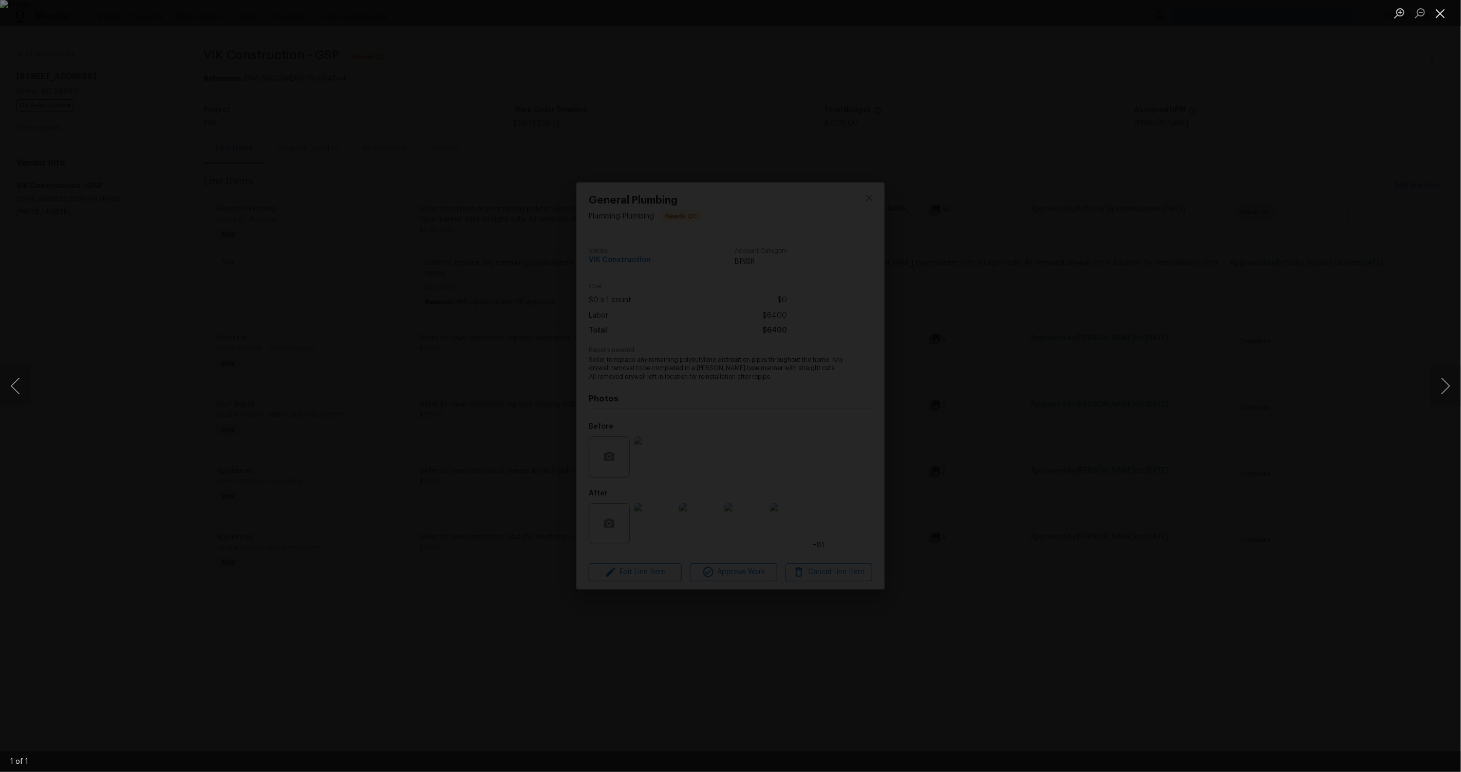
click at [821, 9] on button "Close lightbox" at bounding box center [1440, 13] width 21 height 18
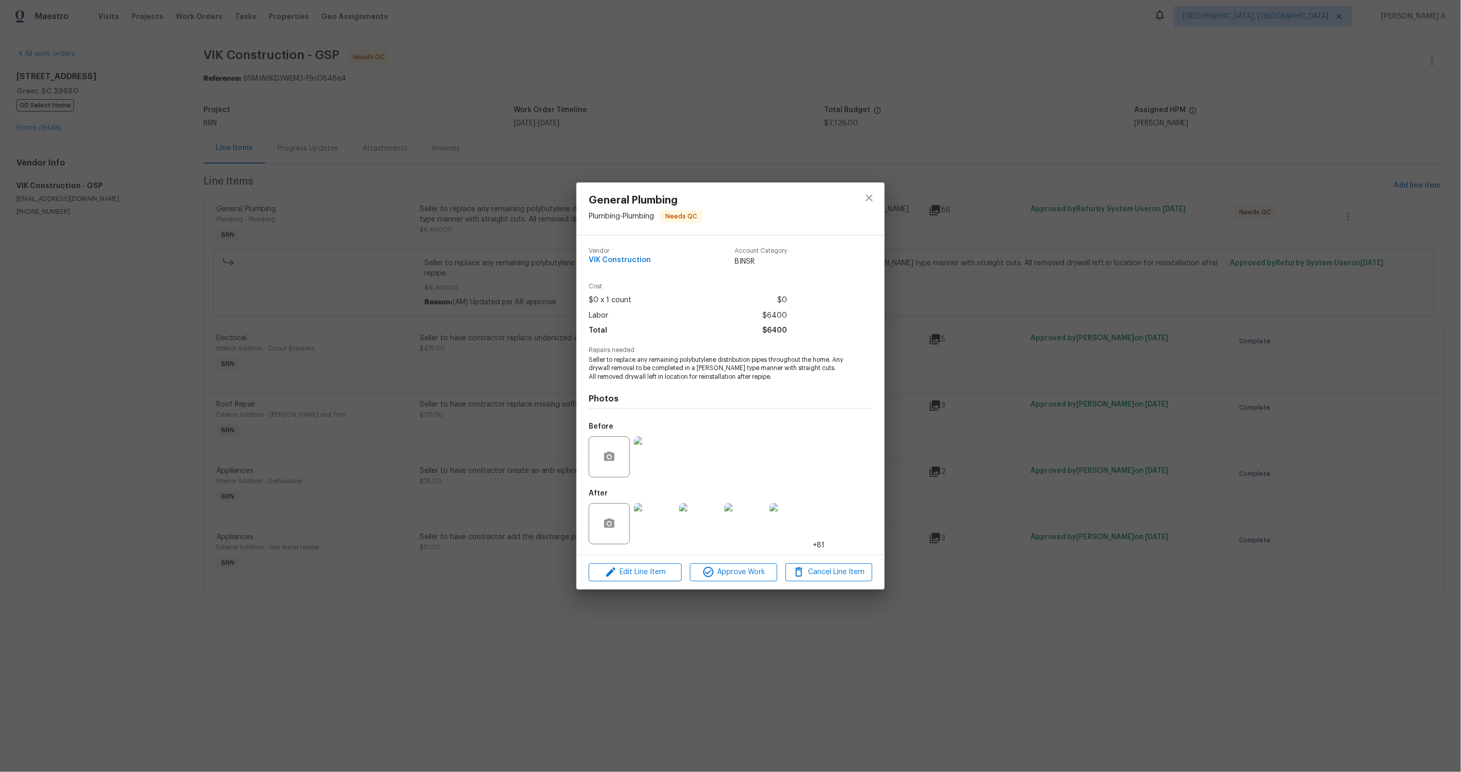
click at [657, 390] on img at bounding box center [654, 523] width 41 height 41
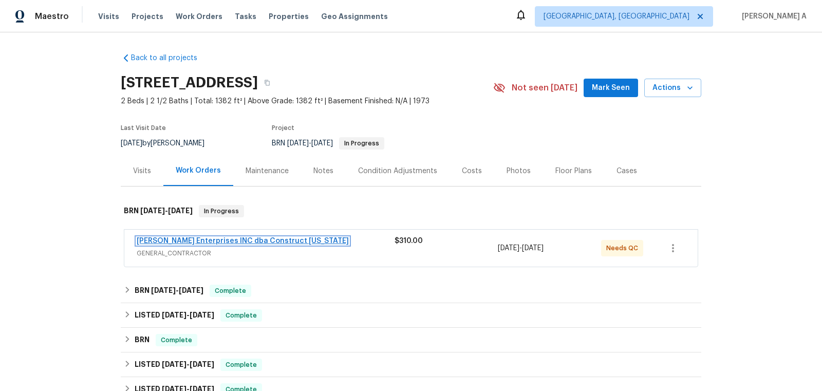
click at [180, 238] on link "[PERSON_NAME] Enterprises INC dba Construct [US_STATE]" at bounding box center [243, 240] width 212 height 7
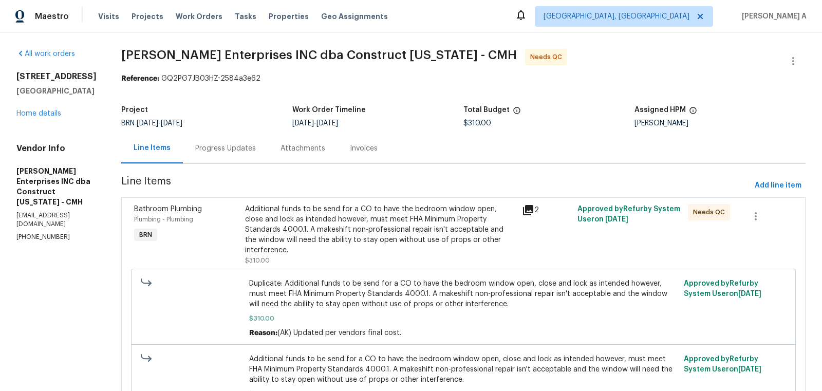
click at [236, 141] on div "Progress Updates" at bounding box center [225, 148] width 85 height 30
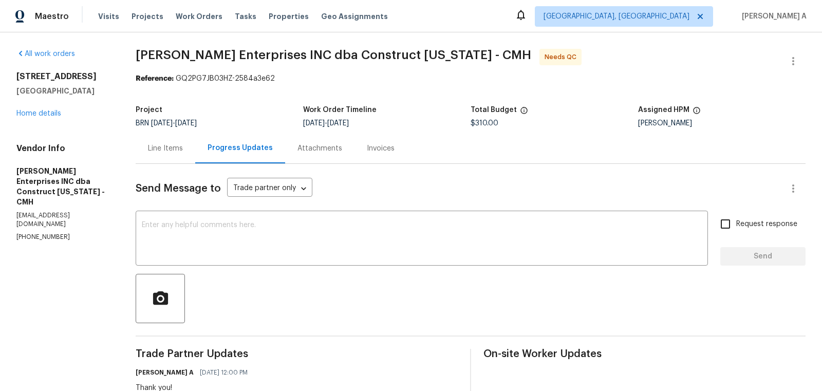
click at [156, 146] on div "Line Items" at bounding box center [165, 148] width 35 height 10
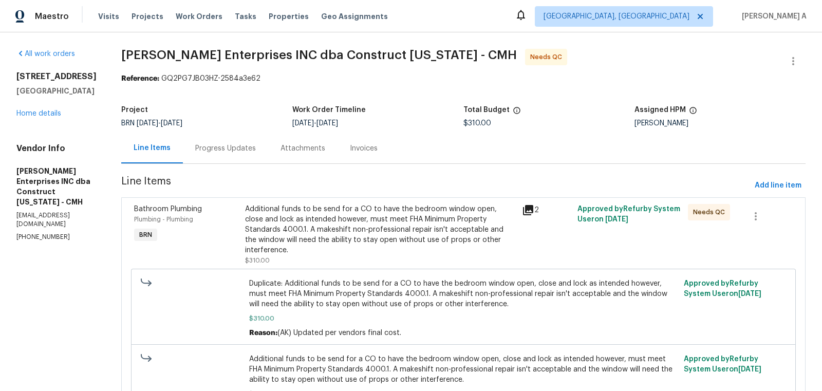
click at [245, 149] on div "Progress Updates" at bounding box center [225, 148] width 61 height 10
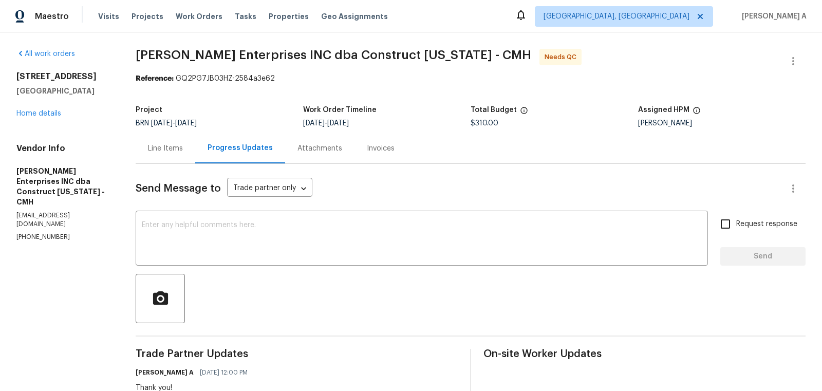
click at [152, 154] on div "Line Items" at bounding box center [166, 148] width 60 height 30
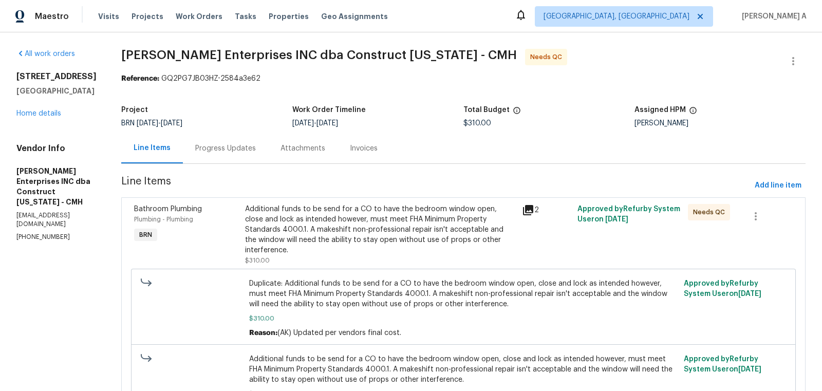
click at [210, 160] on div "Progress Updates" at bounding box center [225, 148] width 85 height 30
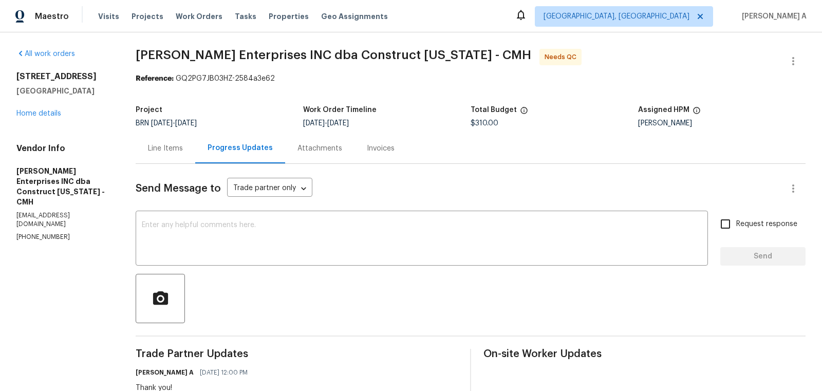
click at [153, 151] on div "Line Items" at bounding box center [165, 148] width 35 height 10
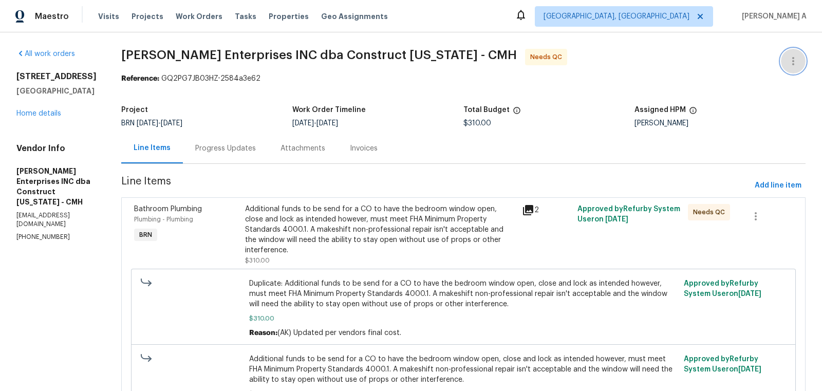
click at [799, 57] on button "button" at bounding box center [793, 61] width 25 height 25
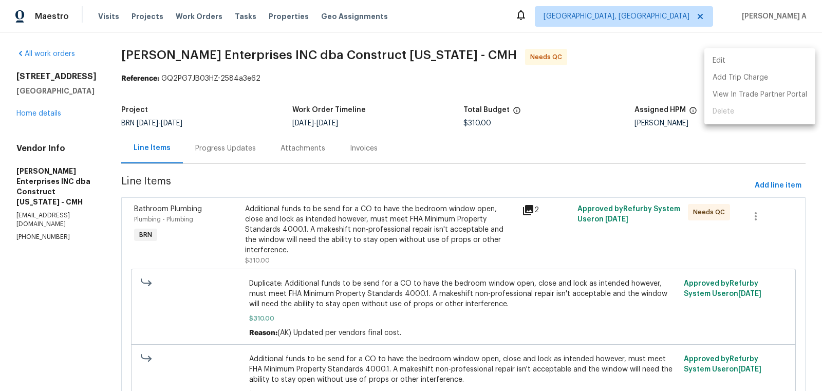
click at [775, 57] on li "Edit" at bounding box center [759, 60] width 111 height 17
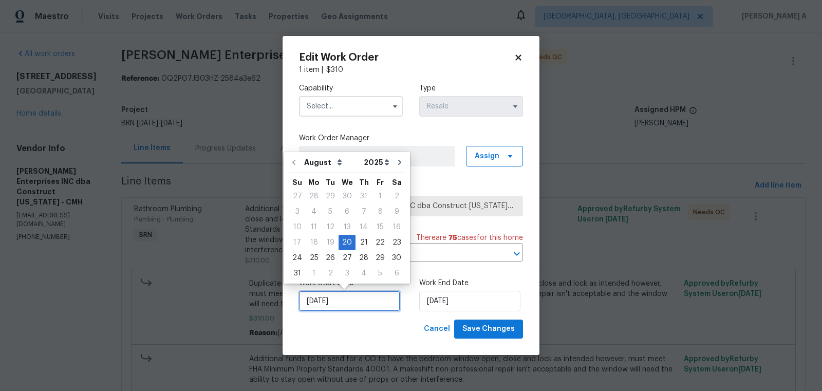
click at [329, 303] on input "8/20/2025" at bounding box center [349, 301] width 101 height 21
click at [357, 271] on div "4" at bounding box center [363, 273] width 16 height 14
type input "[DATE]"
select select "8"
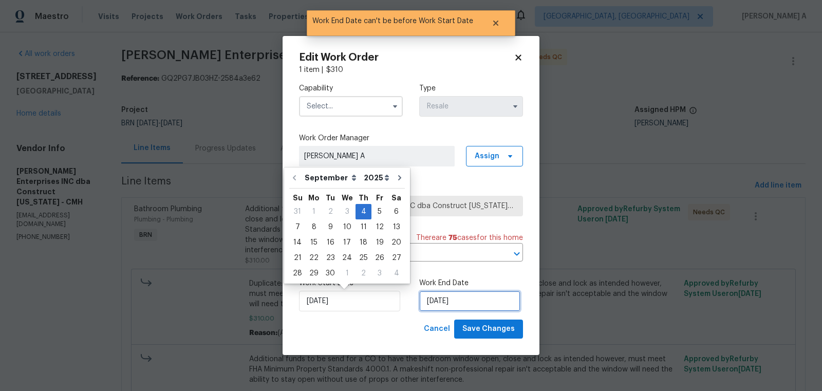
click at [439, 292] on input "[DATE]" at bounding box center [469, 301] width 101 height 21
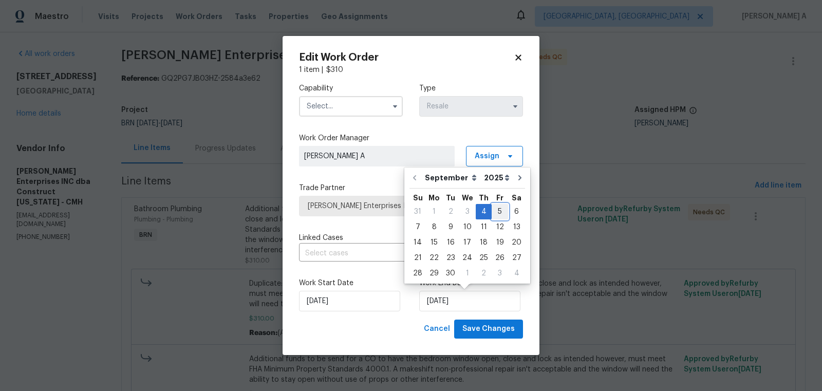
click at [492, 214] on div "5" at bounding box center [500, 211] width 16 height 14
type input "[DATE]"
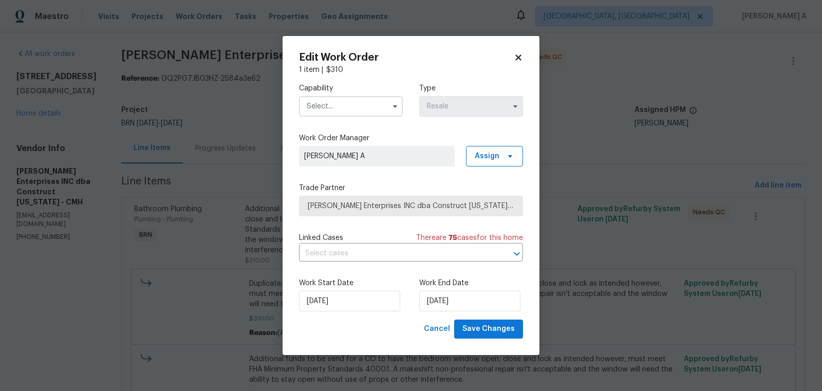
click at [357, 99] on input "text" at bounding box center [351, 106] width 104 height 21
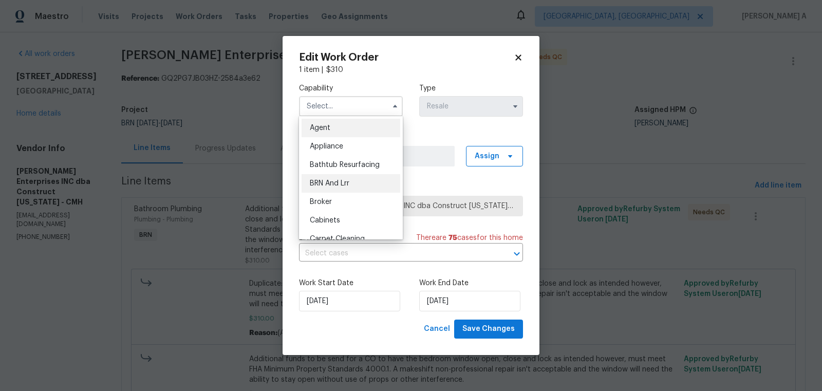
click at [355, 185] on div "BRN And Lrr" at bounding box center [351, 183] width 99 height 18
type input "BRN And Lrr"
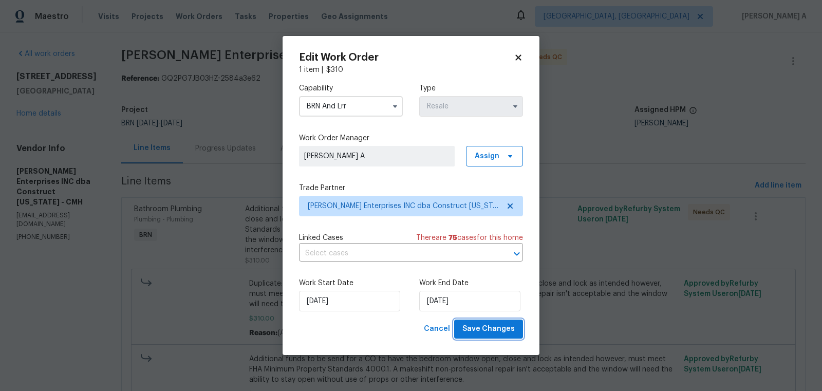
click at [484, 327] on span "Save Changes" at bounding box center [488, 329] width 52 height 13
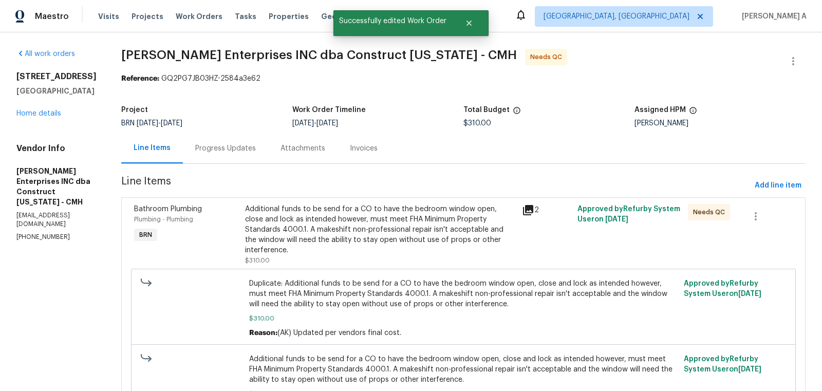
click at [444, 204] on div "Additional funds to be send for a CO to have the bedroom window open, close and…" at bounding box center [380, 229] width 271 height 51
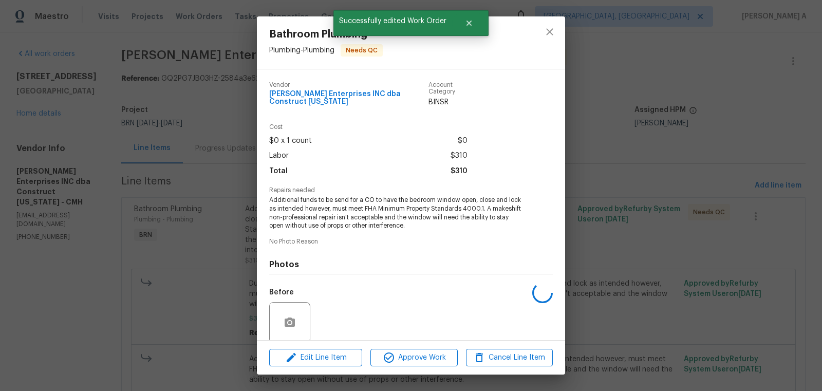
scroll to position [73, 0]
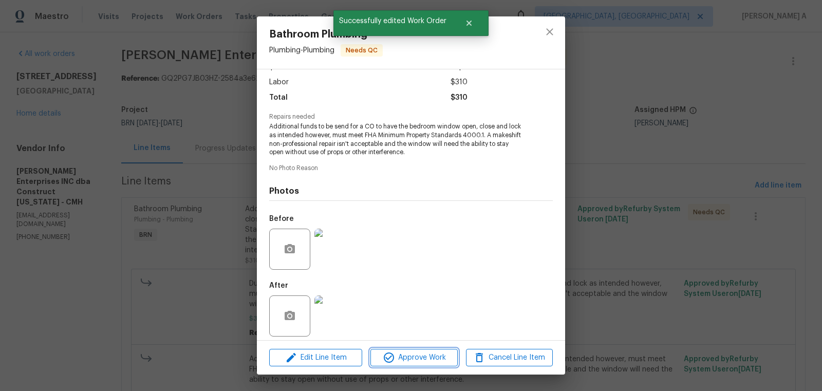
click at [427, 361] on span "Approve Work" at bounding box center [413, 357] width 81 height 13
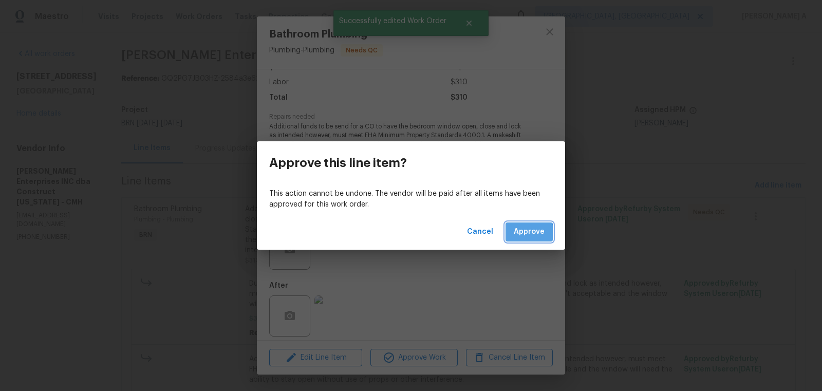
click at [524, 233] on span "Approve" at bounding box center [529, 232] width 31 height 13
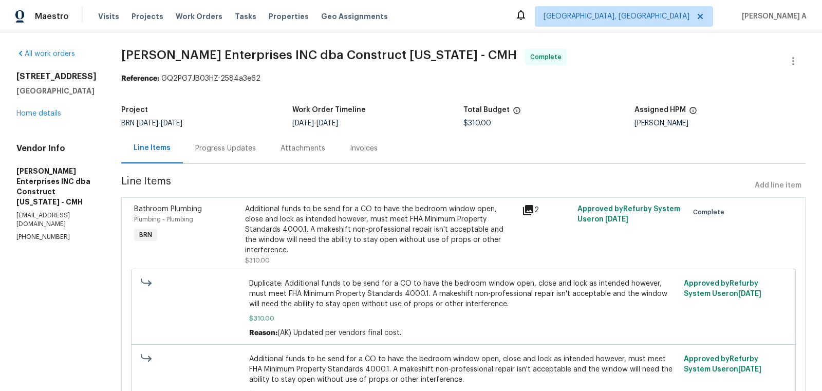
click at [226, 138] on div "Progress Updates" at bounding box center [225, 148] width 85 height 30
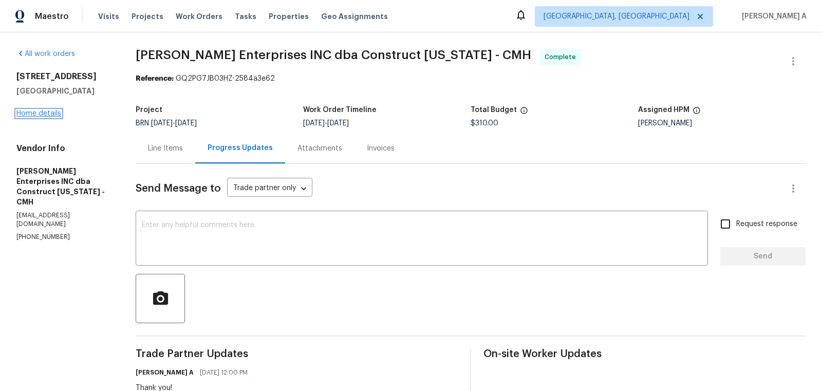
click at [49, 116] on link "Home details" at bounding box center [38, 113] width 45 height 7
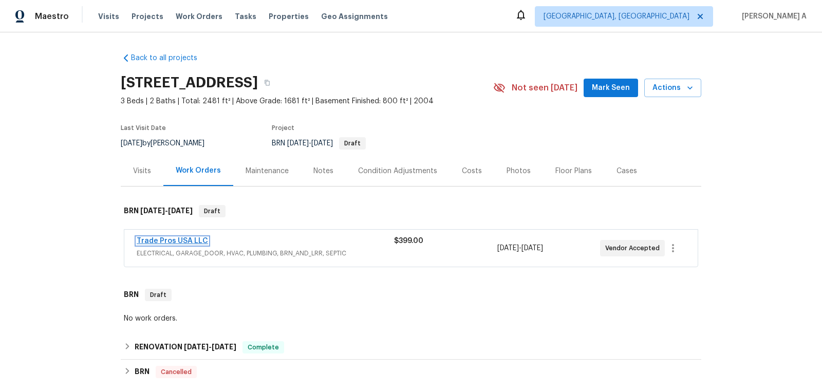
click at [179, 238] on link "Trade Pros USA LLC" at bounding box center [172, 240] width 71 height 7
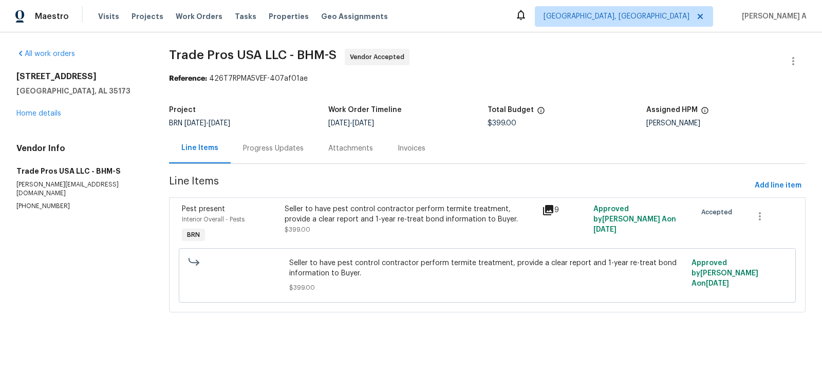
click at [432, 243] on div "Seller to have pest control contractor perform termite treatment, provide a cle…" at bounding box center [410, 224] width 257 height 47
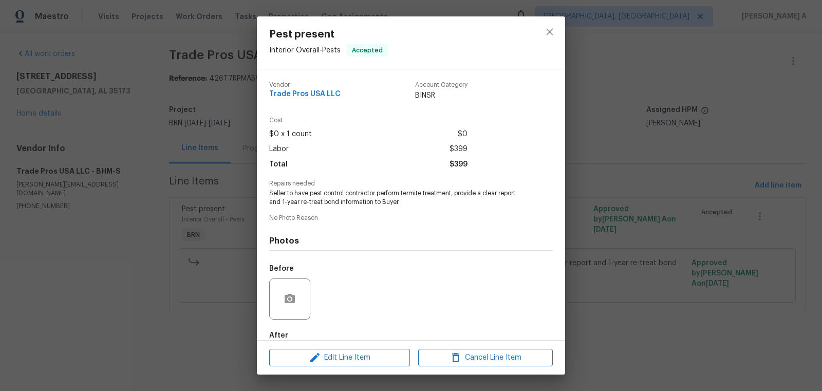
scroll to position [57, 0]
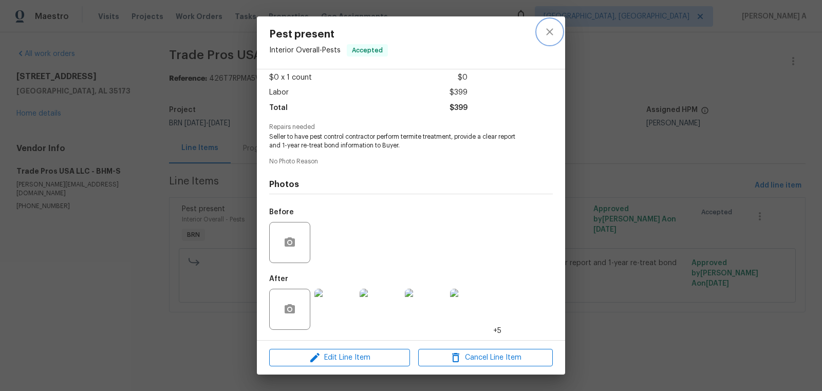
click at [545, 36] on icon "close" at bounding box center [549, 32] width 12 height 12
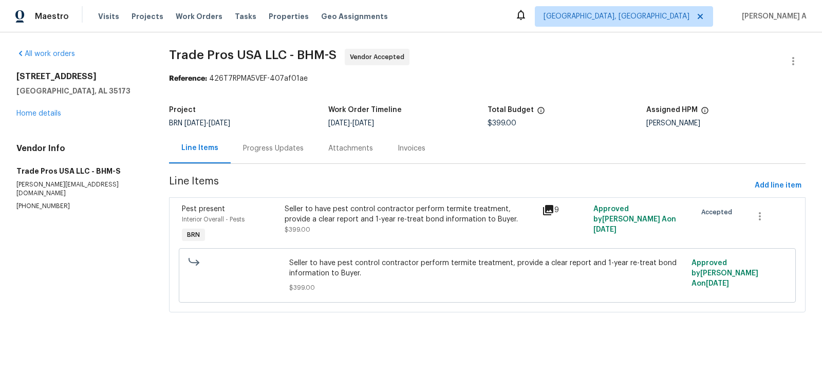
click at [260, 151] on div "Progress Updates" at bounding box center [273, 148] width 61 height 10
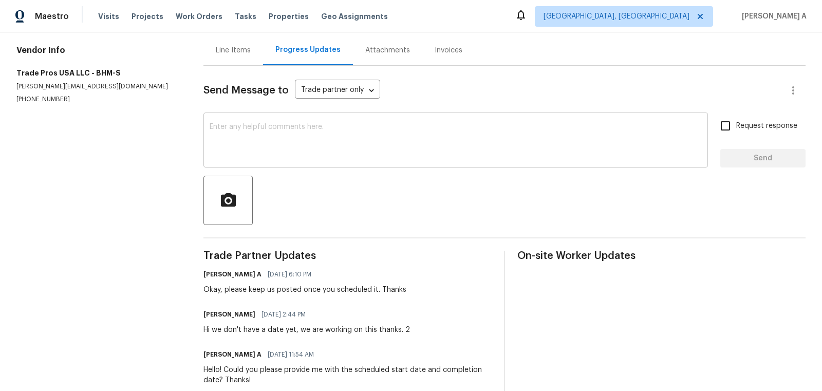
scroll to position [72, 0]
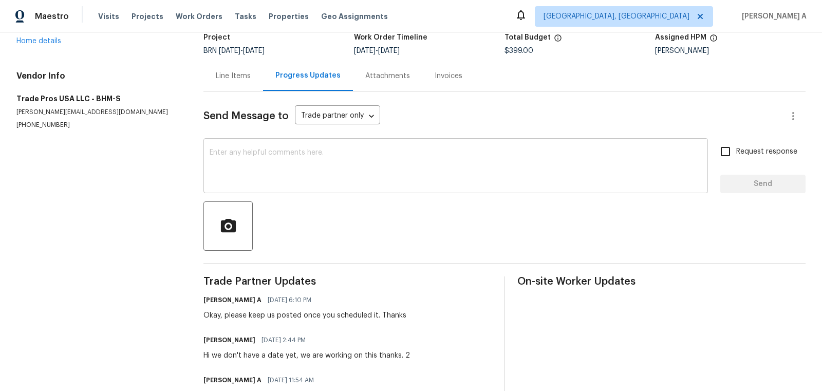
click at [231, 170] on textarea at bounding box center [456, 167] width 492 height 36
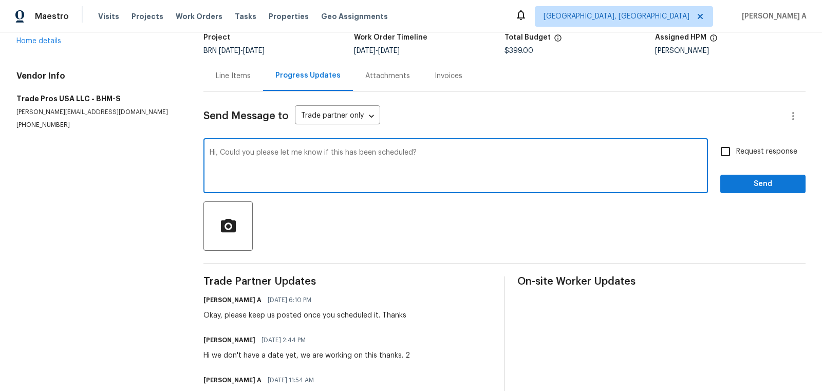
type textarea "Hi, Could you please let me know if this has been scheduled?"
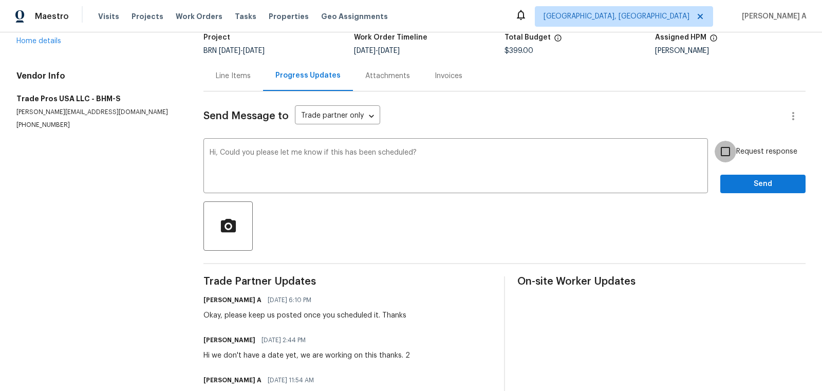
click at [725, 153] on input "Request response" at bounding box center [726, 152] width 22 height 22
checkbox input "true"
click at [753, 186] on span "Send" at bounding box center [762, 184] width 69 height 13
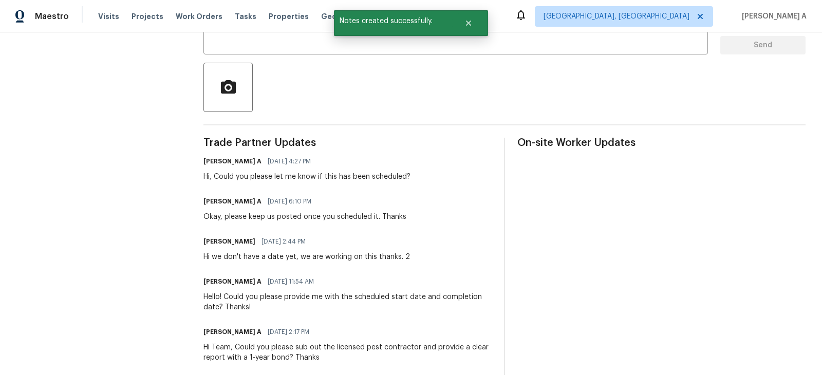
scroll to position [0, 0]
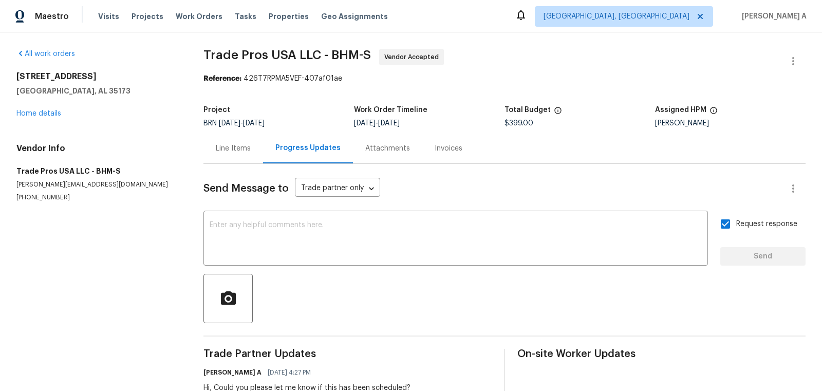
click at [224, 152] on div "Line Items" at bounding box center [233, 148] width 35 height 10
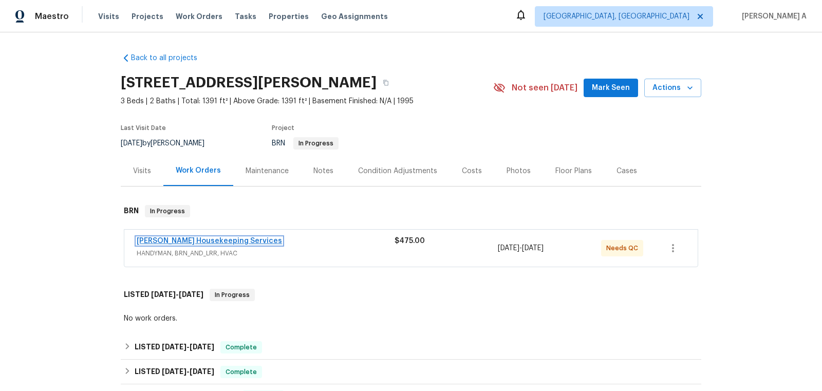
click at [200, 238] on link "[PERSON_NAME] Housekeeping Services" at bounding box center [209, 240] width 145 height 7
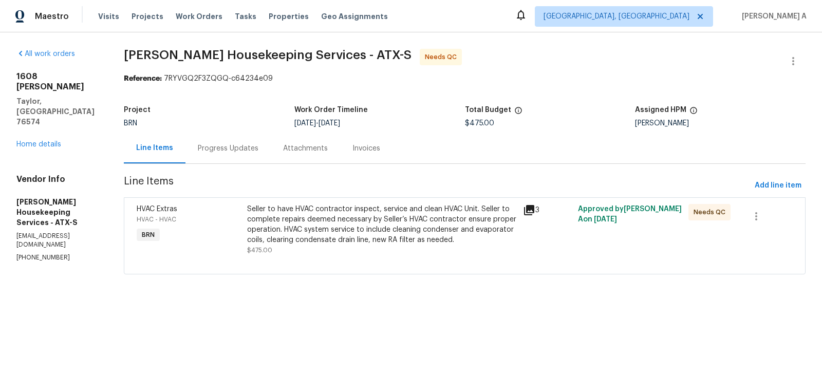
click at [257, 148] on div "Progress Updates" at bounding box center [228, 148] width 61 height 10
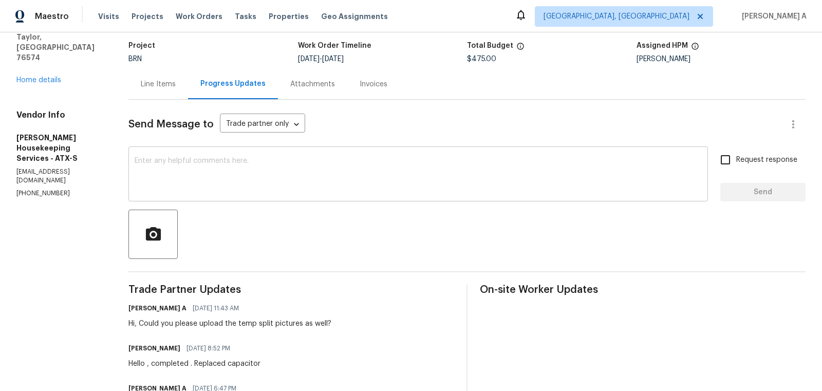
scroll to position [69, 0]
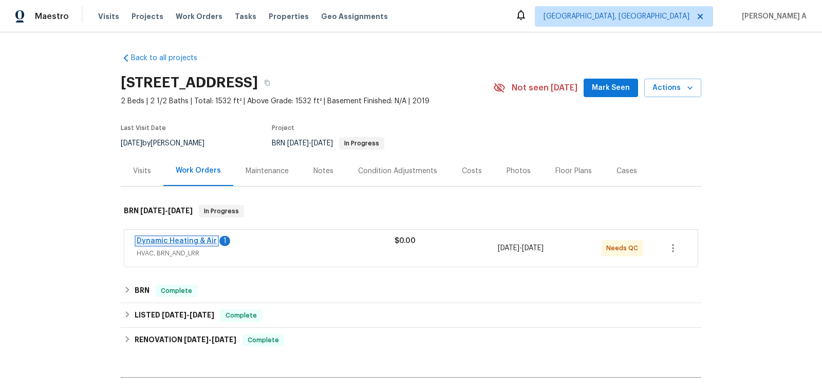
click at [188, 239] on link "Dynamic Heating & Air" at bounding box center [177, 240] width 80 height 7
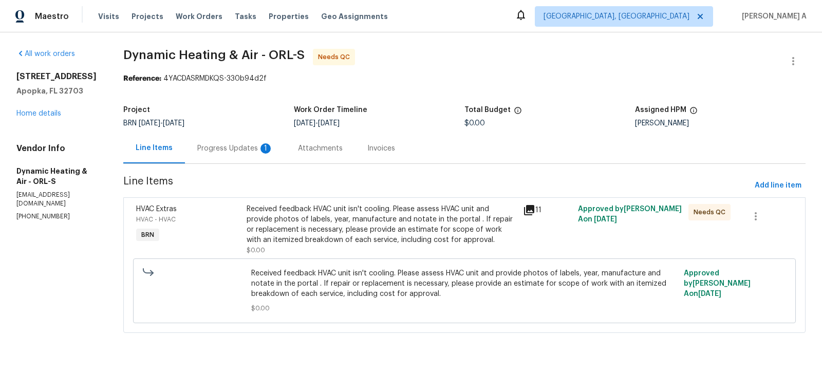
click at [256, 149] on div "Progress Updates 1" at bounding box center [235, 148] width 76 height 10
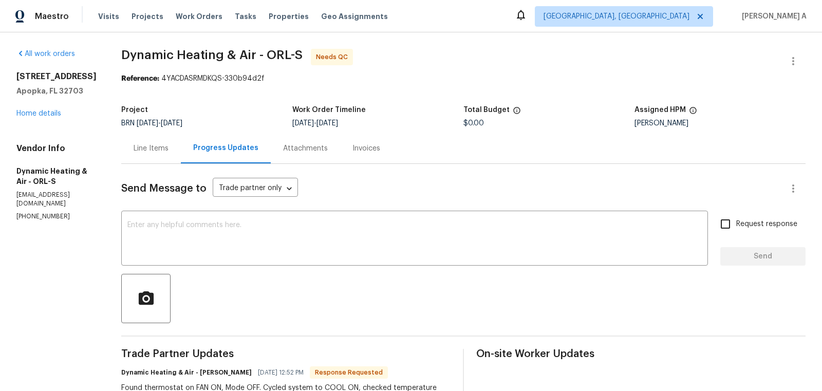
click at [181, 143] on div "Line Items" at bounding box center [151, 148] width 60 height 30
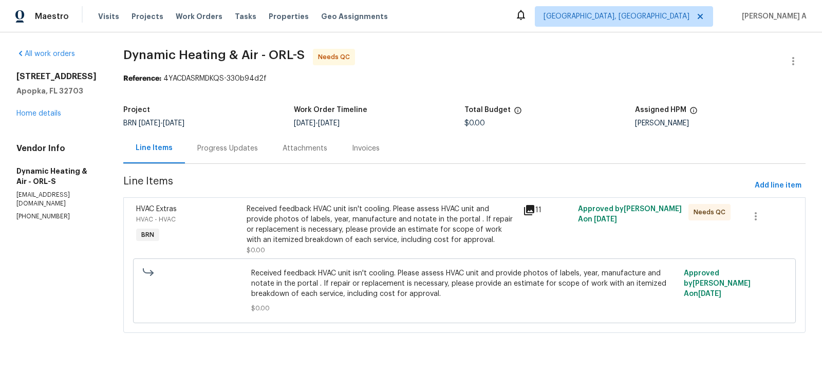
click at [444, 248] on div "Received feedback HVAC unit isn't cooling. Please assess HVAC unit and provide …" at bounding box center [382, 229] width 270 height 51
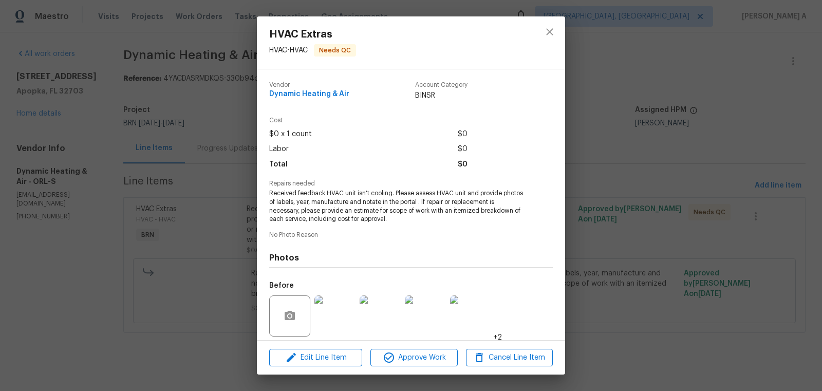
scroll to position [73, 0]
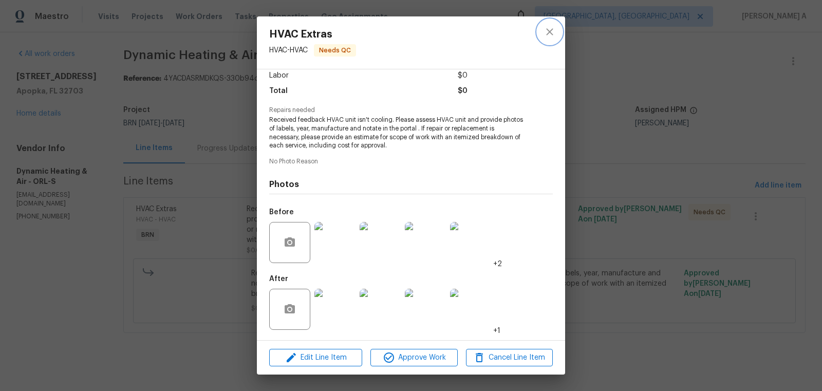
click at [551, 29] on icon "close" at bounding box center [549, 32] width 12 height 12
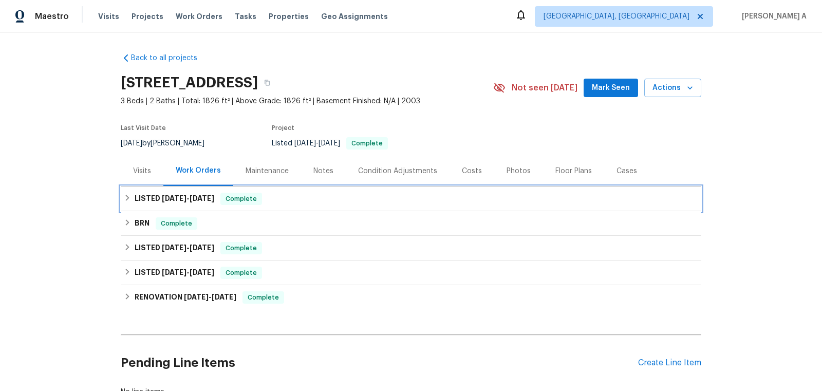
click at [270, 207] on div "LISTED [DATE] - [DATE] Complete" at bounding box center [411, 198] width 580 height 25
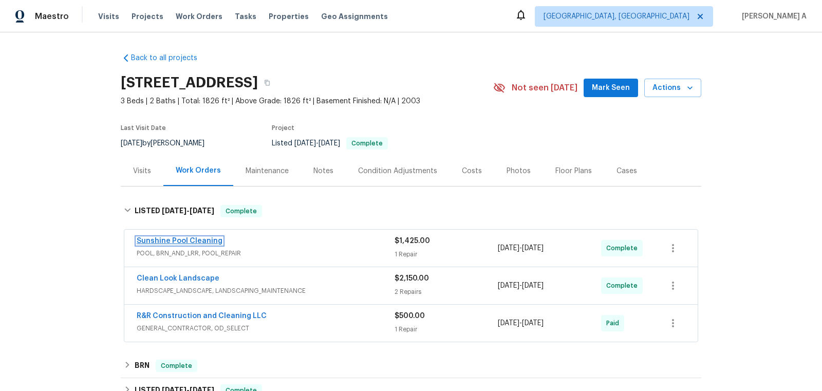
click at [198, 242] on link "Sunshine Pool Cleaning" at bounding box center [180, 240] width 86 height 7
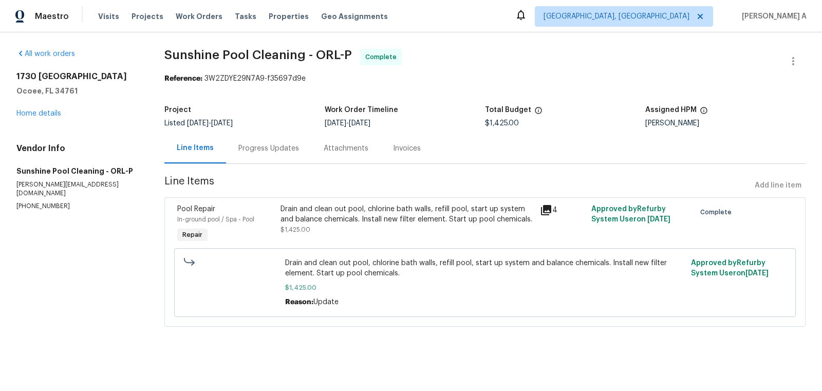
click at [266, 155] on div "Progress Updates" at bounding box center [268, 148] width 85 height 30
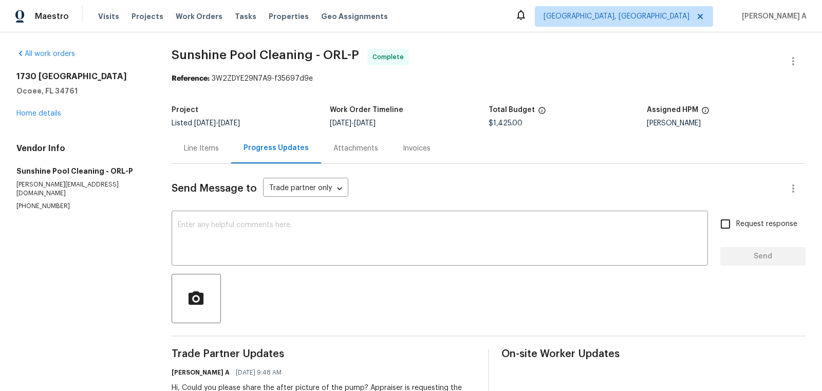
click at [217, 146] on div "Line Items" at bounding box center [201, 148] width 35 height 10
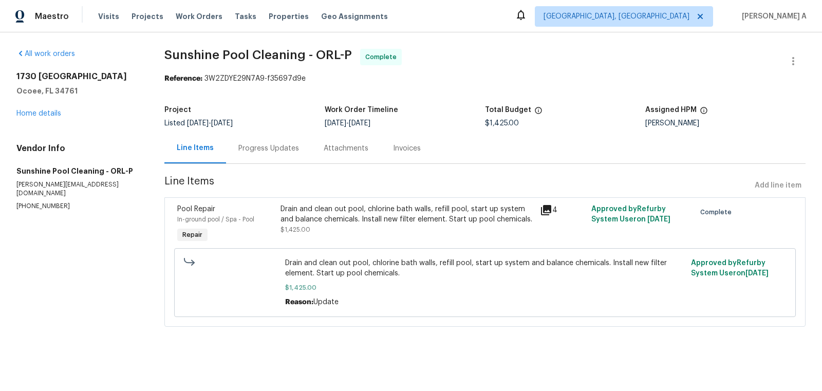
click at [406, 212] on div "Drain and clean out pool, chlorine bath walls, refill pool, start up system and…" at bounding box center [406, 214] width 253 height 21
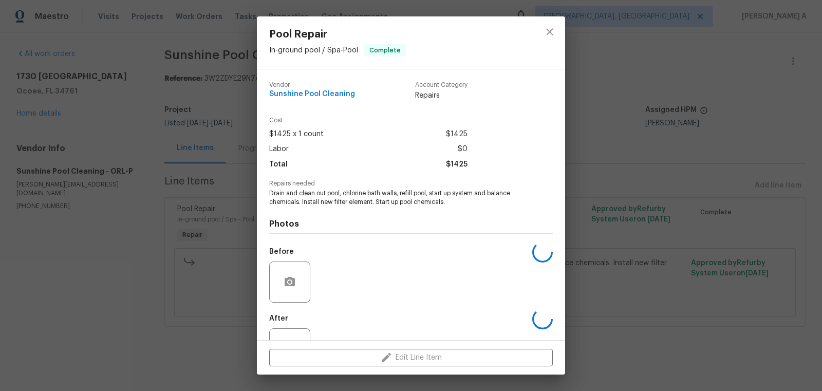
scroll to position [39, 0]
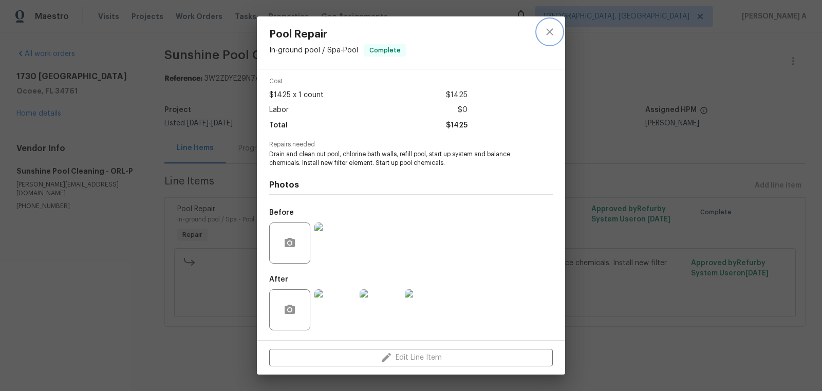
click at [548, 33] on icon "close" at bounding box center [549, 31] width 7 height 7
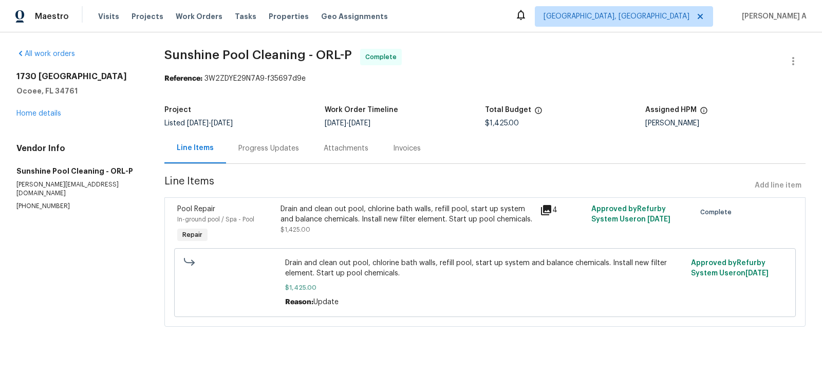
click at [50, 202] on p "[PHONE_NUMBER]" at bounding box center [77, 206] width 123 height 9
copy p "[PHONE_NUMBER]"
click at [355, 234] on div "Drain and clean out pool, chlorine bath walls, refill pool, start up system and…" at bounding box center [406, 219] width 253 height 31
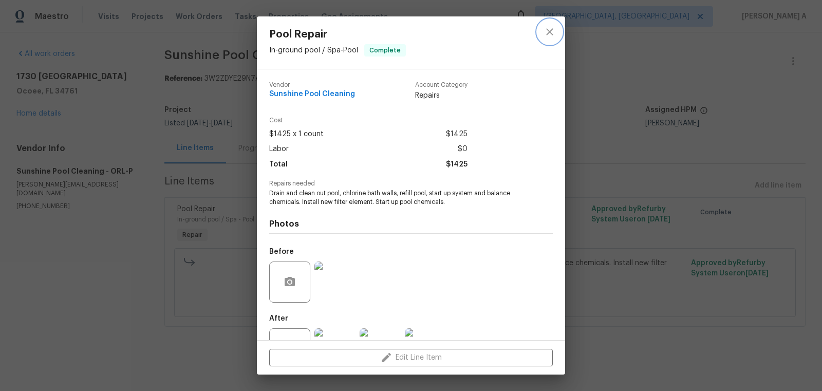
click at [553, 29] on icon "close" at bounding box center [549, 32] width 12 height 12
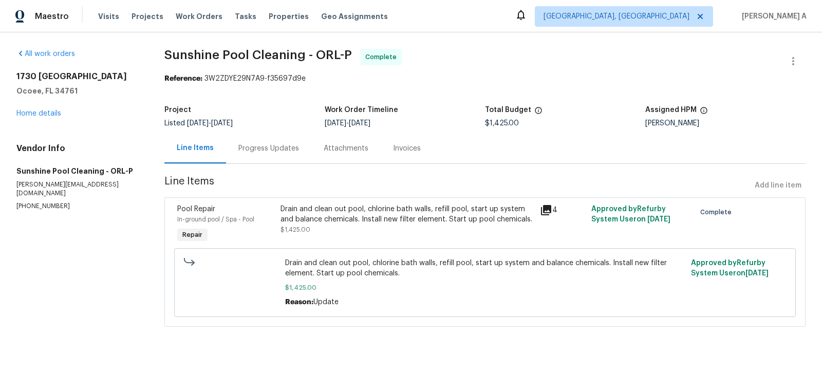
click at [269, 141] on div "Progress Updates" at bounding box center [268, 148] width 85 height 30
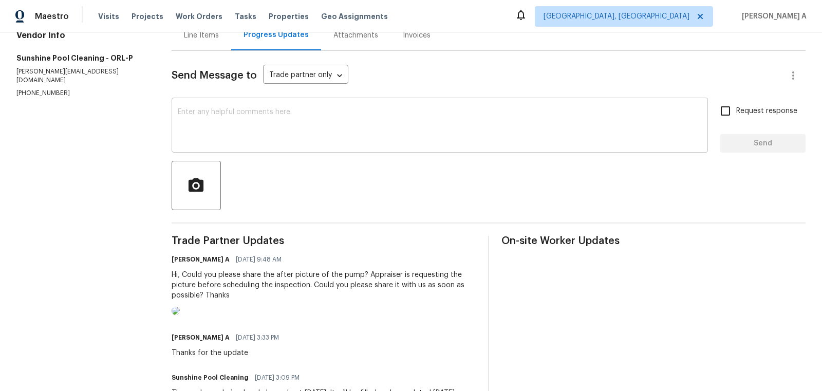
scroll to position [211, 0]
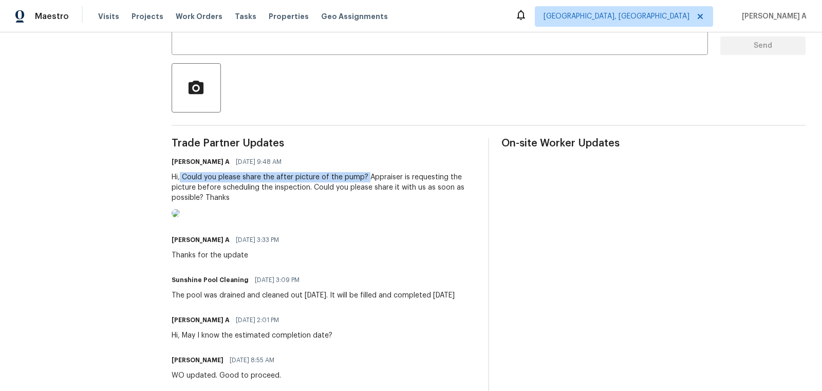
copy div "Could you please share the after picture of the pump?"
drag, startPoint x: 182, startPoint y: 174, endPoint x: 367, endPoint y: 176, distance: 184.4
click at [367, 176] on div "Hi, Could you please share the after picture of the pump? Appraiser is requesti…" at bounding box center [324, 187] width 304 height 31
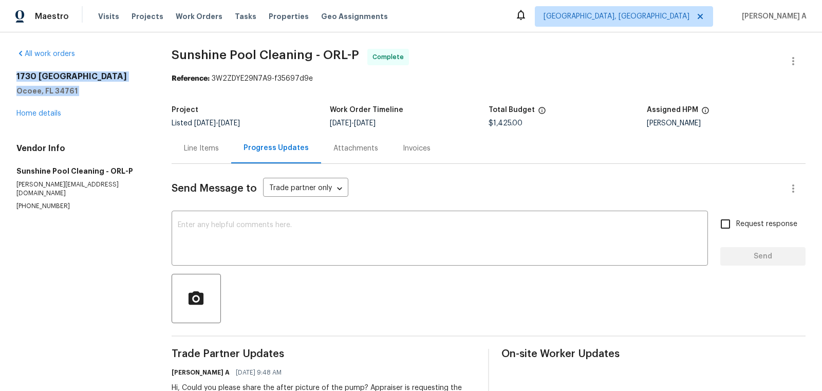
drag, startPoint x: 12, startPoint y: 77, endPoint x: 93, endPoint y: 96, distance: 83.9
click at [93, 96] on div "All work orders [STREET_ADDRESS] Home details Vendor Info Sunshine Pool Cleanin…" at bounding box center [411, 371] width 822 height 678
copy div "[GEOGRAPHIC_DATA]"
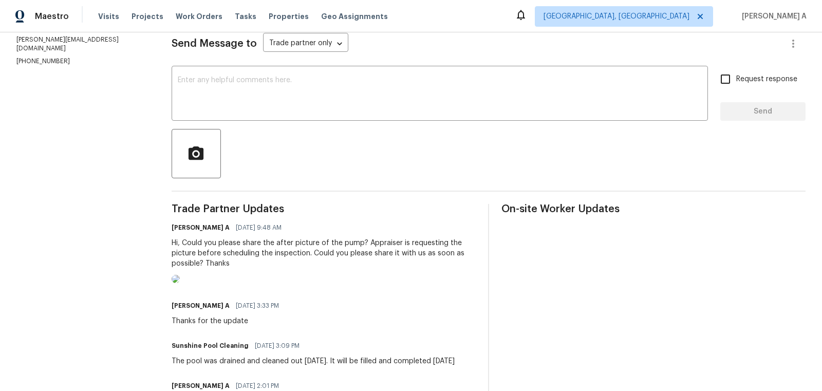
scroll to position [173, 0]
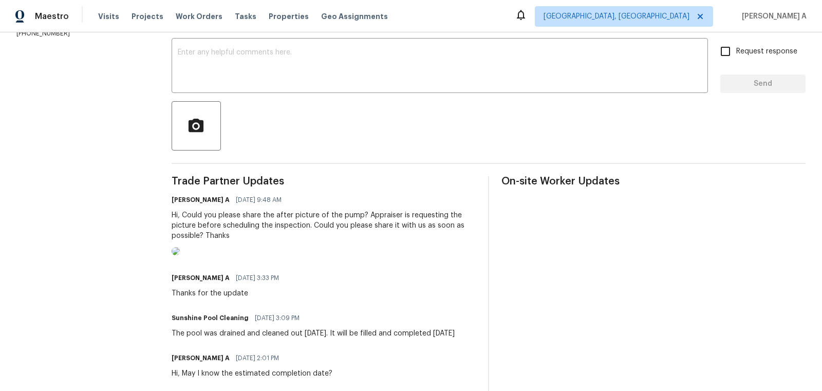
click at [180, 255] on img at bounding box center [176, 251] width 8 height 8
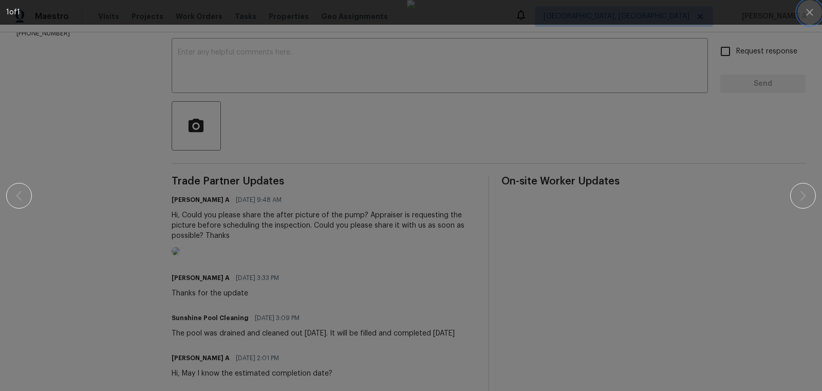
click at [812, 12] on icon "button" at bounding box center [809, 12] width 12 height 12
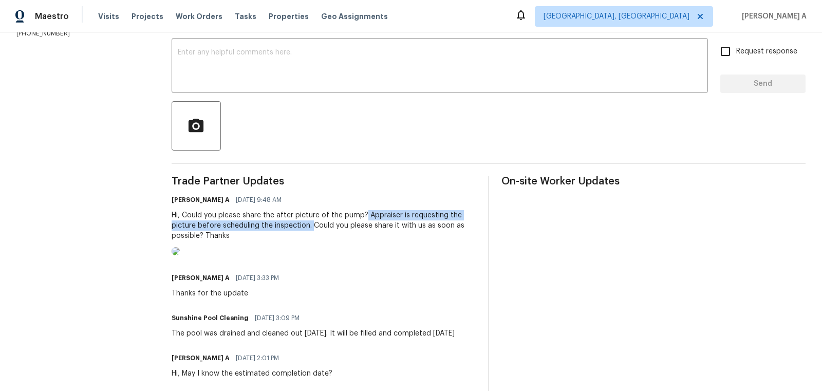
copy div "Appraiser is requesting the picture before scheduling the inspection."
drag, startPoint x: 366, startPoint y: 212, endPoint x: 315, endPoint y: 227, distance: 53.5
click at [315, 227] on div "Hi, Could you please share the after picture of the pump? Appraiser is requesti…" at bounding box center [324, 225] width 304 height 31
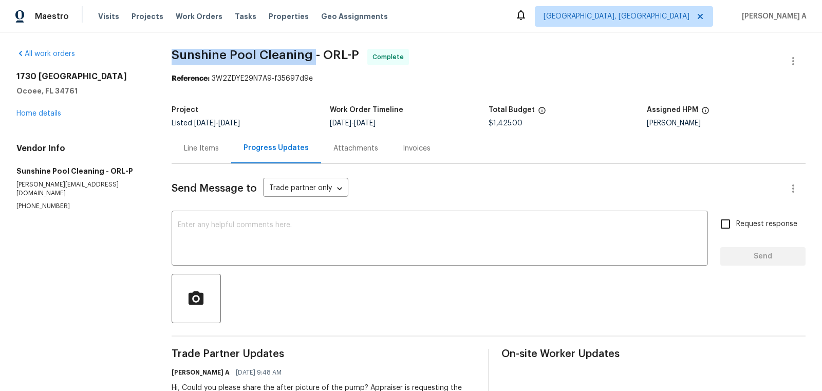
copy span "Sunshine Pool Cleaning"
drag, startPoint x: 172, startPoint y: 54, endPoint x: 314, endPoint y: 51, distance: 142.3
click at [314, 51] on div "All work orders [STREET_ADDRESS] Home details Vendor Info Sunshine Pool Cleanin…" at bounding box center [411, 371] width 822 height 678
